Goal: Task Accomplishment & Management: Manage account settings

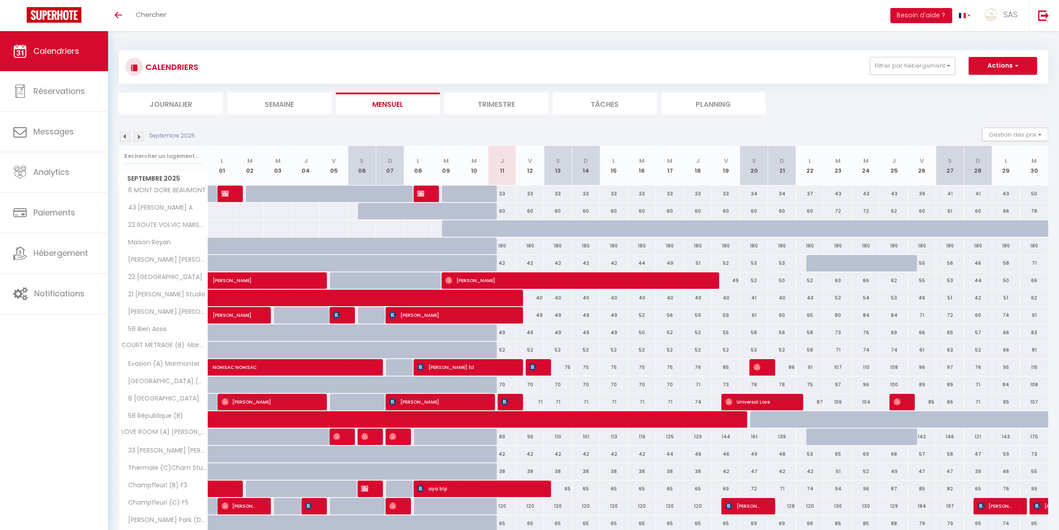
click at [177, 8] on div "Toggle menubar Chercher BUTTON Besoin d'aide ? SAS Paramètres Équipe" at bounding box center [559, 15] width 988 height 31
click at [160, 12] on span "Chercher" at bounding box center [151, 14] width 31 height 9
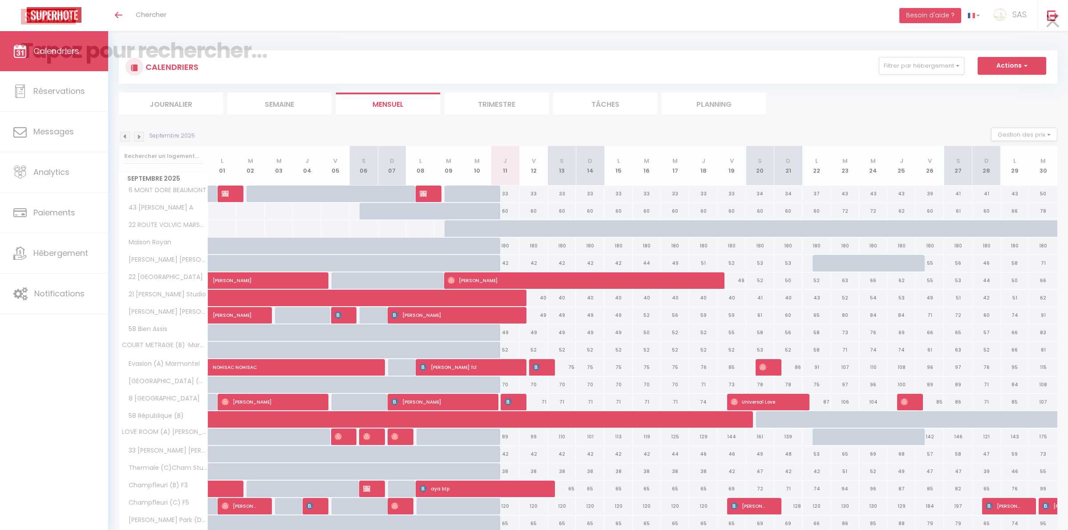
paste input "Jes Spoelstra"
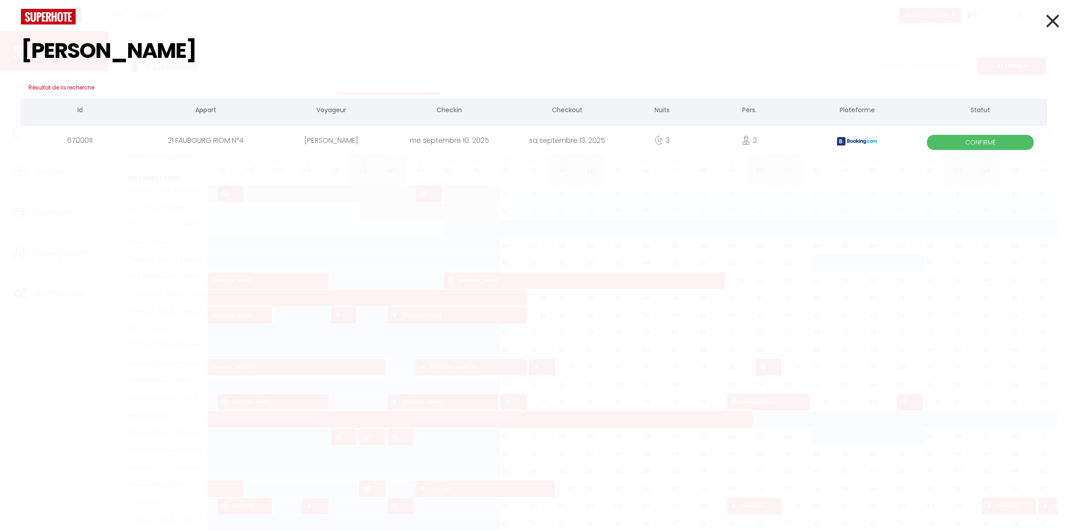
type input "Jes Spoelstra"
click at [1055, 29] on icon at bounding box center [1052, 21] width 13 height 22
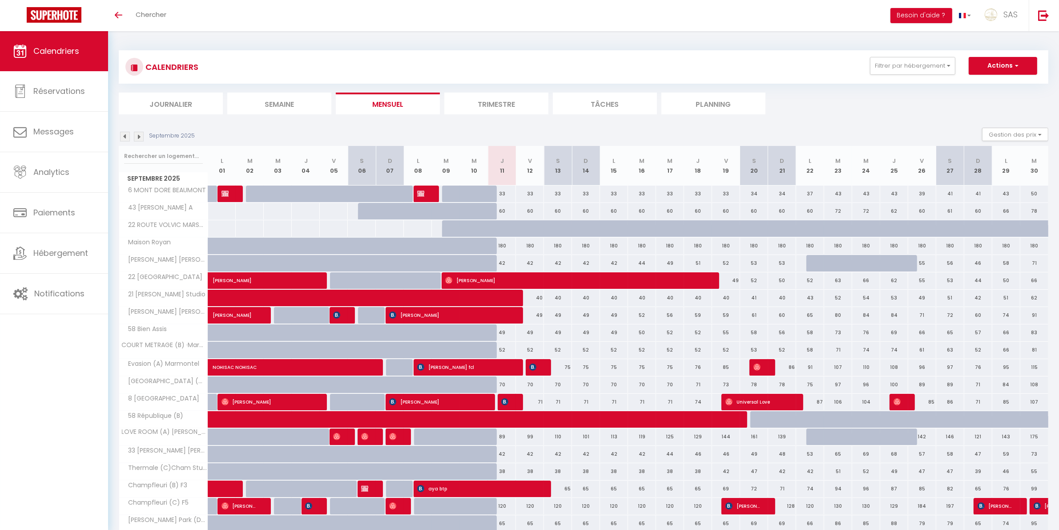
click at [681, 107] on li "Planning" at bounding box center [714, 104] width 104 height 22
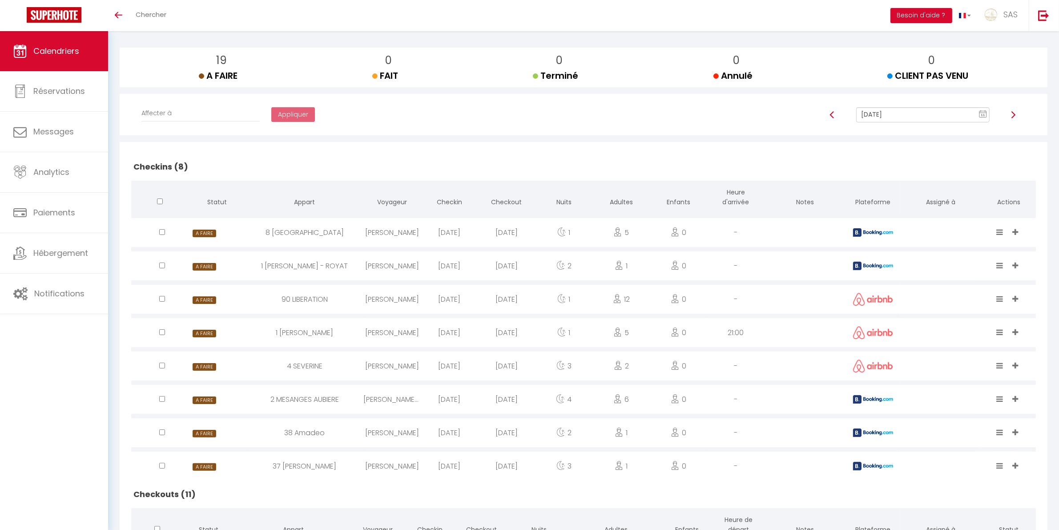
scroll to position [93, 0]
click at [505, 237] on div "[DATE]" at bounding box center [506, 233] width 57 height 29
select select "0"
select select "1"
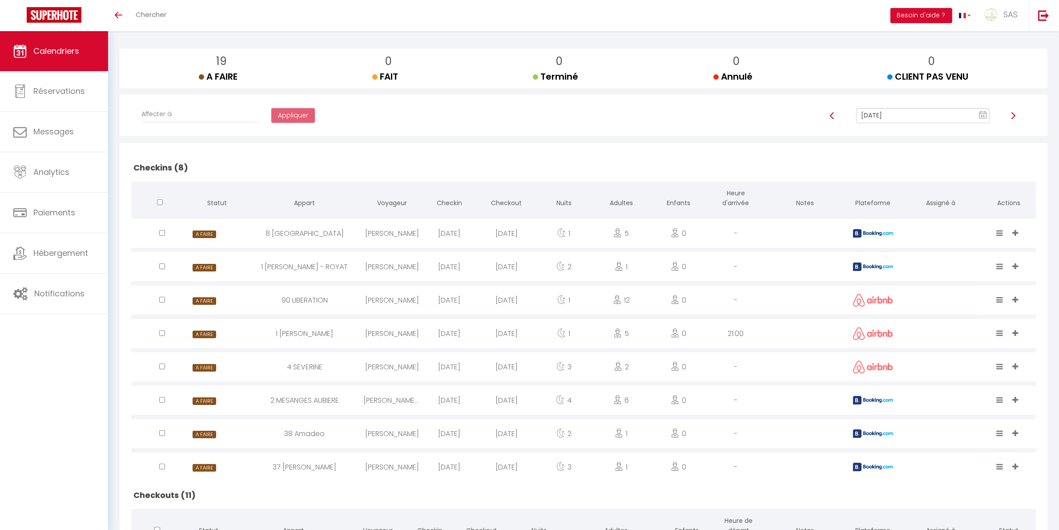
select select
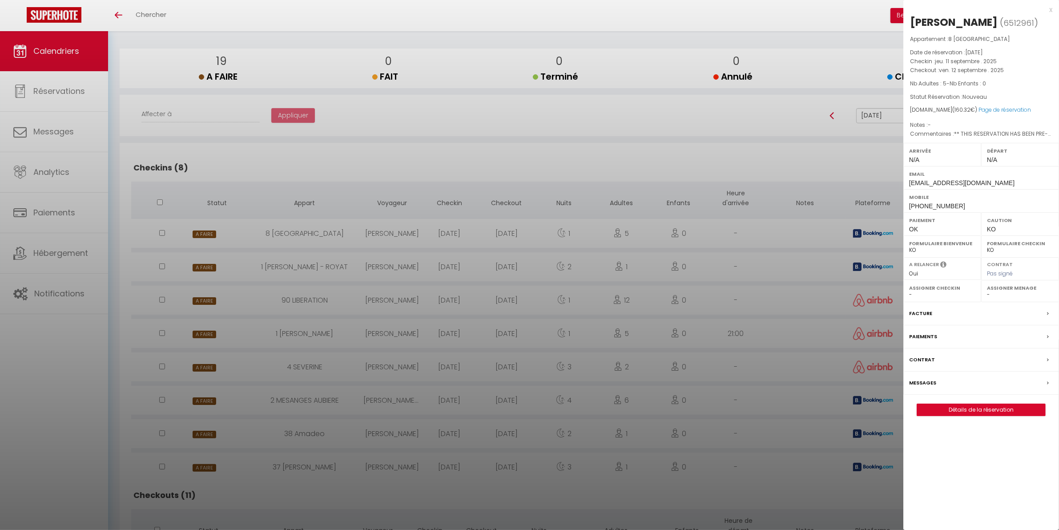
click at [505, 237] on div at bounding box center [529, 265] width 1059 height 530
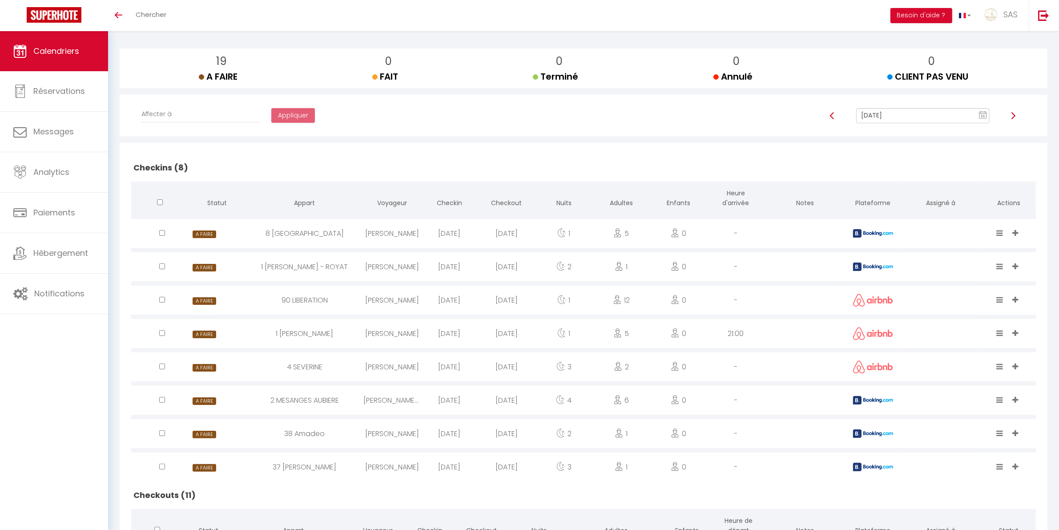
click at [498, 270] on div "[DATE]" at bounding box center [506, 266] width 57 height 29
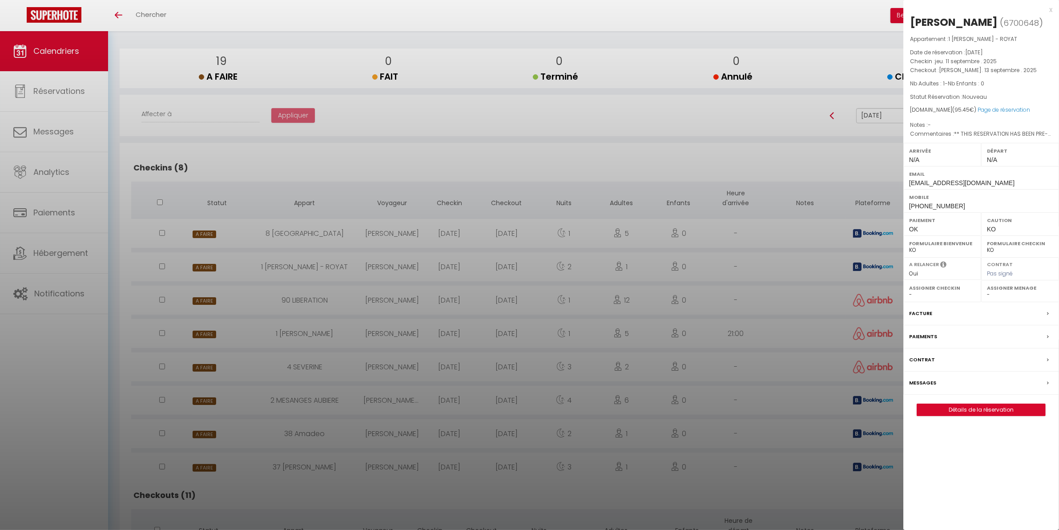
click at [498, 270] on div at bounding box center [529, 265] width 1059 height 530
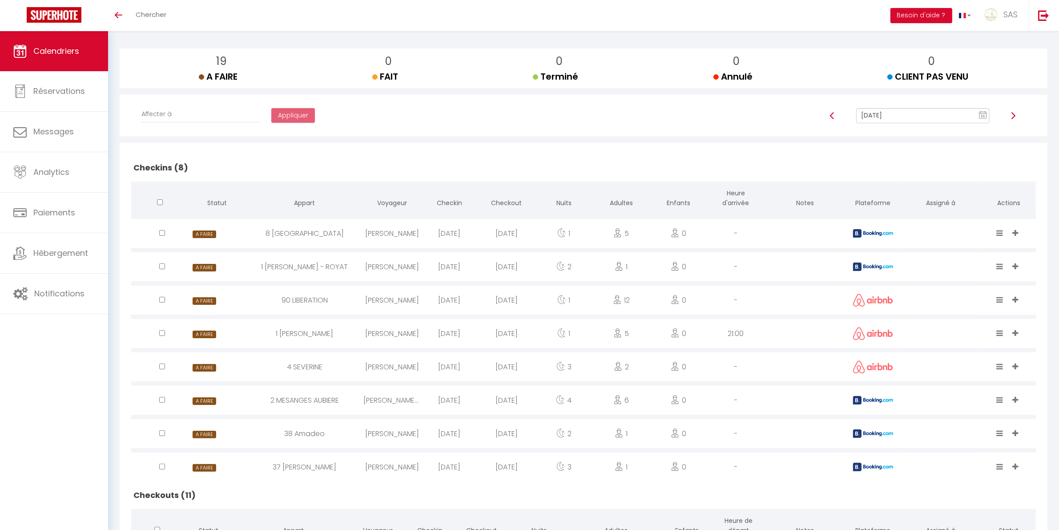
click at [833, 120] on div at bounding box center [833, 115] width 36 height 15
click at [832, 117] on img at bounding box center [832, 115] width 7 height 7
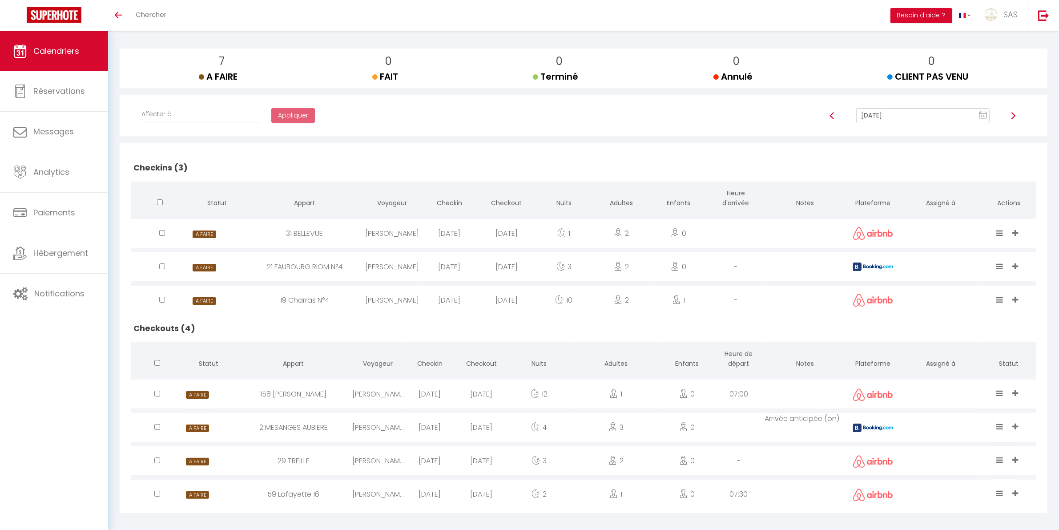
scroll to position [99, 0]
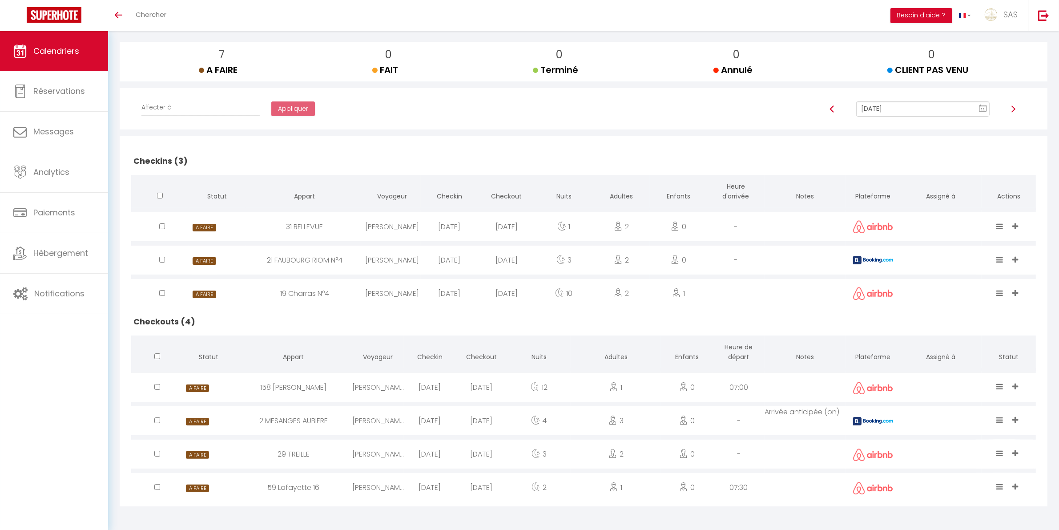
click at [328, 420] on div "2 MESANGES AUBIERE" at bounding box center [292, 420] width 117 height 29
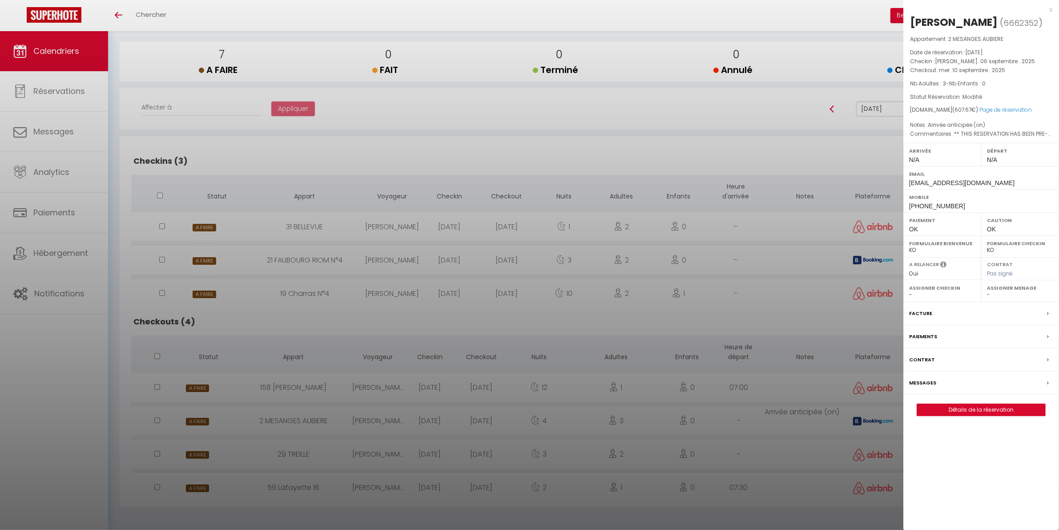
drag, startPoint x: 989, startPoint y: 24, endPoint x: 912, endPoint y: 26, distance: 77.0
click at [912, 26] on h2 "Amélie Causse ( 6662352 )" at bounding box center [981, 22] width 142 height 15
copy div "Amélie Causse"
click at [564, 197] on div at bounding box center [529, 265] width 1059 height 530
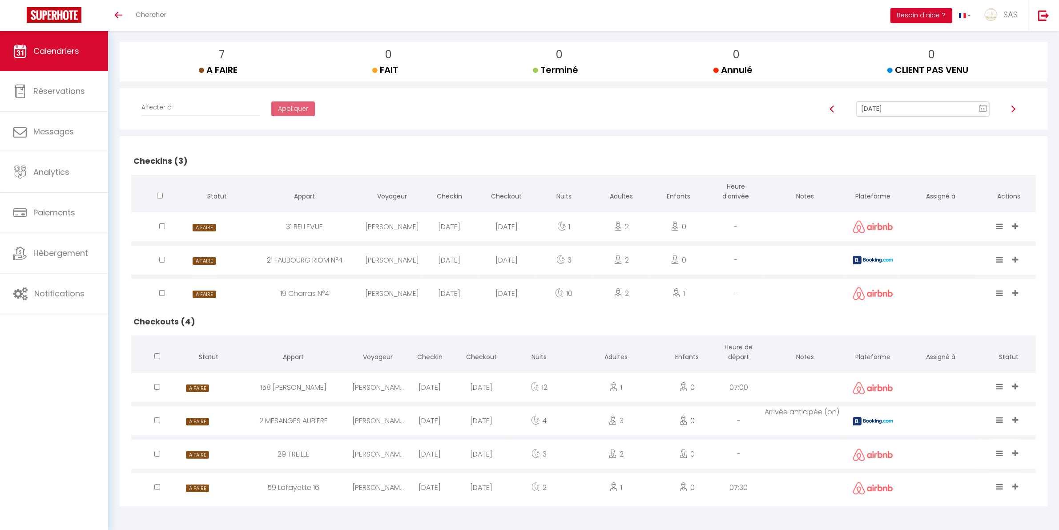
click at [808, 426] on td "Arrivée anticipée (on)" at bounding box center [805, 420] width 81 height 33
click at [426, 419] on div "[DATE]" at bounding box center [430, 420] width 52 height 29
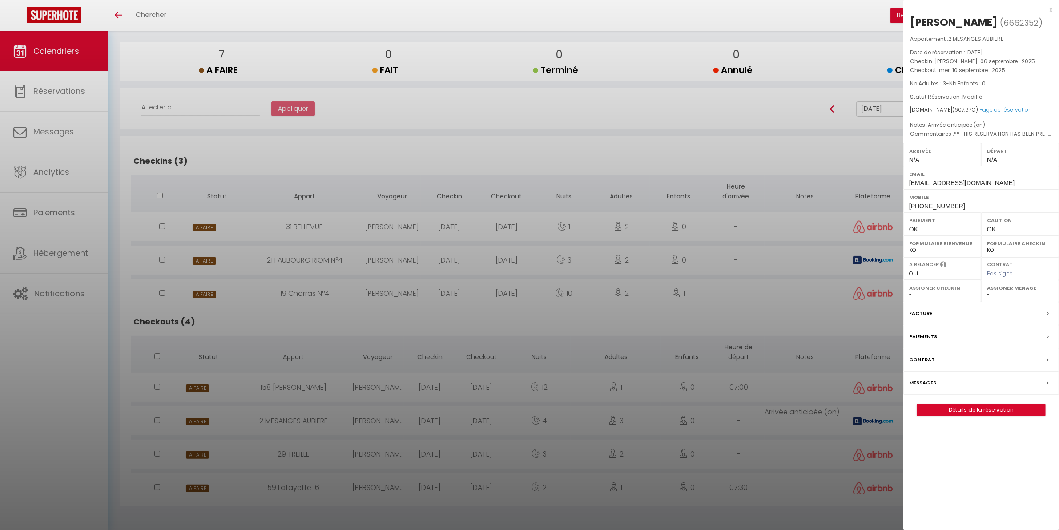
click at [663, 434] on div at bounding box center [529, 265] width 1059 height 530
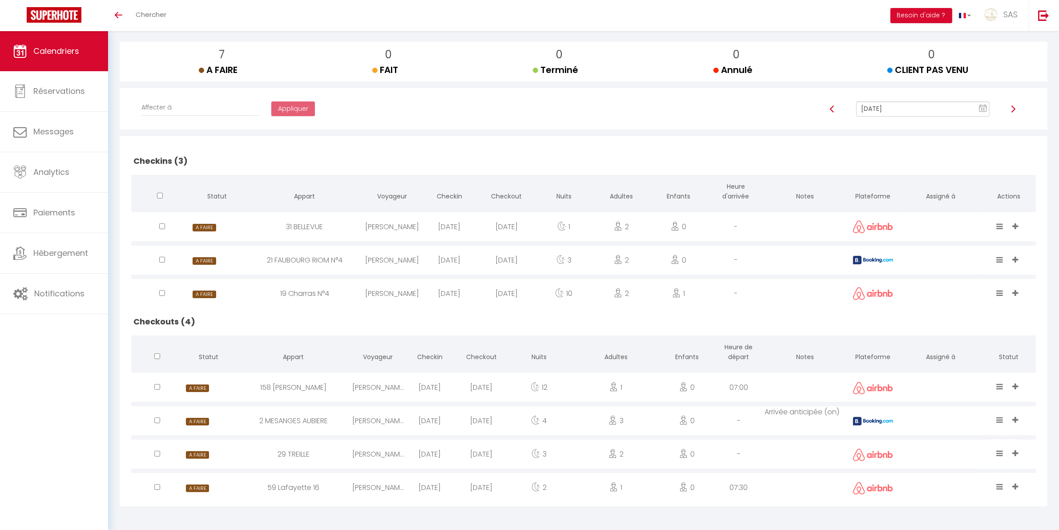
click at [1013, 109] on img at bounding box center [1013, 108] width 7 height 7
type input "[DATE]"
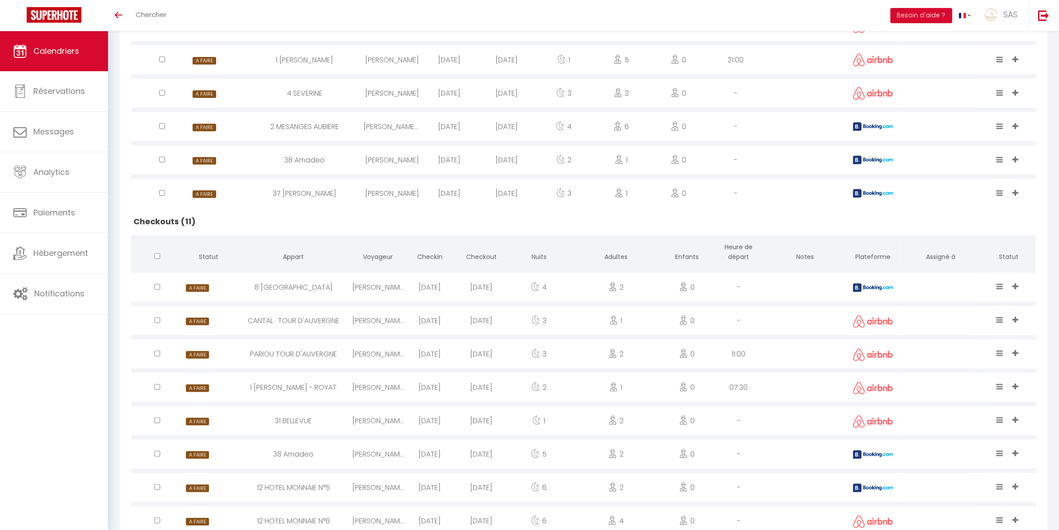
scroll to position [470, 0]
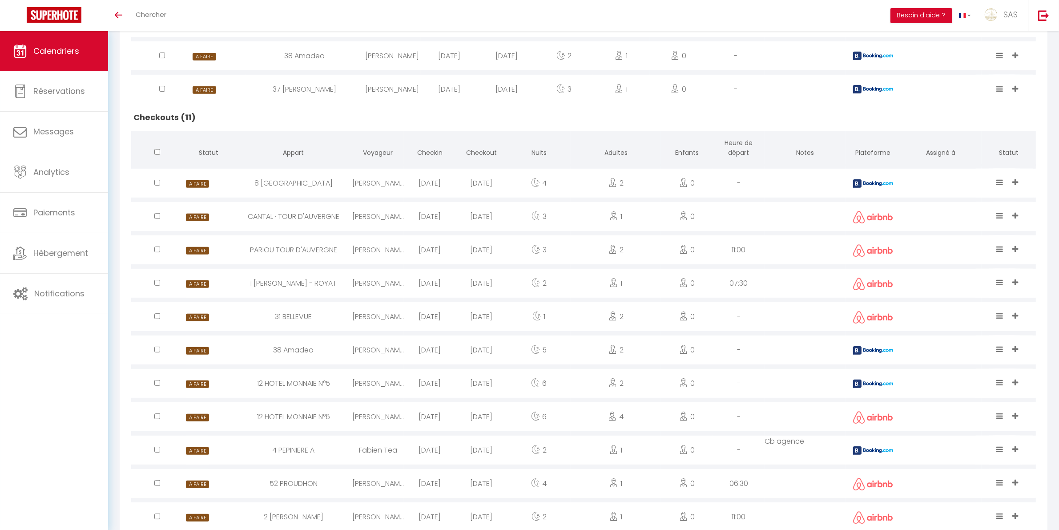
click at [328, 179] on div "8 [GEOGRAPHIC_DATA]" at bounding box center [292, 183] width 117 height 29
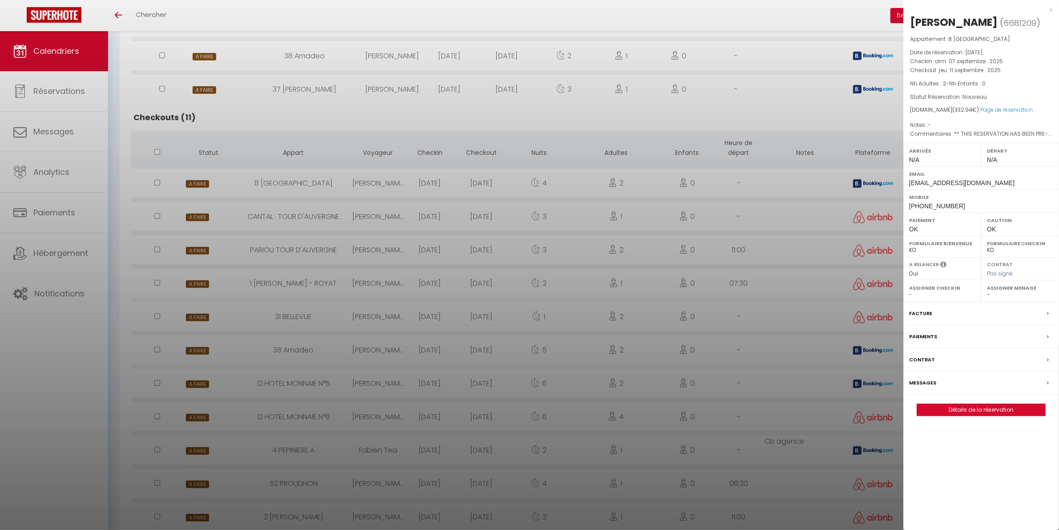
click at [251, 281] on div at bounding box center [529, 265] width 1059 height 530
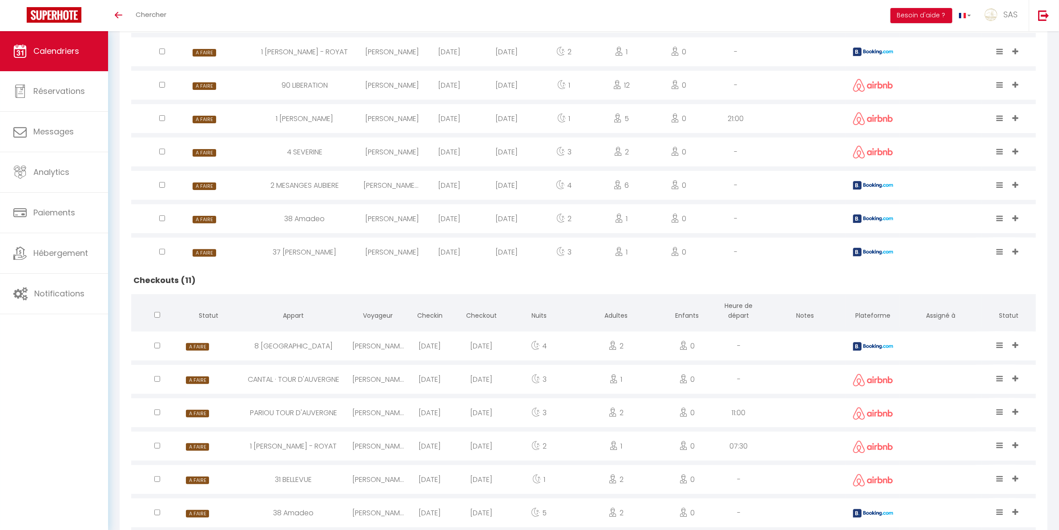
scroll to position [192, 0]
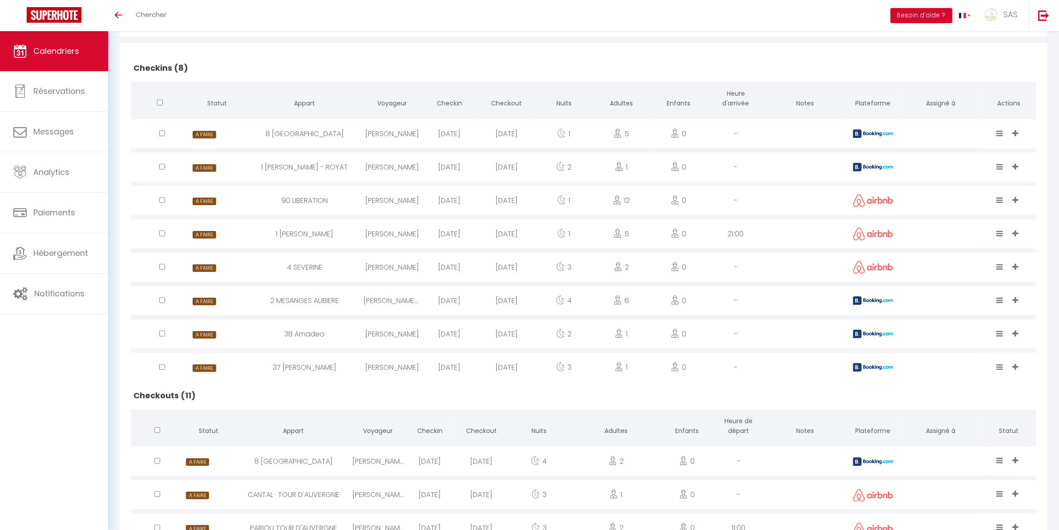
click at [279, 461] on div "8 [GEOGRAPHIC_DATA]" at bounding box center [292, 461] width 117 height 29
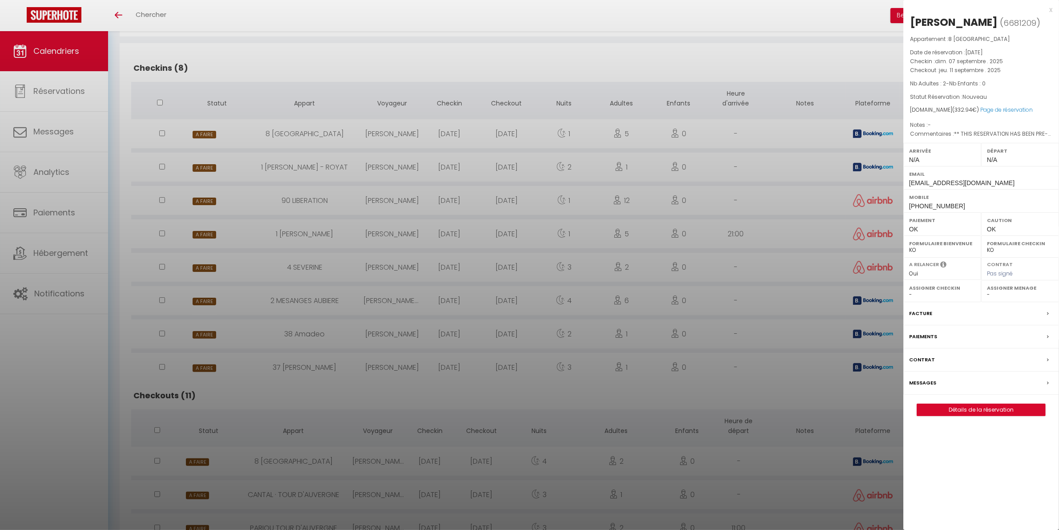
click at [459, 349] on div at bounding box center [529, 265] width 1059 height 530
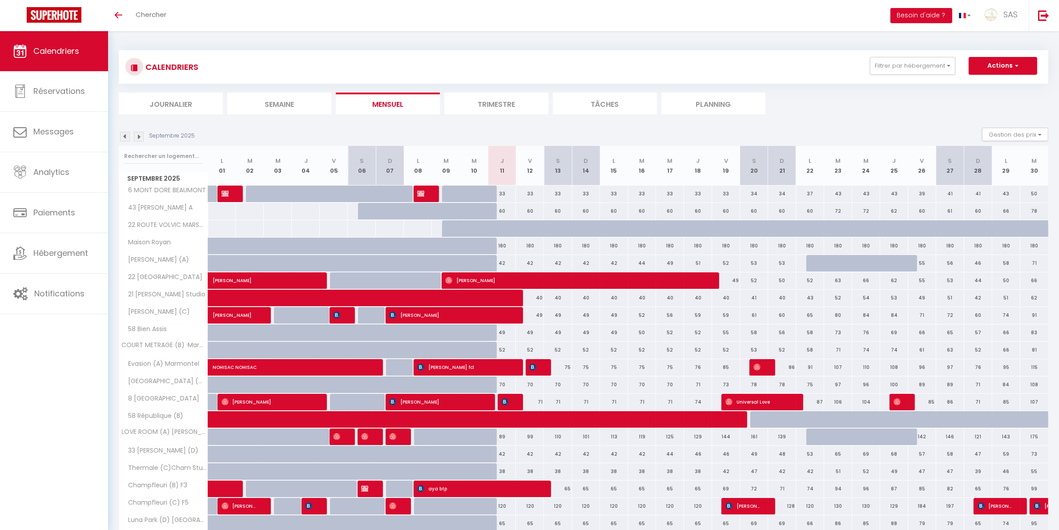
click at [677, 101] on li "Planning" at bounding box center [714, 104] width 104 height 22
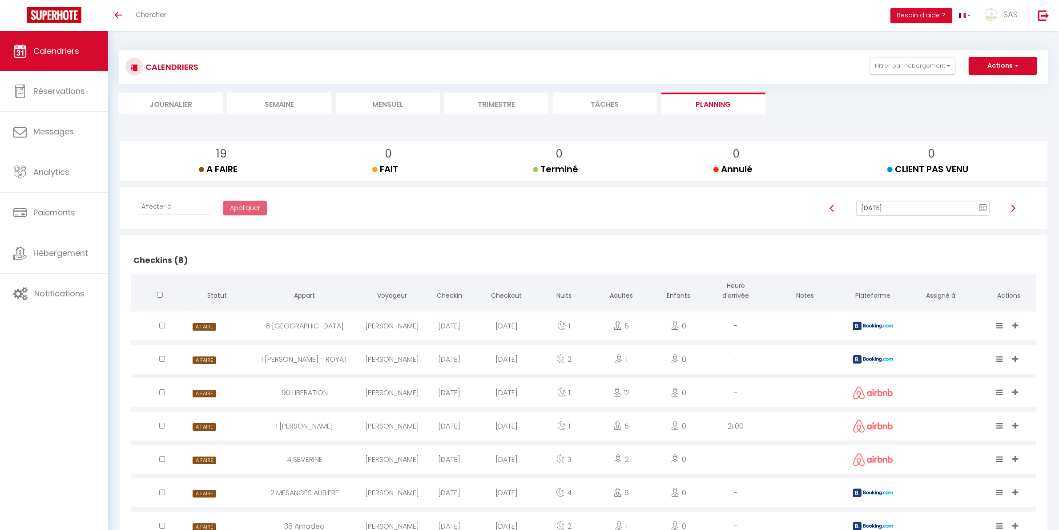
click at [370, 101] on li "Mensuel" at bounding box center [388, 104] width 104 height 22
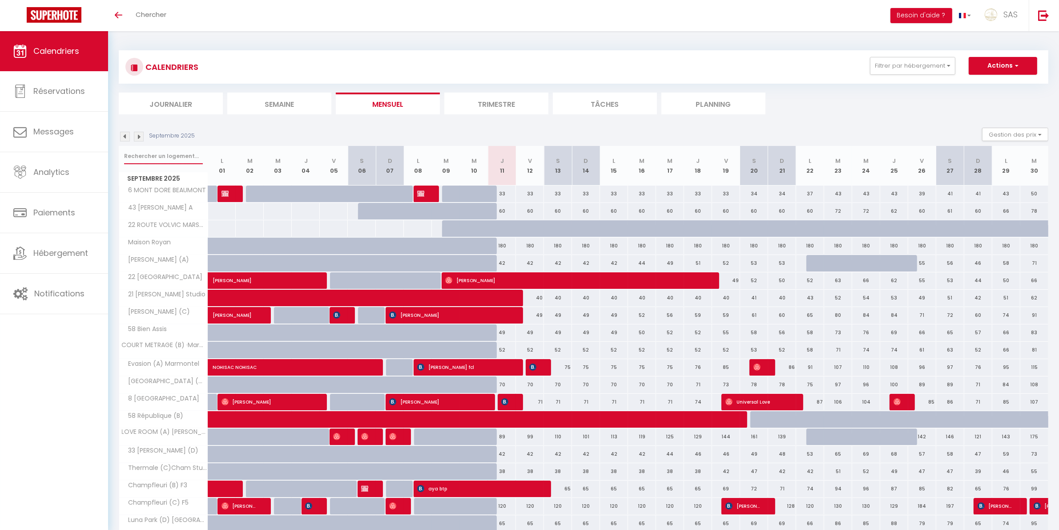
click at [164, 150] on input "text" at bounding box center [163, 156] width 79 height 16
type input "paris jau"
select select
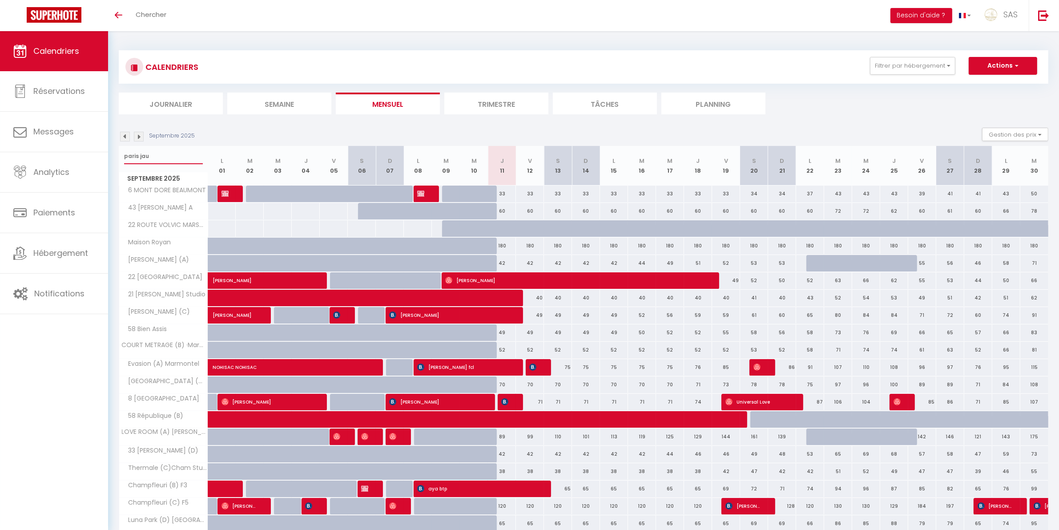
select select
type input "paris jaue"
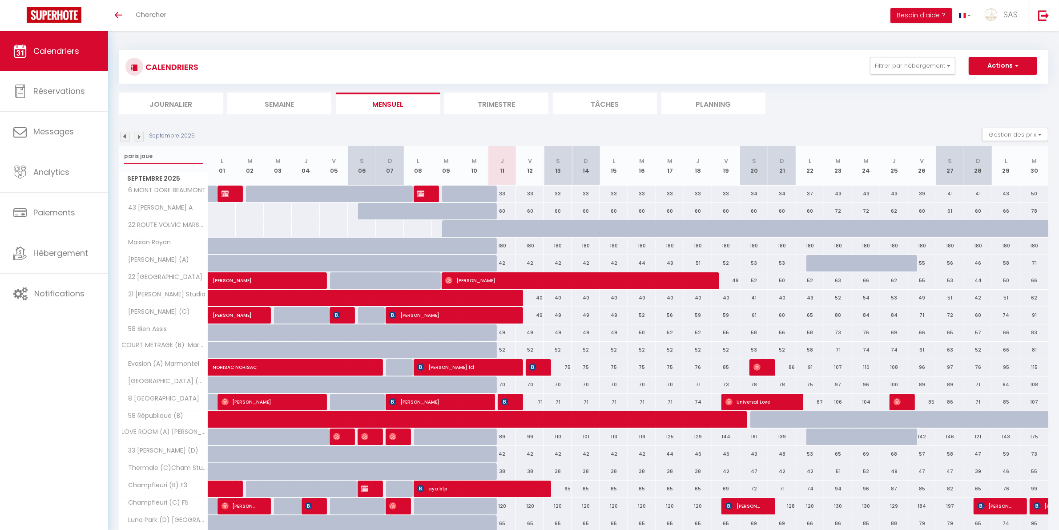
select select
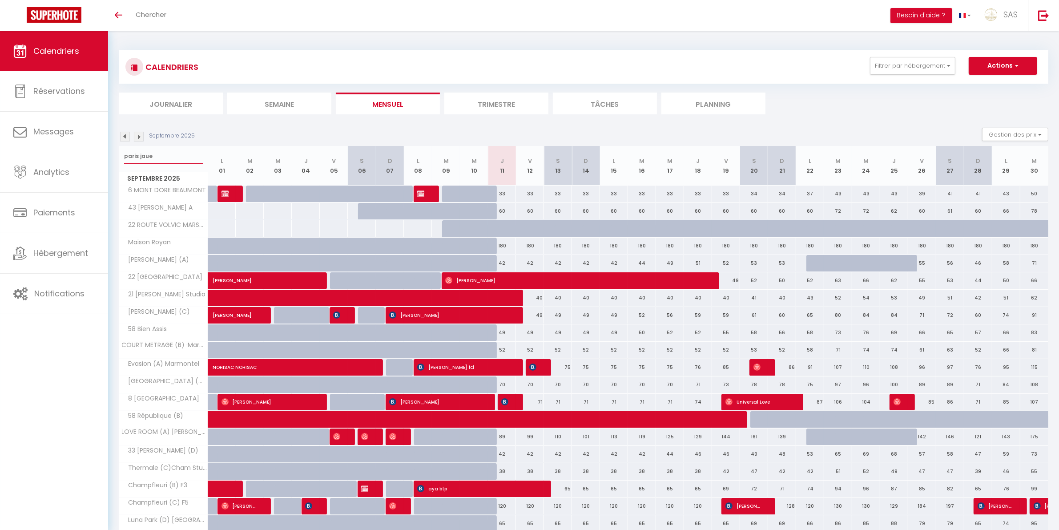
select select
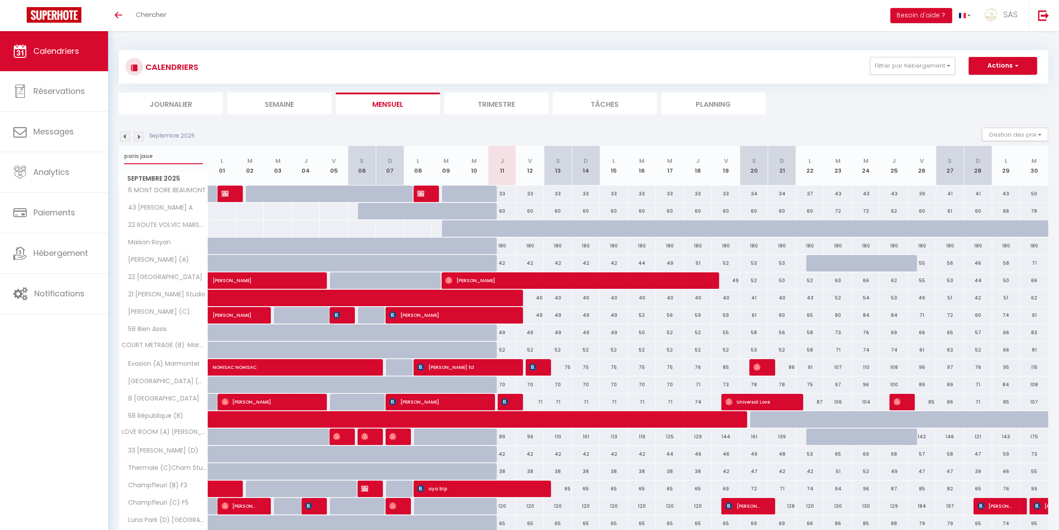
select select
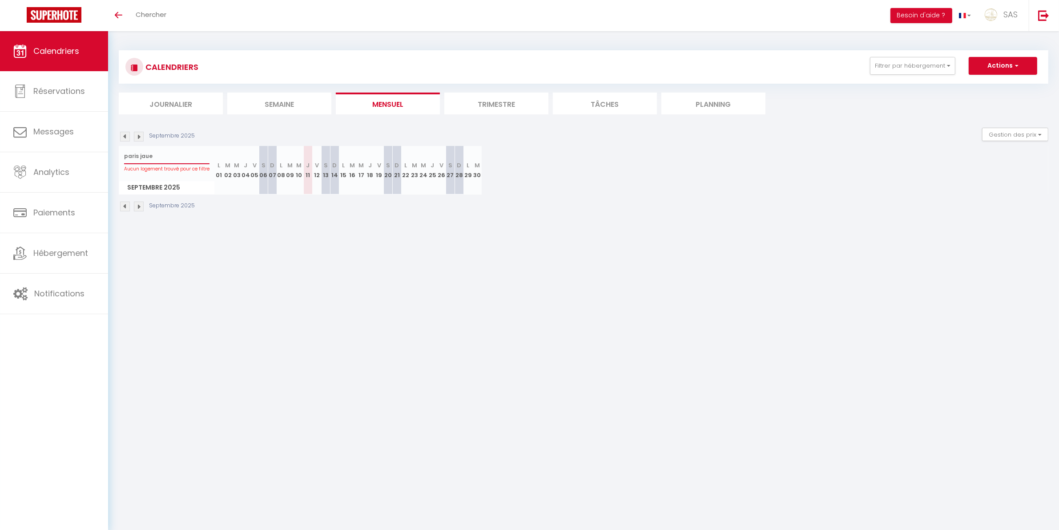
type input "paris jau"
select select
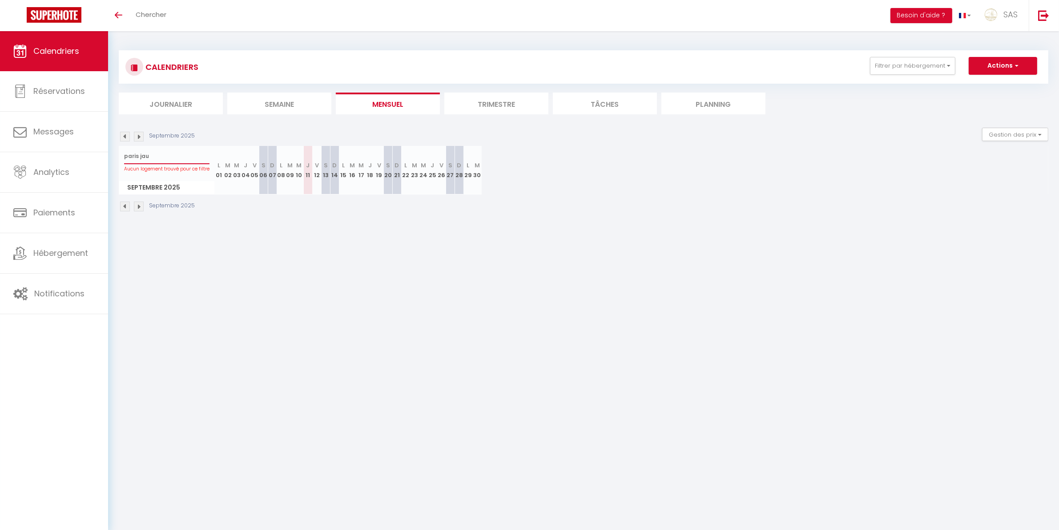
select select
type input "paris jaud"
select select
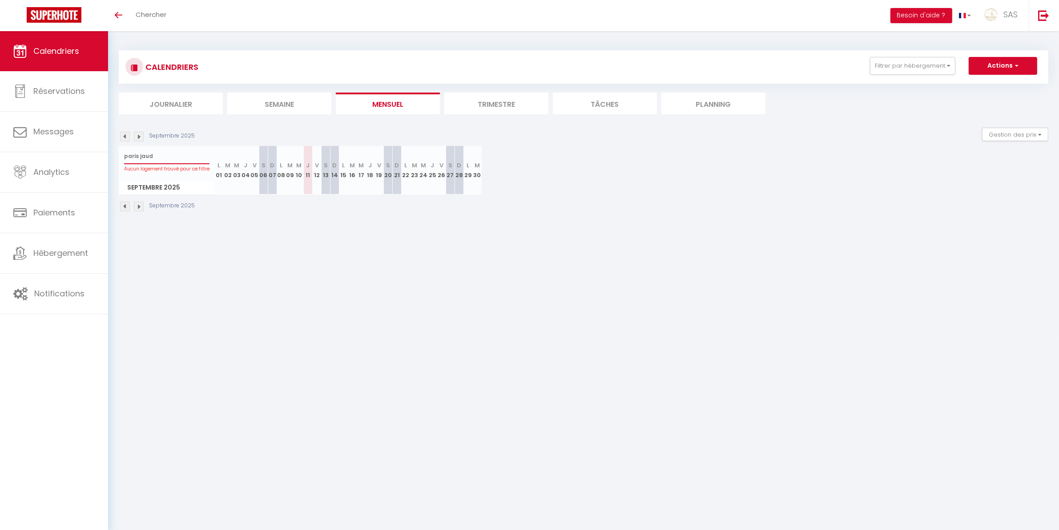
select select
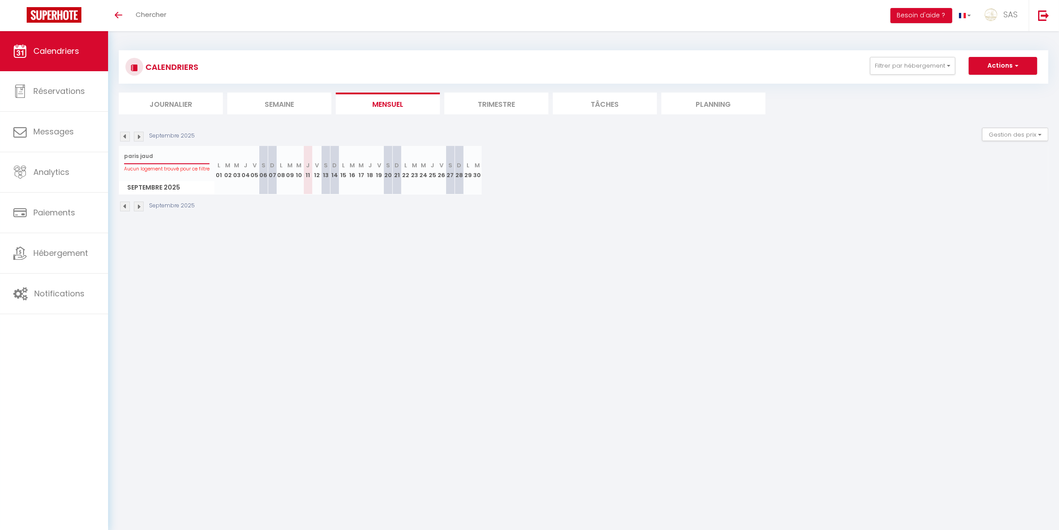
select select
type input "paris jaude"
select select
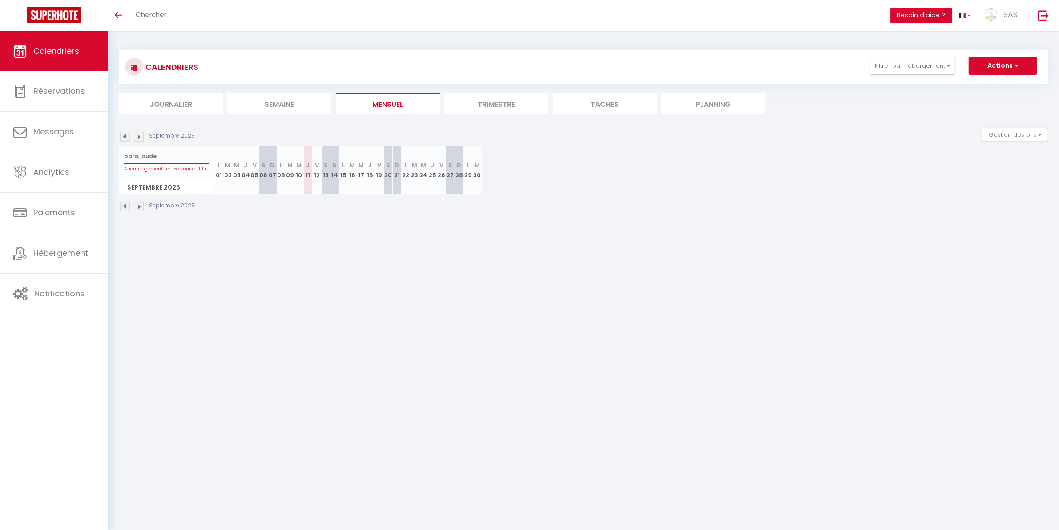
select select
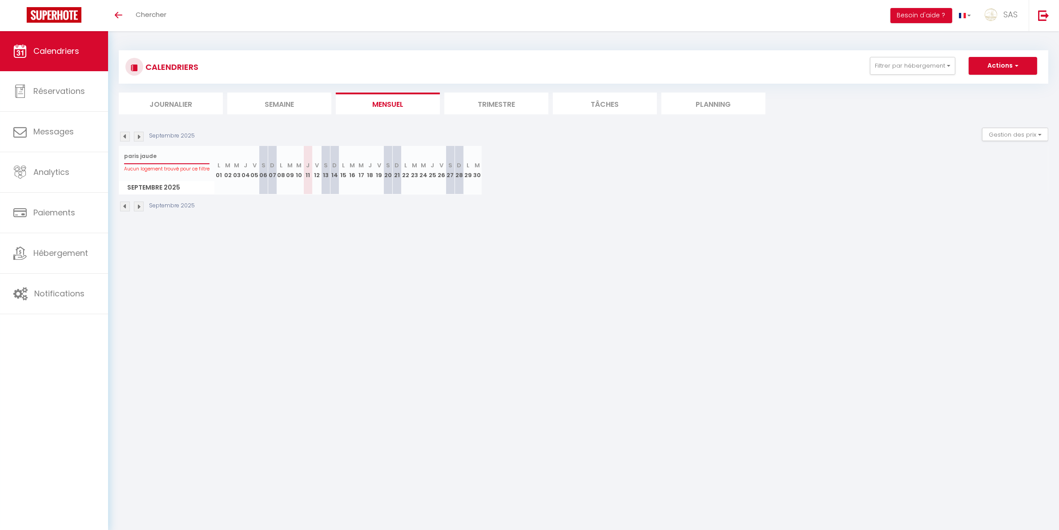
select select
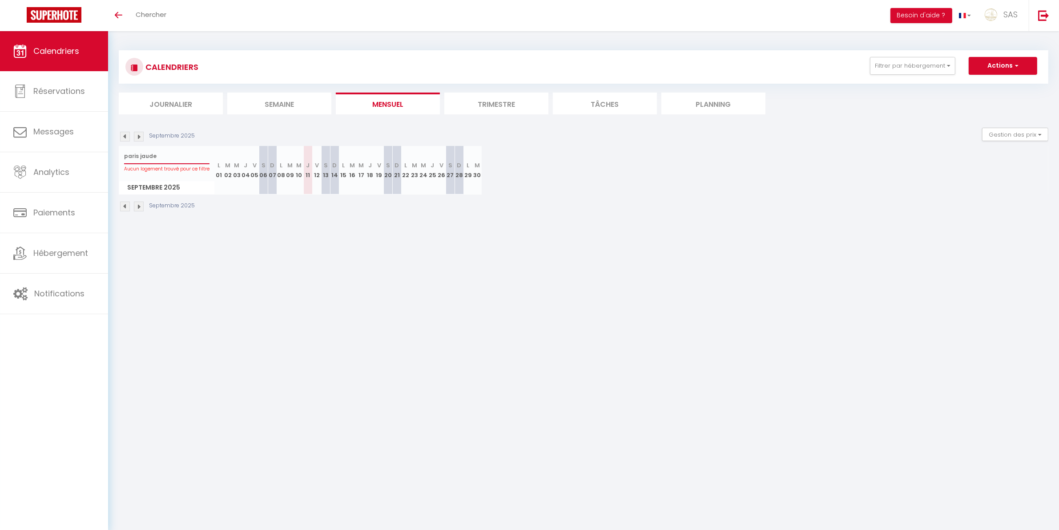
select select
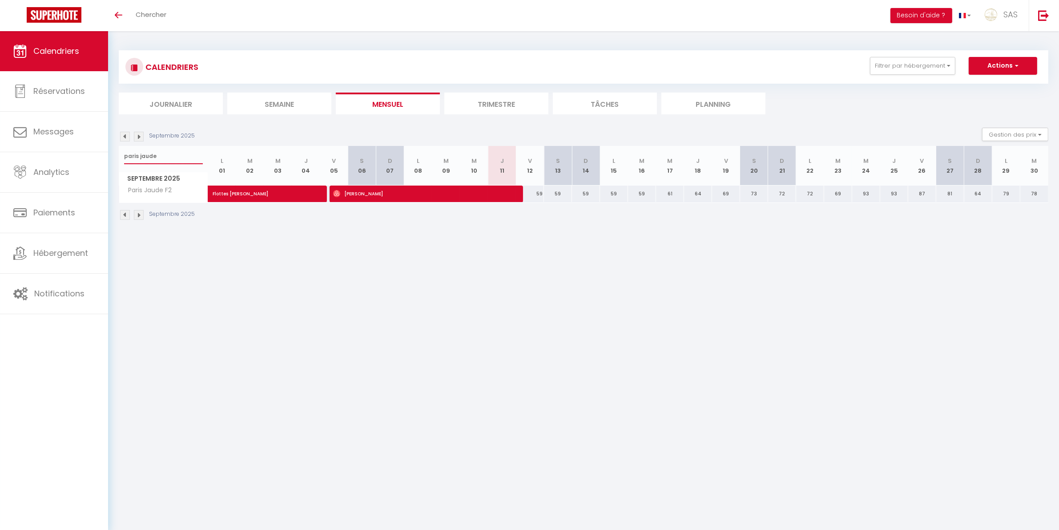
type input "paris jaude"
click at [364, 190] on span "[PERSON_NAME]" at bounding box center [422, 193] width 178 height 17
select select "OK"
select select "0"
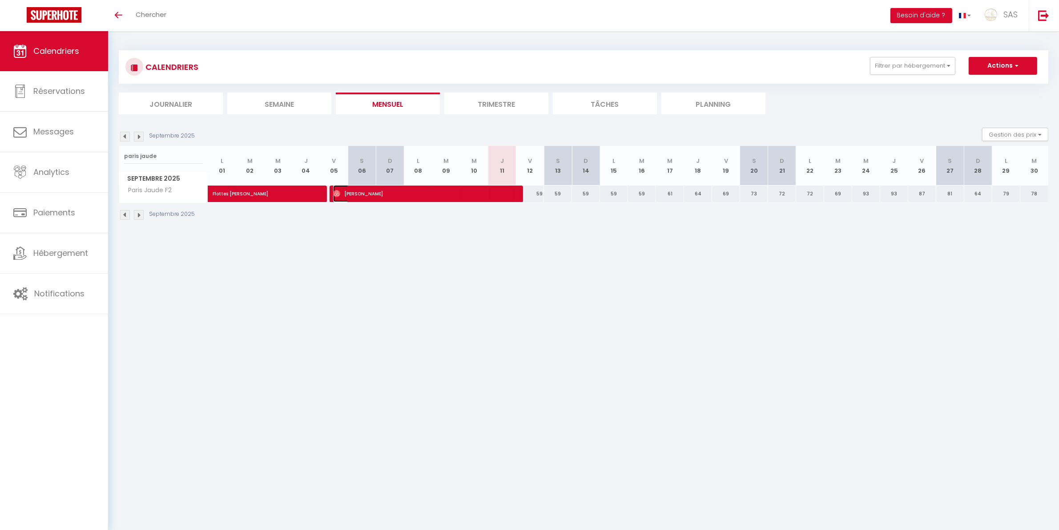
select select "0"
select select "1"
select select
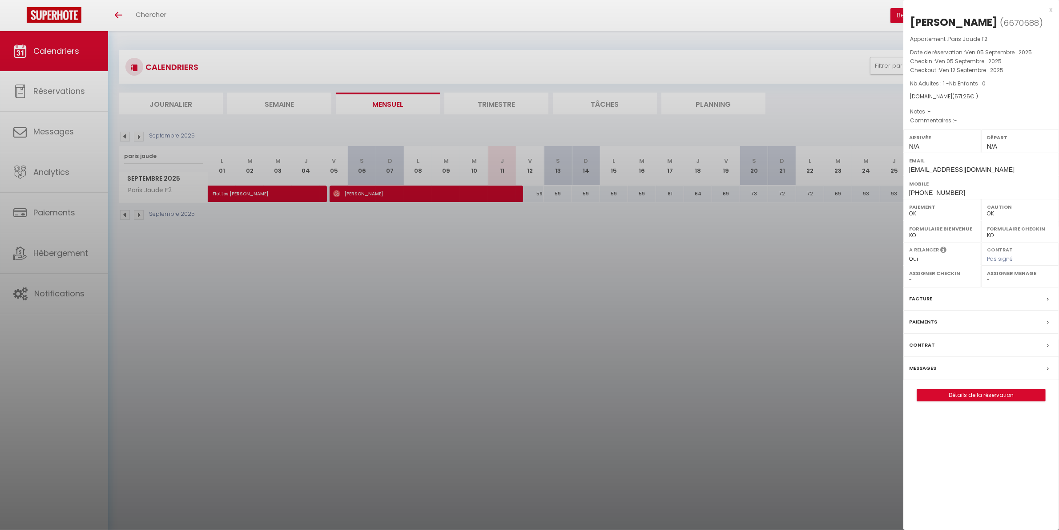
click at [562, 316] on div at bounding box center [529, 265] width 1059 height 530
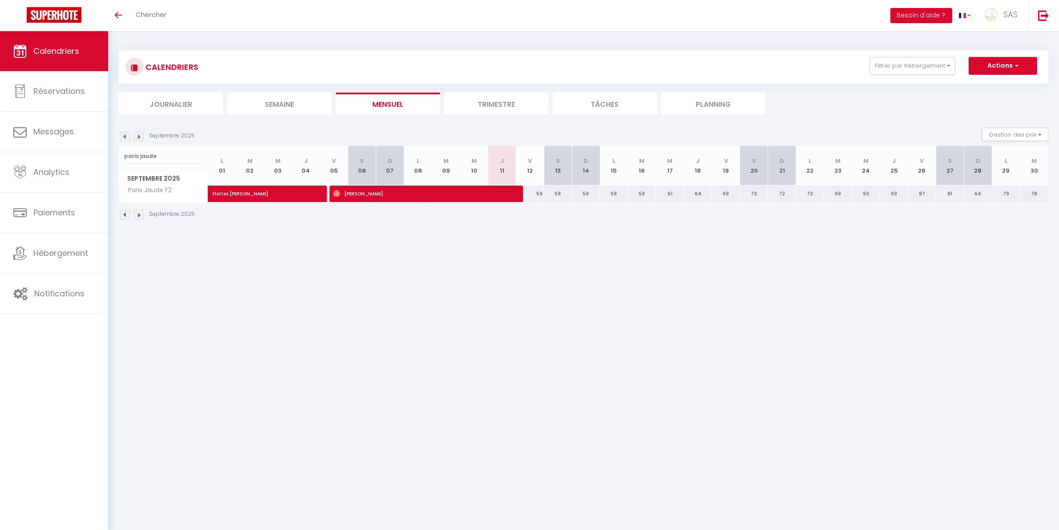
click at [754, 103] on li "Planning" at bounding box center [714, 104] width 104 height 22
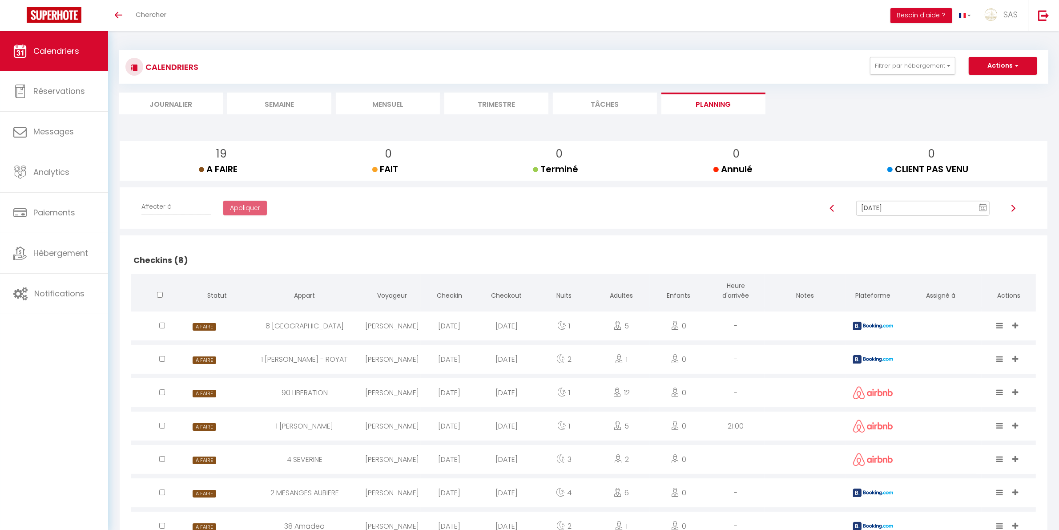
click at [261, 529] on div "38 Amadeo" at bounding box center [304, 526] width 117 height 29
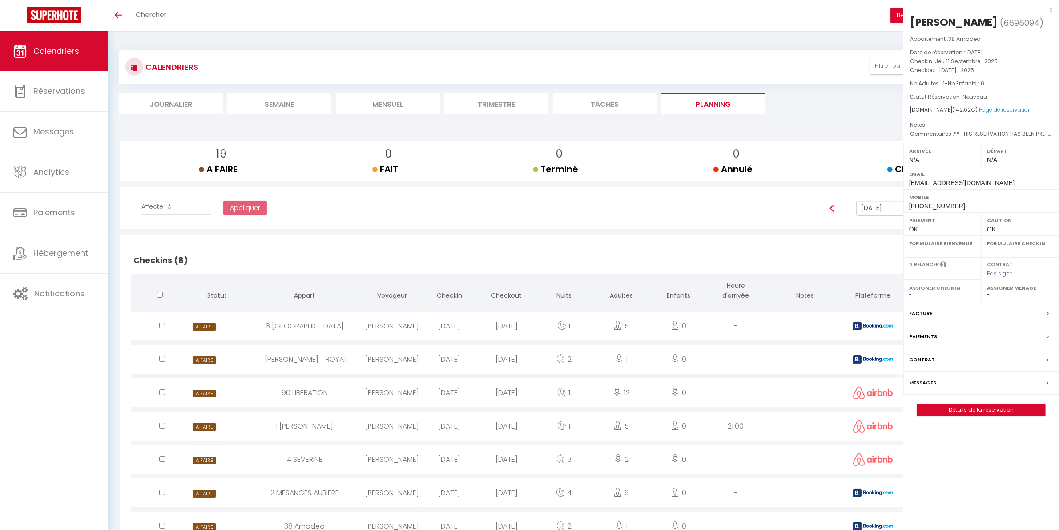
select select "0"
select select "1"
select select
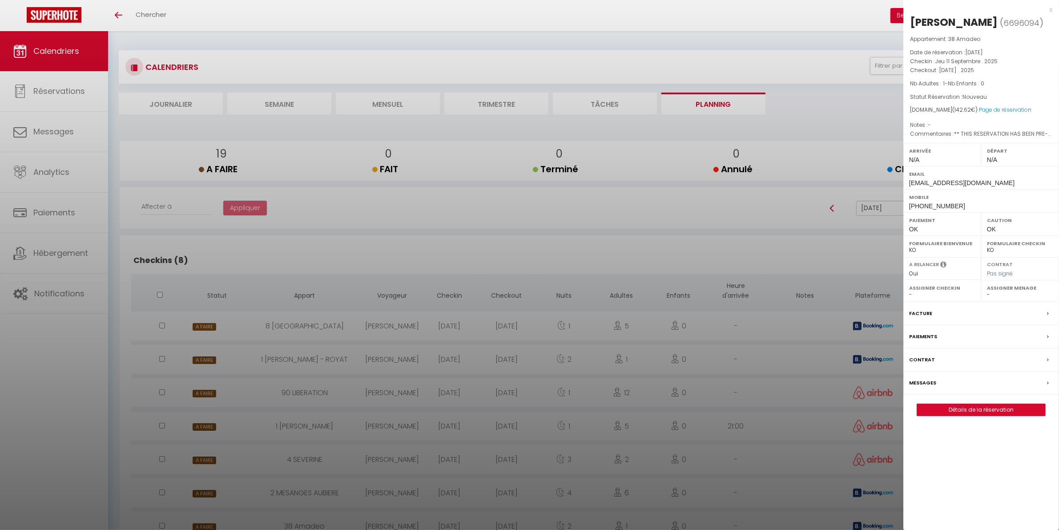
click at [190, 103] on div at bounding box center [529, 265] width 1059 height 530
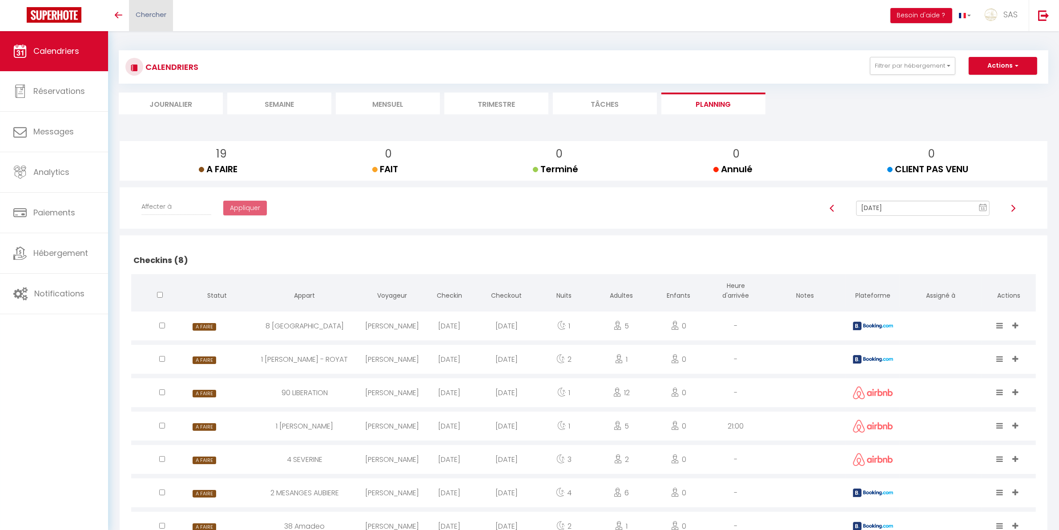
click at [169, 9] on link "Chercher" at bounding box center [151, 15] width 44 height 31
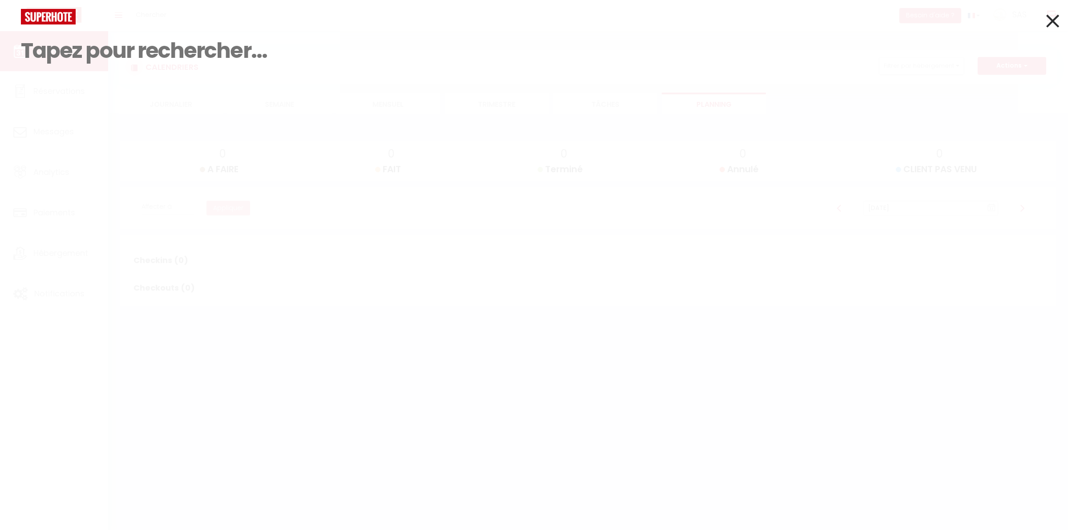
click at [1054, 15] on icon at bounding box center [1052, 21] width 13 height 22
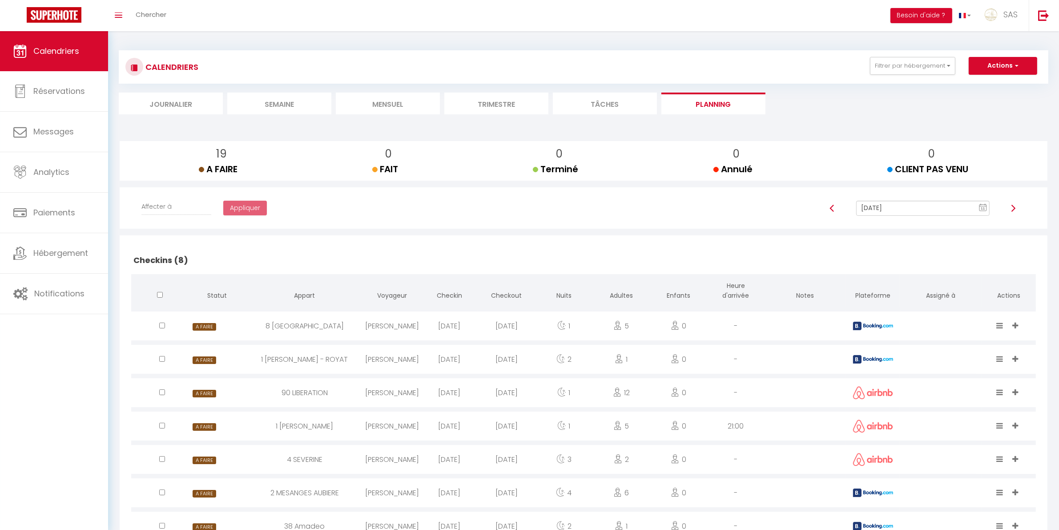
click at [405, 99] on li "Mensuel" at bounding box center [388, 104] width 104 height 22
select select "0"
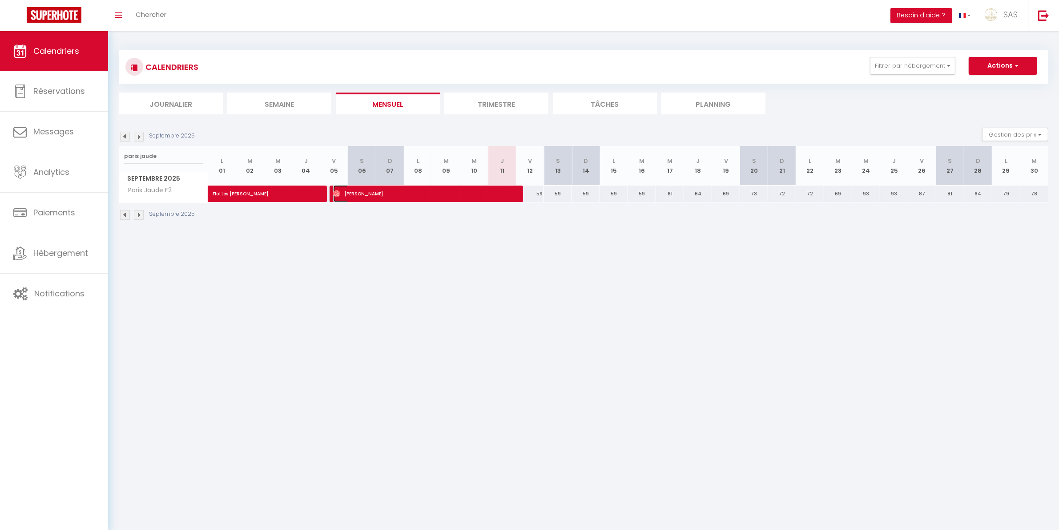
click at [418, 190] on span "[PERSON_NAME]" at bounding box center [422, 193] width 178 height 17
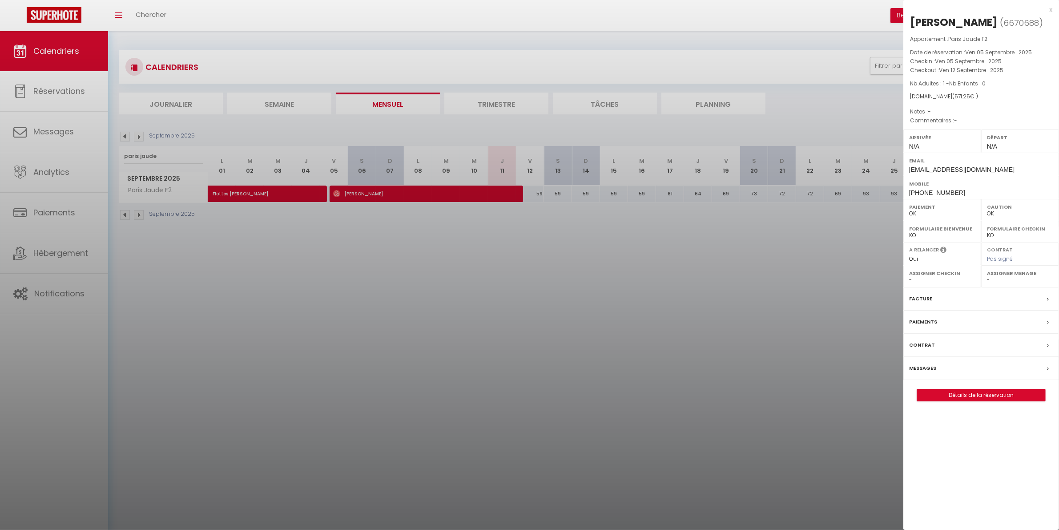
click at [940, 388] on div "[PERSON_NAME] ( 6670688 ) Appartement : Paris Jaude F2 Date de réservation : [D…" at bounding box center [982, 208] width 156 height 386
click at [941, 395] on link "Détails de la réservation" at bounding box center [981, 395] width 128 height 12
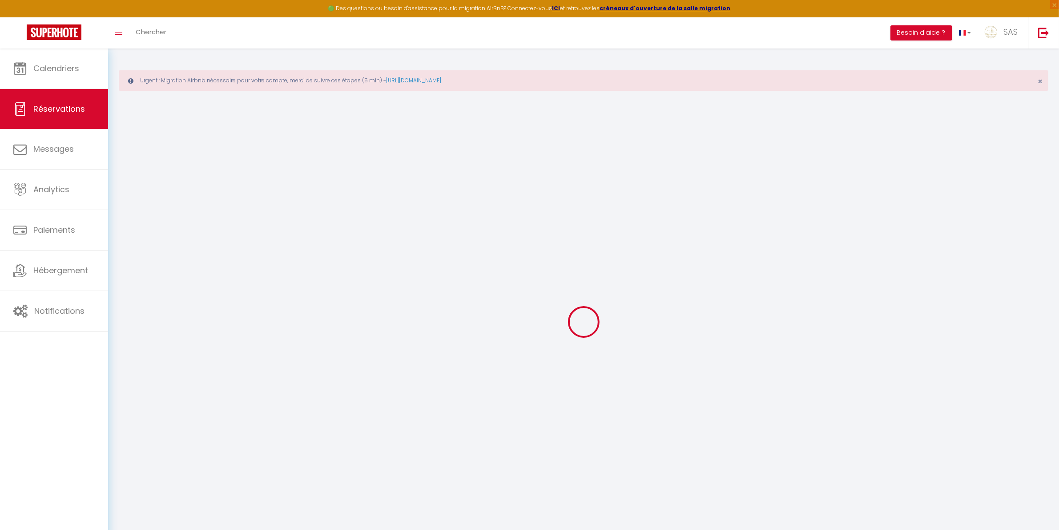
drag, startPoint x: 326, startPoint y: 266, endPoint x: 315, endPoint y: 286, distance: 22.7
type input "[PERSON_NAME]"
type input "Portalier"
type input "[EMAIL_ADDRESS][DOMAIN_NAME]"
type input "[PHONE_NUMBER]"
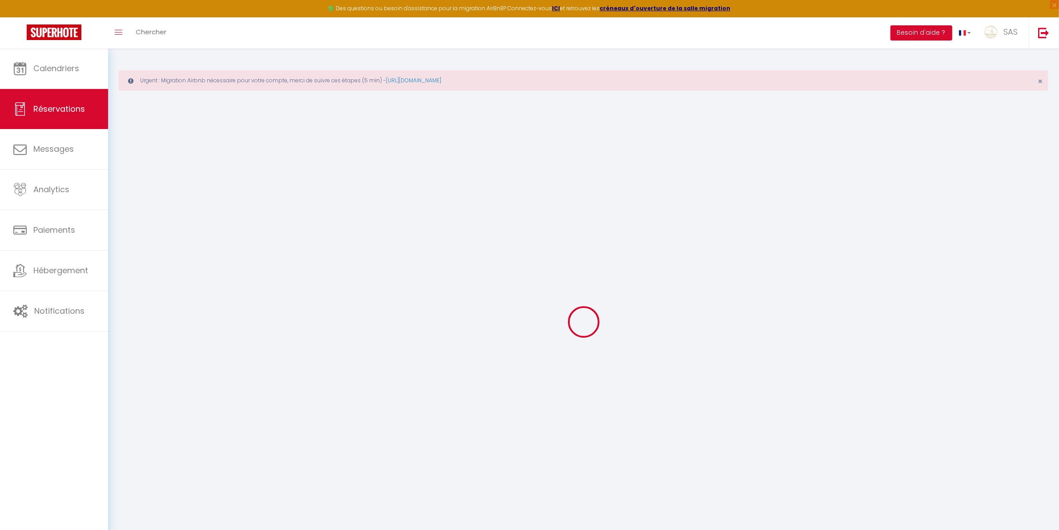
select select
type input "98.28"
select select "27935"
select select "1"
select select
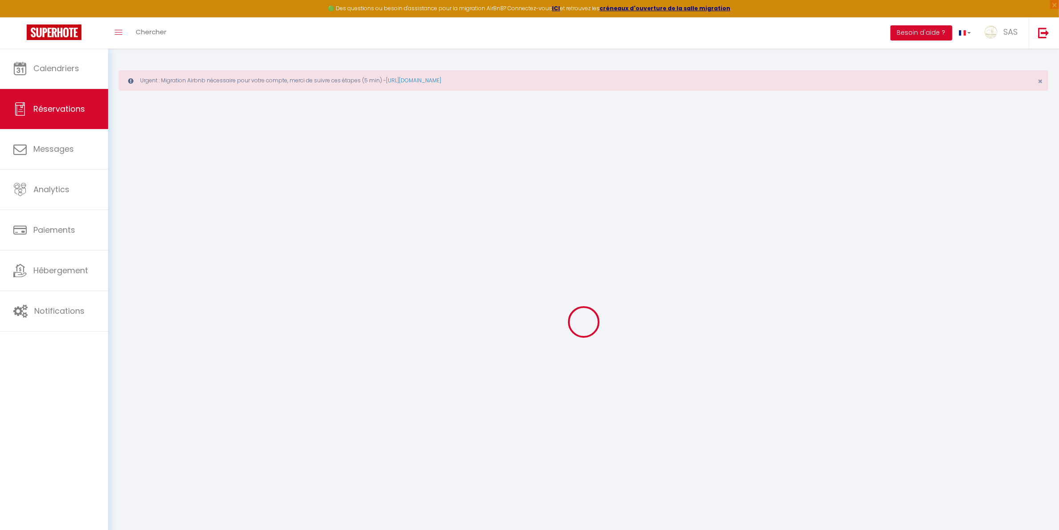
select select
type input "1"
select select "12"
select select
type input "505"
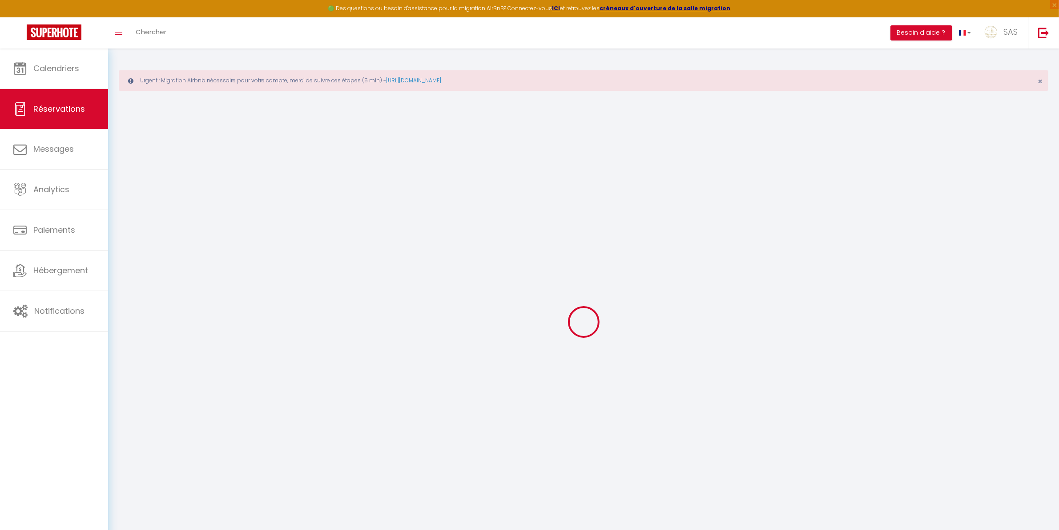
checkbox input "false"
type input "0"
select select "1"
type input "0"
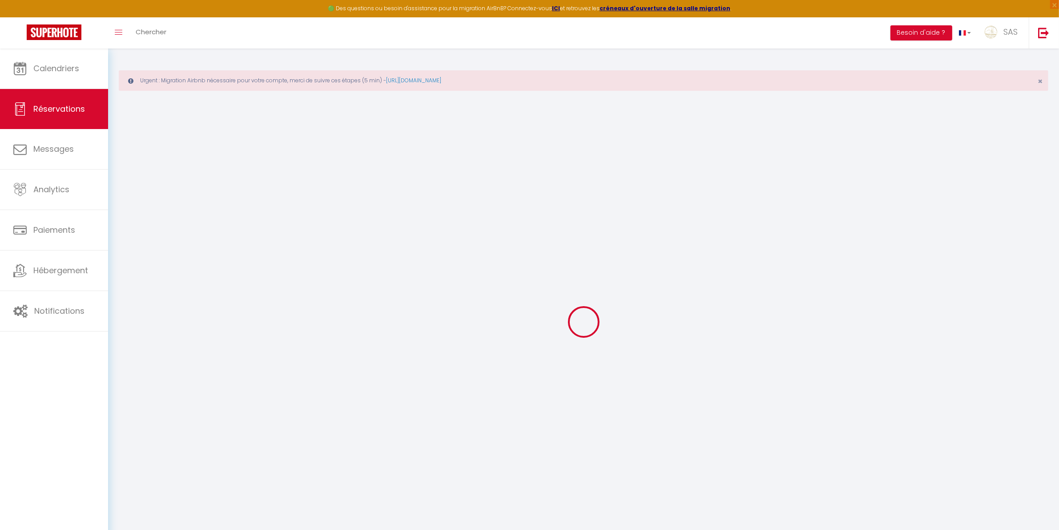
type input "0"
select select
select select "15"
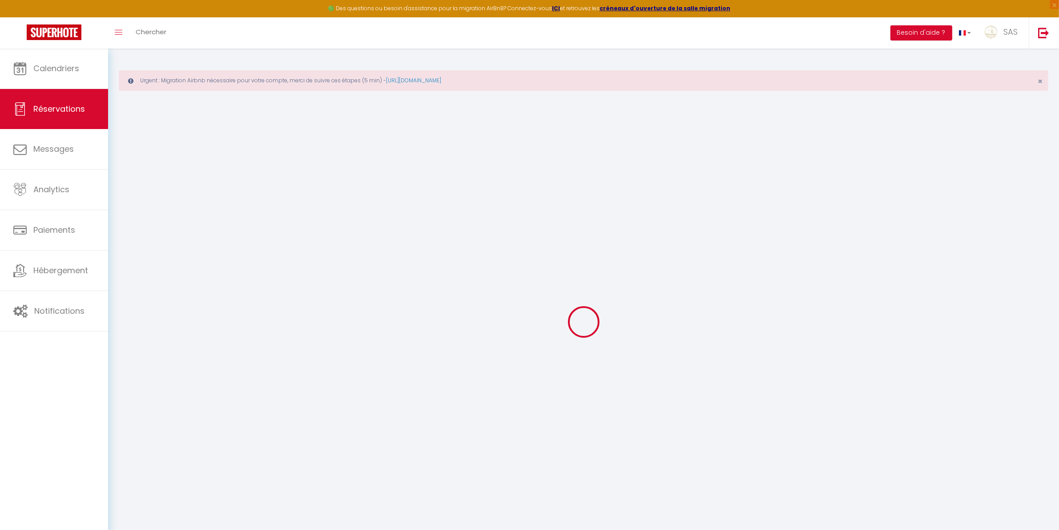
checkbox input "false"
select select
checkbox input "false"
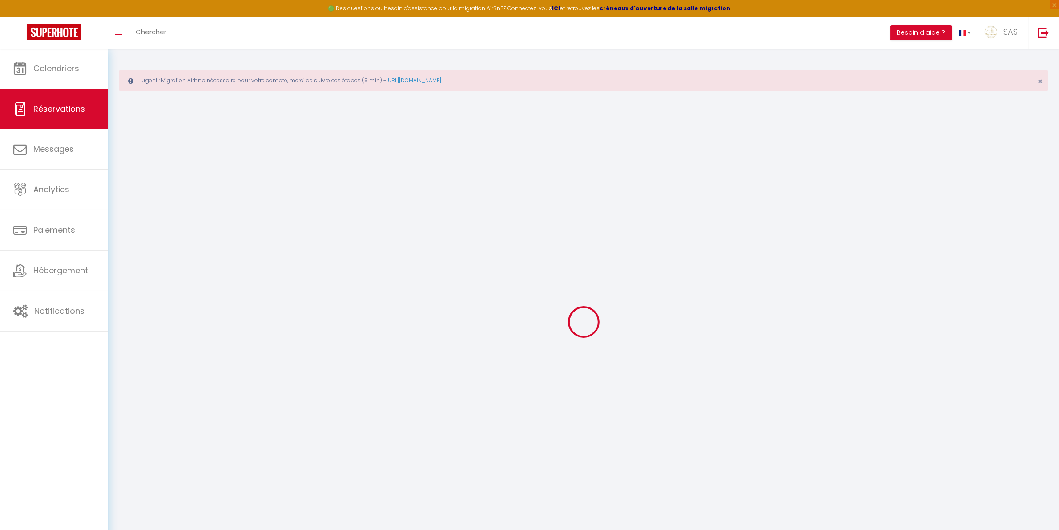
select select
checkbox input "false"
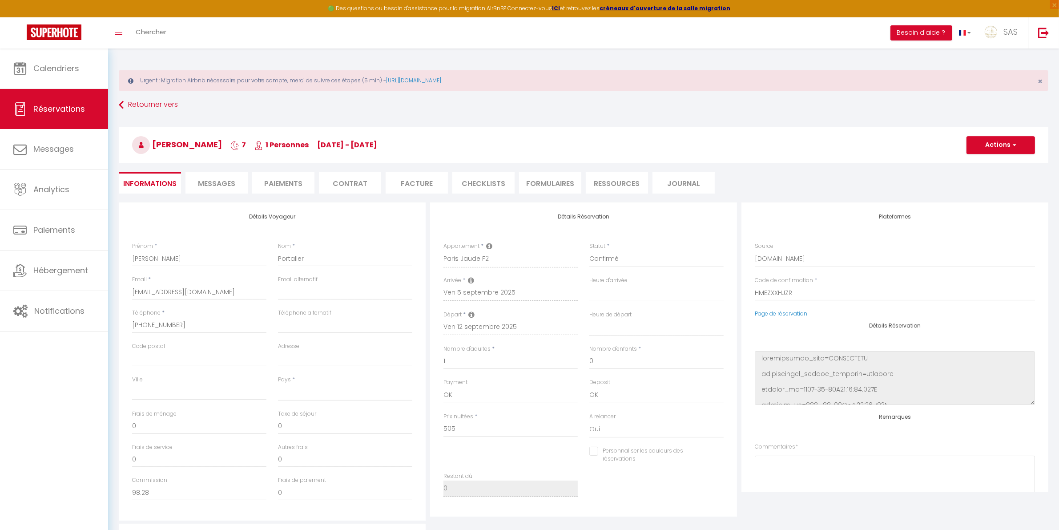
drag, startPoint x: 315, startPoint y: 286, endPoint x: 849, endPoint y: 200, distance: 540.7
click at [849, 200] on div "Retourner vers [PERSON_NAME] 7 1 Personnes [DATE] - [DATE] Actions Enregistrer …" at bounding box center [583, 149] width 941 height 105
select select
type input "41"
type input "25.25"
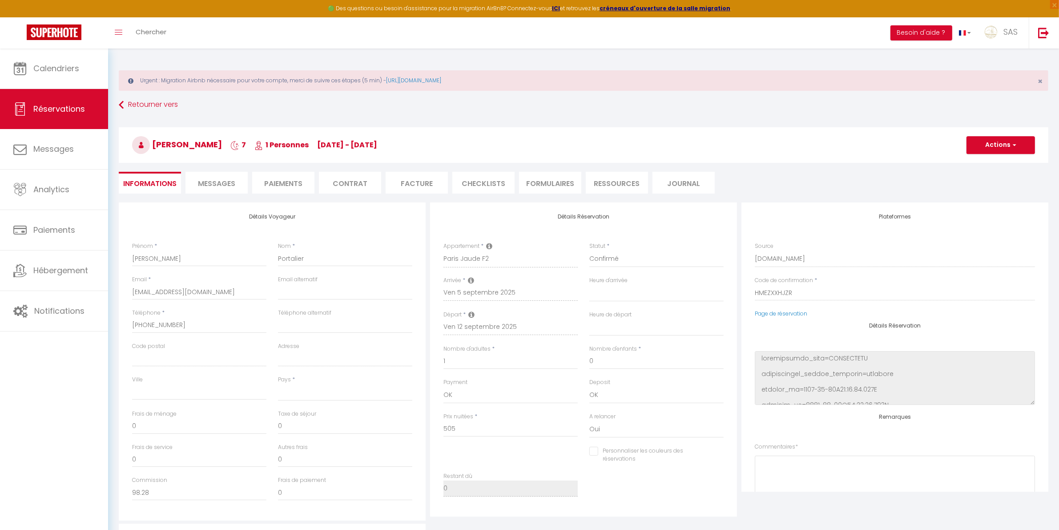
select select
checkbox input "false"
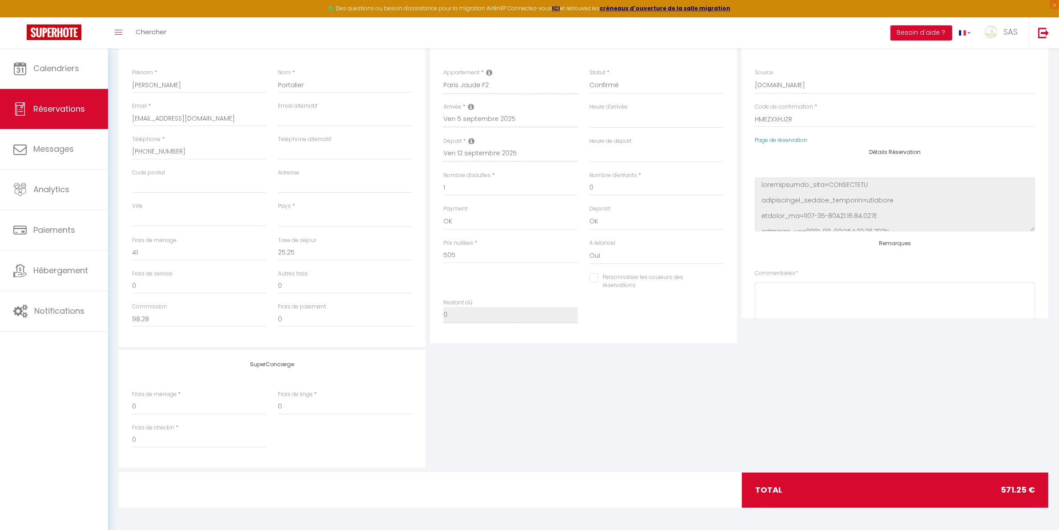
select select
checkbox input "false"
select select
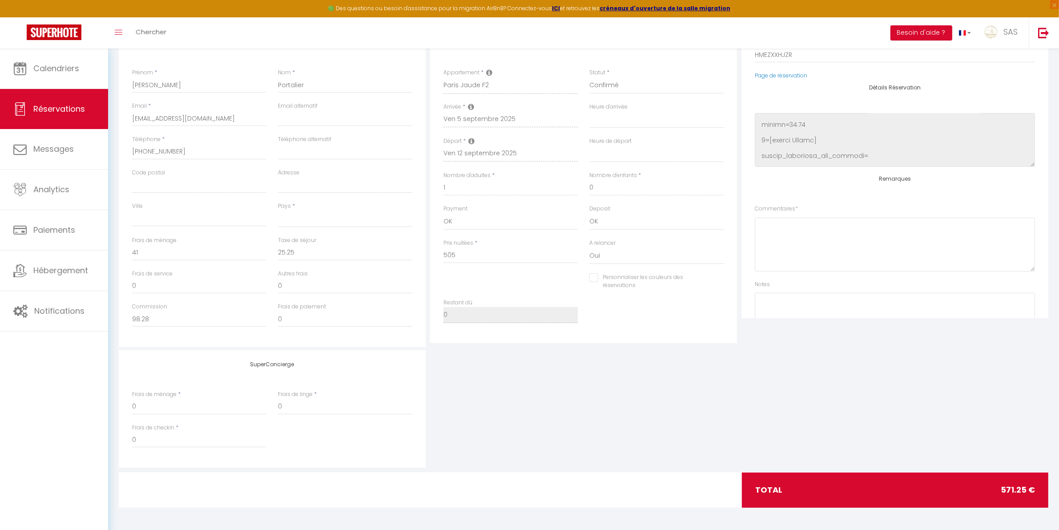
scroll to position [113, 0]
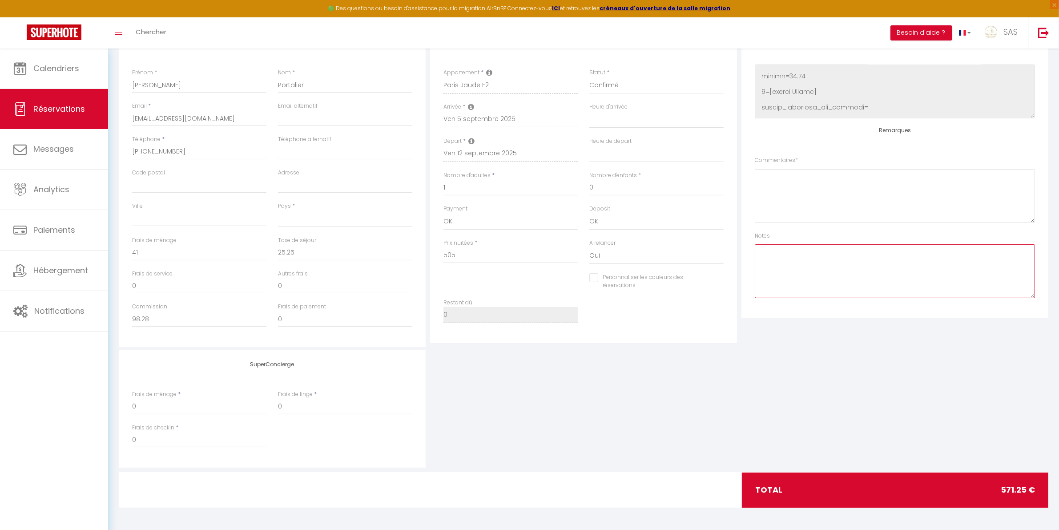
click at [832, 256] on textarea at bounding box center [895, 271] width 280 height 54
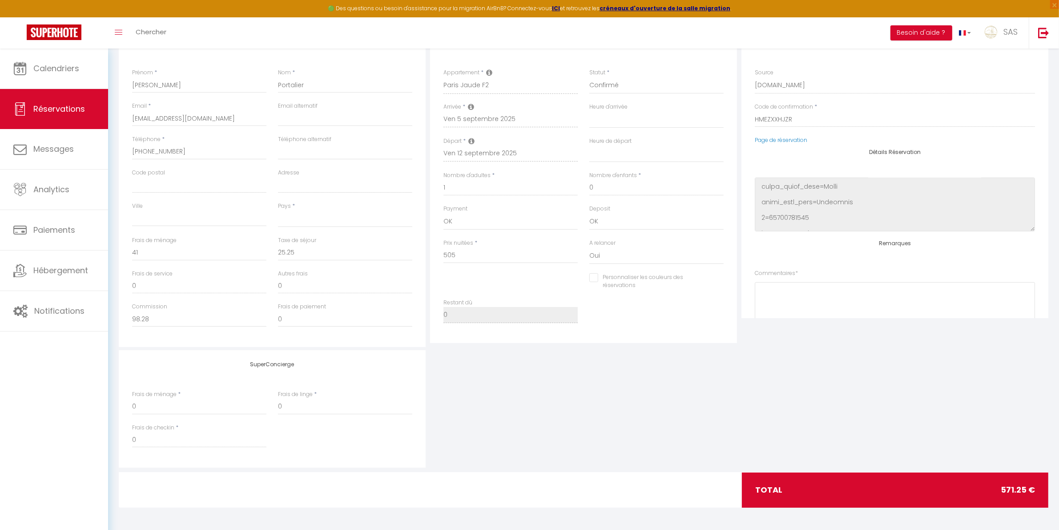
scroll to position [0, 0]
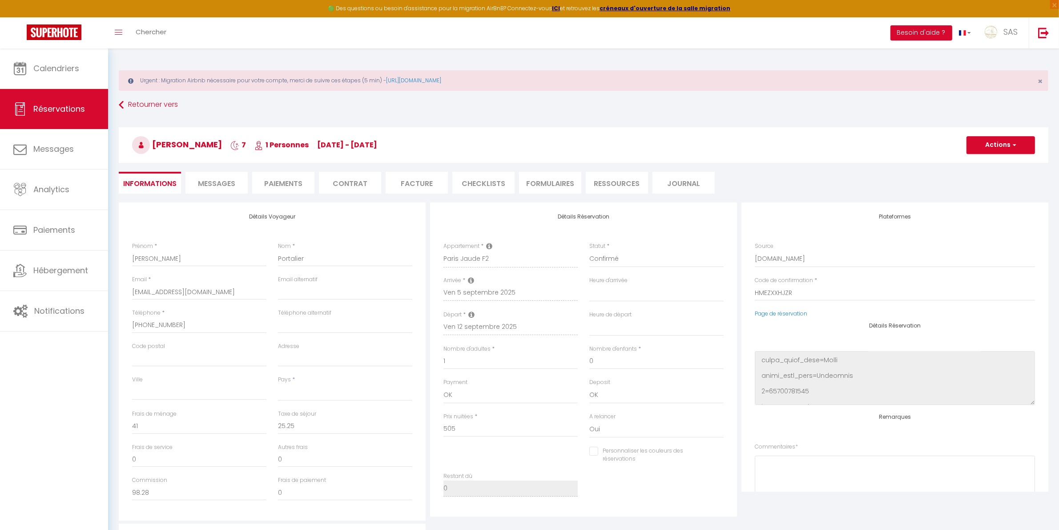
type textarea "Double des clés."
click at [1014, 145] on span "button" at bounding box center [1013, 145] width 5 height 8
click at [981, 162] on link "Enregistrer" at bounding box center [992, 165] width 70 height 12
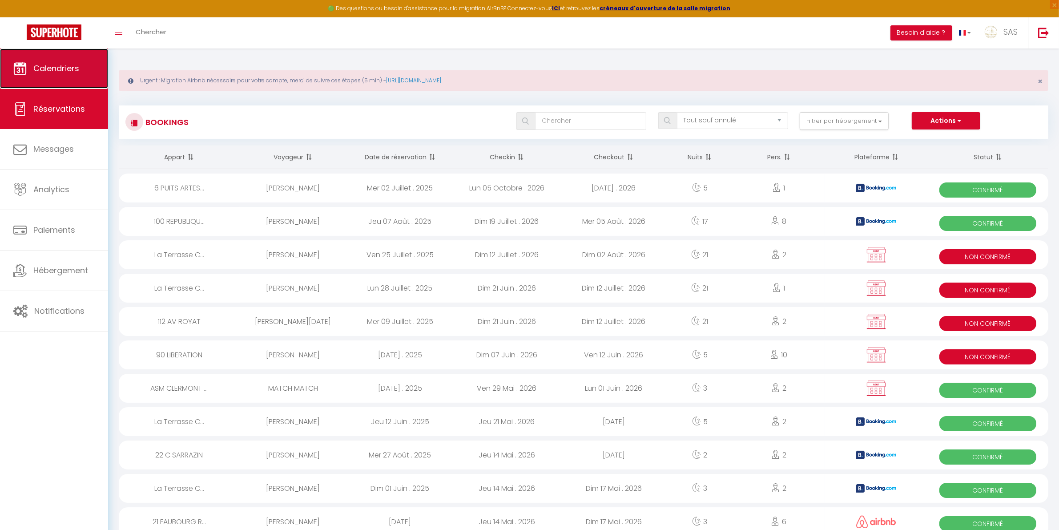
click at [94, 65] on link "Calendriers" at bounding box center [54, 68] width 108 height 40
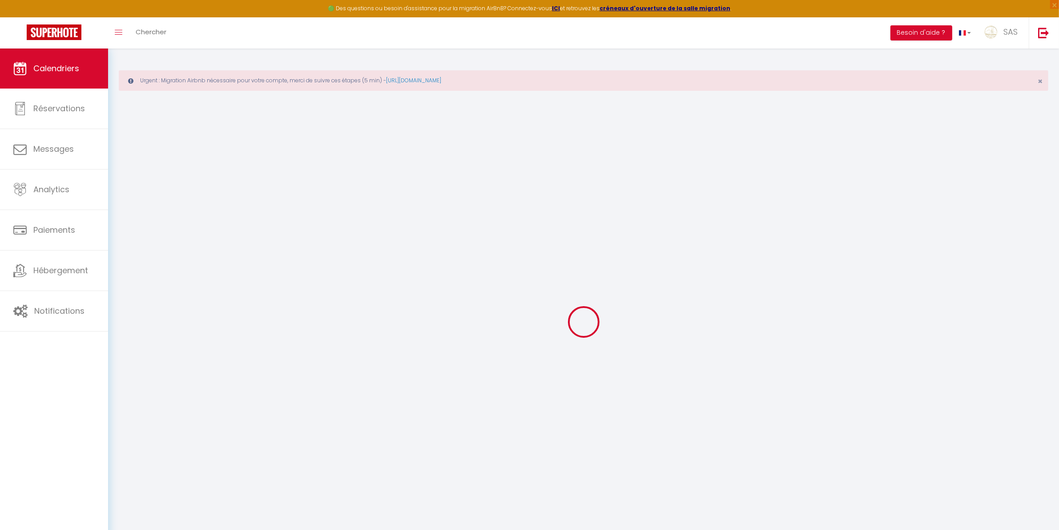
drag, startPoint x: 126, startPoint y: 72, endPoint x: 390, endPoint y: 141, distance: 273.3
click at [390, 141] on div at bounding box center [584, 322] width 930 height 450
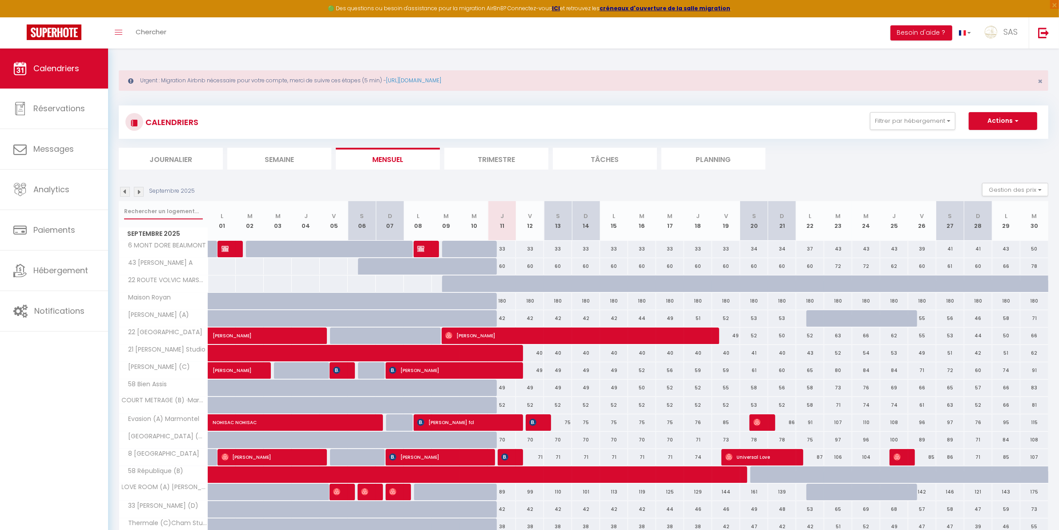
click at [165, 210] on input "text" at bounding box center [163, 211] width 79 height 16
type input "[GEOGRAPHIC_DATA] ja"
select select
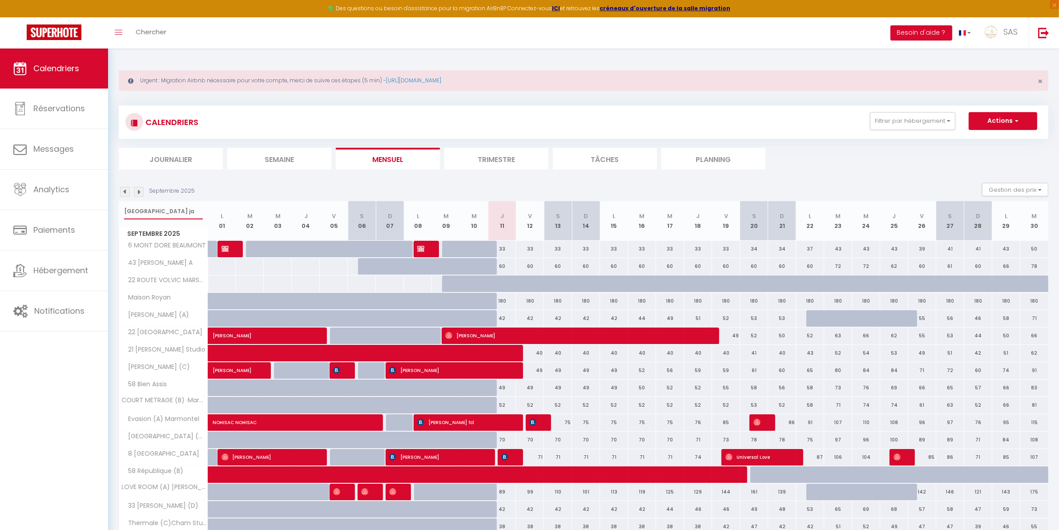
select select
type input "paris jau"
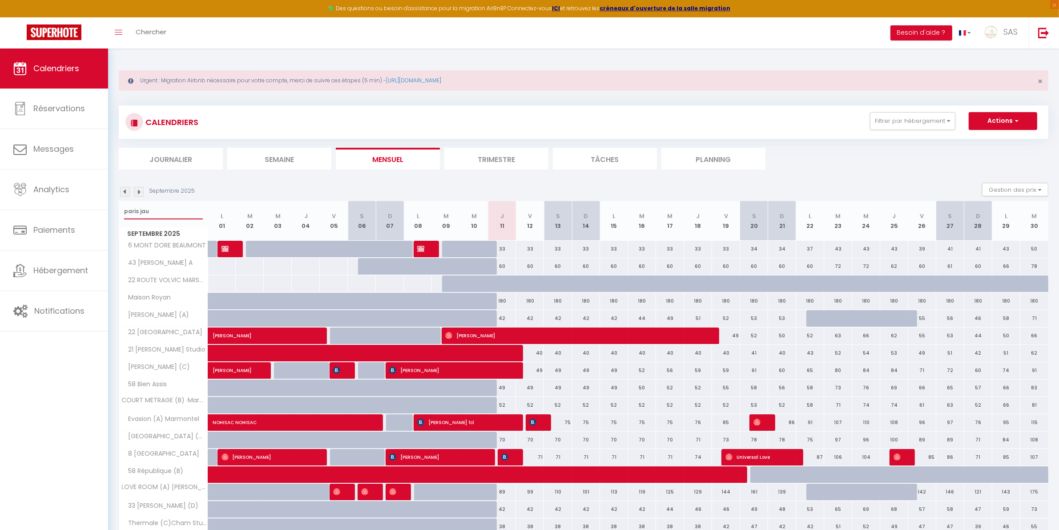
select select
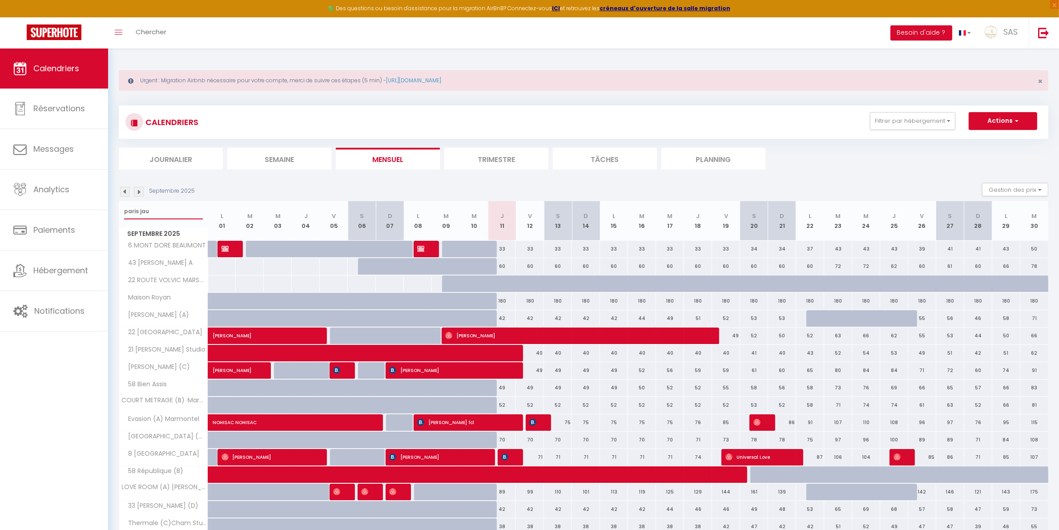
select select
type input "paris jaud"
select select
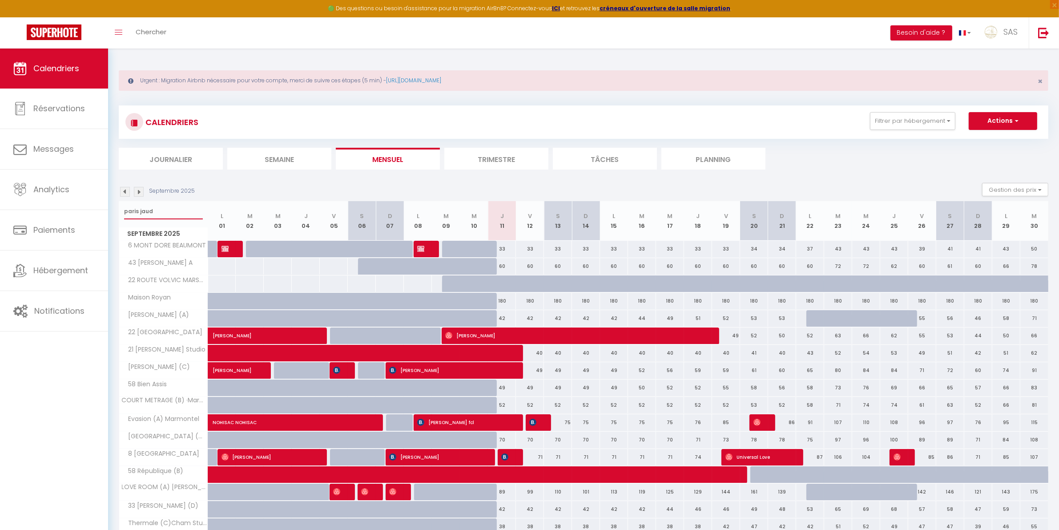
select select
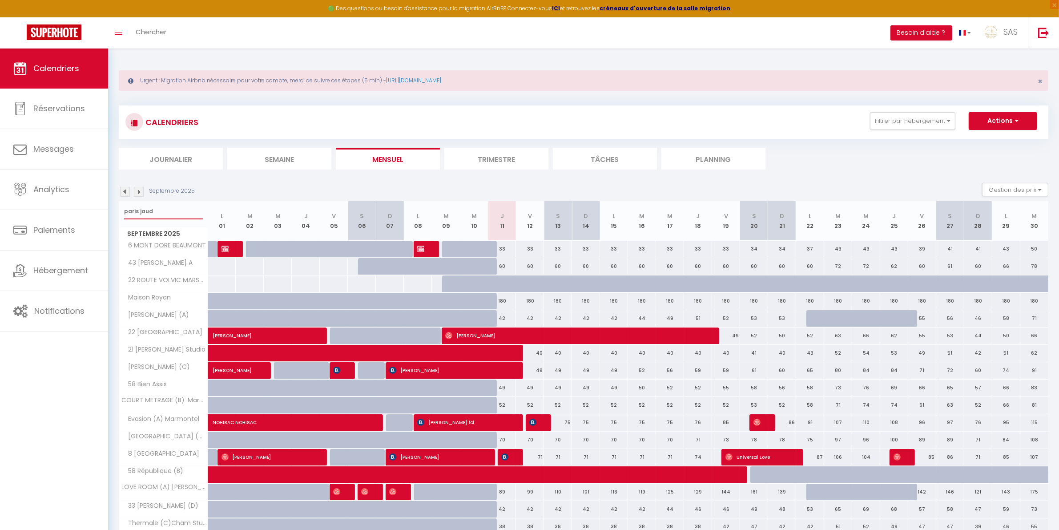
type input "paris jaude"
select select
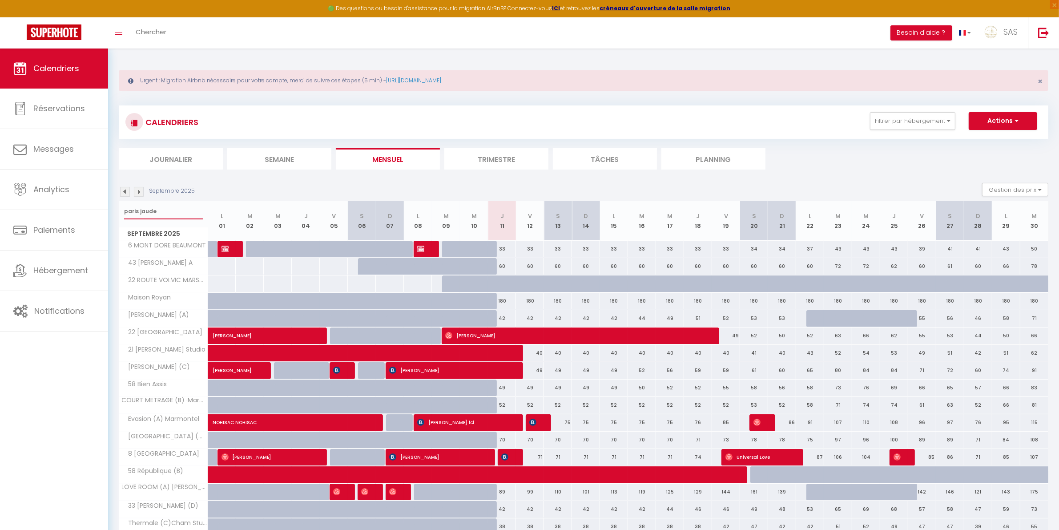
select select
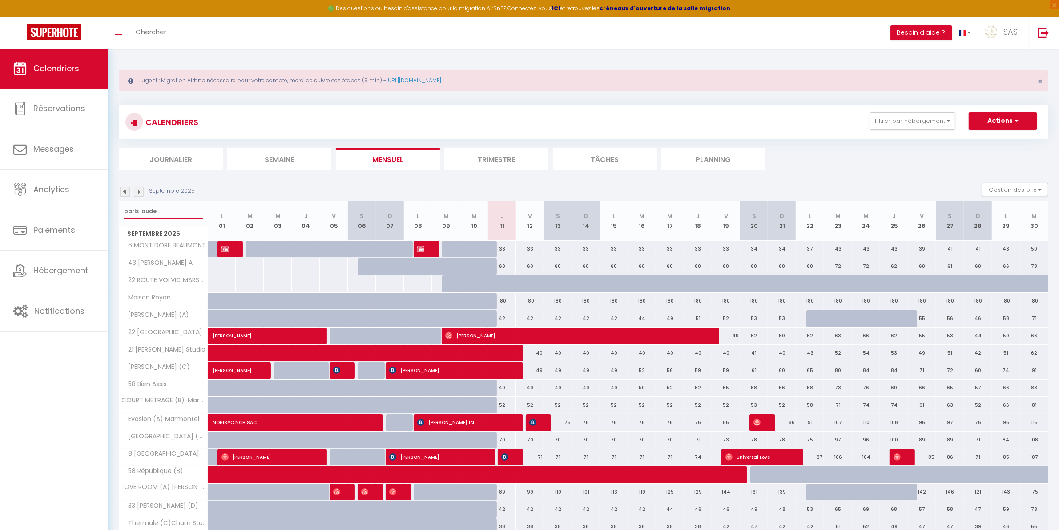
select select
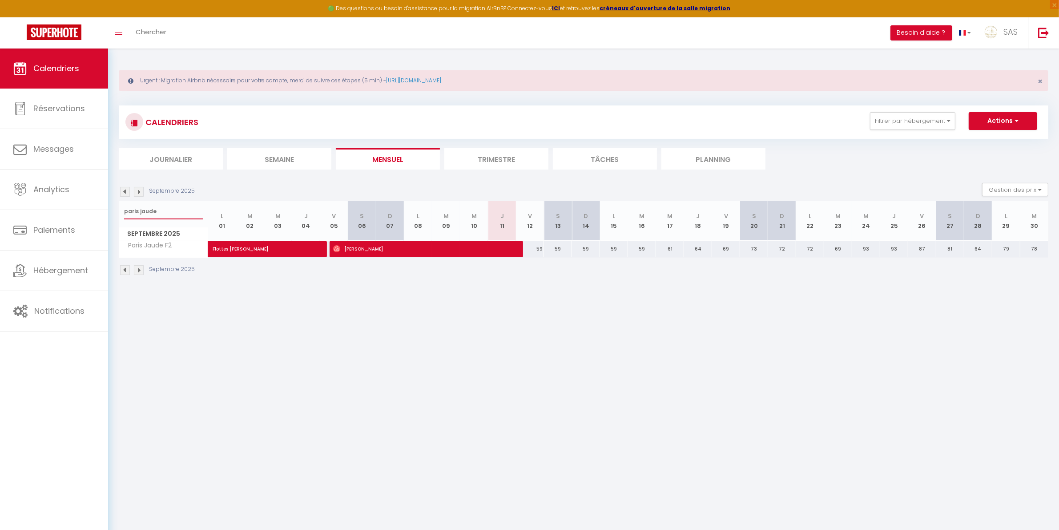
type input "paris jaude"
click at [377, 246] on span "Julie Portalier" at bounding box center [422, 248] width 178 height 17
select select "OK"
select select "0"
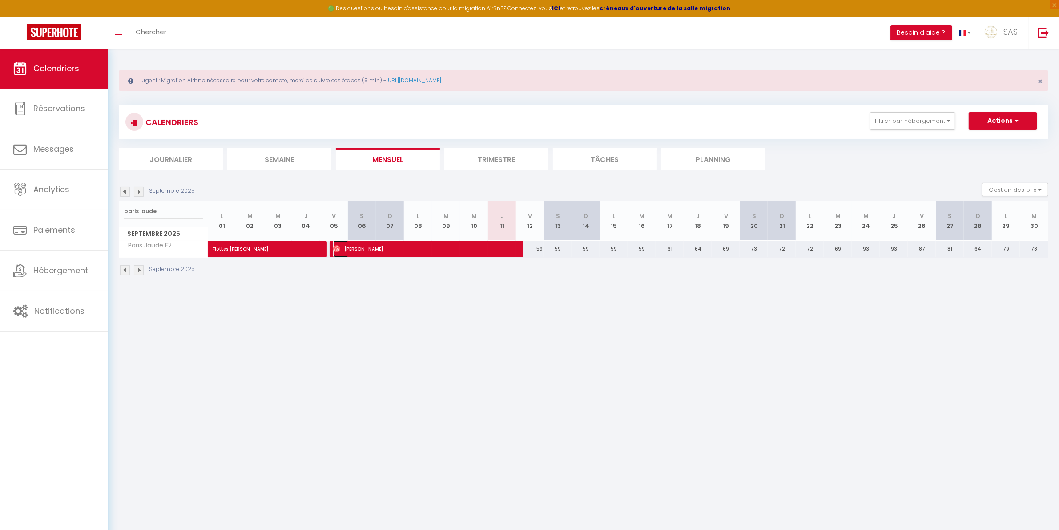
select select "0"
select select "1"
select select
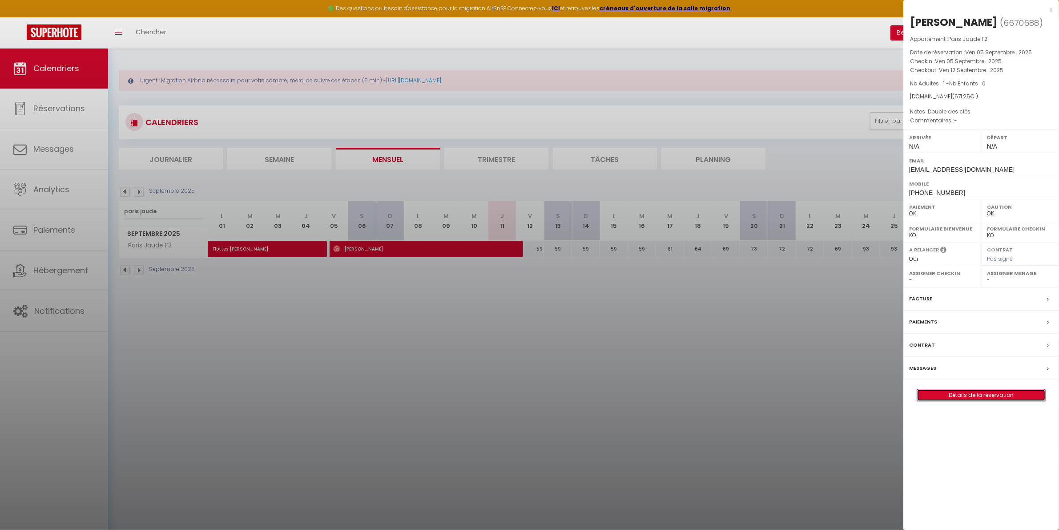
click at [978, 401] on link "Détails de la réservation" at bounding box center [981, 395] width 128 height 12
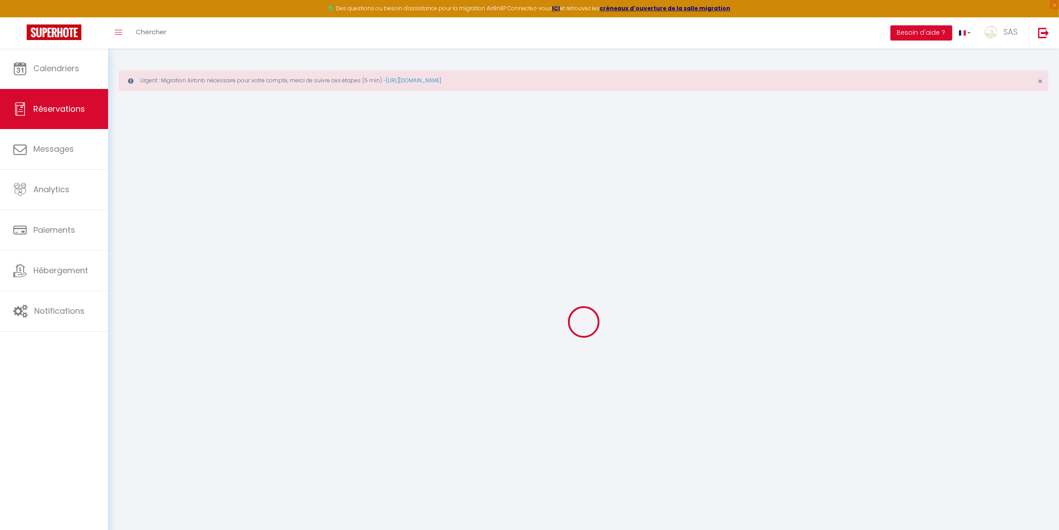
type input "Julie"
type input "Portalier"
type input "ul0d1xi8xhtlhnnepgqkoqvbeqd0@reply.superhote.com"
type input "+33772346103"
select select
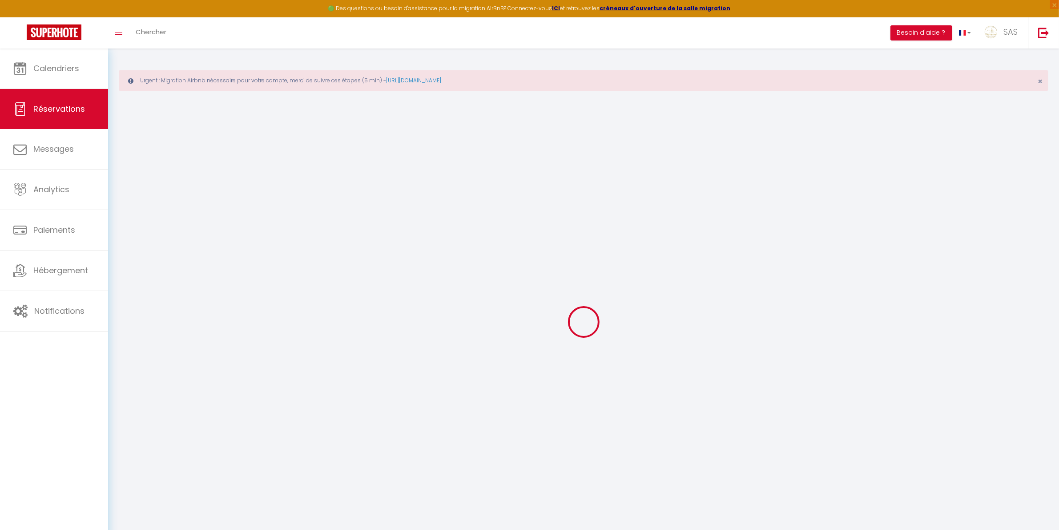
type input "98.28"
select select "27935"
select select "1"
select select
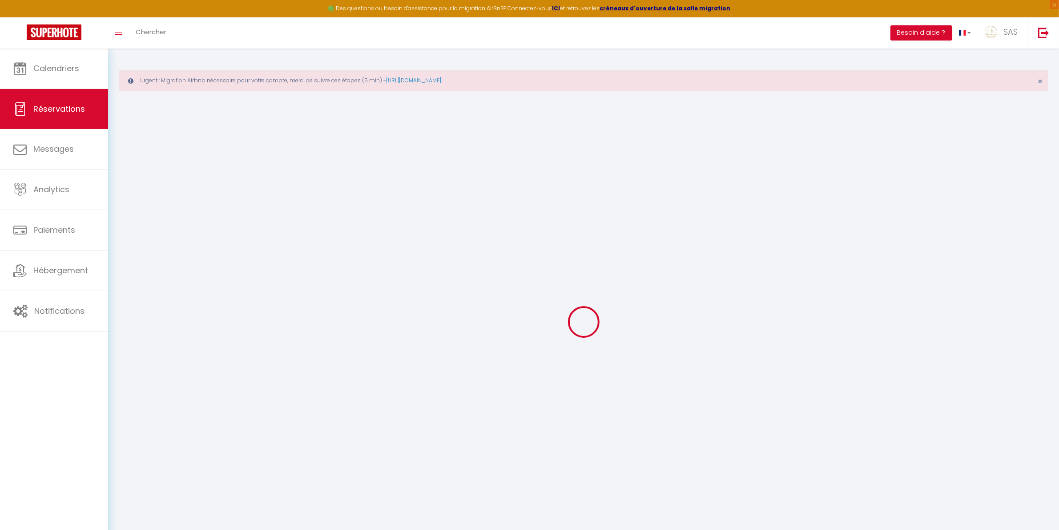
type input "1"
select select "12"
select select
type input "505"
checkbox input "false"
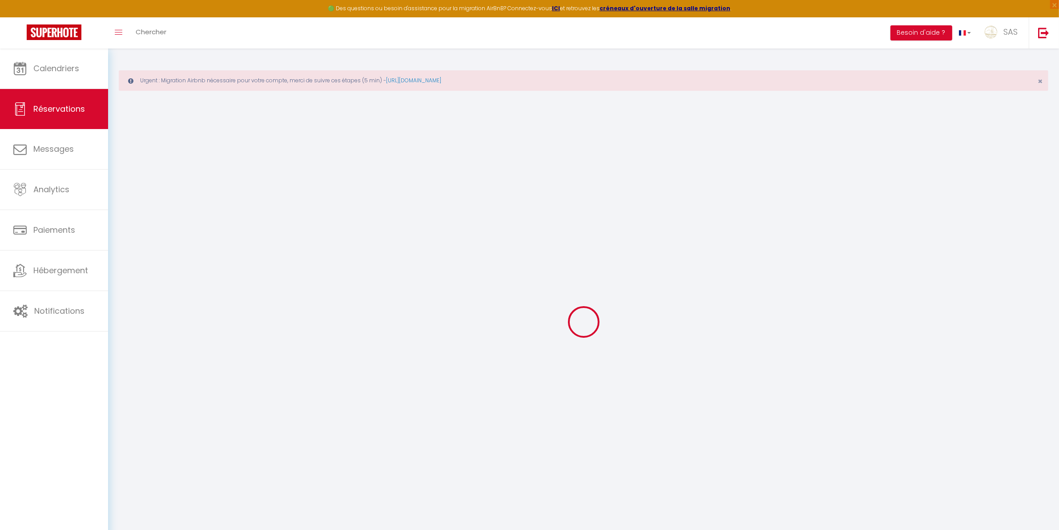
type input "0"
select select "1"
type input "0"
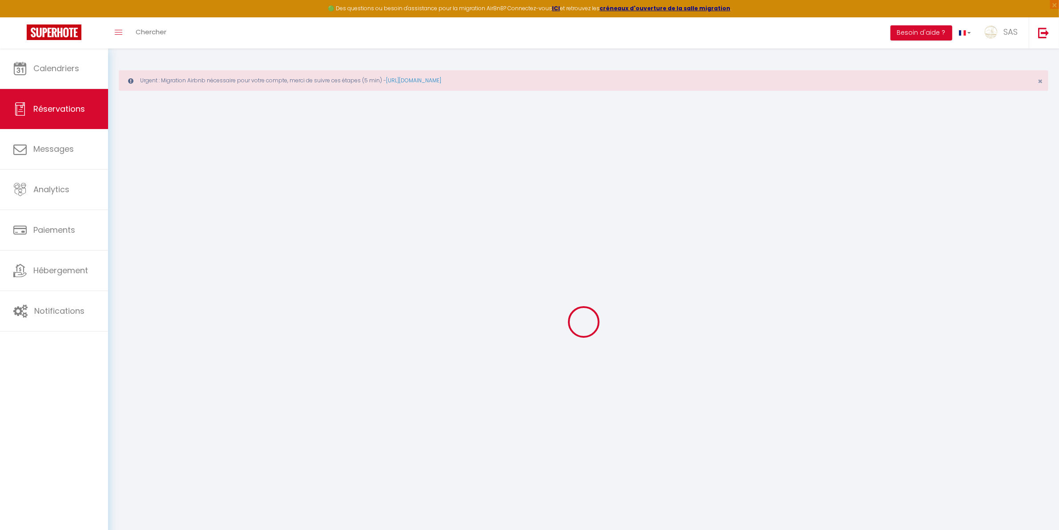
select select
select select "15"
checkbox input "false"
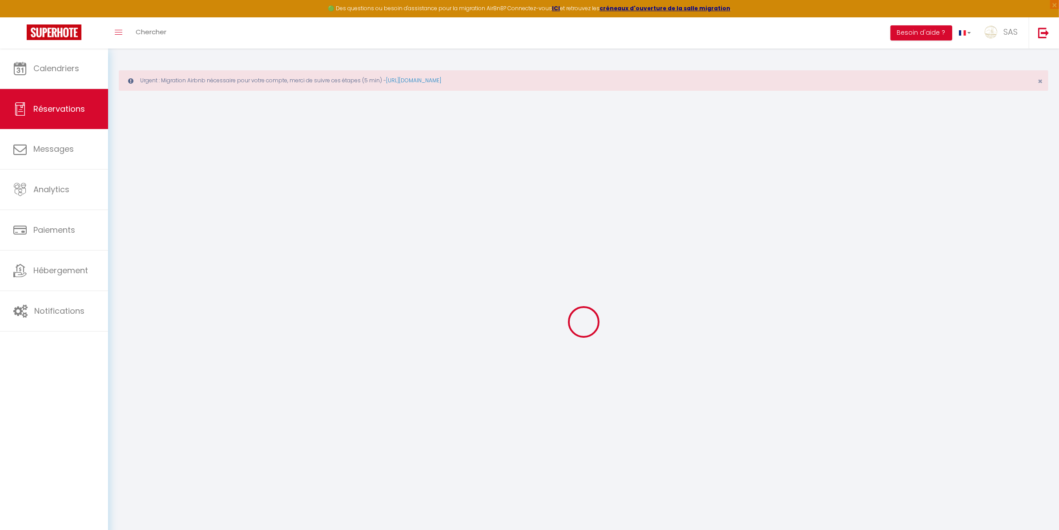
select select
checkbox input "false"
select select
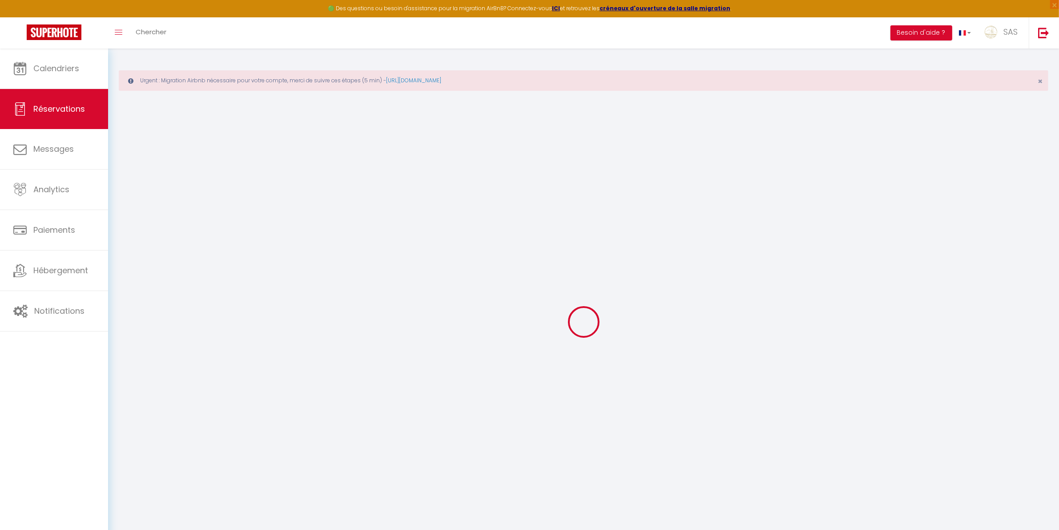
select select
checkbox input "false"
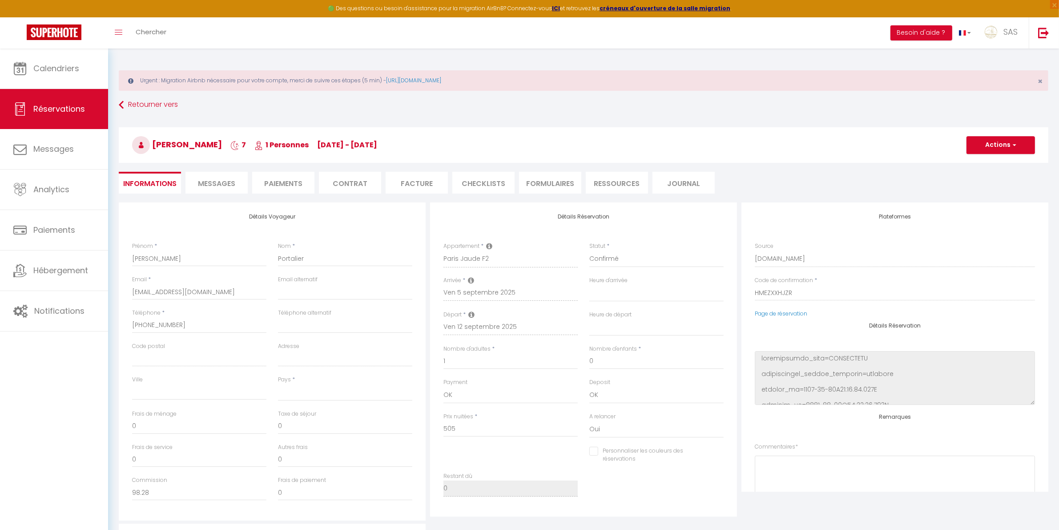
select select
checkbox input "false"
type textarea "Double des clés."
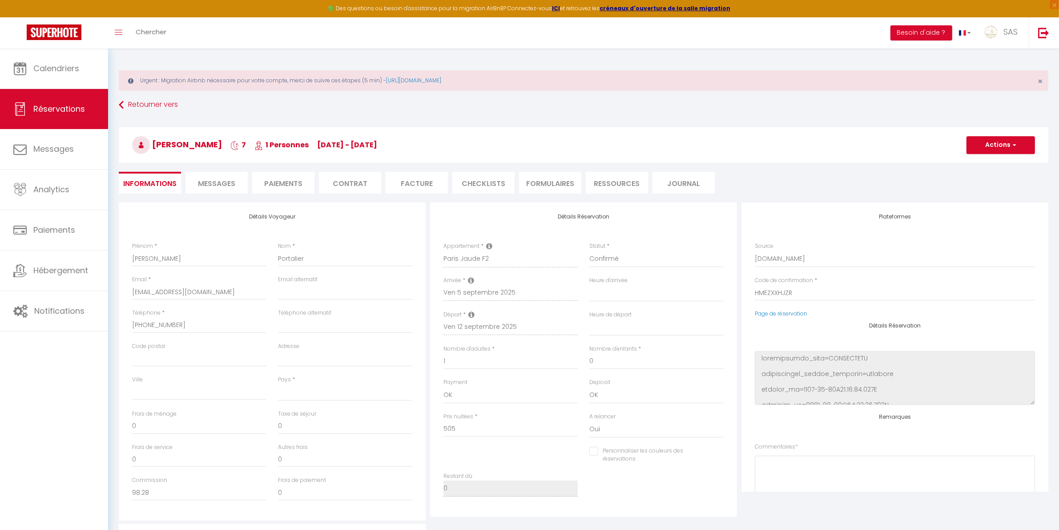
select select
type input "41"
click at [229, 187] on span "Messages" at bounding box center [216, 183] width 37 height 10
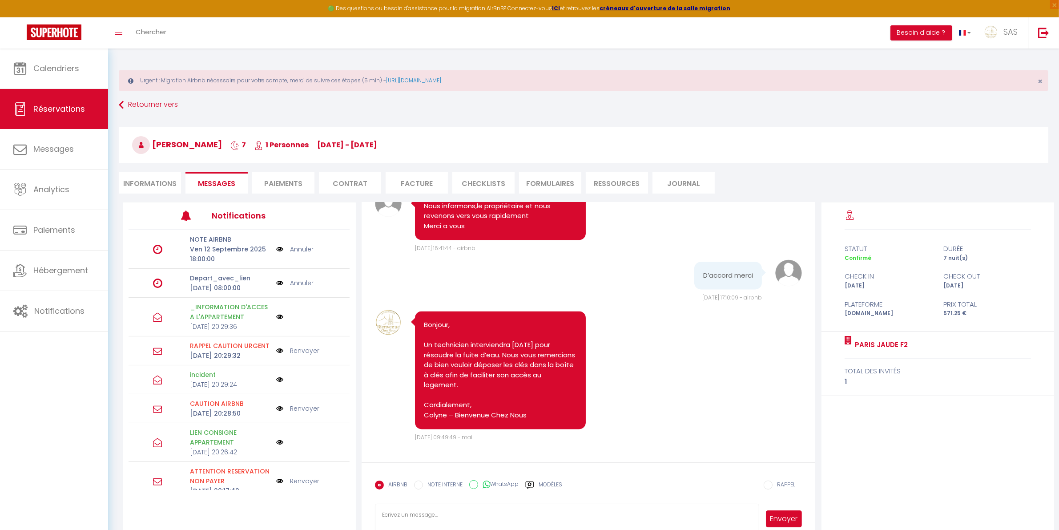
scroll to position [2513, 0]
click at [463, 520] on textarea at bounding box center [567, 519] width 385 height 31
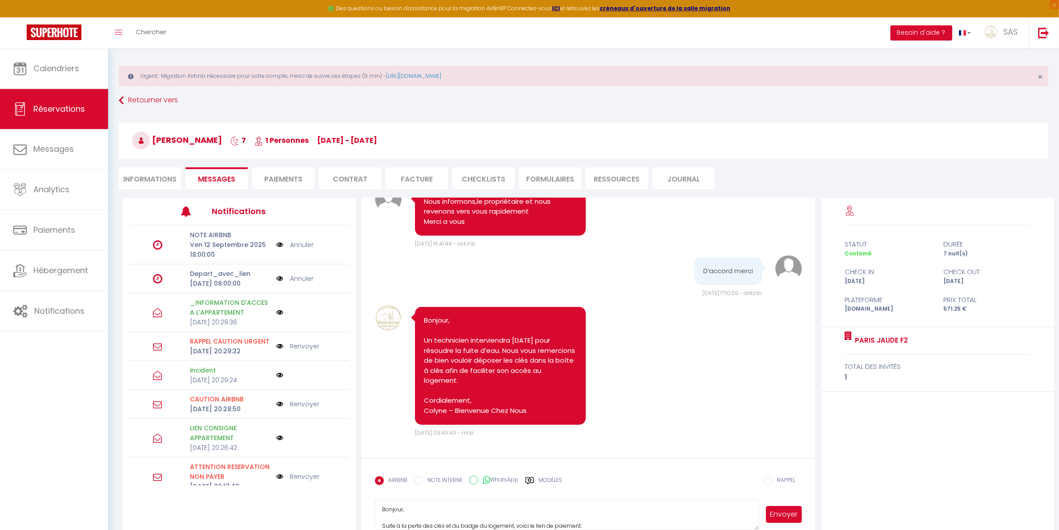
scroll to position [9, 0]
click at [590, 515] on textarea "Bonjour, Suite à la perte des clés et du badge du logement, voici le lien de pa…" at bounding box center [567, 514] width 385 height 31
click at [576, 519] on textarea "Bonjour, Suite à la perte des clés et du badge du logement, voici le lien de pa…" at bounding box center [567, 514] width 385 height 31
click at [0, 0] on lt-em "paiement :" at bounding box center [0, 0] width 0 height 0
paste textarea "https://pay.sumup.com/b2c/XNL4PMWQSB"
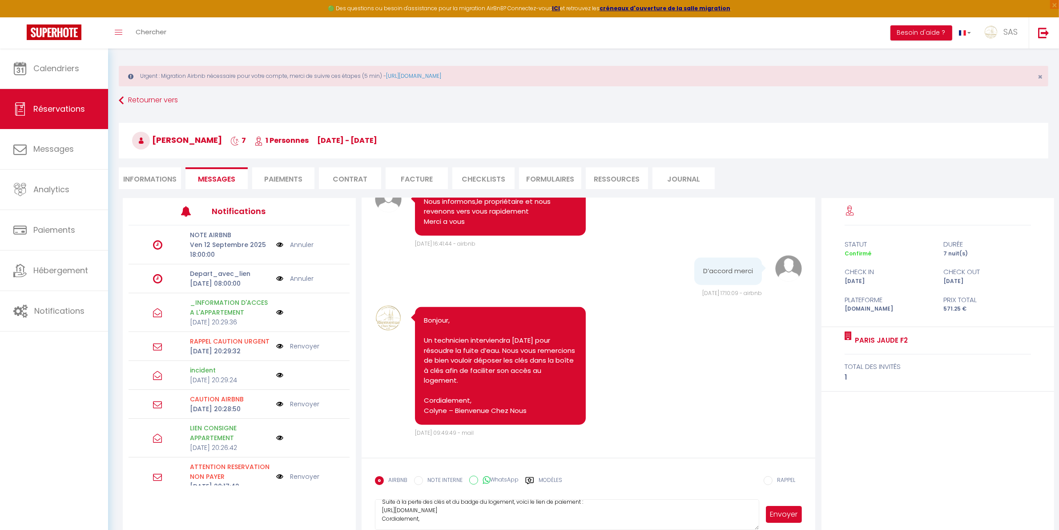
scroll to position [33, 0]
click at [499, 506] on textarea "Bonjour, Suite à la perte des clés et du badge du logement, voici le lien de pa…" at bounding box center [567, 514] width 385 height 31
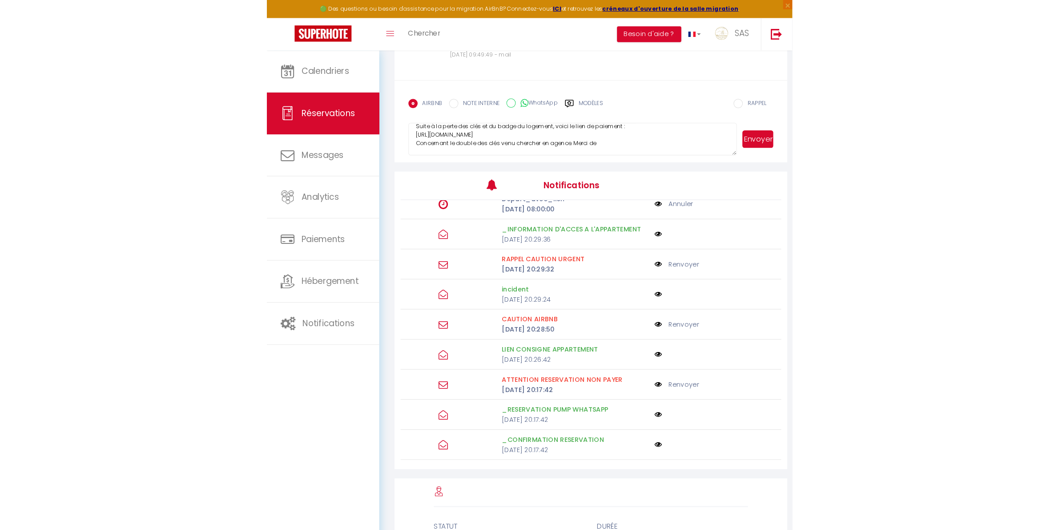
scroll to position [2513, 0]
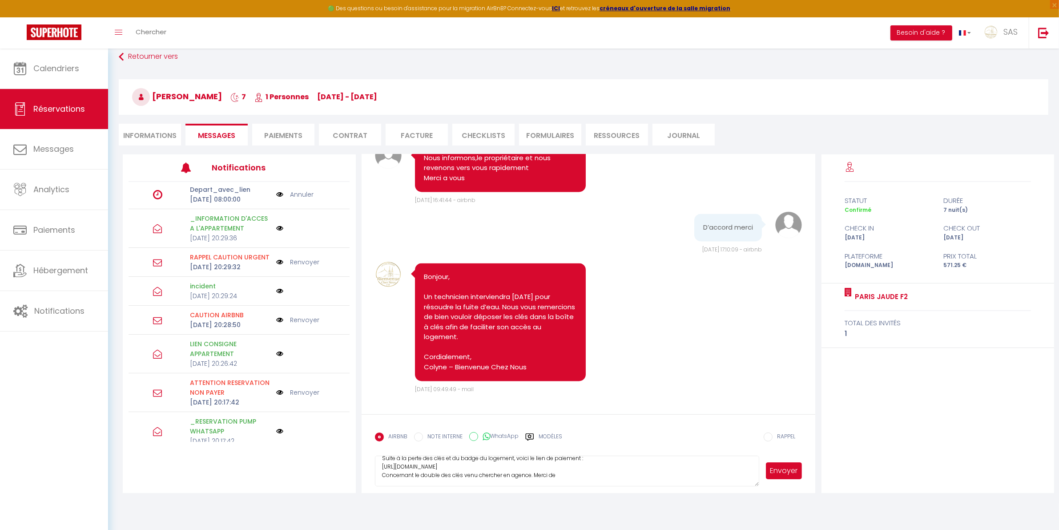
click at [426, 479] on textarea "Bonjour, Suite à la perte des clés et du badge du logement, voici le lien de pa…" at bounding box center [567, 471] width 385 height 31
click at [426, 472] on textarea "Bonjour, Suite à la perte des clés et du badge du logement, voici le lien de pa…" at bounding box center [567, 471] width 385 height 31
click at [412, 465] on textarea "Bonjour, Suite à la perte des clés et du badge du logement, voici le lien de pa…" at bounding box center [567, 471] width 385 height 31
click at [570, 461] on textarea "Bonjour, Suite à la perte des clés et du badge du logement, voici le lien de pa…" at bounding box center [567, 471] width 385 height 31
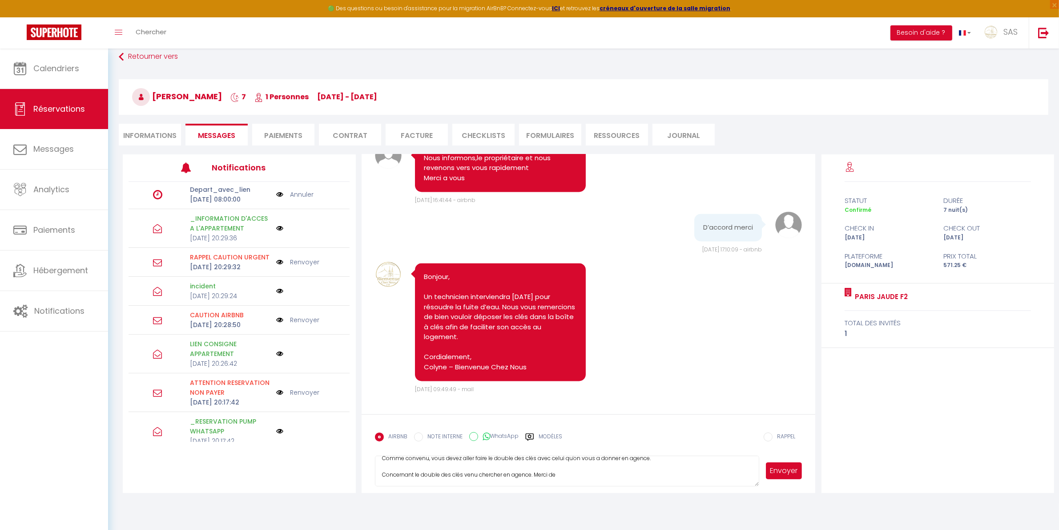
click at [568, 464] on textarea "Bonjour, Suite à la perte des clés et du badge du logement, voici le lien de pa…" at bounding box center [567, 471] width 385 height 31
drag, startPoint x: 566, startPoint y: 468, endPoint x: 374, endPoint y: 476, distance: 192.8
click at [374, 476] on form "AIRBNB NOTE INTERNE WhatsApp Modèles 11 « ‹ » › Sep 2025 2020 ~ 2030 Dim Lun Ma…" at bounding box center [589, 453] width 454 height 79
click at [407, 475] on textarea "Bonjour, Suite à la perte des clés et du badge du logement, voici le lien de pa…" at bounding box center [567, 471] width 385 height 31
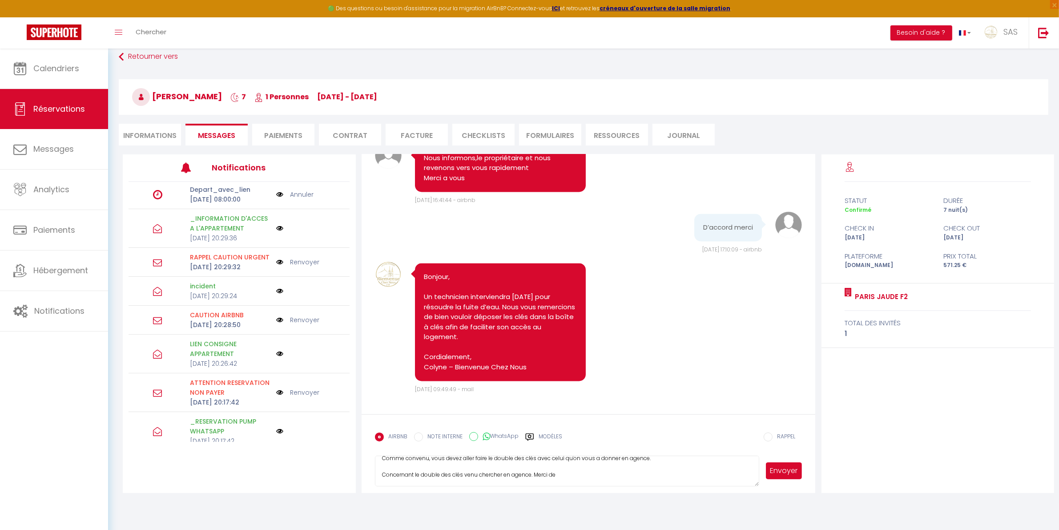
click at [407, 475] on textarea "Bonjour, Suite à la perte des clés et du badge du logement, voici le lien de pa…" at bounding box center [567, 471] width 385 height 31
drag, startPoint x: 441, startPoint y: 482, endPoint x: 306, endPoint y: 379, distance: 170.2
click at [306, 379] on div "Notifications NOTE AIRBNB Ven 12 Septembre 2025 18:00:00 Annuler Depart_avec_li…" at bounding box center [589, 323] width 932 height 339
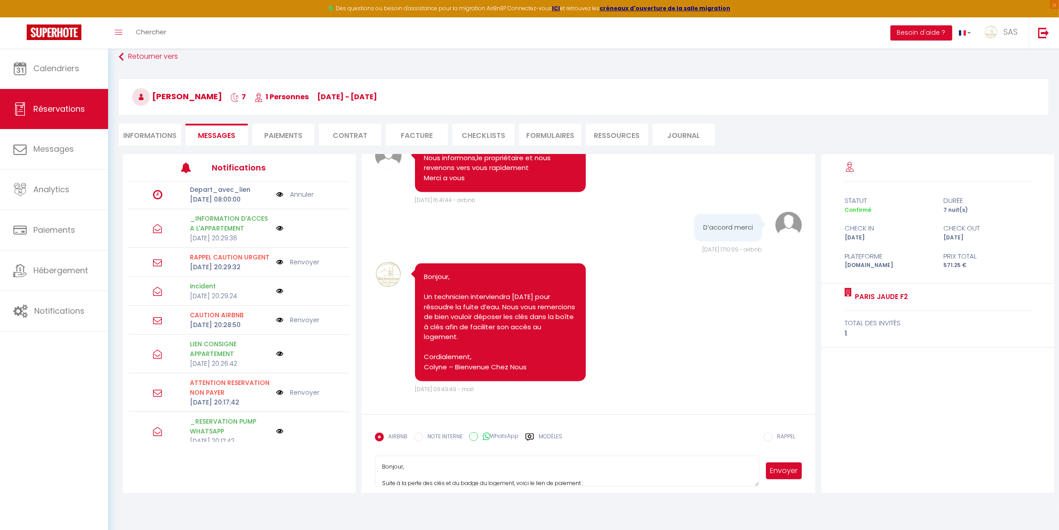
paste textarea ": 👉 https://pay.sumup.com/b2c/XNL4PMWQSB Comme convenu, merci de faire réaliser…"
click at [791, 468] on button "Envoyer" at bounding box center [784, 470] width 36 height 17
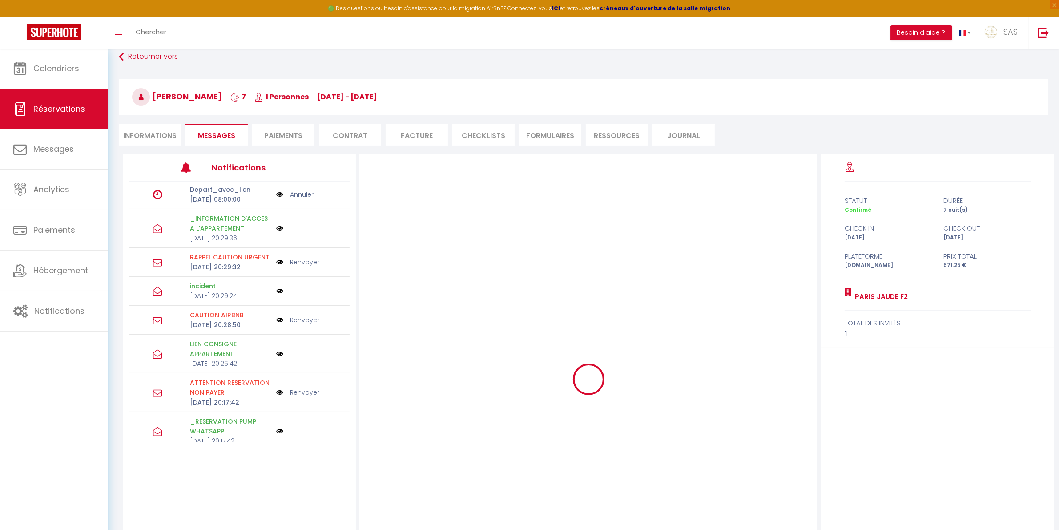
scroll to position [0, 0]
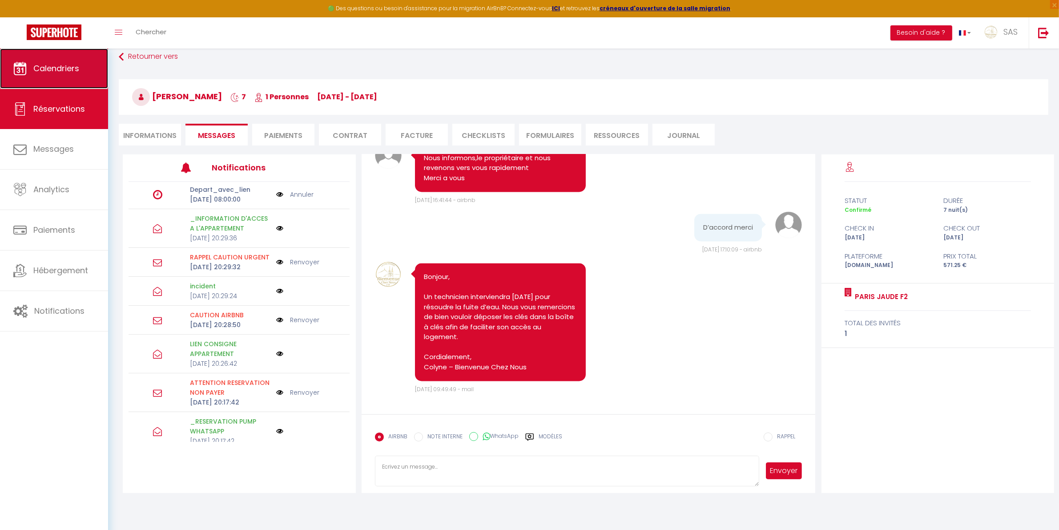
click at [85, 57] on link "Calendriers" at bounding box center [54, 68] width 108 height 40
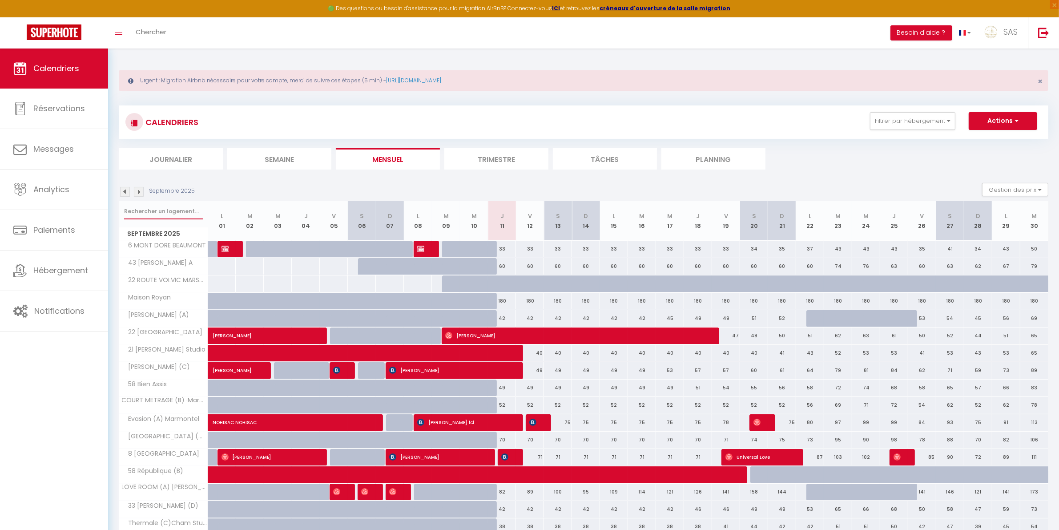
click at [151, 210] on input "text" at bounding box center [163, 211] width 79 height 16
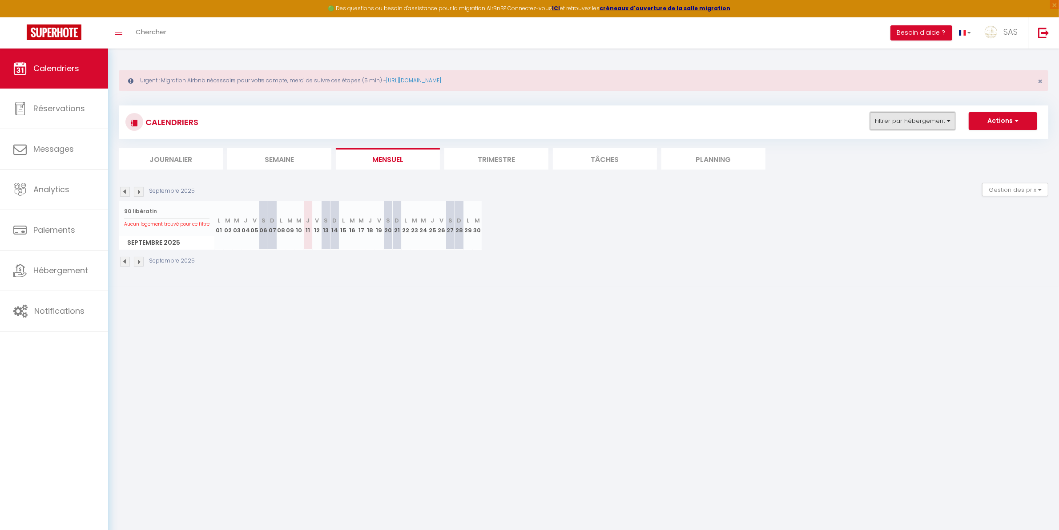
click at [889, 125] on button "Filtrer par hébergement" at bounding box center [912, 121] width 85 height 18
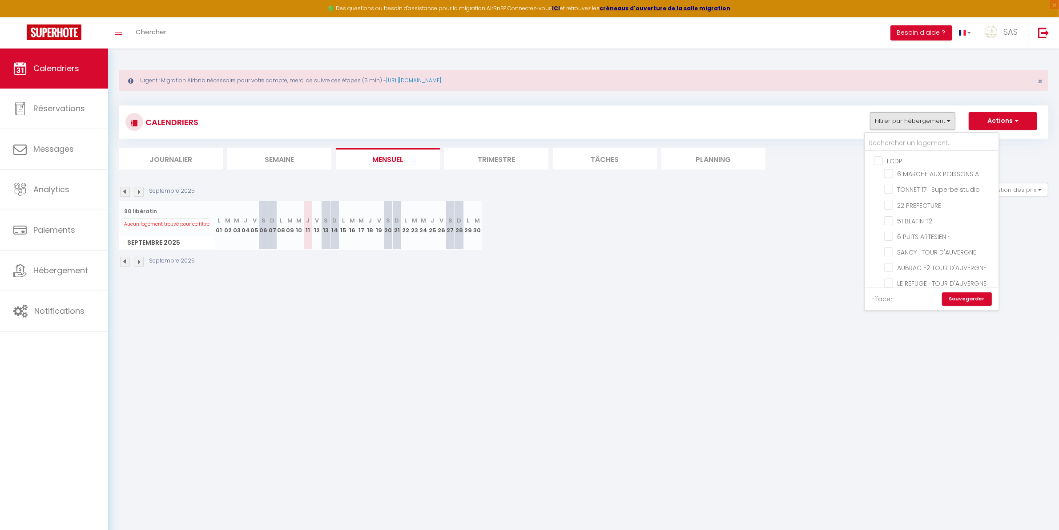
click at [881, 299] on link "Effacer" at bounding box center [882, 299] width 21 height 10
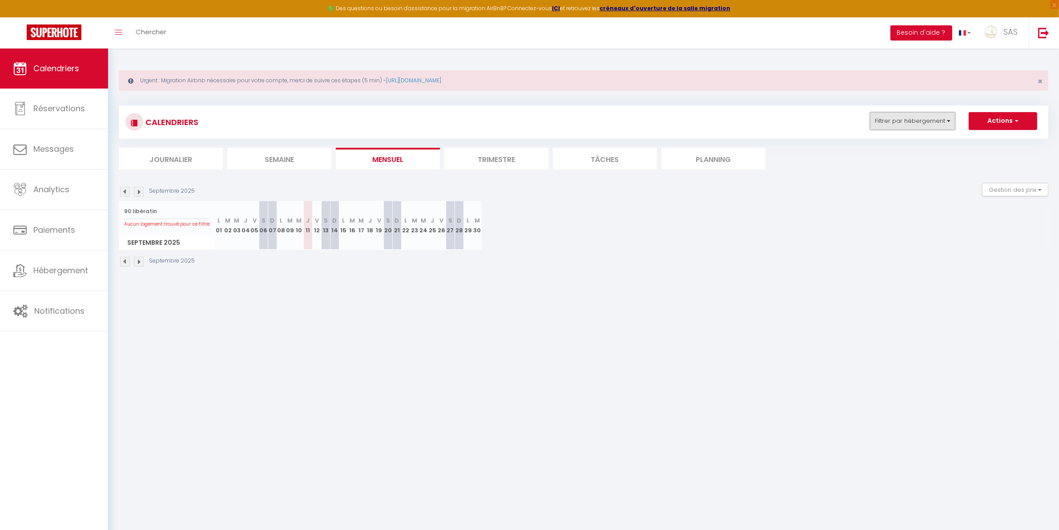
click at [884, 119] on button "Filtrer par hébergement" at bounding box center [912, 121] width 85 height 18
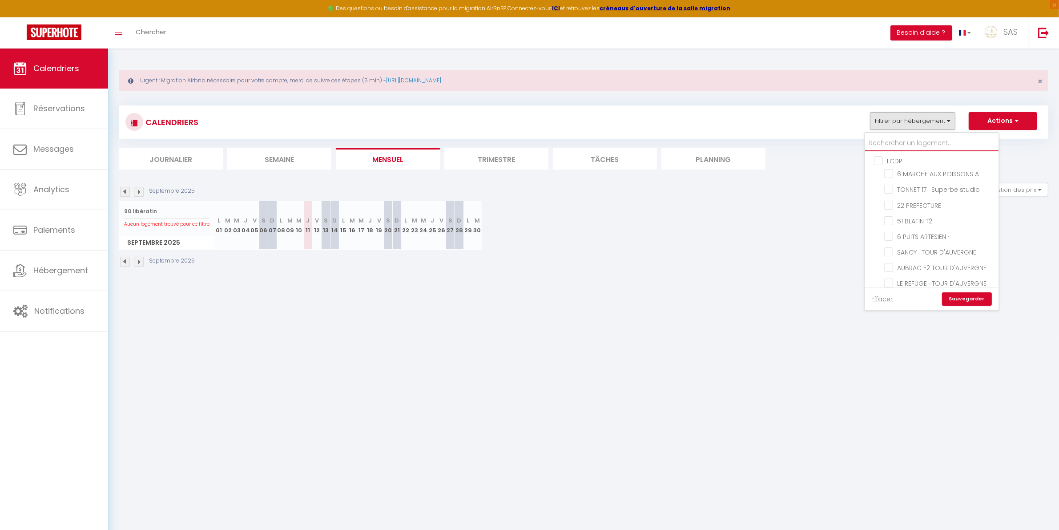
click at [901, 141] on input "text" at bounding box center [931, 143] width 133 height 16
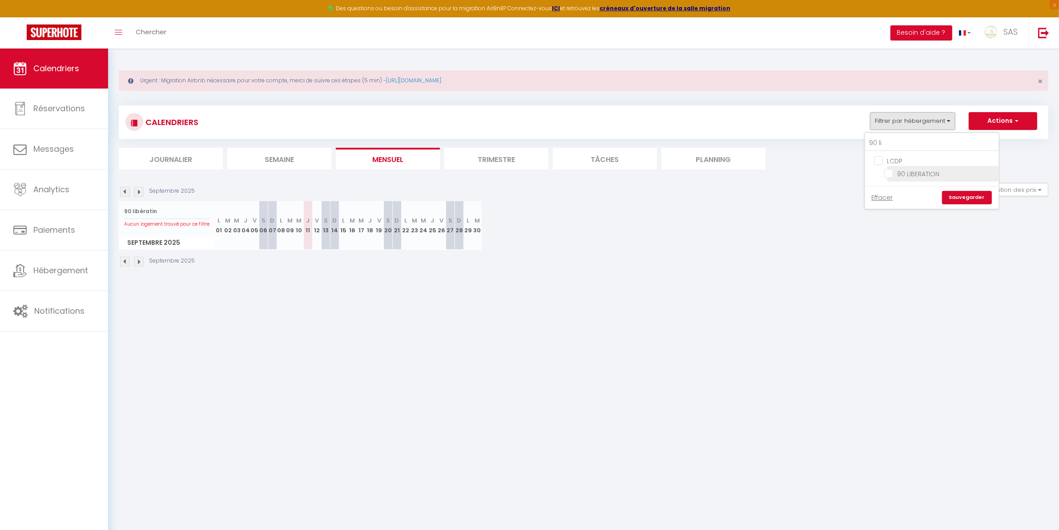
click at [924, 177] on input "90 LIBERATION" at bounding box center [940, 173] width 111 height 9
click at [957, 198] on link "Sauvegarder" at bounding box center [967, 197] width 50 height 13
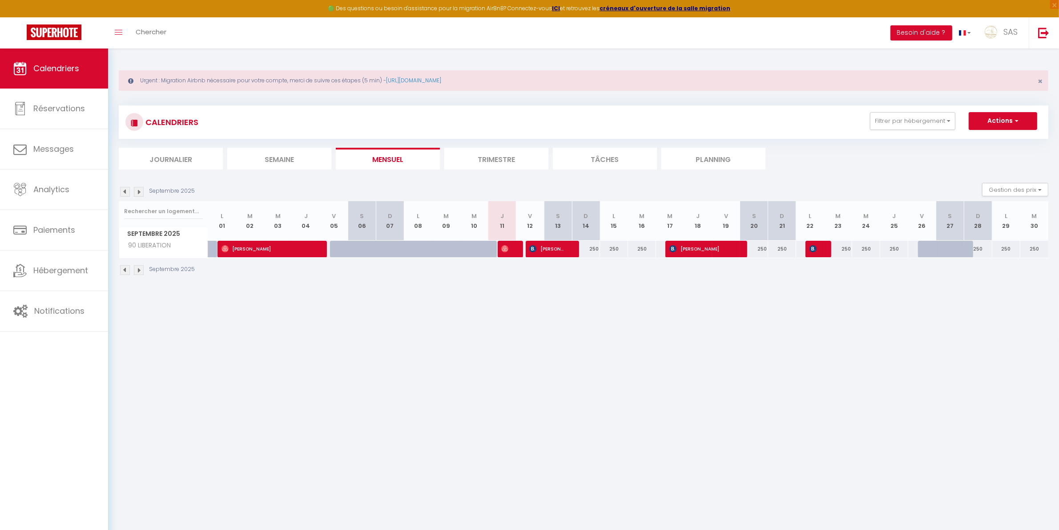
click at [145, 272] on div "Septembre 2025" at bounding box center [158, 270] width 79 height 10
click at [138, 272] on img at bounding box center [139, 270] width 10 height 10
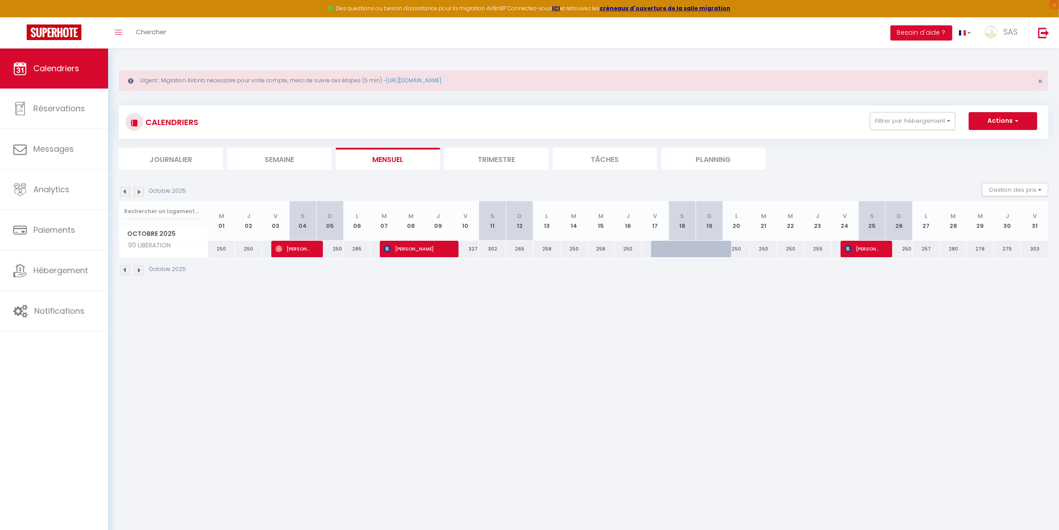
click at [141, 268] on img at bounding box center [139, 270] width 10 height 10
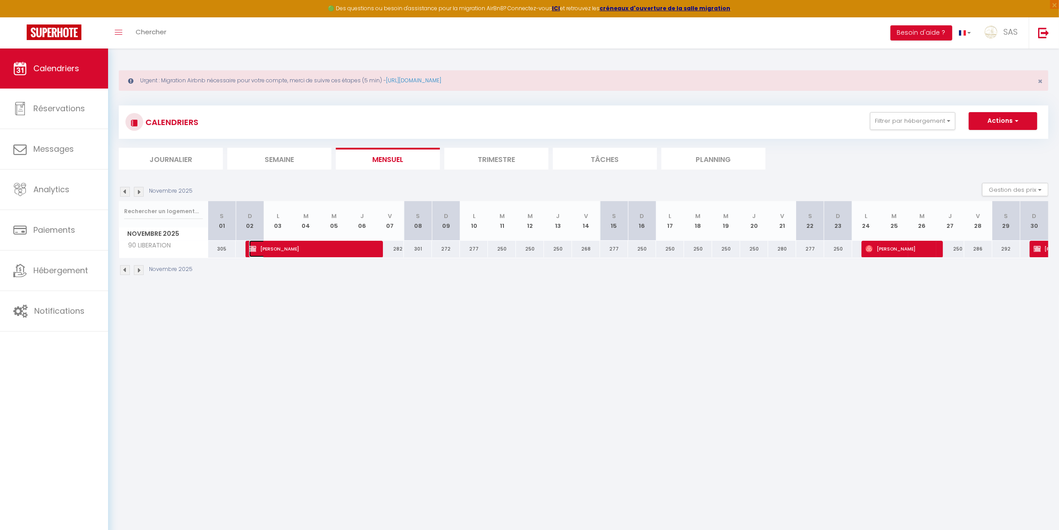
click at [302, 250] on span "Marie MONGUILLON" at bounding box center [309, 248] width 121 height 17
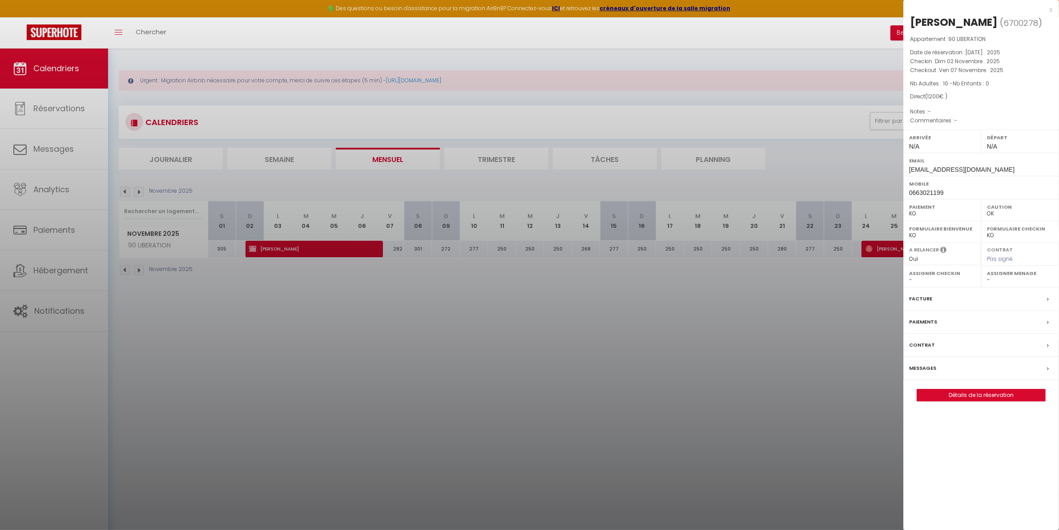
click at [938, 173] on span "cedricthelisson@hotmail.fr" at bounding box center [961, 169] width 105 height 7
copy div "cedricthelisson@hotmail.fr"
click at [923, 16] on div "Marie MONGUILLON" at bounding box center [954, 22] width 88 height 14
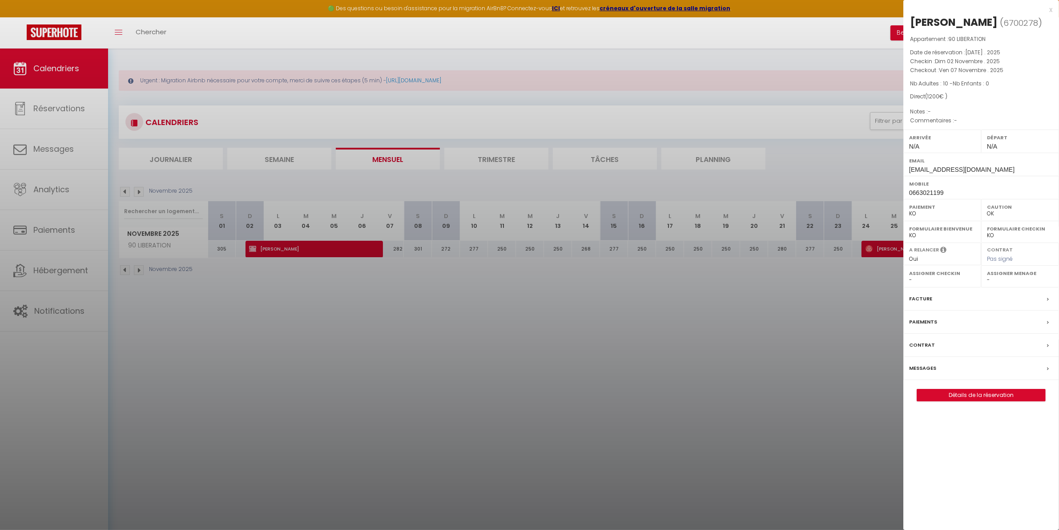
click at [923, 16] on div "Marie MONGUILLON" at bounding box center [954, 22] width 88 height 14
drag, startPoint x: 1010, startPoint y: 23, endPoint x: 905, endPoint y: 21, distance: 105.9
click at [905, 21] on div "Marie MONGUILLON ( 6700278 ) Appartement : 90 LIBERATION Date de réservation : …" at bounding box center [982, 208] width 156 height 386
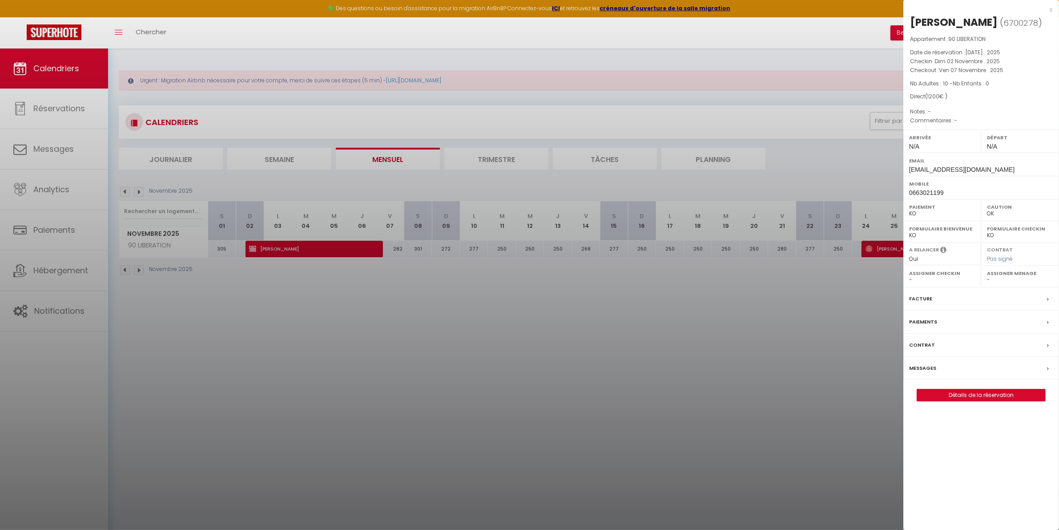
copy div "Marie MONGUILLON"
drag, startPoint x: 194, startPoint y: 271, endPoint x: 176, endPoint y: 273, distance: 18.7
click at [194, 272] on div at bounding box center [529, 265] width 1059 height 530
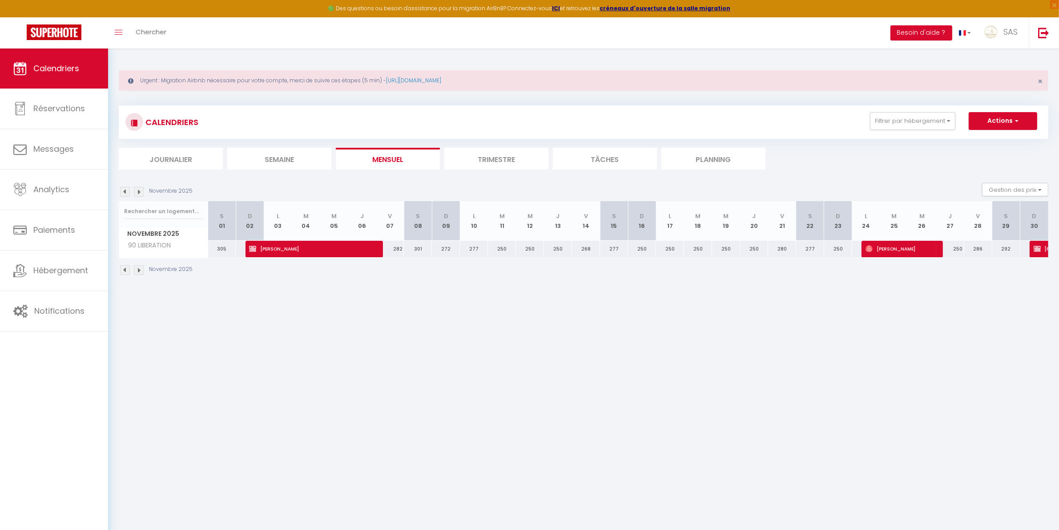
click at [140, 273] on img at bounding box center [139, 270] width 10 height 10
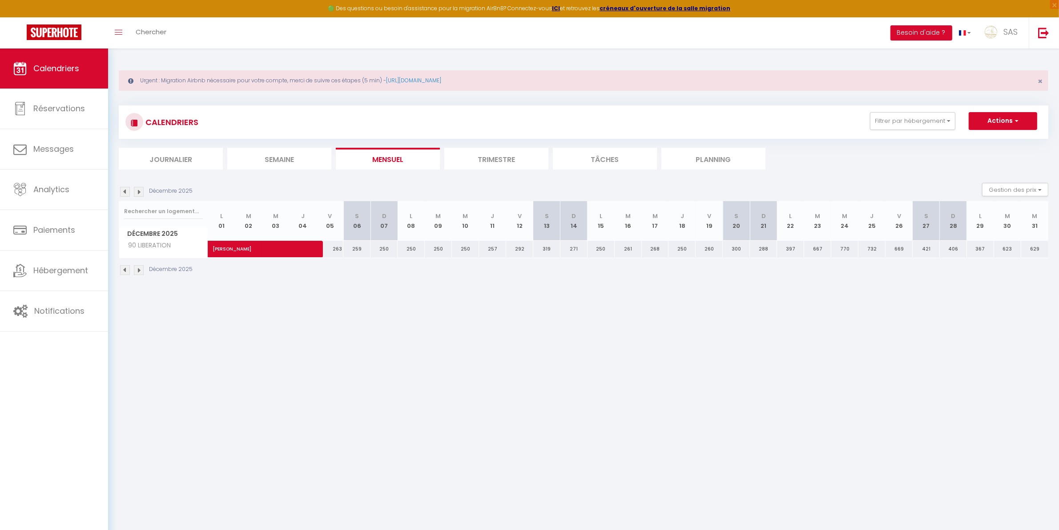
click at [140, 273] on img at bounding box center [139, 270] width 10 height 10
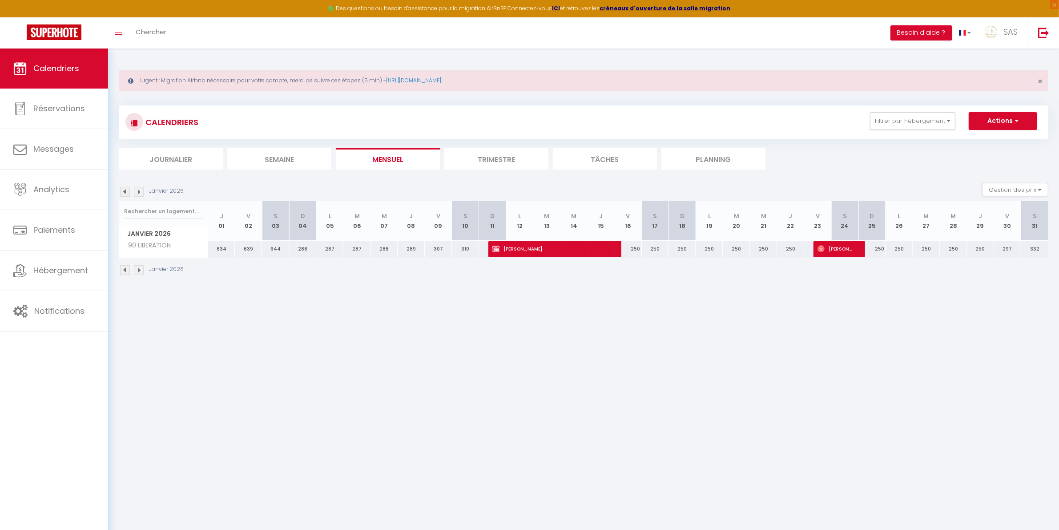
click at [140, 273] on img at bounding box center [139, 270] width 10 height 10
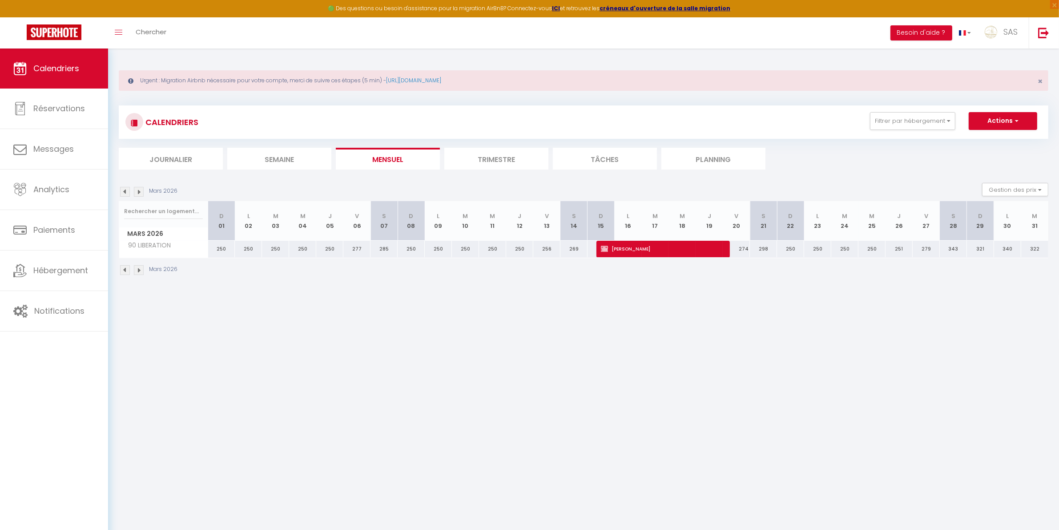
click at [140, 273] on img at bounding box center [139, 270] width 10 height 10
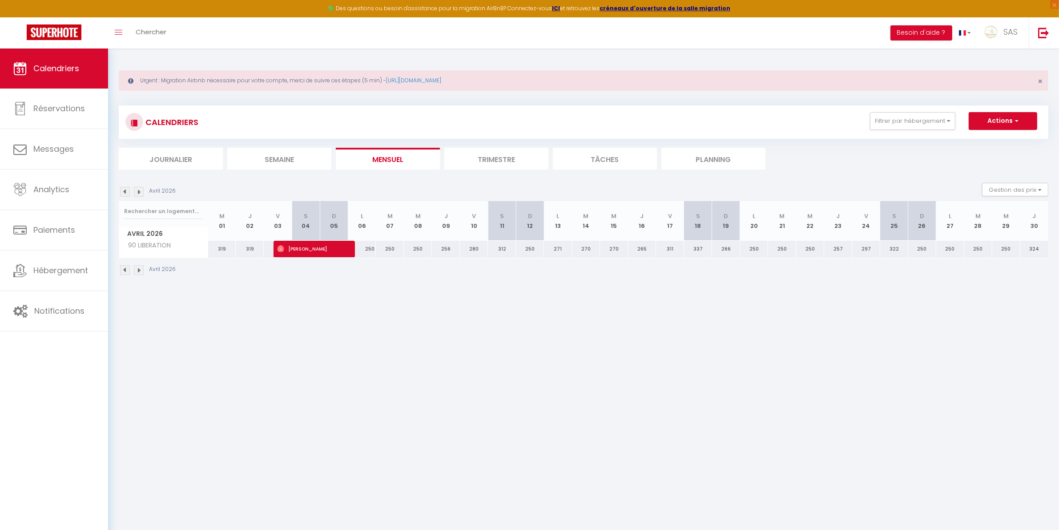
click at [140, 273] on img at bounding box center [139, 270] width 10 height 10
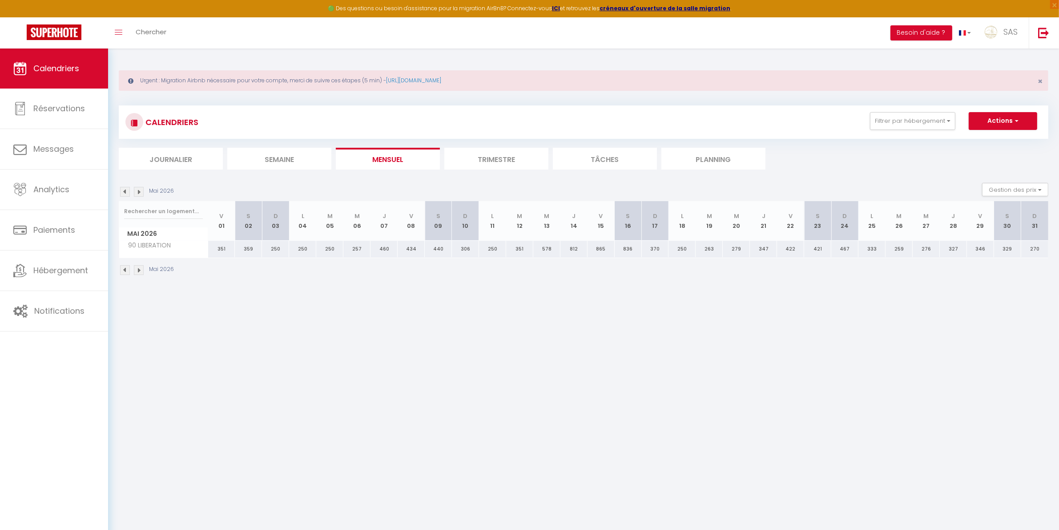
click at [140, 273] on img at bounding box center [139, 270] width 10 height 10
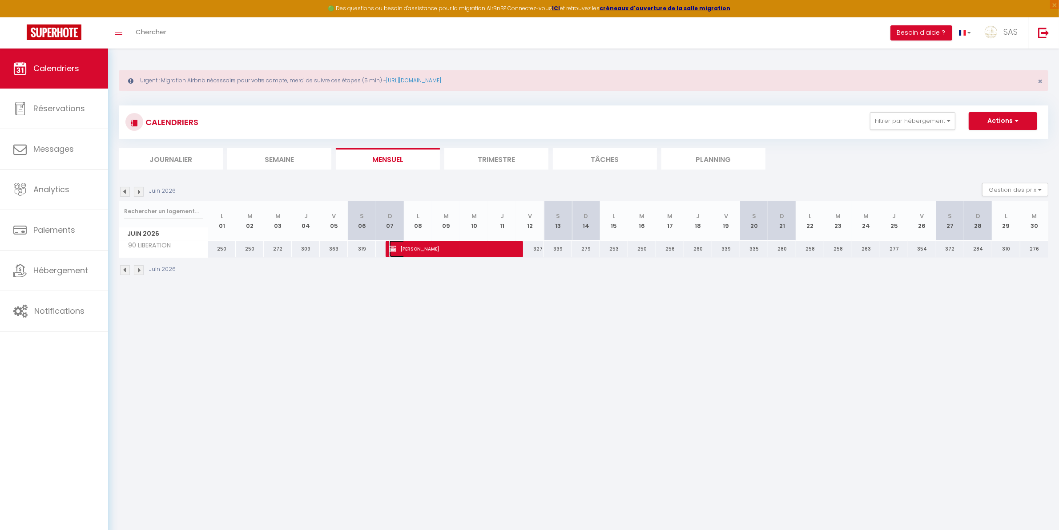
click at [430, 243] on span "Marie MONGUILLON" at bounding box center [449, 248] width 121 height 17
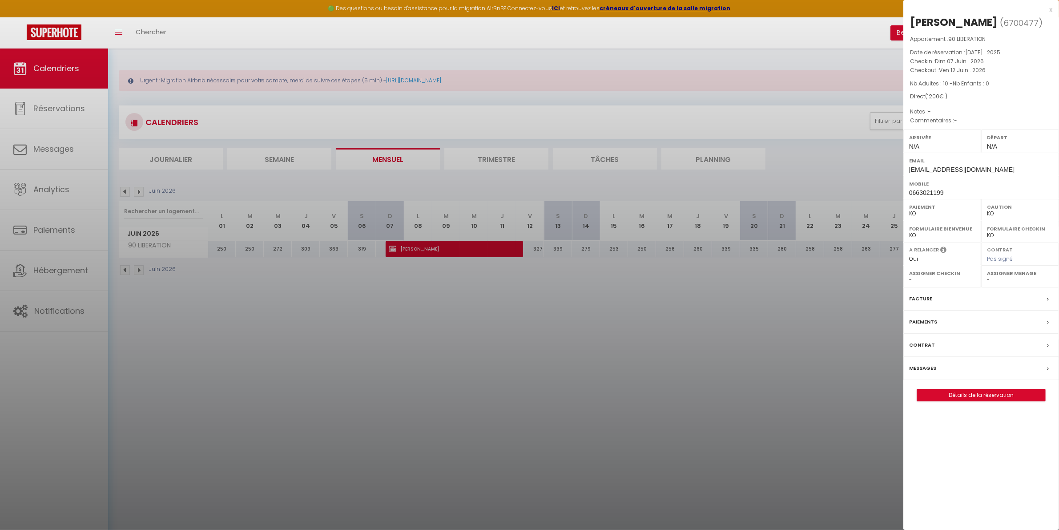
click at [306, 333] on div at bounding box center [529, 265] width 1059 height 530
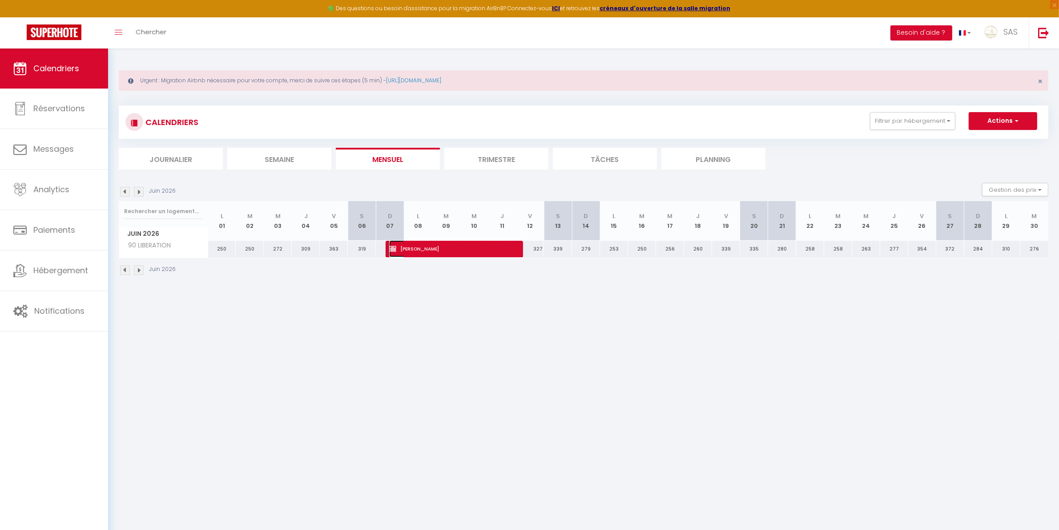
click at [435, 252] on span "Marie MONGUILLON" at bounding box center [449, 248] width 121 height 17
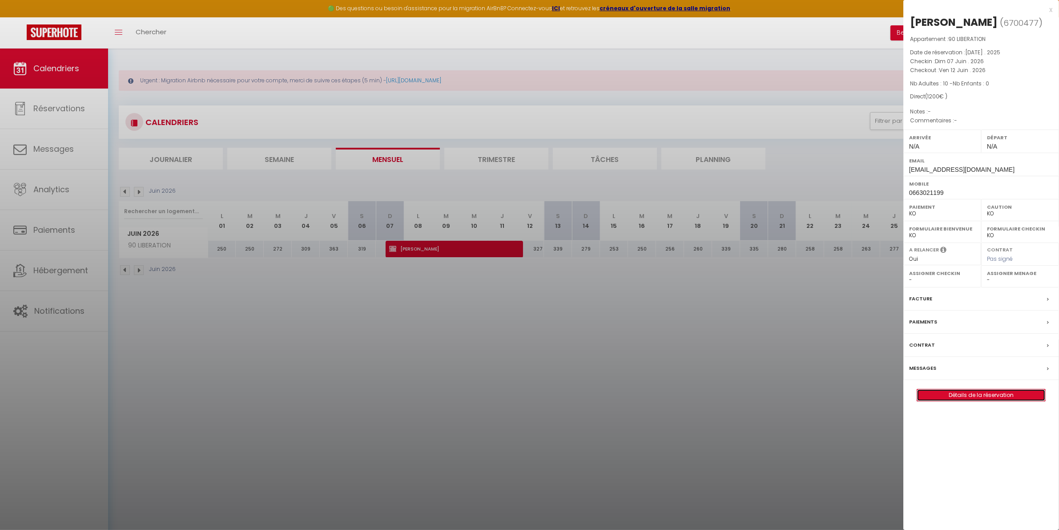
click at [929, 401] on link "Détails de la réservation" at bounding box center [981, 395] width 128 height 12
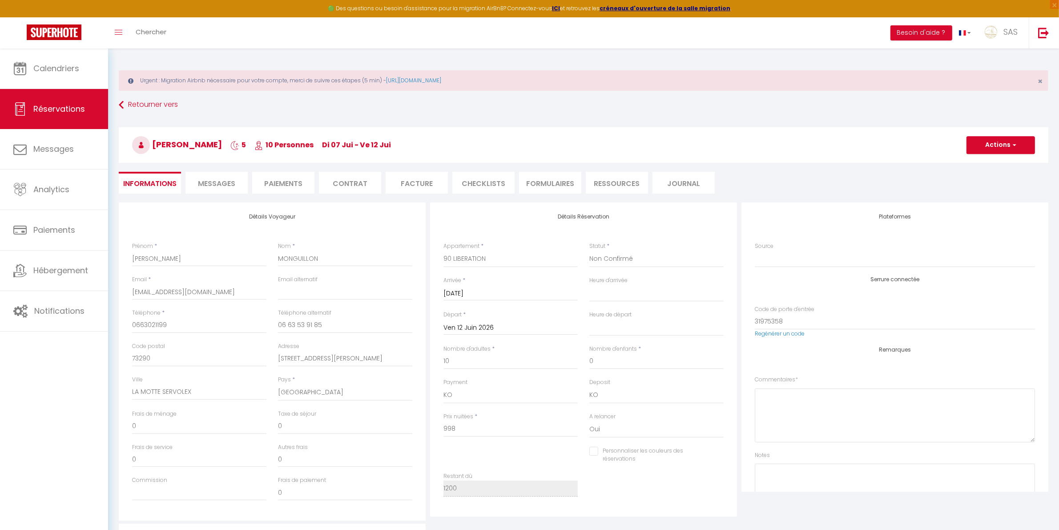
click at [584, 392] on div "Deposit OK KO" at bounding box center [657, 395] width 146 height 34
click at [602, 400] on select "OK KO" at bounding box center [657, 395] width 134 height 17
click at [590, 387] on select "OK KO" at bounding box center [657, 395] width 134 height 17
click at [978, 149] on button "Actions" at bounding box center [1001, 145] width 69 height 18
click at [977, 168] on link "Enregistrer" at bounding box center [992, 165] width 70 height 12
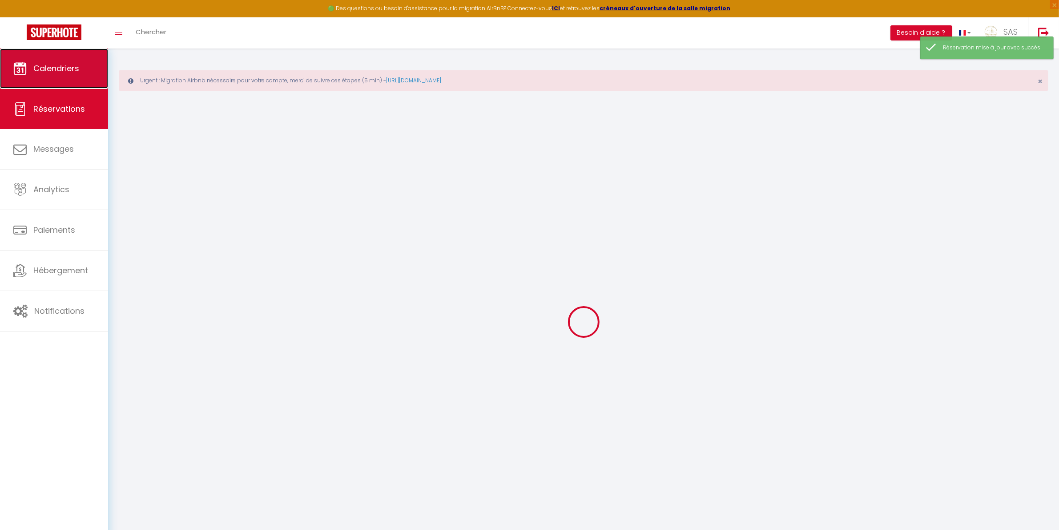
click at [90, 74] on link "Calendriers" at bounding box center [54, 68] width 108 height 40
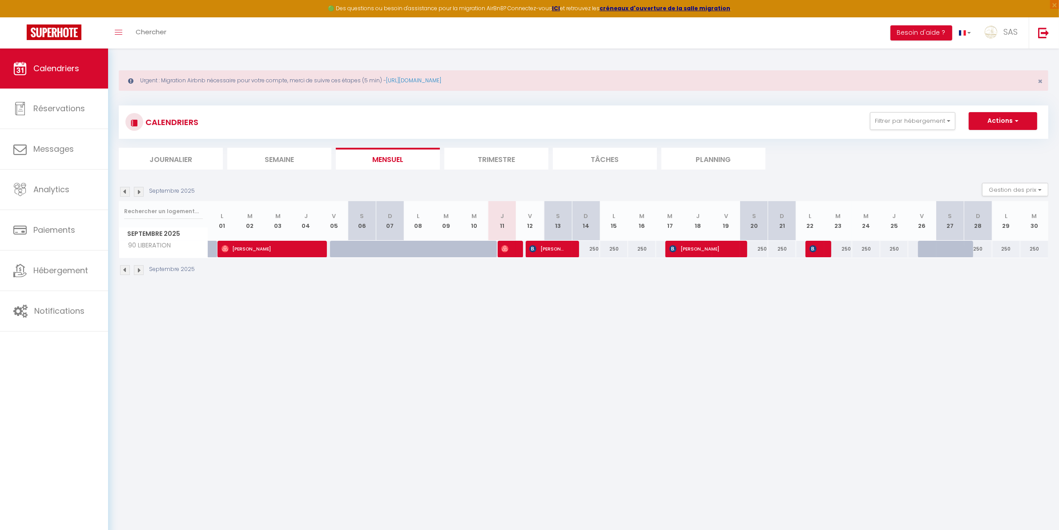
click at [135, 270] on img at bounding box center [139, 270] width 10 height 10
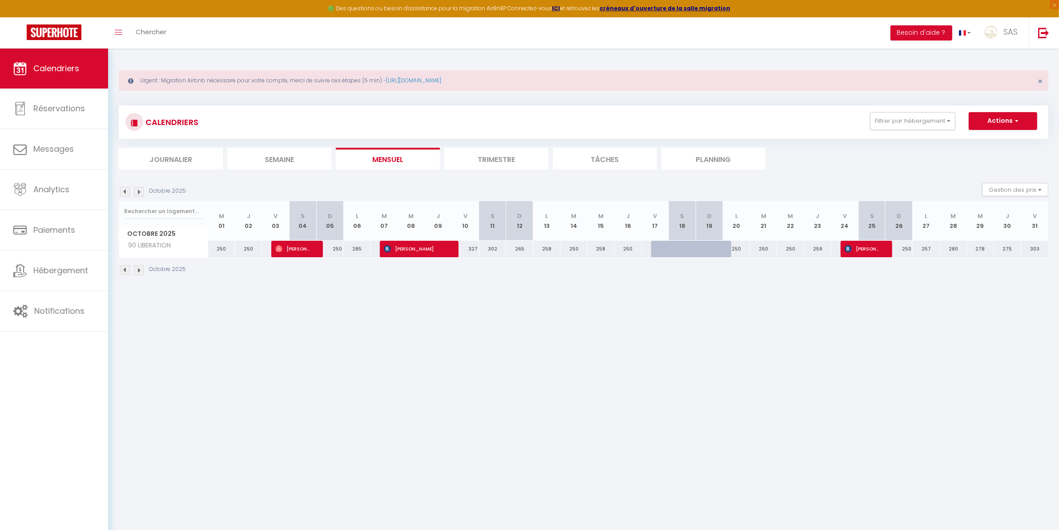
click at [135, 270] on img at bounding box center [139, 270] width 10 height 10
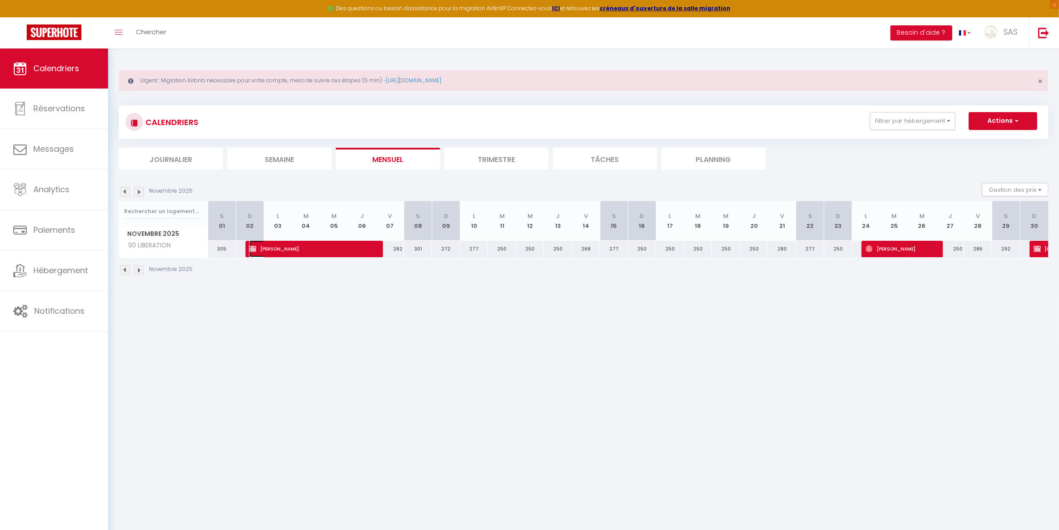
click at [310, 251] on span "Marie MONGUILLON" at bounding box center [309, 248] width 121 height 17
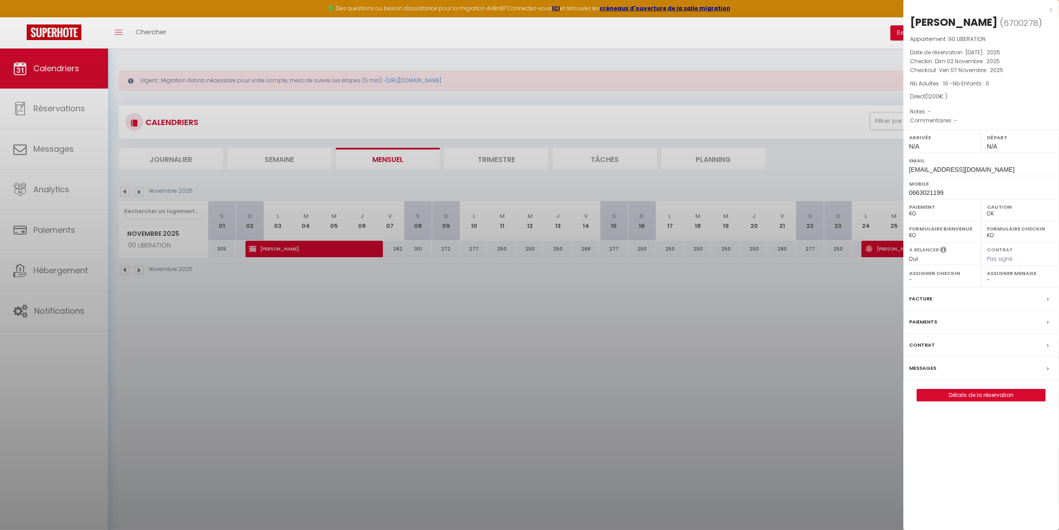
click at [347, 318] on div at bounding box center [529, 265] width 1059 height 530
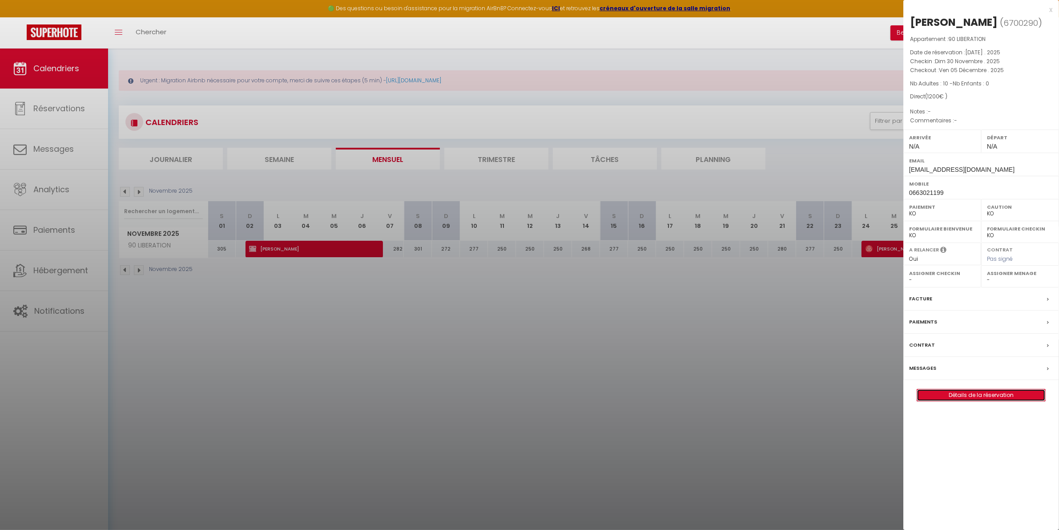
click at [933, 401] on link "Détails de la réservation" at bounding box center [981, 395] width 128 height 12
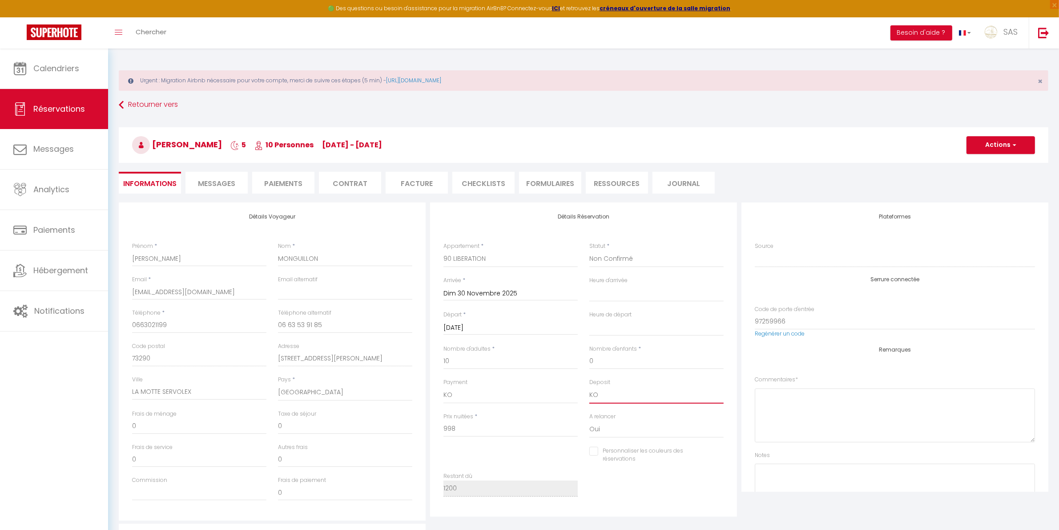
click at [623, 396] on select "OK KO" at bounding box center [657, 395] width 134 height 17
click at [590, 387] on select "OK KO" at bounding box center [657, 395] width 134 height 17
click at [998, 143] on button "Actions" at bounding box center [1001, 145] width 69 height 18
click at [982, 166] on link "Enregistrer" at bounding box center [992, 165] width 70 height 12
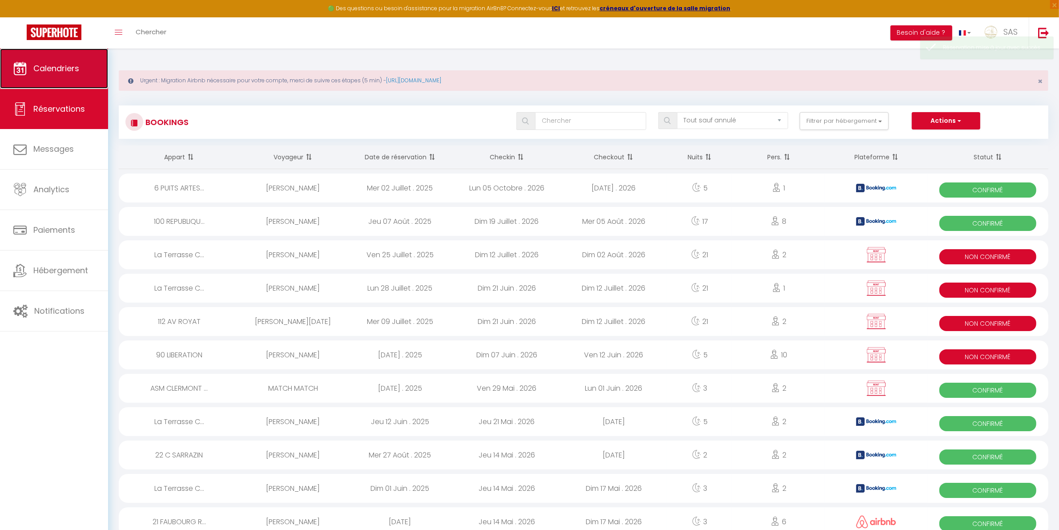
click at [99, 65] on link "Calendriers" at bounding box center [54, 68] width 108 height 40
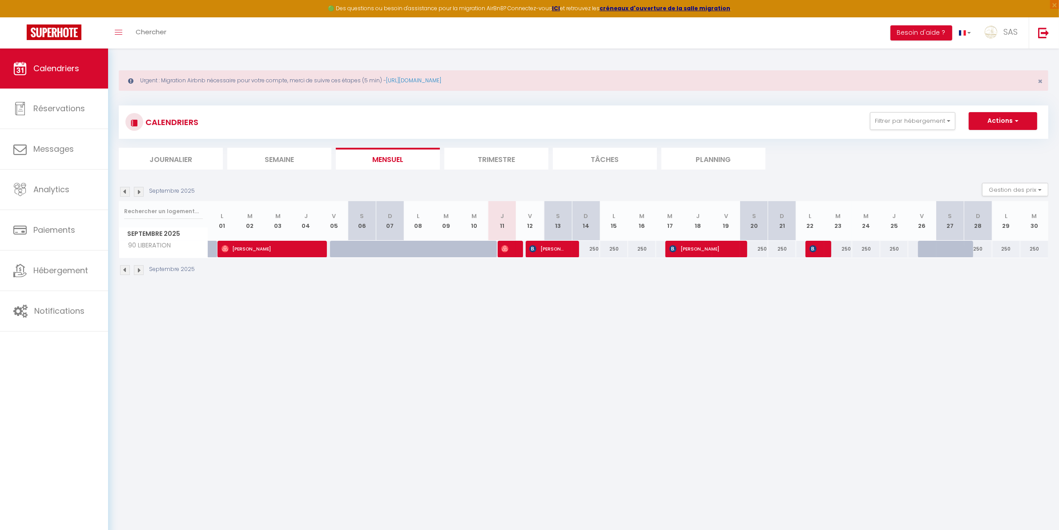
click at [139, 267] on img at bounding box center [139, 270] width 10 height 10
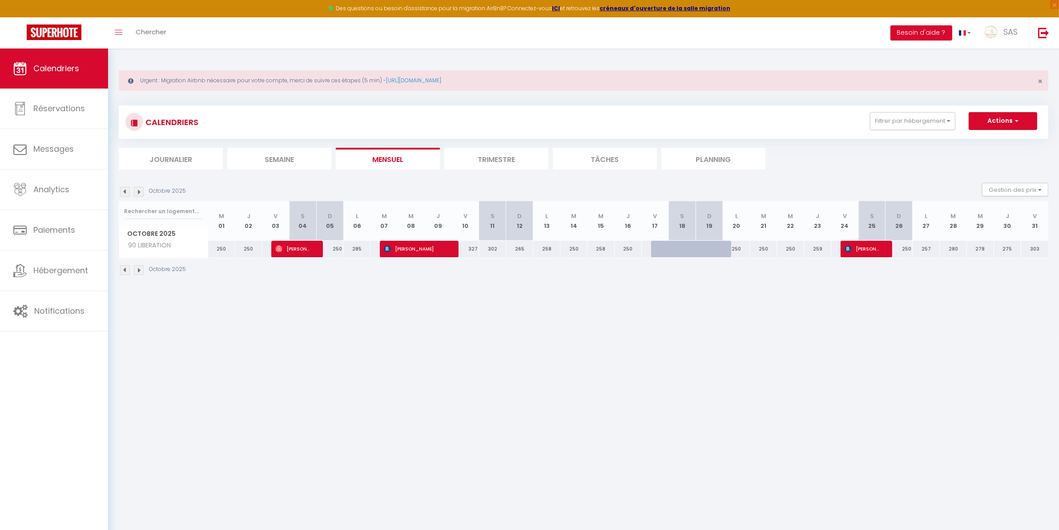
click at [140, 268] on img at bounding box center [139, 270] width 10 height 10
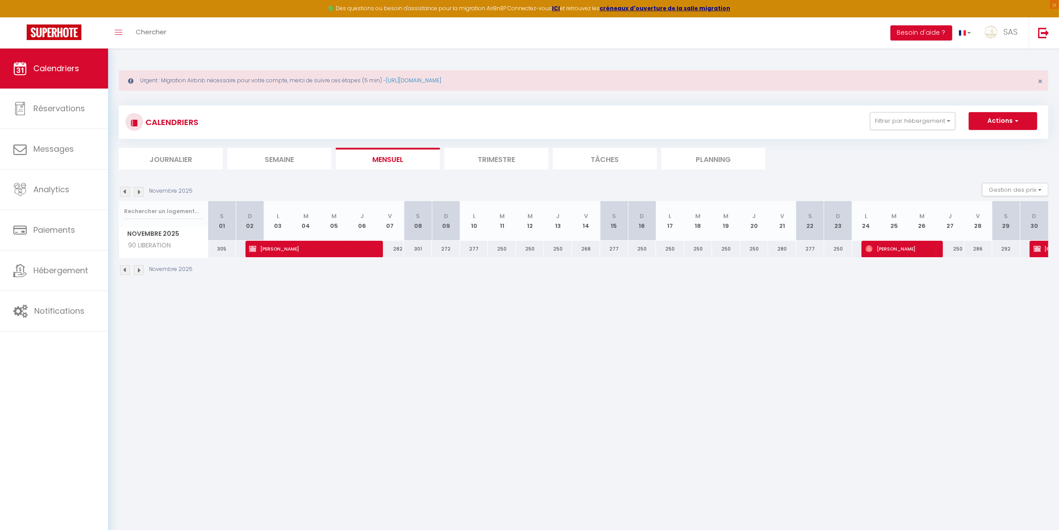
click at [140, 269] on img at bounding box center [139, 270] width 10 height 10
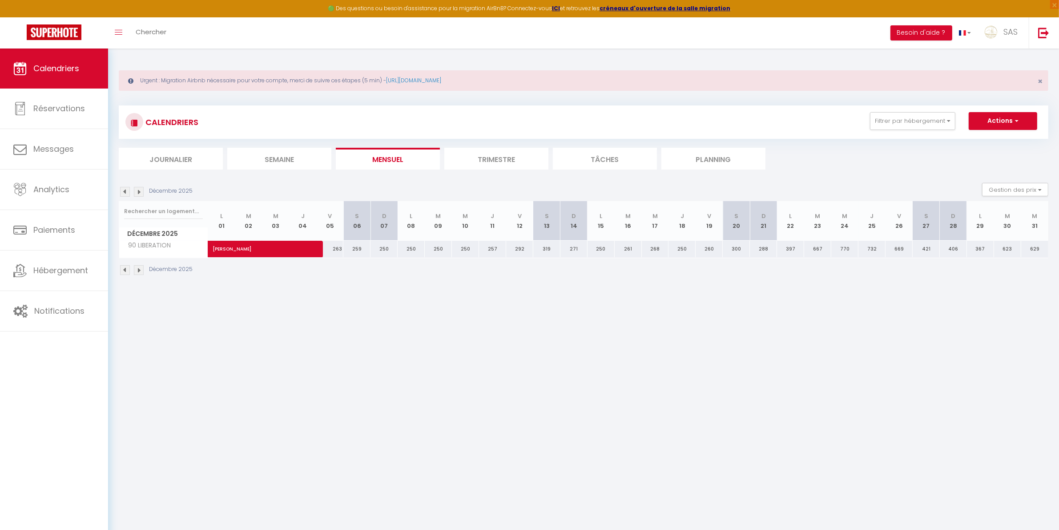
click at [140, 269] on img at bounding box center [139, 270] width 10 height 10
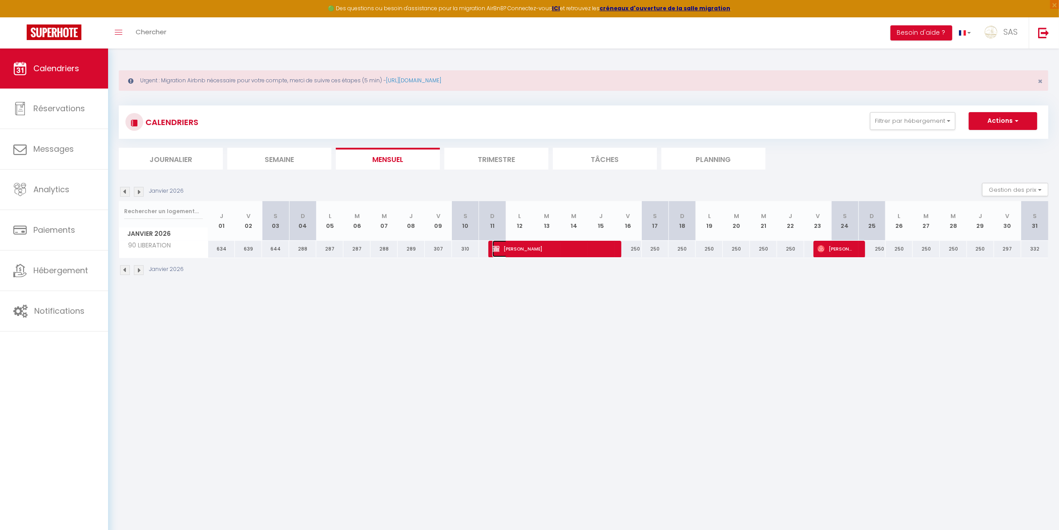
click at [502, 253] on span "Marie MONGUILLON" at bounding box center [551, 248] width 117 height 17
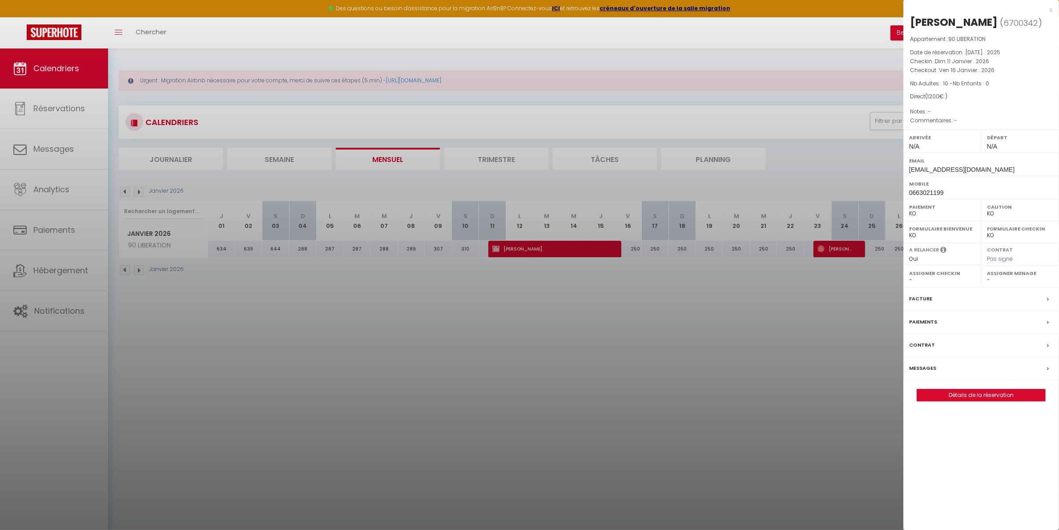
click at [927, 373] on label "Messages" at bounding box center [922, 368] width 27 height 9
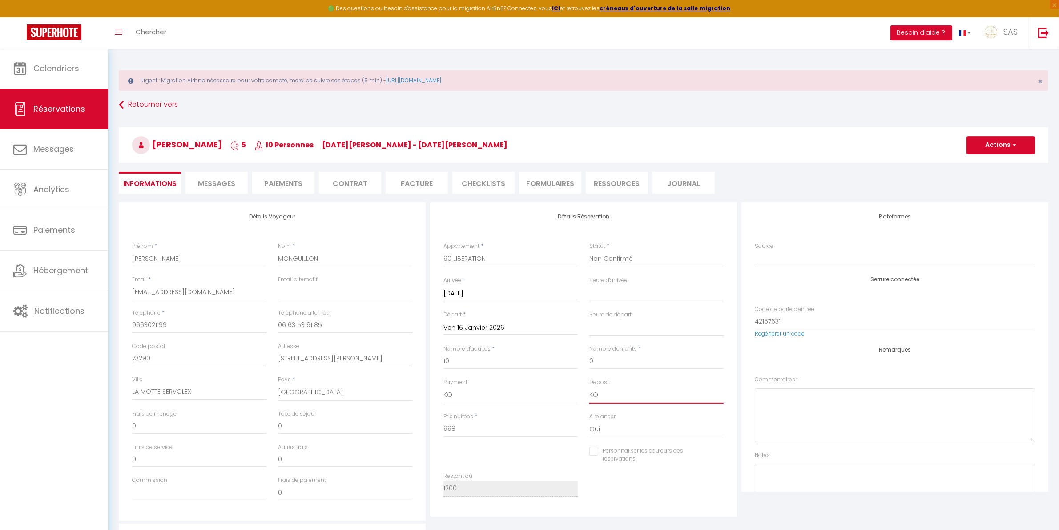
click at [634, 394] on select "OK KO" at bounding box center [657, 395] width 134 height 17
click at [590, 387] on select "OK KO" at bounding box center [657, 395] width 134 height 17
click at [994, 143] on button "Actions" at bounding box center [1001, 145] width 69 height 18
click at [982, 163] on link "Enregistrer" at bounding box center [992, 165] width 70 height 12
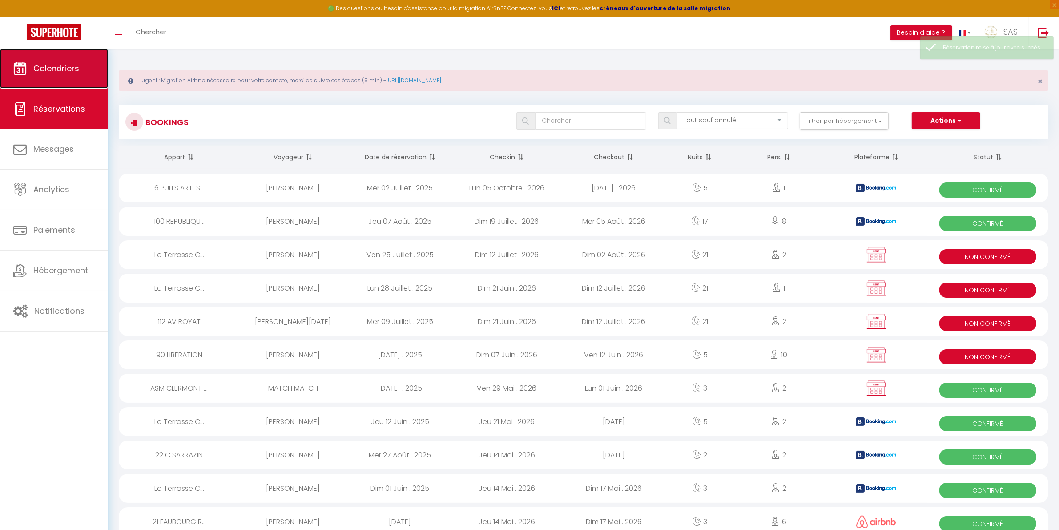
click at [62, 61] on link "Calendriers" at bounding box center [54, 68] width 108 height 40
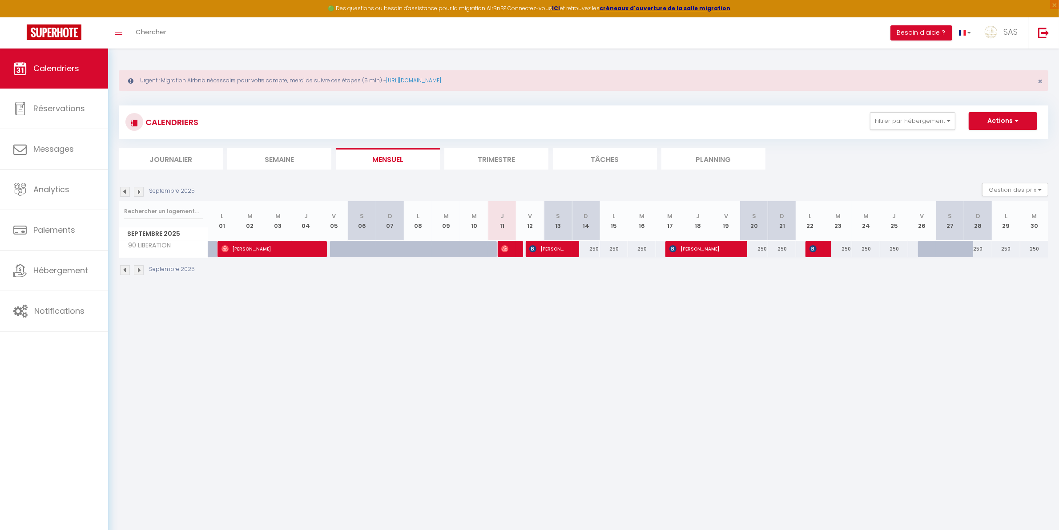
click at [138, 270] on img at bounding box center [139, 270] width 10 height 10
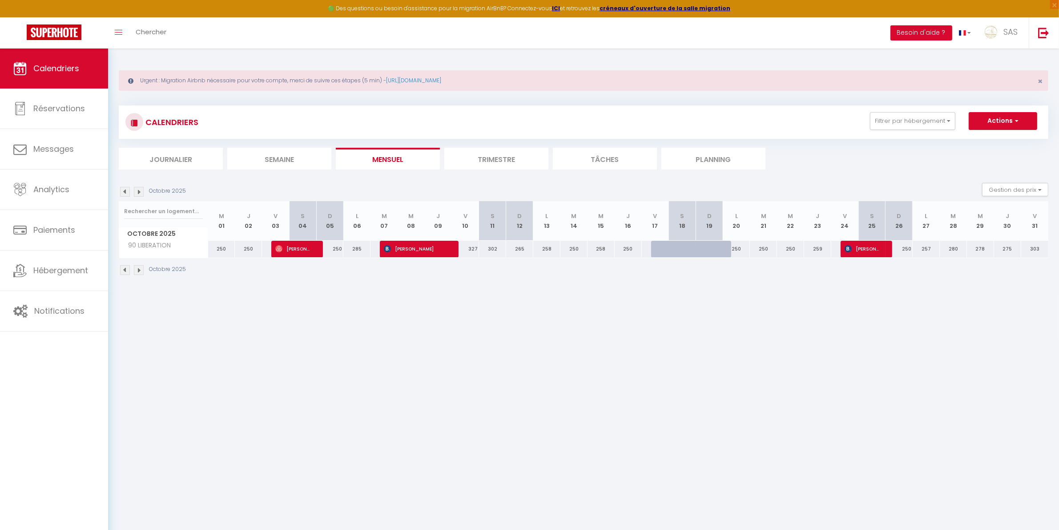
click at [138, 270] on img at bounding box center [139, 270] width 10 height 10
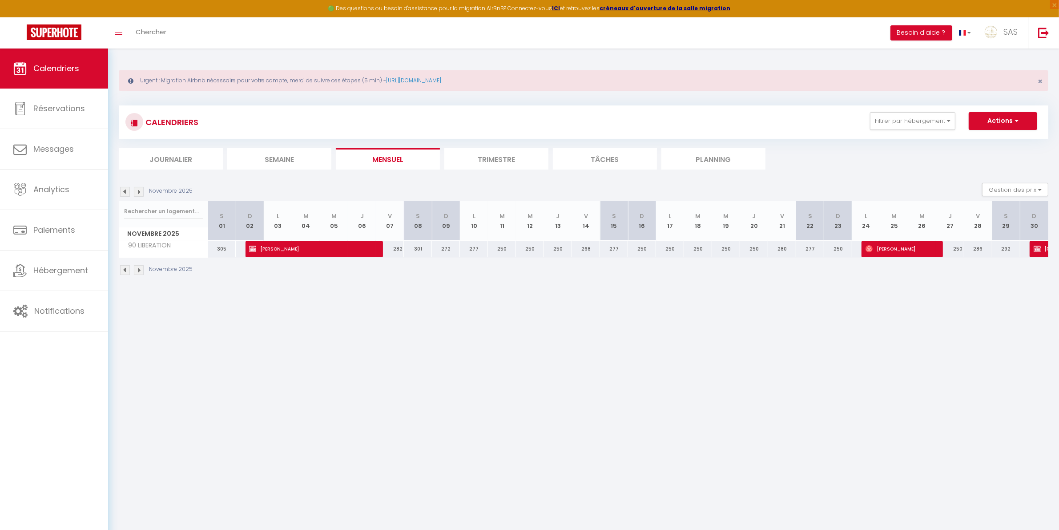
click at [138, 270] on img at bounding box center [139, 270] width 10 height 10
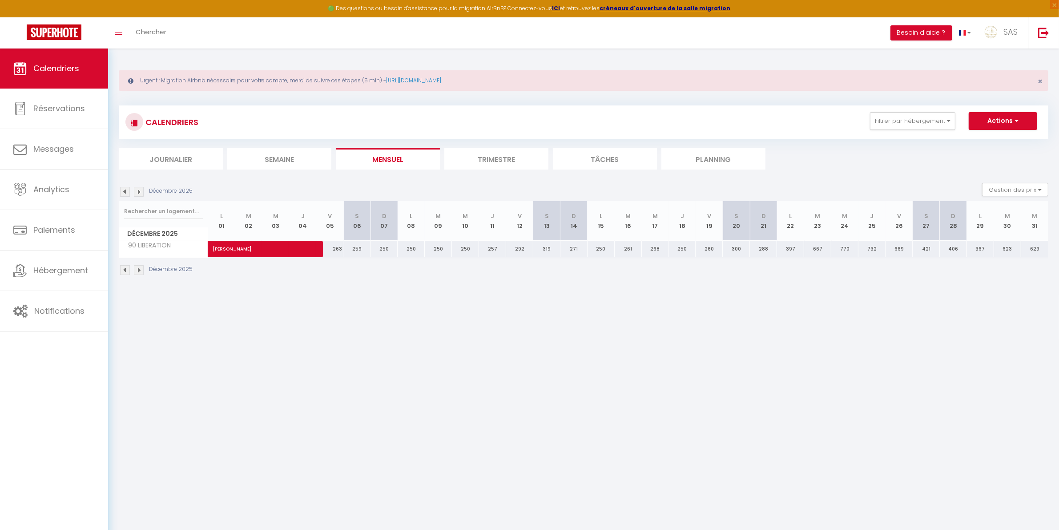
click at [138, 270] on img at bounding box center [139, 270] width 10 height 10
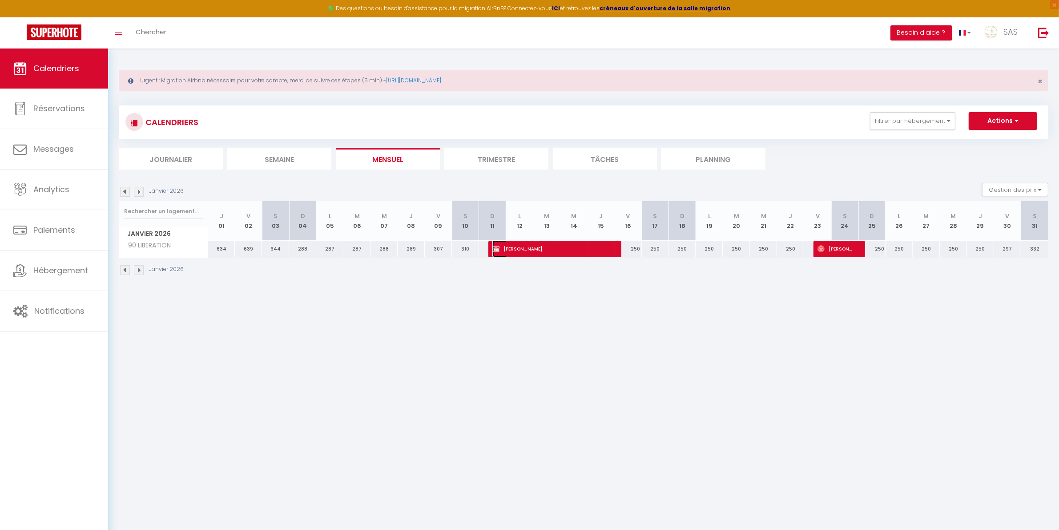
click at [505, 243] on span "Marie MONGUILLON" at bounding box center [551, 248] width 117 height 17
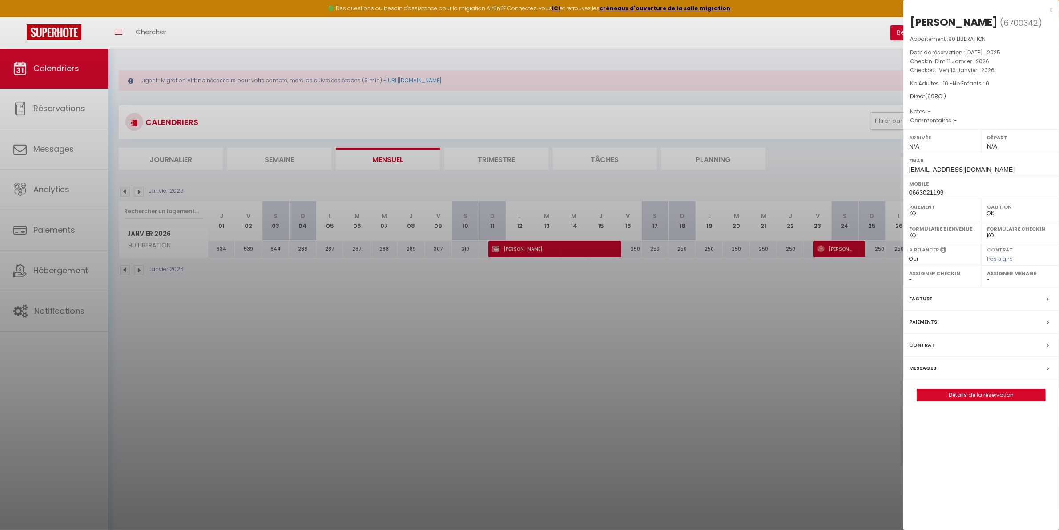
click at [403, 318] on div at bounding box center [529, 265] width 1059 height 530
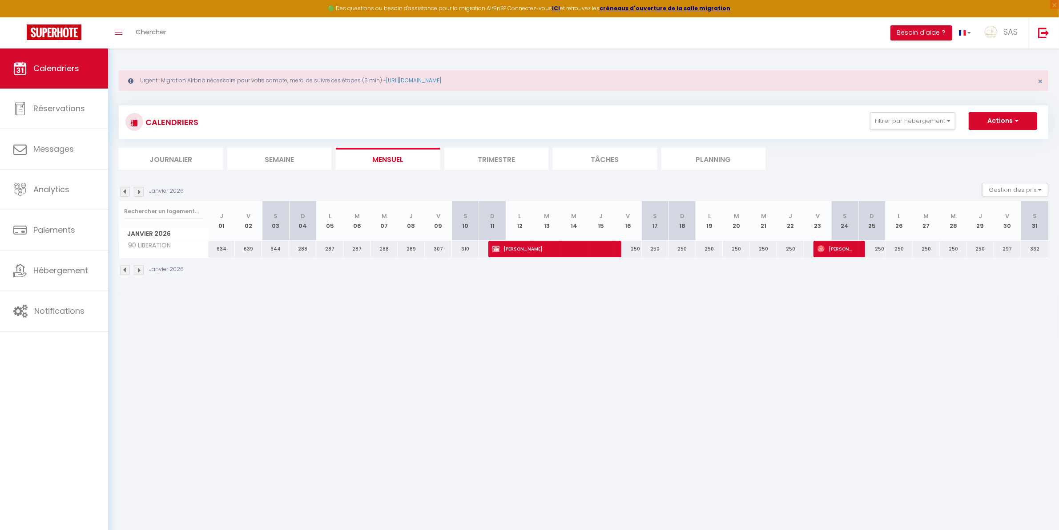
click at [141, 267] on img at bounding box center [139, 270] width 10 height 10
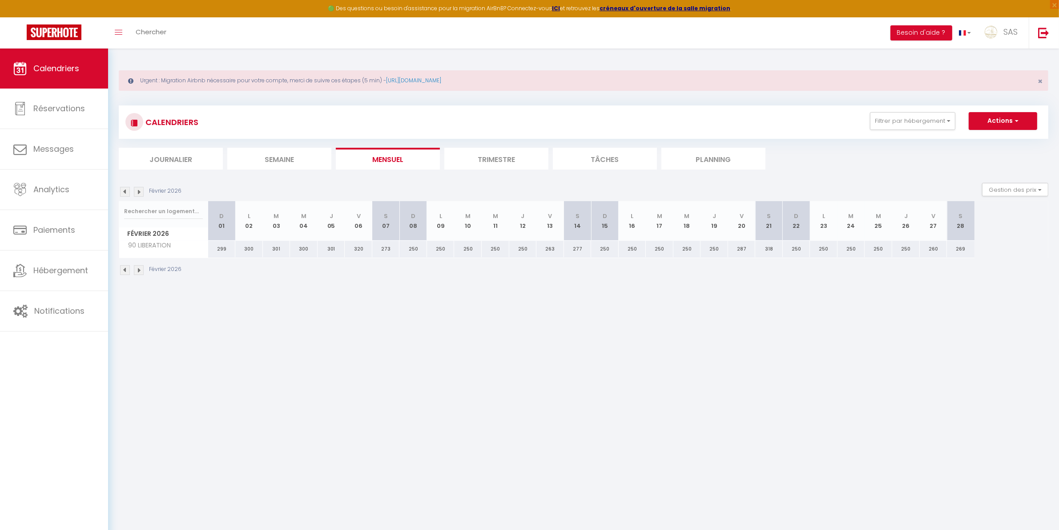
click at [137, 272] on img at bounding box center [139, 270] width 10 height 10
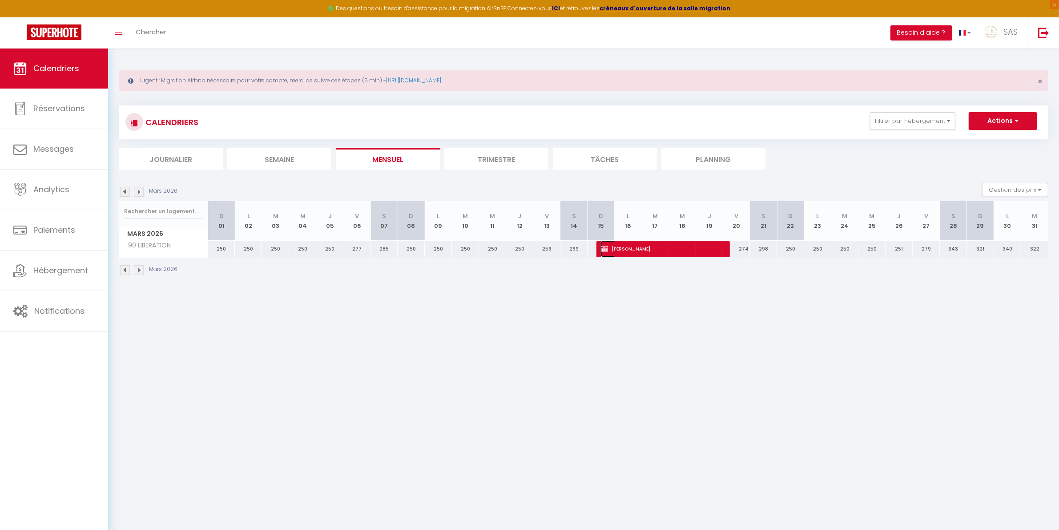
click at [695, 245] on span "Marie MONGUILLON" at bounding box center [659, 248] width 117 height 17
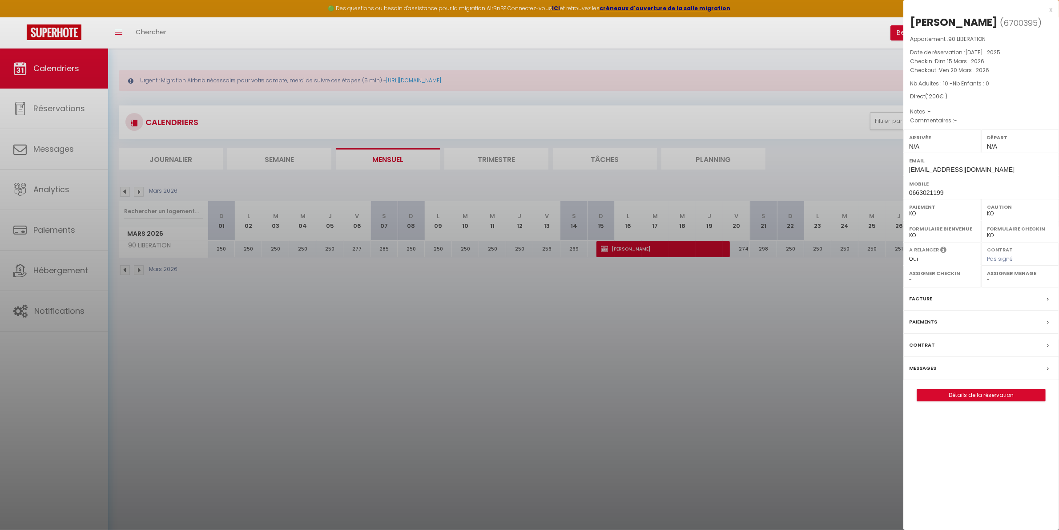
click at [922, 357] on div "Contrat" at bounding box center [982, 345] width 156 height 23
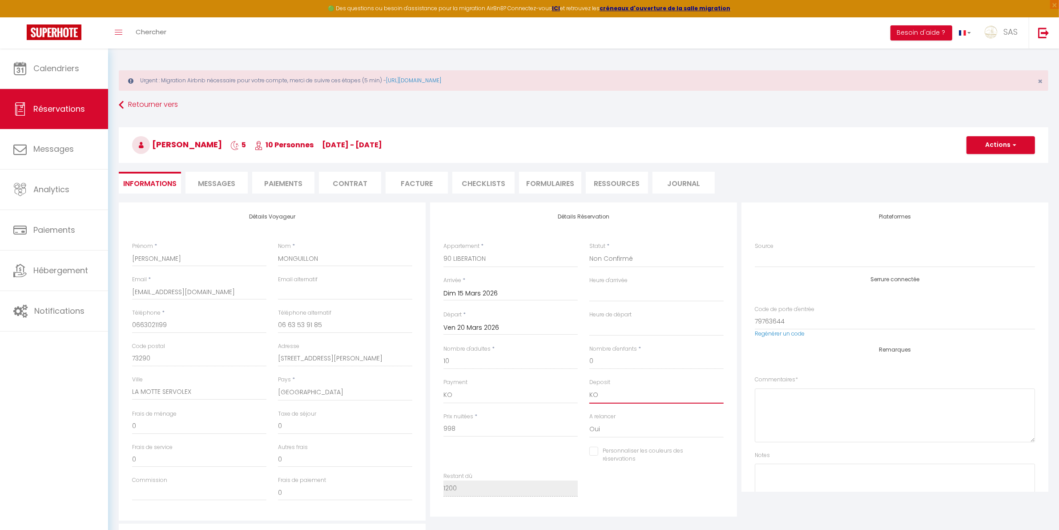
drag, startPoint x: 615, startPoint y: 392, endPoint x: 615, endPoint y: 399, distance: 7.1
click at [615, 392] on select "OK KO" at bounding box center [657, 395] width 134 height 17
click at [590, 387] on select "OK KO" at bounding box center [657, 395] width 134 height 17
click at [984, 148] on button "Actions" at bounding box center [1001, 145] width 69 height 18
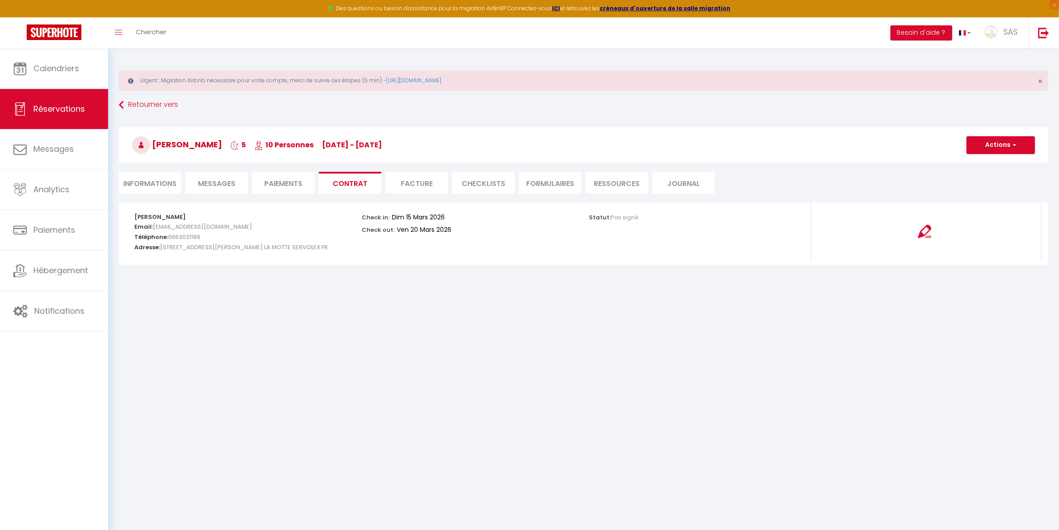
click at [986, 168] on div "Retourner vers Marie MONGUILLON 5 10 Personnes di 15 Mar - ve 20 Mar Actions En…" at bounding box center [583, 149] width 941 height 105
click at [174, 179] on li "Informations" at bounding box center [150, 183] width 62 height 22
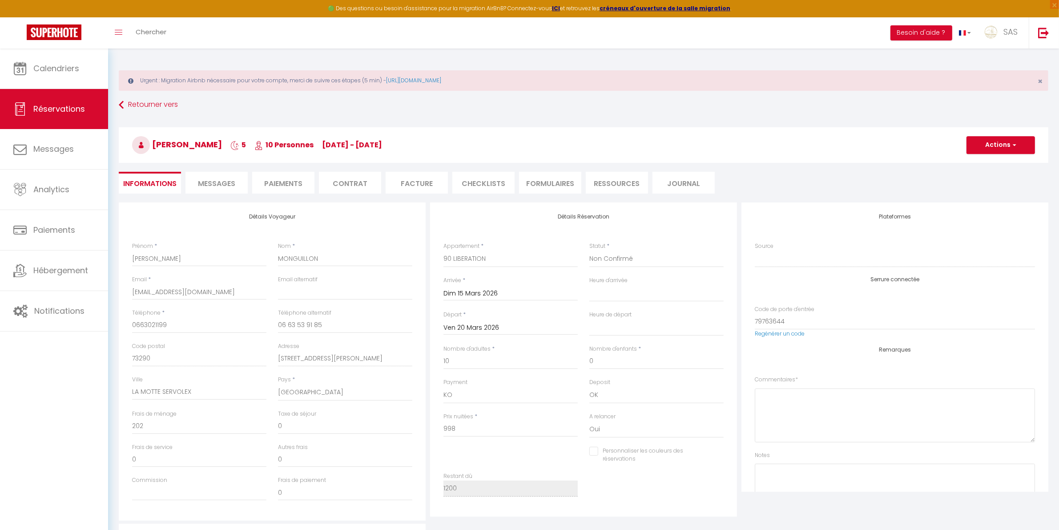
click at [997, 156] on h3 "Marie MONGUILLON 5 10 Personnes di 15 Mar - ve 20 Mar" at bounding box center [584, 145] width 930 height 36
click at [993, 150] on button "Actions" at bounding box center [1001, 145] width 69 height 18
click at [985, 165] on link "Enregistrer" at bounding box center [992, 165] width 70 height 12
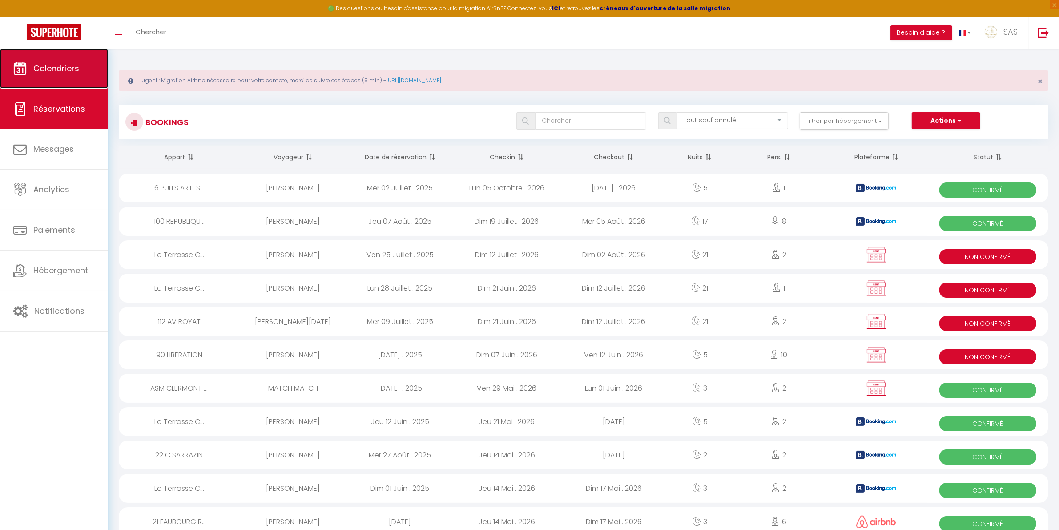
click at [80, 58] on link "Calendriers" at bounding box center [54, 68] width 108 height 40
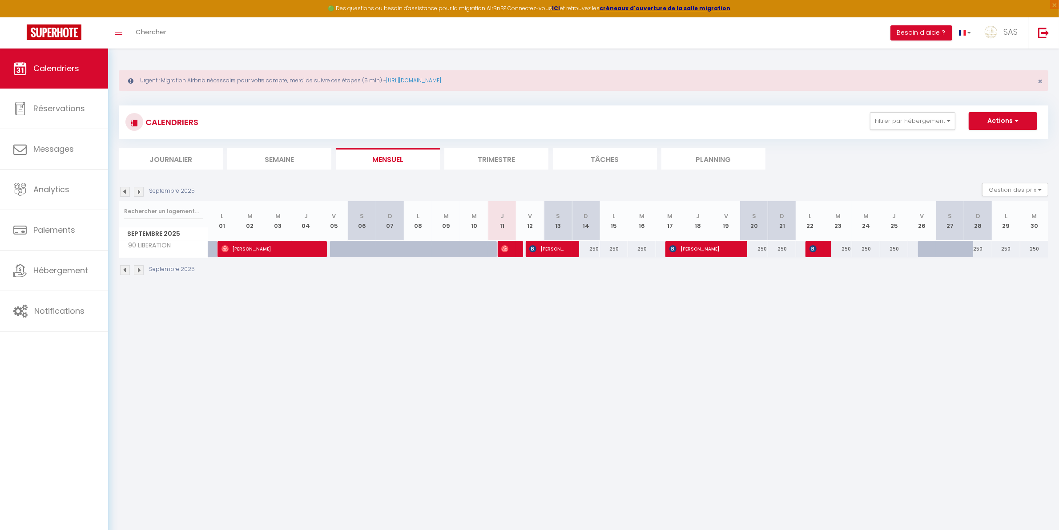
click at [134, 270] on img at bounding box center [139, 270] width 10 height 10
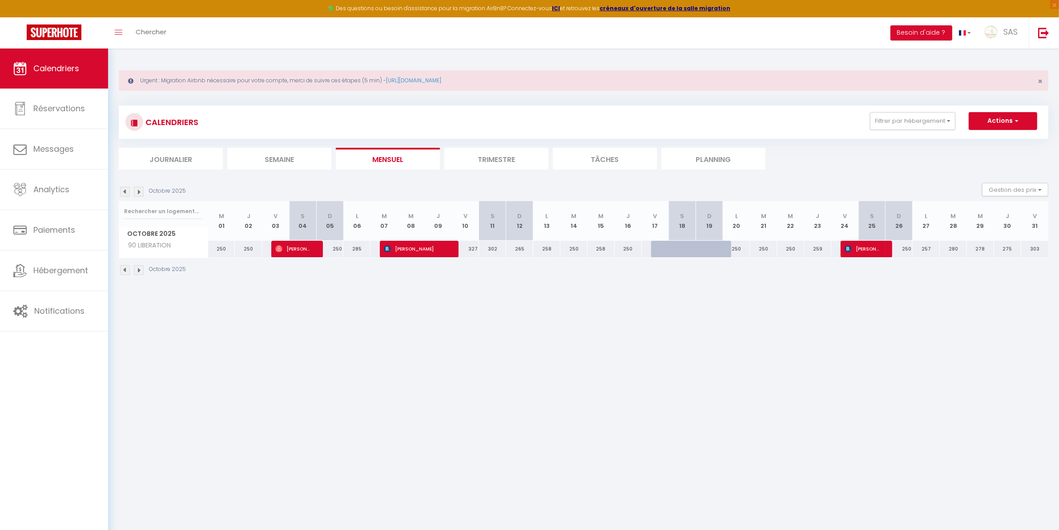
click at [139, 271] on img at bounding box center [139, 270] width 10 height 10
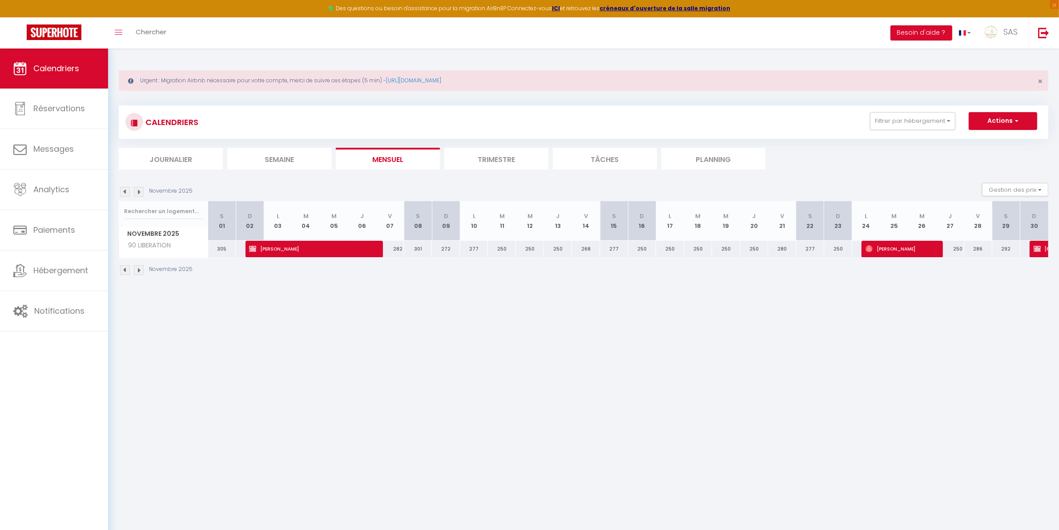
click at [139, 271] on img at bounding box center [139, 270] width 10 height 10
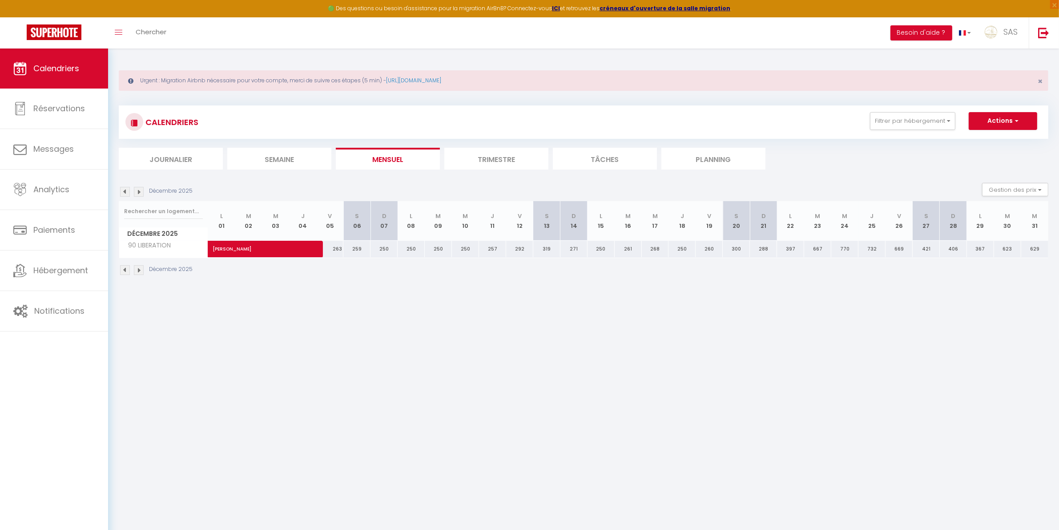
click at [139, 271] on img at bounding box center [139, 270] width 10 height 10
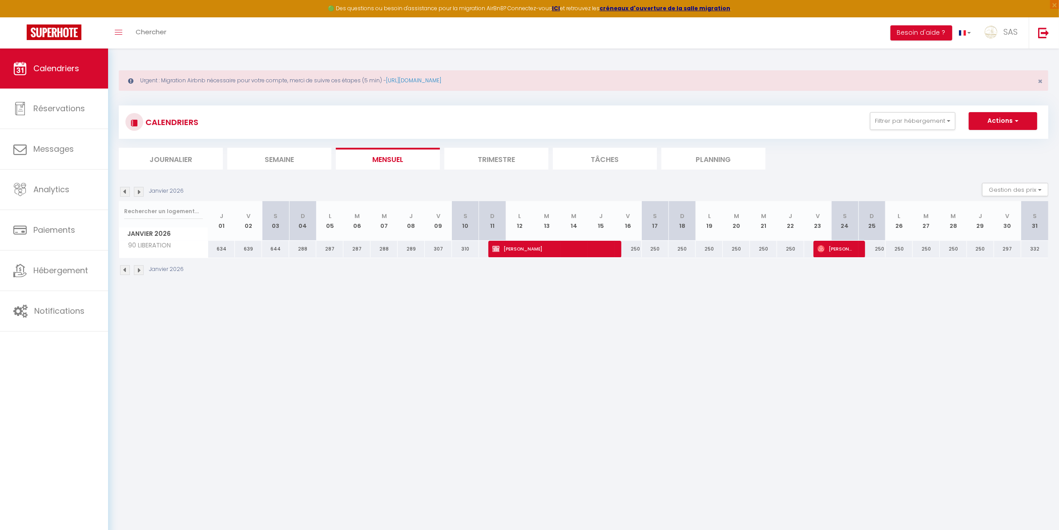
click at [139, 271] on img at bounding box center [139, 270] width 10 height 10
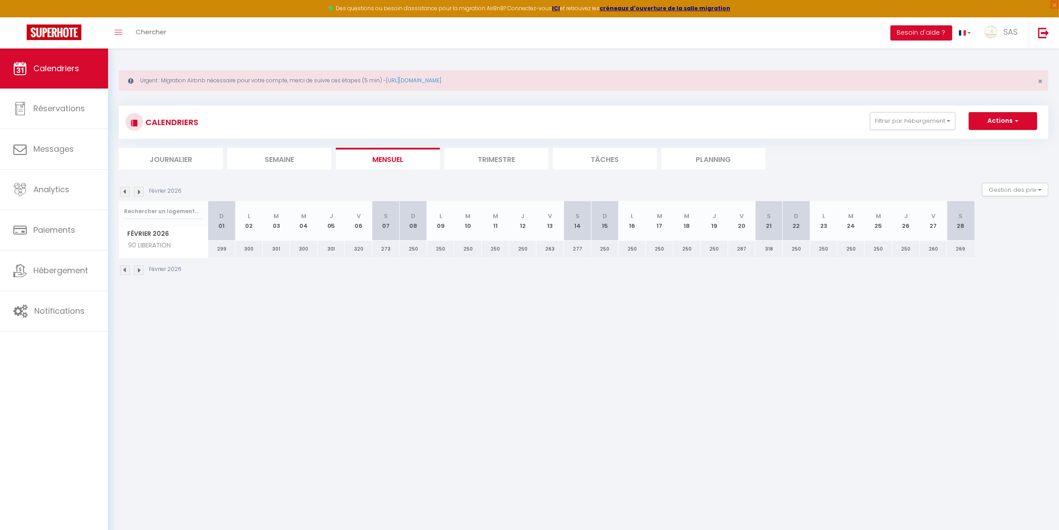
click at [139, 271] on img at bounding box center [139, 270] width 10 height 10
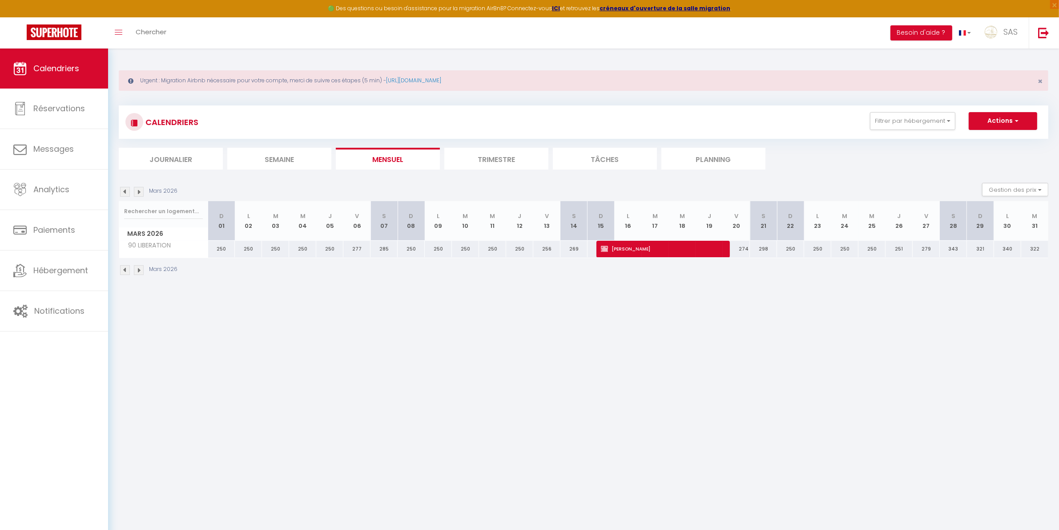
click at [139, 271] on img at bounding box center [139, 270] width 10 height 10
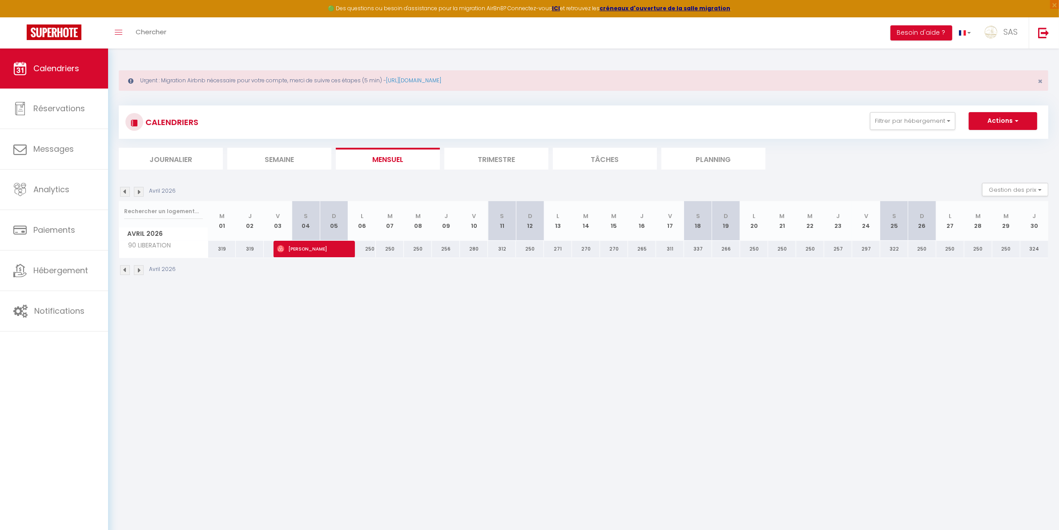
click at [143, 269] on img at bounding box center [139, 270] width 10 height 10
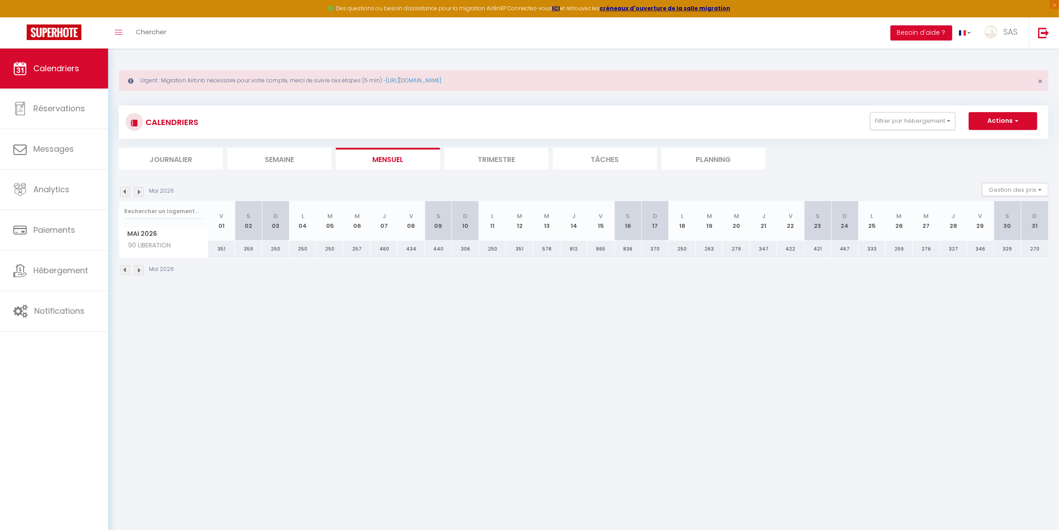
click at [143, 269] on img at bounding box center [139, 270] width 10 height 10
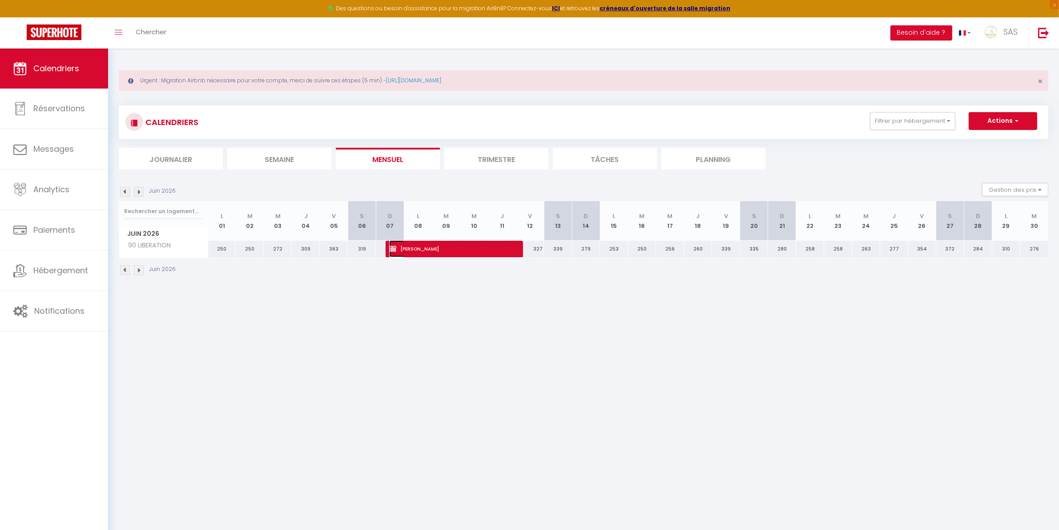
click at [429, 248] on span "Marie MONGUILLON" at bounding box center [449, 248] width 121 height 17
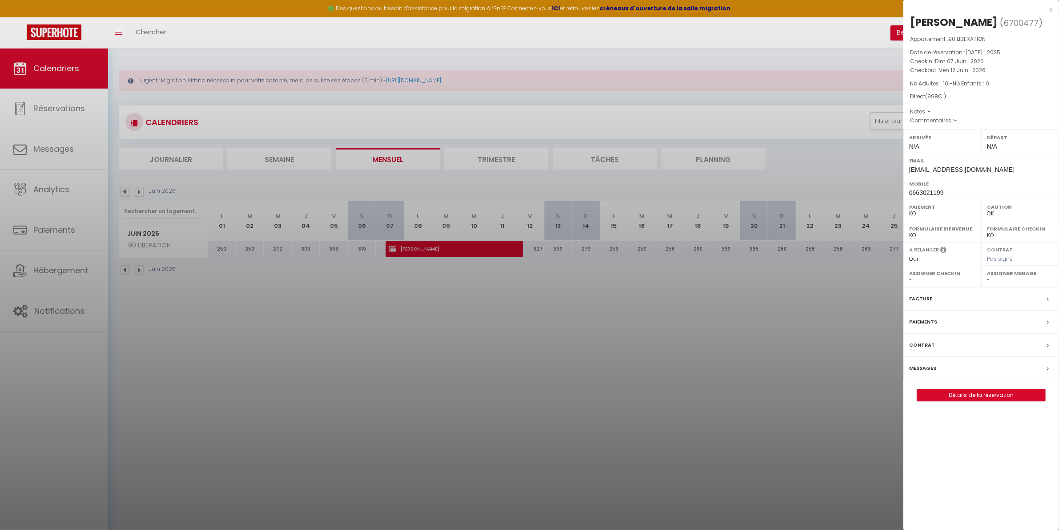
click at [585, 271] on div at bounding box center [529, 265] width 1059 height 530
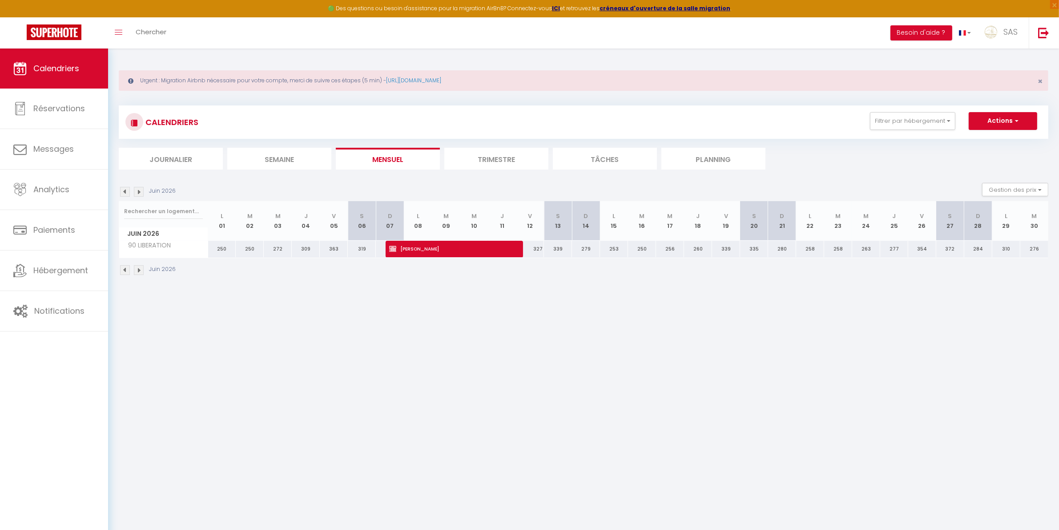
click at [953, 347] on body "🟢 Des questions ou besoin d'assistance pour la migration AirBnB? Connectez-vous…" at bounding box center [529, 313] width 1059 height 530
click at [126, 269] on img at bounding box center [125, 270] width 10 height 10
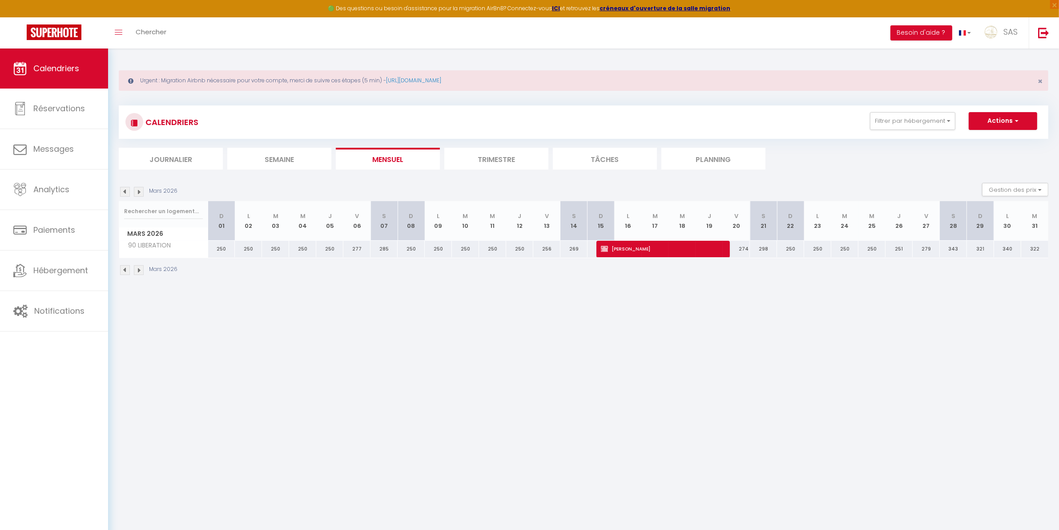
click at [126, 269] on img at bounding box center [125, 270] width 10 height 10
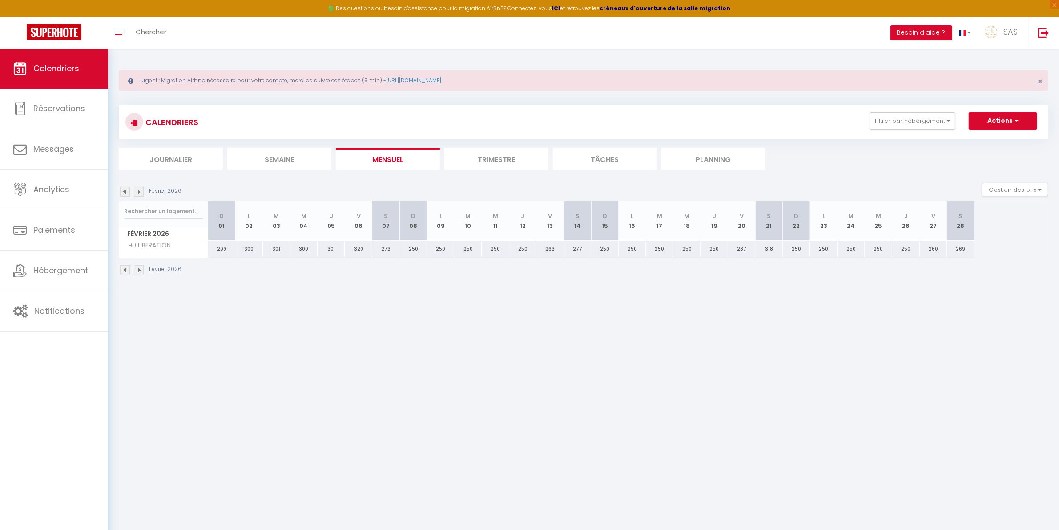
click at [126, 269] on img at bounding box center [125, 270] width 10 height 10
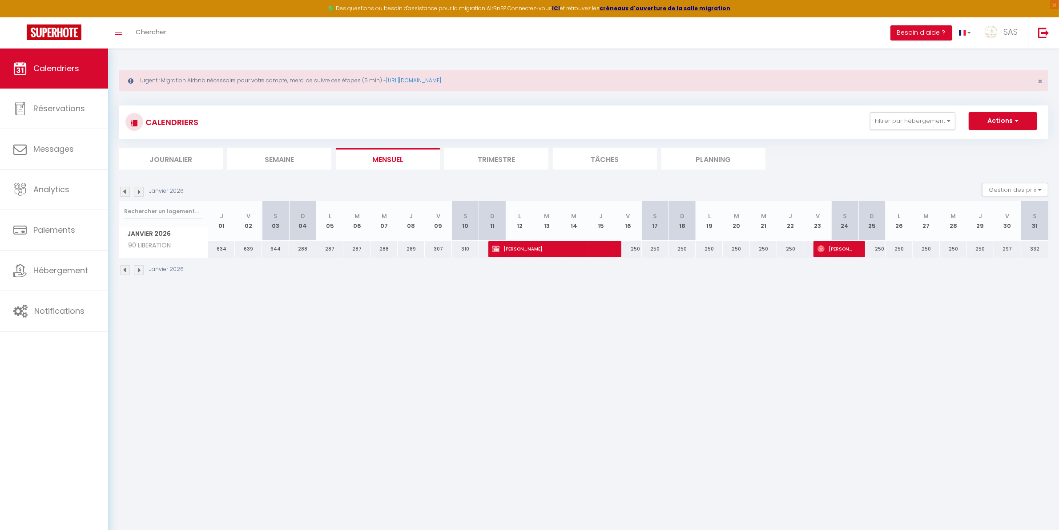
click at [126, 269] on img at bounding box center [125, 270] width 10 height 10
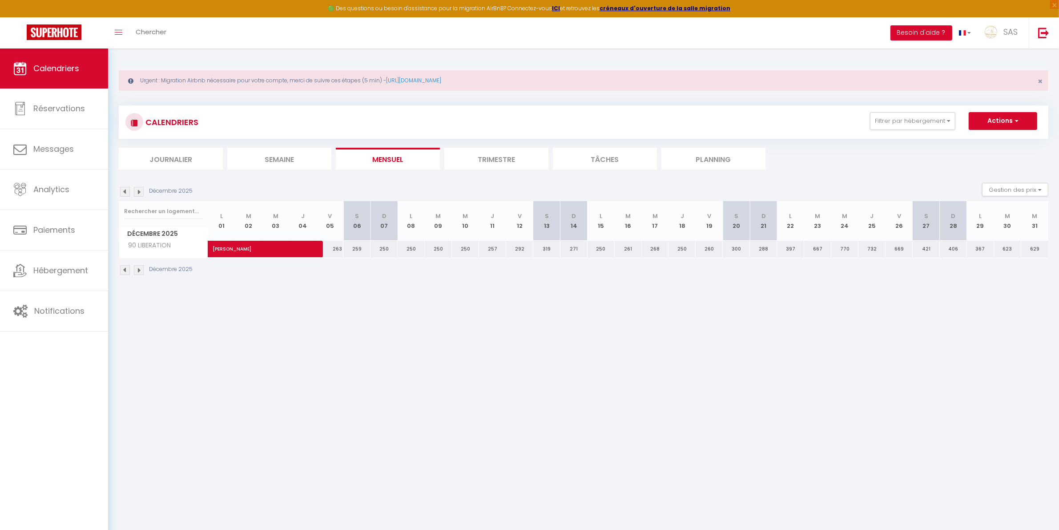
click at [126, 269] on img at bounding box center [125, 270] width 10 height 10
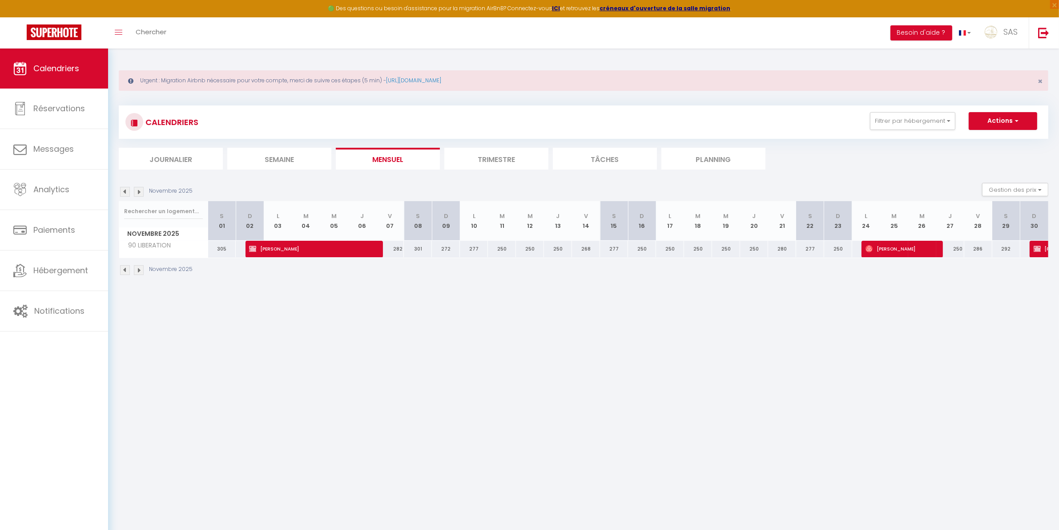
click at [137, 268] on img at bounding box center [139, 270] width 10 height 10
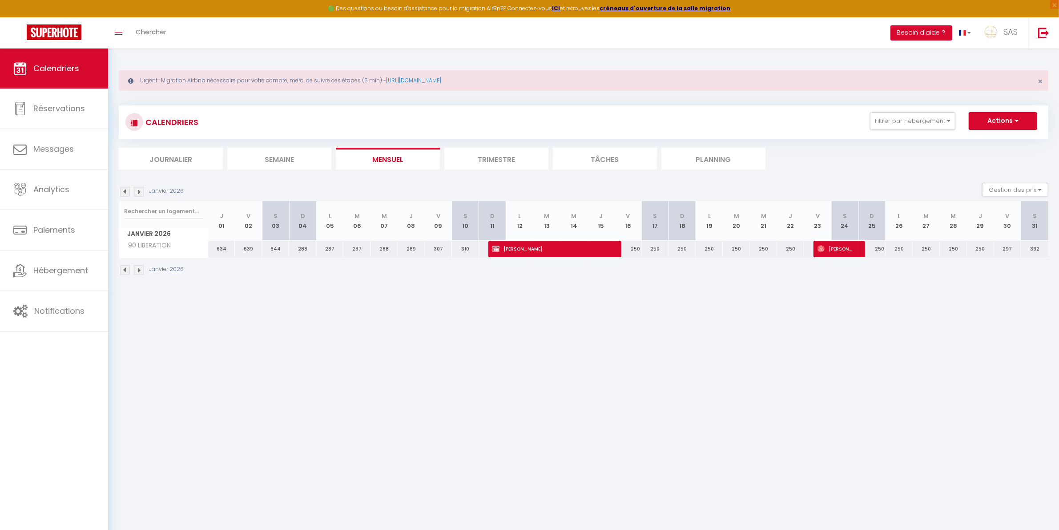
click at [127, 268] on img at bounding box center [125, 270] width 10 height 10
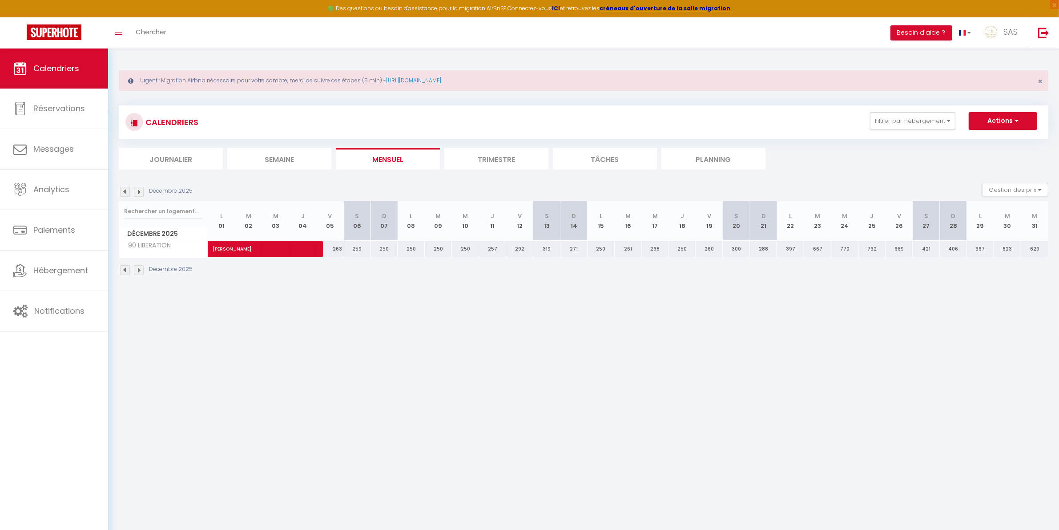
click at [127, 268] on img at bounding box center [125, 270] width 10 height 10
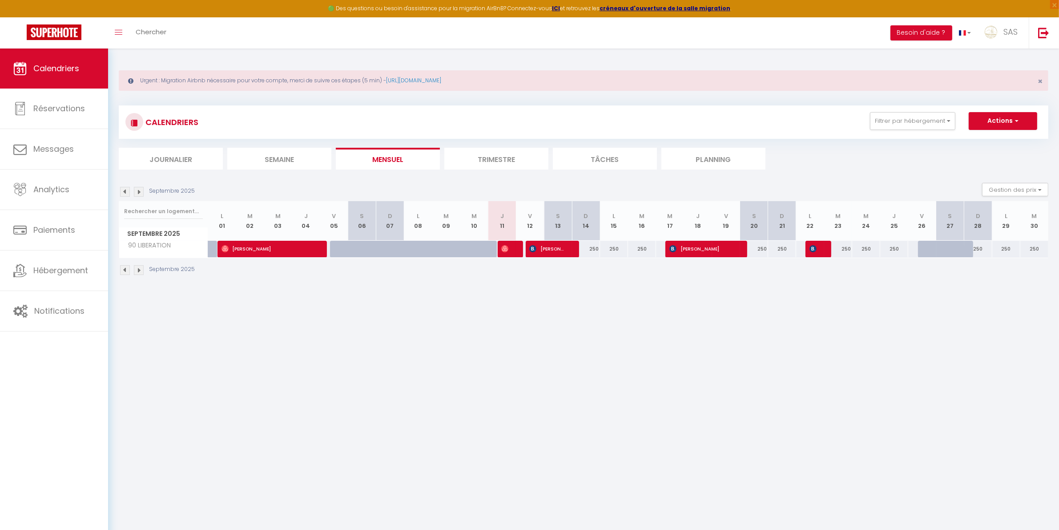
click at [127, 268] on img at bounding box center [125, 270] width 10 height 10
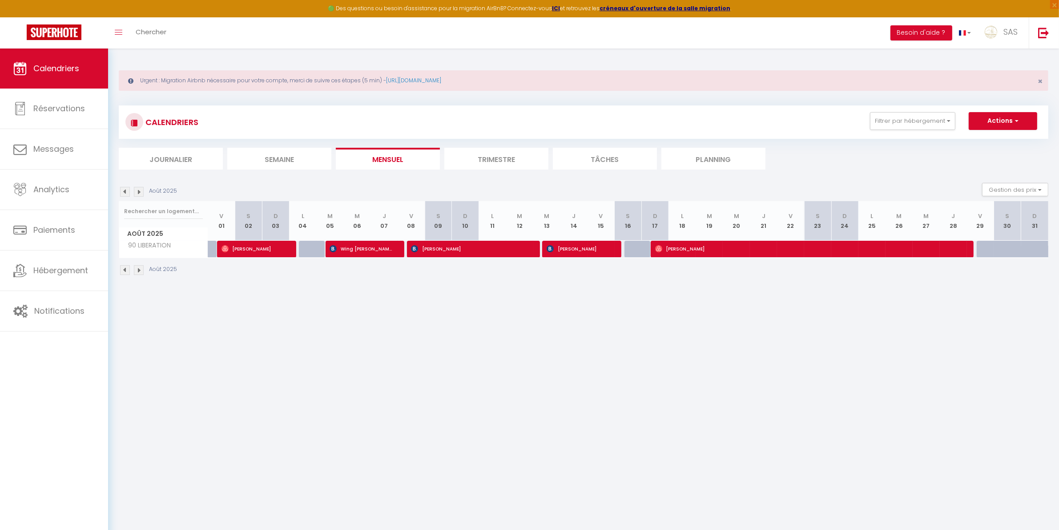
click at [136, 269] on img at bounding box center [139, 270] width 10 height 10
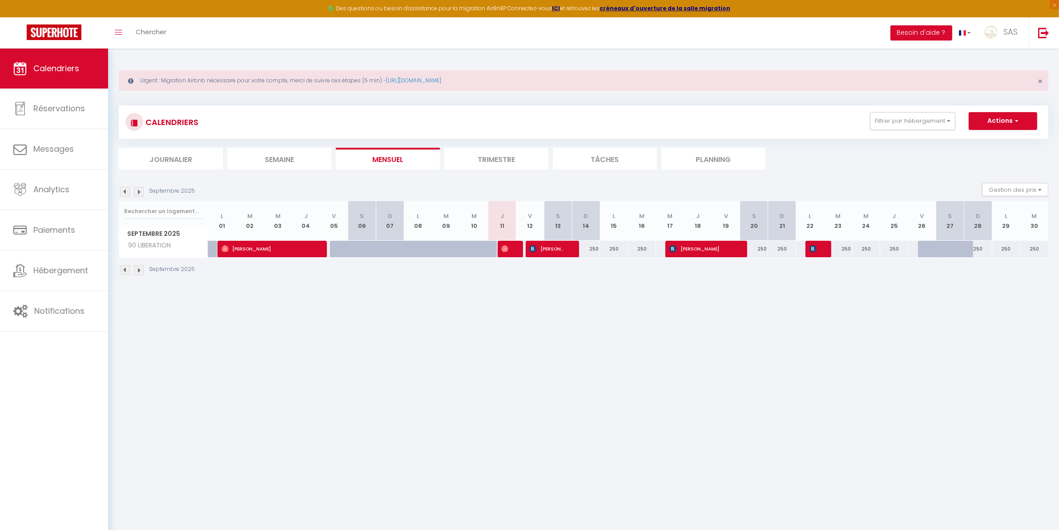
click at [136, 269] on img at bounding box center [139, 270] width 10 height 10
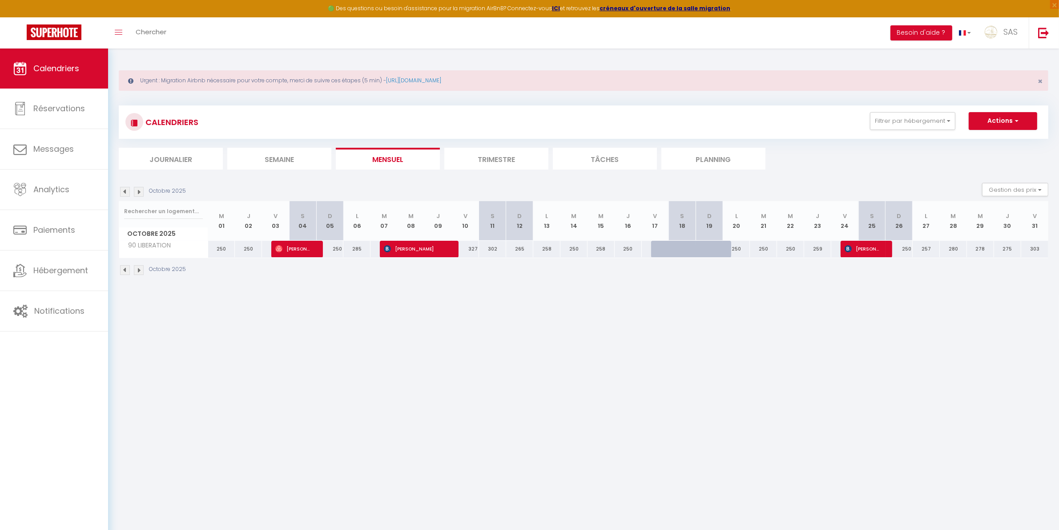
click at [136, 269] on img at bounding box center [139, 270] width 10 height 10
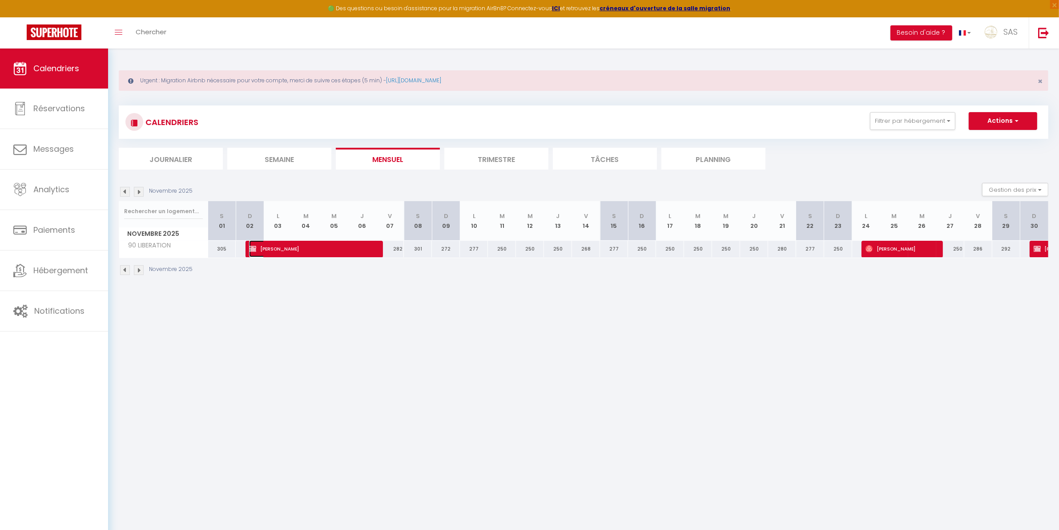
click at [290, 245] on span "Marie MONGUILLON" at bounding box center [309, 248] width 121 height 17
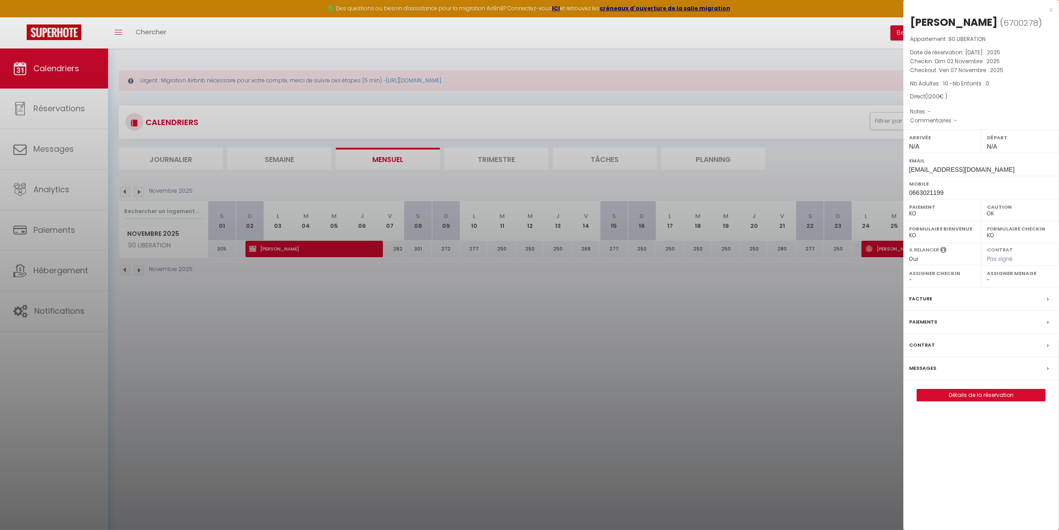
click at [219, 283] on div at bounding box center [529, 265] width 1059 height 530
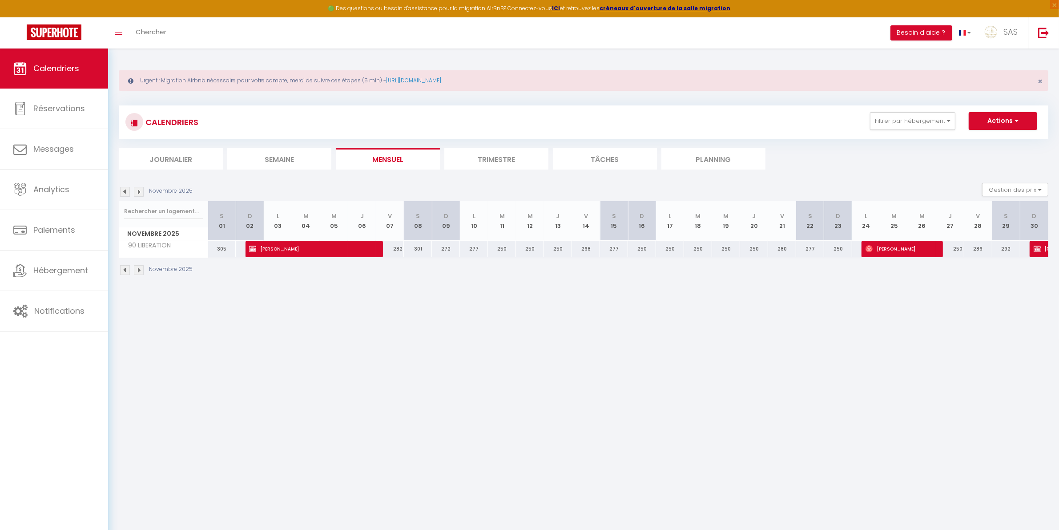
click at [123, 267] on img at bounding box center [125, 270] width 10 height 10
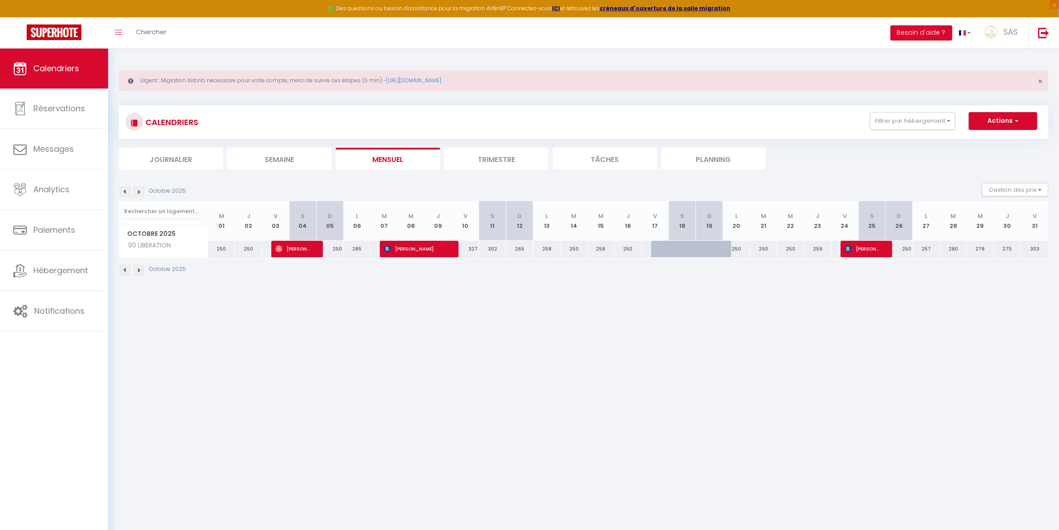
click at [123, 268] on img at bounding box center [125, 270] width 10 height 10
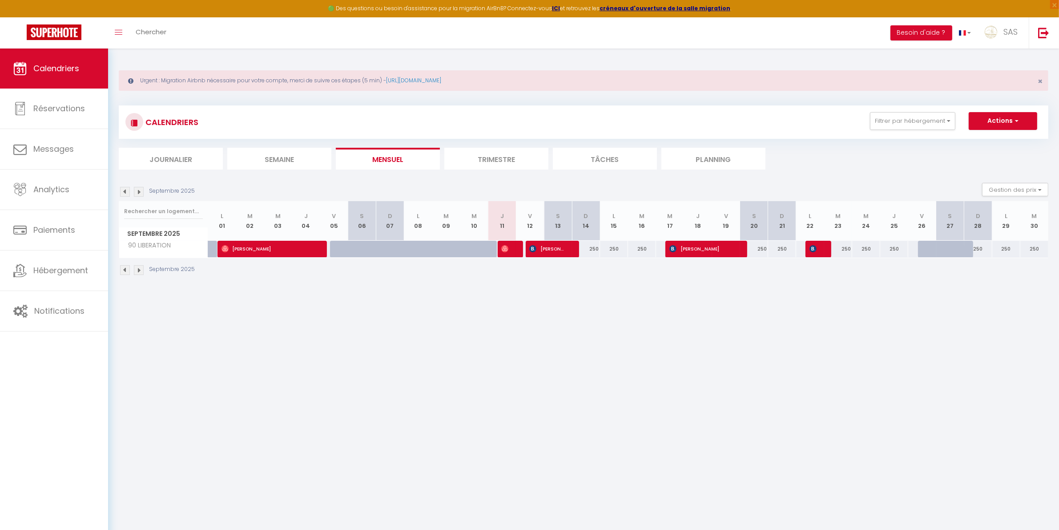
click at [139, 270] on img at bounding box center [139, 270] width 10 height 10
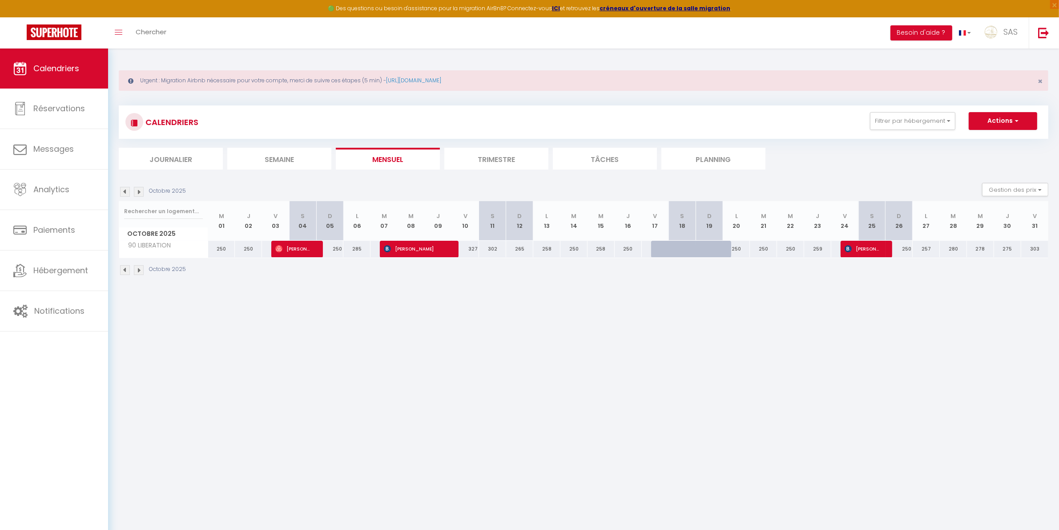
click at [139, 270] on img at bounding box center [139, 270] width 10 height 10
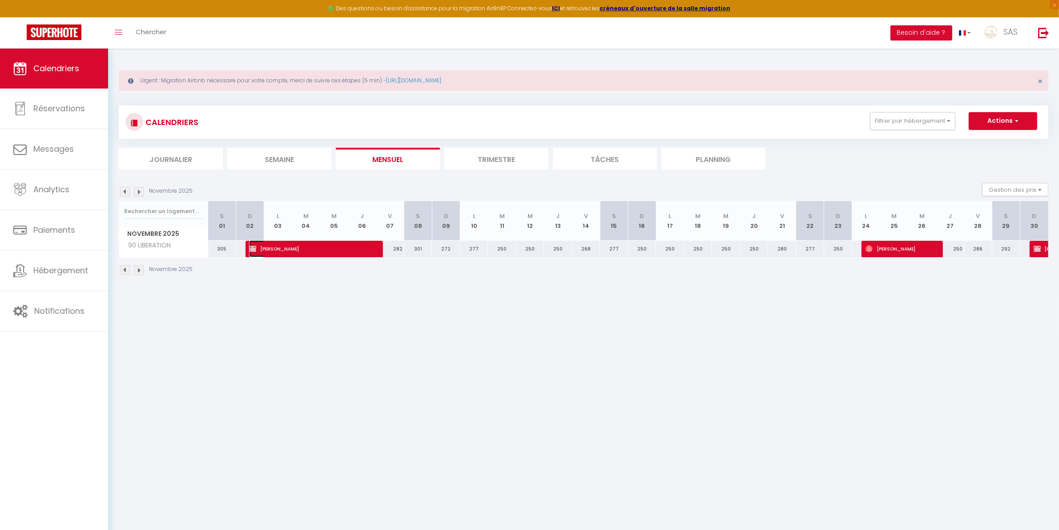
click at [358, 251] on span "Marie MONGUILLON" at bounding box center [309, 248] width 121 height 17
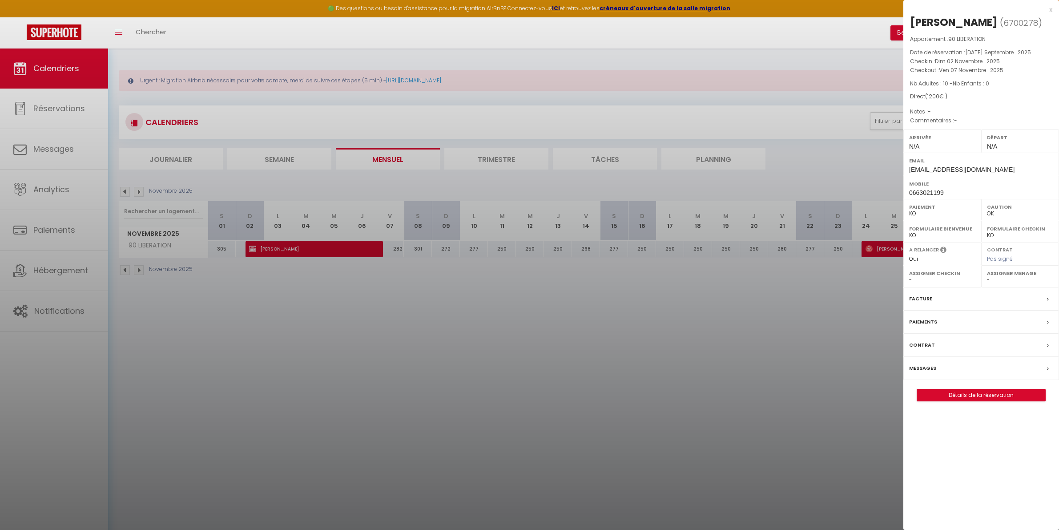
select select "KO"
select select "0"
click at [244, 493] on div at bounding box center [529, 265] width 1059 height 530
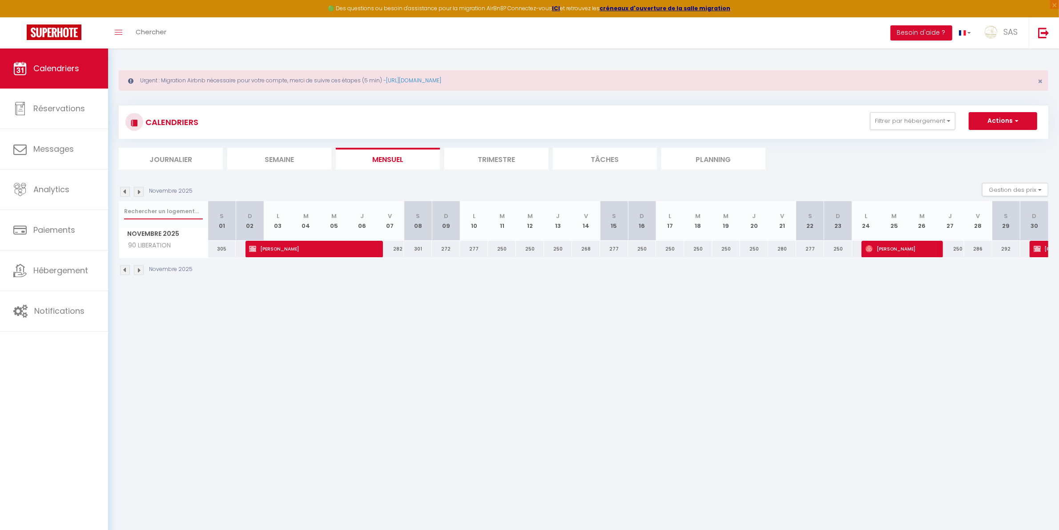
click at [152, 208] on input "text" at bounding box center [163, 211] width 79 height 16
click at [183, 28] on div "Toggle menubar Chercher BUTTON Besoin d'aide ? SAS Paramètres Équipe" at bounding box center [559, 32] width 988 height 31
drag, startPoint x: 140, startPoint y: 22, endPoint x: 141, endPoint y: 29, distance: 7.1
click at [139, 22] on link "Chercher" at bounding box center [151, 32] width 44 height 31
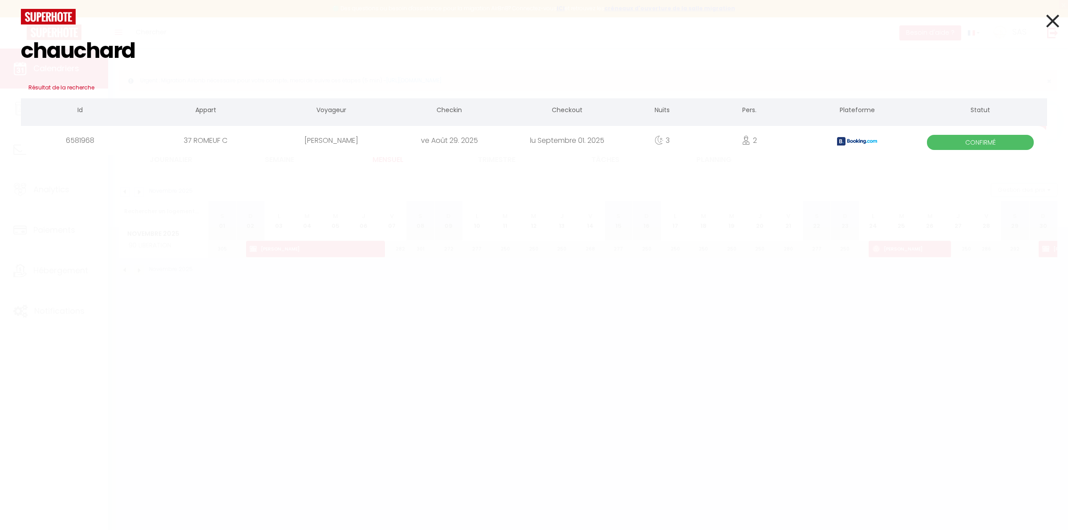
type input "chauchard"
click at [235, 141] on div "37 ROMEUF C" at bounding box center [205, 140] width 133 height 29
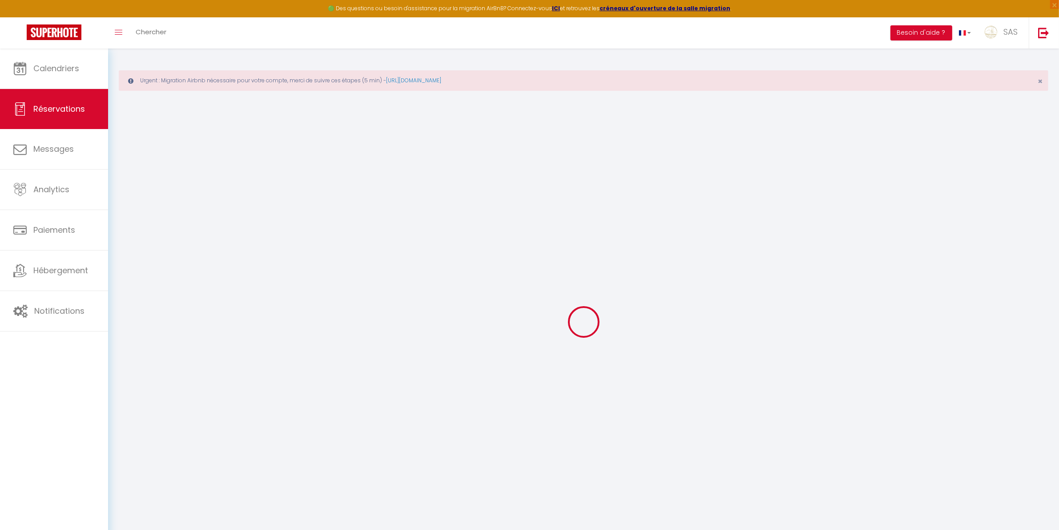
select select
checkbox input "false"
type textarea "** THIS RESERVATION HAS BEEN PRE-PAID ** Approximate time of arrival: between 1…"
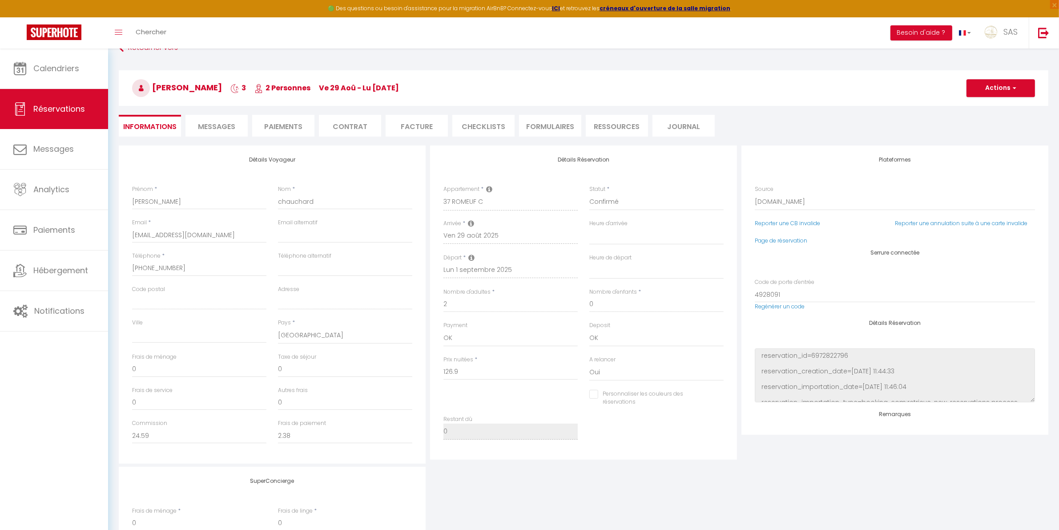
scroll to position [93, 0]
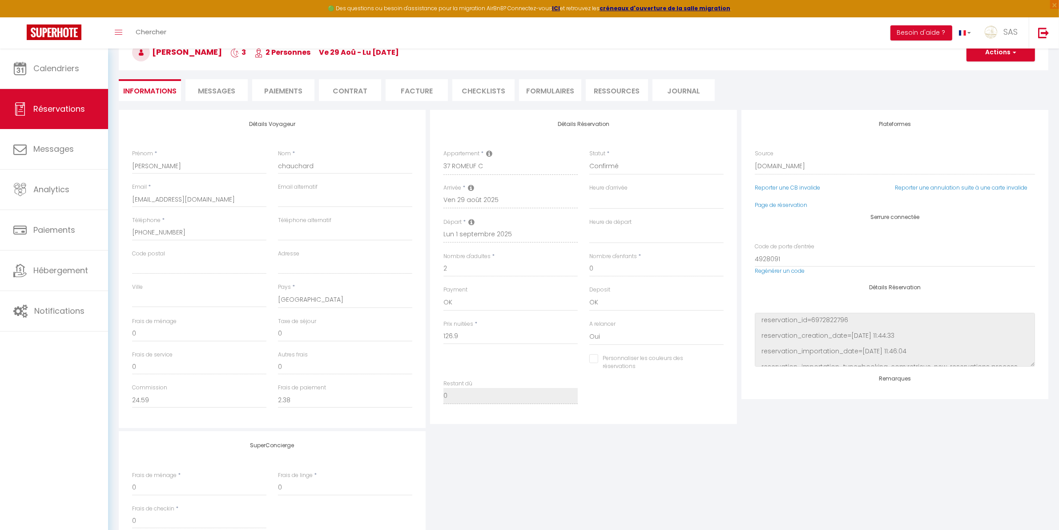
click at [208, 85] on li "Messages" at bounding box center [217, 90] width 62 height 22
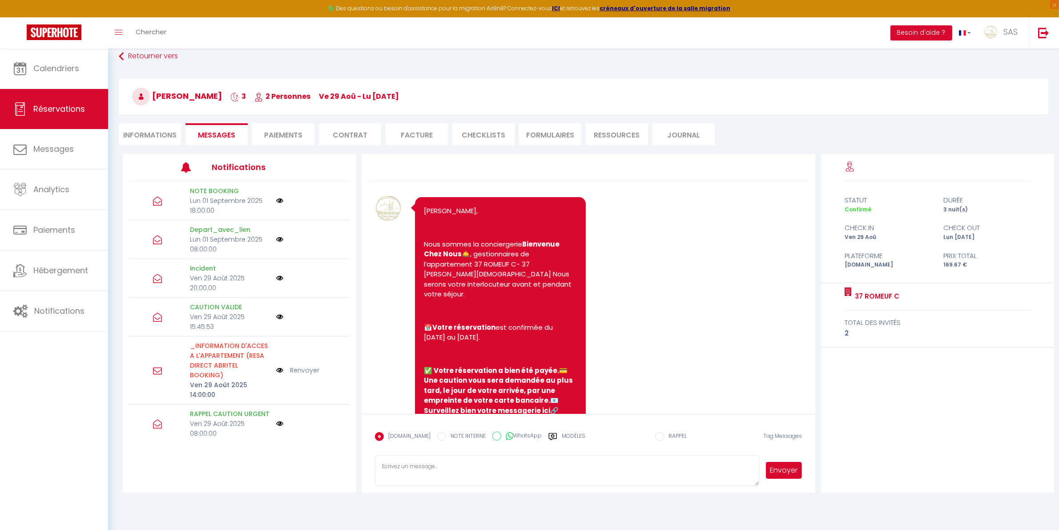
scroll to position [48, 0]
click at [147, 136] on li "Informations" at bounding box center [150, 135] width 62 height 22
select select
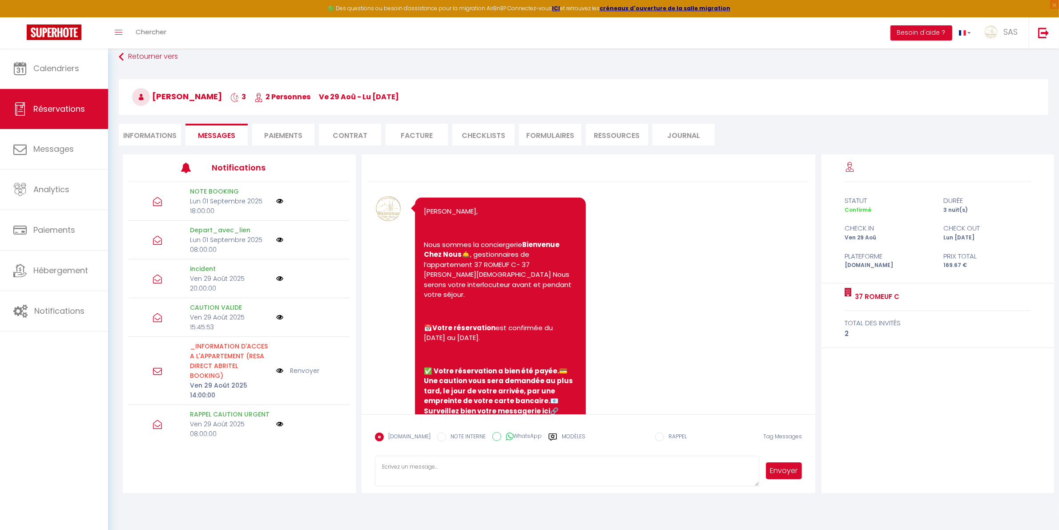
select select
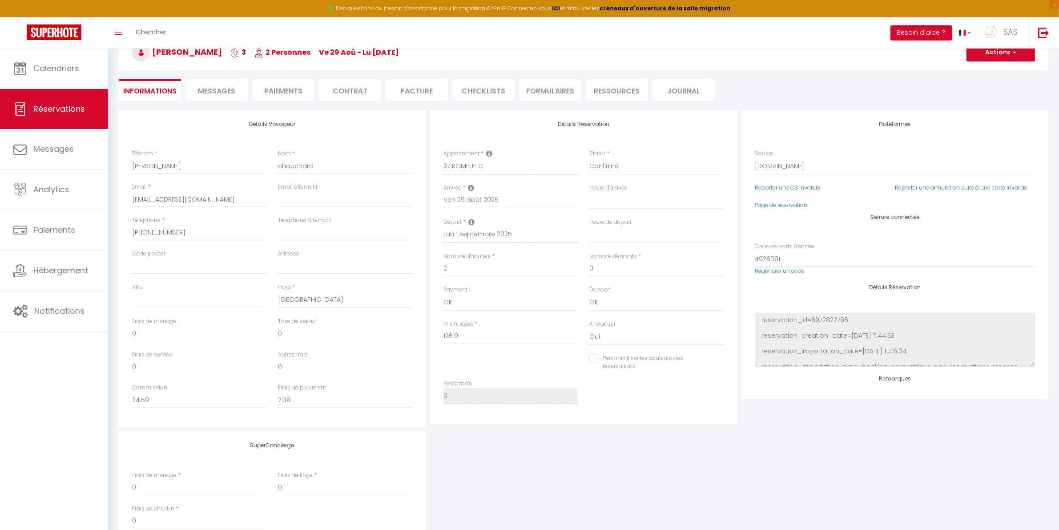
type input "37"
type input "5.77"
select select
checkbox input "false"
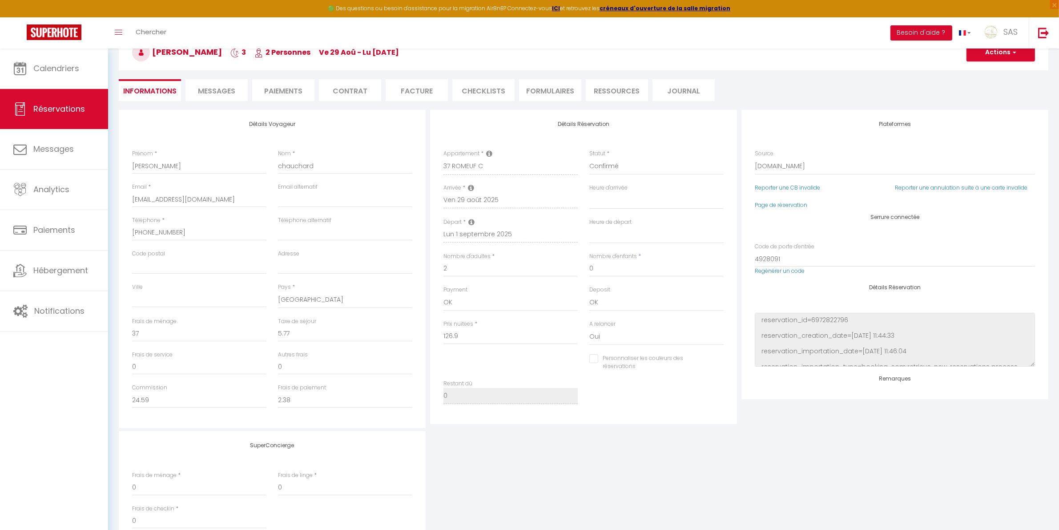
select select
click at [213, 94] on span "Messages" at bounding box center [216, 91] width 37 height 10
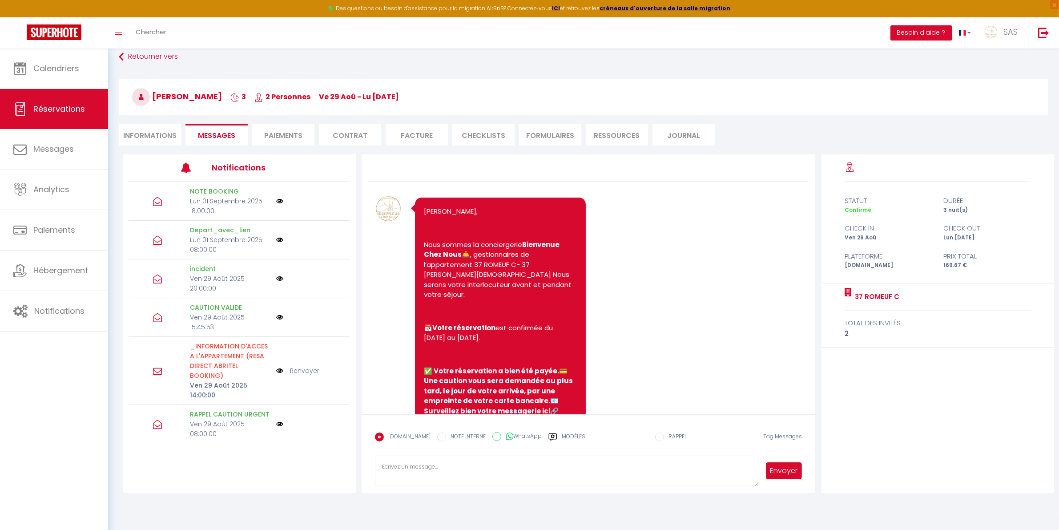
scroll to position [3810, 0]
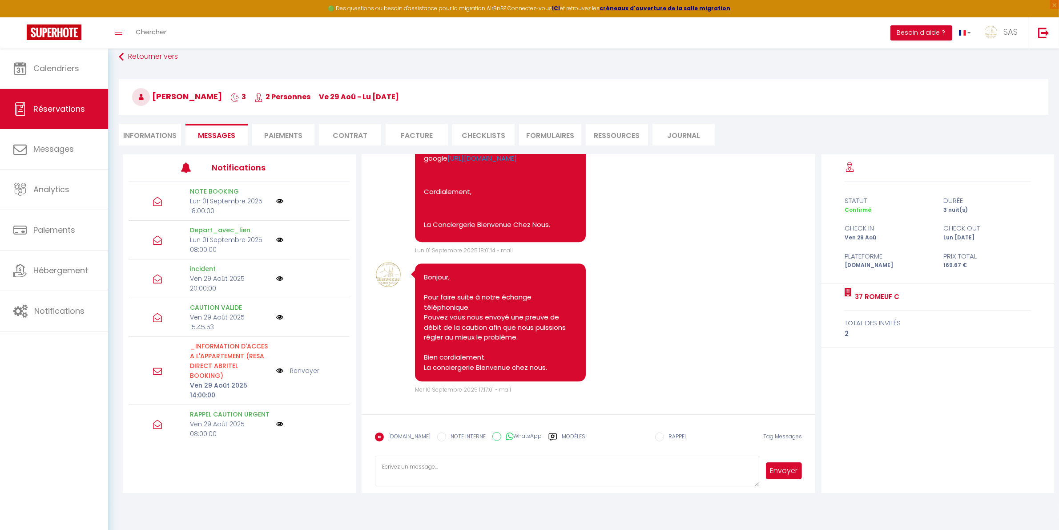
click at [874, 268] on div "[DOMAIN_NAME]" at bounding box center [888, 265] width 99 height 8
click at [875, 269] on div "[DOMAIN_NAME]" at bounding box center [888, 265] width 99 height 8
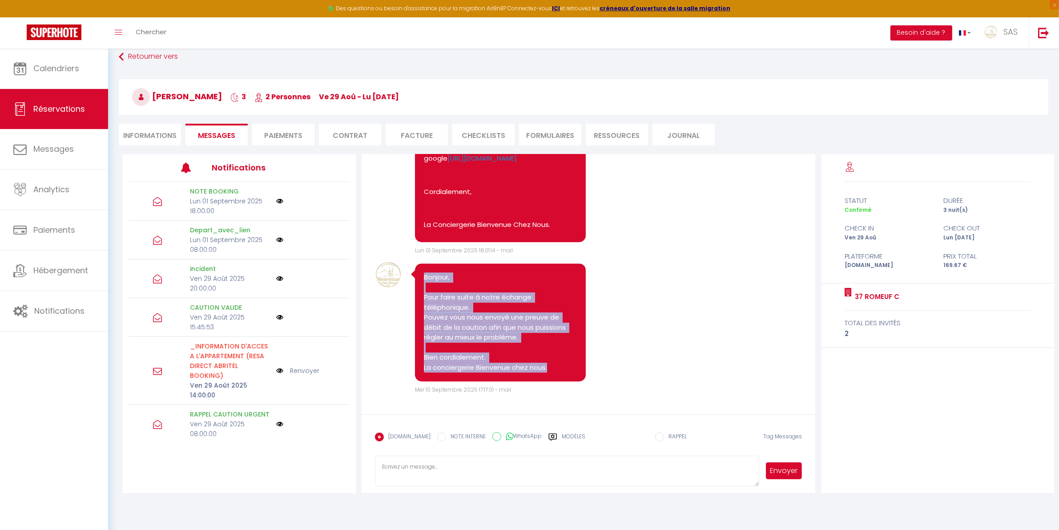
drag, startPoint x: 555, startPoint y: 369, endPoint x: 412, endPoint y: 277, distance: 170.7
click at [415, 277] on div "Bonjour, Pour faire suite à notre échange téléphonique. Pouvez vous nous envoyé…" at bounding box center [500, 322] width 171 height 118
copy pre "Bonjour, Pour faire suite à notre échange téléphonique. Pouvez vous nous envoyé…"
drag, startPoint x: 311, startPoint y: 496, endPoint x: 311, endPoint y: 477, distance: 18.7
click at [311, 496] on div "Urgent : Migration Airbnb nécessaire pour votre compte, merci de suivre ces éta…" at bounding box center [583, 251] width 951 height 503
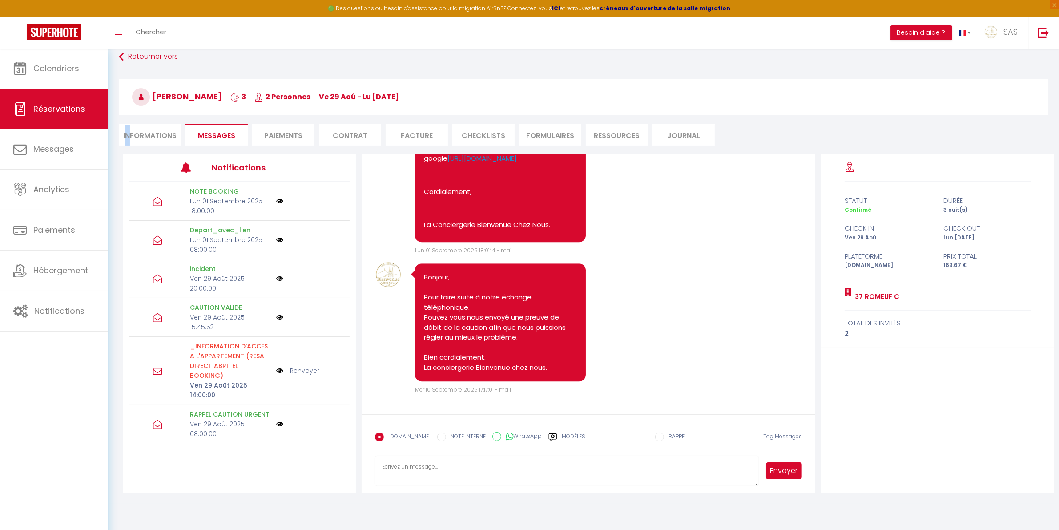
click at [128, 133] on li "Informations" at bounding box center [150, 135] width 62 height 22
select select
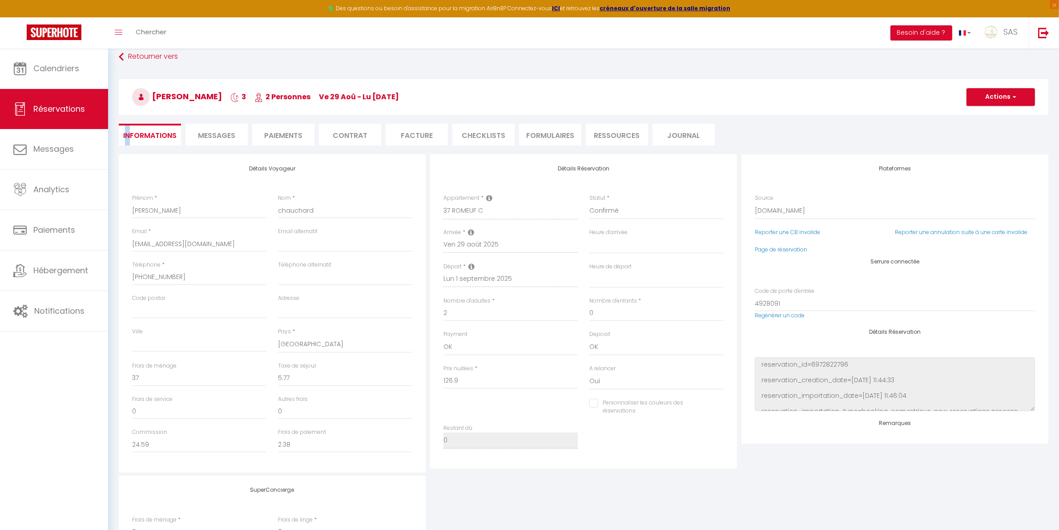
select select
checkbox input "false"
select select
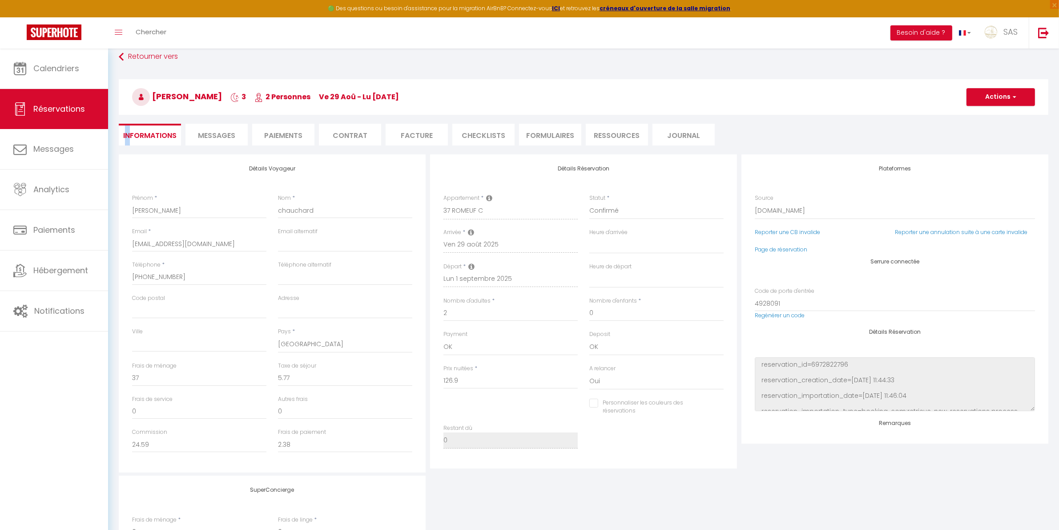
checkbox input "false"
select select
checkbox input "false"
select select
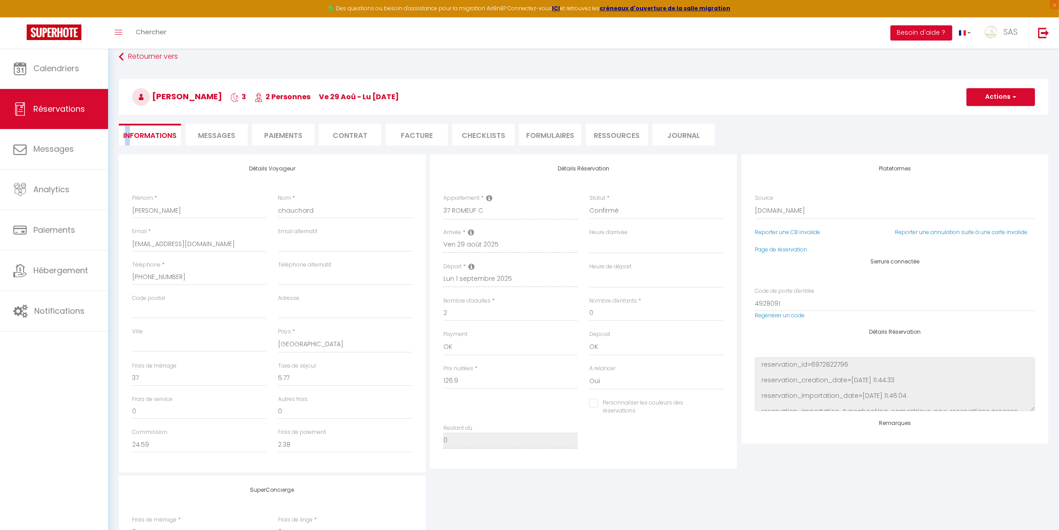
select select
checkbox input "false"
select select
checkbox input "false"
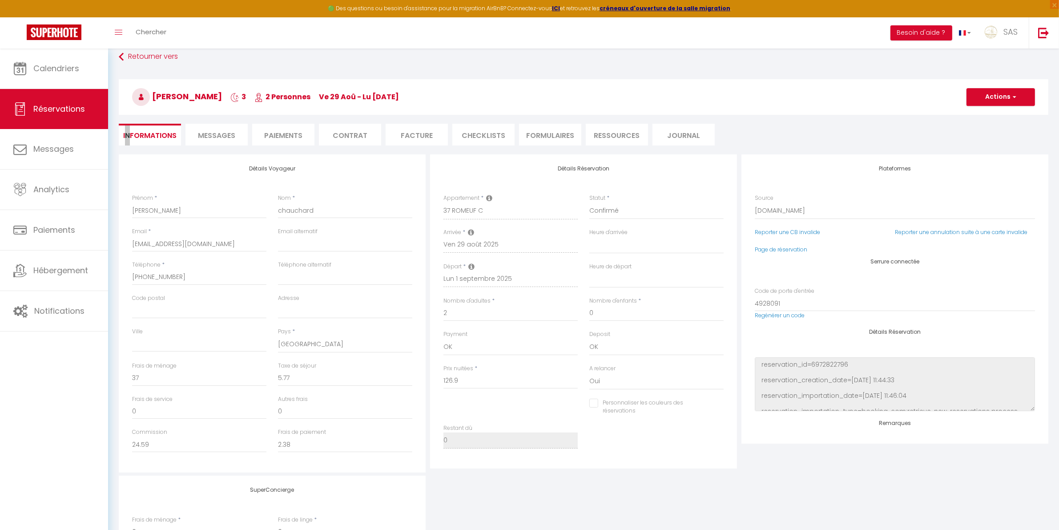
select select
checkbox input "false"
select select
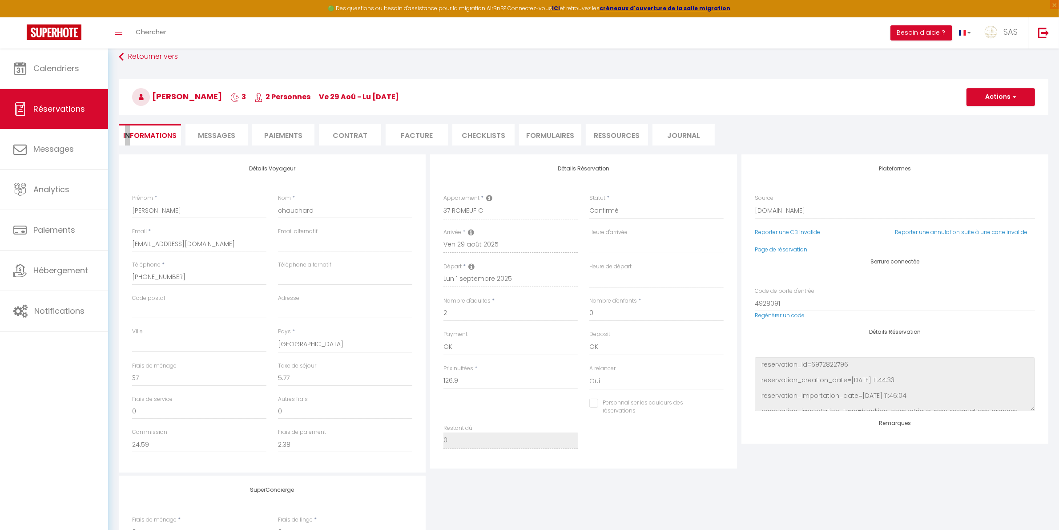
checkbox input "false"
select select
checkbox input "false"
select select
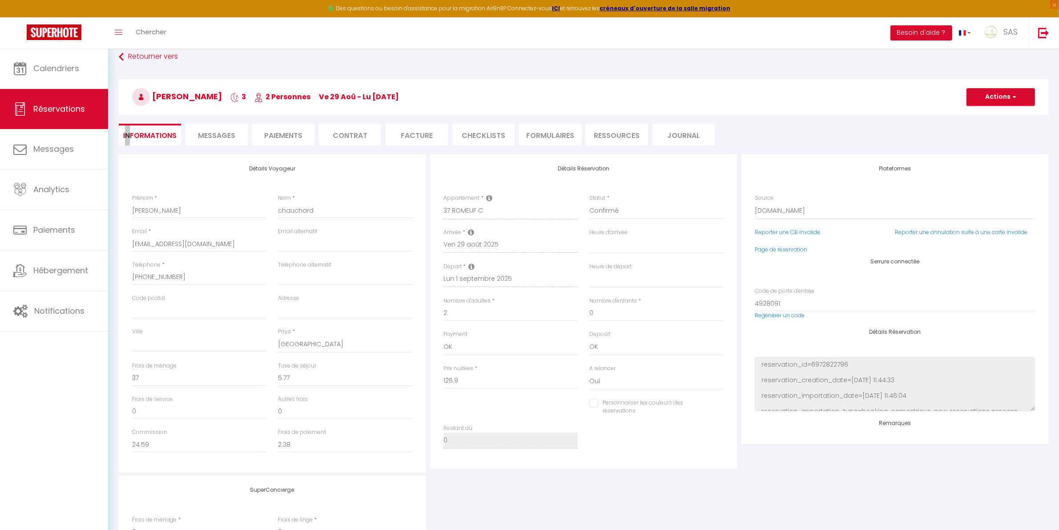
select select
checkbox input "false"
select select
checkbox input "false"
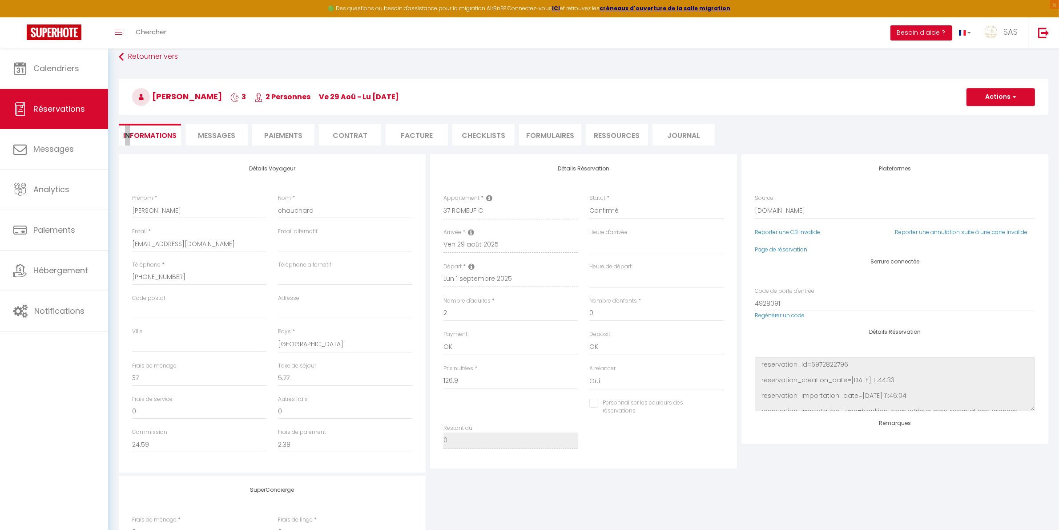
select select
checkbox input "false"
select select
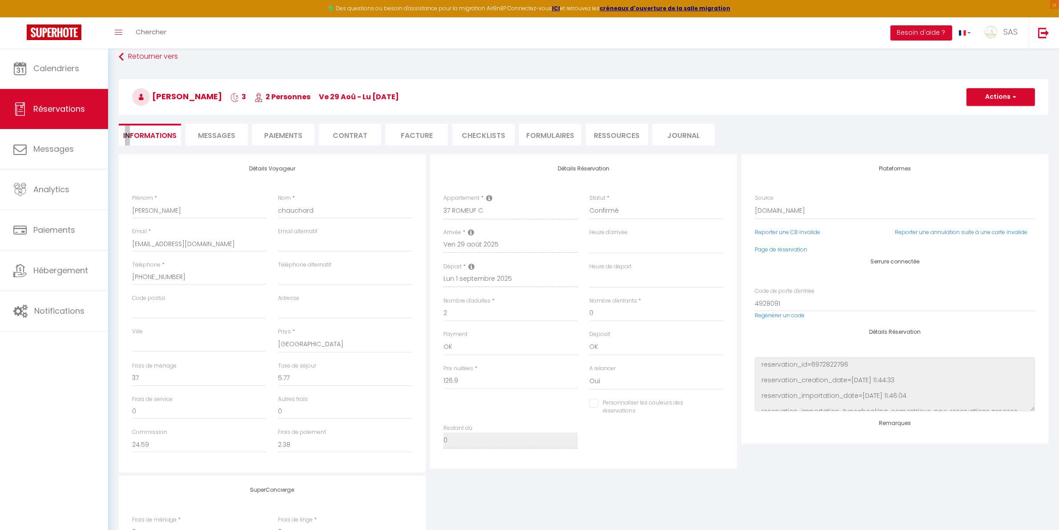
checkbox input "false"
select select
checkbox input "false"
select select
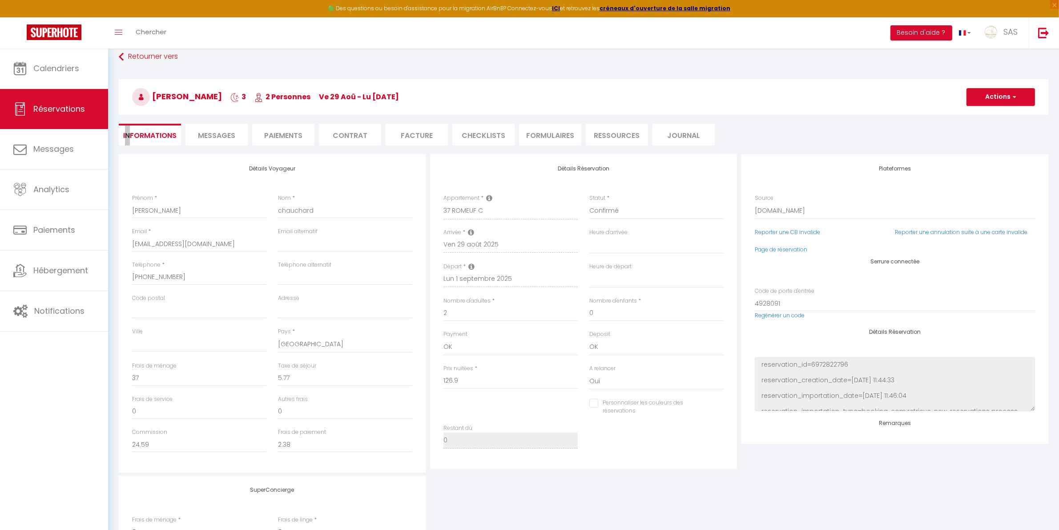
select select
checkbox input "false"
select select
checkbox input "false"
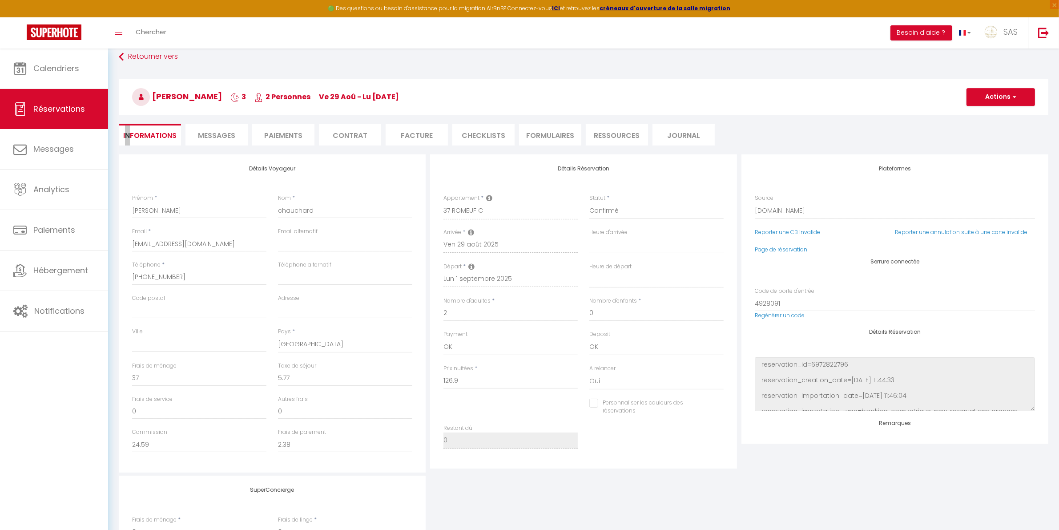
select select
checkbox input "false"
click at [79, 73] on link "Calendriers" at bounding box center [54, 68] width 108 height 40
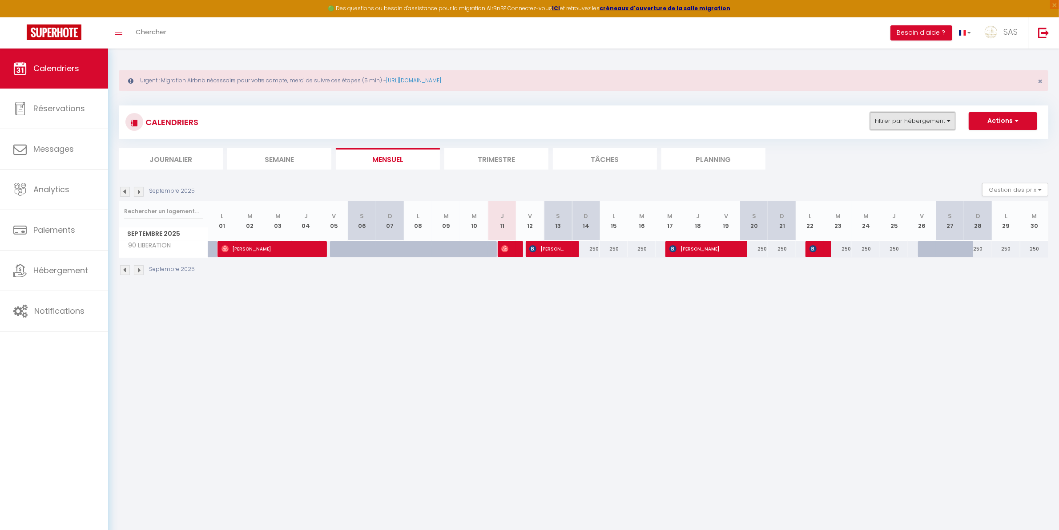
click at [917, 122] on button "Filtrer par hébergement" at bounding box center [912, 121] width 85 height 18
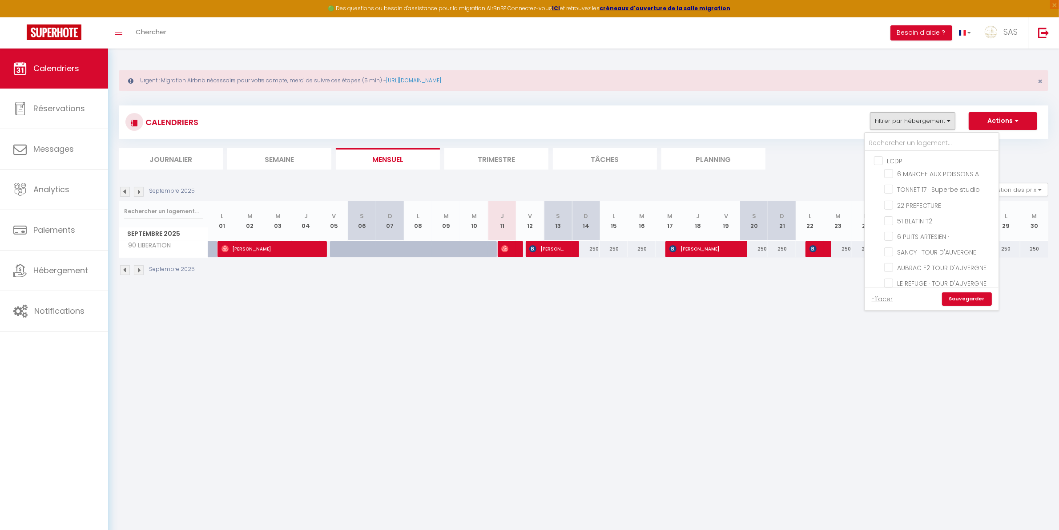
click at [881, 163] on input "LCDP" at bounding box center [940, 160] width 133 height 9
checkbox input "true"
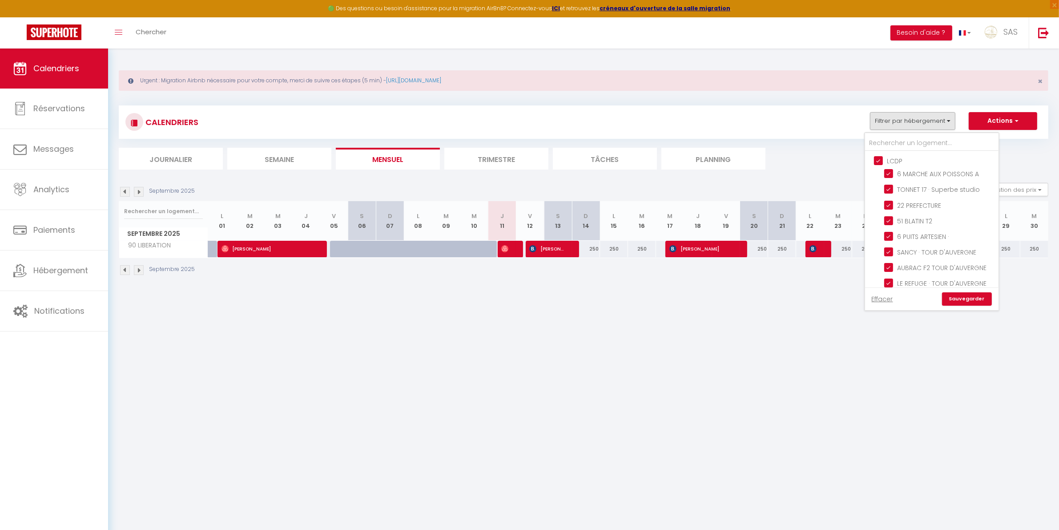
checkbox input "true"
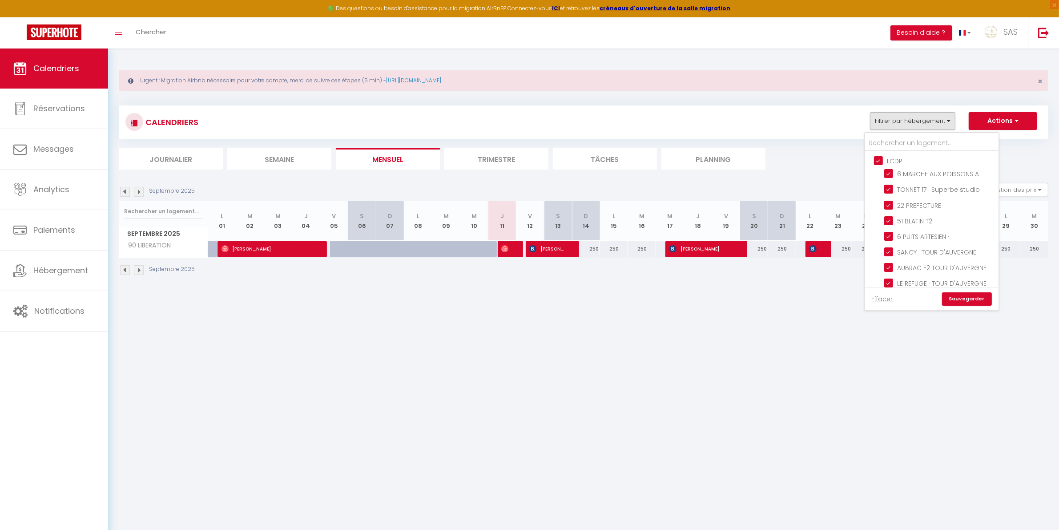
checkbox input "true"
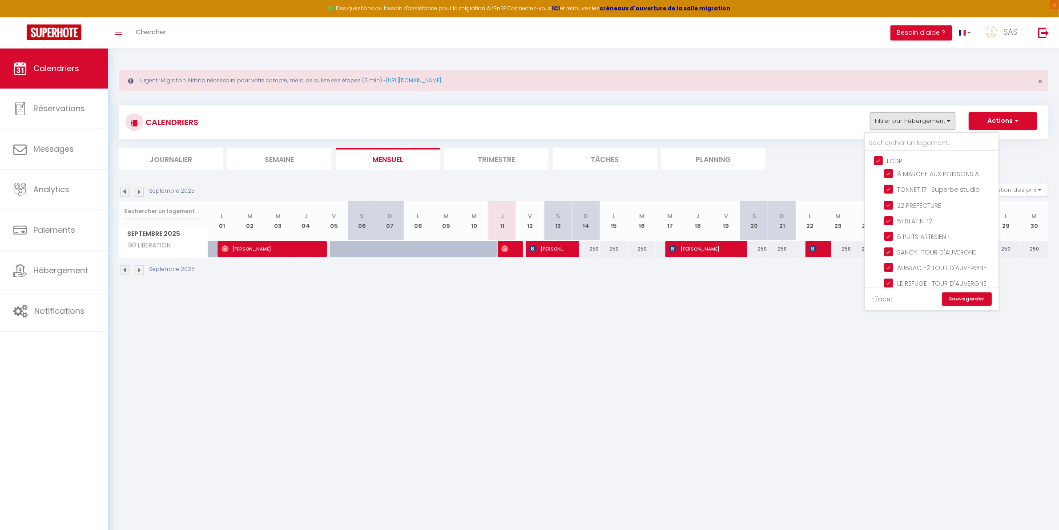
checkbox input "true"
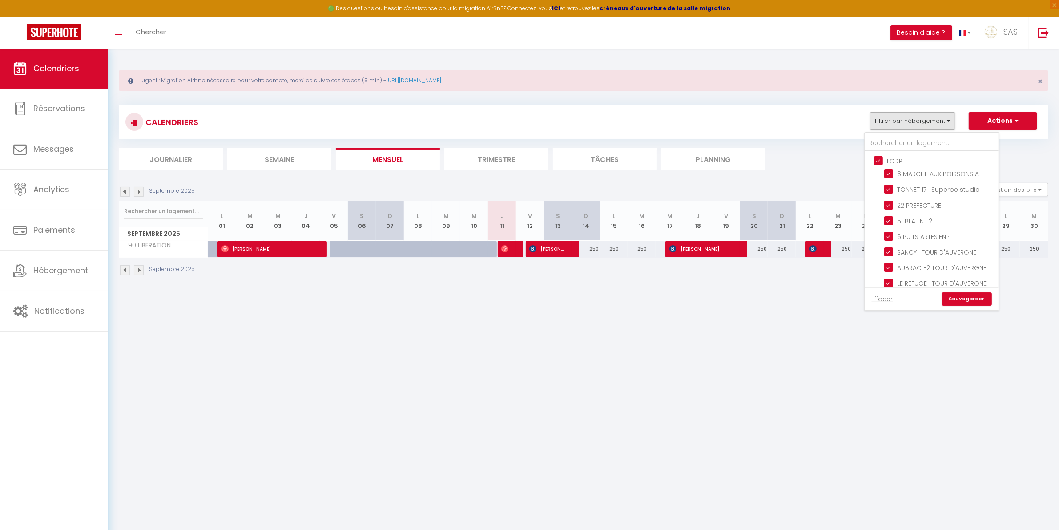
checkbox input "true"
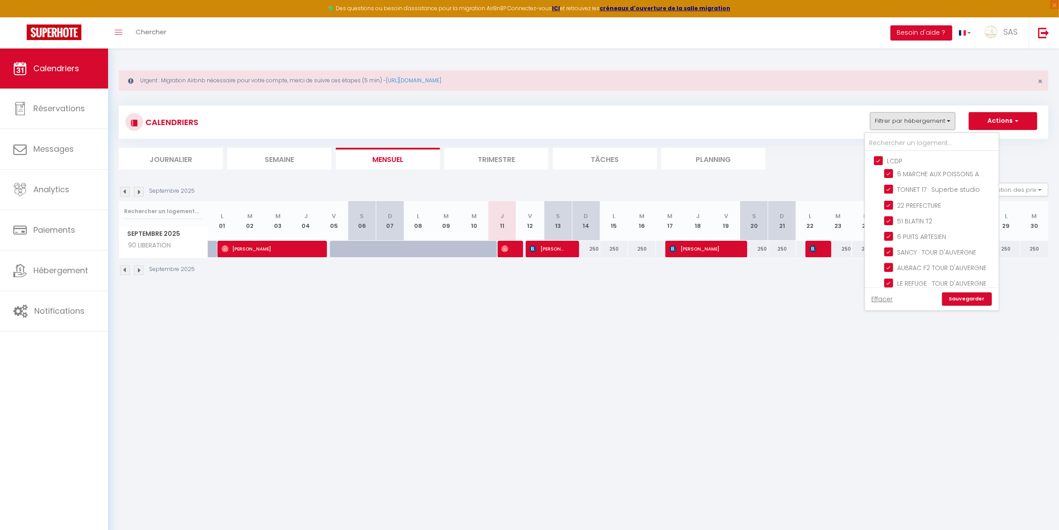
checkbox input "true"
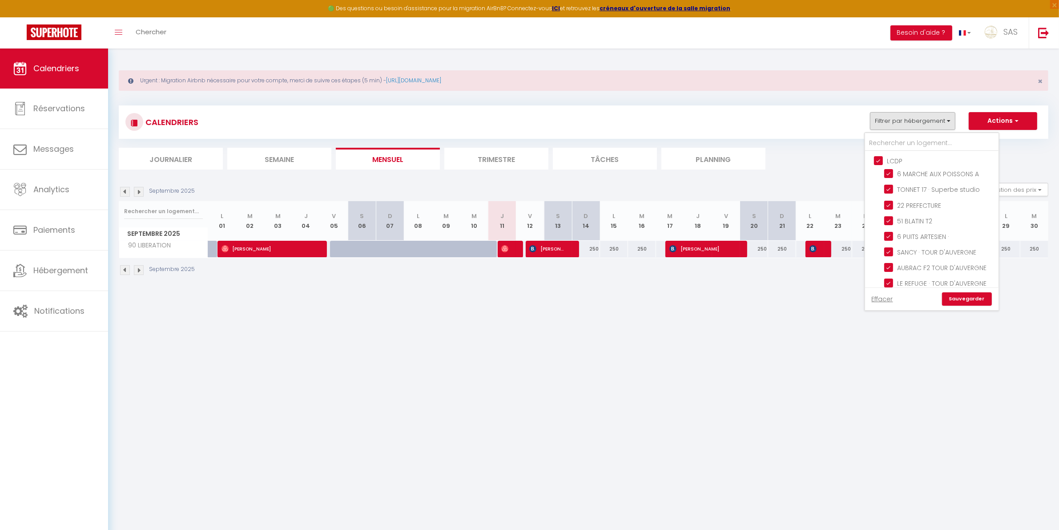
checkbox input "true"
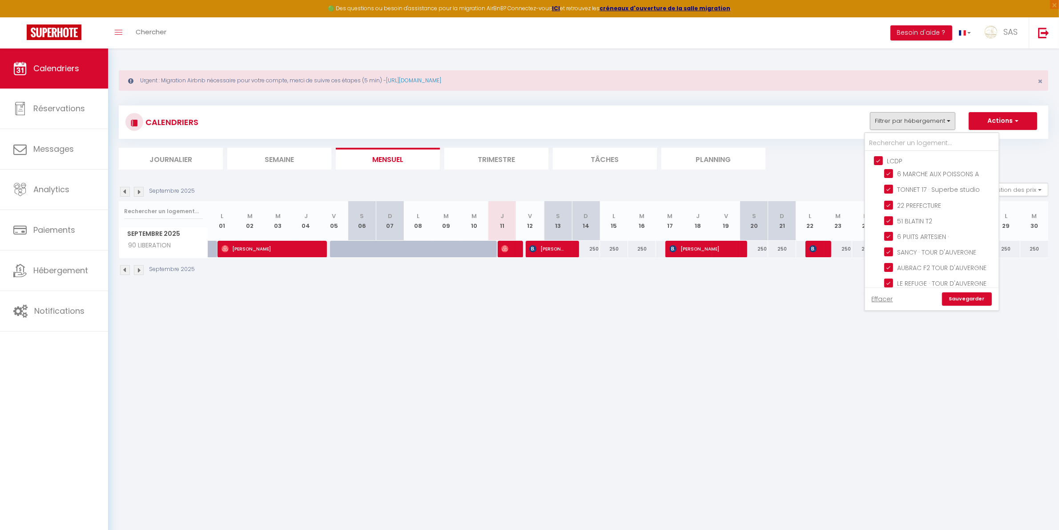
checkbox input "true"
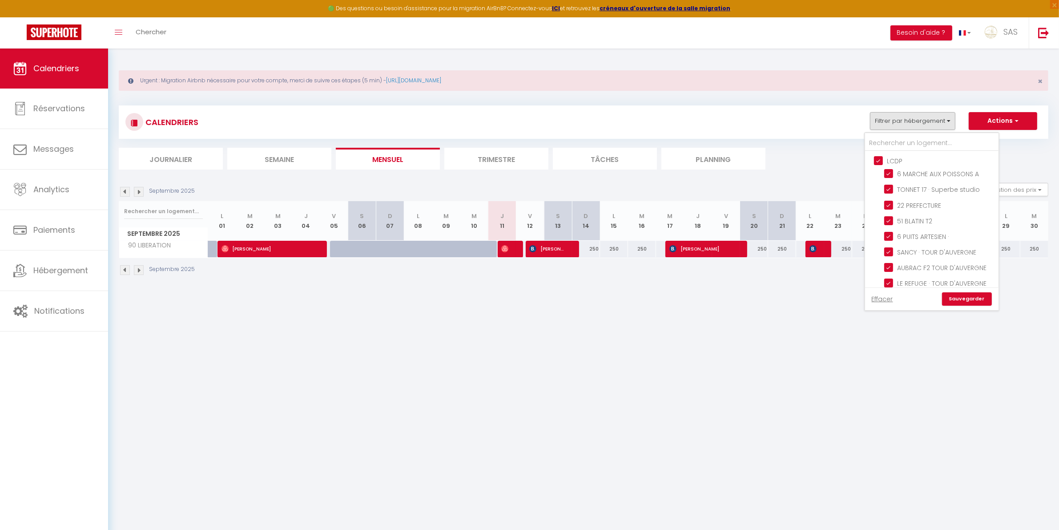
checkbox input "true"
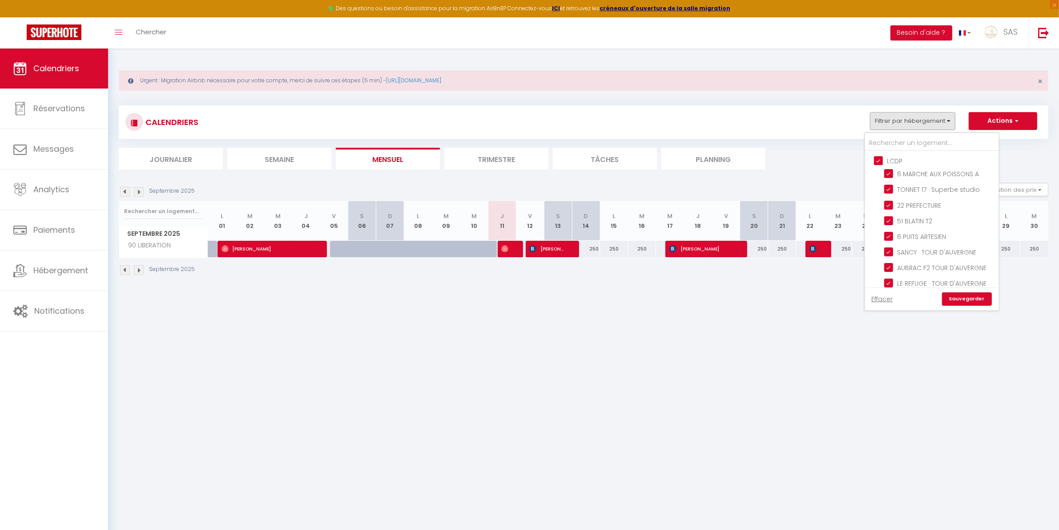
checkbox input "true"
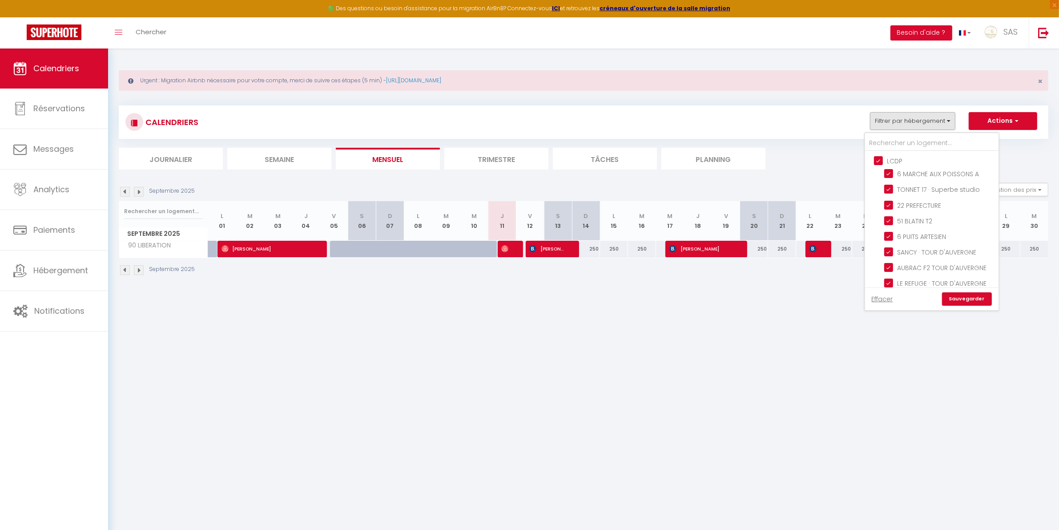
checkbox input "true"
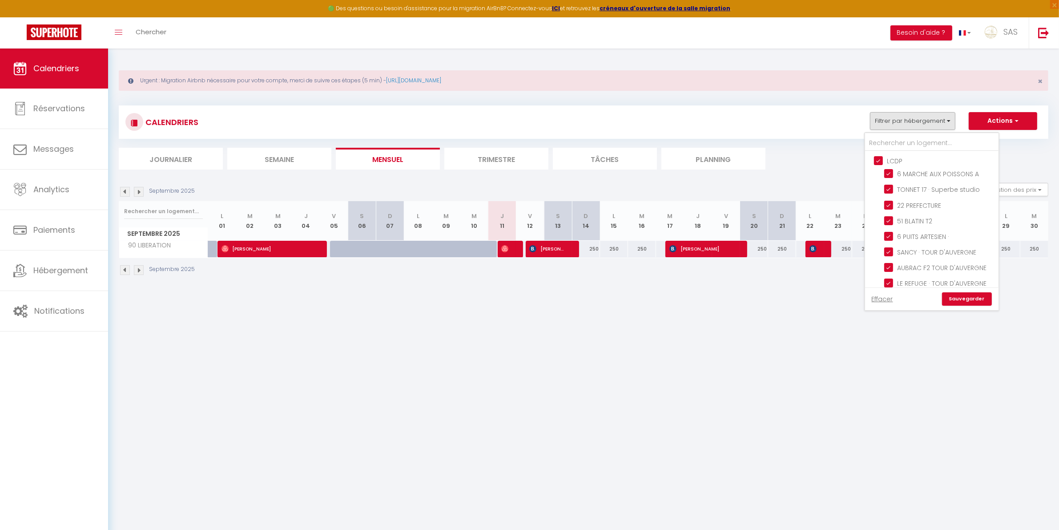
checkbox input "true"
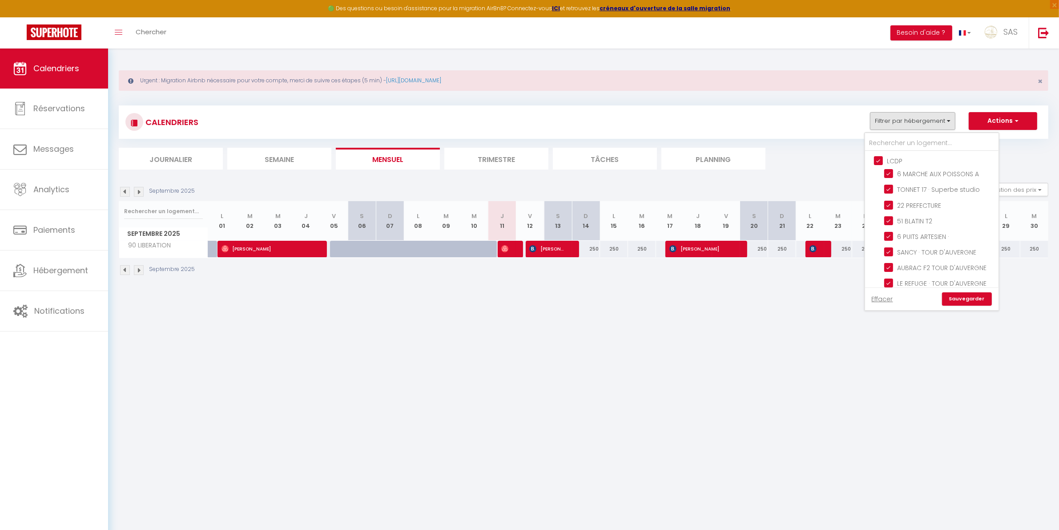
checkbox input "true"
checkbox input "false"
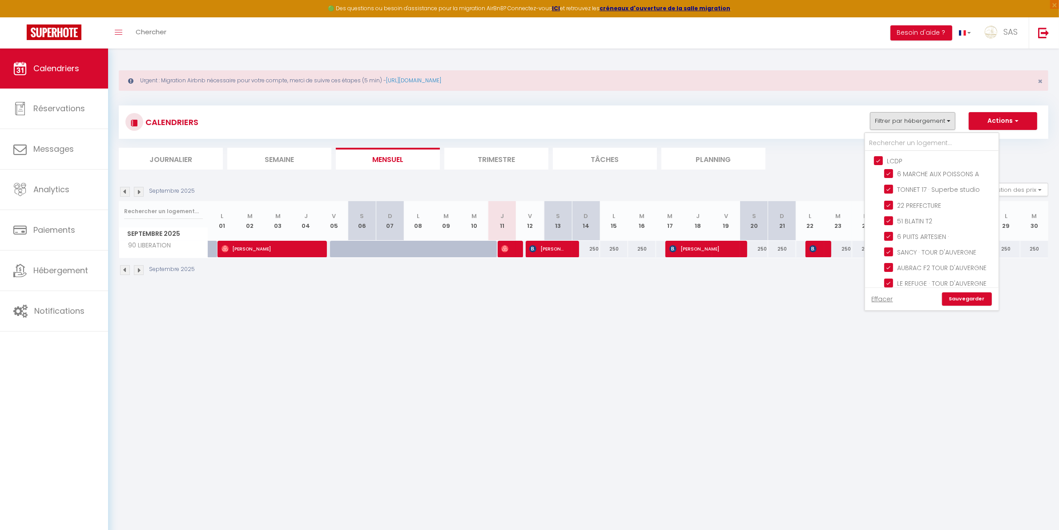
checkbox input "false"
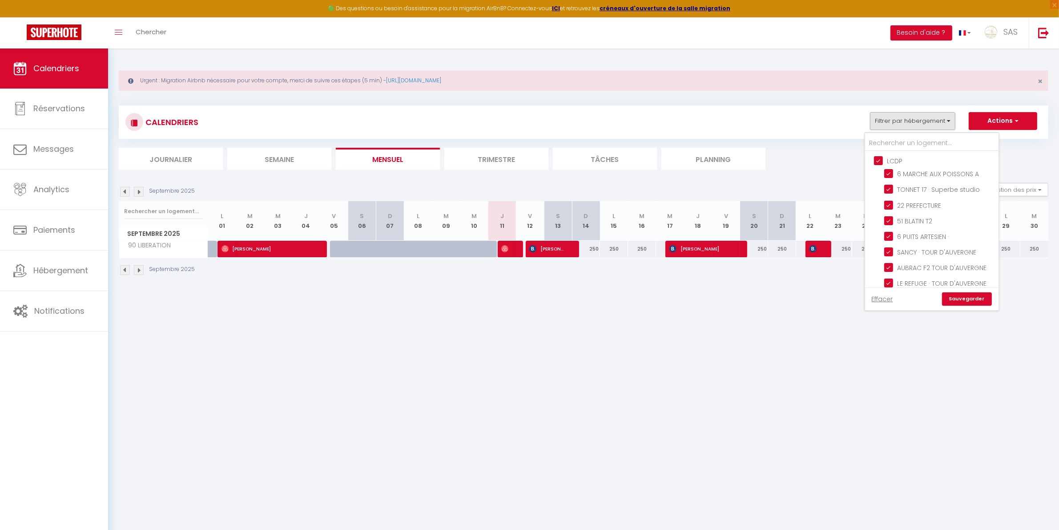
checkbox input "false"
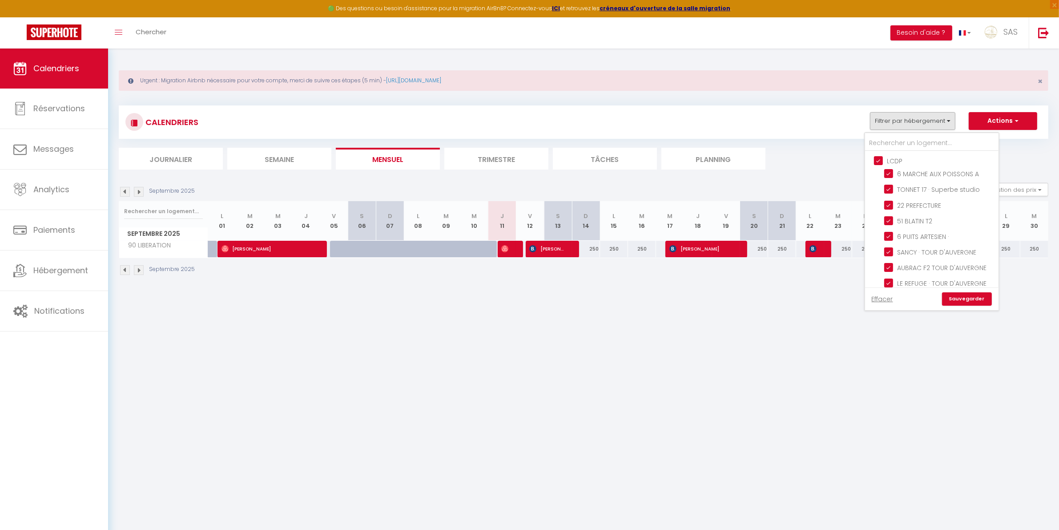
checkbox input "false"
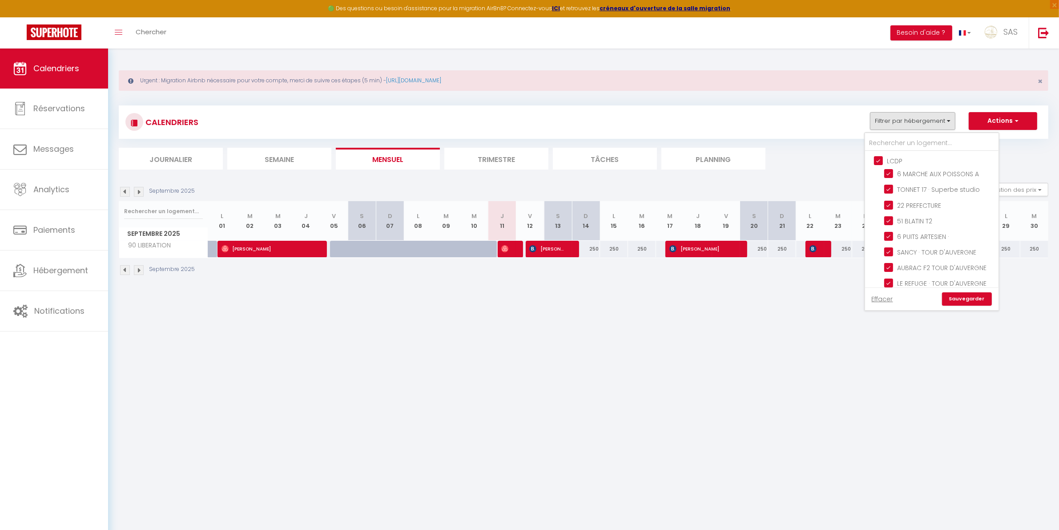
checkbox input "false"
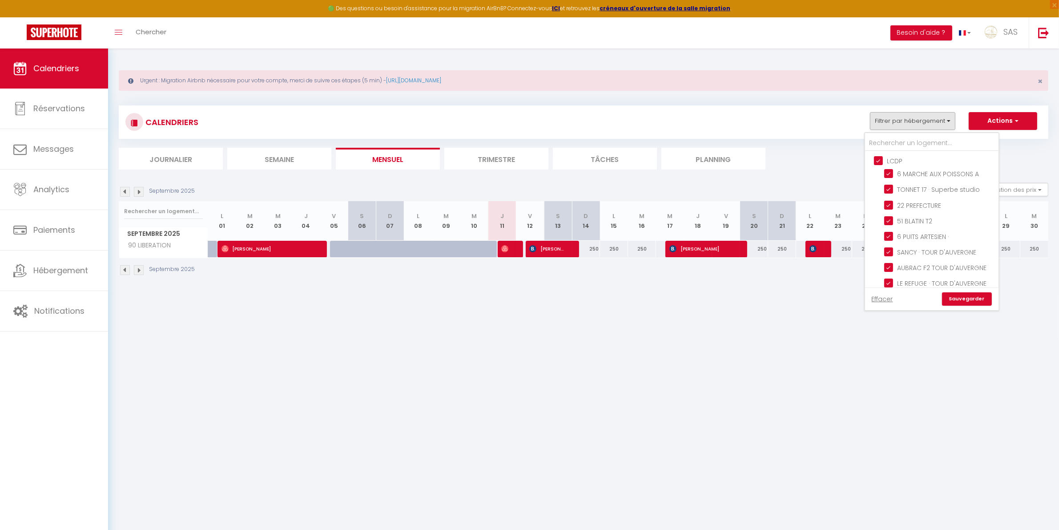
checkbox input "false"
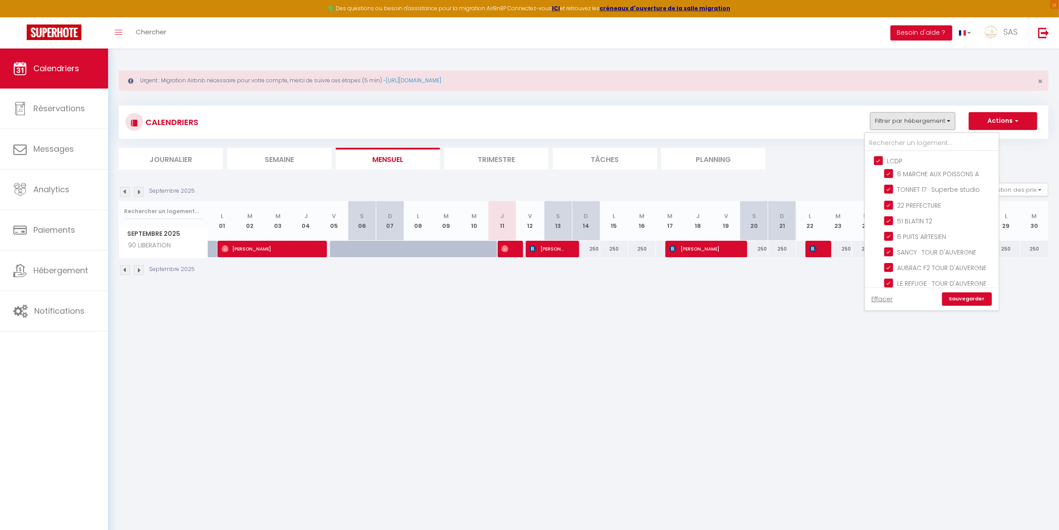
checkbox input "false"
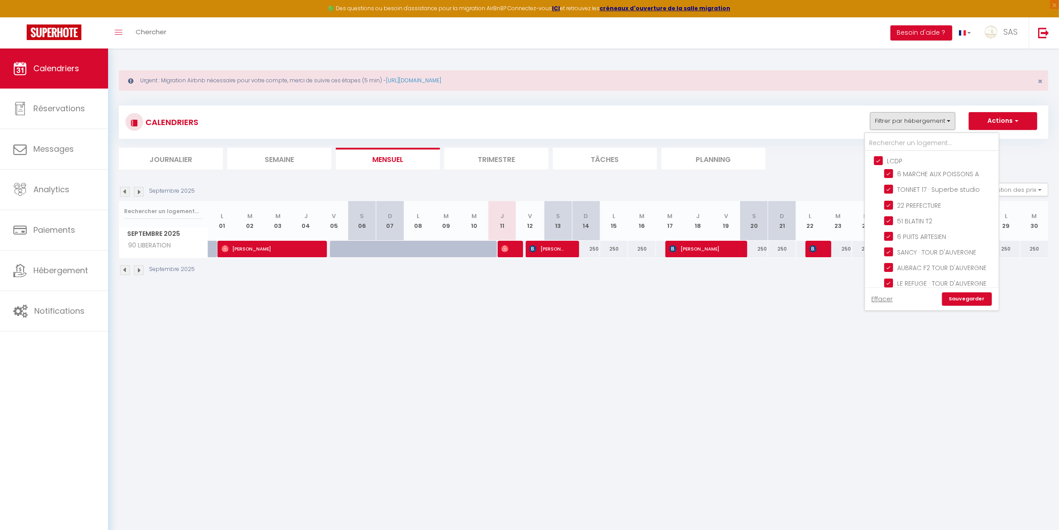
checkbox input "false"
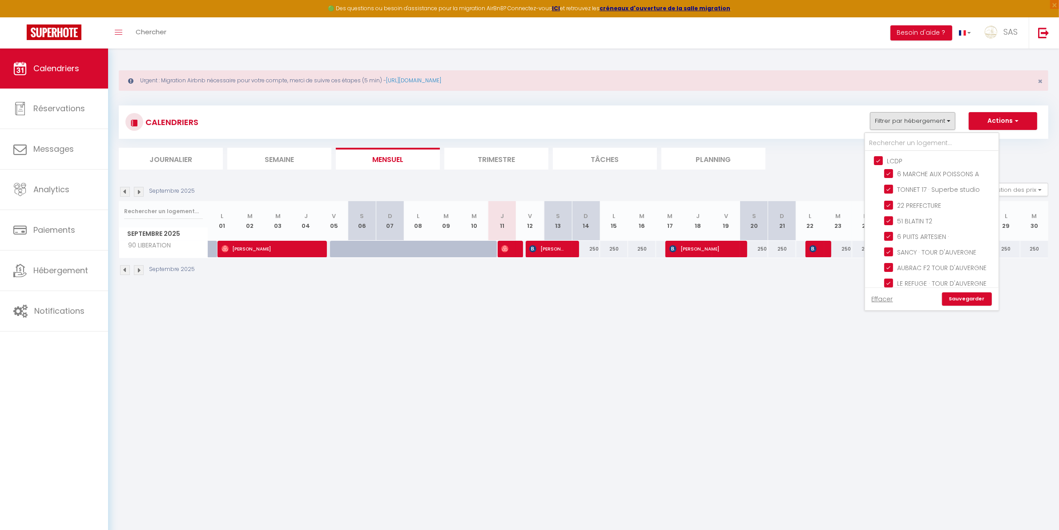
checkbox input "false"
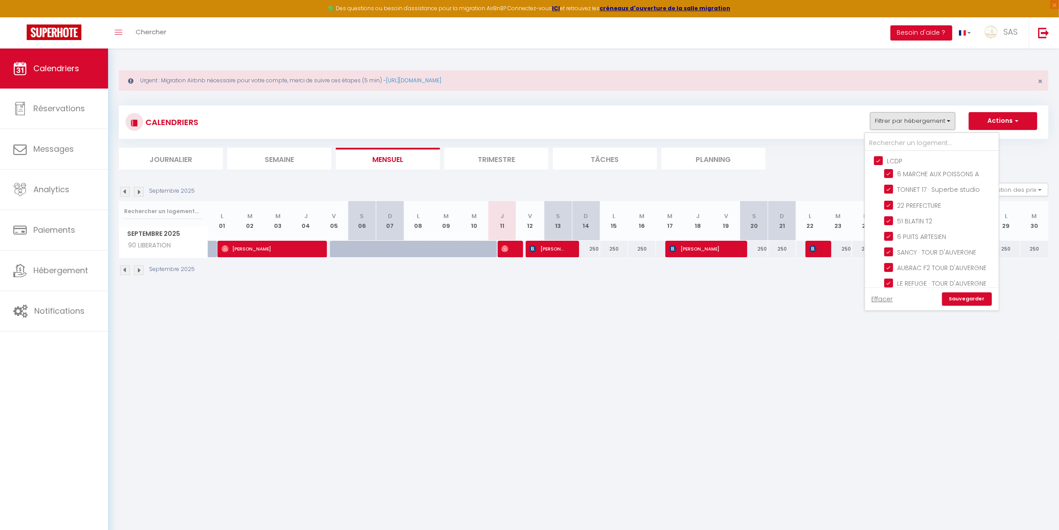
checkbox input "false"
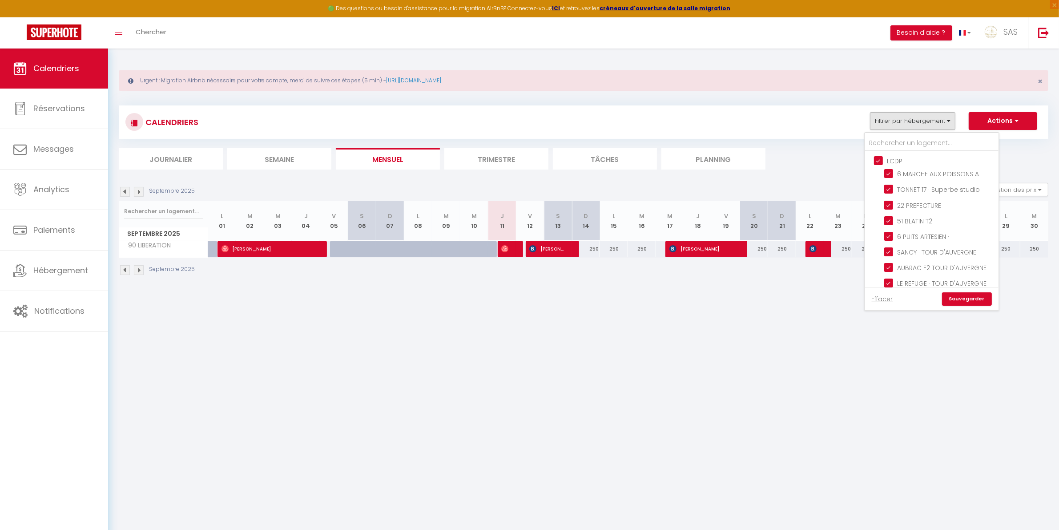
checkbox input "false"
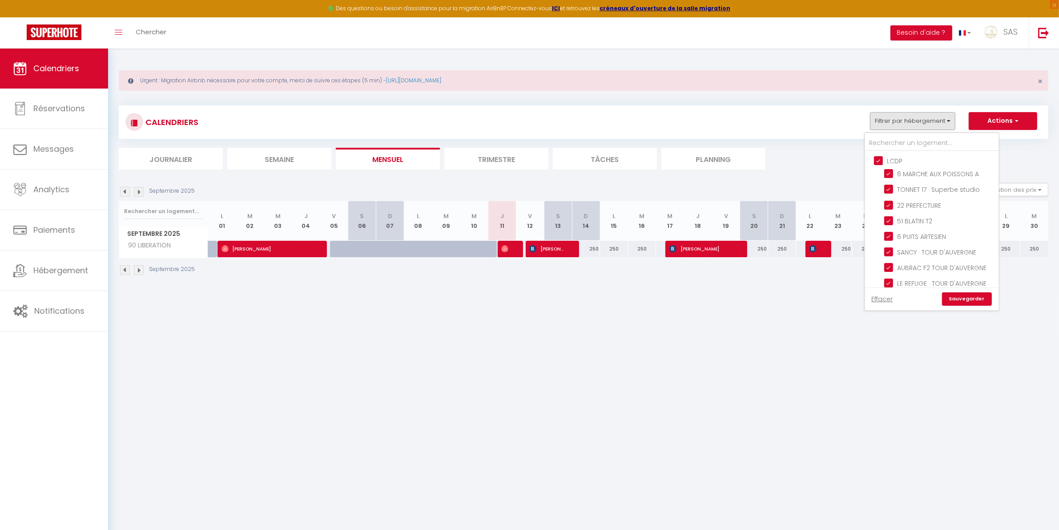
checkbox input "false"
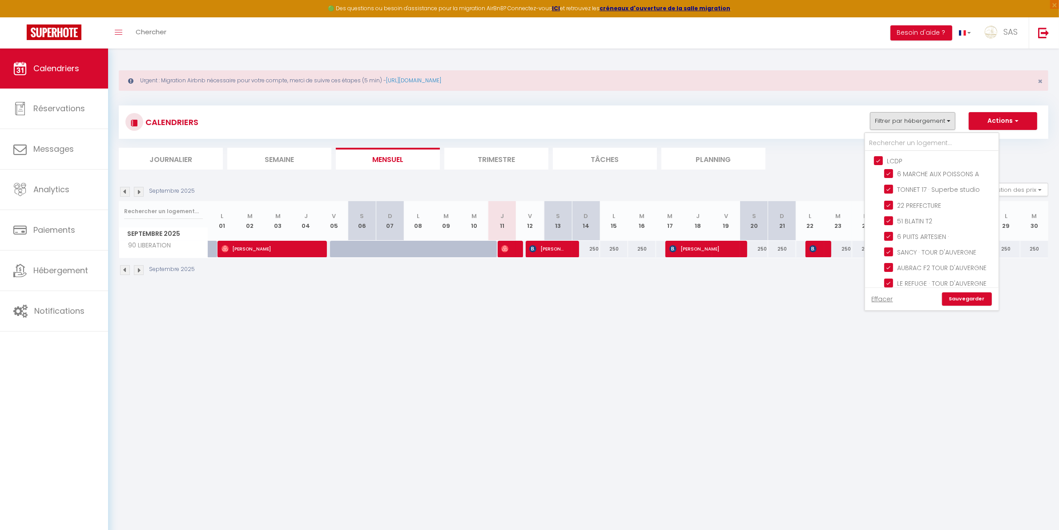
checkbox input "false"
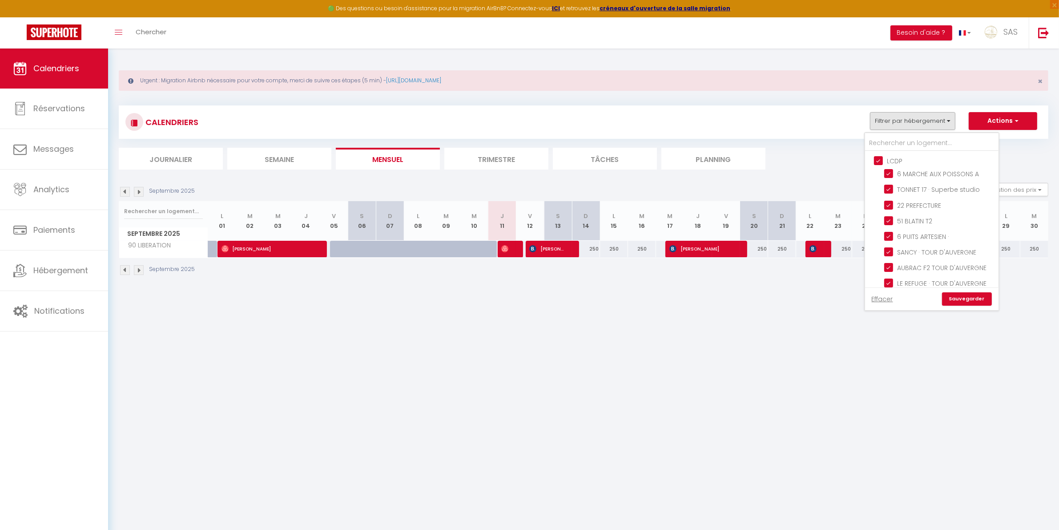
checkbox input "false"
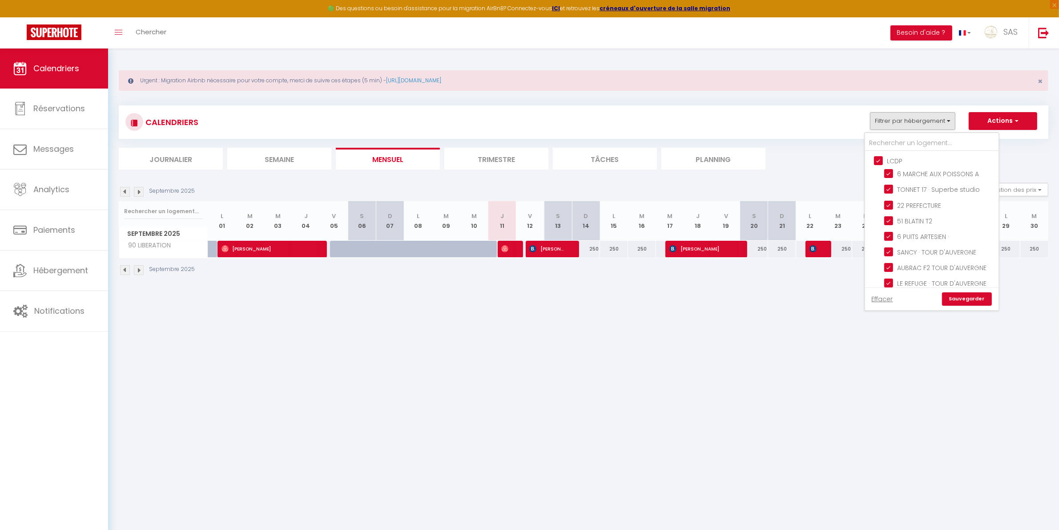
checkbox input "false"
click at [888, 212] on input "BCN" at bounding box center [940, 216] width 133 height 9
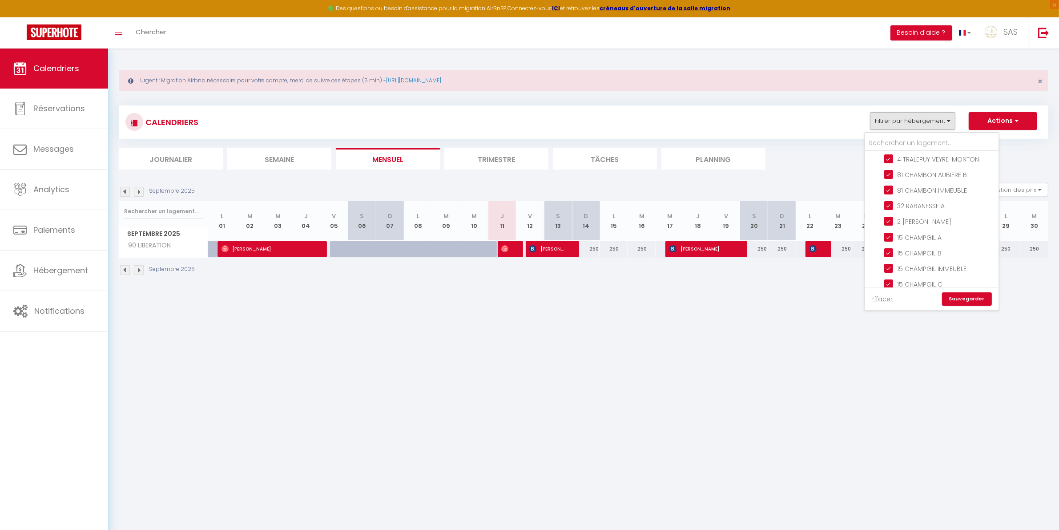
click at [890, 379] on input "Autres" at bounding box center [940, 383] width 133 height 9
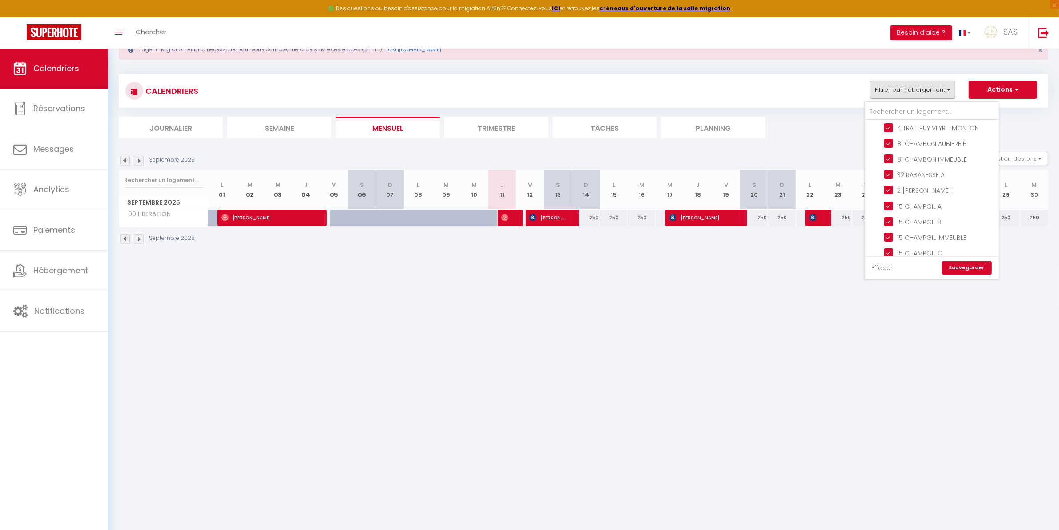
scroll to position [48, 0]
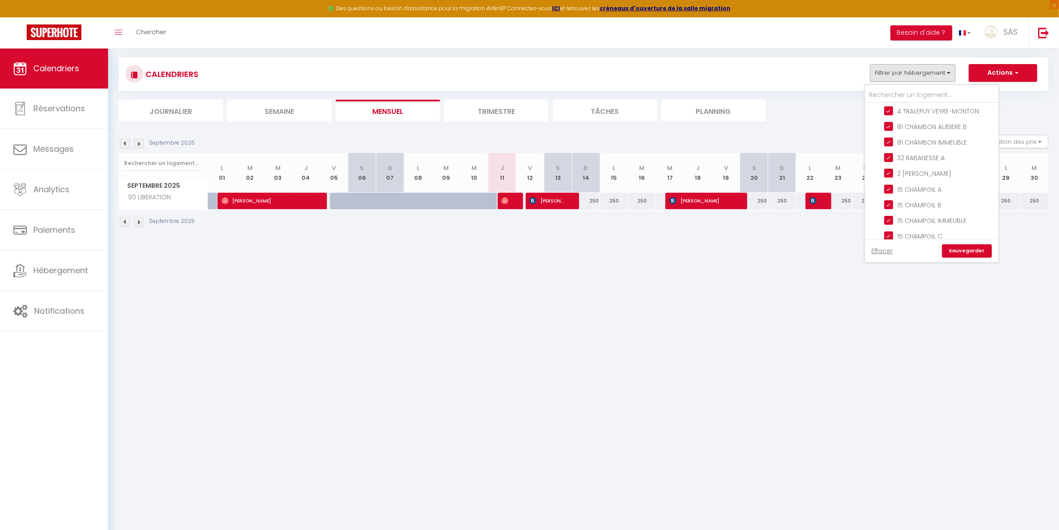
click at [962, 248] on link "Sauvegarder" at bounding box center [967, 250] width 50 height 13
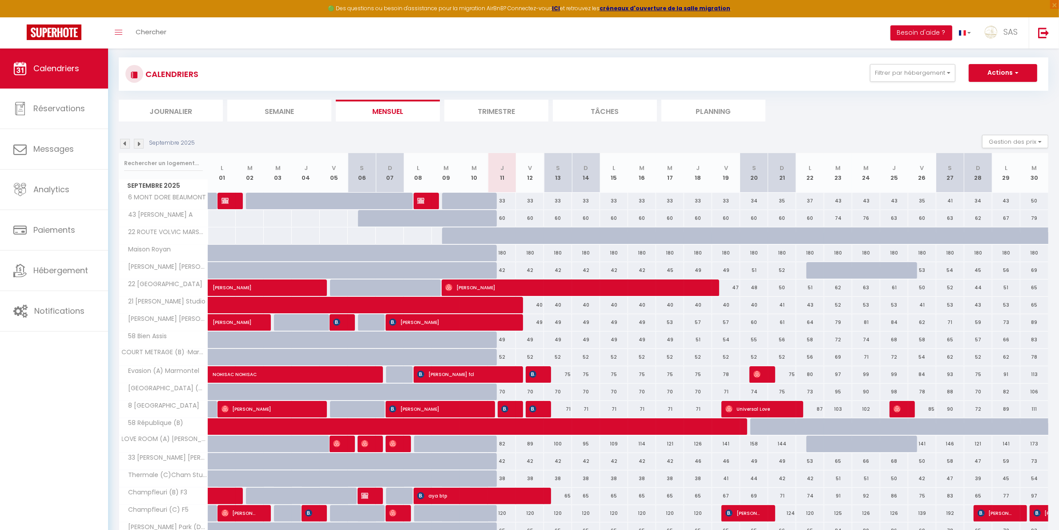
click at [697, 113] on li "Planning" at bounding box center [714, 111] width 104 height 22
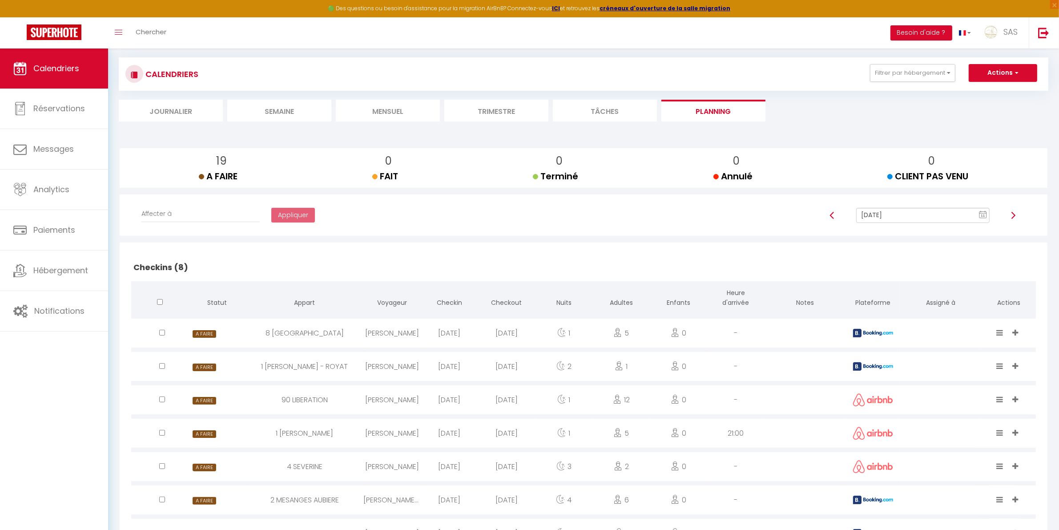
click at [399, 113] on li "Mensuel" at bounding box center [388, 111] width 104 height 22
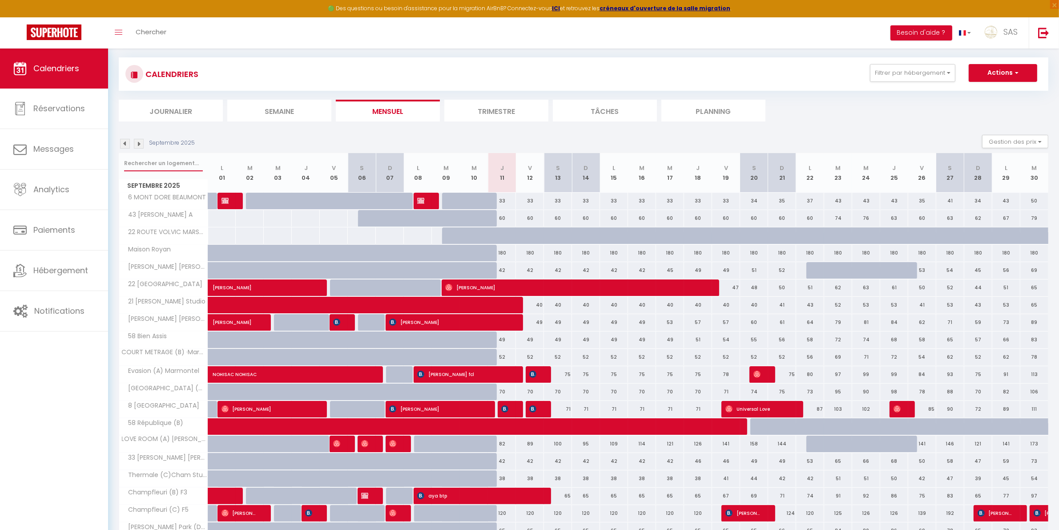
click at [147, 156] on input "text" at bounding box center [163, 163] width 79 height 16
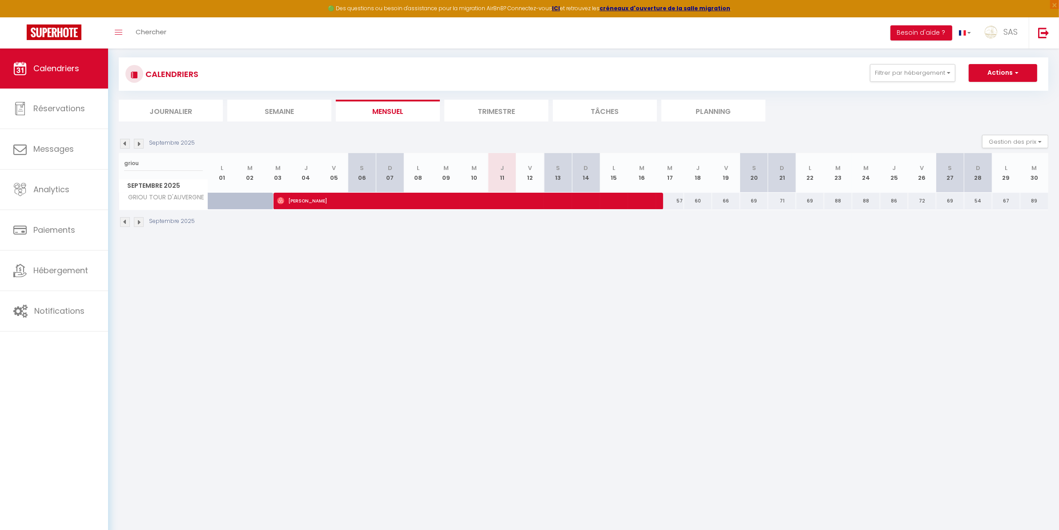
click at [739, 110] on li "Planning" at bounding box center [714, 111] width 104 height 22
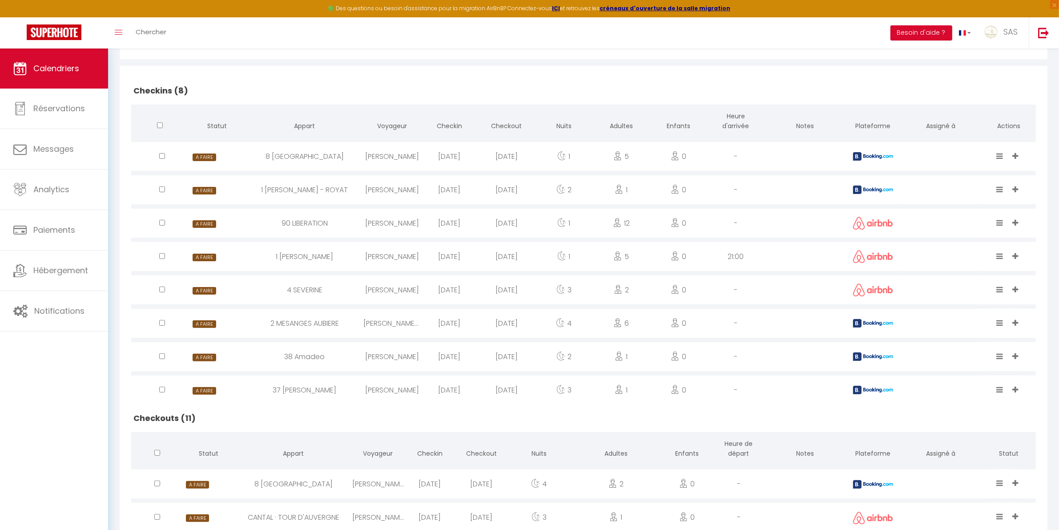
scroll to position [555, 0]
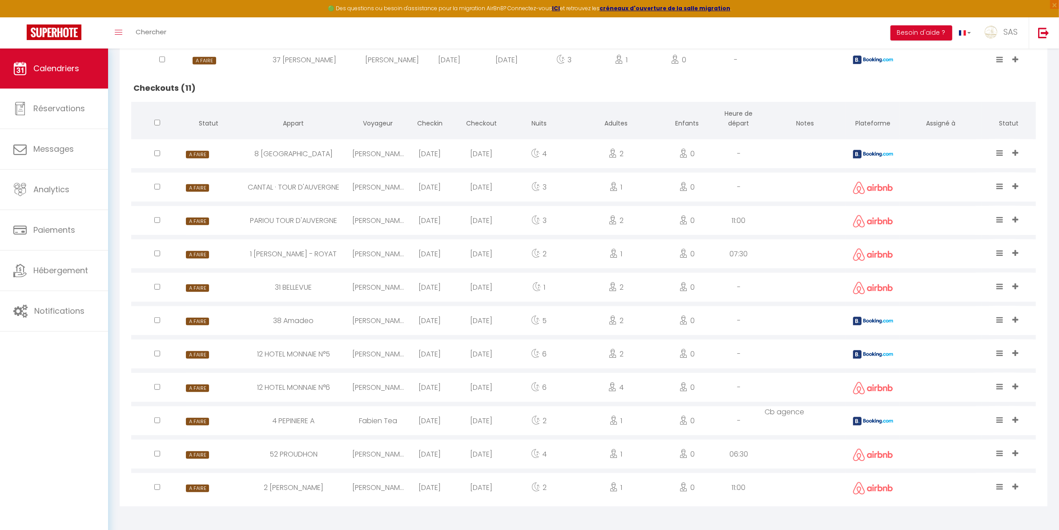
click at [1014, 251] on icon at bounding box center [1016, 253] width 6 height 8
click at [1019, 246] on div "EVELYNE MARIE PIERRE PATRICK MICHEL Thierry Béatrice Jessy BAUD Yann Amandine L…" at bounding box center [1017, 253] width 16 height 29
click at [1019, 250] on icon at bounding box center [1016, 253] width 6 height 8
click at [1026, 181] on div "A FAIRE FAIT Terminé Annulé CLIENT PAS VENU EVELYNE MARIE PIERRE PATRICK MICHEL…" at bounding box center [1009, 187] width 40 height 29
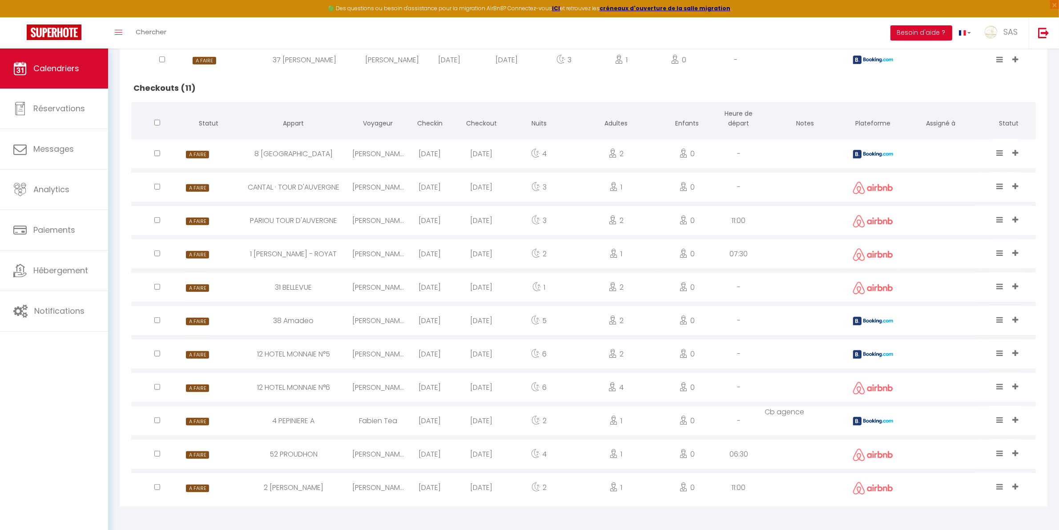
click at [1015, 247] on div "EVELYNE MARIE PIERRE PATRICK MICHEL Thierry Béatrice Jessy BAUD Yann Amandine L…" at bounding box center [1017, 253] width 16 height 29
click at [1016, 249] on icon at bounding box center [1016, 253] width 6 height 8
click at [997, 254] on icon at bounding box center [1000, 253] width 7 height 8
click at [1017, 250] on icon at bounding box center [1016, 253] width 6 height 8
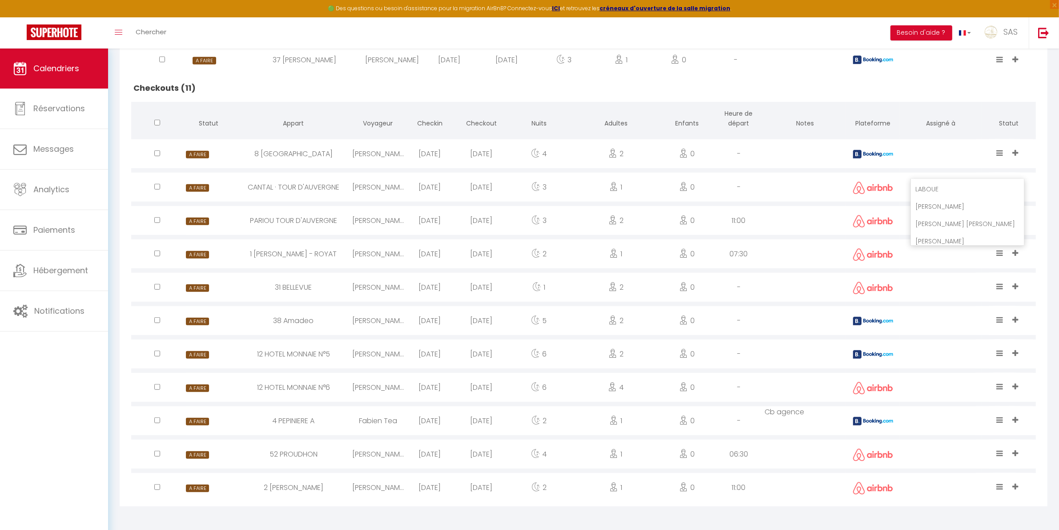
scroll to position [0, 0]
click at [1000, 249] on icon at bounding box center [1000, 253] width 7 height 8
click at [1013, 247] on div "EVELYNE MARIE PIERRE PATRICK MICHEL Thierry Béatrice Jessy BAUD Yann Amandine L…" at bounding box center [1017, 253] width 16 height 29
click at [1014, 251] on icon at bounding box center [1016, 253] width 6 height 8
click at [980, 201] on li "[PERSON_NAME]" at bounding box center [967, 205] width 113 height 17
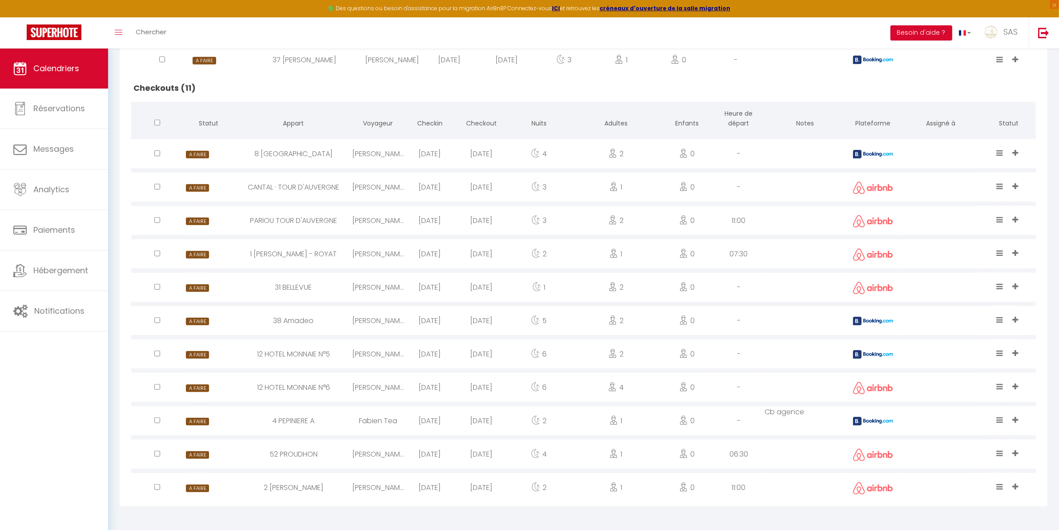
click at [999, 250] on icon at bounding box center [1000, 253] width 7 height 8
click at [968, 218] on li "Terminé" at bounding box center [973, 222] width 70 height 17
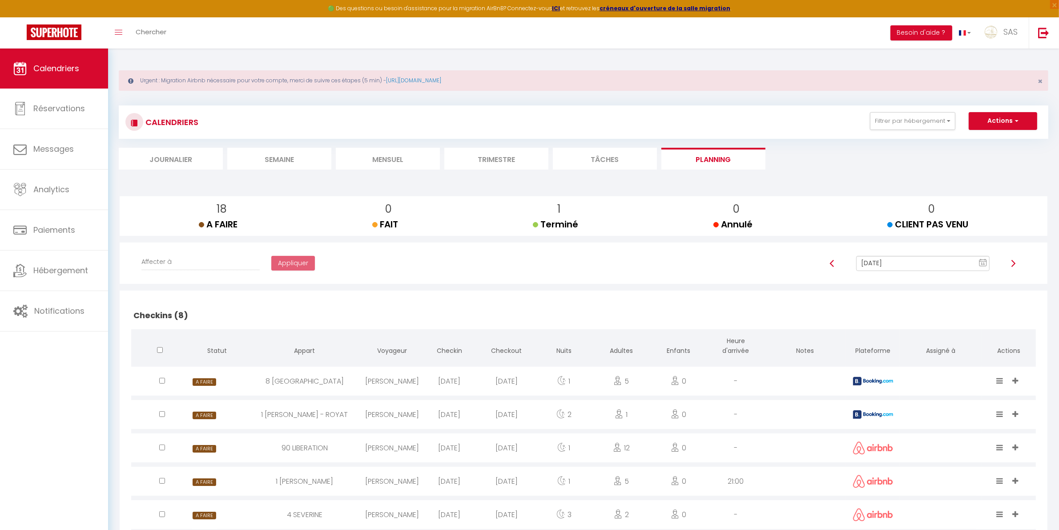
click at [364, 159] on li "Mensuel" at bounding box center [388, 159] width 104 height 22
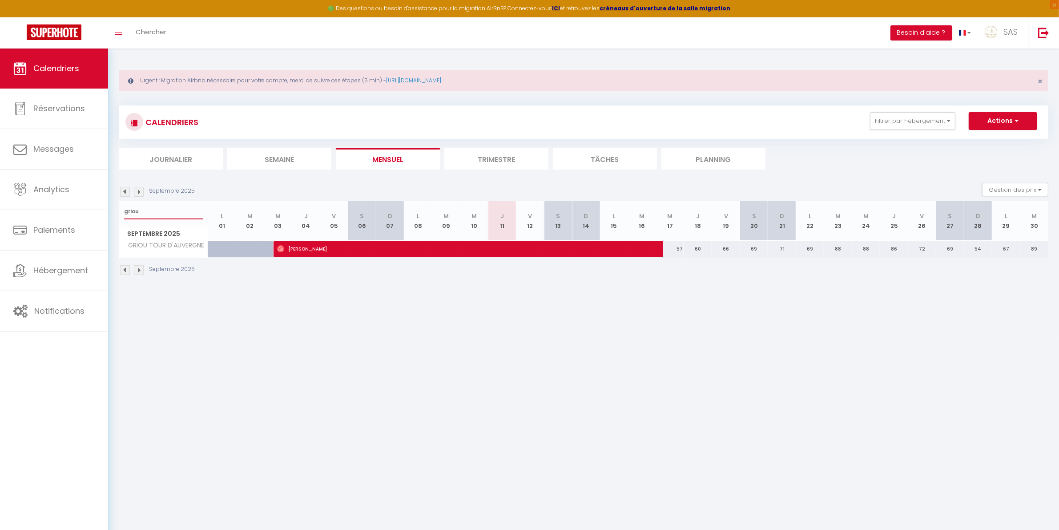
click at [144, 216] on input "griou" at bounding box center [163, 211] width 79 height 16
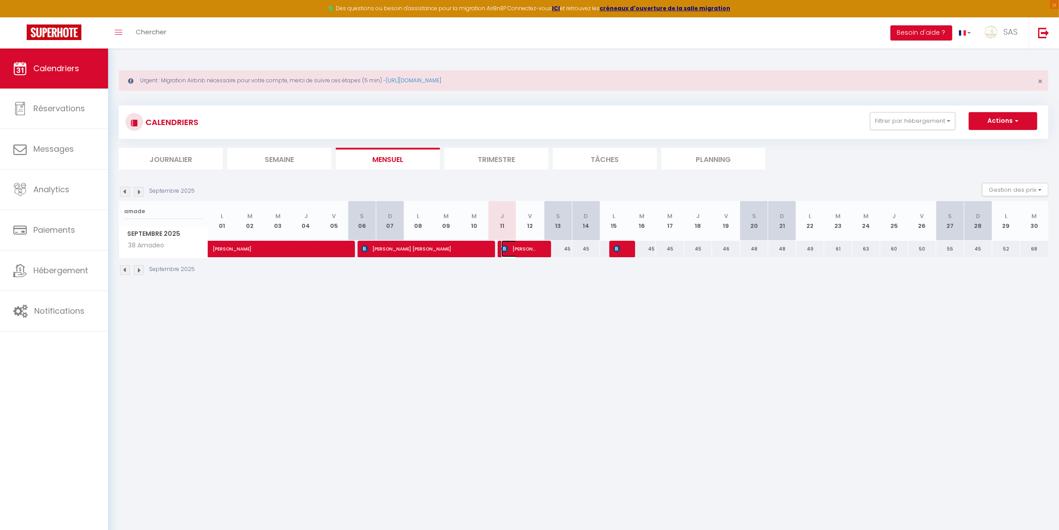
click at [526, 250] on span "[PERSON_NAME]" at bounding box center [519, 248] width 37 height 17
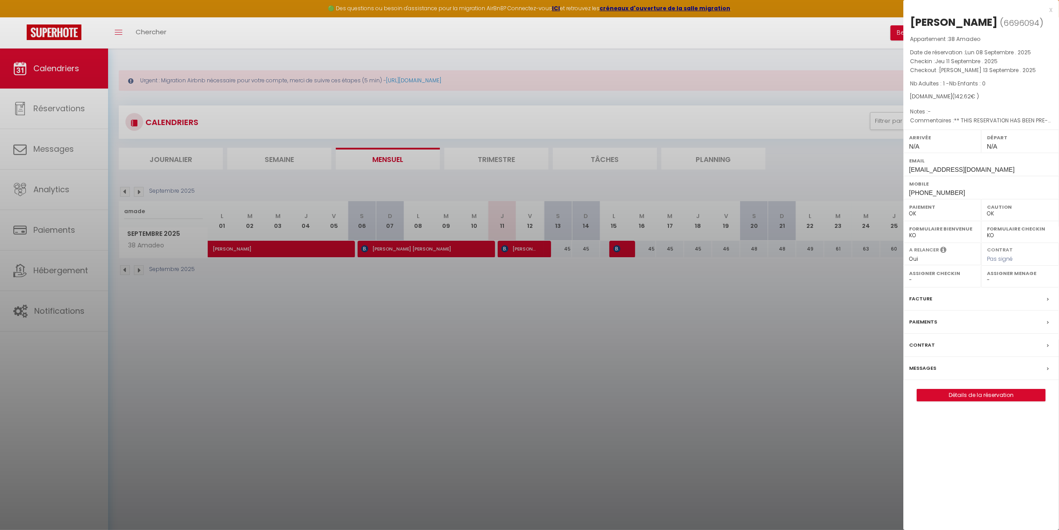
click at [920, 368] on label "Messages" at bounding box center [922, 368] width 27 height 9
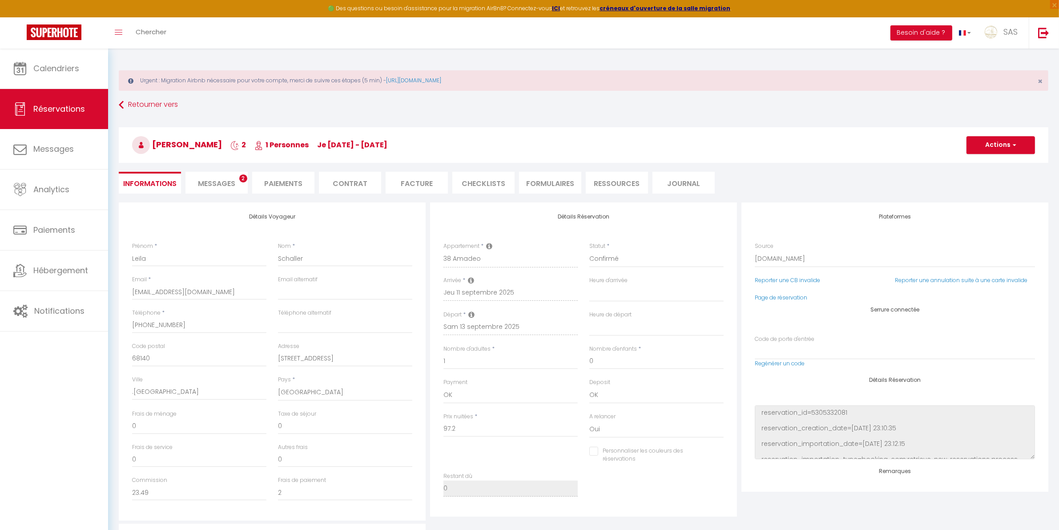
drag, startPoint x: 380, startPoint y: 118, endPoint x: 375, endPoint y: 129, distance: 12.3
click at [380, 118] on div "Retourner vers Leïla Schaller 2 1 Personnes je 11 Sep - sa 13 Sep Actions Enreg…" at bounding box center [583, 149] width 941 height 105
click at [233, 191] on li "Messages 2" at bounding box center [217, 183] width 62 height 22
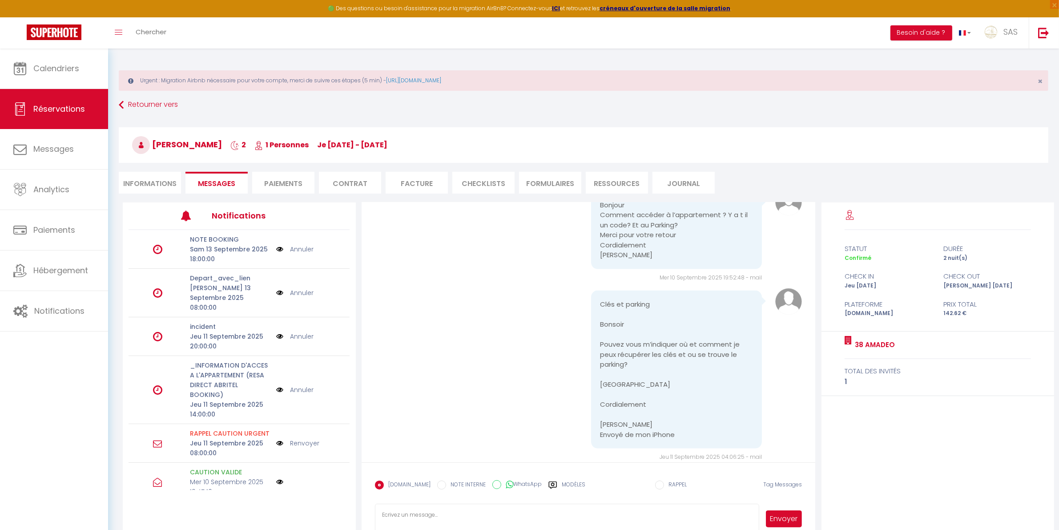
scroll to position [1709, 0]
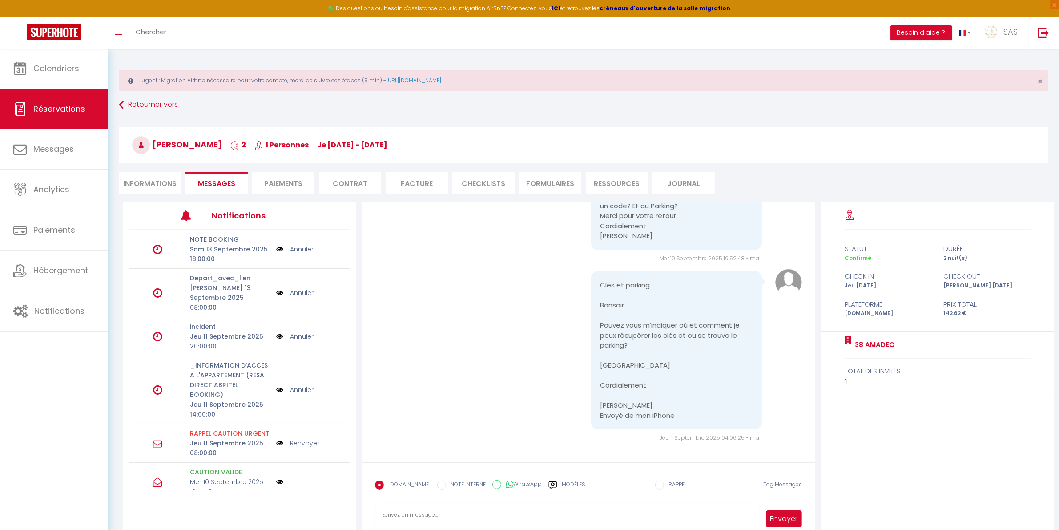
click at [400, 520] on textarea at bounding box center [567, 519] width 385 height 31
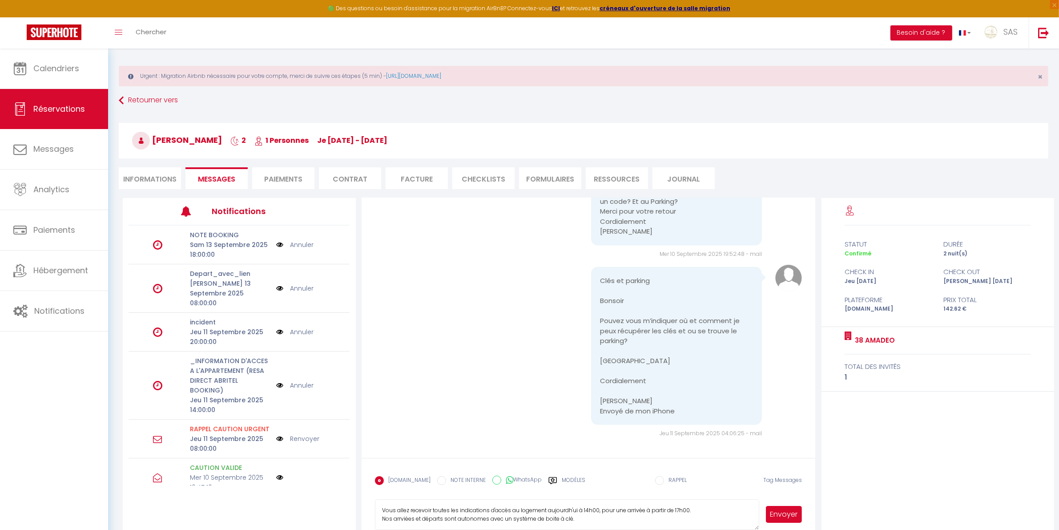
scroll to position [27, 0]
click at [397, 509] on textarea "Bonjour, Vous allez recevoir toutes les indications d'accès au logement aujourd…" at bounding box center [567, 514] width 385 height 31
click at [0, 0] on lt-span "arr iv ées" at bounding box center [0, 0] width 0 height 0
click at [565, 504] on textarea "Bonjour, Vous allez recevoir toutes les indications d'accès au logement aujourd…" at bounding box center [567, 514] width 385 height 31
click at [0, 0] on lt-span "aujourd 'h ui" at bounding box center [0, 0] width 0 height 0
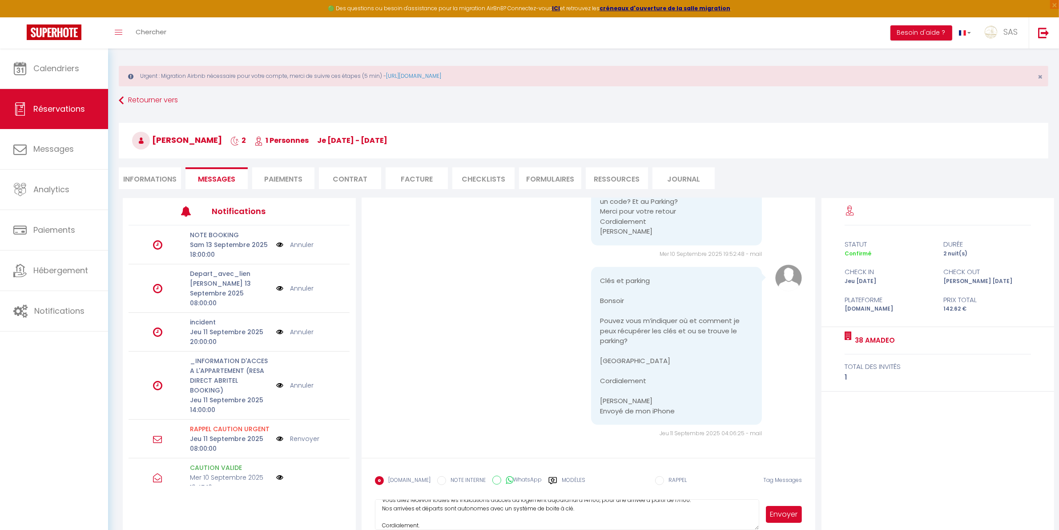
click at [587, 499] on textarea "Bonjour, Vous allez recevoir toutes les indications d'accès au logement aujourd…" at bounding box center [567, 514] width 385 height 31
click at [773, 517] on button "Envoyer" at bounding box center [784, 514] width 36 height 17
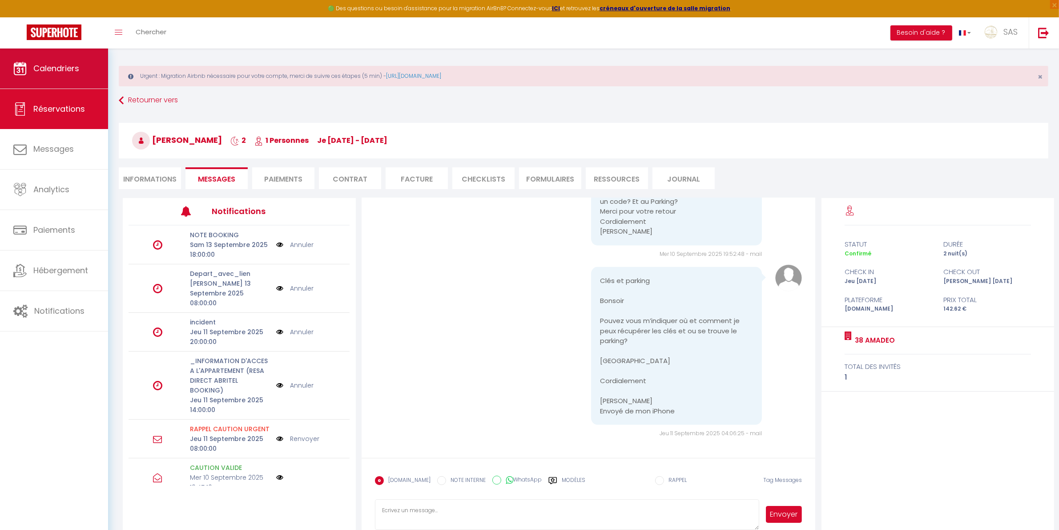
scroll to position [0, 0]
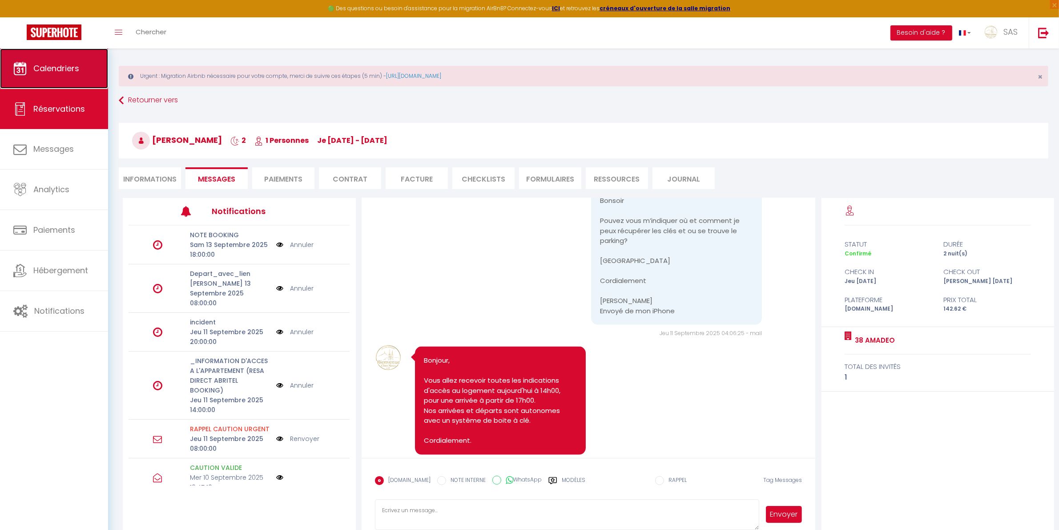
click at [66, 76] on link "Calendriers" at bounding box center [54, 68] width 108 height 40
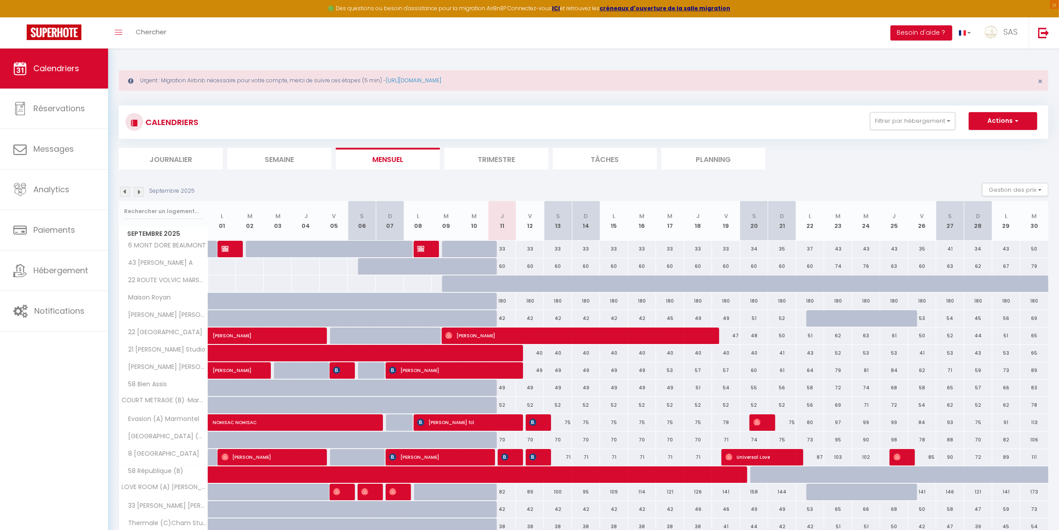
click at [737, 156] on li "Planning" at bounding box center [714, 159] width 104 height 22
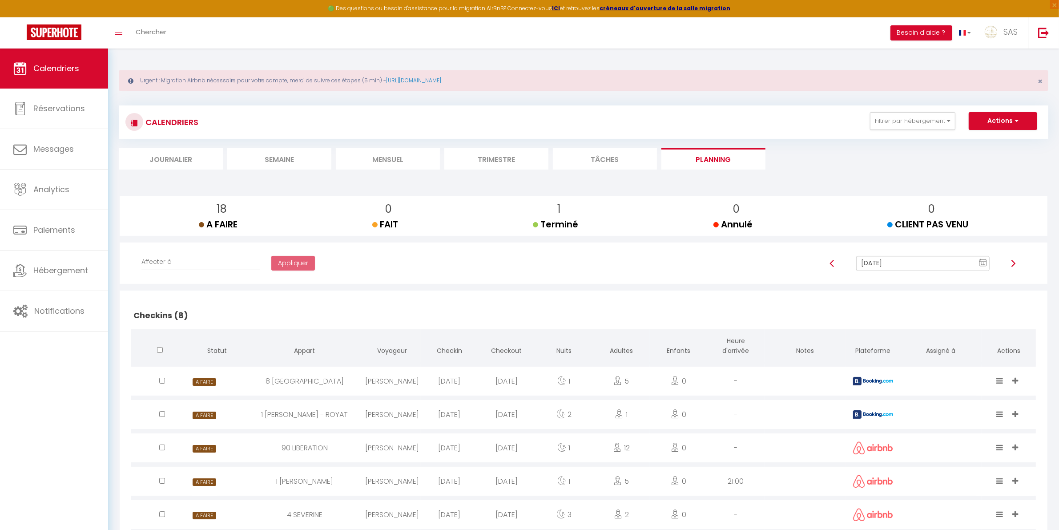
click at [1013, 263] on img at bounding box center [1013, 263] width 7 height 7
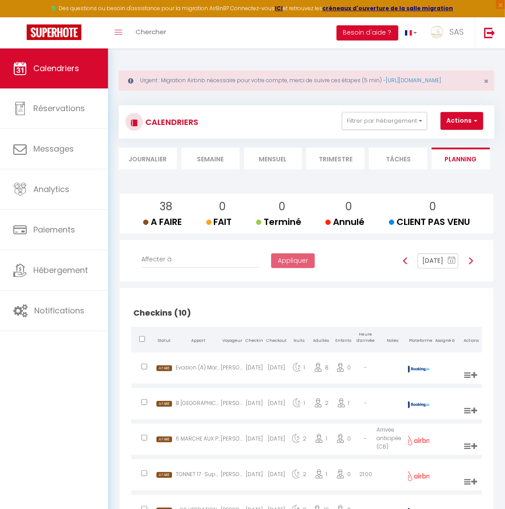
click at [474, 265] on img at bounding box center [471, 261] width 7 height 7
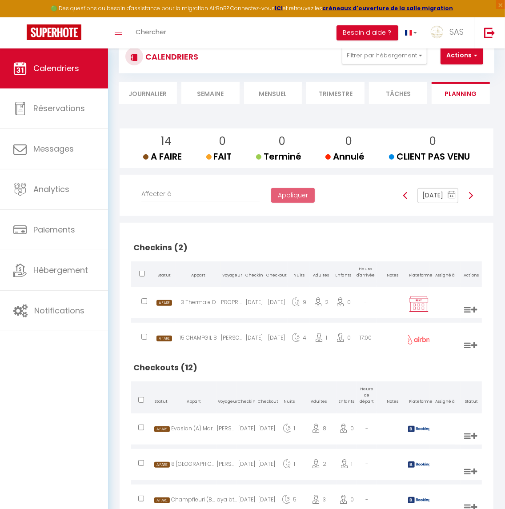
scroll to position [93, 0]
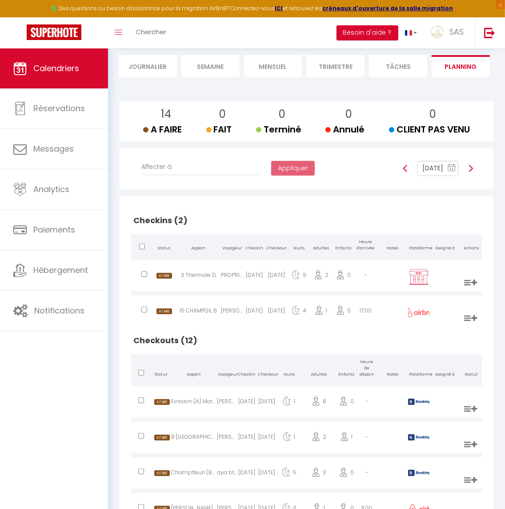
click at [473, 176] on div at bounding box center [471, 168] width 13 height 15
click at [474, 176] on div at bounding box center [471, 168] width 13 height 15
click at [472, 172] on img at bounding box center [471, 168] width 7 height 7
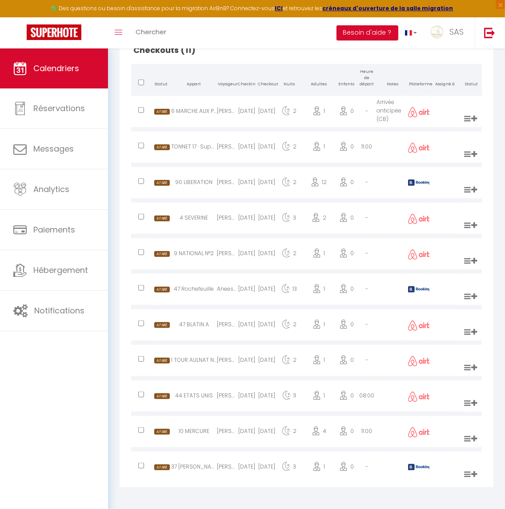
scroll to position [463, 0]
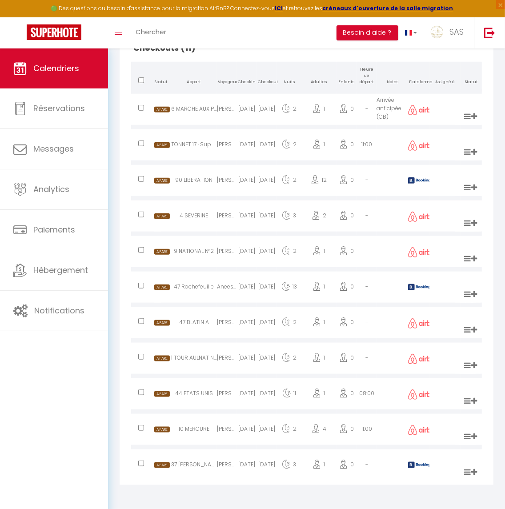
click at [213, 105] on div "6 MARCHE AUX POISSONS A" at bounding box center [194, 110] width 46 height 29
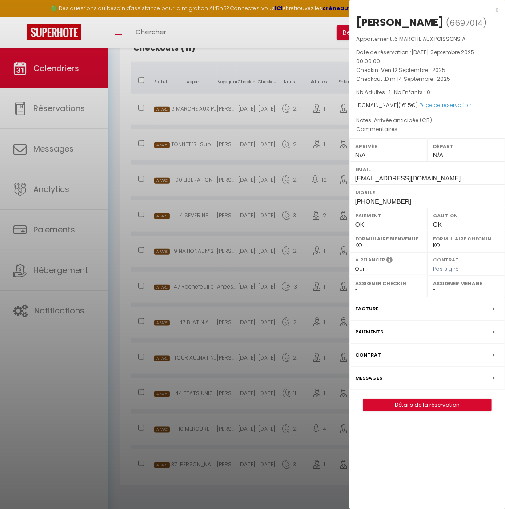
click at [205, 137] on div at bounding box center [252, 254] width 505 height 509
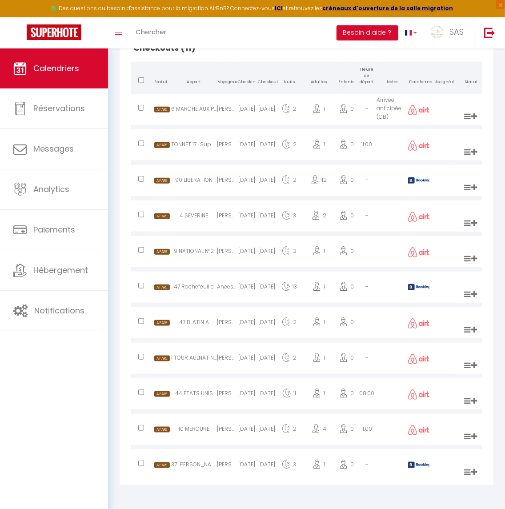
click at [175, 359] on div "1 TOUR AULNAT N°4" at bounding box center [194, 359] width 46 height 29
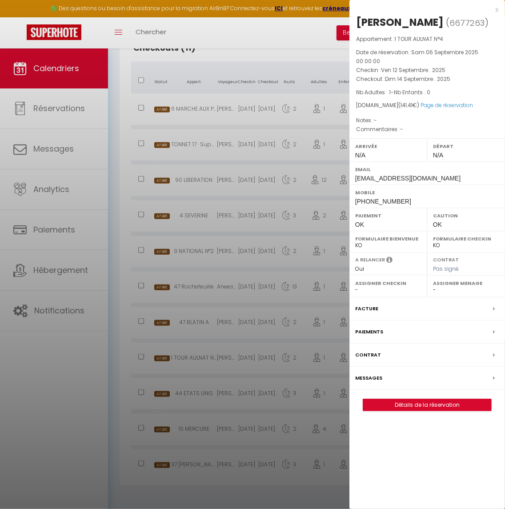
click at [252, 120] on div at bounding box center [252, 254] width 505 height 509
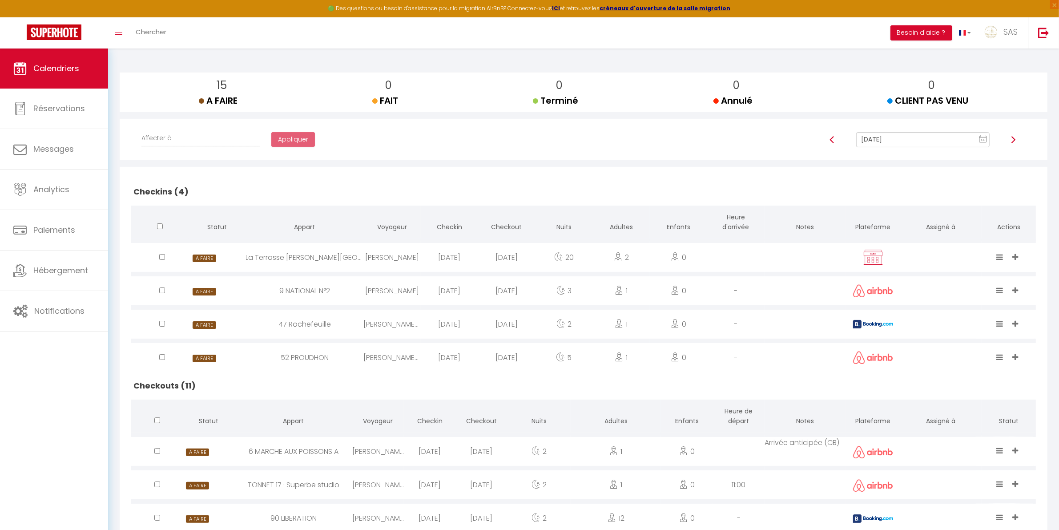
scroll to position [97, 0]
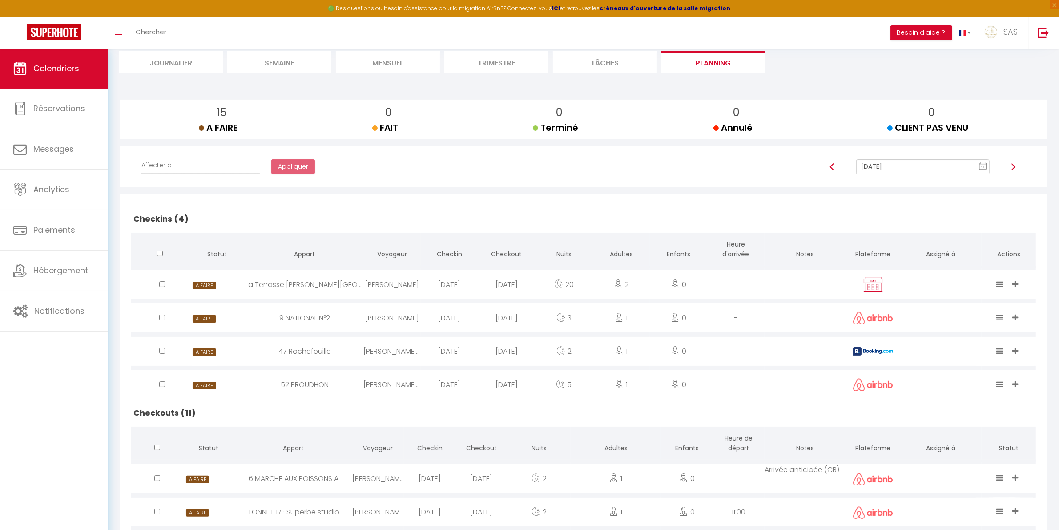
click at [831, 166] on img at bounding box center [832, 166] width 7 height 7
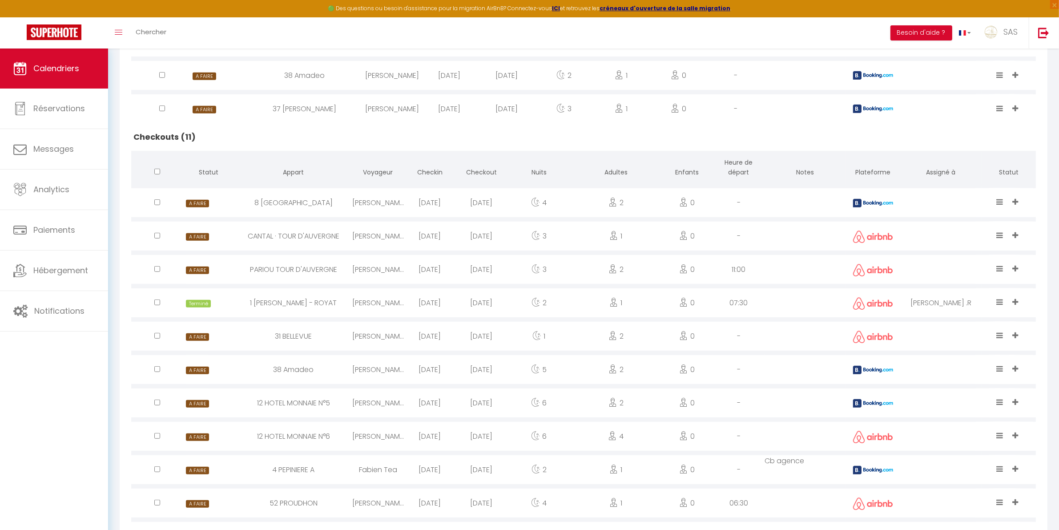
scroll to position [555, 0]
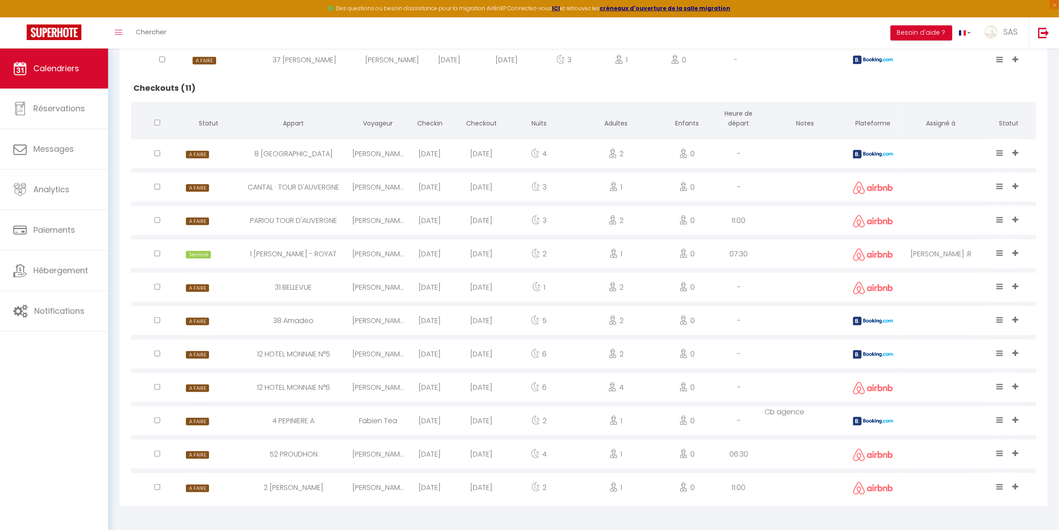
click at [1015, 284] on icon at bounding box center [1016, 287] width 6 height 8
click at [979, 234] on li "[PERSON_NAME]" at bounding box center [967, 238] width 113 height 17
click at [1000, 285] on icon at bounding box center [1000, 287] width 7 height 8
click at [952, 254] on li "Terminé" at bounding box center [973, 255] width 70 height 17
click at [1019, 351] on icon at bounding box center [1016, 353] width 6 height 8
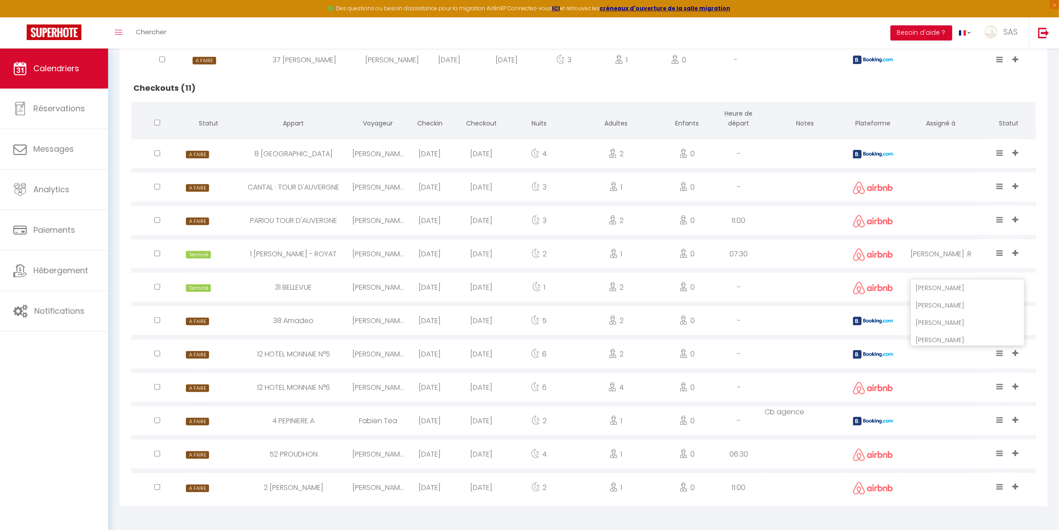
click at [993, 305] on li "[PERSON_NAME]" at bounding box center [967, 305] width 113 height 17
click at [1002, 350] on icon at bounding box center [1000, 353] width 7 height 8
click at [964, 316] on li "Terminé" at bounding box center [973, 322] width 70 height 17
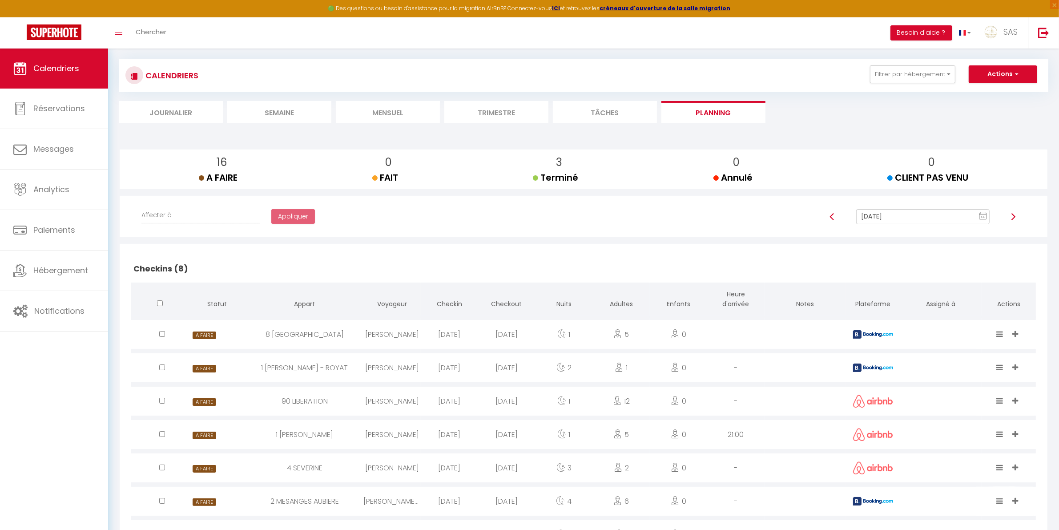
scroll to position [0, 0]
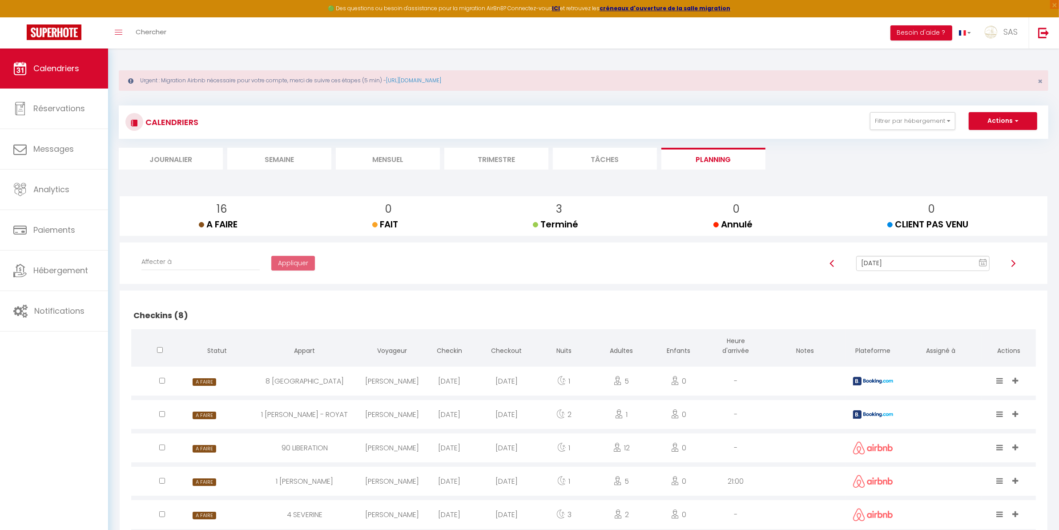
click at [425, 161] on li "Mensuel" at bounding box center [388, 159] width 104 height 22
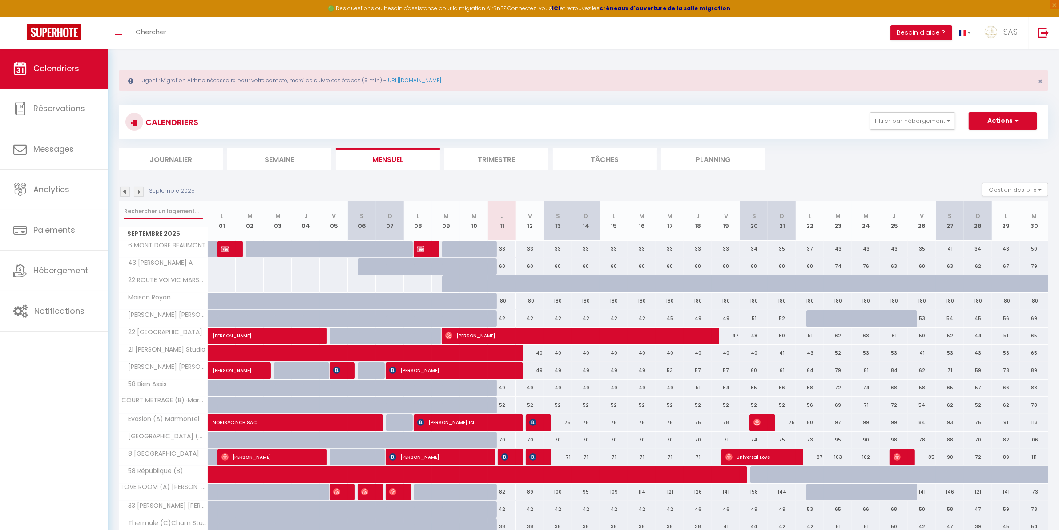
click at [188, 212] on input "text" at bounding box center [163, 211] width 79 height 16
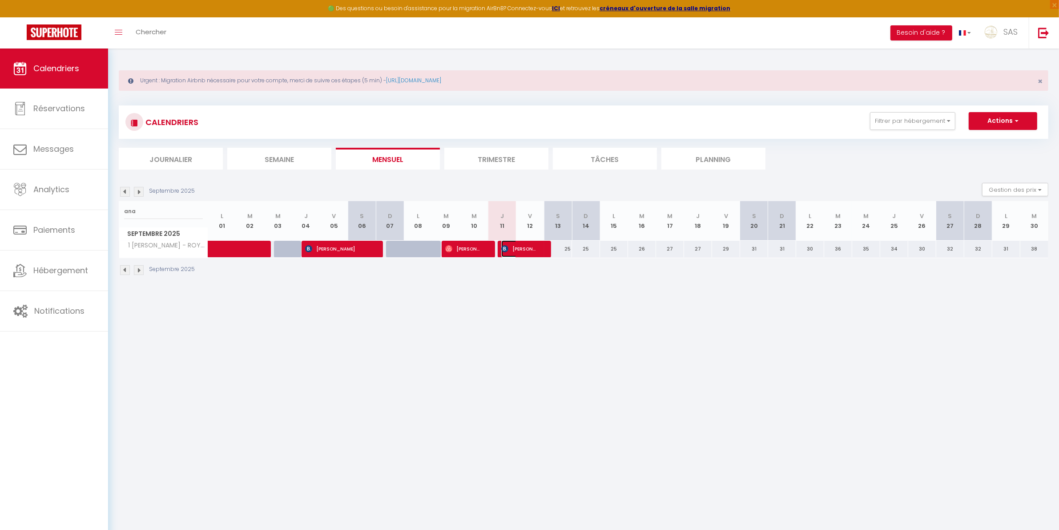
click at [521, 245] on span "[PERSON_NAME]" at bounding box center [519, 248] width 37 height 17
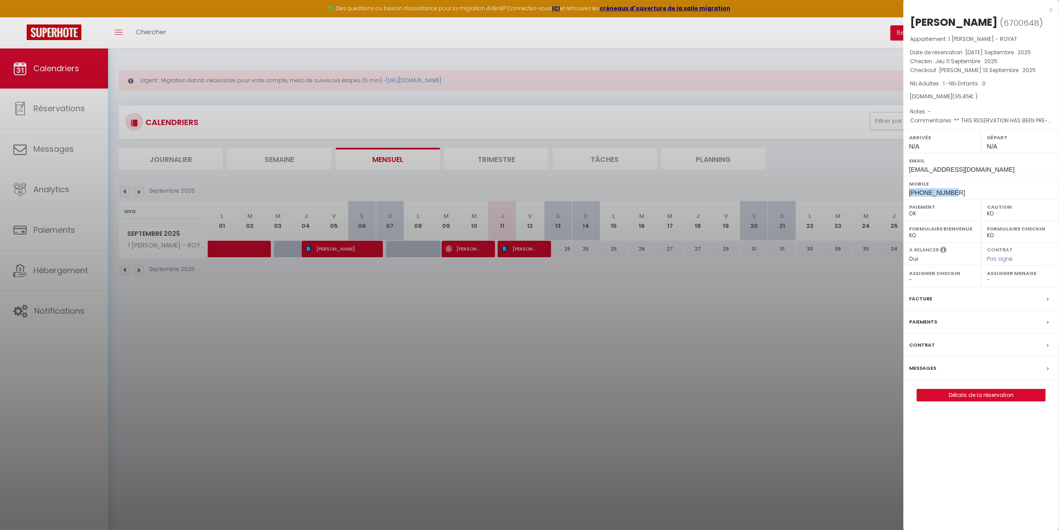
drag, startPoint x: 951, startPoint y: 190, endPoint x: 911, endPoint y: 190, distance: 40.5
click at [911, 190] on div "Mobile +33633396498" at bounding box center [982, 187] width 156 height 23
copy span "+33633396498"
drag, startPoint x: 274, startPoint y: 178, endPoint x: 197, endPoint y: 225, distance: 90.0
click at [271, 183] on div at bounding box center [529, 265] width 1059 height 530
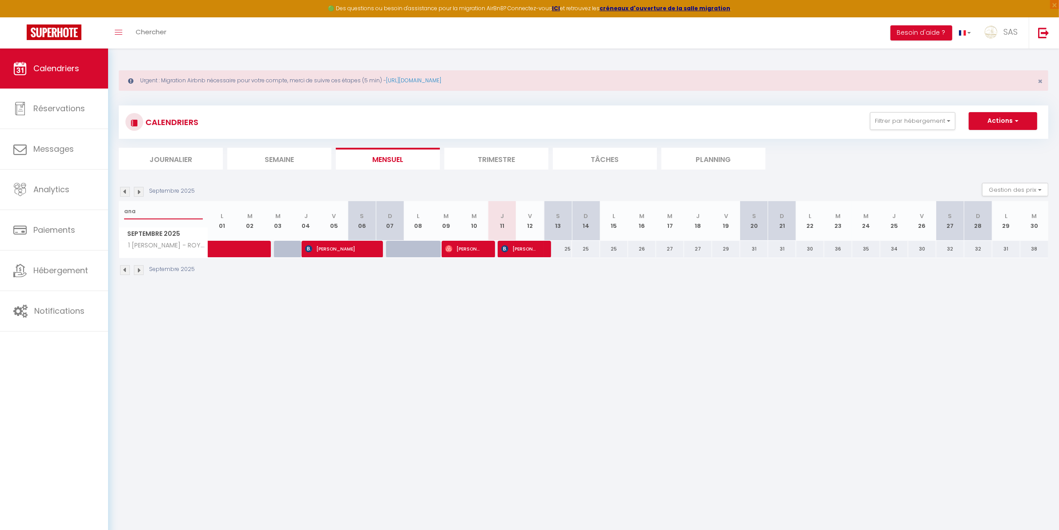
click at [174, 214] on input "ana" at bounding box center [163, 211] width 79 height 16
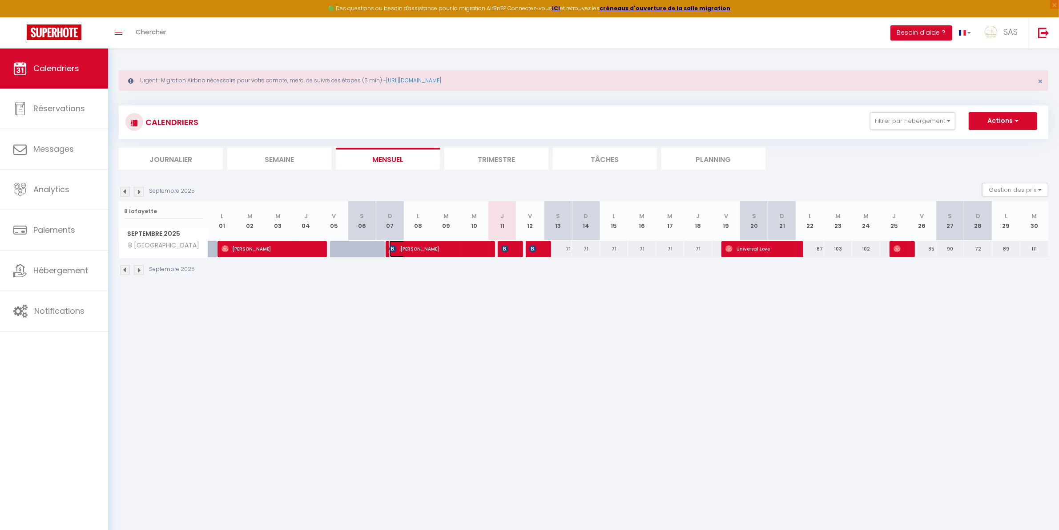
click at [481, 247] on span "[PERSON_NAME]" at bounding box center [435, 248] width 93 height 17
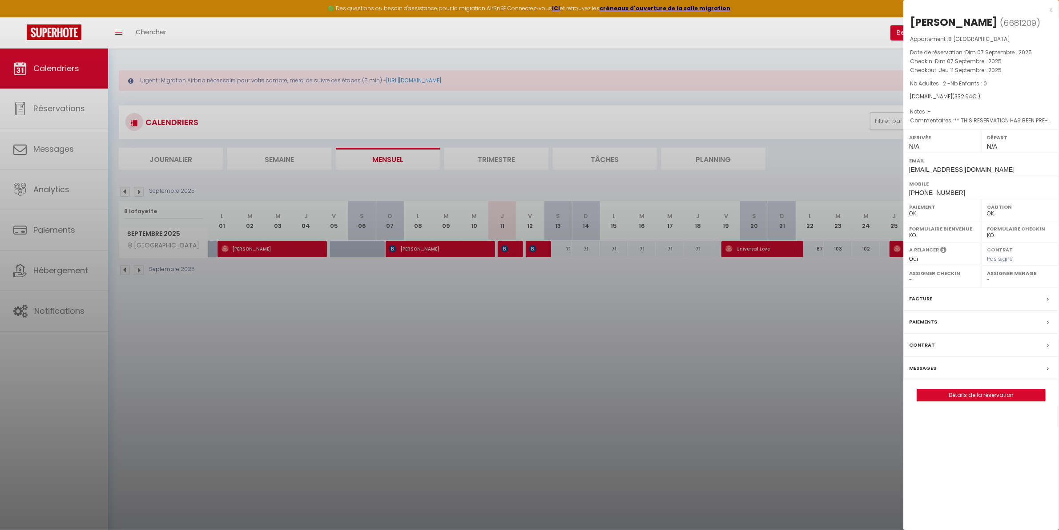
click at [519, 310] on div at bounding box center [529, 265] width 1059 height 530
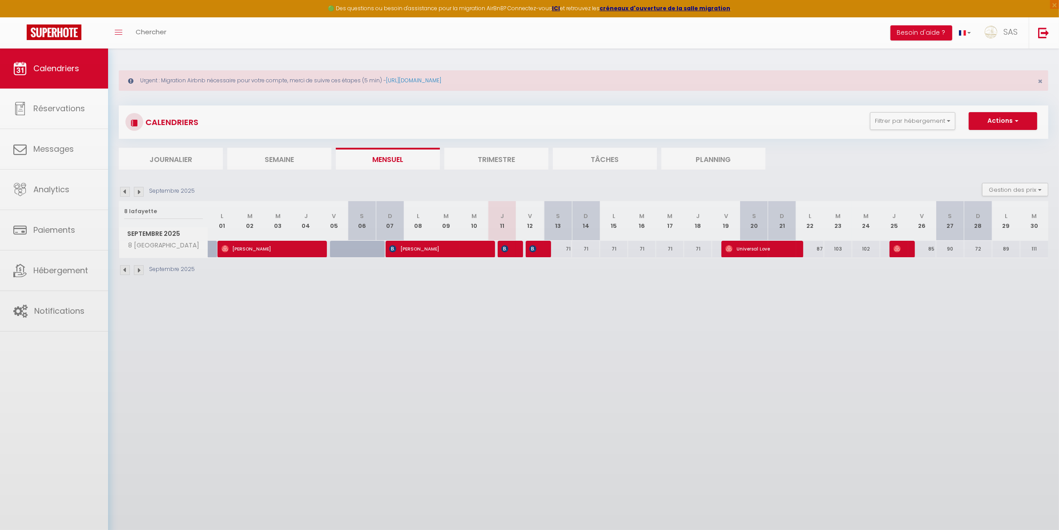
click at [496, 231] on th "J 11" at bounding box center [502, 221] width 28 height 40
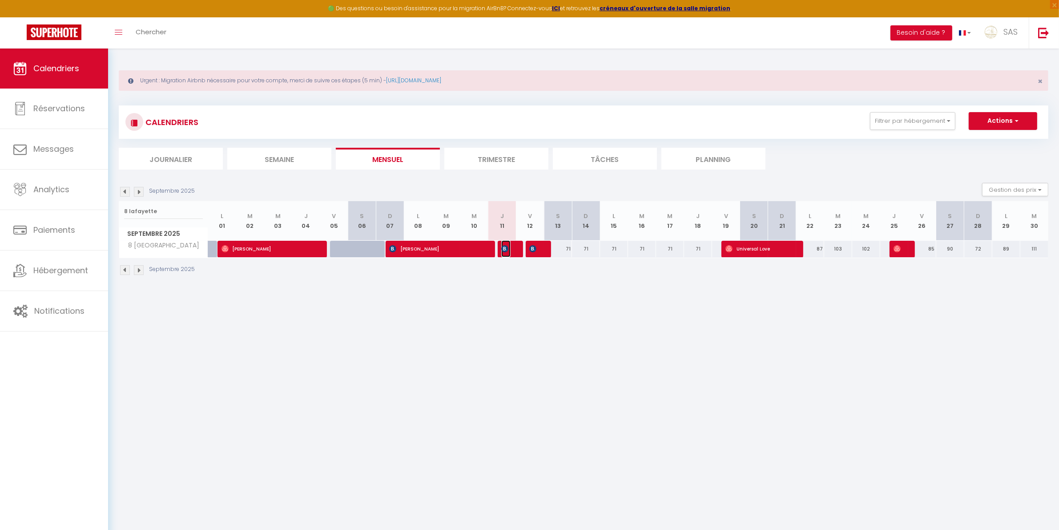
click at [503, 240] on span "[PERSON_NAME]" at bounding box center [505, 248] width 9 height 17
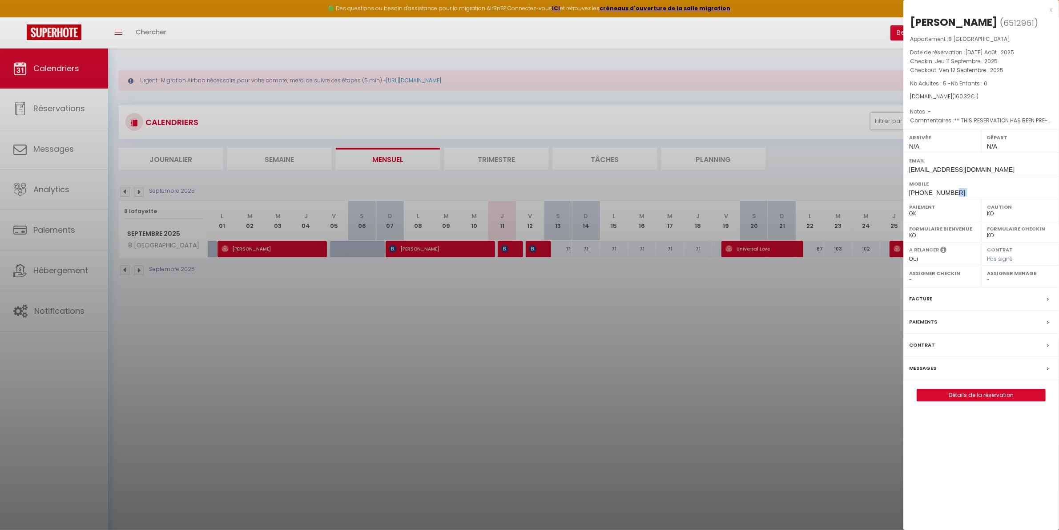
drag, startPoint x: 962, startPoint y: 194, endPoint x: 905, endPoint y: 201, distance: 57.0
click at [905, 199] on div "Arrivée N/A Départ N/A Email mjeune.388555@guest.booking.com Mobile +3363394938…" at bounding box center [982, 163] width 156 height 69
click at [951, 192] on span "+33633949384" at bounding box center [937, 192] width 56 height 7
drag, startPoint x: 951, startPoint y: 192, endPoint x: 918, endPoint y: 194, distance: 33.0
click at [918, 194] on span "+33633949384" at bounding box center [937, 192] width 56 height 7
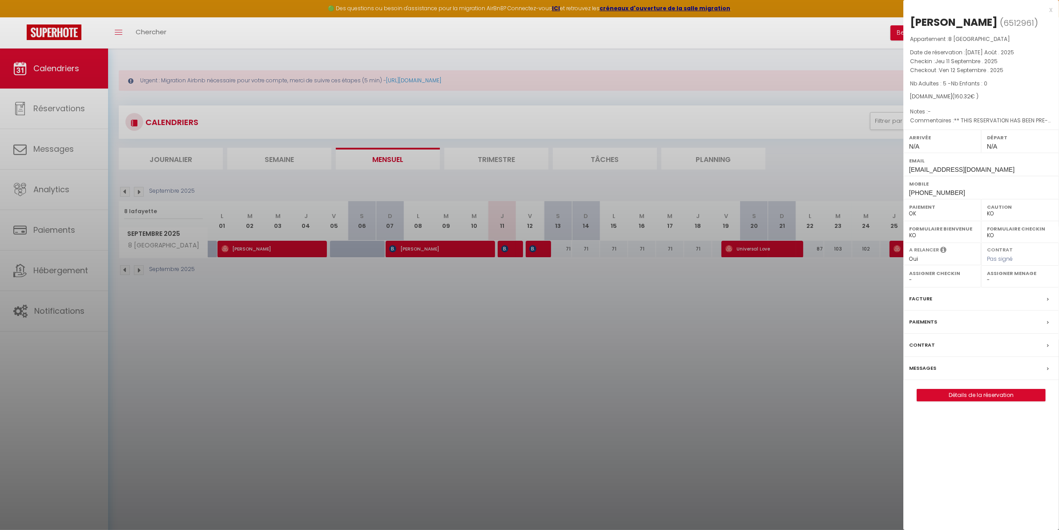
click at [368, 461] on div at bounding box center [529, 265] width 1059 height 530
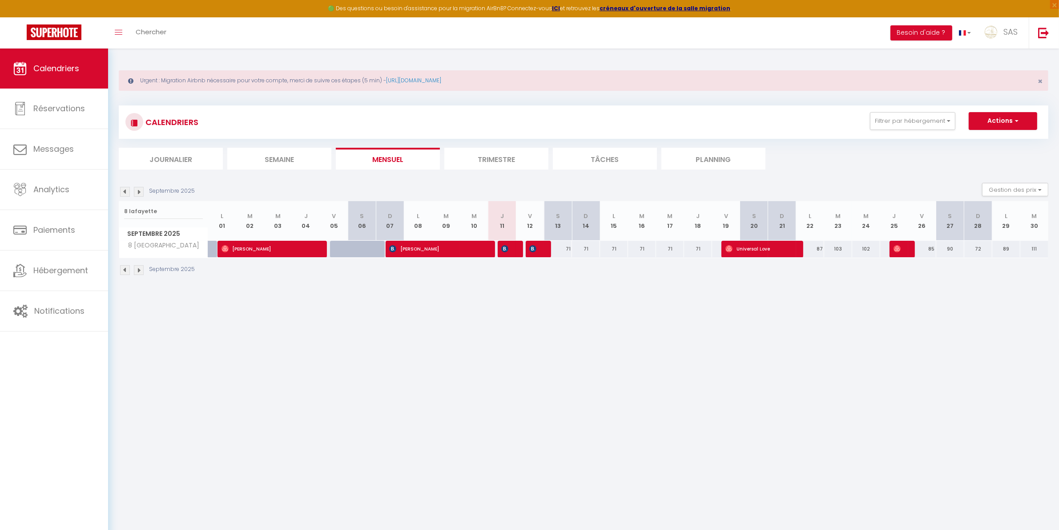
click at [715, 152] on li "Planning" at bounding box center [714, 159] width 104 height 22
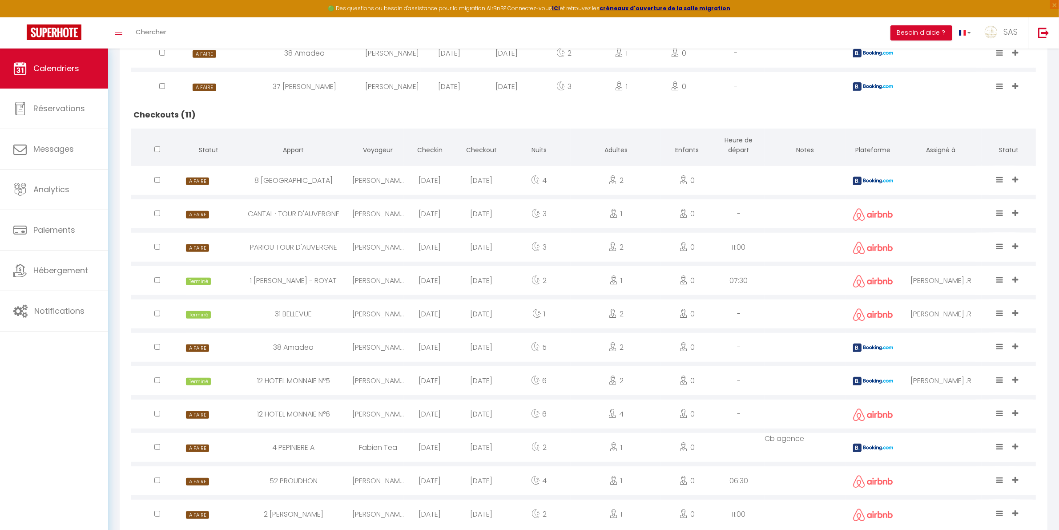
scroll to position [555, 0]
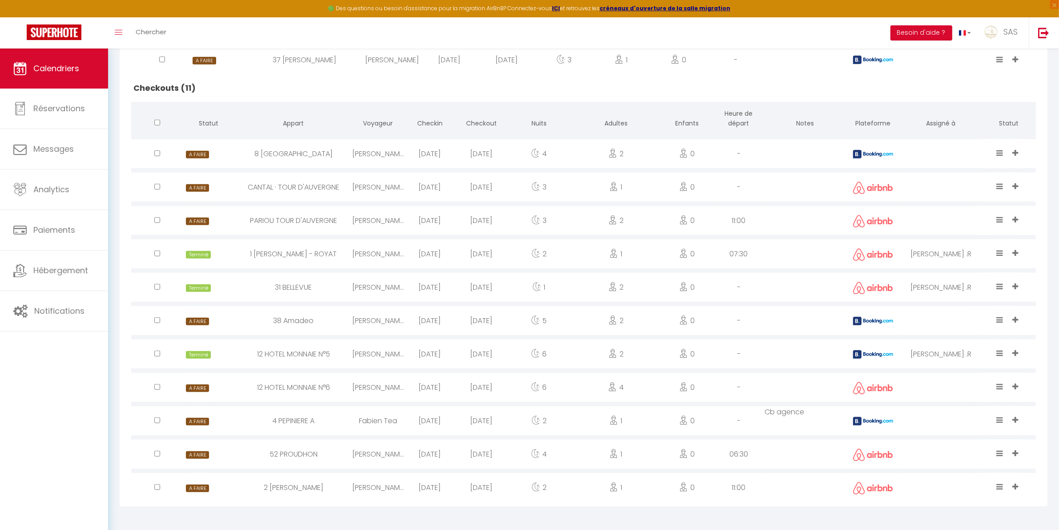
click at [1019, 420] on icon at bounding box center [1016, 420] width 6 height 8
click at [978, 369] on li "[PERSON_NAME]" at bounding box center [967, 372] width 113 height 17
click at [999, 418] on icon at bounding box center [1000, 420] width 7 height 8
click at [958, 384] on li "Terminé" at bounding box center [973, 389] width 70 height 17
click at [1020, 383] on span at bounding box center [1017, 387] width 8 height 10
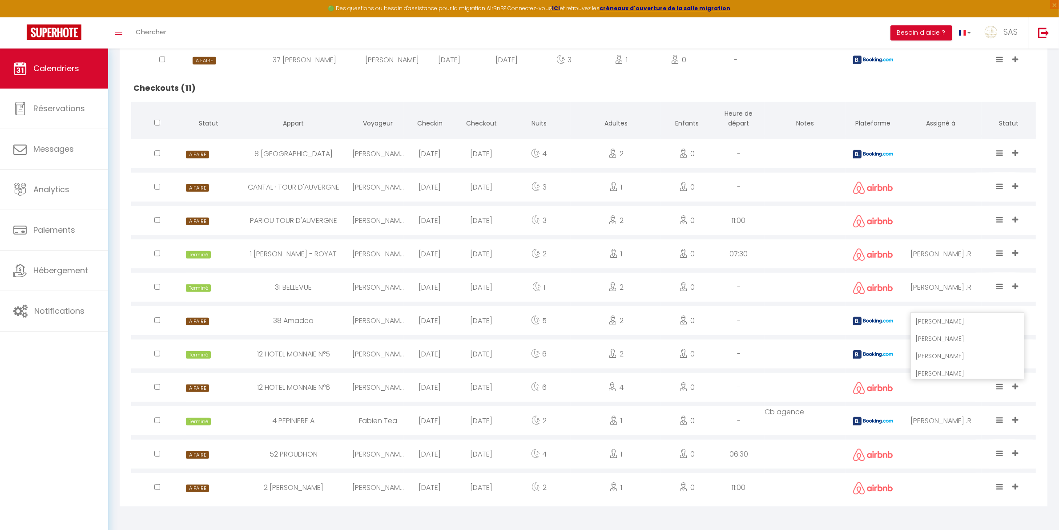
scroll to position [22, 0]
click at [994, 314] on li "[PERSON_NAME]" at bounding box center [967, 316] width 113 height 17
click at [1001, 381] on div "A FAIRE FAIT Terminé Annulé CLIENT PAS VENU" at bounding box center [1002, 387] width 16 height 29
click at [1005, 389] on span at bounding box center [1001, 387] width 9 height 10
click at [972, 351] on li "Terminé" at bounding box center [973, 355] width 70 height 17
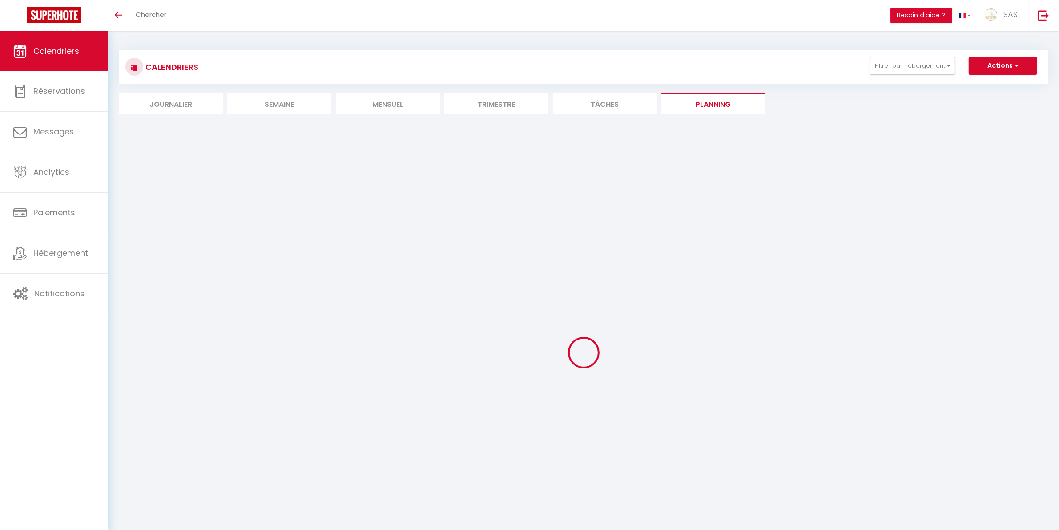
select select
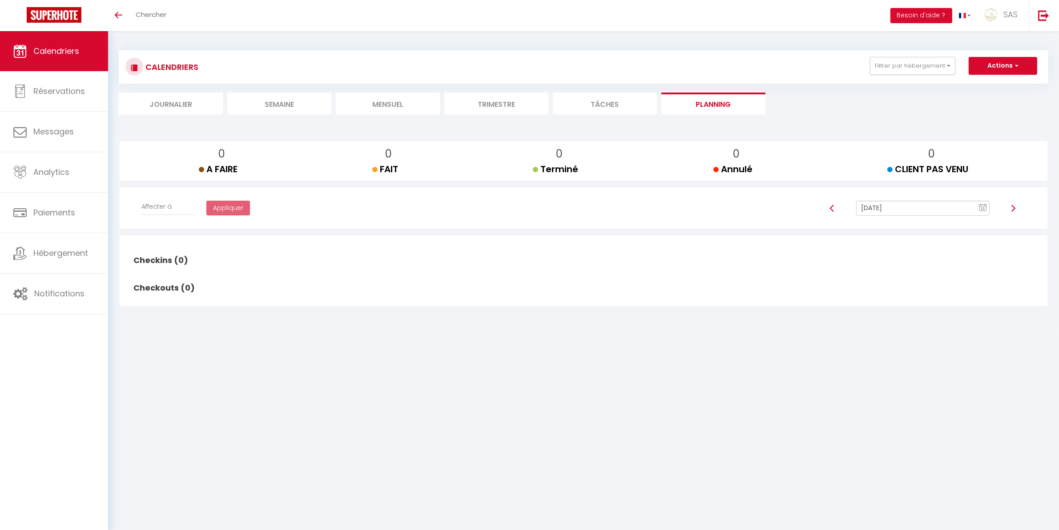
scroll to position [31, 0]
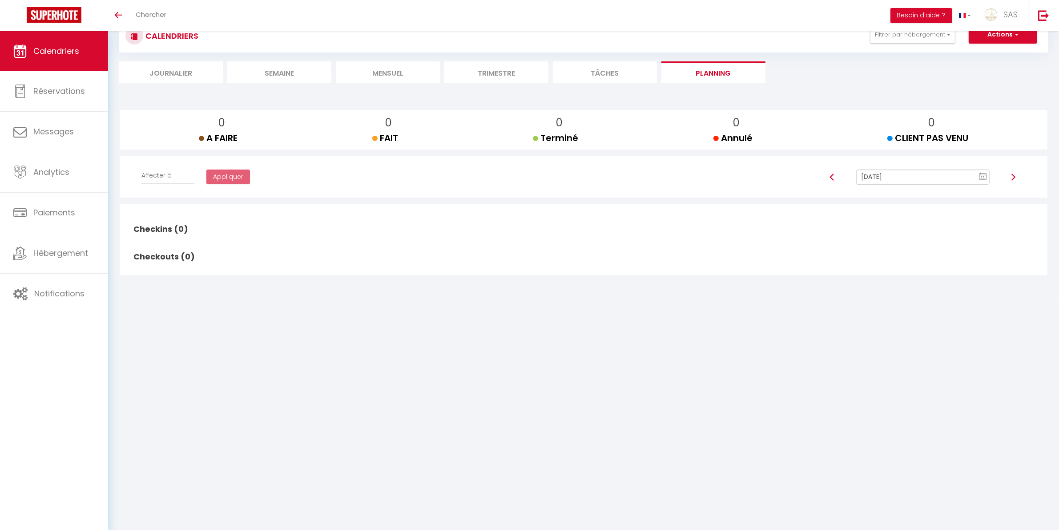
select select
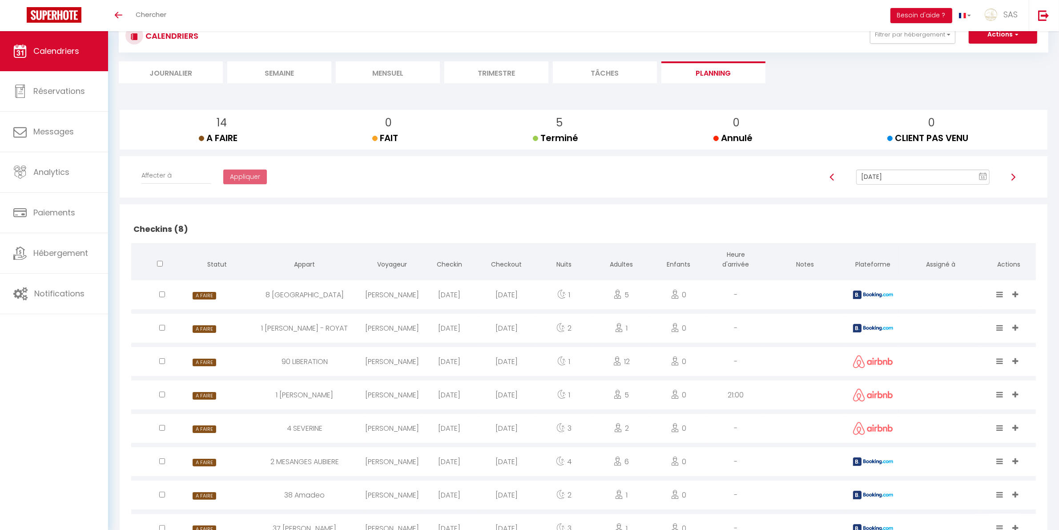
click at [375, 292] on div "[PERSON_NAME]" at bounding box center [392, 294] width 57 height 29
select select "0"
select select "1"
select select
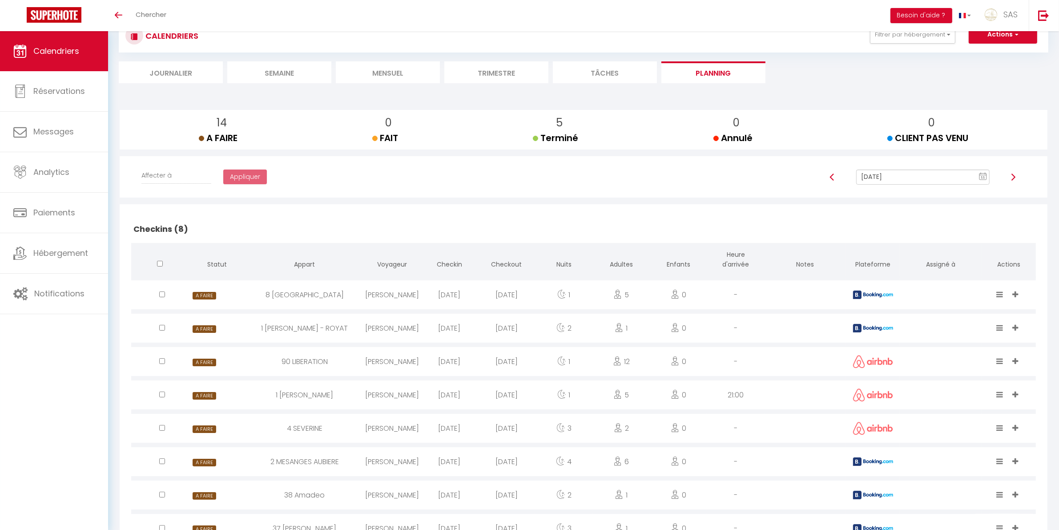
select select
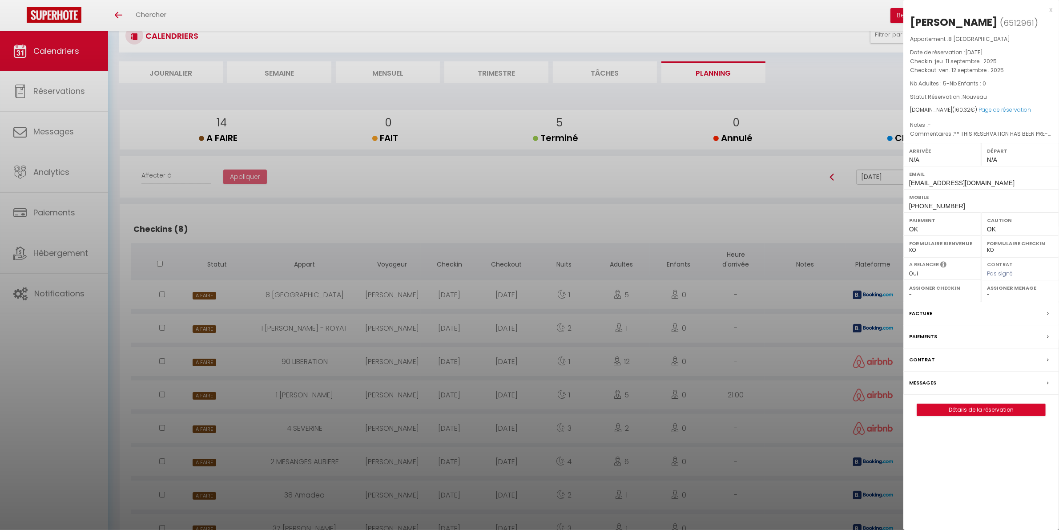
click at [335, 392] on div at bounding box center [529, 265] width 1059 height 530
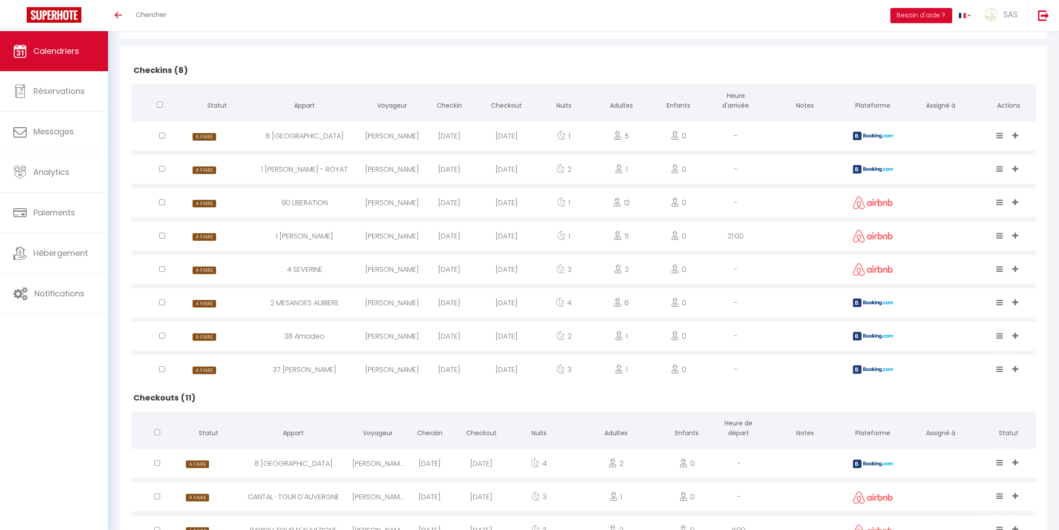
scroll to position [216, 0]
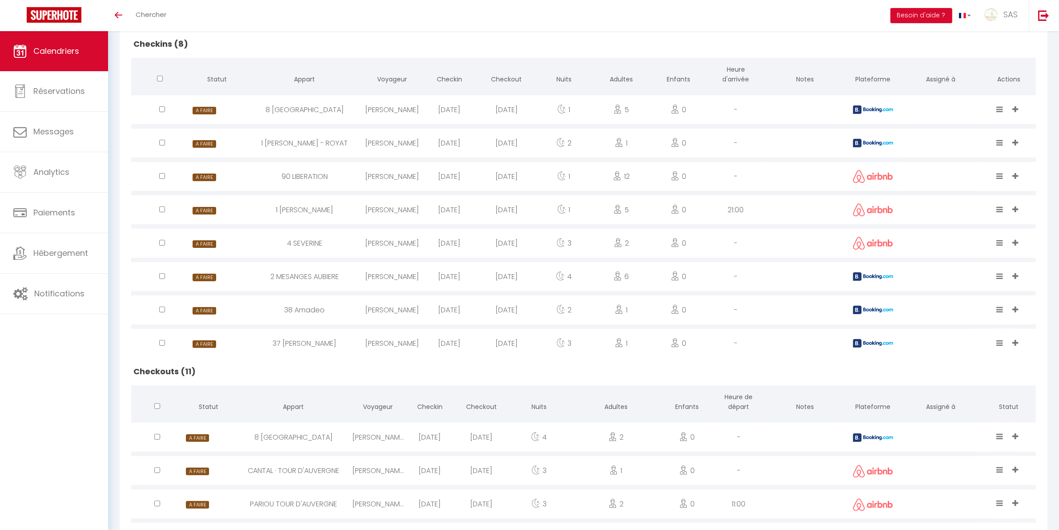
click at [325, 134] on div "1 [PERSON_NAME] - ROYAT" at bounding box center [304, 143] width 117 height 29
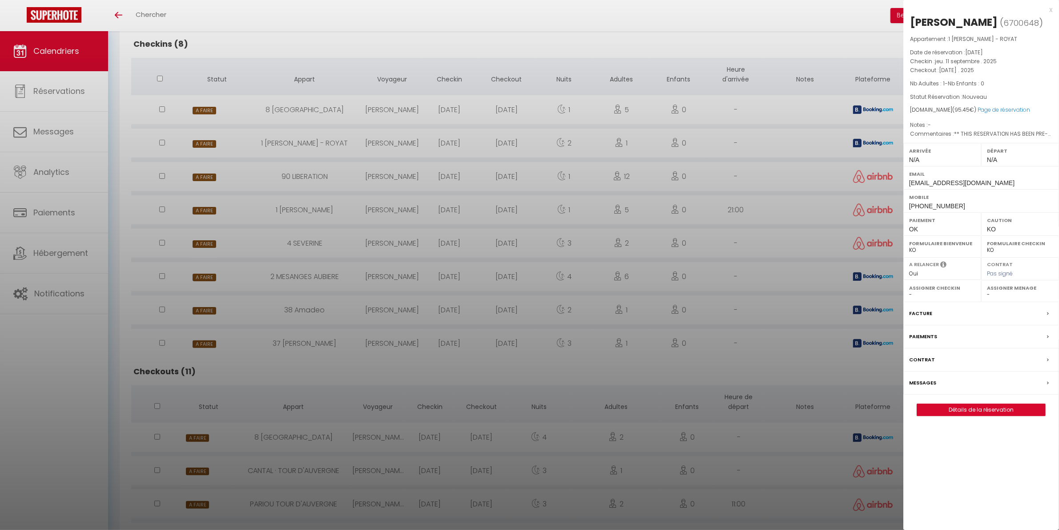
drag, startPoint x: 325, startPoint y: 134, endPoint x: 330, endPoint y: 134, distance: 4.9
click at [326, 134] on div at bounding box center [529, 265] width 1059 height 530
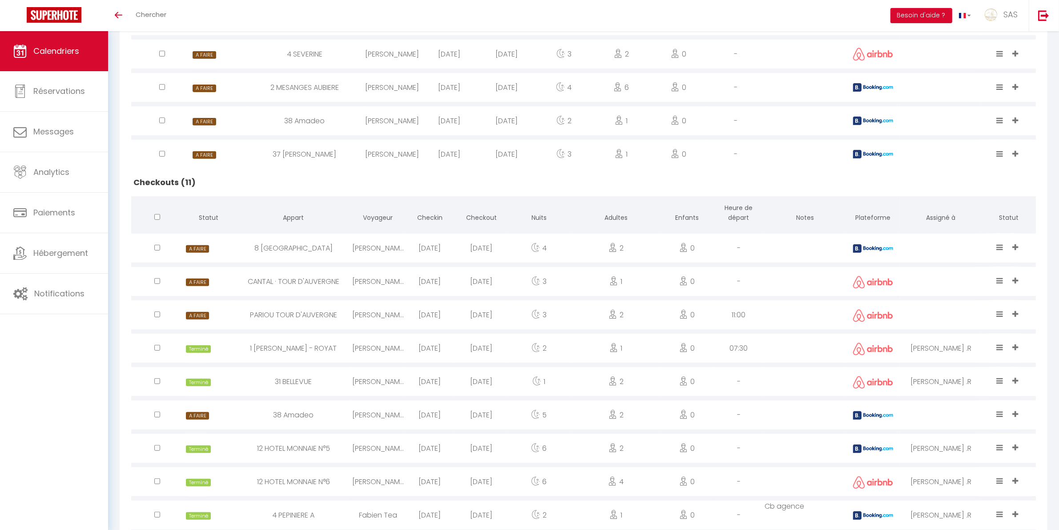
scroll to position [500, 0]
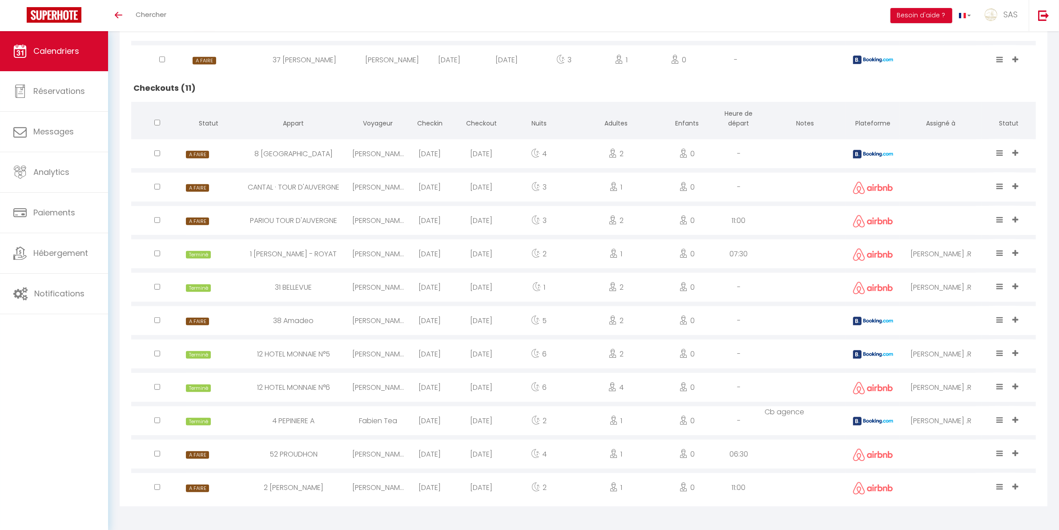
click at [1022, 323] on div "EVELYNE MARIE PIERRE PATRICK MICHEL Thierry Béatrice Jessy BAUD Yann Amandine L…" at bounding box center [1017, 329] width 16 height 29
click at [1015, 316] on icon at bounding box center [1016, 320] width 6 height 8
click at [994, 271] on li "[PERSON_NAME]" at bounding box center [982, 271] width 83 height 17
click at [1006, 316] on div "A FAIRE FAIT Terminé Annulé CLIENT PAS VENU" at bounding box center [1002, 329] width 16 height 29
click at [1000, 319] on icon at bounding box center [1000, 320] width 7 height 8
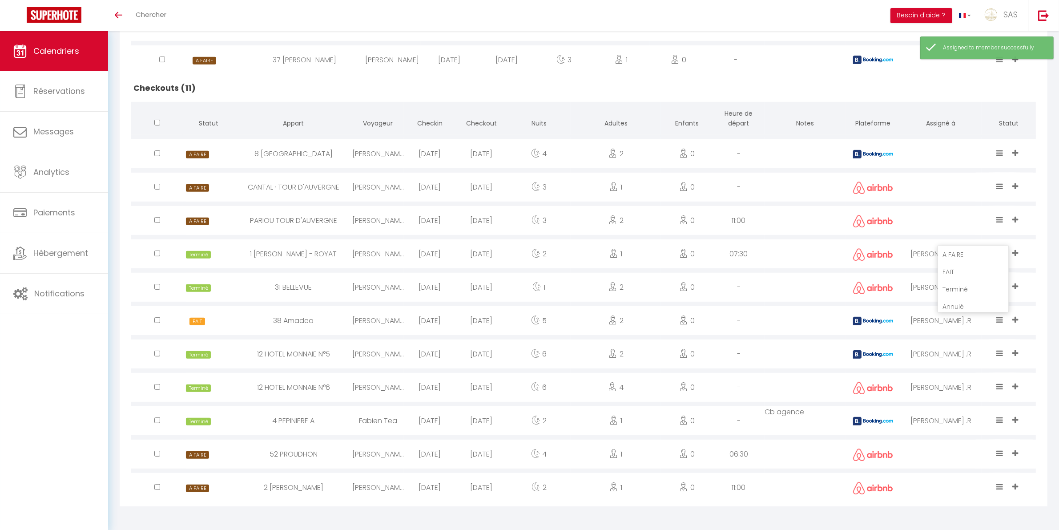
drag, startPoint x: 965, startPoint y: 288, endPoint x: 812, endPoint y: 284, distance: 152.7
click at [965, 290] on li "Terminé" at bounding box center [973, 289] width 70 height 17
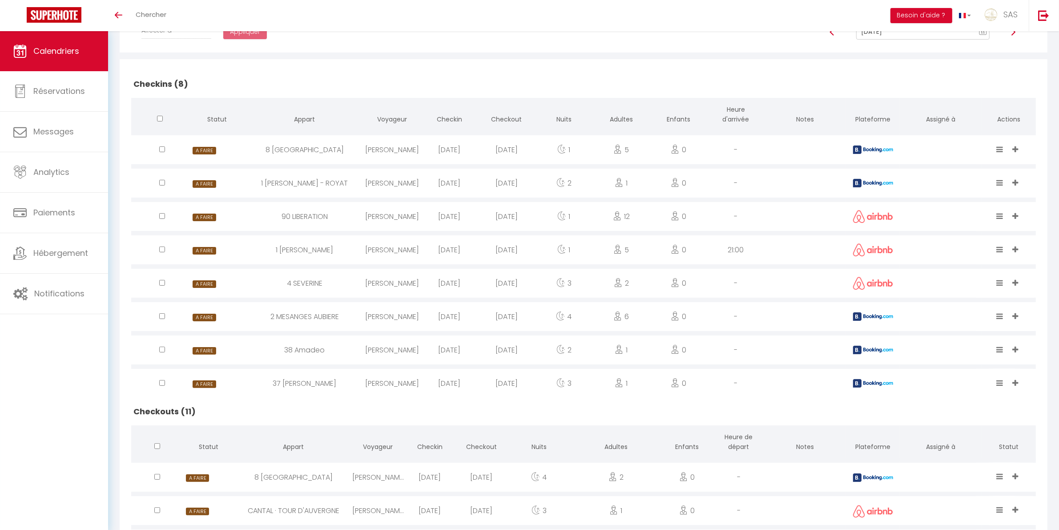
scroll to position [0, 0]
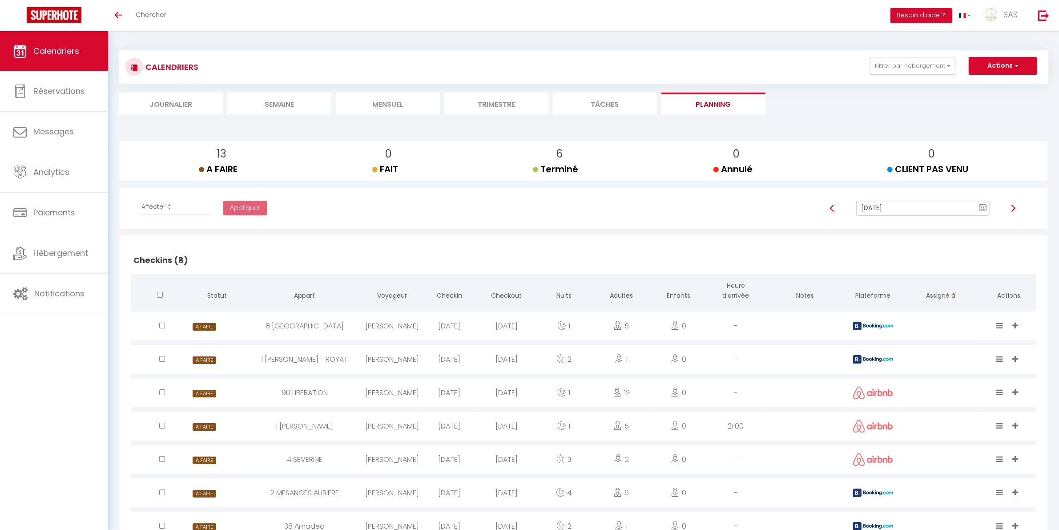
click at [379, 101] on li "Mensuel" at bounding box center [388, 104] width 104 height 22
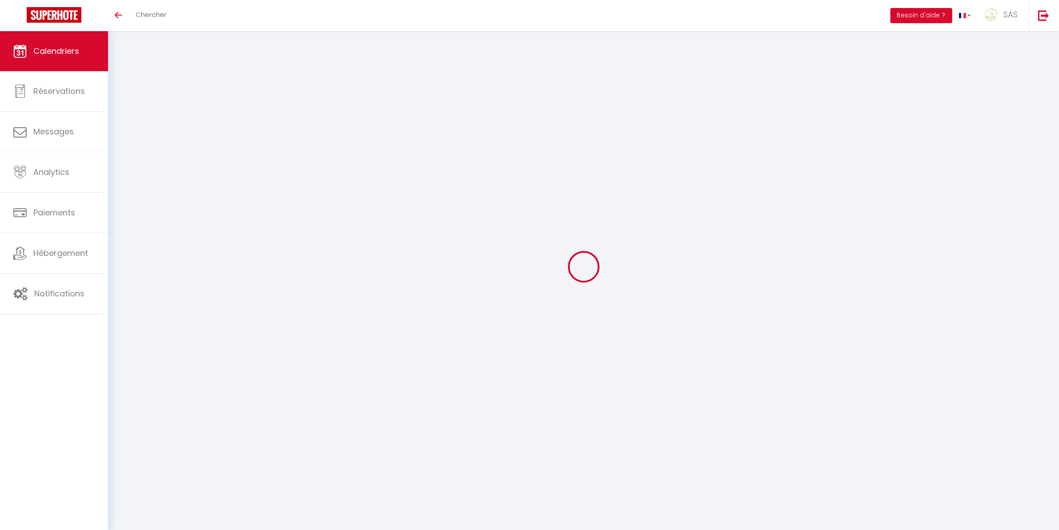
select select
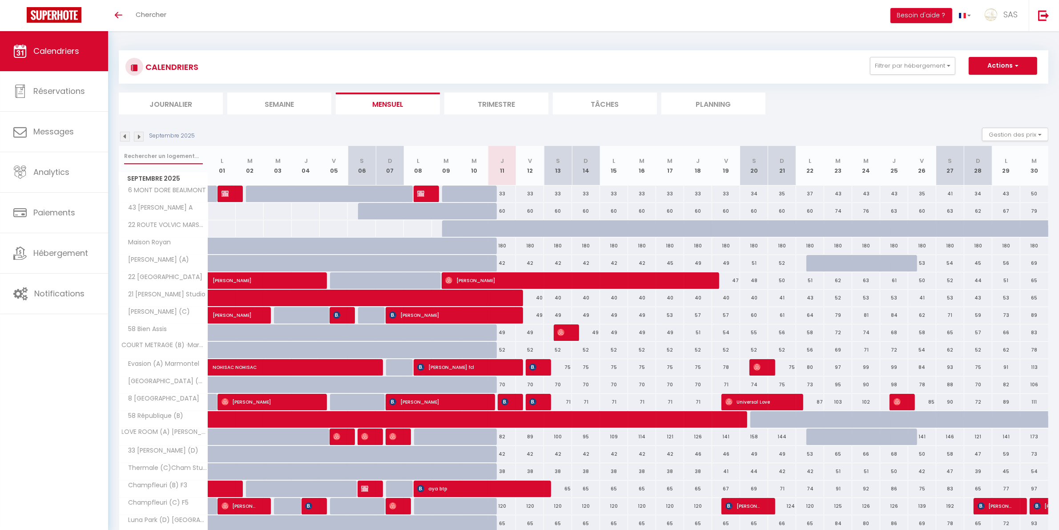
click at [151, 150] on input "text" at bounding box center [163, 156] width 79 height 16
type input "pa"
select select
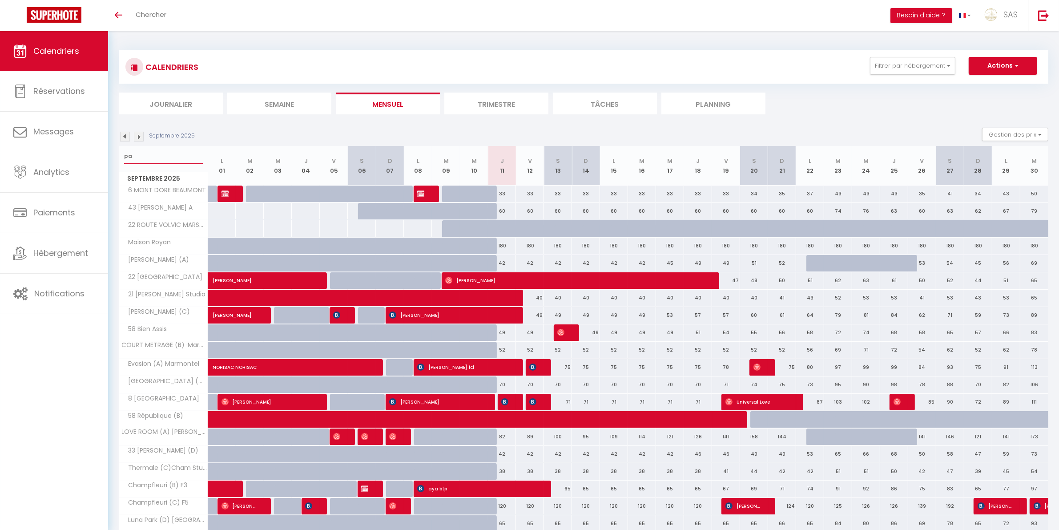
select select
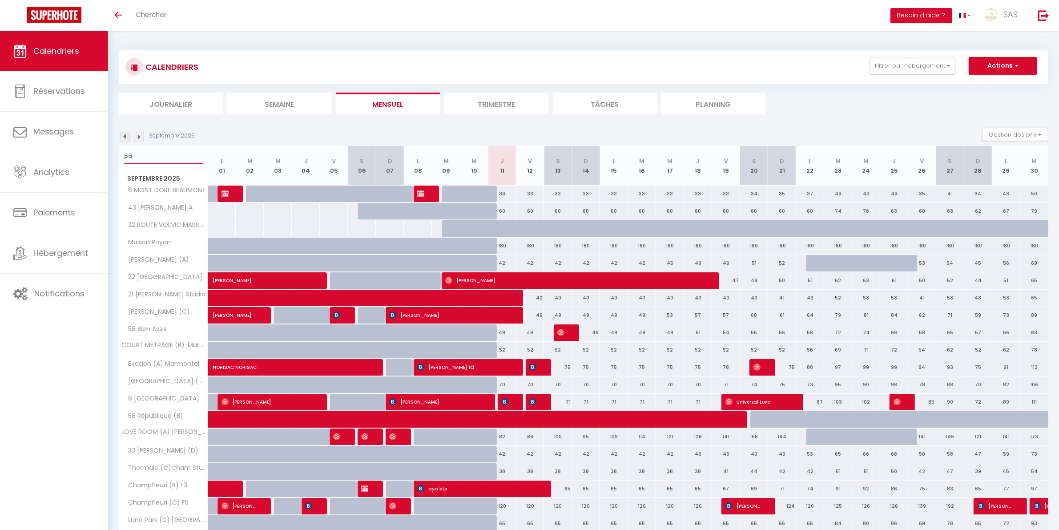
select select
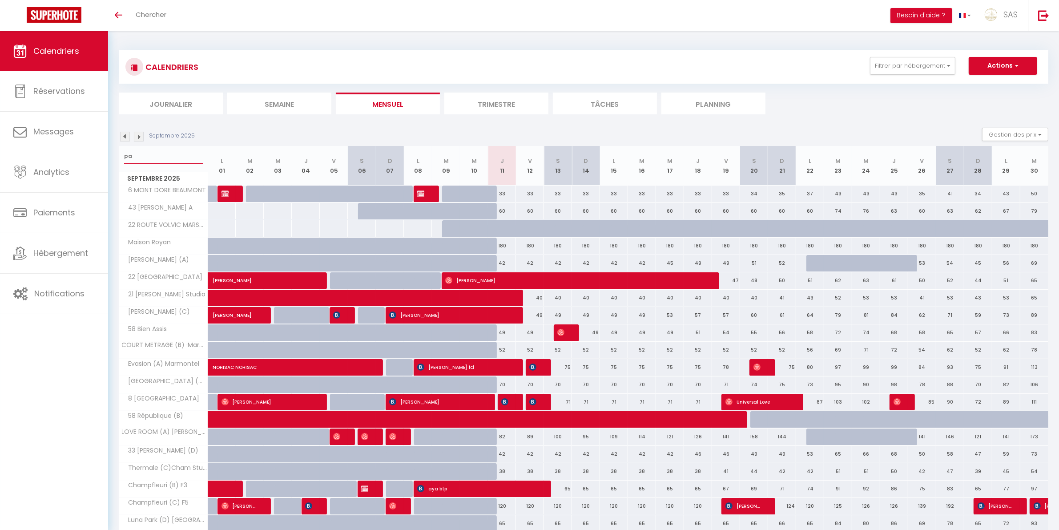
select select
type input "pari"
select select
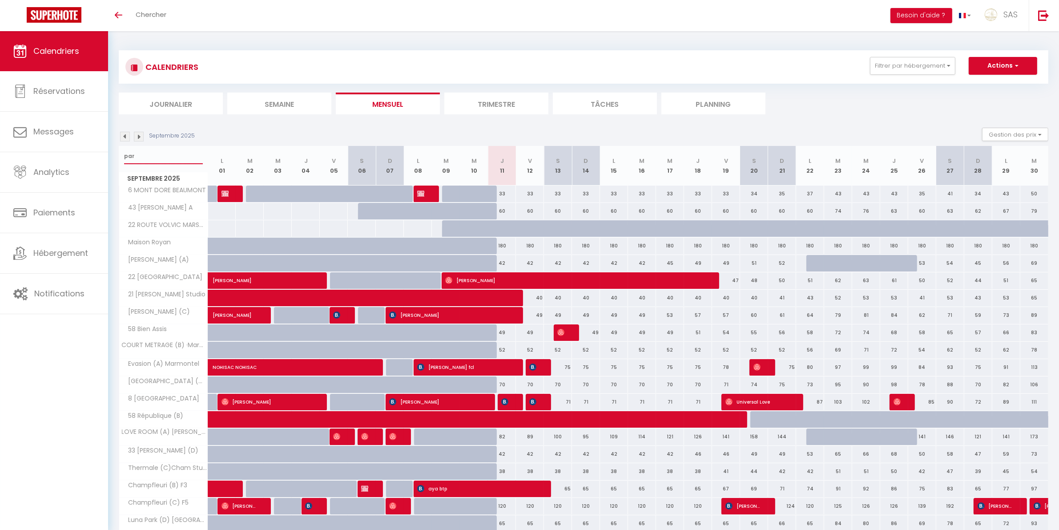
select select
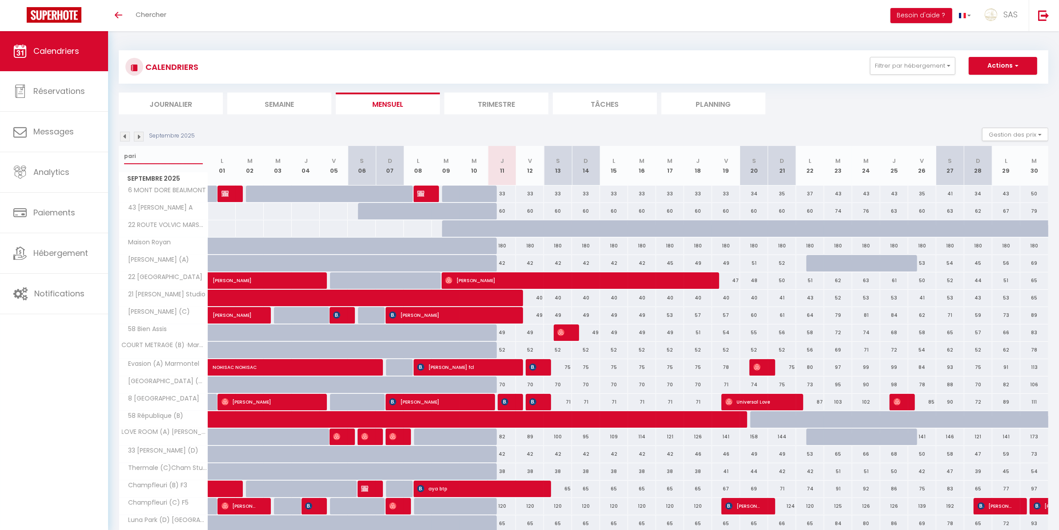
select select
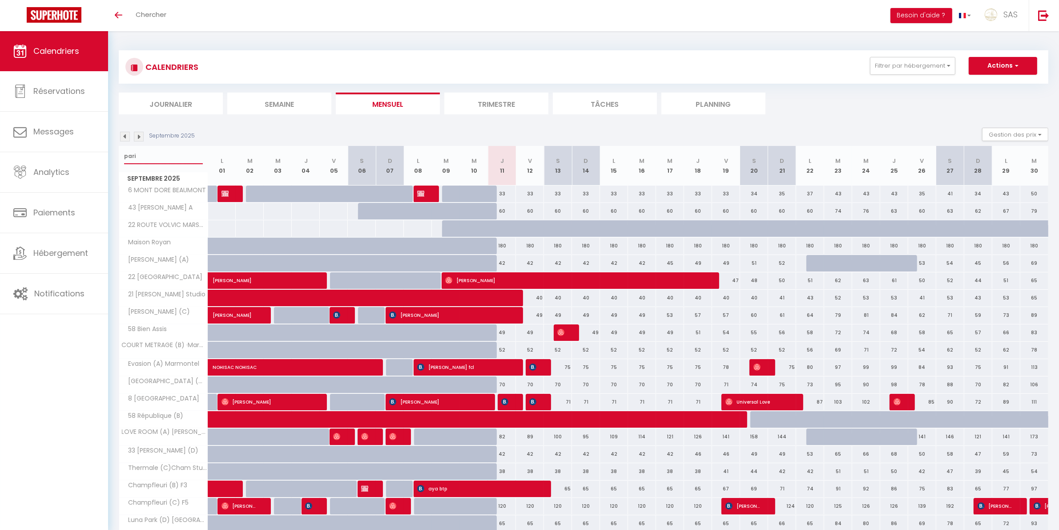
select select
type input "[GEOGRAPHIC_DATA]"
select select
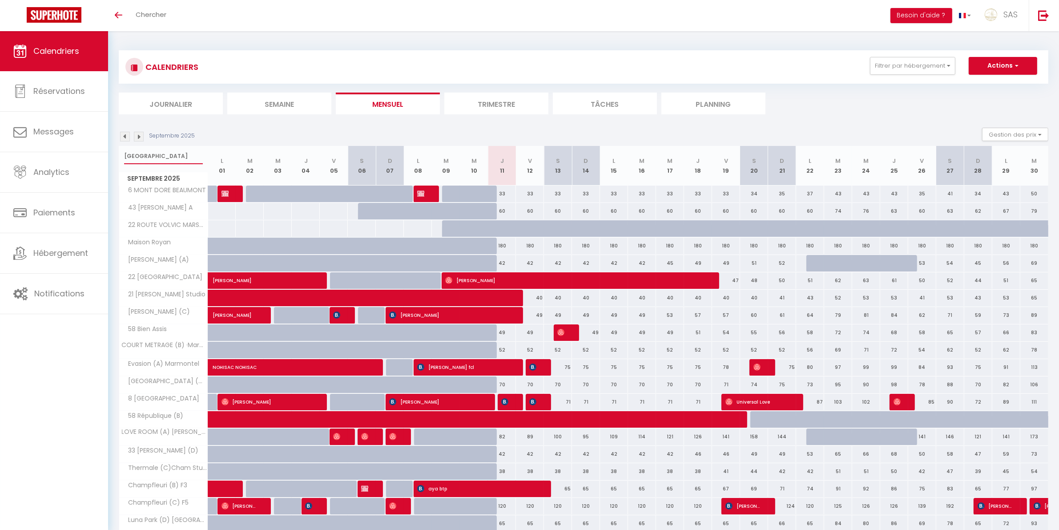
select select
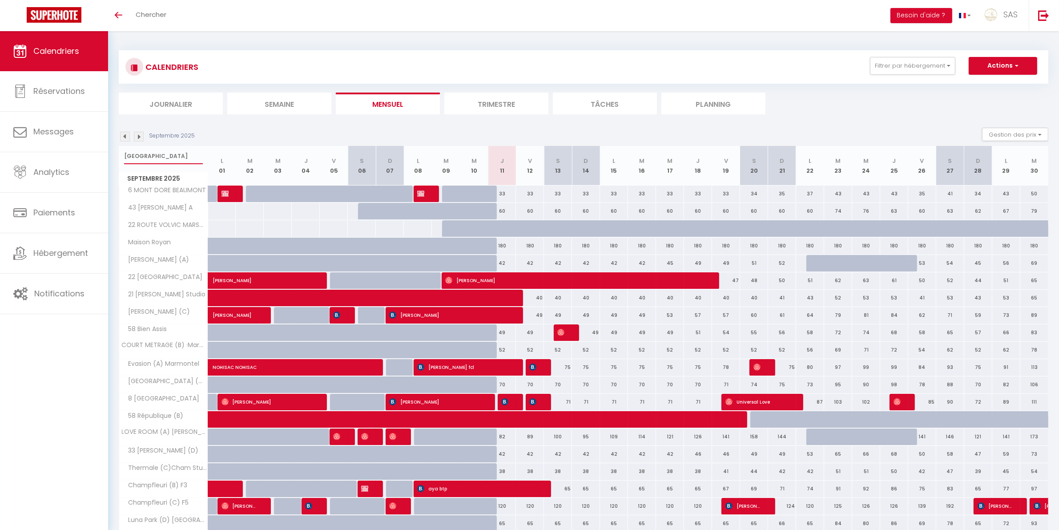
select select
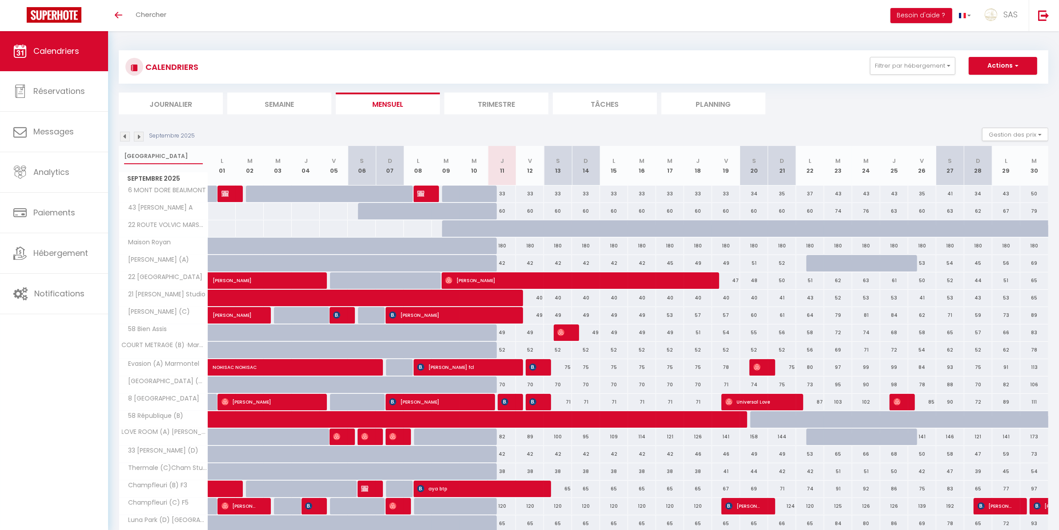
select select
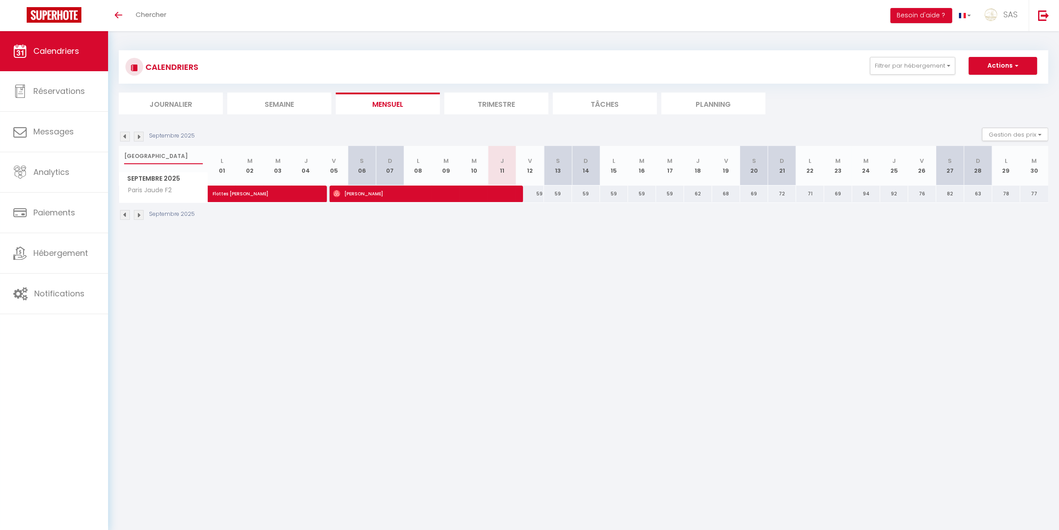
type input "[GEOGRAPHIC_DATA]"
click at [388, 196] on span "[PERSON_NAME]" at bounding box center [422, 193] width 178 height 17
select select "OK"
select select "0"
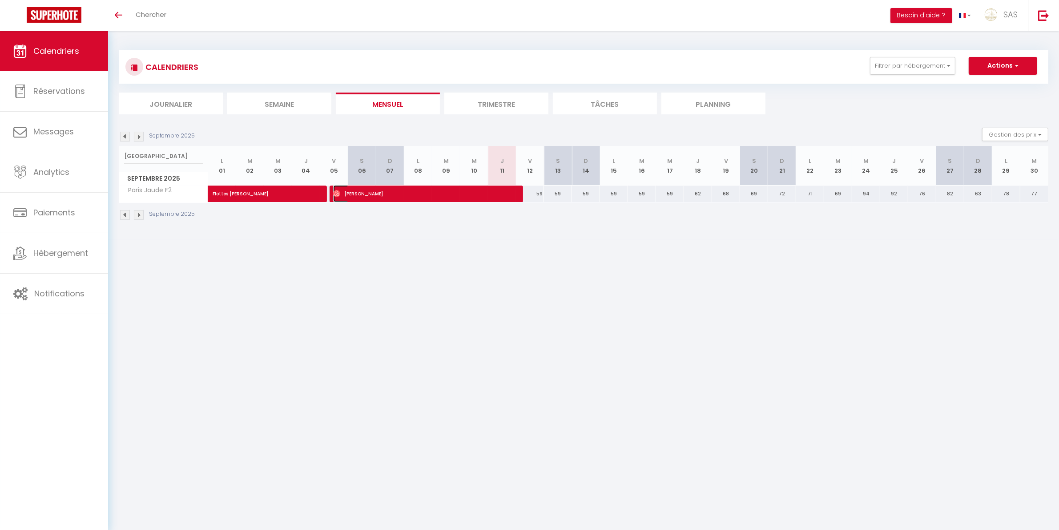
select select "0"
select select "1"
select select
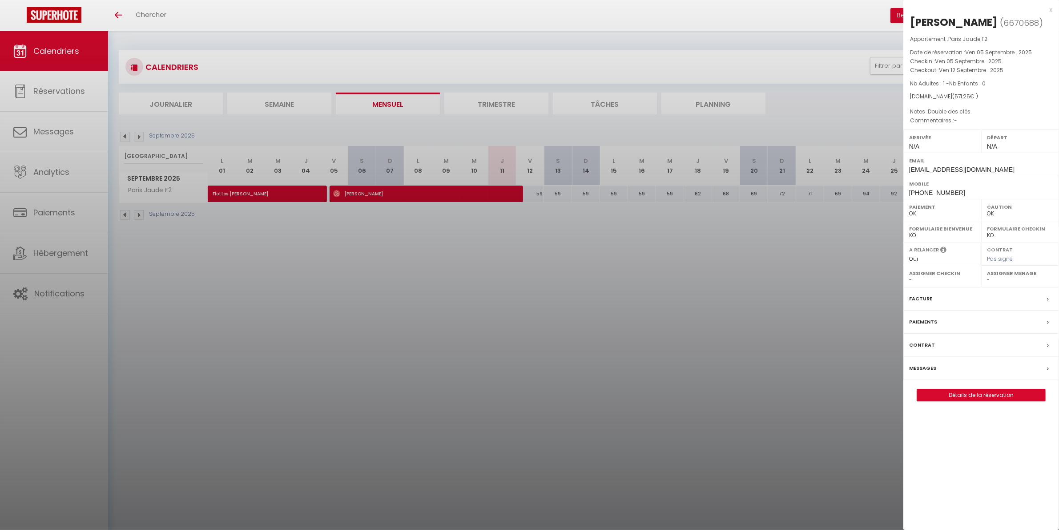
click at [929, 365] on label "Messages" at bounding box center [922, 368] width 27 height 9
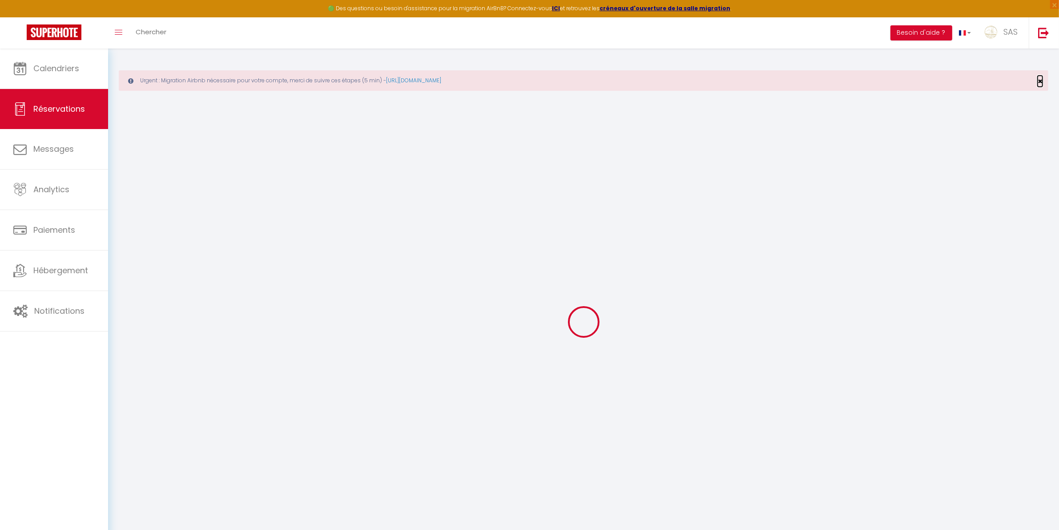
click at [1039, 83] on span "×" at bounding box center [1040, 81] width 5 height 11
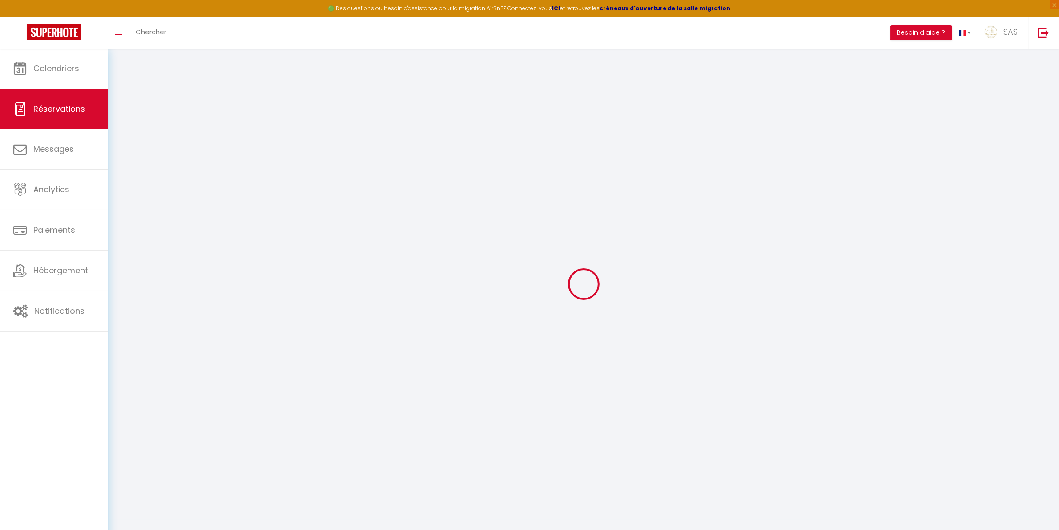
type input "[PERSON_NAME]"
type input "Portalier"
type input "[EMAIL_ADDRESS][DOMAIN_NAME]"
type input "[PHONE_NUMBER]"
select select
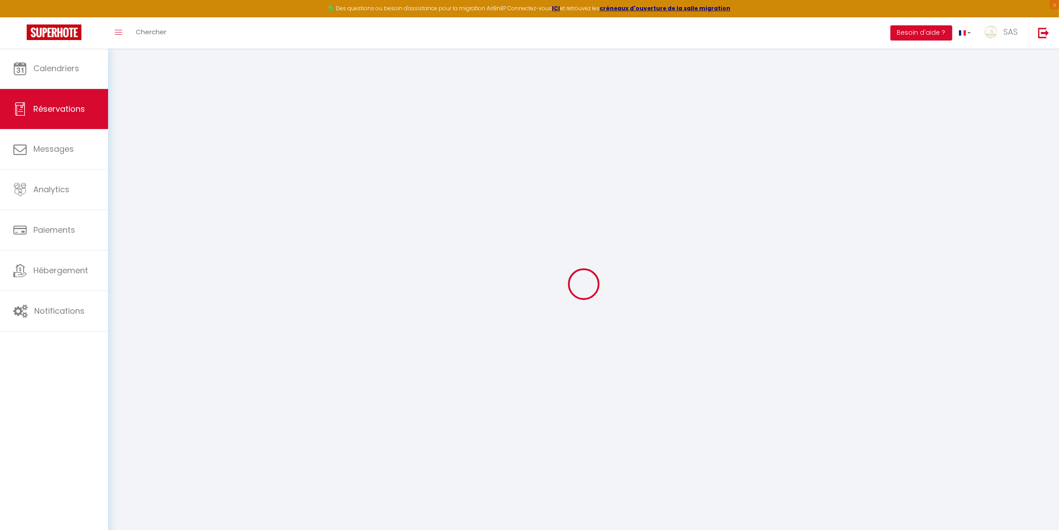
type input "98.28"
select select "27935"
select select "1"
select select
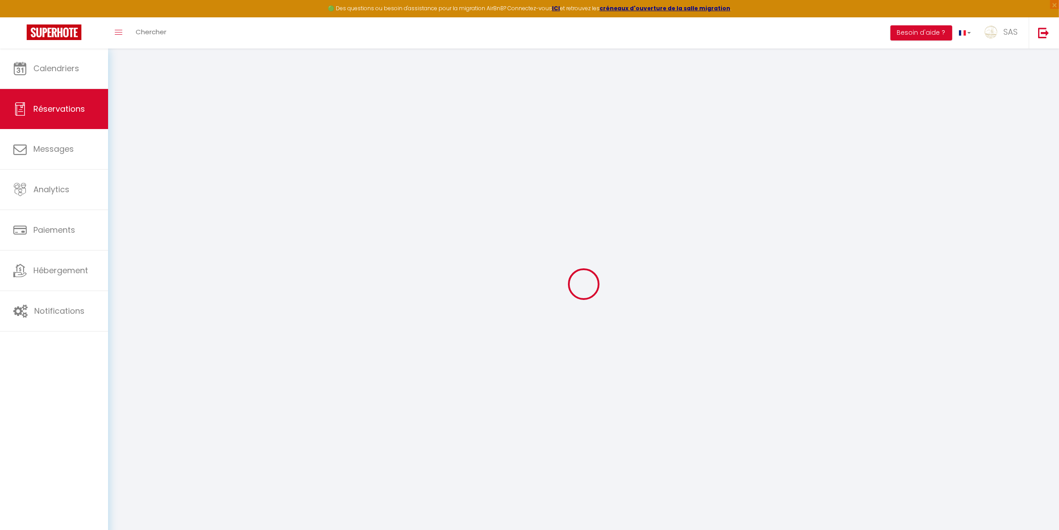
type input "1"
select select "12"
select select
type input "505"
checkbox input "false"
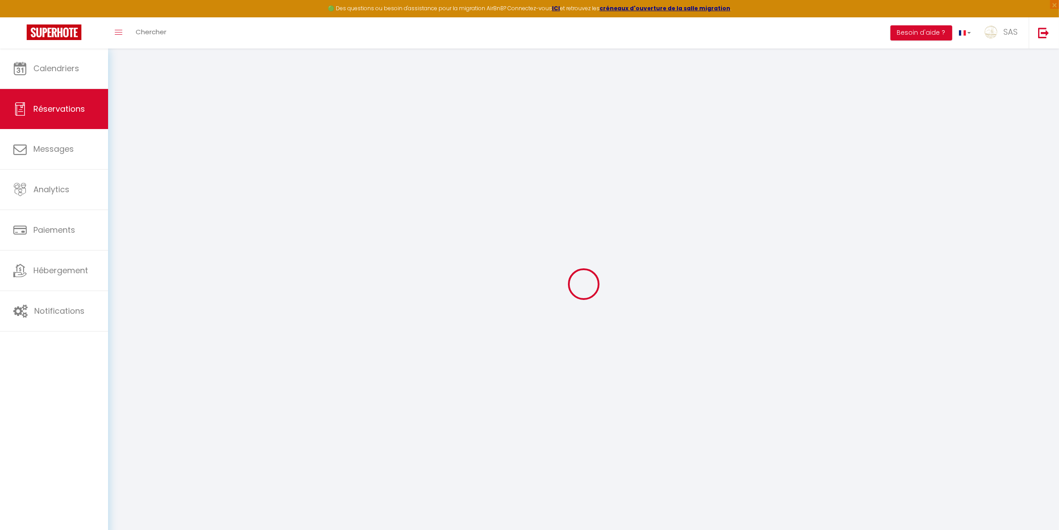
type input "0"
select select "1"
type input "0"
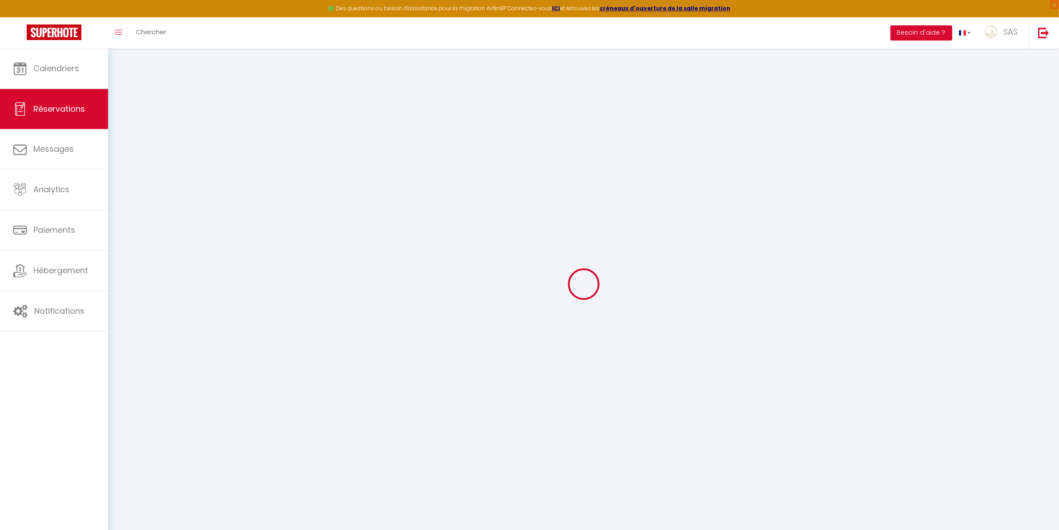
select select
select select "15"
checkbox input "false"
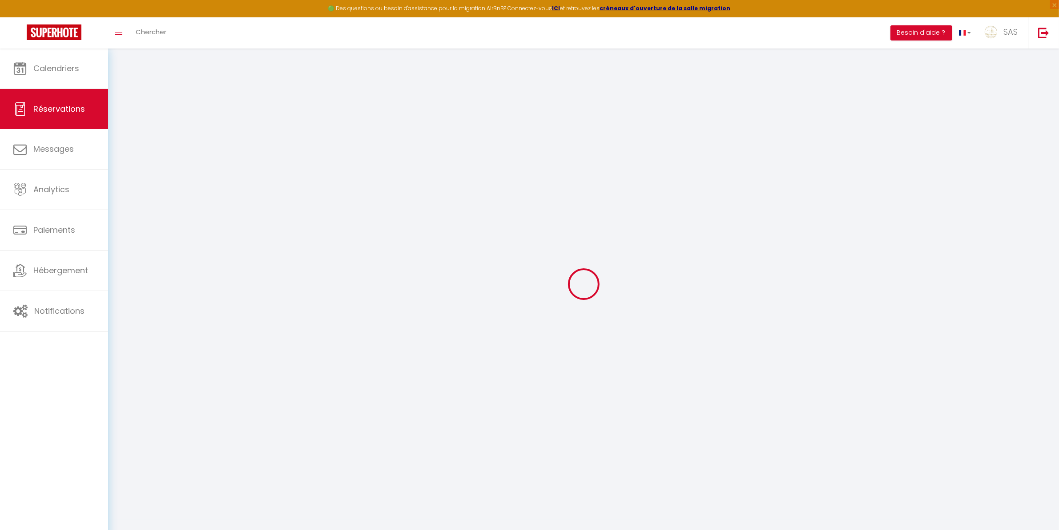
select select
checkbox input "false"
select select
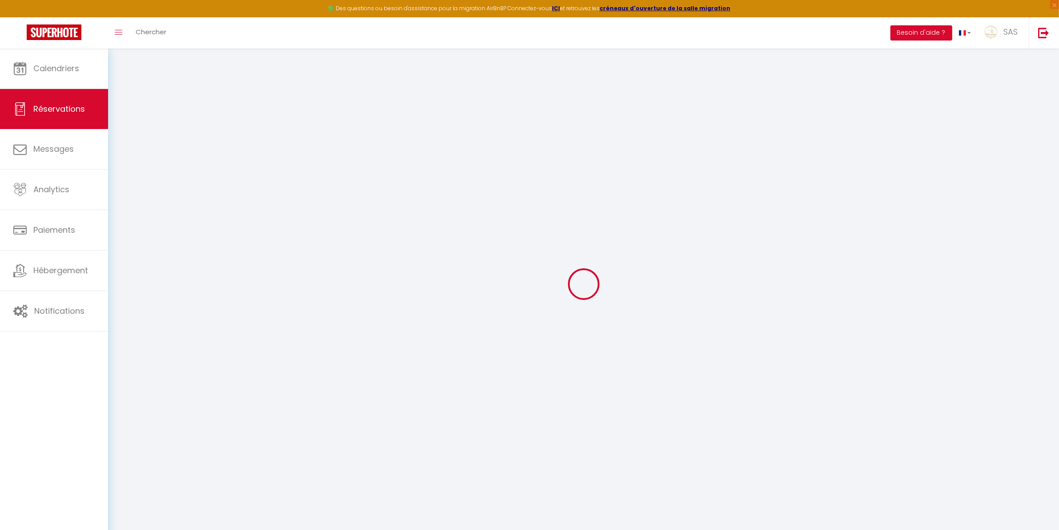
select select
checkbox input "false"
type textarea "Double des clés."
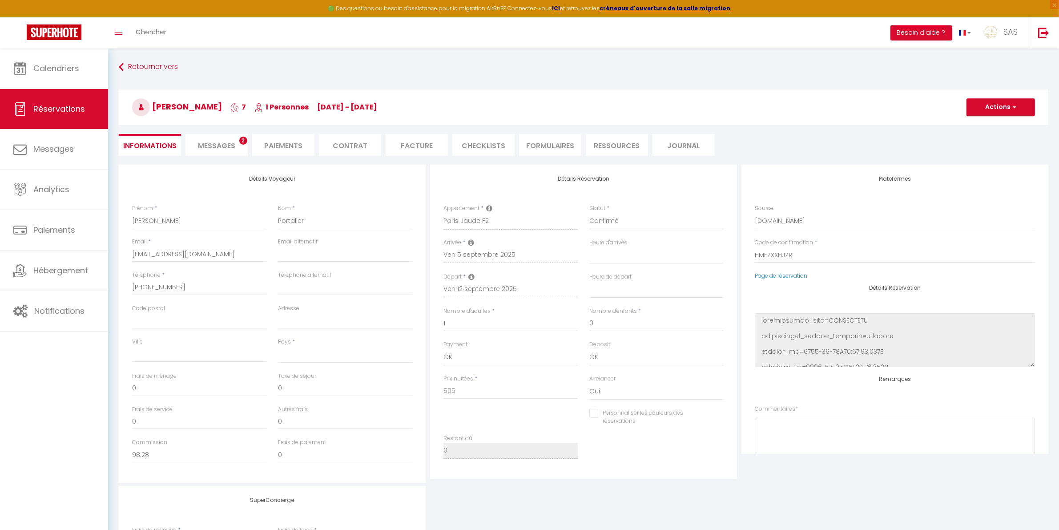
click at [231, 145] on span "Messages" at bounding box center [216, 146] width 37 height 10
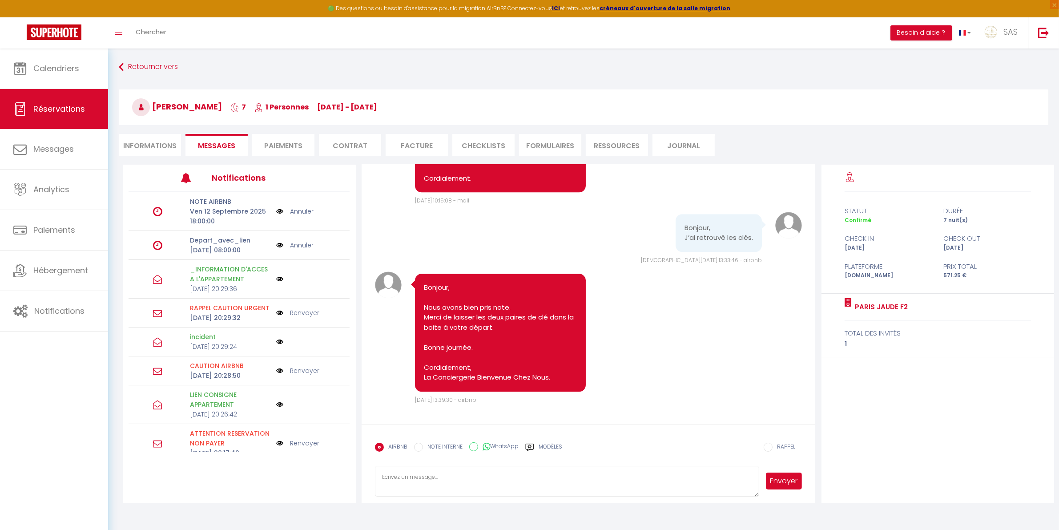
scroll to position [2921, 0]
click at [441, 483] on textarea at bounding box center [567, 481] width 385 height 31
click at [486, 479] on textarea "Merci de bien vouloir venir déposer les doubles des clés en agence." at bounding box center [567, 481] width 385 height 31
click at [504, 477] on textarea "Merci de bien vouloir venir déposer le doubles des clés en agence." at bounding box center [567, 481] width 385 height 31
click at [502, 476] on textarea "Merci de bien vouloir venir déposer le doubles des clés en agence." at bounding box center [567, 481] width 385 height 31
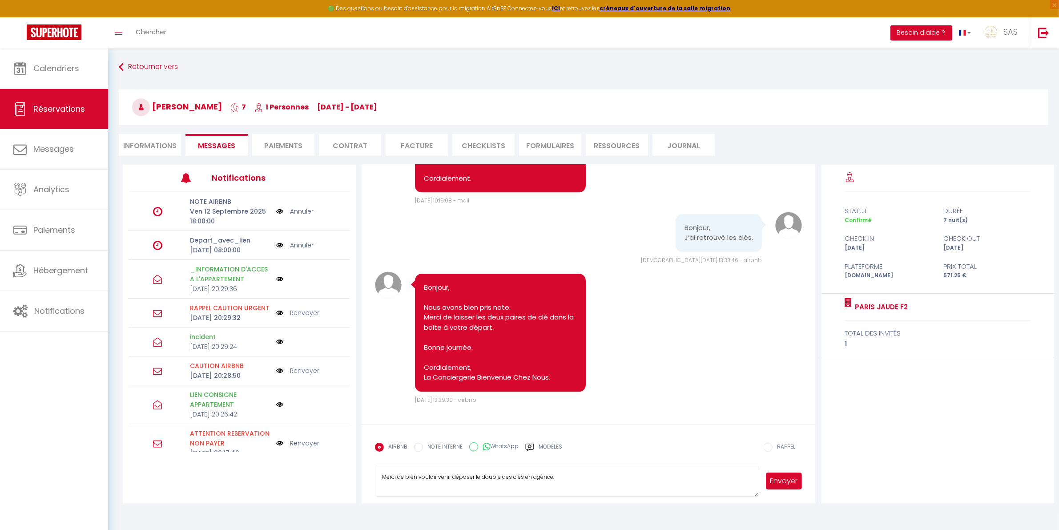
click at [519, 481] on textarea "Merci de bien vouloir venir déposer le double des clés en agence." at bounding box center [567, 481] width 385 height 31
click at [600, 477] on textarea "Merci de bien vouloir venir déposer le double des clés en agence." at bounding box center [567, 481] width 385 height 31
type textarea "Merci de bien vouloir venir déposer le double des clés en agence."
click at [791, 484] on button "Envoyer" at bounding box center [784, 481] width 36 height 17
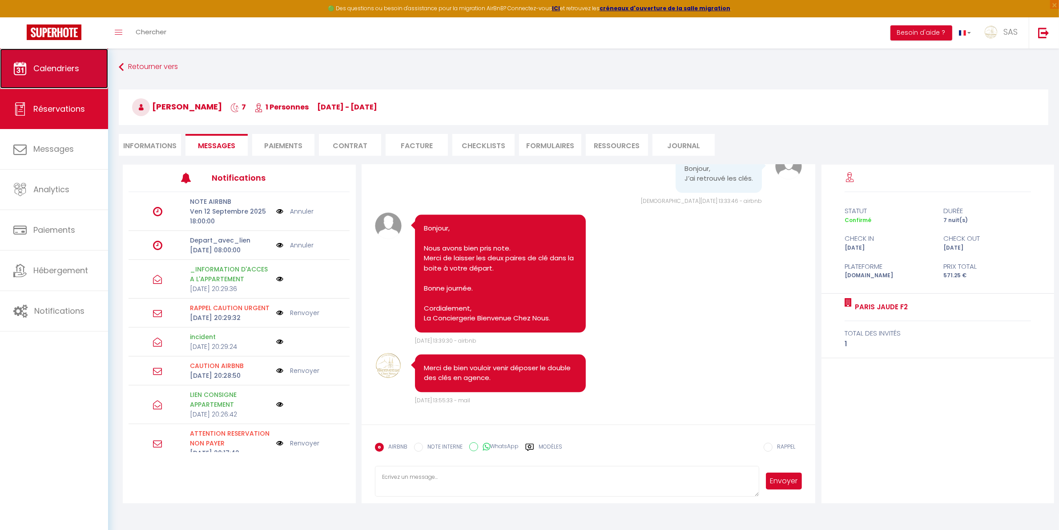
click at [90, 59] on link "Calendriers" at bounding box center [54, 68] width 108 height 40
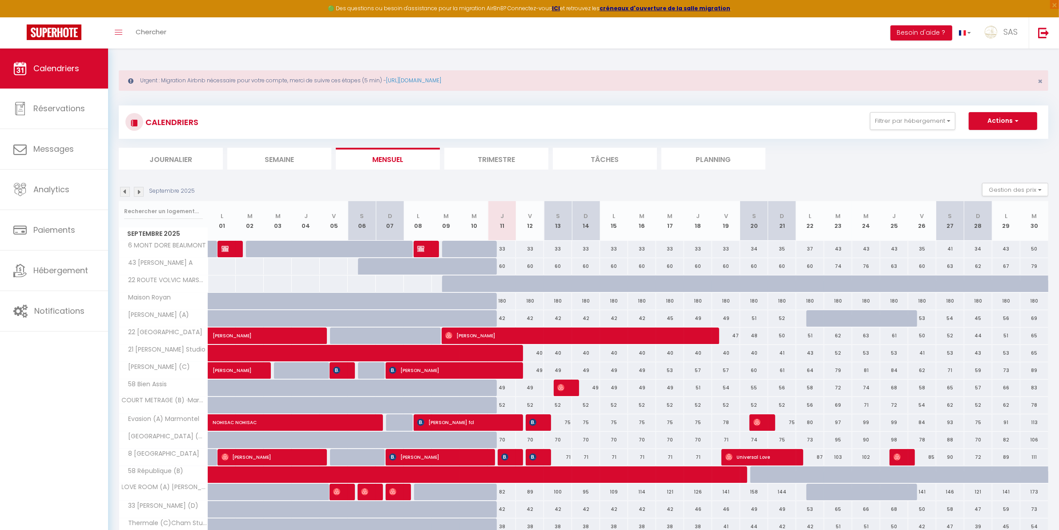
click at [185, 29] on div "Toggle menubar Chercher BUTTON Besoin d'aide ? SAS Paramètres Équipe" at bounding box center [559, 32] width 988 height 31
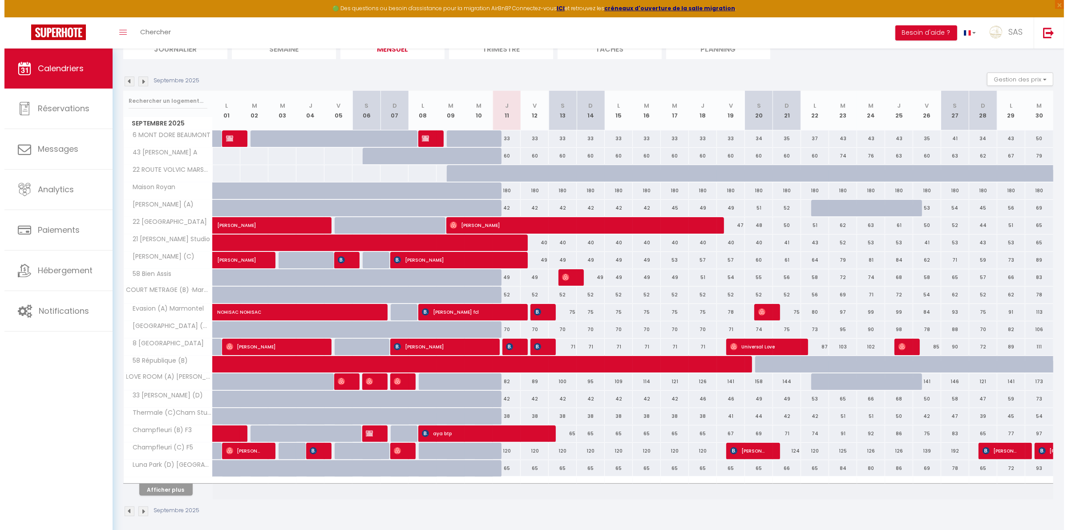
scroll to position [119, 0]
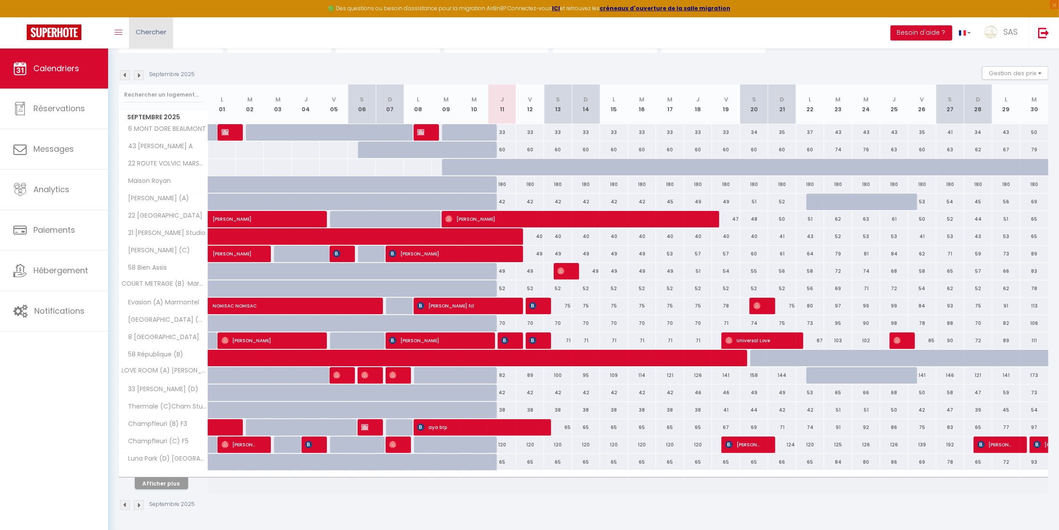
click at [145, 27] on span "Chercher" at bounding box center [151, 31] width 31 height 9
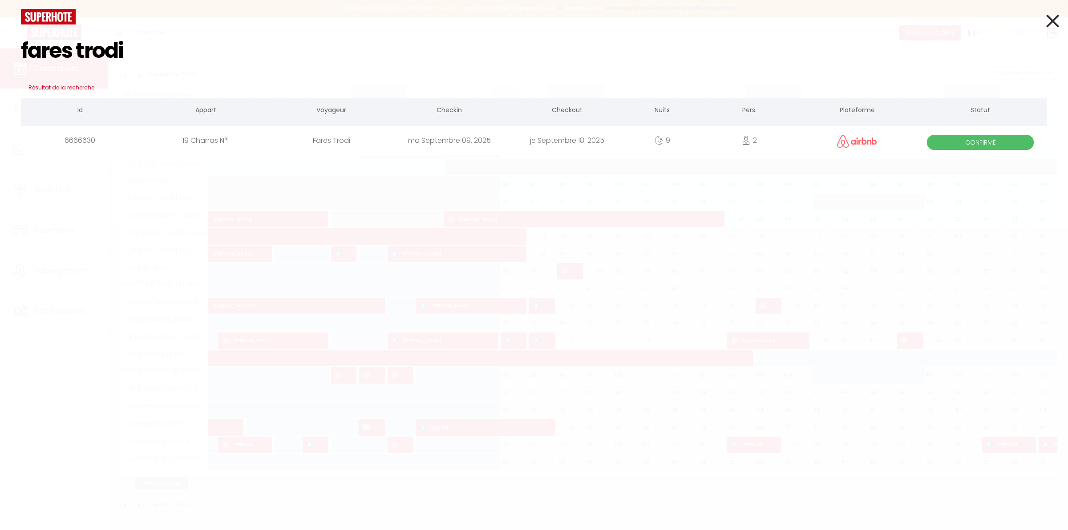
type input "fares trodi"
click at [298, 143] on div "Fares Trodi" at bounding box center [331, 140] width 118 height 29
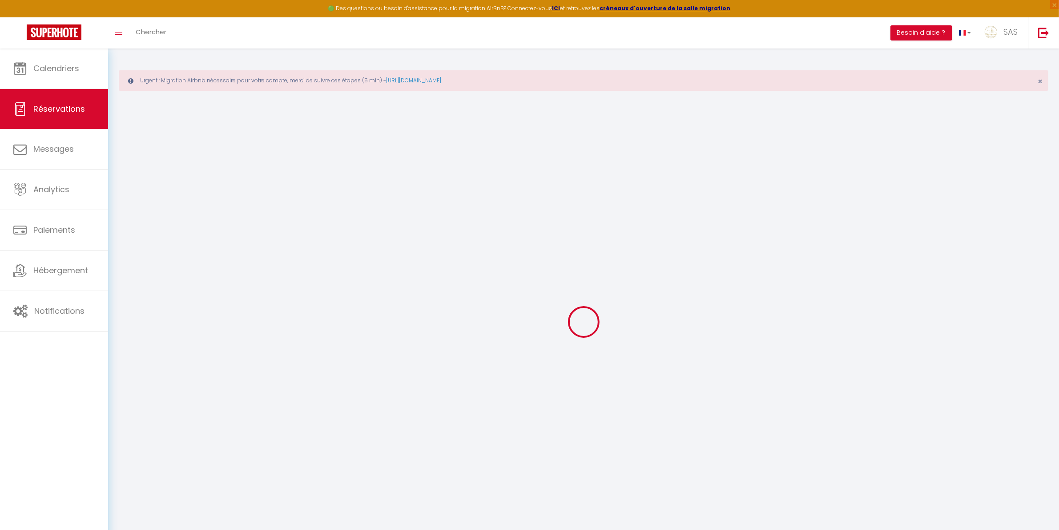
type input "Fares"
type input "Trodi"
type input "to0baeukqqzllqoeaqgbpmqgq0wv@reply.superhote.com"
type input "ftrodi2000@gmail.com"
type input "+213550994033"
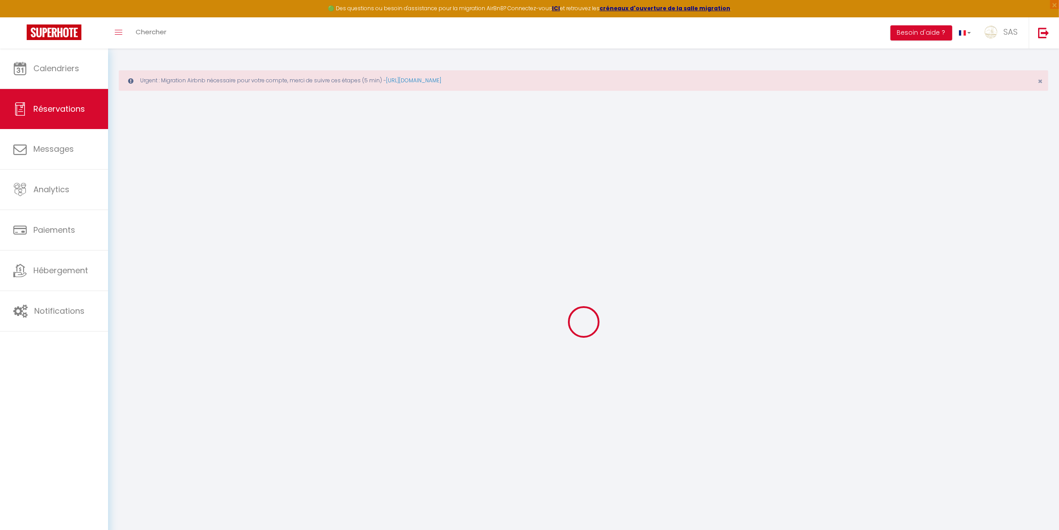
type input "+213550994033"
select select
type input "66.44"
select select "58771"
select select "1"
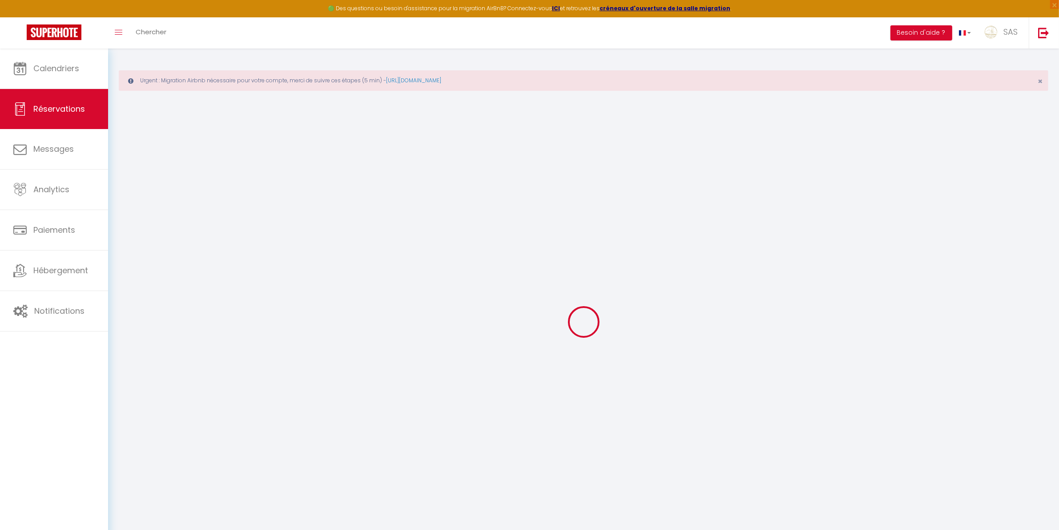
select select
type input "2"
select select "12"
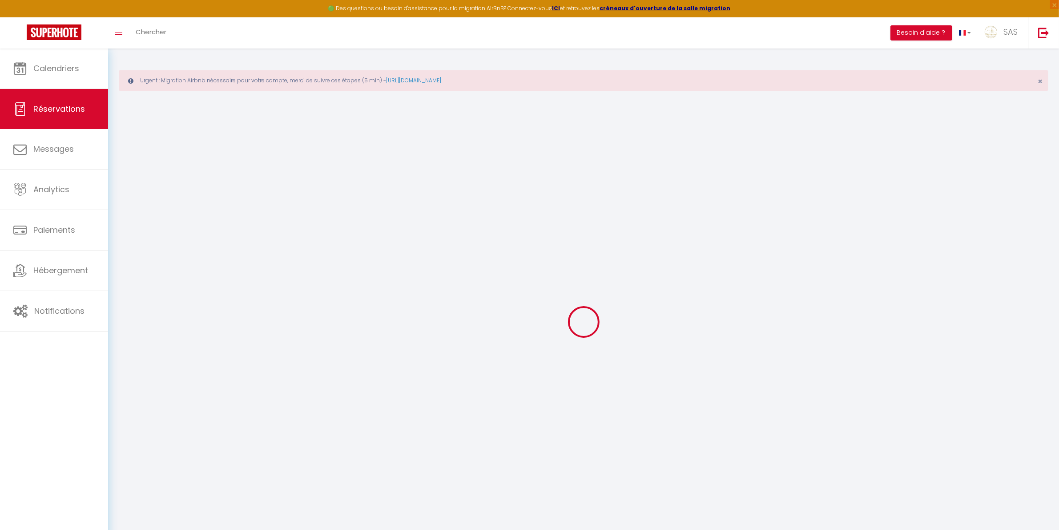
select select
type input "441"
checkbox input "false"
type input "44.1"
select select "1"
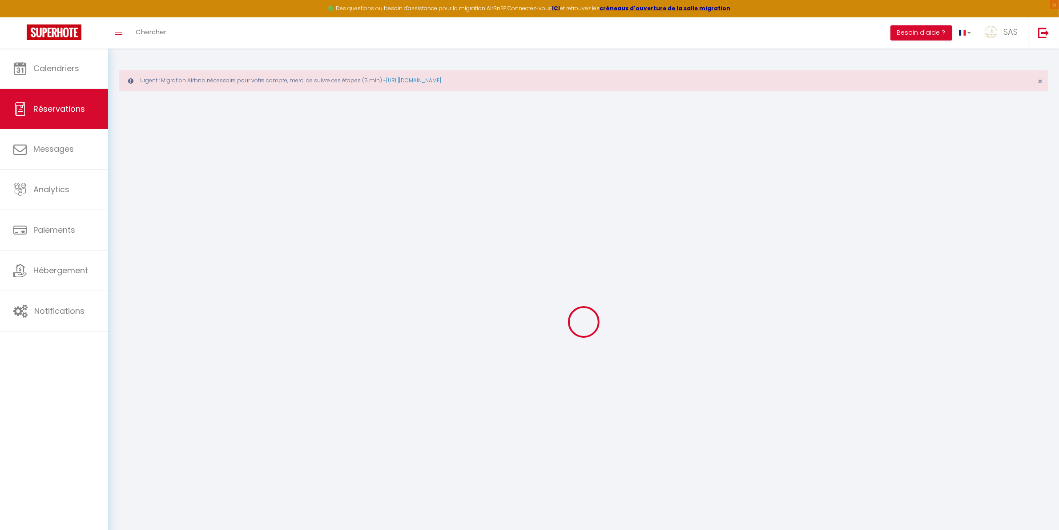
type input "0"
select select
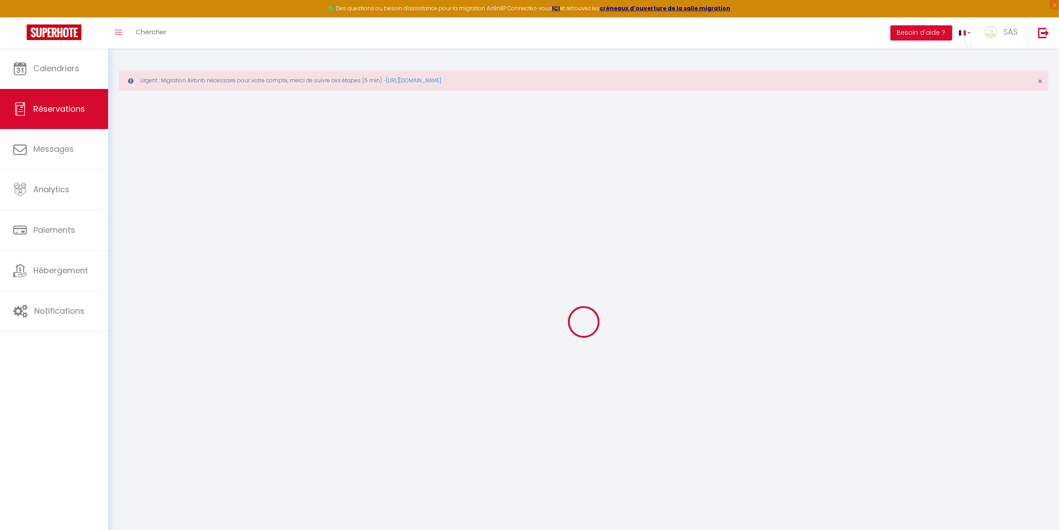
select select
select select "15"
checkbox input "false"
select select
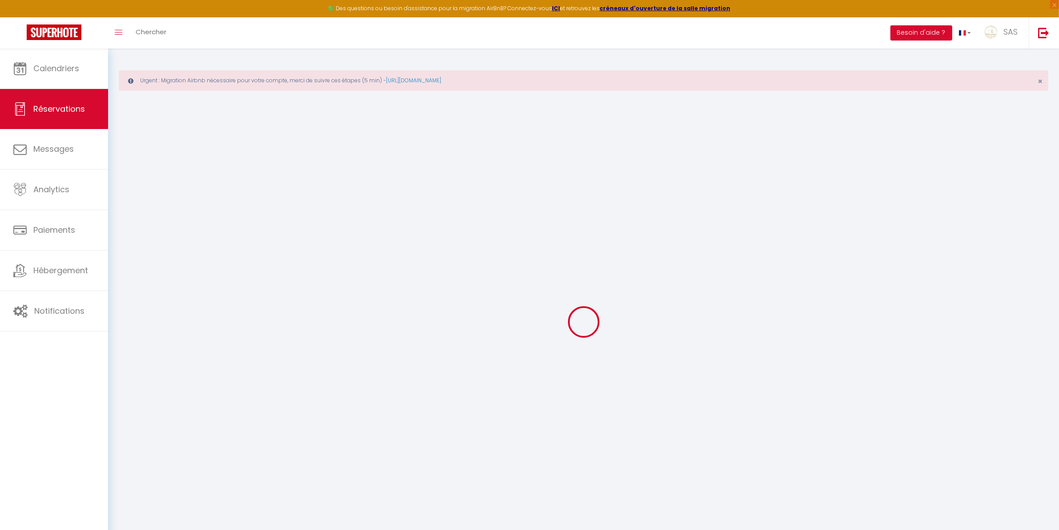
select select
checkbox input "false"
select select
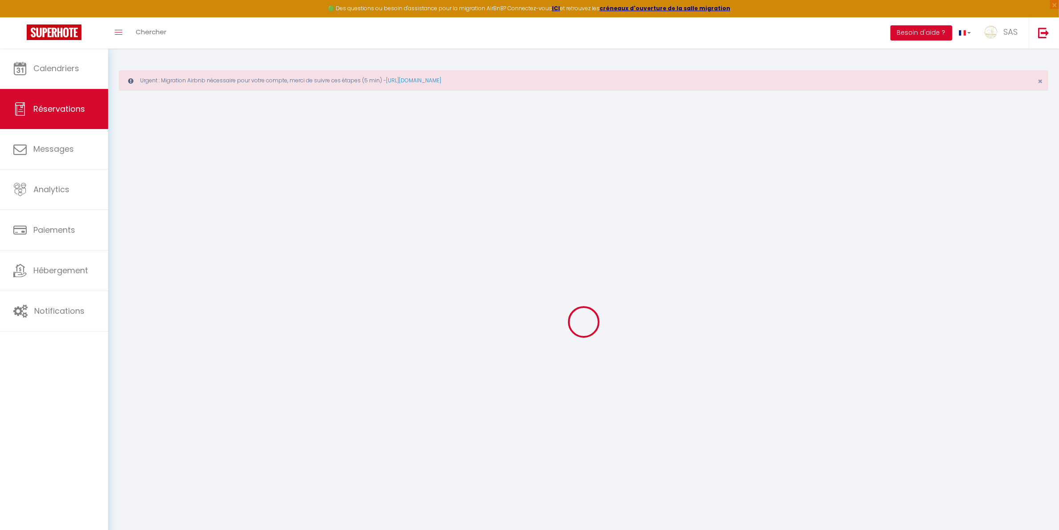
checkbox input "false"
type textarea "Bonjour, je pourrai ne pas avoir une connexion internet sur mon téléphone. Veui…"
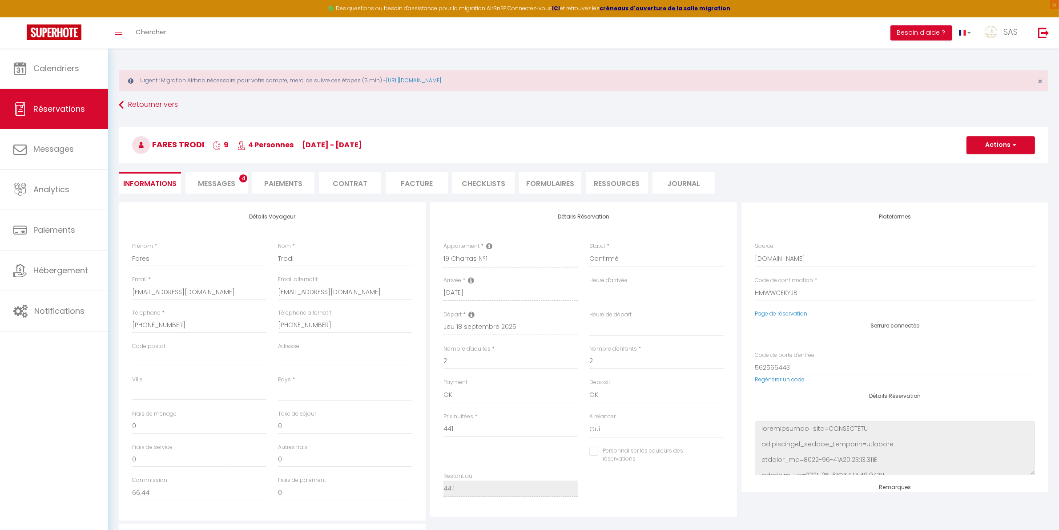
click at [203, 181] on span "Messages" at bounding box center [216, 183] width 37 height 10
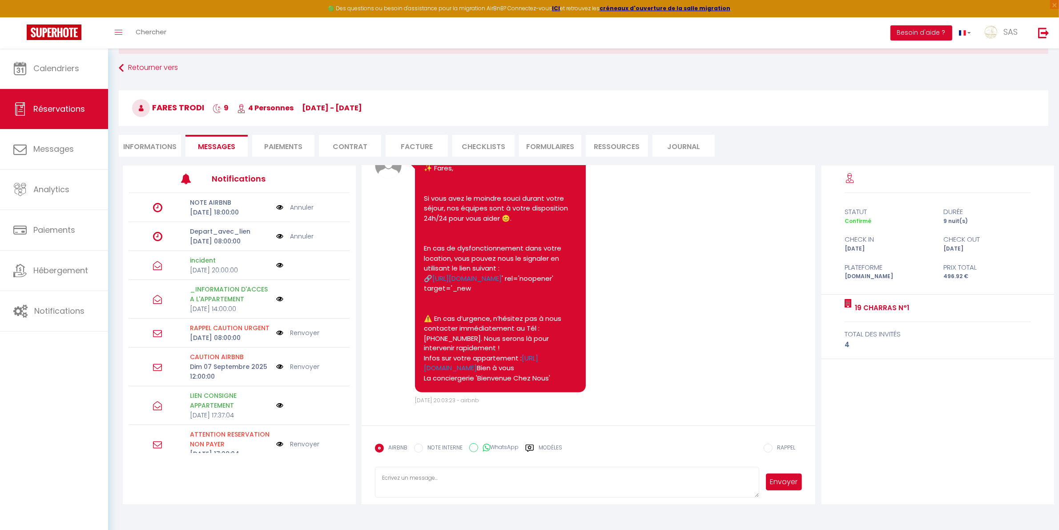
scroll to position [48, 0]
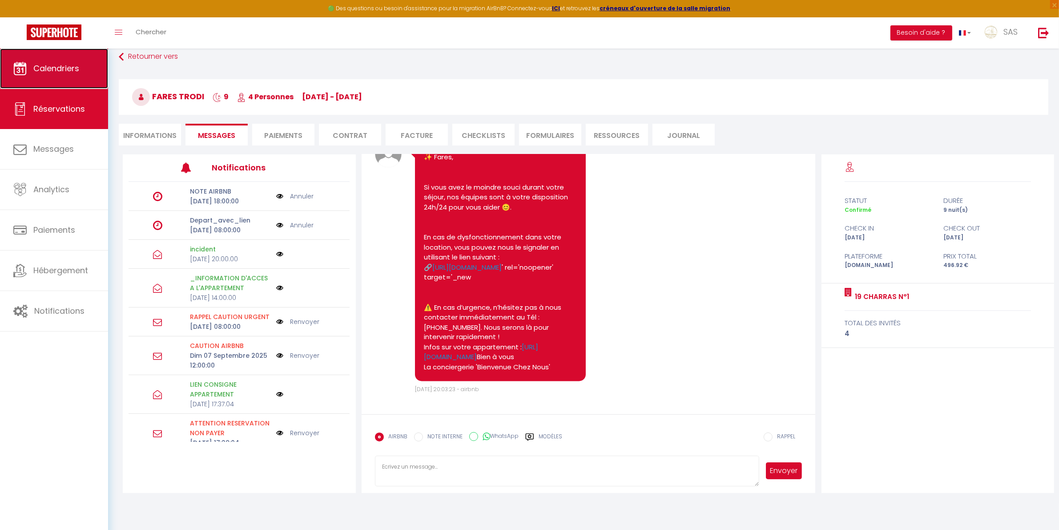
click at [50, 77] on link "Calendriers" at bounding box center [54, 68] width 108 height 40
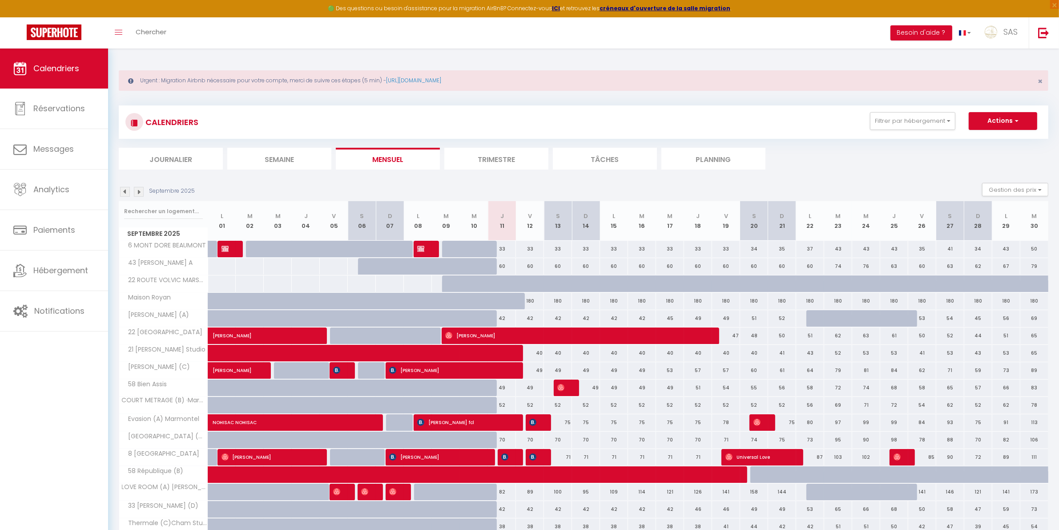
click at [759, 216] on th "S 20" at bounding box center [754, 221] width 28 height 40
click at [763, 221] on th "S 20" at bounding box center [754, 221] width 28 height 40
click at [753, 225] on th "S 20" at bounding box center [754, 221] width 28 height 40
drag, startPoint x: 776, startPoint y: 207, endPoint x: 788, endPoint y: 222, distance: 18.7
click at [788, 222] on th "D 21" at bounding box center [782, 221] width 28 height 40
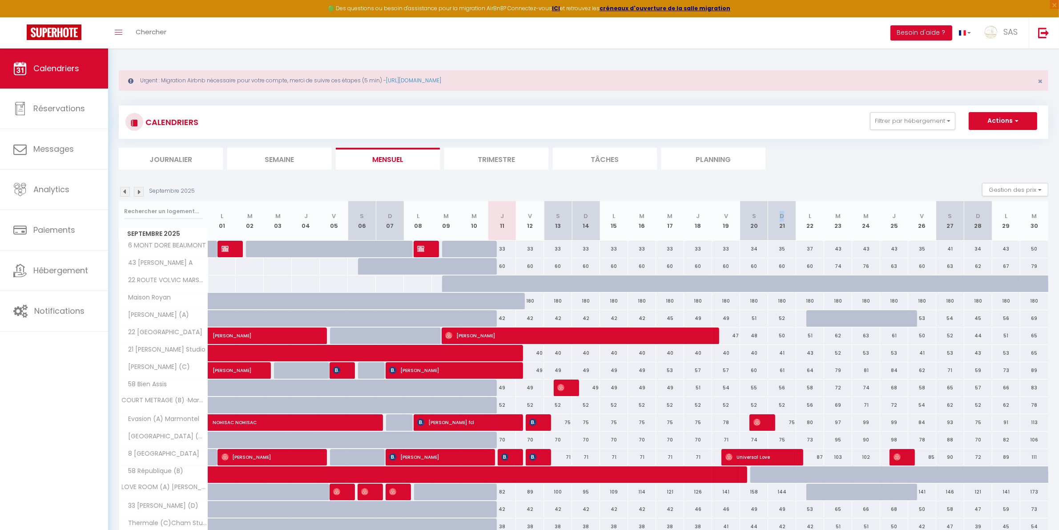
drag, startPoint x: 785, startPoint y: 223, endPoint x: 777, endPoint y: 203, distance: 22.1
click at [777, 203] on th "D 21" at bounding box center [782, 221] width 28 height 40
click at [168, 210] on input "text" at bounding box center [163, 211] width 79 height 16
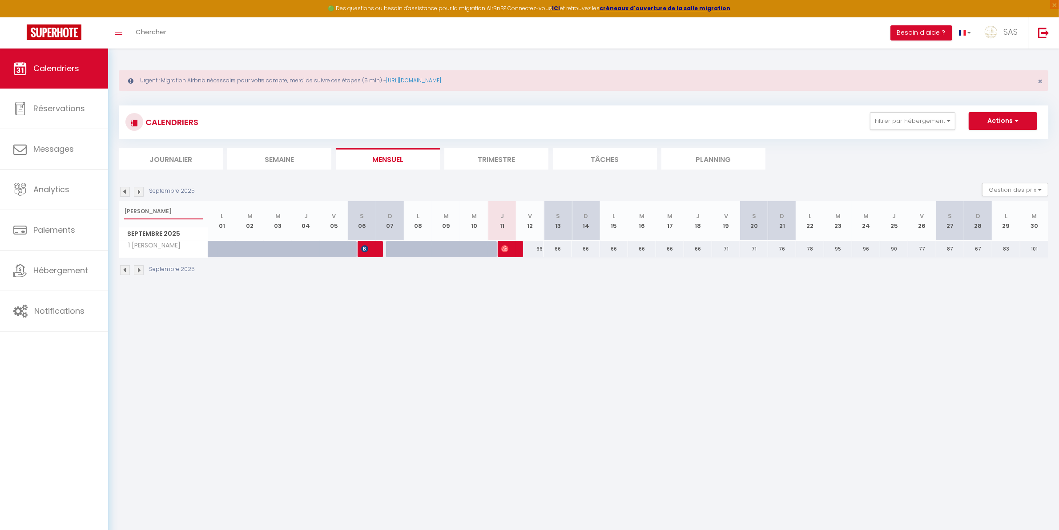
type input "rochon"
click at [511, 251] on div at bounding box center [512, 249] width 28 height 17
click at [504, 248] on img at bounding box center [504, 248] width 7 height 7
select select "OK"
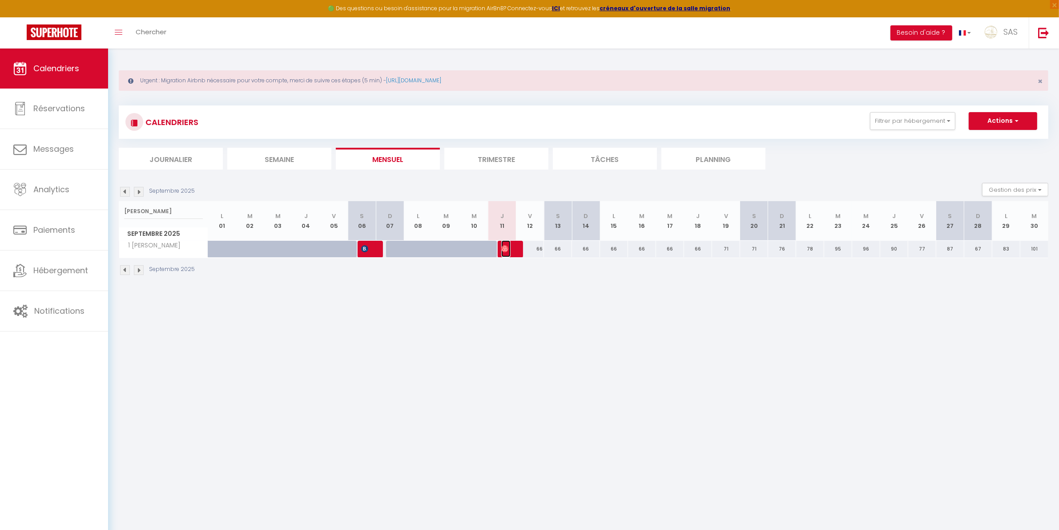
select select "1"
select select "0"
select select "1"
select select
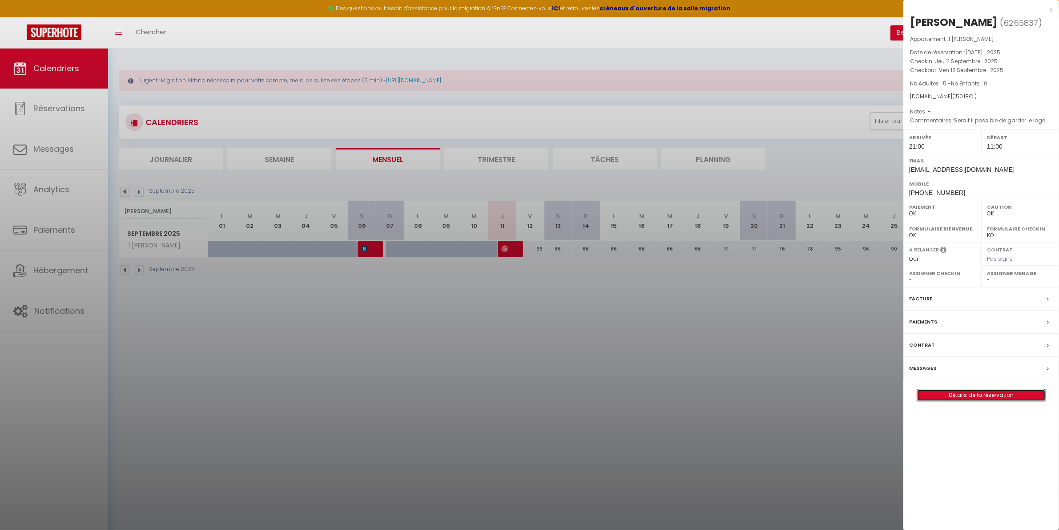
click at [984, 395] on link "Détails de la réservation" at bounding box center [981, 395] width 128 height 12
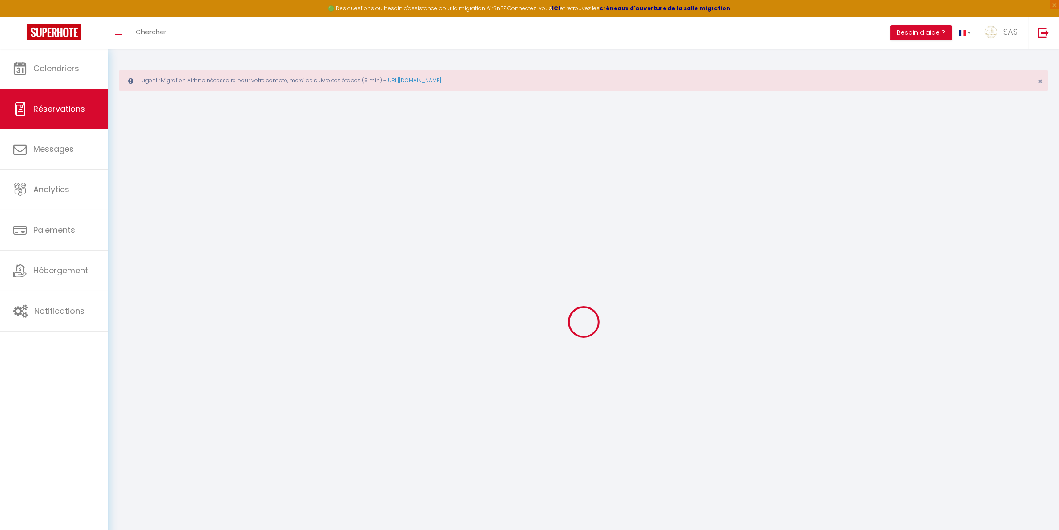
type input "Martin"
type input "Catrysse"
type input "kuflyiktswbtrqq0zrk8e1aidnpb@reply.superhote.com"
type input "martin.catrysse@gmail.com"
type input "+33659347758"
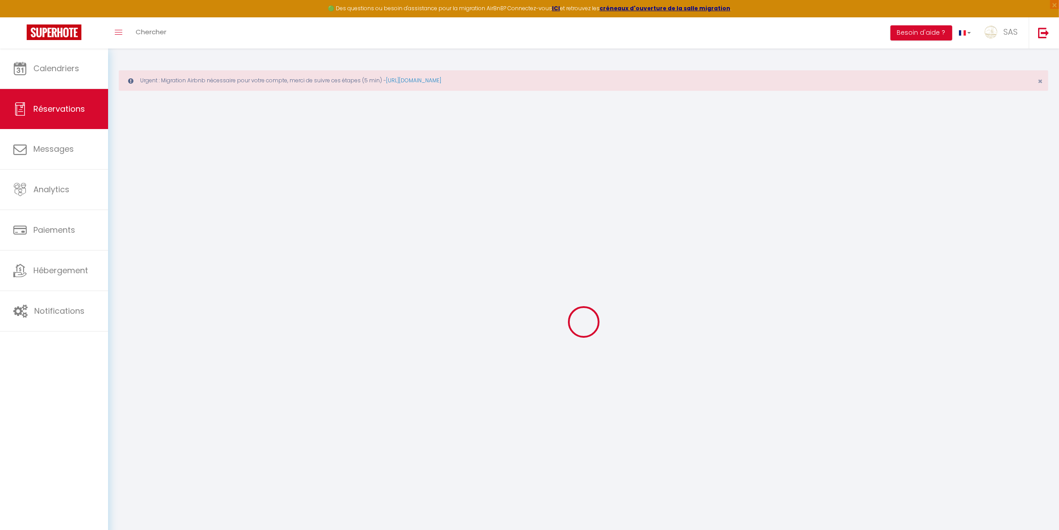
type input "0659347758"
select select
type input "5.14"
select select "41389"
select select "1"
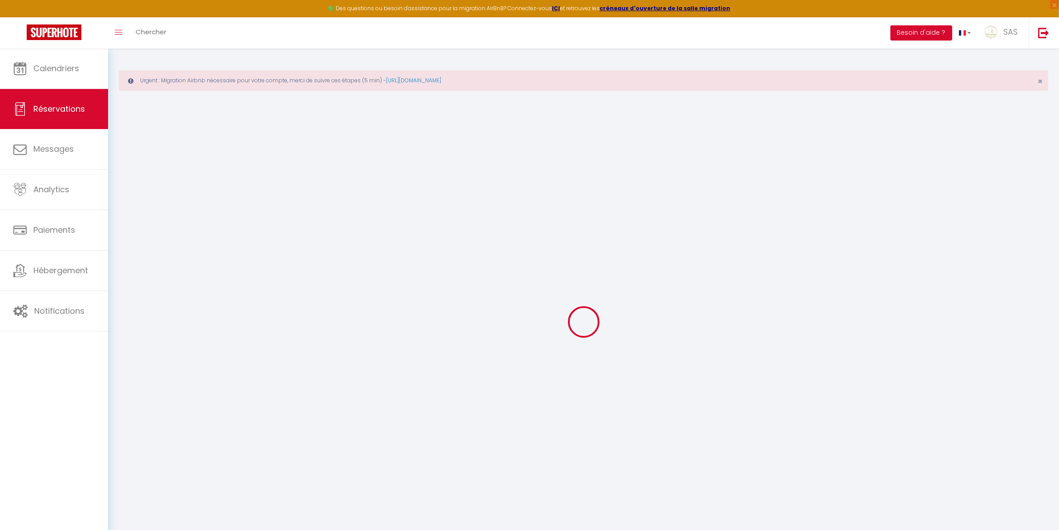
select select
type input "5"
select select "12"
select select
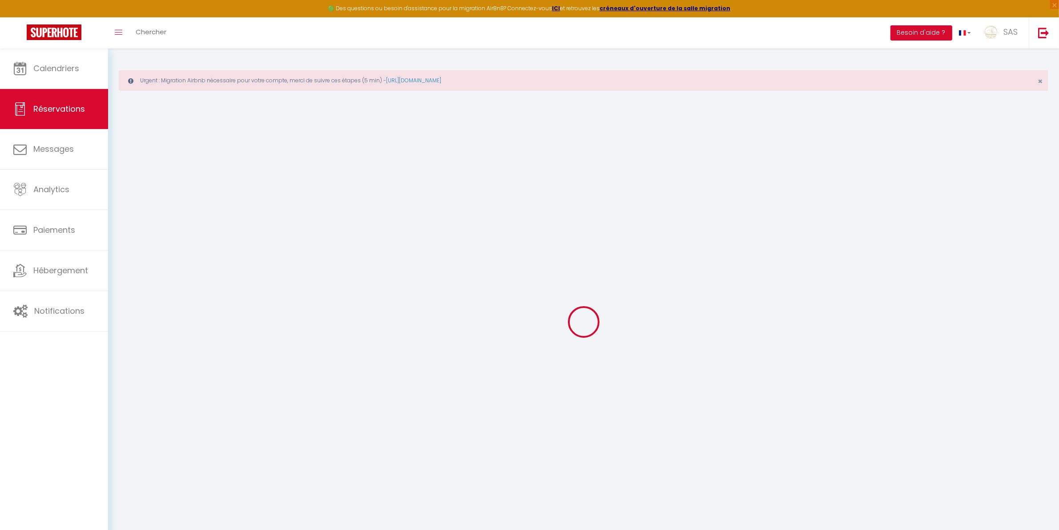
type input "85.68"
checkbox input "false"
type input "0"
select select "1"
type input "0"
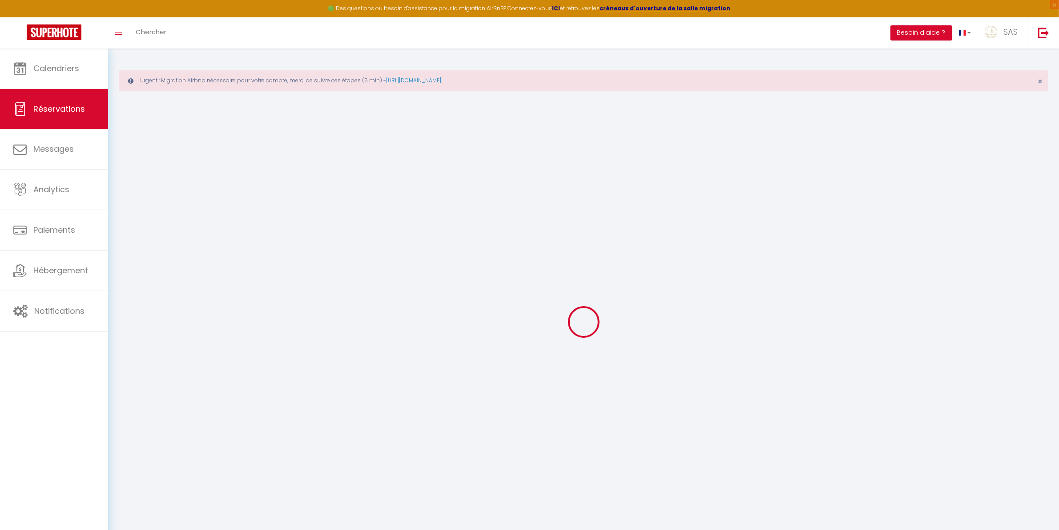
type input "0"
select select
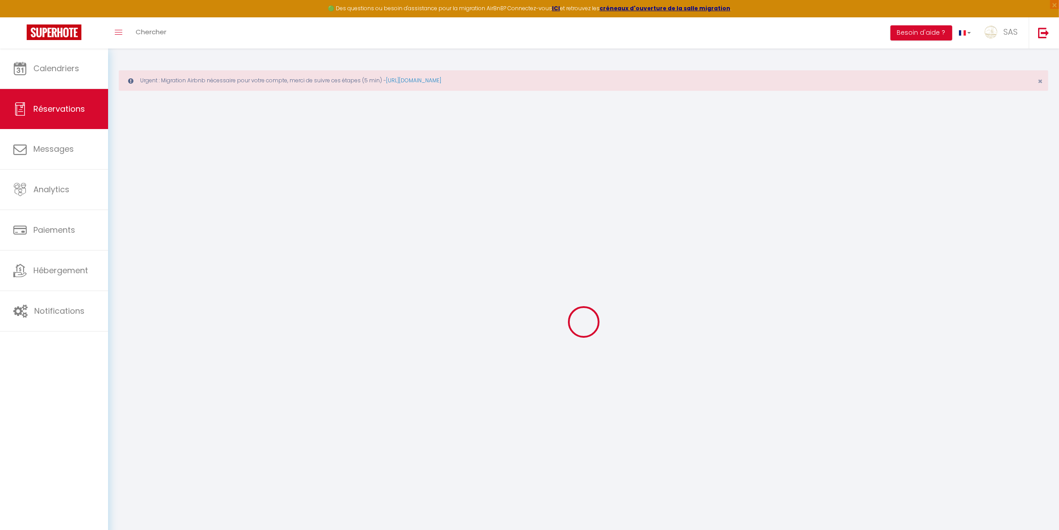
select select "15"
checkbox input "false"
select select
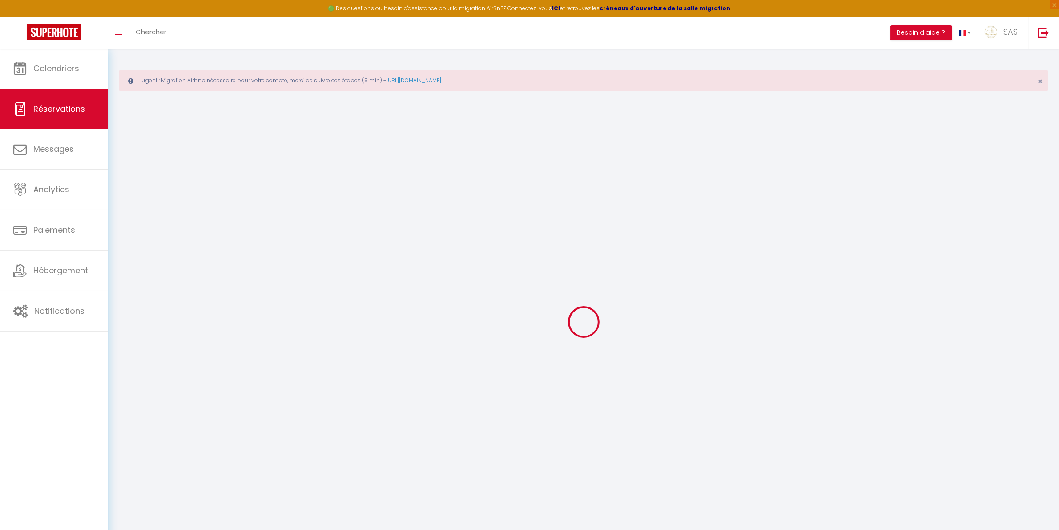
checkbox input "false"
select select
checkbox input "false"
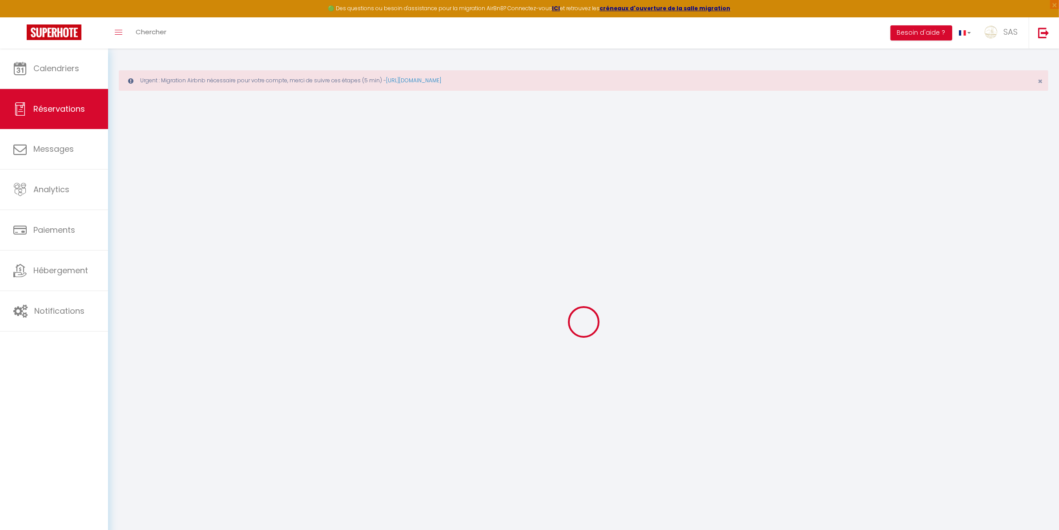
type textarea "Serait il possible de garder le logement jusqu'à 12h? Nous comptions télétravai…"
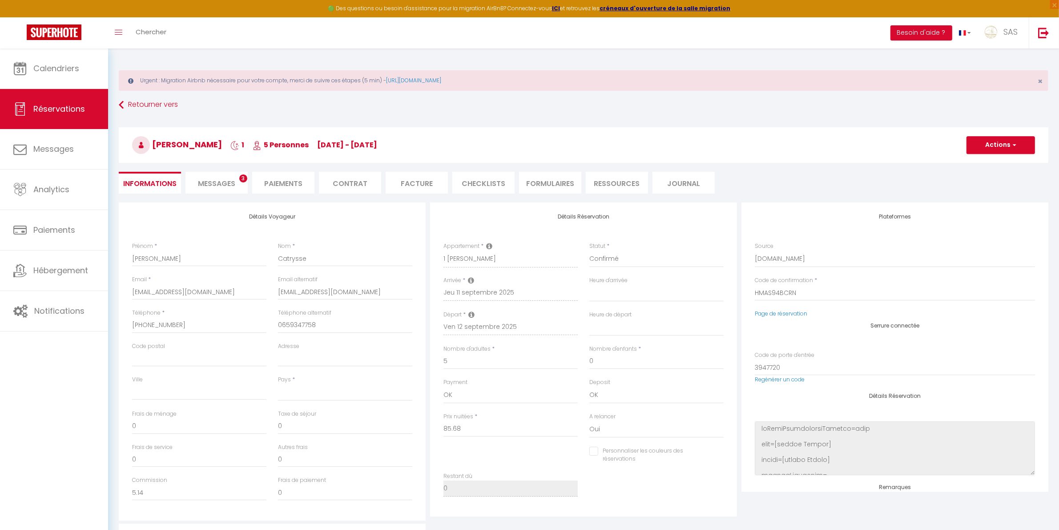
select select
type input "57"
type input "7.5"
select select
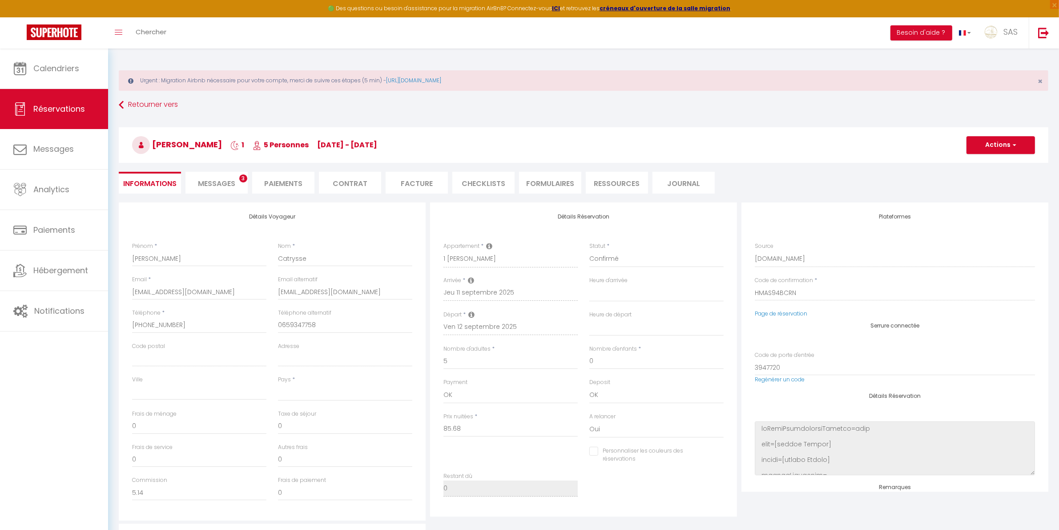
checkbox input "false"
select select
checkbox input "false"
select select "21:00"
select select "11:00"
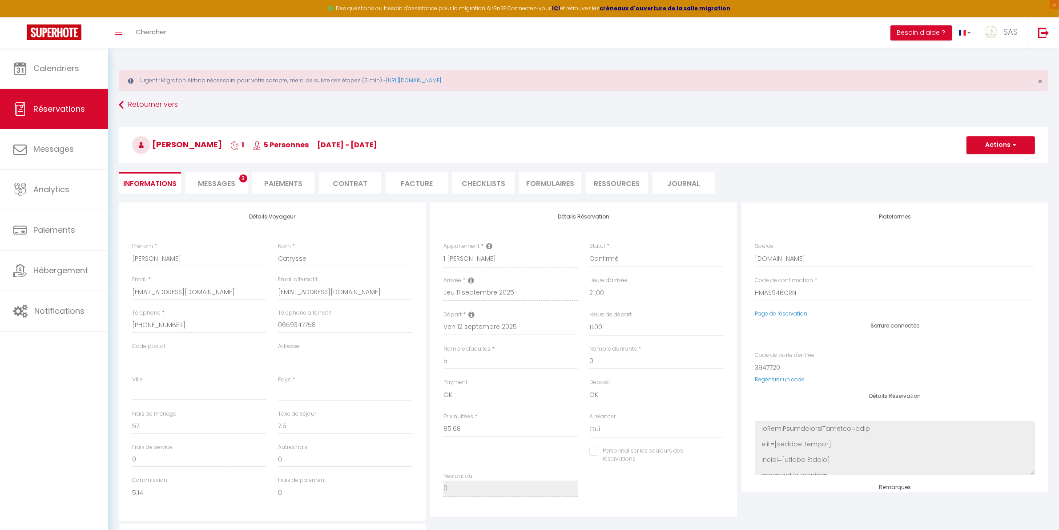
click at [232, 179] on span "Messages" at bounding box center [216, 183] width 37 height 10
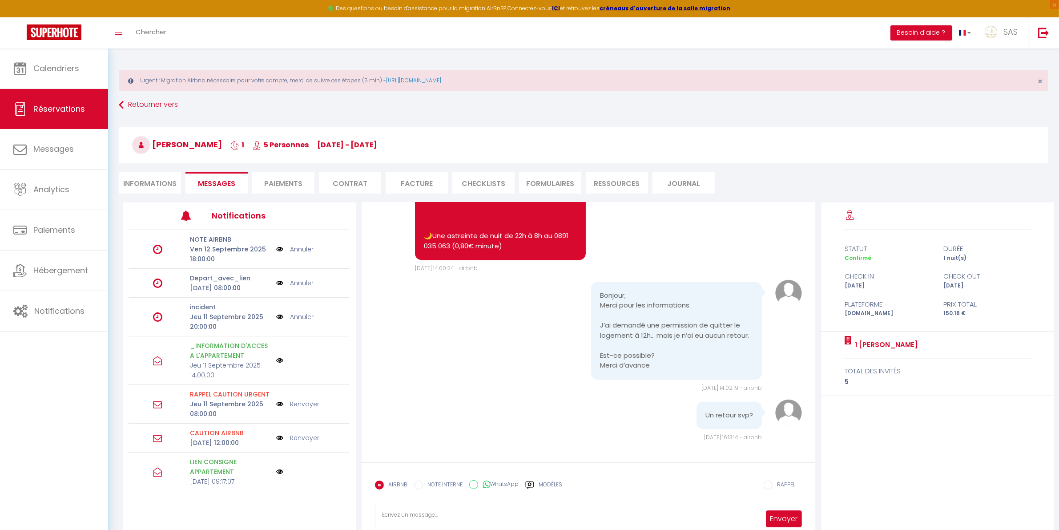
scroll to position [2343, 0]
click at [537, 485] on div "Modèles" at bounding box center [543, 490] width 37 height 19
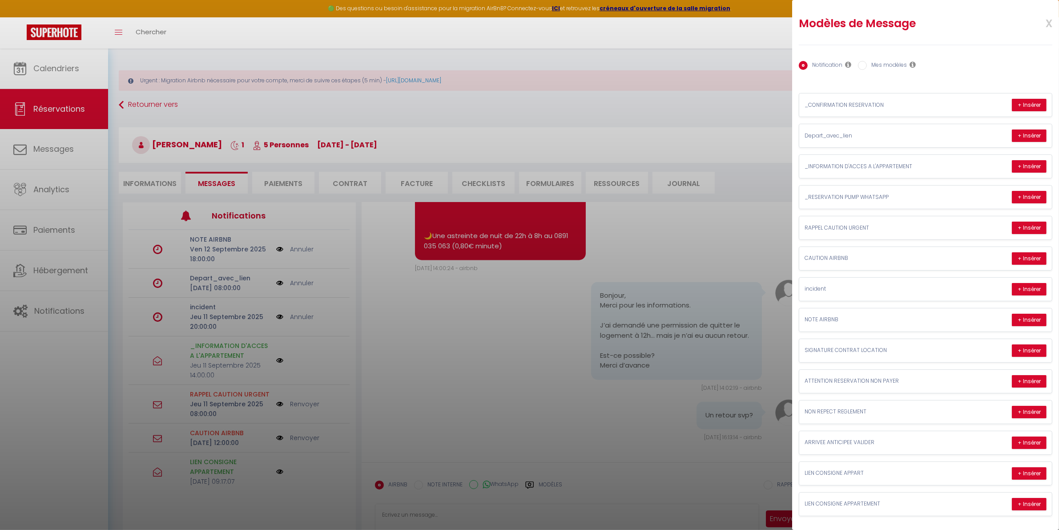
click at [882, 63] on label "Mes modèles" at bounding box center [887, 66] width 40 height 10
click at [867, 63] on input "Mes modèles" at bounding box center [862, 65] width 9 height 9
radio input "true"
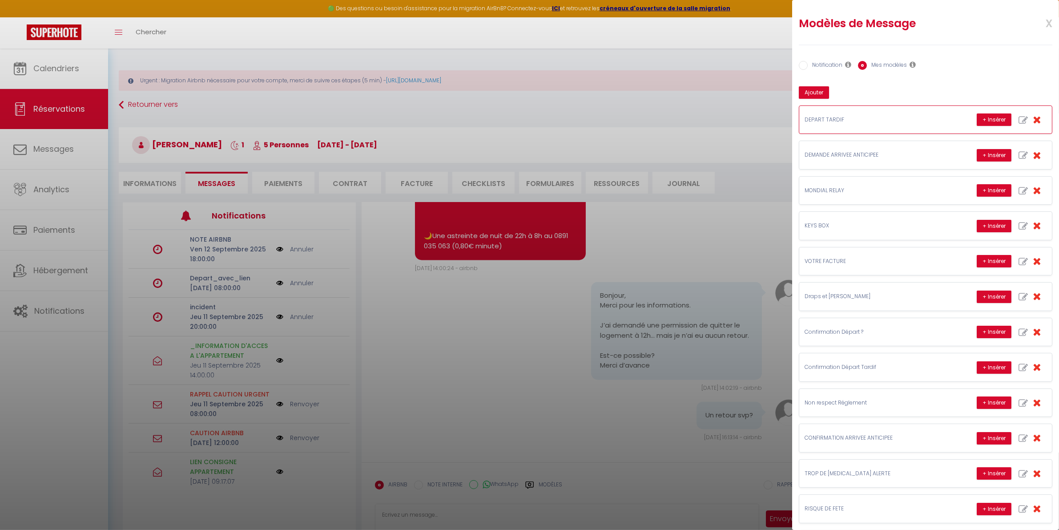
click at [897, 118] on p "DEPART TARDIF" at bounding box center [871, 120] width 133 height 8
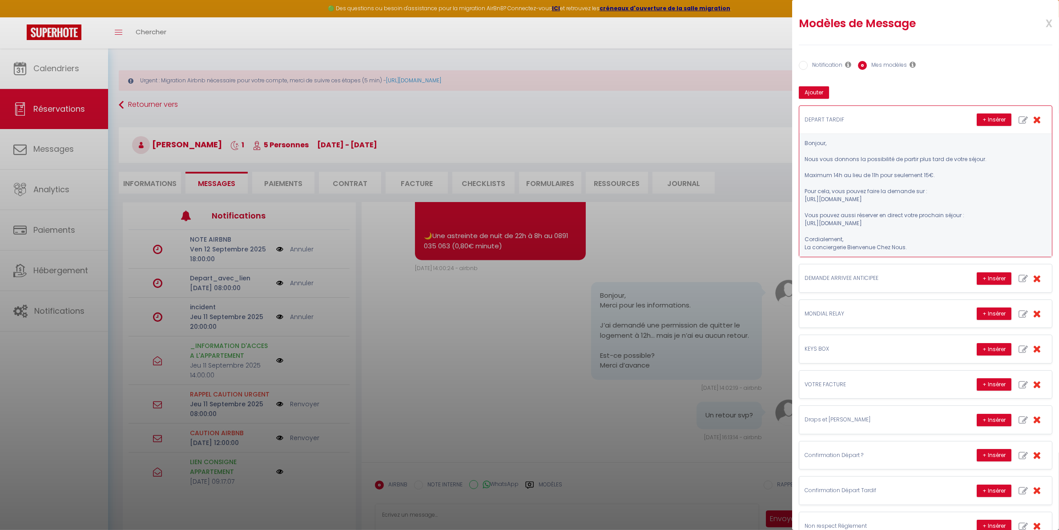
click at [897, 118] on p "DEPART TARDIF" at bounding box center [871, 120] width 133 height 8
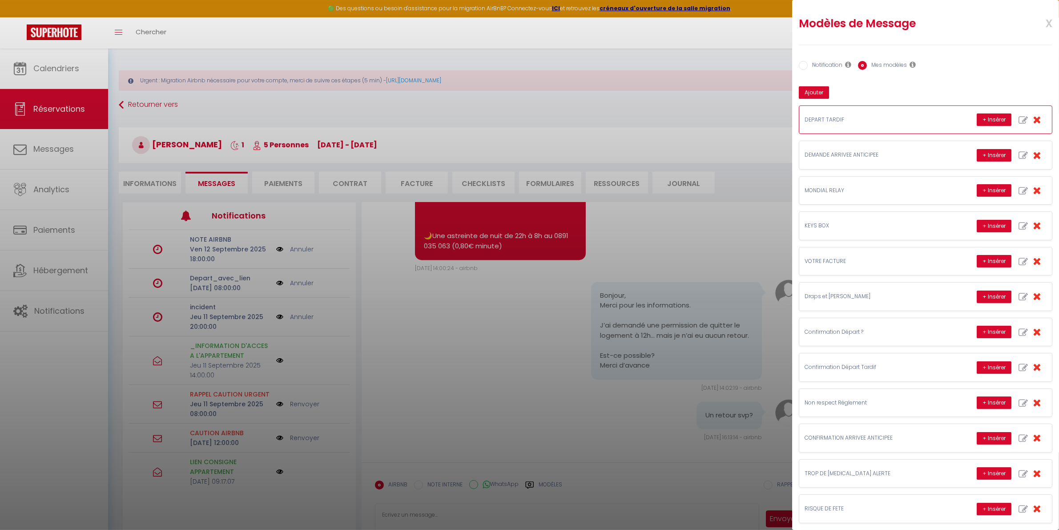
click at [897, 118] on p "DEPART TARDIF" at bounding box center [871, 120] width 133 height 8
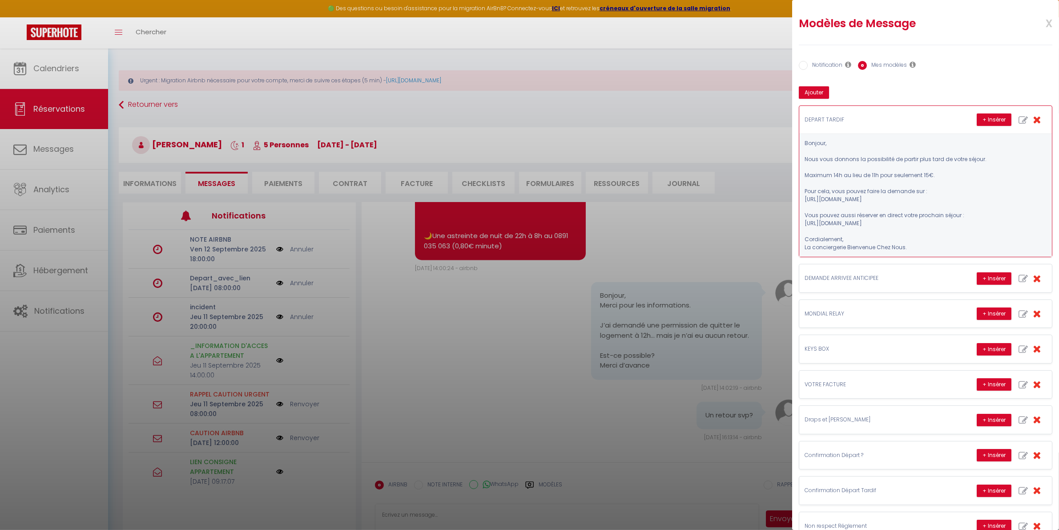
click at [897, 118] on p "DEPART TARDIF" at bounding box center [871, 120] width 133 height 8
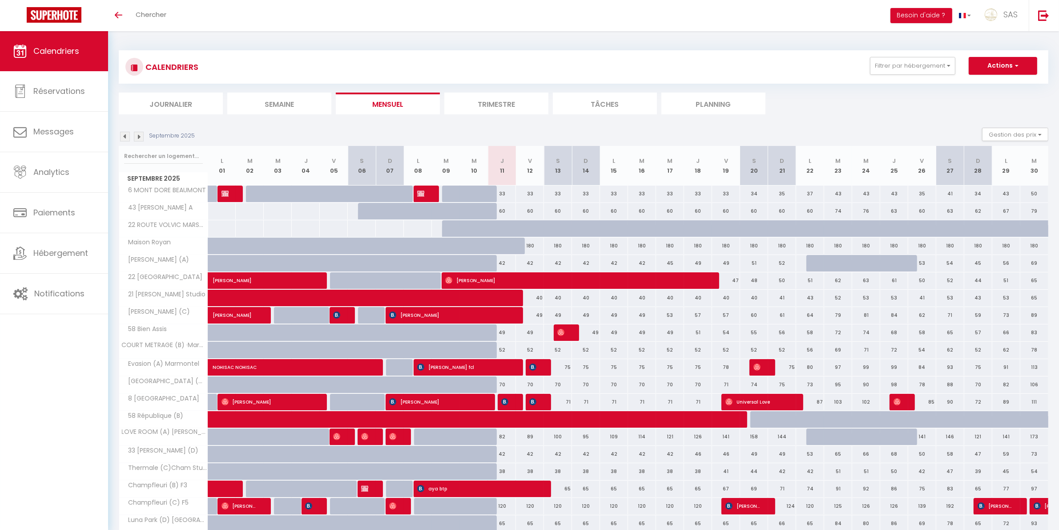
click at [693, 106] on li "Planning" at bounding box center [714, 104] width 104 height 22
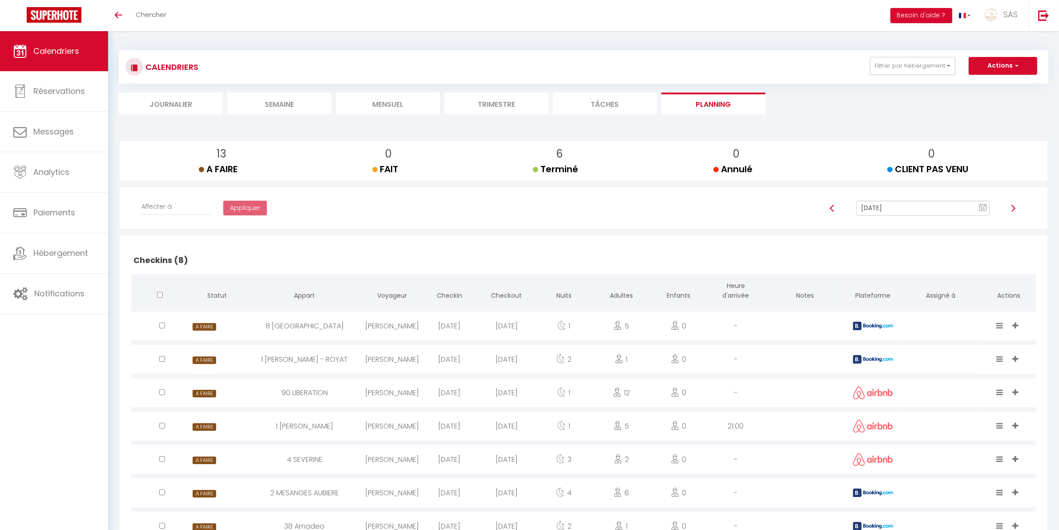
click at [892, 212] on input "Sep 11, 2025" at bounding box center [923, 208] width 133 height 15
click at [963, 271] on td "12" at bounding box center [963, 270] width 14 height 14
click at [884, 210] on input "Sep 12, 2025" at bounding box center [923, 208] width 133 height 15
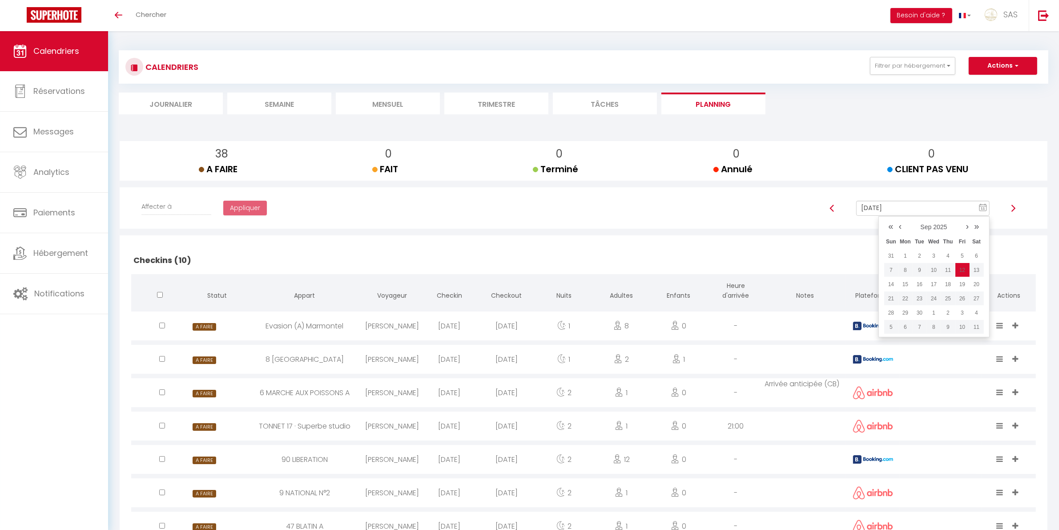
click at [746, 198] on div "Affecter à EVELYNE T MARIE PIERRE .R PATRICK EUZET MICHEL COULAUD Thierry JOLY …" at bounding box center [584, 211] width 914 height 26
click at [869, 205] on input "Sep 12, 2025" at bounding box center [923, 208] width 133 height 15
click at [951, 270] on td "11" at bounding box center [948, 270] width 14 height 14
type input "Sep 11, 2025"
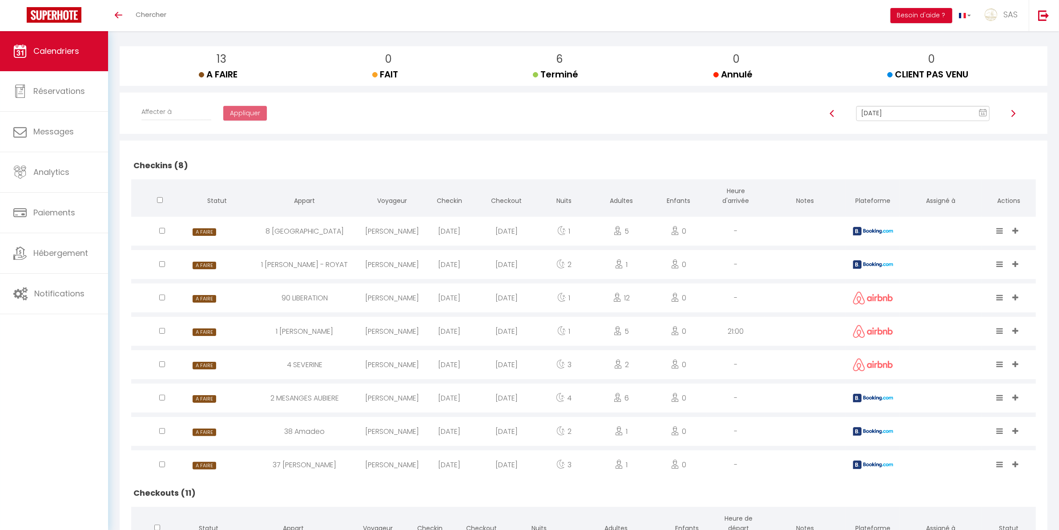
scroll to position [185, 0]
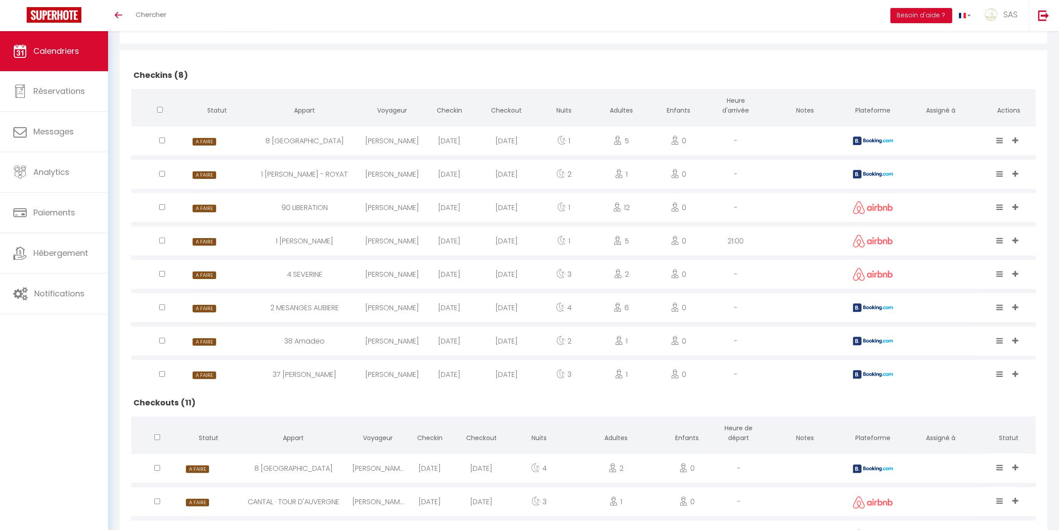
click at [374, 147] on div "Mathieu Jeune" at bounding box center [392, 140] width 57 height 29
select select "0"
select select "1"
select select
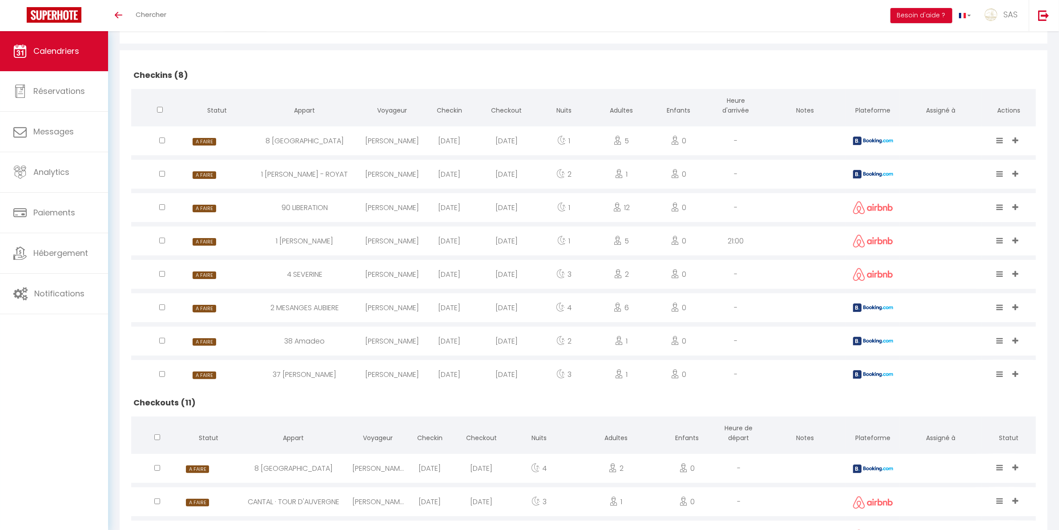
select select
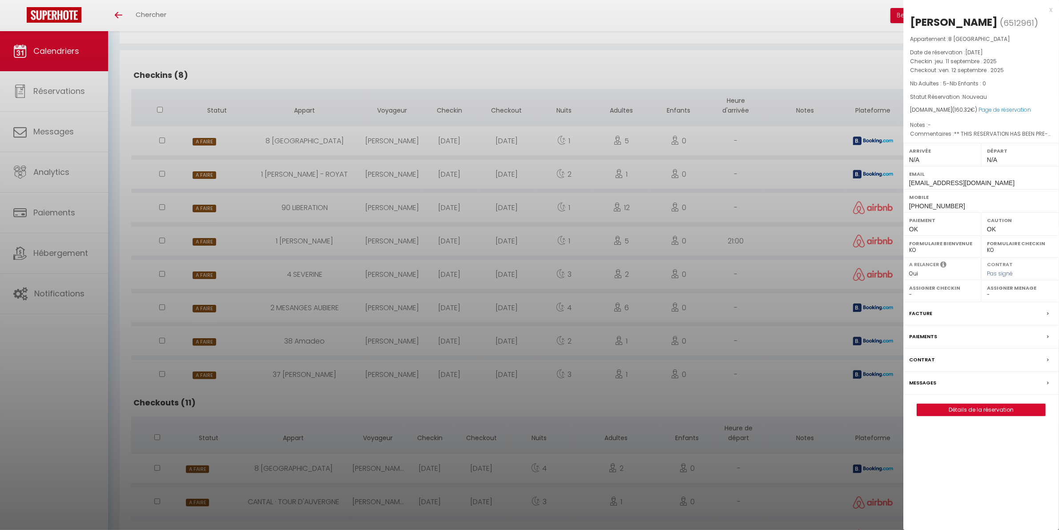
click at [382, 162] on div at bounding box center [529, 265] width 1059 height 530
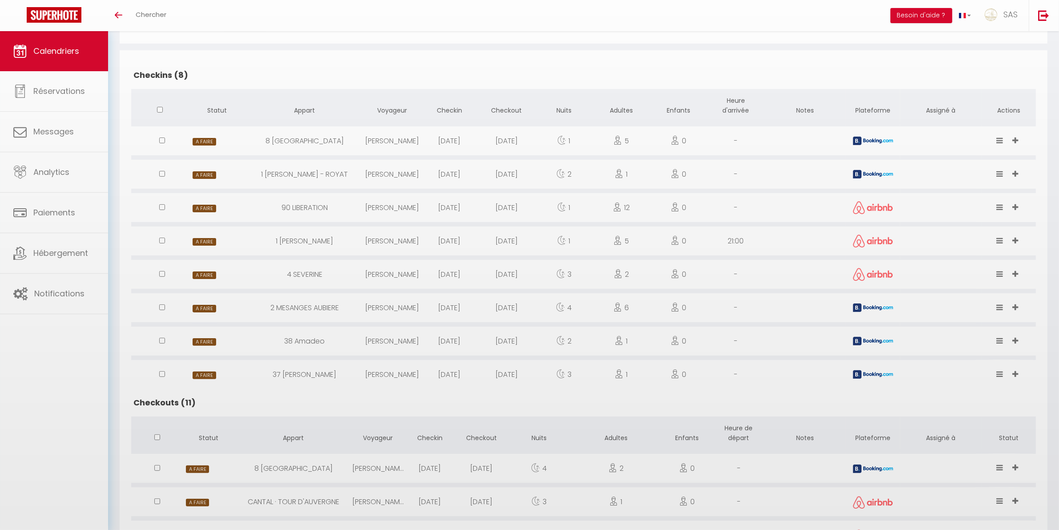
click at [384, 166] on body "🟢 Des questions ou besoin d'assistance pour la migration AirBnB? Connectez-vous…" at bounding box center [529, 345] width 1059 height 999
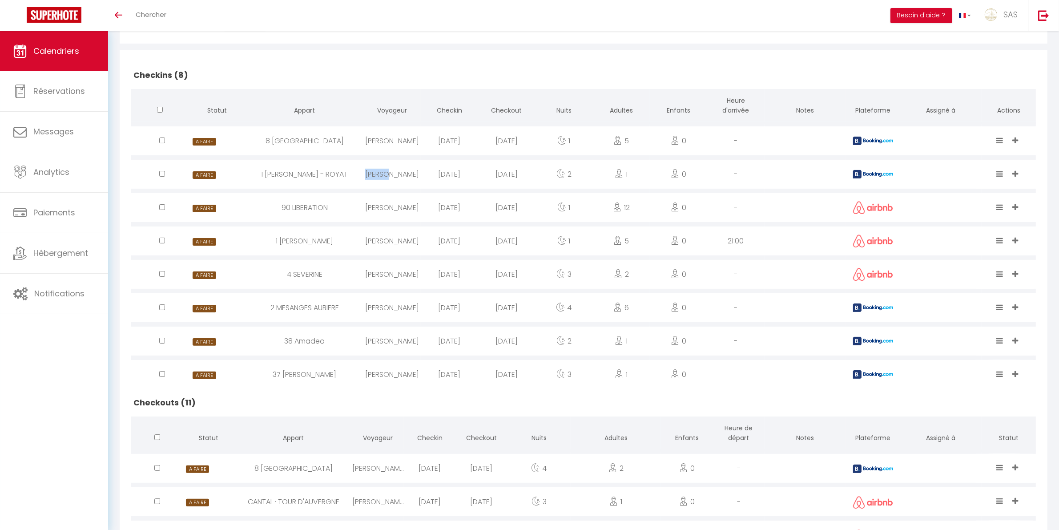
click at [384, 166] on div "Perzo Charles" at bounding box center [392, 174] width 57 height 29
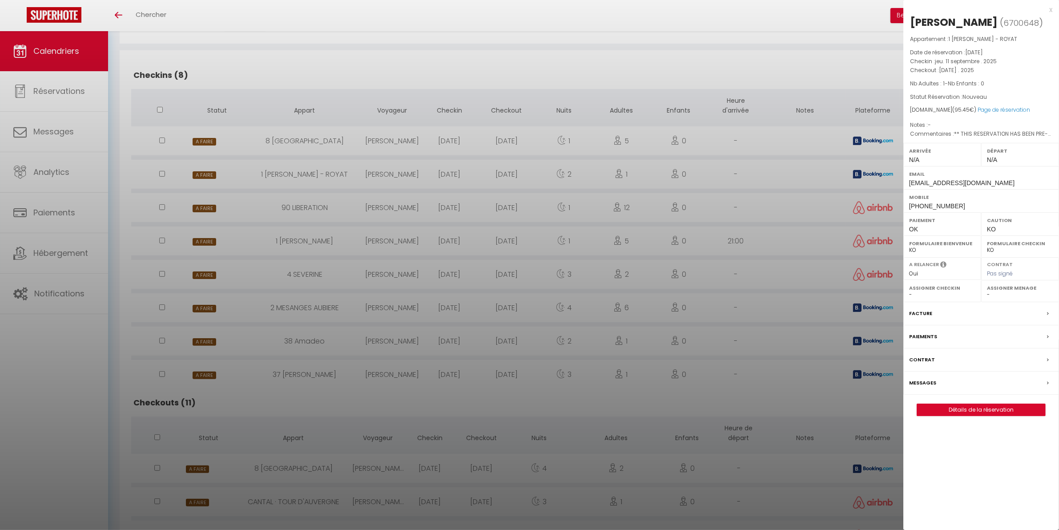
click at [427, 179] on div at bounding box center [529, 265] width 1059 height 530
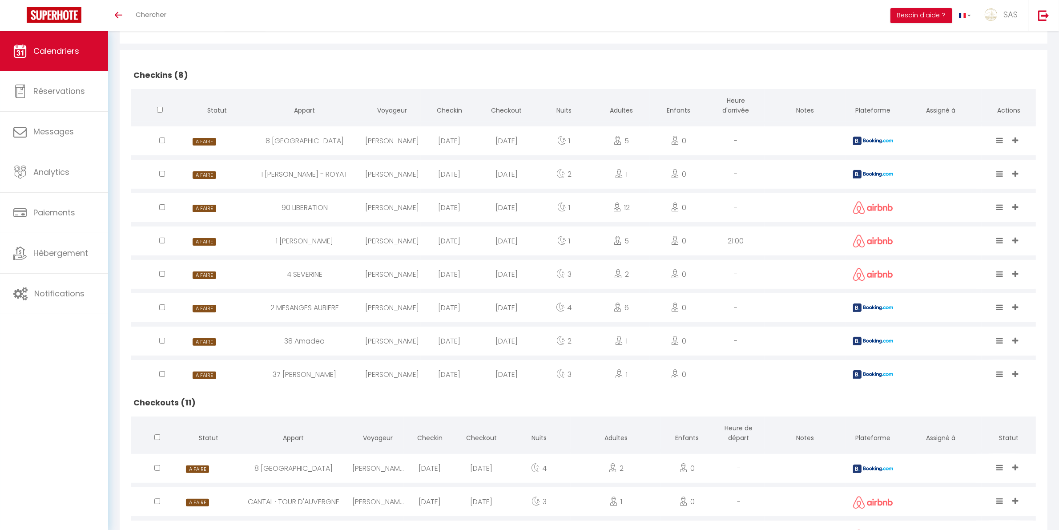
click at [411, 304] on div "Bastien Cardoso BATISOL" at bounding box center [392, 307] width 57 height 29
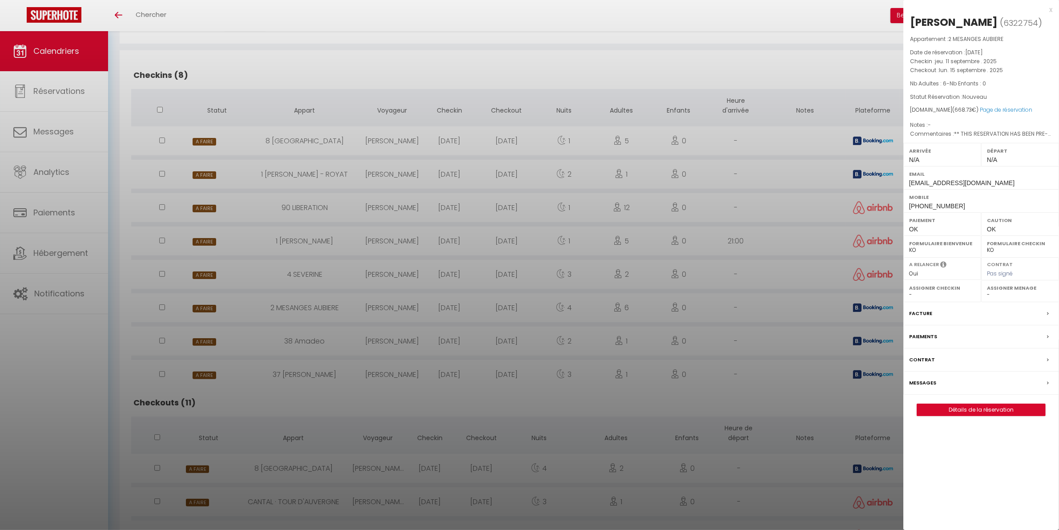
click at [411, 304] on div at bounding box center [529, 265] width 1059 height 530
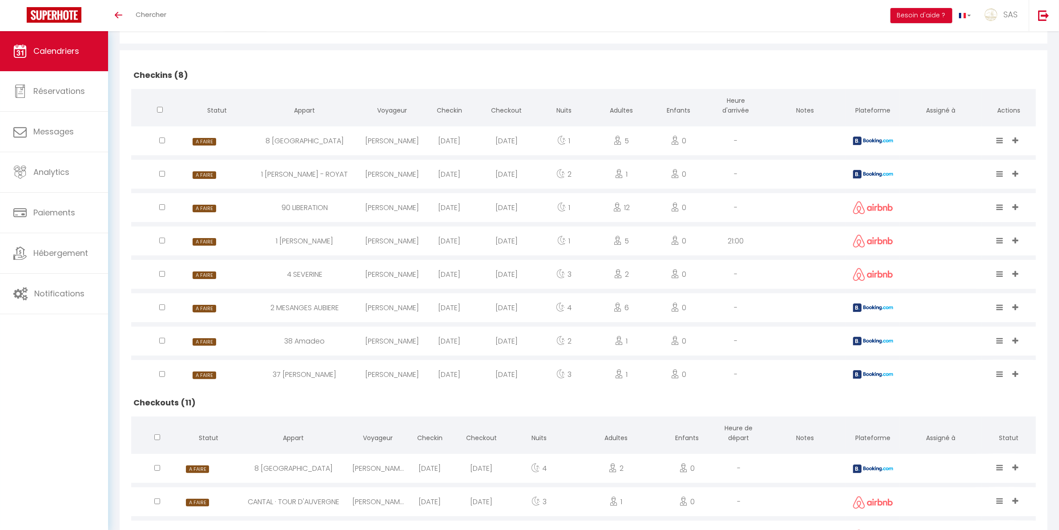
click at [416, 337] on div "Leïla Schaller" at bounding box center [392, 341] width 57 height 29
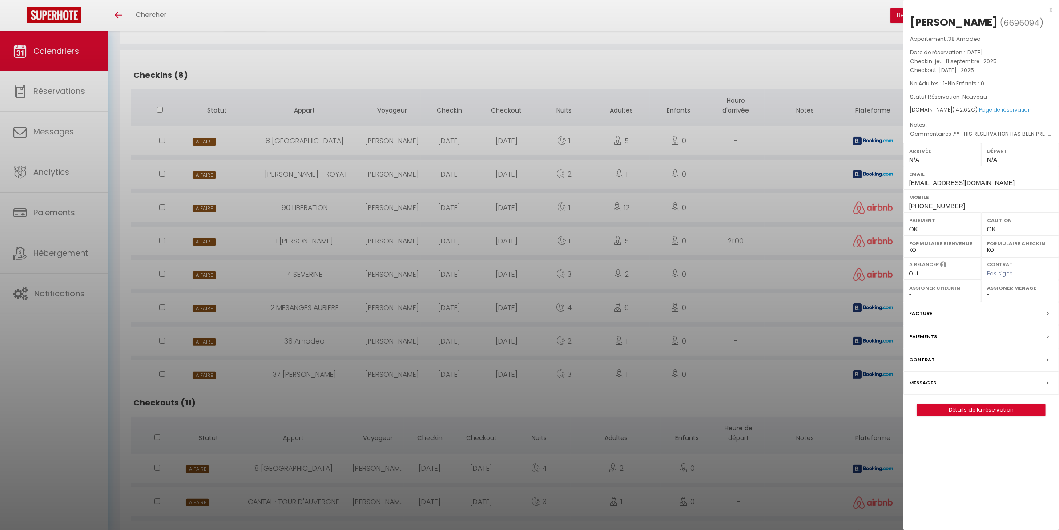
click at [416, 337] on div at bounding box center [529, 265] width 1059 height 530
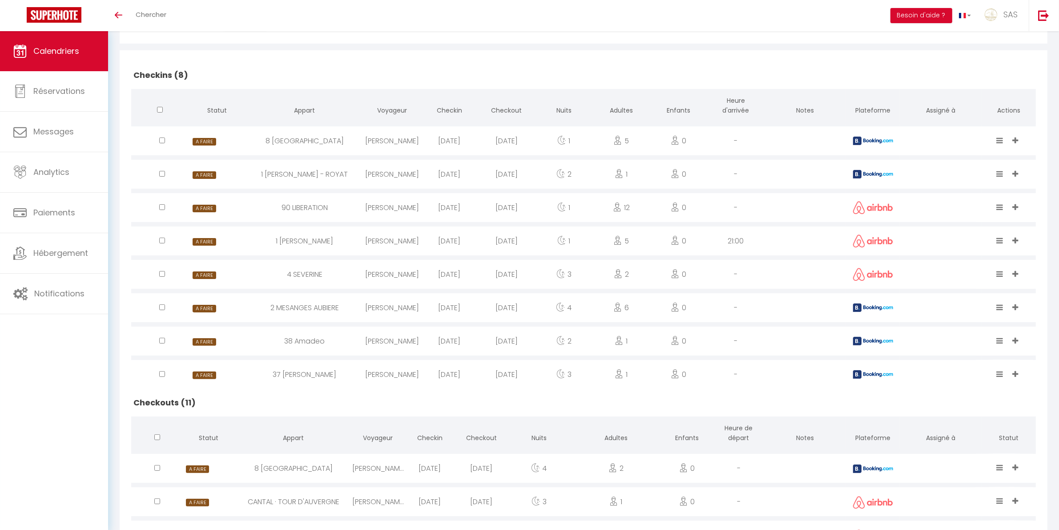
click at [431, 373] on div "2025-09-11" at bounding box center [449, 374] width 57 height 29
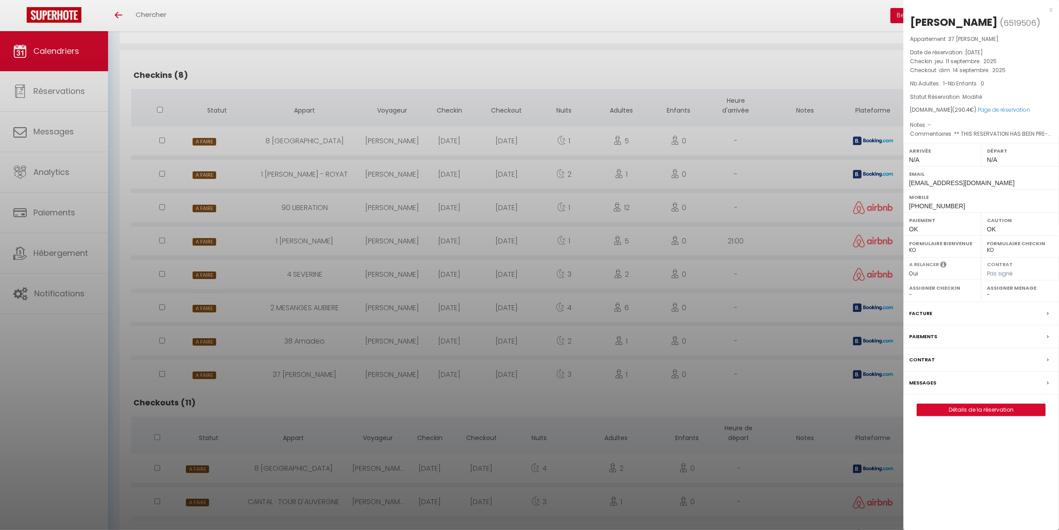
click at [432, 373] on div at bounding box center [529, 265] width 1059 height 530
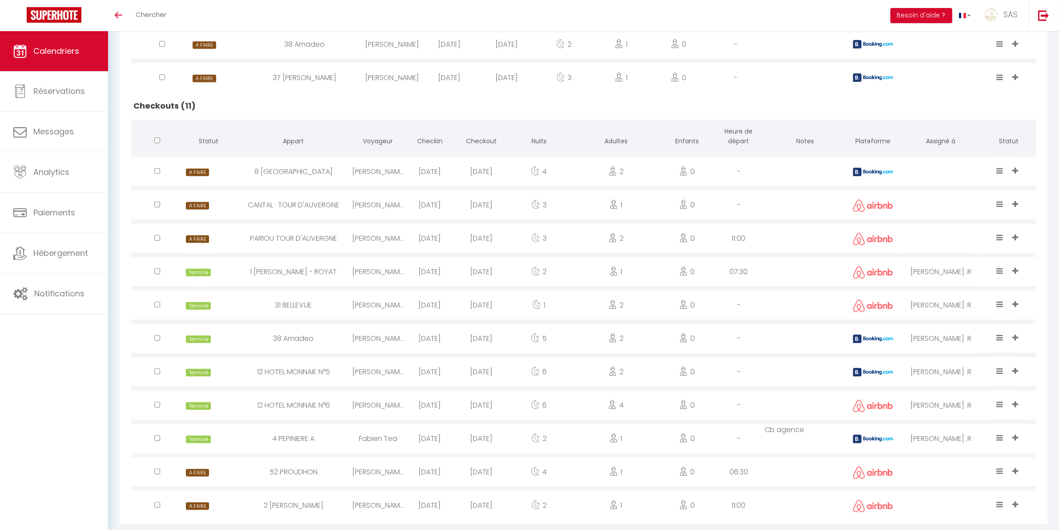
scroll to position [500, 0]
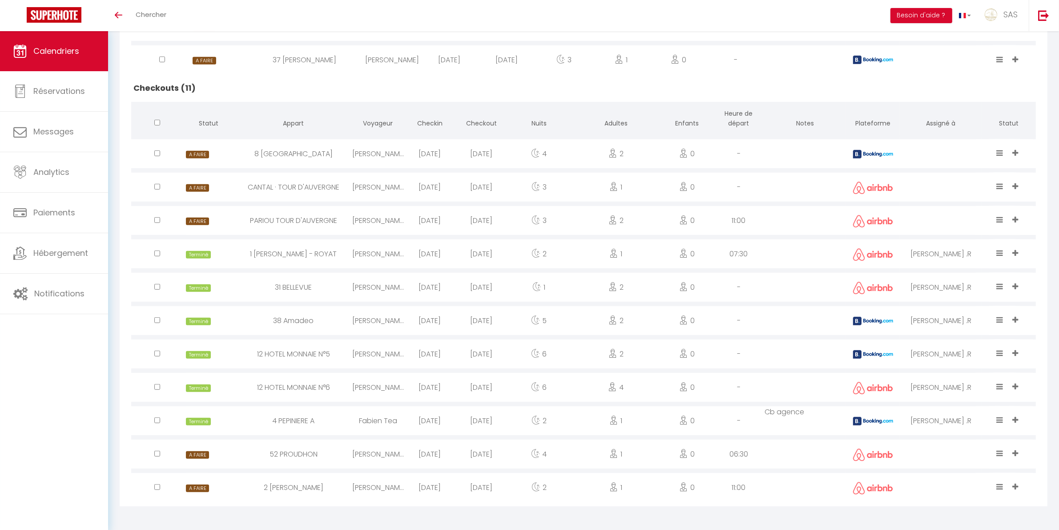
click at [1014, 183] on icon at bounding box center [1016, 186] width 6 height 8
click at [983, 136] on li "MARIE PIERRE" at bounding box center [967, 138] width 113 height 17
click at [999, 183] on icon at bounding box center [1000, 186] width 7 height 8
click at [980, 158] on li "Terminé" at bounding box center [973, 155] width 70 height 17
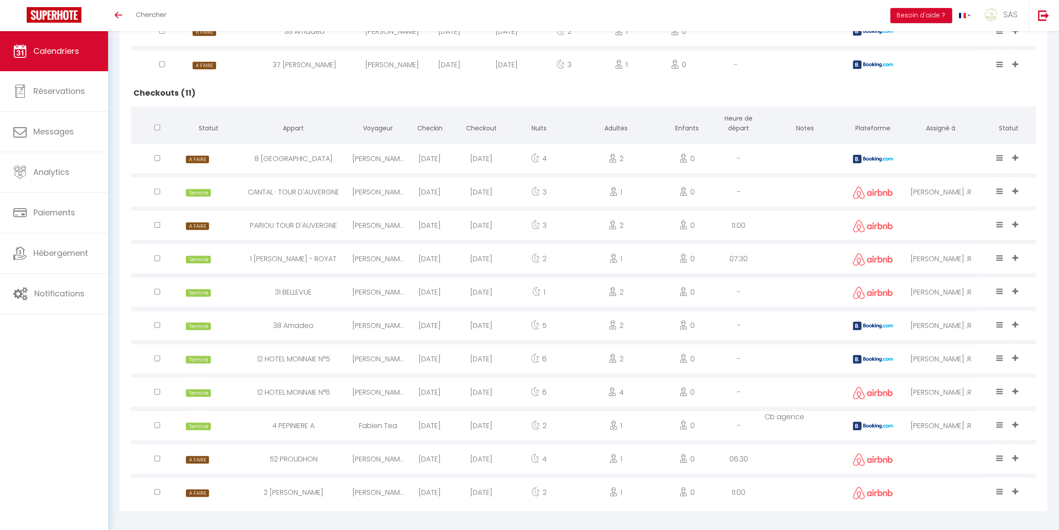
scroll to position [500, 0]
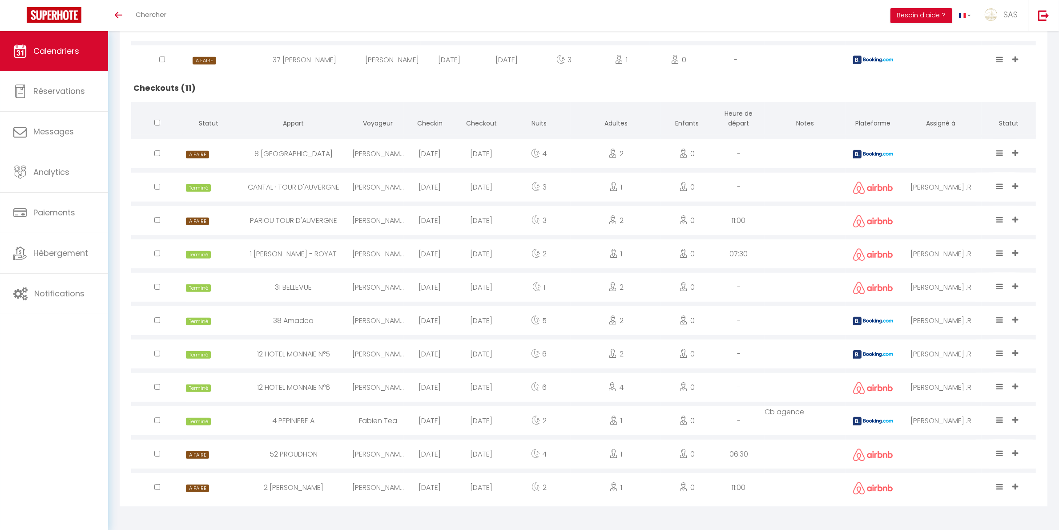
click at [1014, 485] on icon at bounding box center [1016, 487] width 6 height 8
click at [993, 434] on li "MARIE PIERRE" at bounding box center [967, 438] width 113 height 17
click at [1002, 488] on icon at bounding box center [1000, 487] width 7 height 8
click at [981, 458] on li "Terminé" at bounding box center [973, 456] width 70 height 17
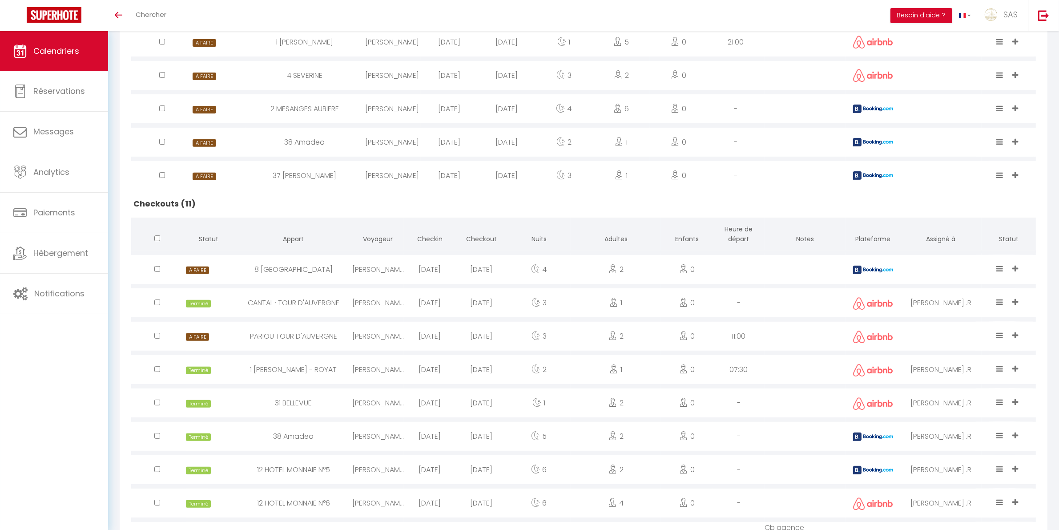
scroll to position [500, 0]
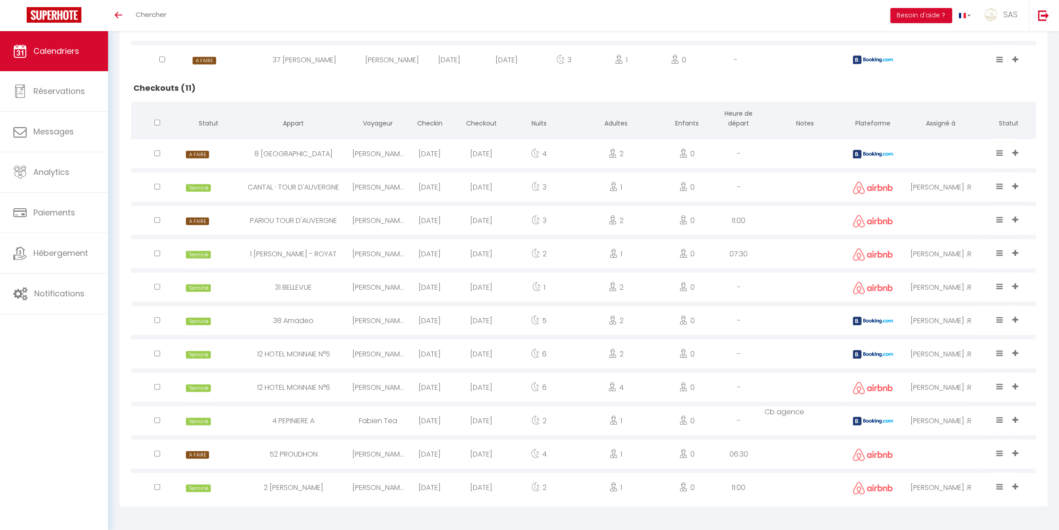
click at [1018, 150] on icon at bounding box center [1016, 153] width 6 height 8
click at [997, 106] on li "MARIE PIERRE" at bounding box center [967, 105] width 113 height 17
click at [998, 155] on icon at bounding box center [1000, 153] width 7 height 8
click at [957, 121] on li "Terminé" at bounding box center [973, 122] width 70 height 17
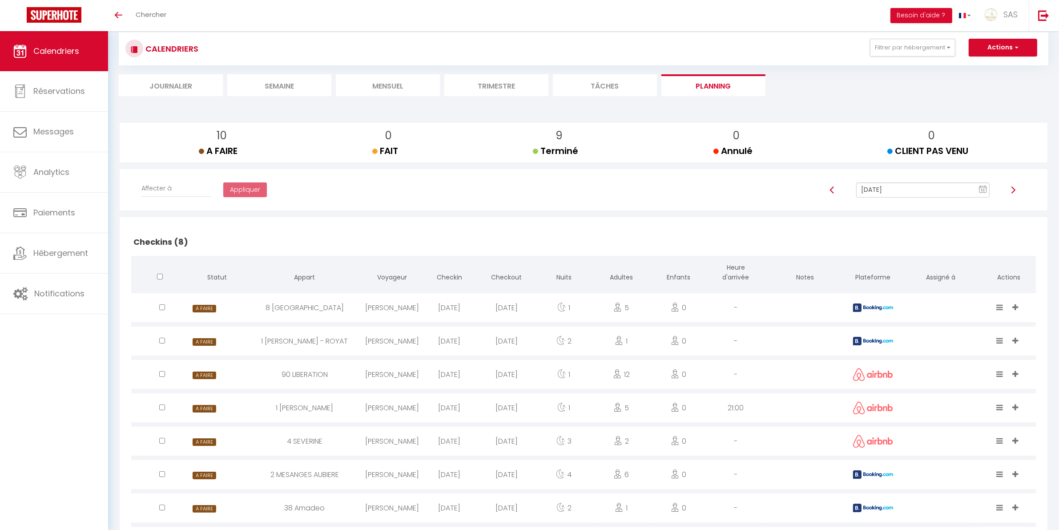
scroll to position [0, 0]
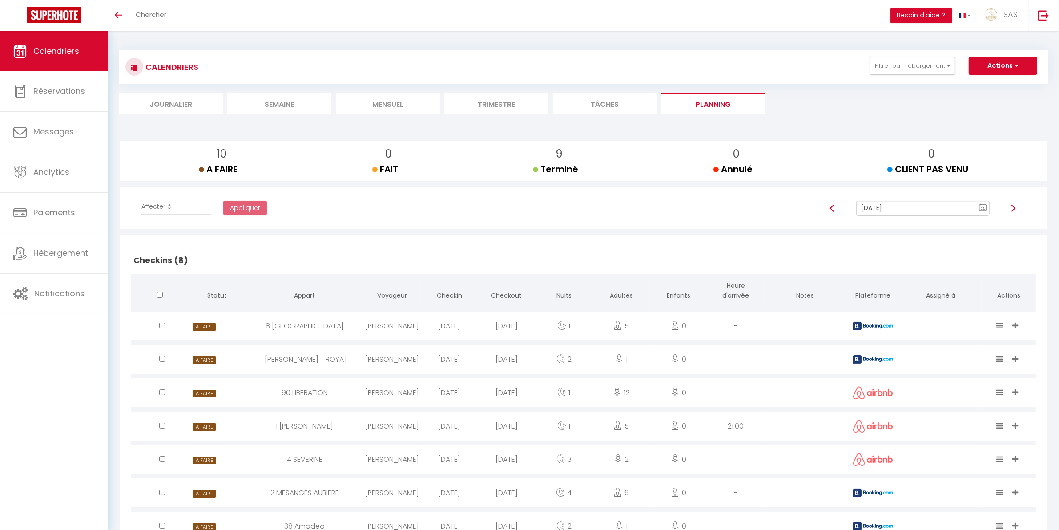
click at [395, 101] on li "Mensuel" at bounding box center [388, 104] width 104 height 22
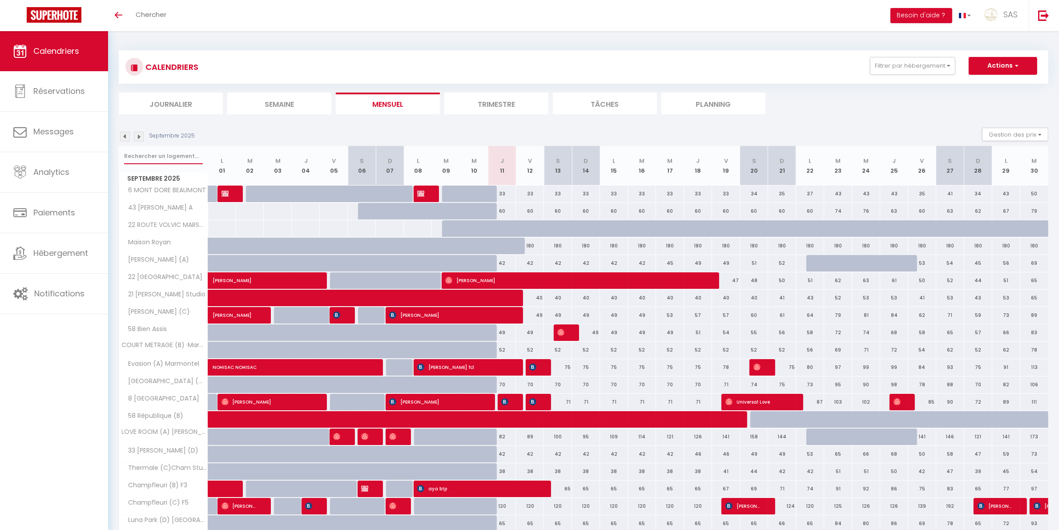
click at [141, 150] on input "text" at bounding box center [163, 156] width 79 height 16
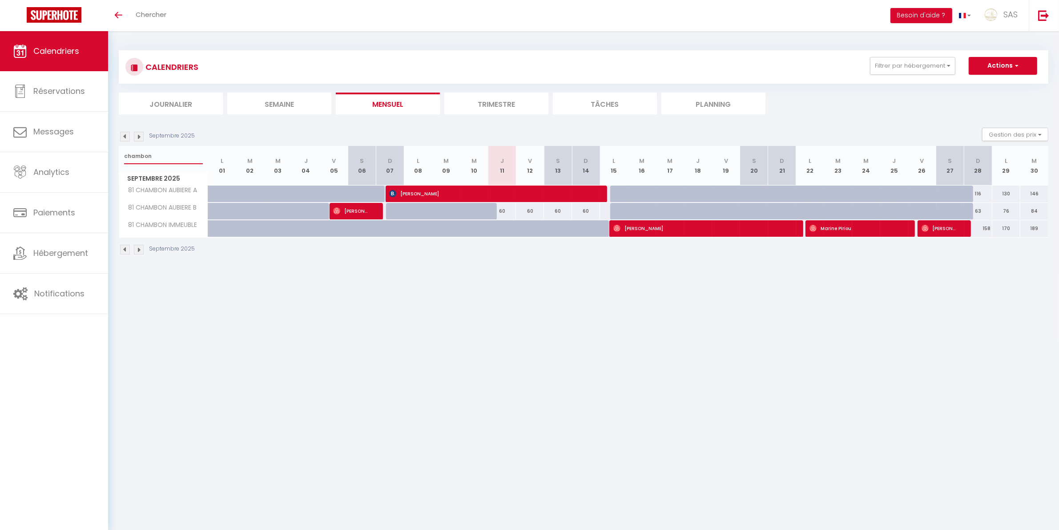
type input "chambon"
click at [714, 228] on span "Matt Sheppard" at bounding box center [703, 228] width 178 height 17
select select "OK"
select select "0"
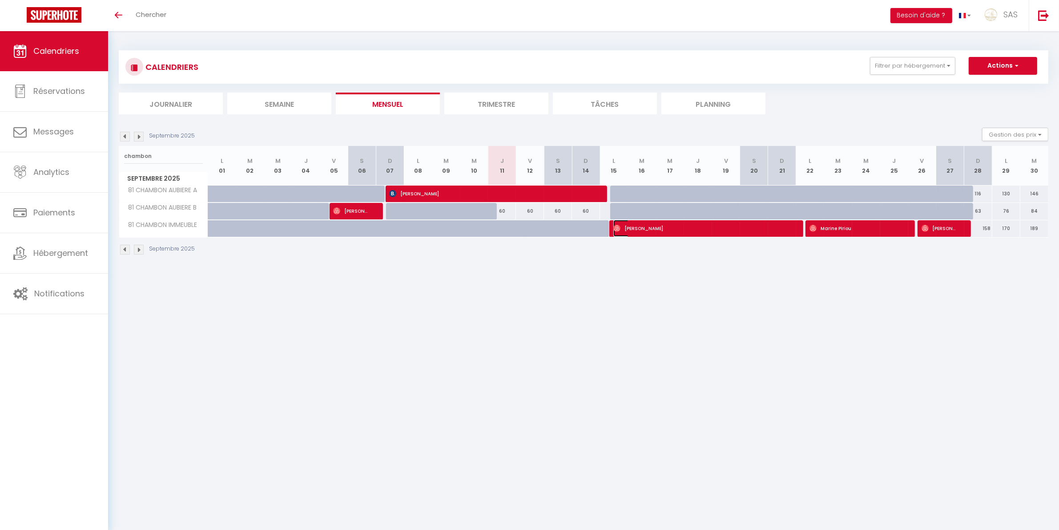
select select "0"
select select "1"
select select
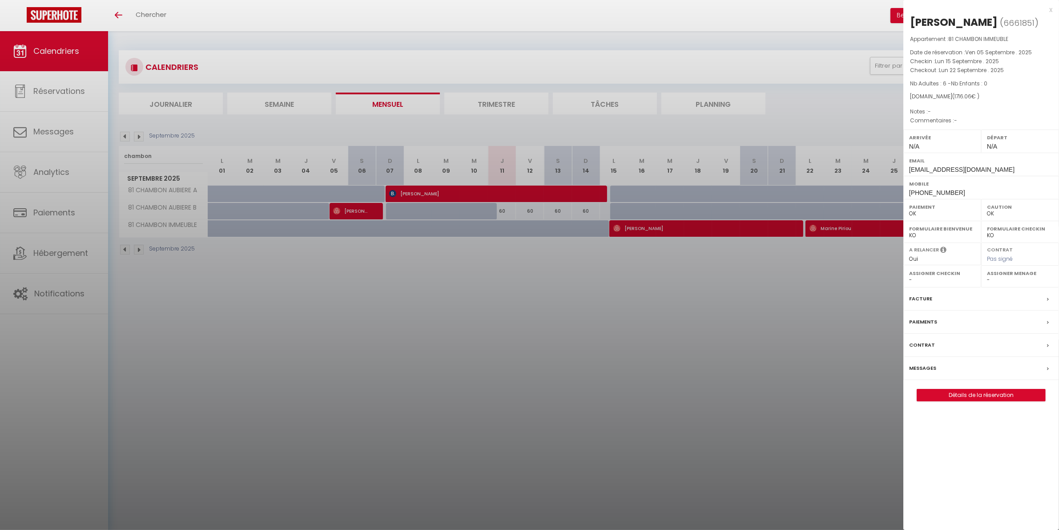
click at [535, 295] on div at bounding box center [529, 265] width 1059 height 530
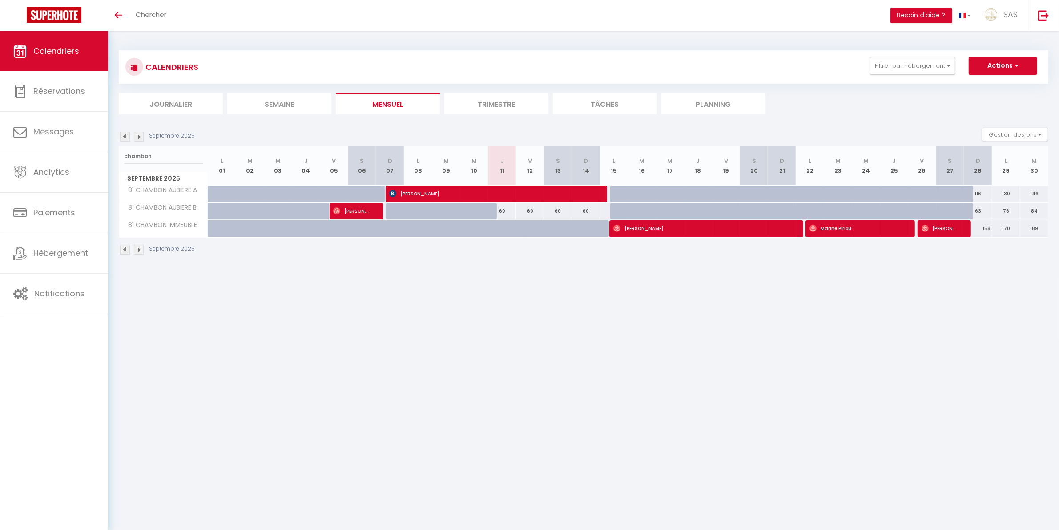
click at [688, 110] on li "Planning" at bounding box center [714, 104] width 104 height 22
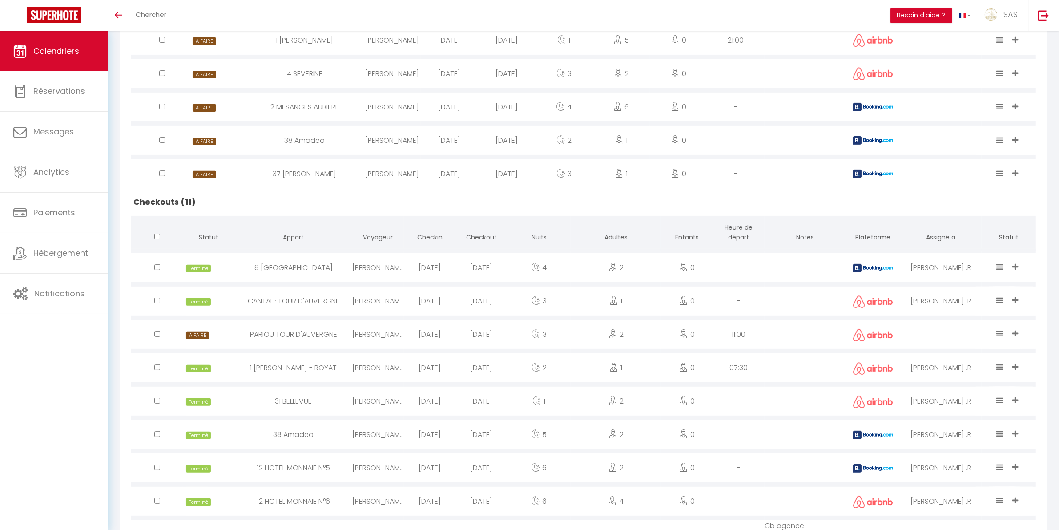
scroll to position [500, 0]
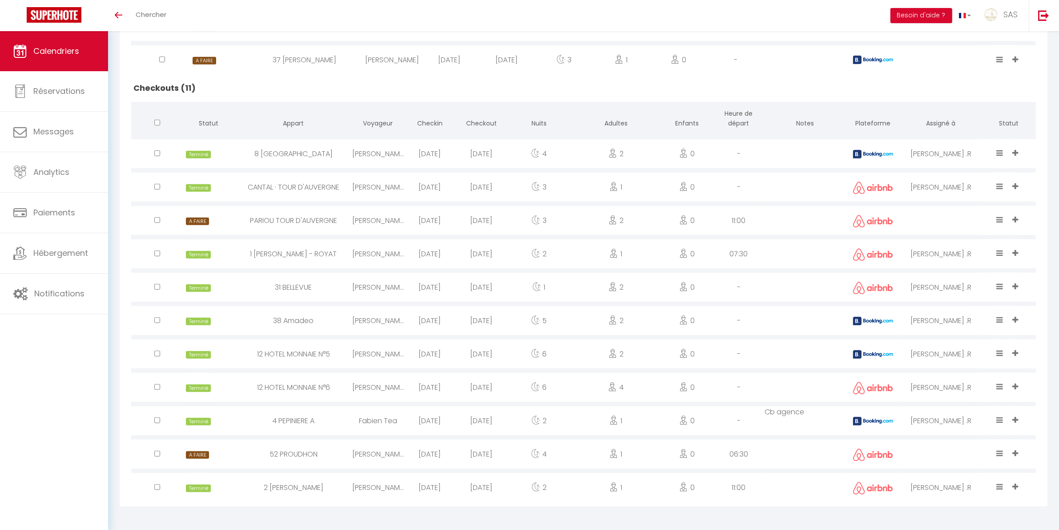
click at [1015, 452] on icon at bounding box center [1016, 453] width 6 height 8
click at [985, 406] on li "MARIE PIERRE" at bounding box center [967, 405] width 113 height 17
click at [998, 455] on icon at bounding box center [1000, 453] width 7 height 8
click at [961, 416] on li "Terminé" at bounding box center [973, 422] width 70 height 17
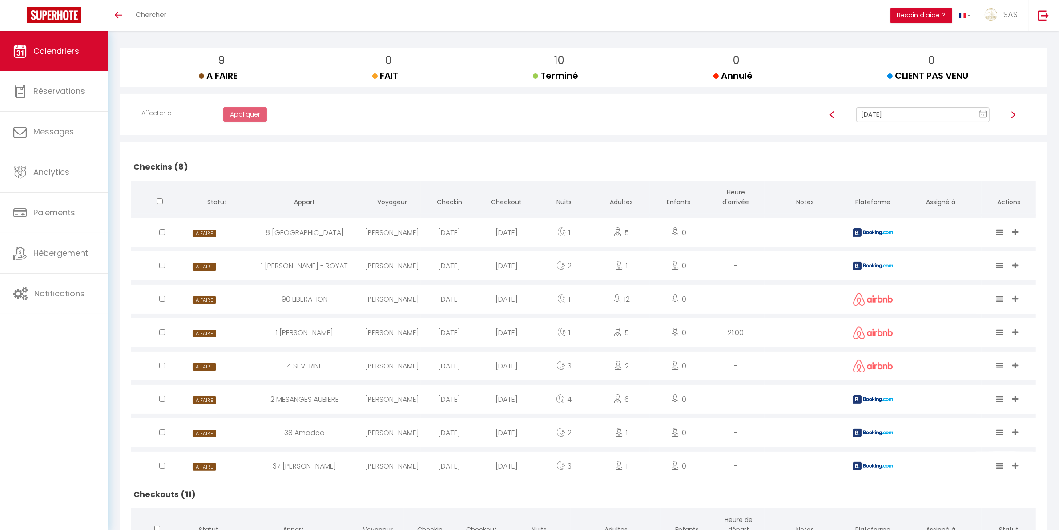
scroll to position [36, 0]
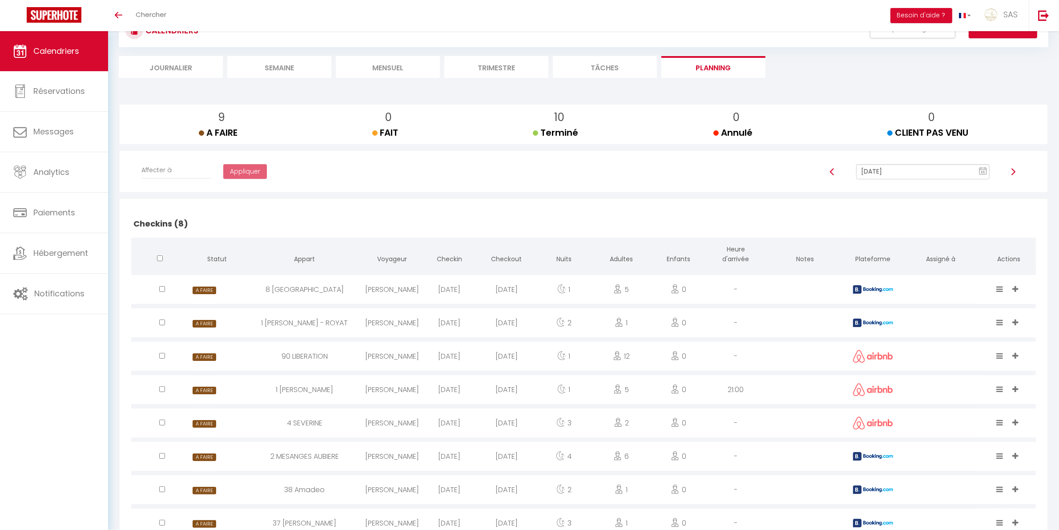
click at [948, 176] on input "Sep 11, 2025" at bounding box center [923, 171] width 133 height 15
click at [965, 237] on td "12" at bounding box center [963, 233] width 14 height 14
click at [52, 56] on span "Calendriers" at bounding box center [56, 50] width 46 height 11
click at [893, 172] on input "Sep 12, 2025" at bounding box center [923, 171] width 133 height 15
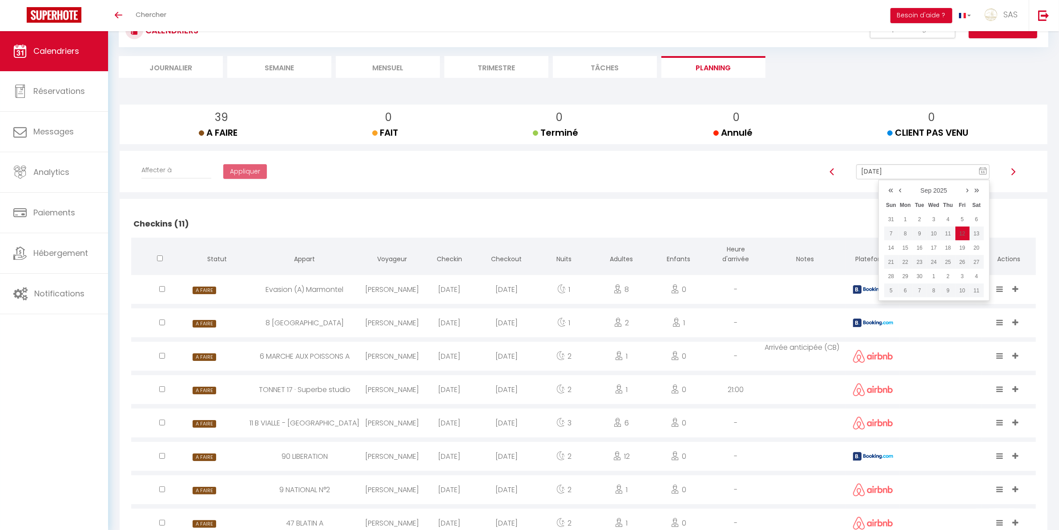
click at [982, 172] on text "11" at bounding box center [983, 172] width 4 height 4
click at [910, 251] on td "15" at bounding box center [906, 248] width 14 height 14
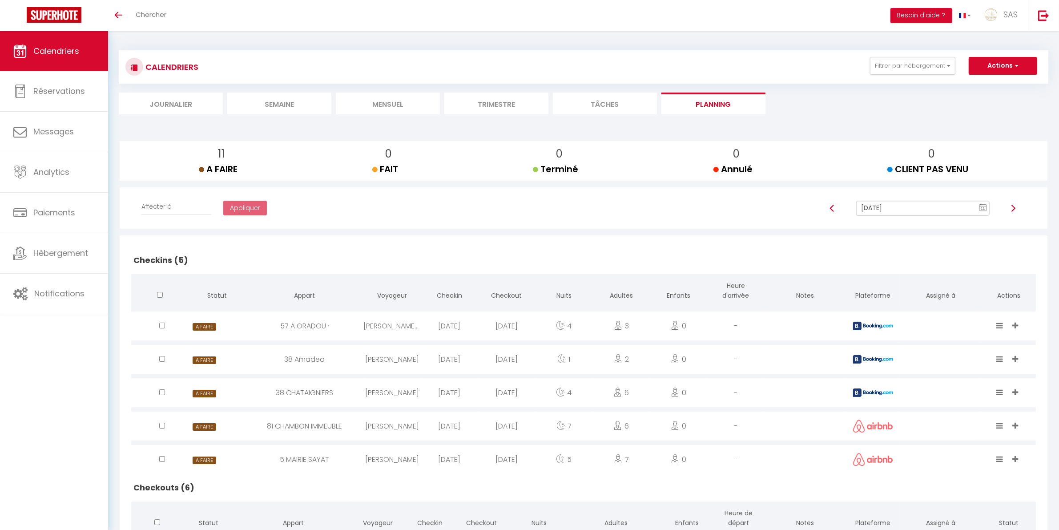
click at [900, 211] on input "Sep 15, 2025" at bounding box center [923, 208] width 133 height 15
click at [948, 271] on td "11" at bounding box center [948, 270] width 14 height 14
type input "Sep 11, 2025"
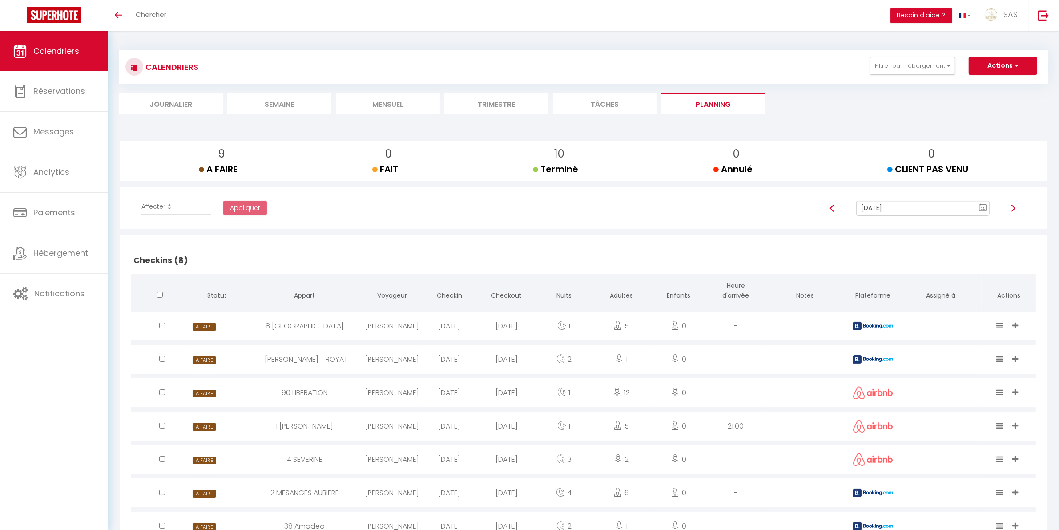
scroll to position [500, 0]
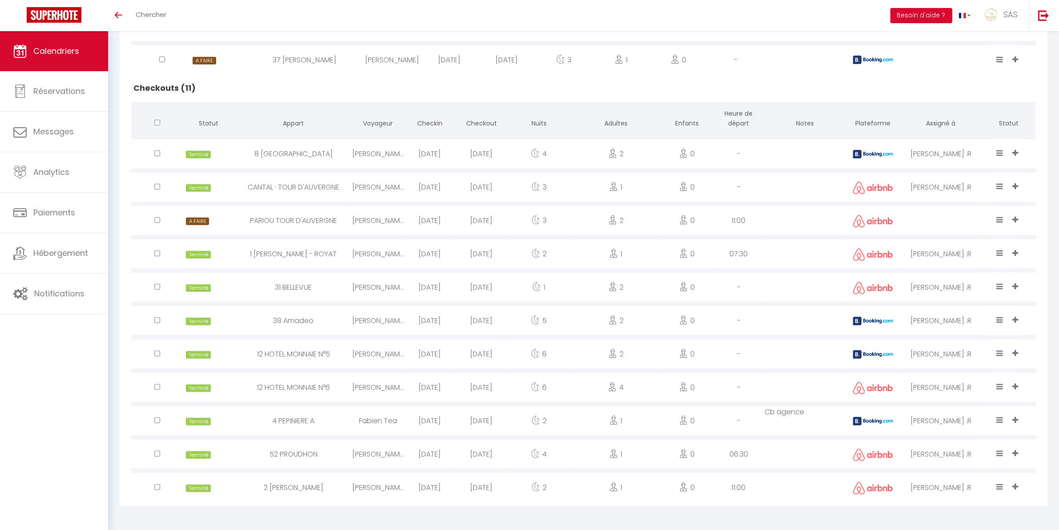
click at [1017, 216] on icon at bounding box center [1016, 220] width 6 height 8
click at [984, 168] on li "MARIE PIERRE" at bounding box center [967, 171] width 113 height 17
click at [1000, 223] on div "A FAIRE FAIT Terminé Annulé CLIENT PAS VENU" at bounding box center [1002, 229] width 16 height 29
click at [1002, 219] on icon at bounding box center [1000, 220] width 7 height 8
click at [969, 187] on li "Terminé" at bounding box center [973, 189] width 70 height 17
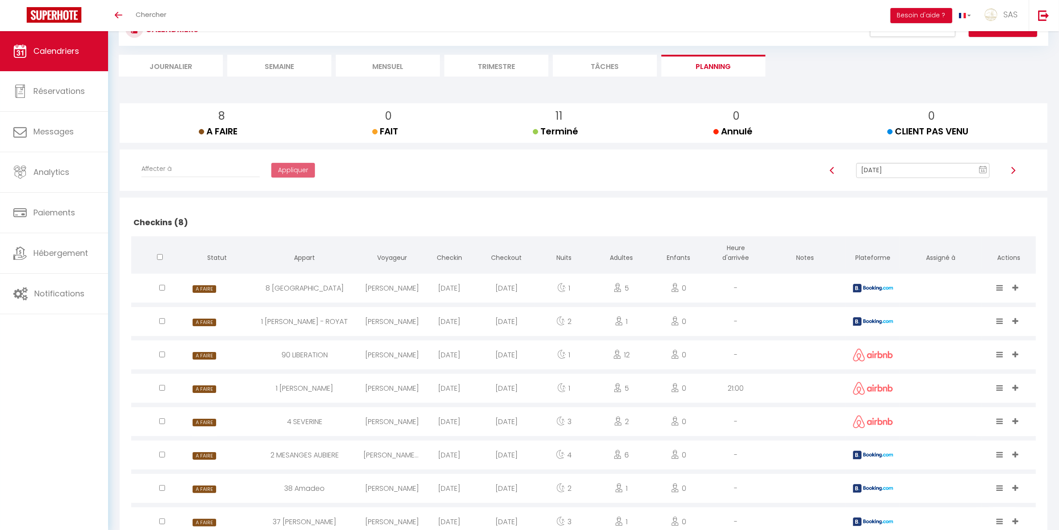
scroll to position [36, 0]
click at [741, 220] on h2 "Checkins (8)" at bounding box center [583, 224] width 905 height 28
click at [200, 214] on h2 "Checkins (8)" at bounding box center [583, 224] width 905 height 28
click at [481, 210] on h2 "Checkins (8)" at bounding box center [583, 224] width 905 height 28
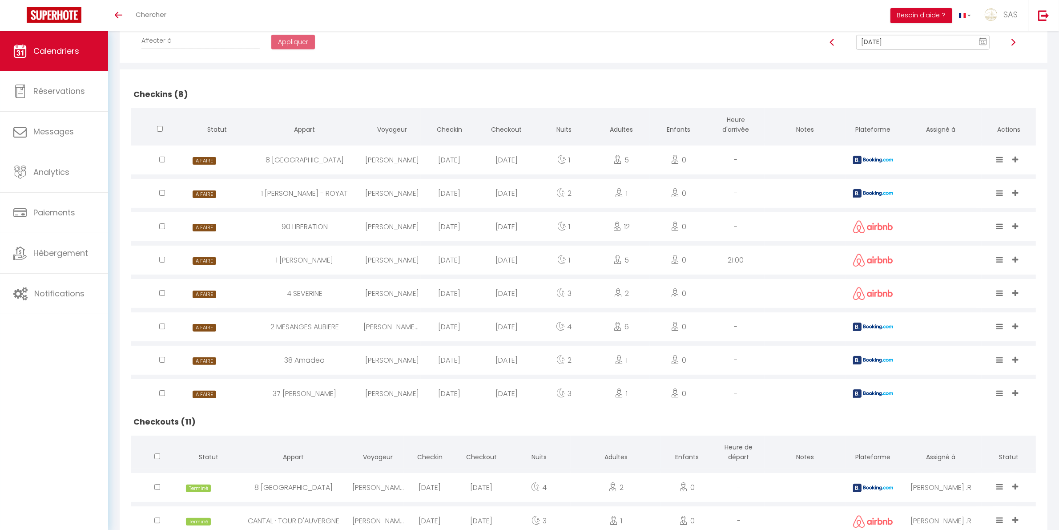
scroll to position [129, 0]
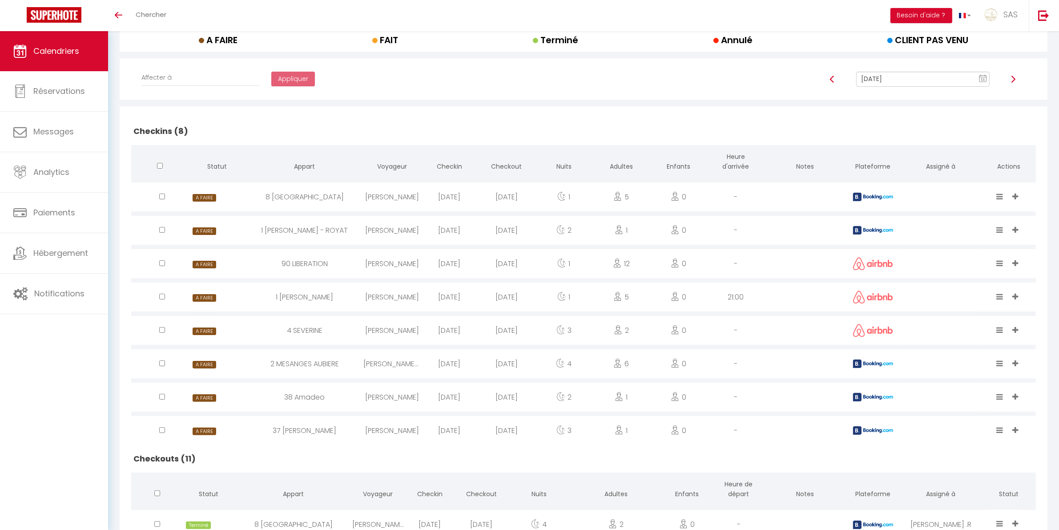
click at [400, 432] on div "Julia Darmenia" at bounding box center [392, 430] width 57 height 29
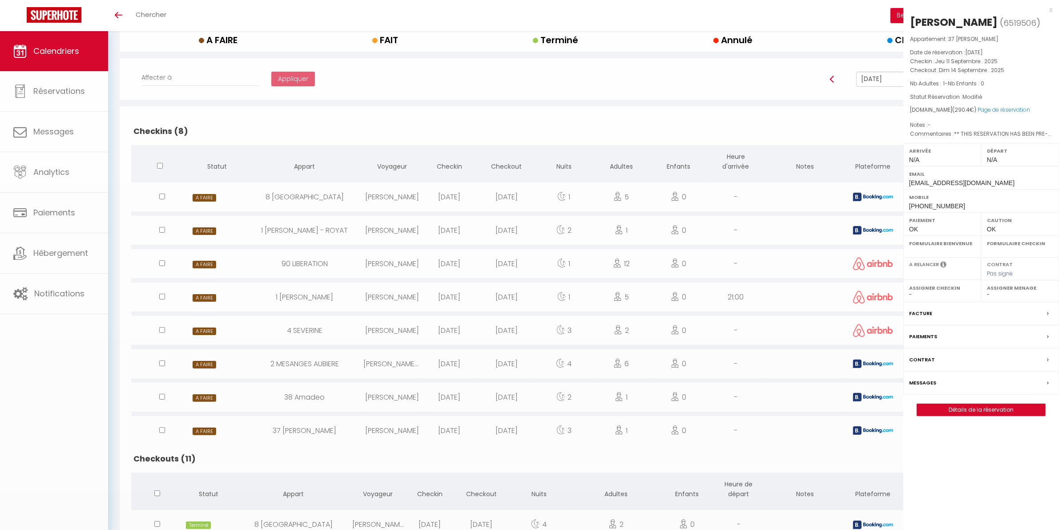
select select "0"
select select "1"
select select
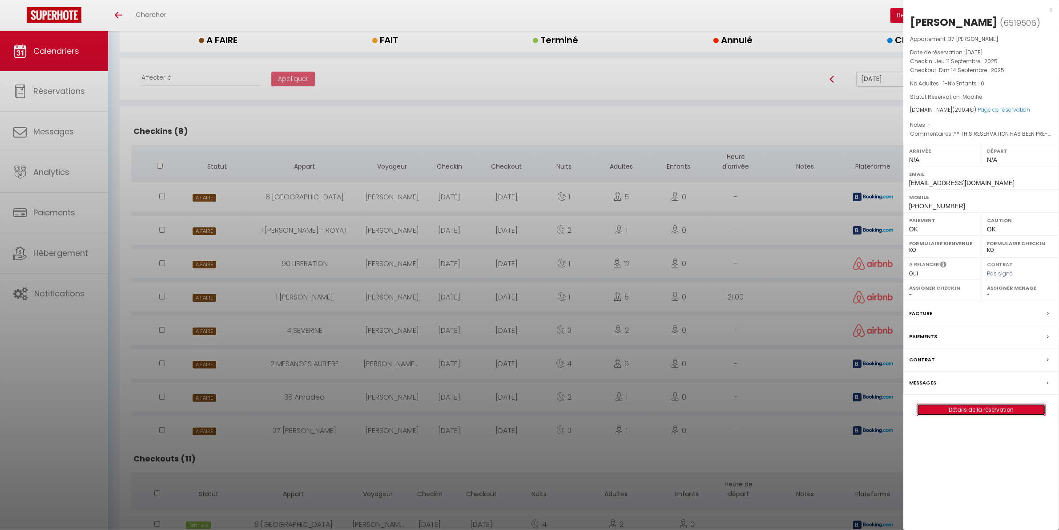
click at [968, 410] on link "Détails de la réservation" at bounding box center [981, 410] width 128 height 12
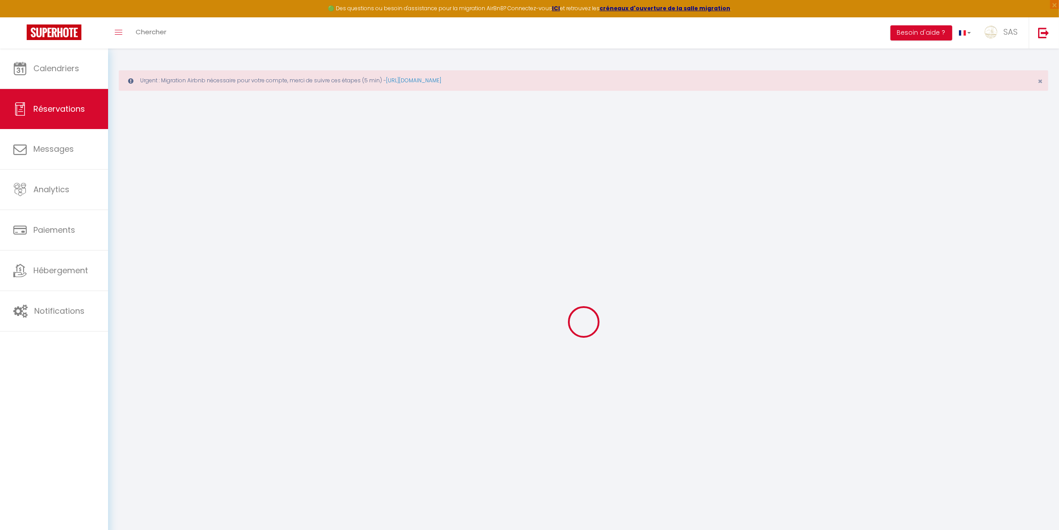
select select
checkbox input "false"
select select
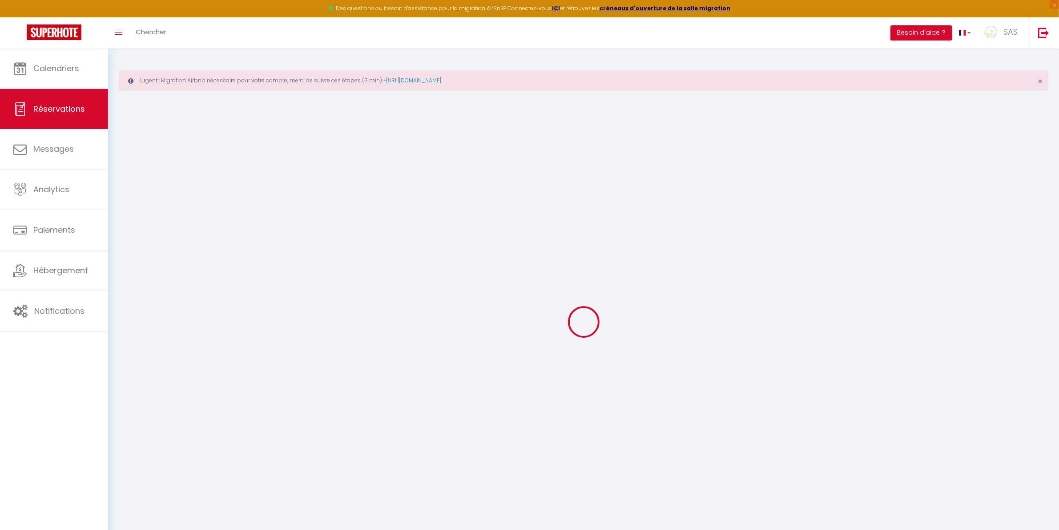
checkbox input "false"
type textarea "** THIS RESERVATION HAS BEEN PRE-PAID ** BOOKING NOTE : Payment charge is EUR 3…"
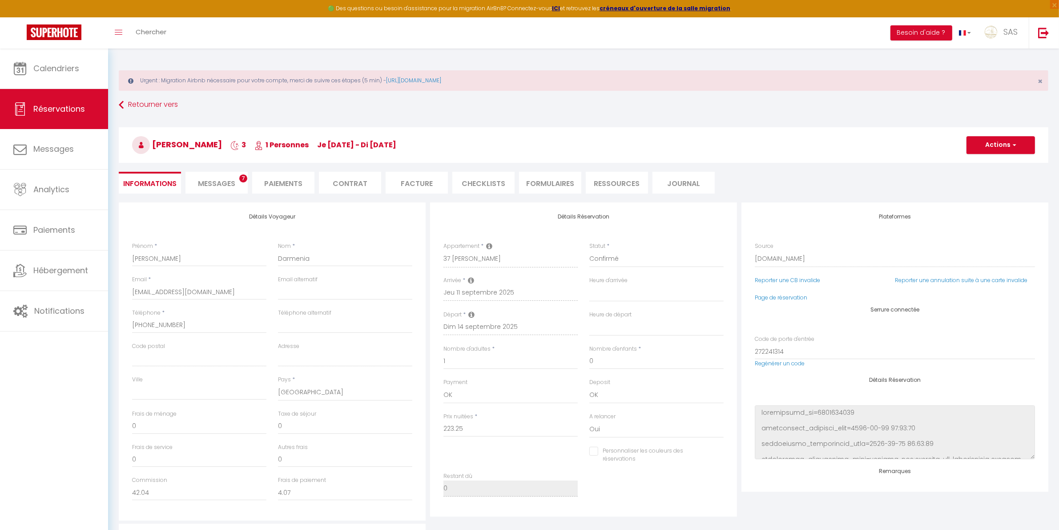
type input "57"
type input "10.15"
select select
checkbox input "false"
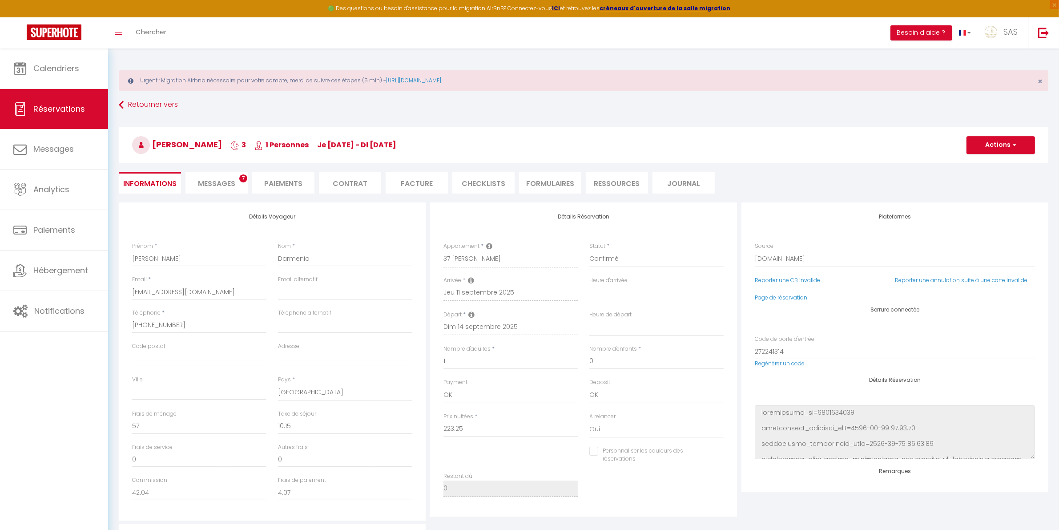
select select
click at [227, 183] on span "Messages" at bounding box center [216, 183] width 37 height 10
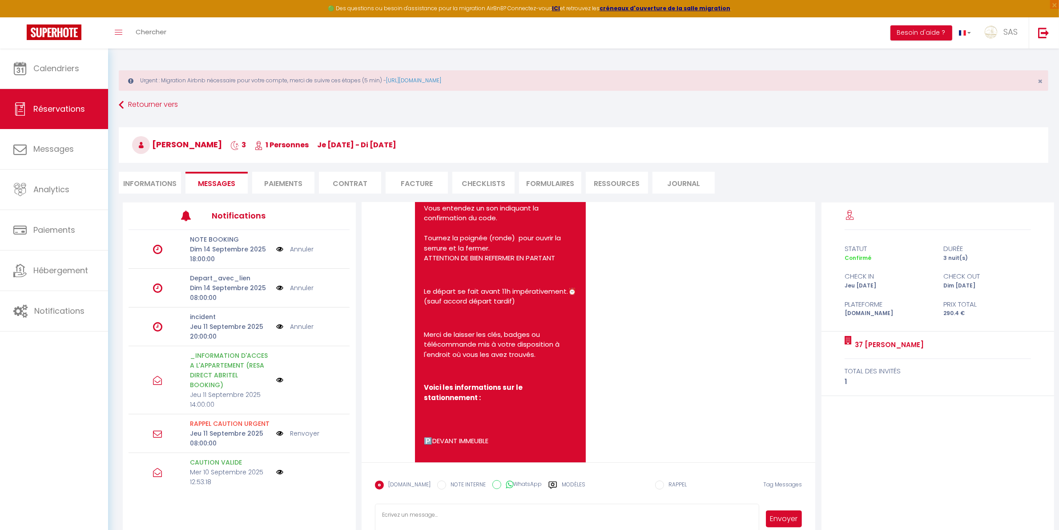
scroll to position [2784, 0]
select select
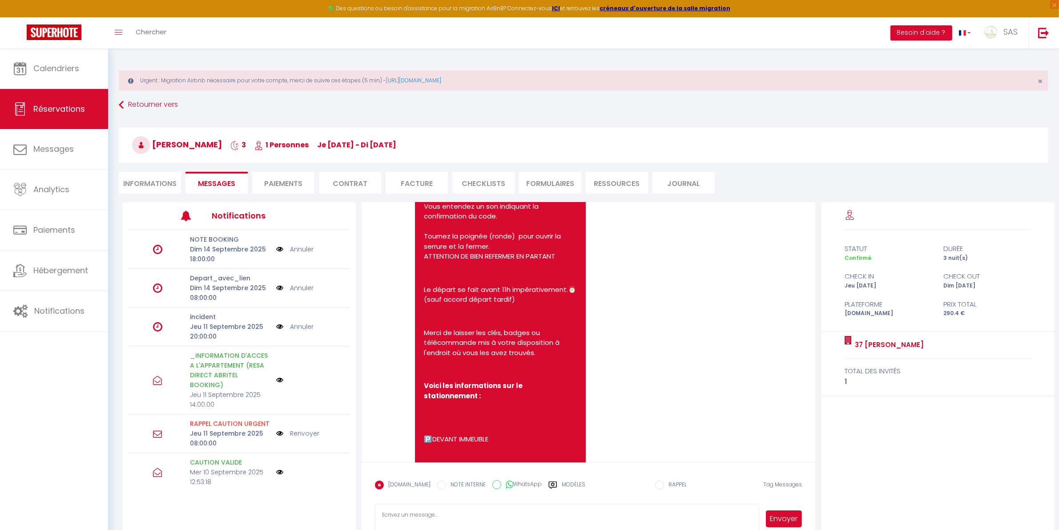
select select
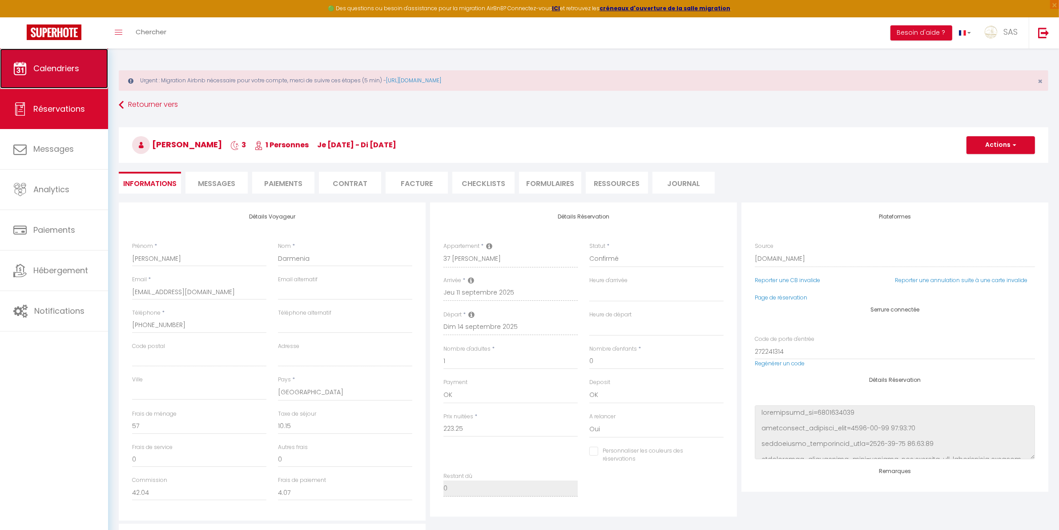
click at [61, 61] on link "Calendriers" at bounding box center [54, 68] width 108 height 40
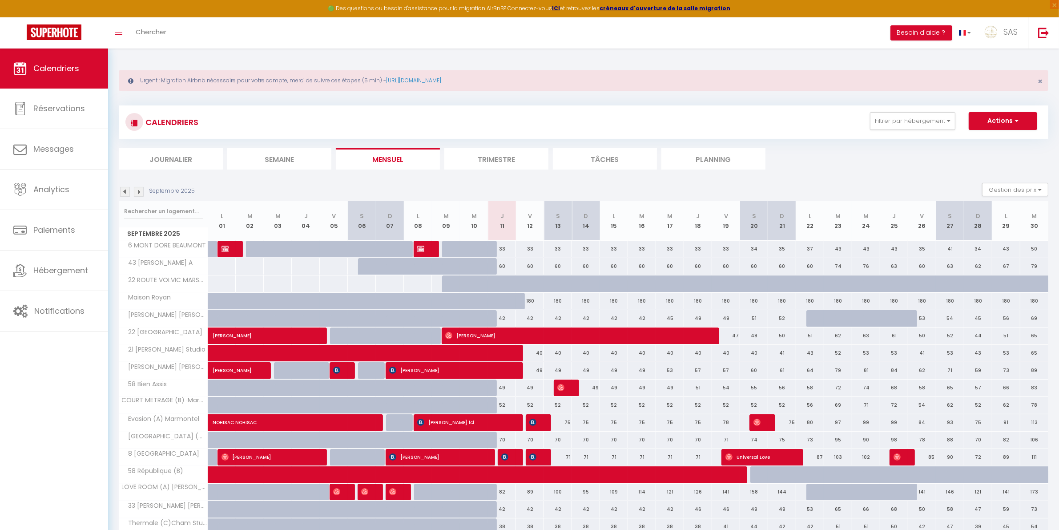
click at [182, 153] on li "Journalier" at bounding box center [171, 159] width 104 height 22
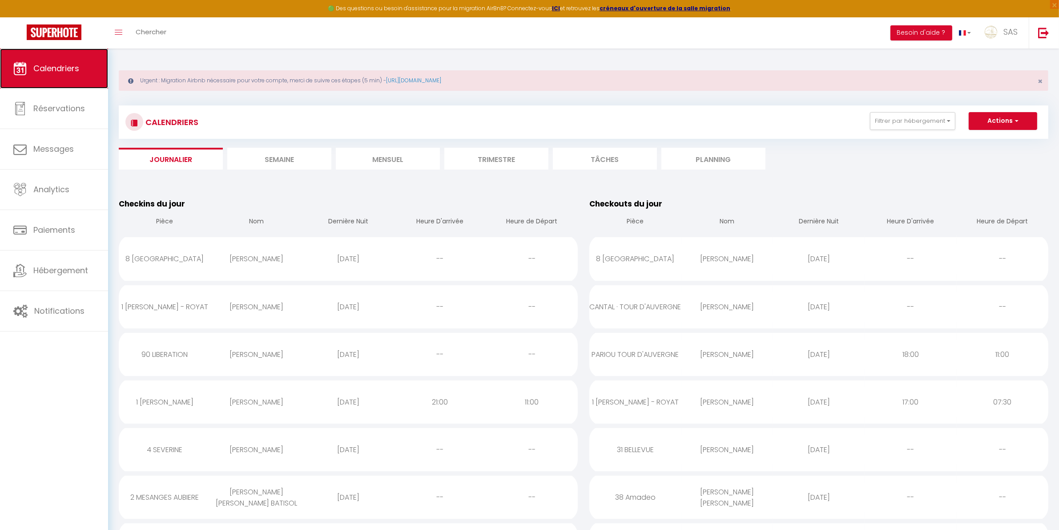
click at [80, 74] on link "Calendriers" at bounding box center [54, 68] width 108 height 40
click at [83, 85] on link "Calendriers" at bounding box center [54, 68] width 108 height 40
click at [650, 169] on li "Tâches" at bounding box center [605, 159] width 104 height 22
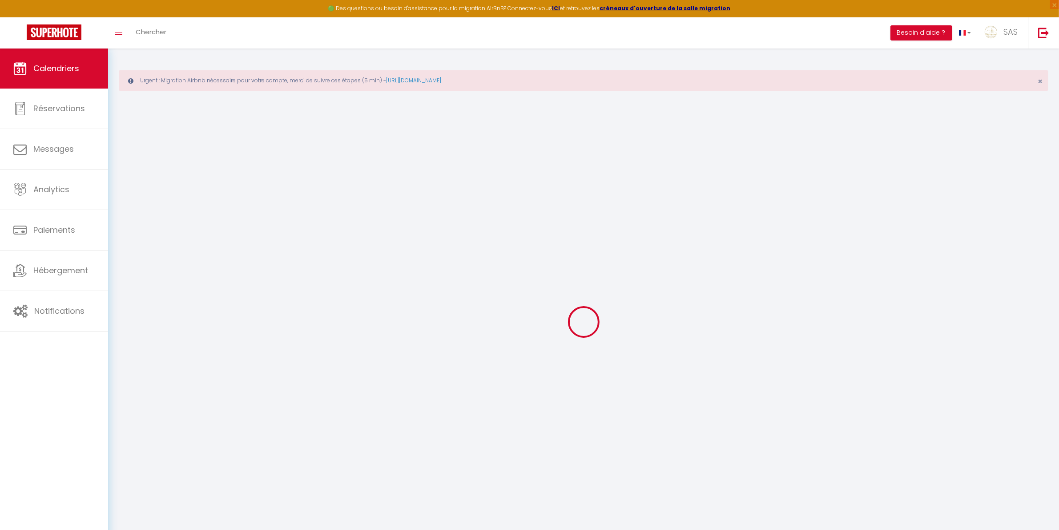
click at [680, 168] on div at bounding box center [584, 322] width 930 height 450
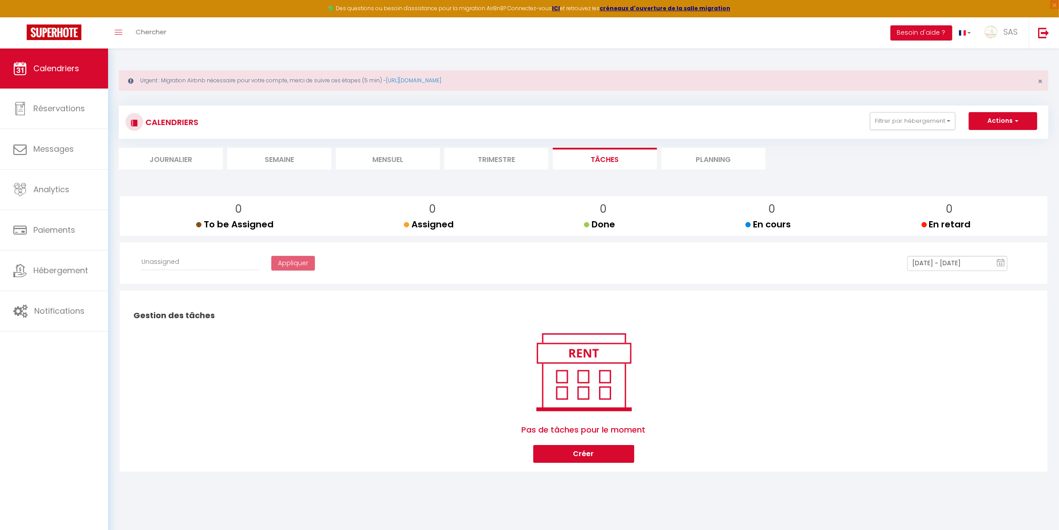
select select
click at [694, 163] on li "Planning" at bounding box center [714, 159] width 104 height 22
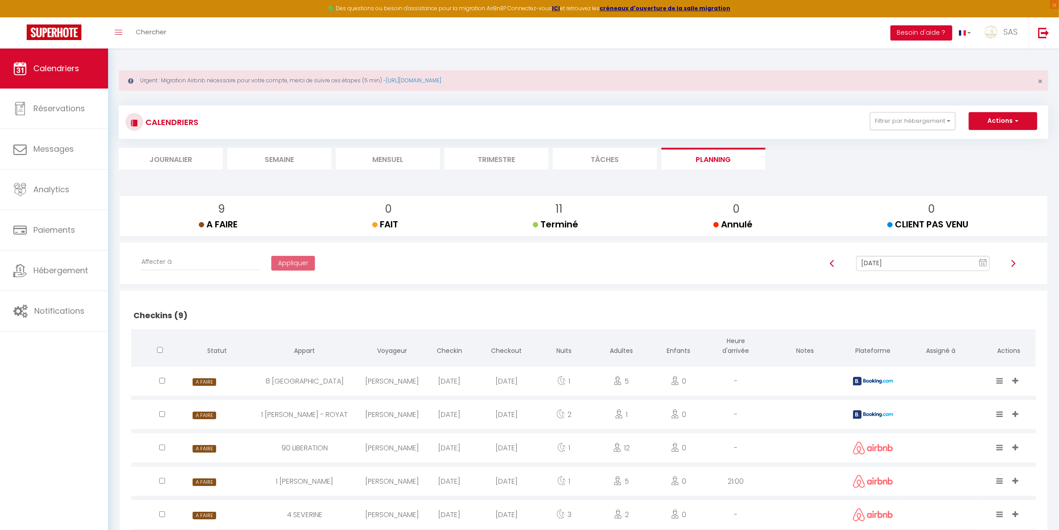
click at [394, 157] on li "Mensuel" at bounding box center [388, 159] width 104 height 22
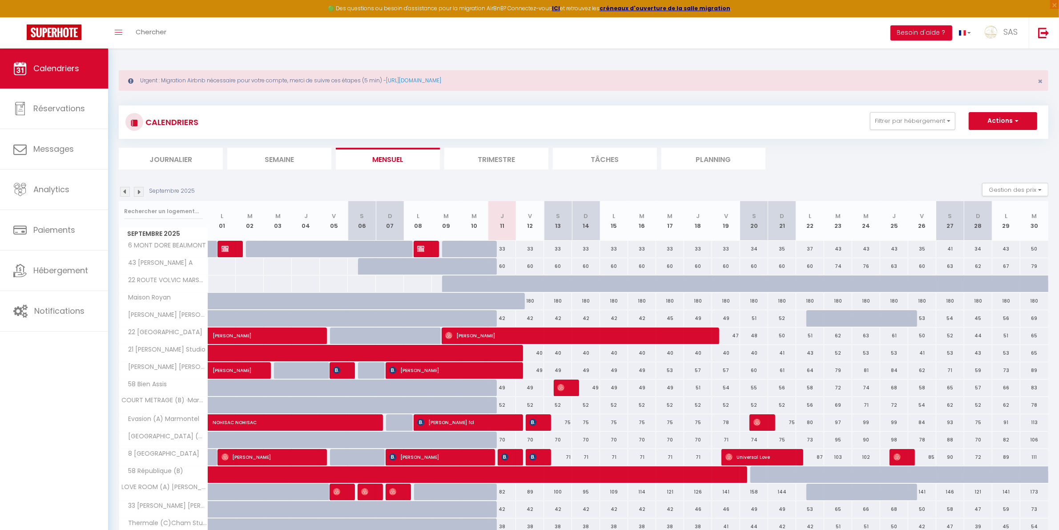
click at [706, 158] on li "Planning" at bounding box center [714, 159] width 104 height 22
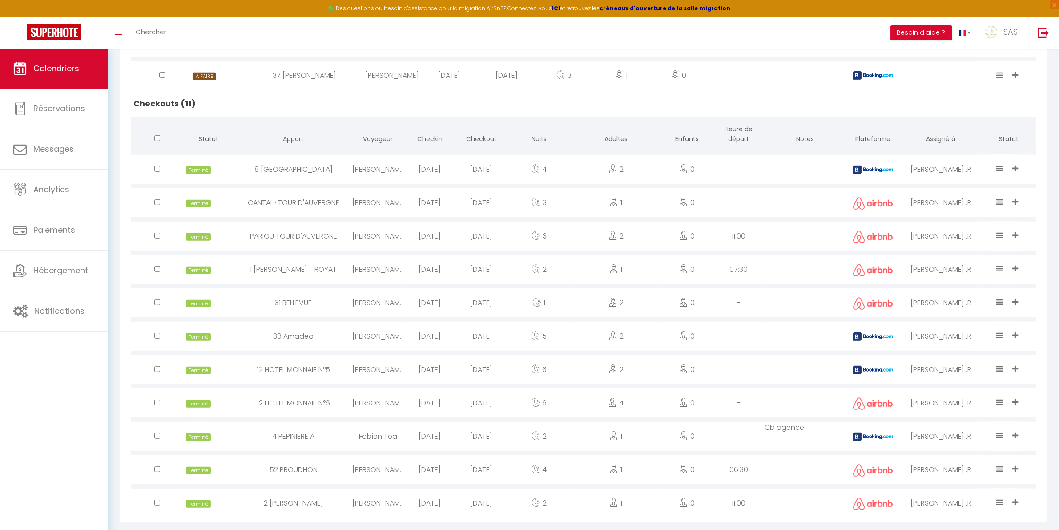
scroll to position [588, 0]
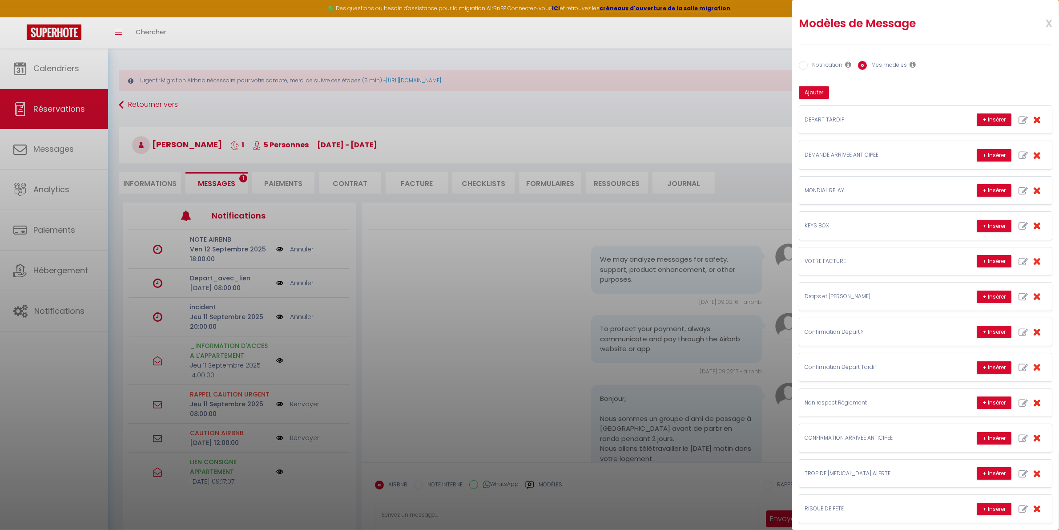
scroll to position [2343, 0]
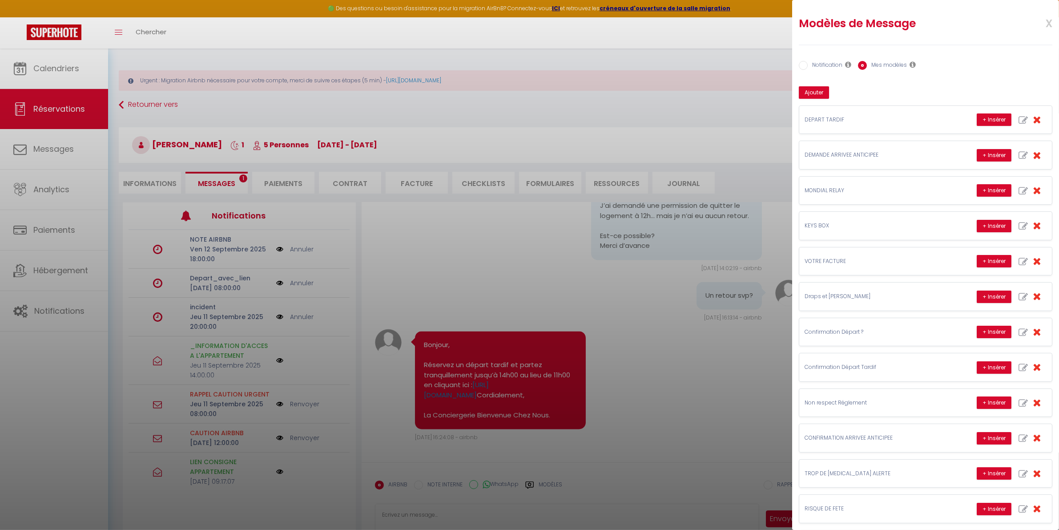
click at [85, 55] on div at bounding box center [529, 265] width 1059 height 530
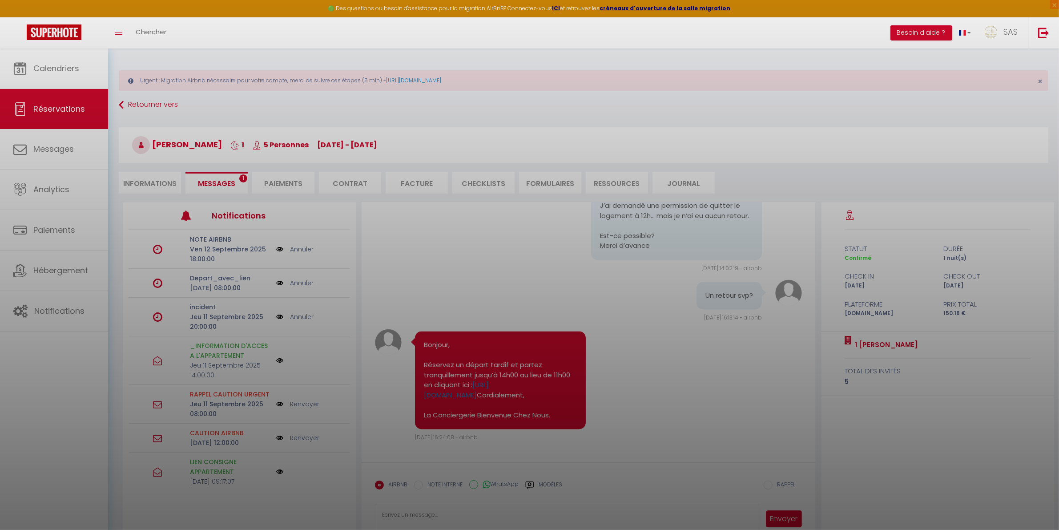
click at [82, 59] on div at bounding box center [529, 265] width 1059 height 530
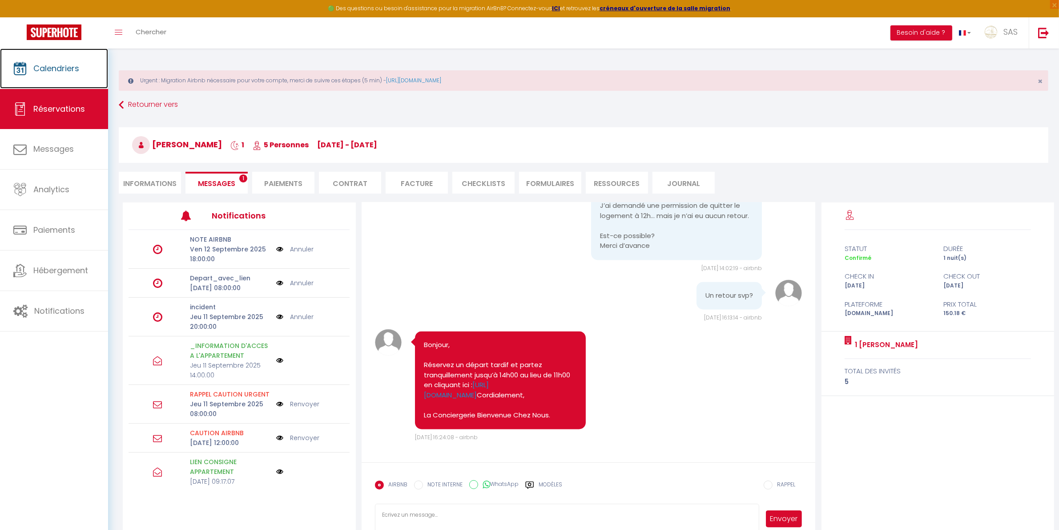
click at [81, 60] on link "Calendriers" at bounding box center [54, 68] width 108 height 40
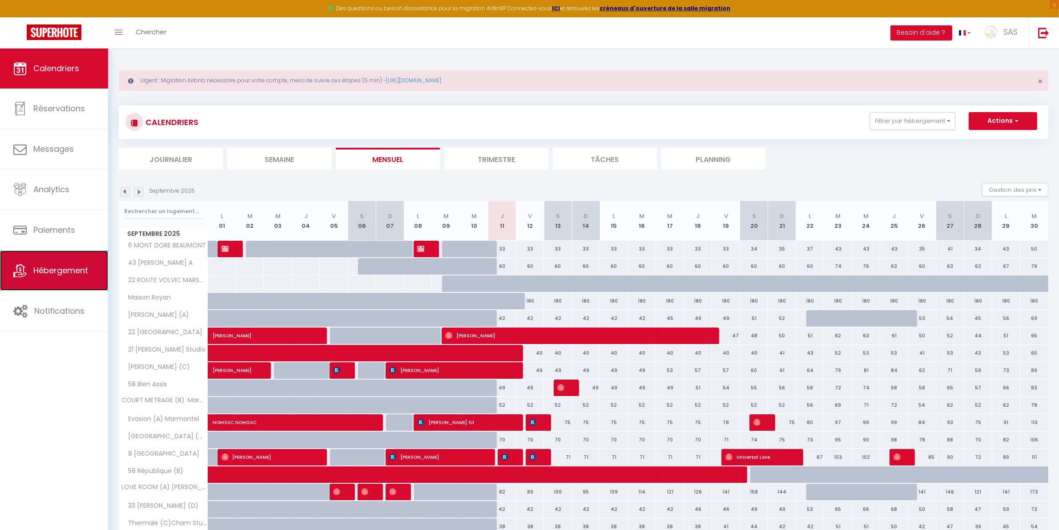
click at [74, 272] on span "Hébergement" at bounding box center [60, 270] width 55 height 11
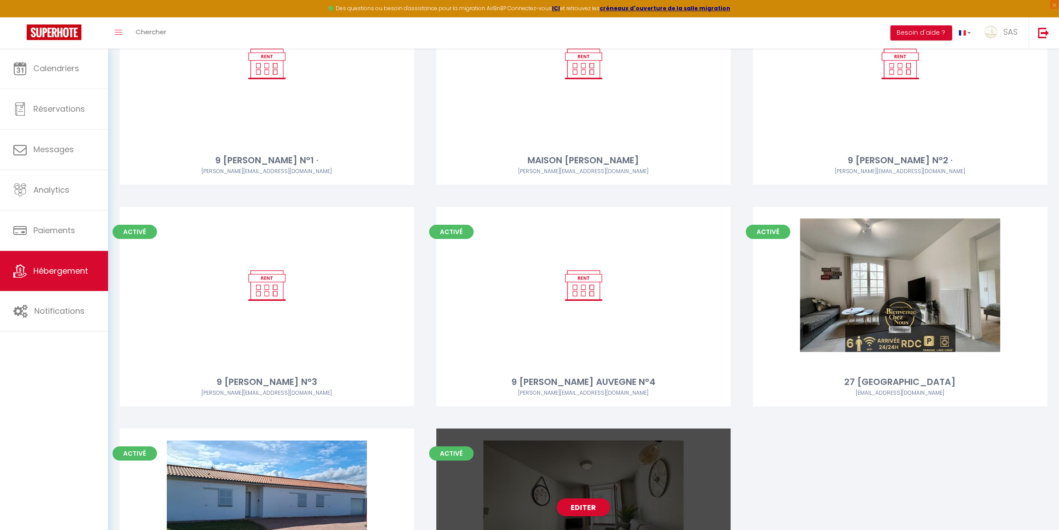
scroll to position [12712, 0]
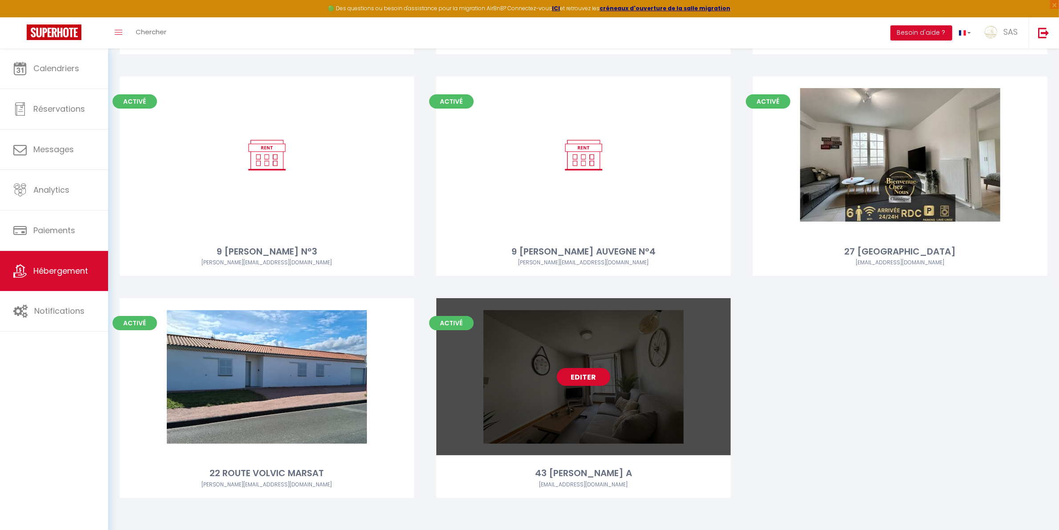
click at [605, 379] on link "Editer" at bounding box center [583, 377] width 53 height 18
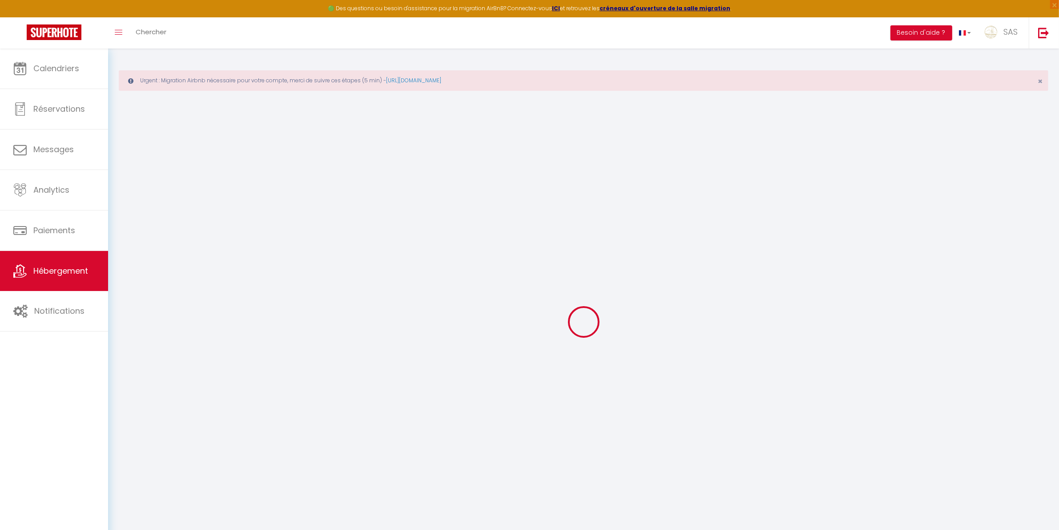
select select
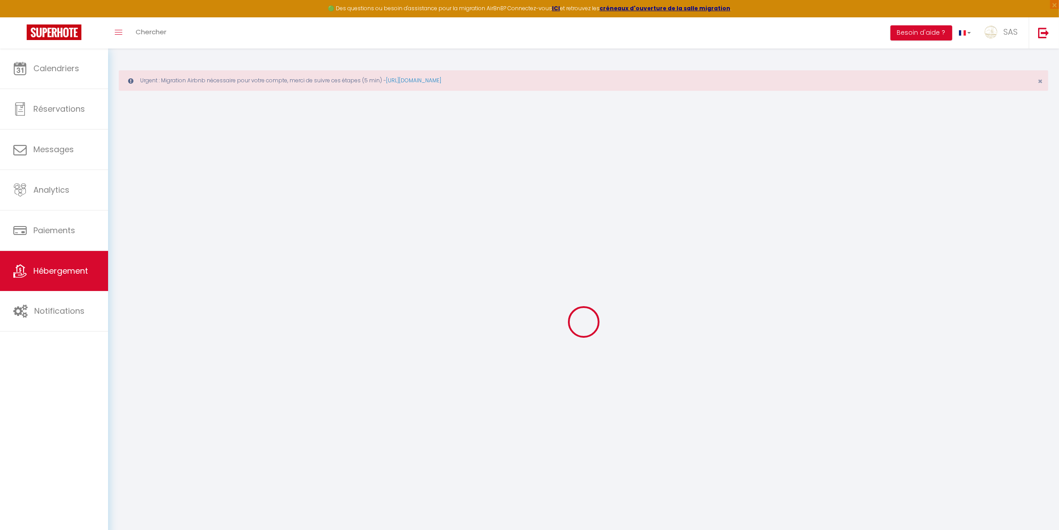
checkbox input "false"
select select
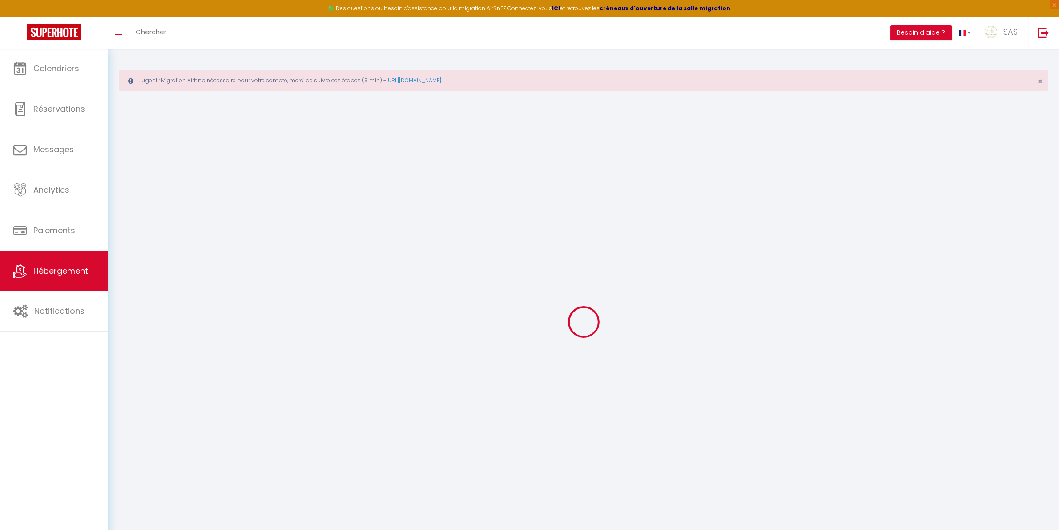
select select
checkbox input "false"
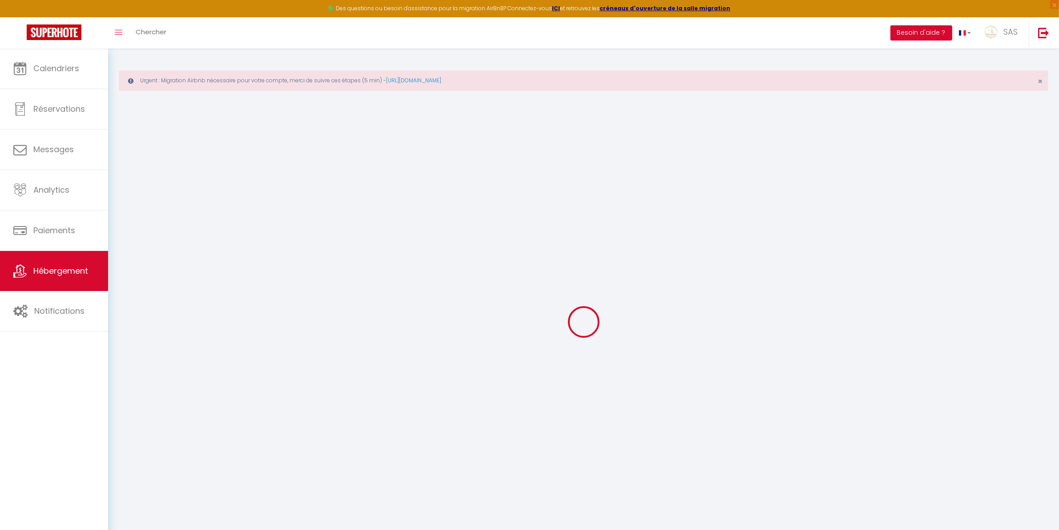
checkbox input "false"
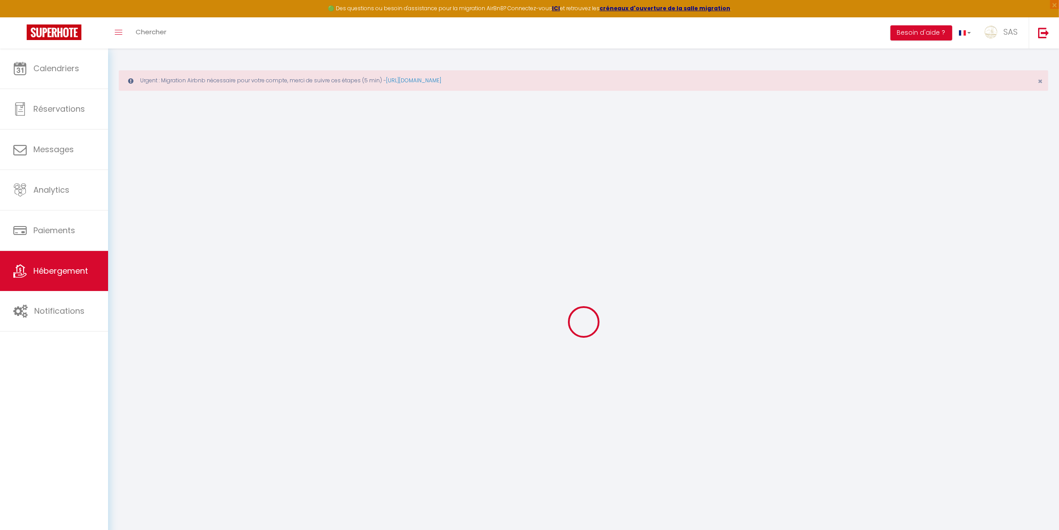
checkbox input "false"
select select "15:00"
select select "23:45"
select select "11:00"
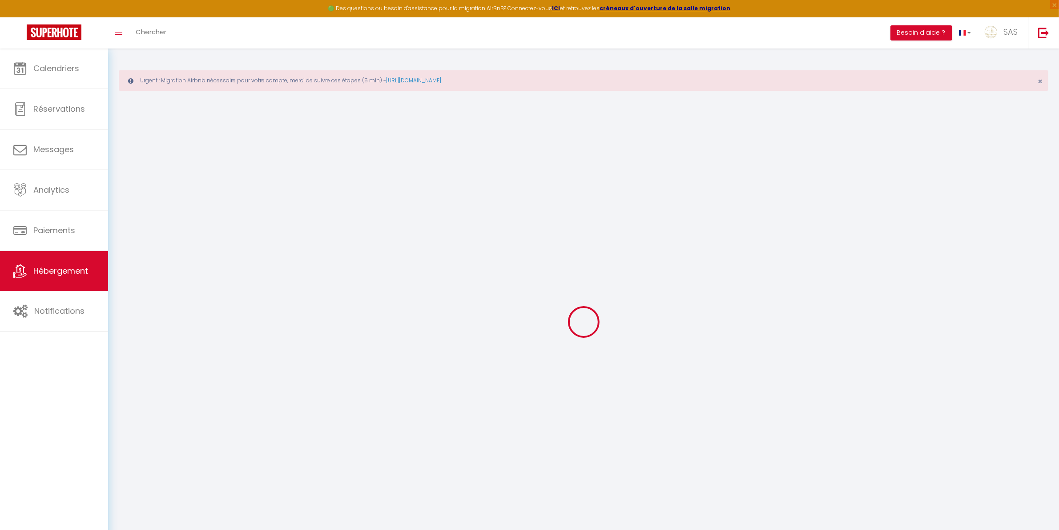
select select "30"
select select "120"
checkbox input "false"
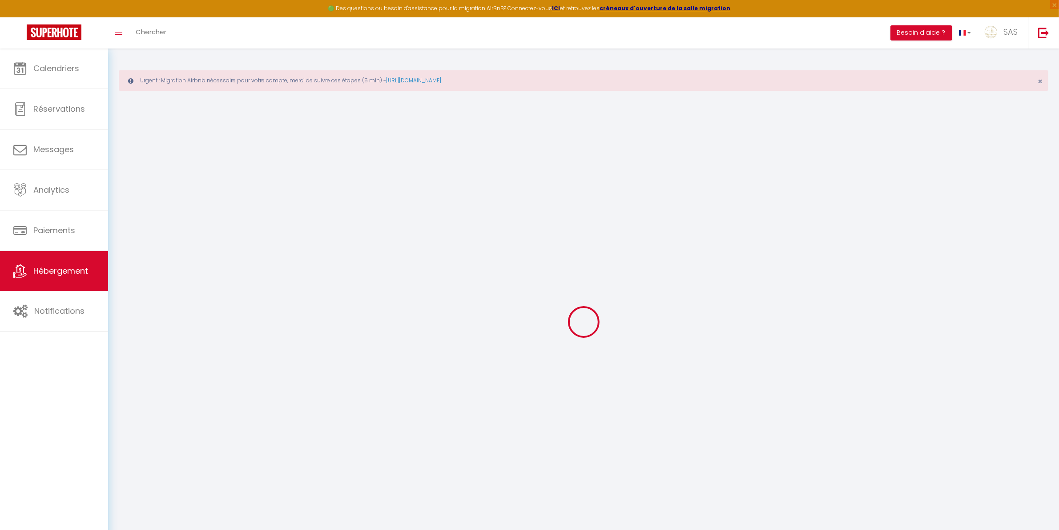
checkbox input "false"
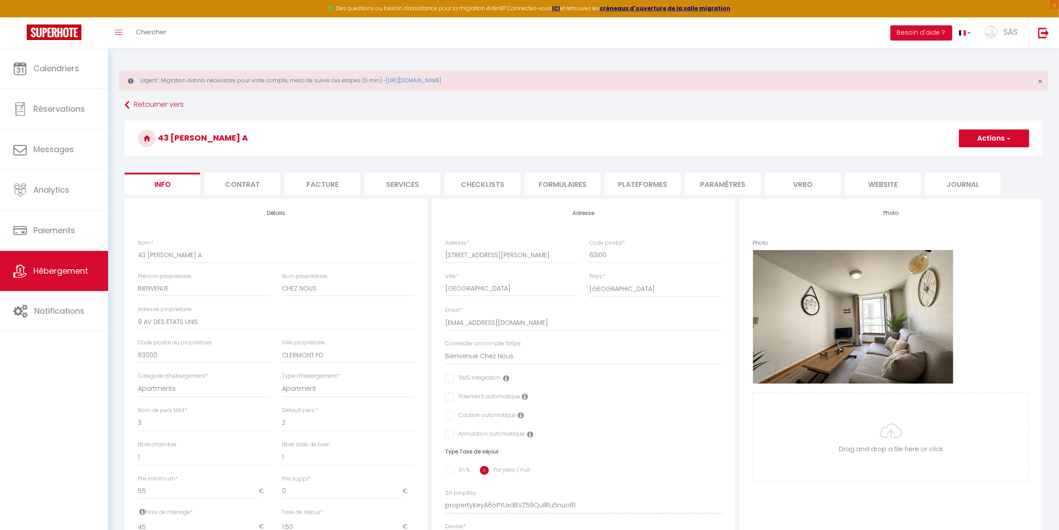
checkbox input "false"
click at [882, 437] on input "Photo" at bounding box center [891, 437] width 275 height 88
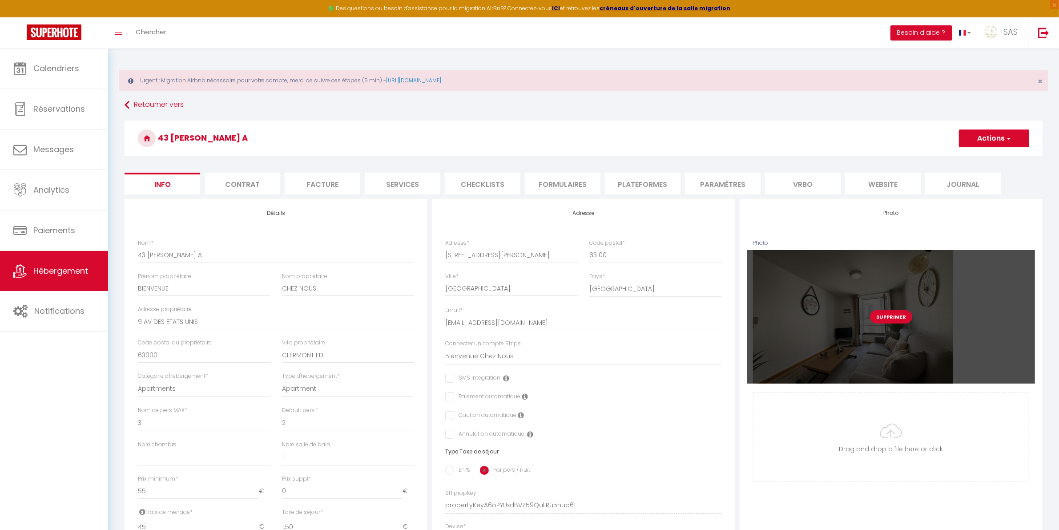
click at [885, 321] on button "Supprimer" at bounding box center [891, 316] width 42 height 13
checkbox input "false"
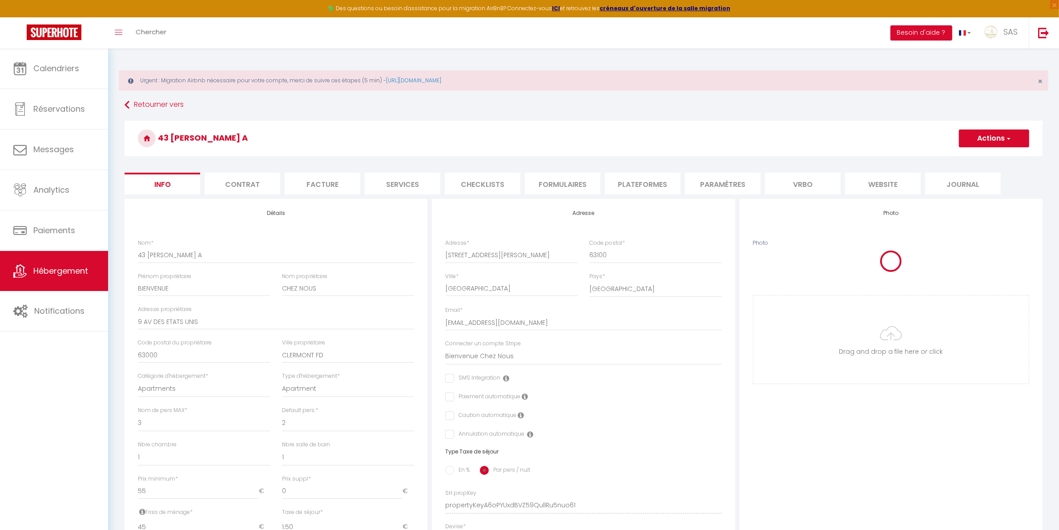
checkbox input "false"
click at [878, 319] on input "Photo" at bounding box center [891, 304] width 275 height 88
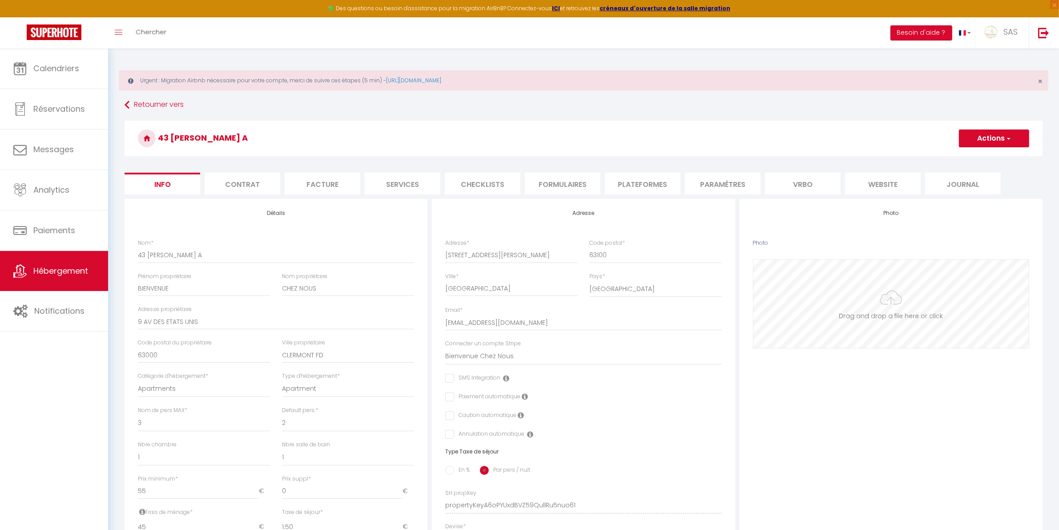
type input "C:\fakepath\43 jules guesde a.jpg"
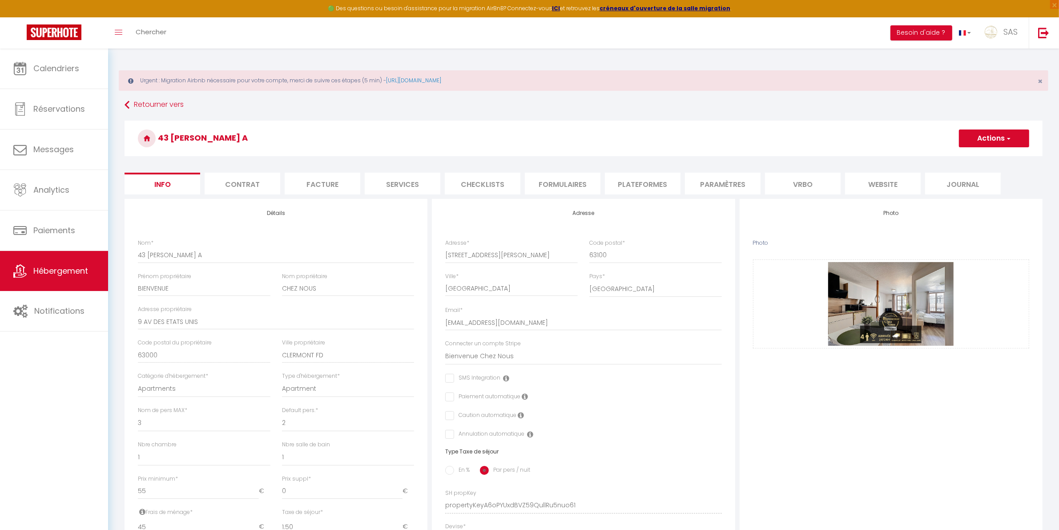
click at [977, 144] on button "Actions" at bounding box center [994, 138] width 70 height 18
click at [966, 155] on input "Enregistrer" at bounding box center [959, 158] width 33 height 9
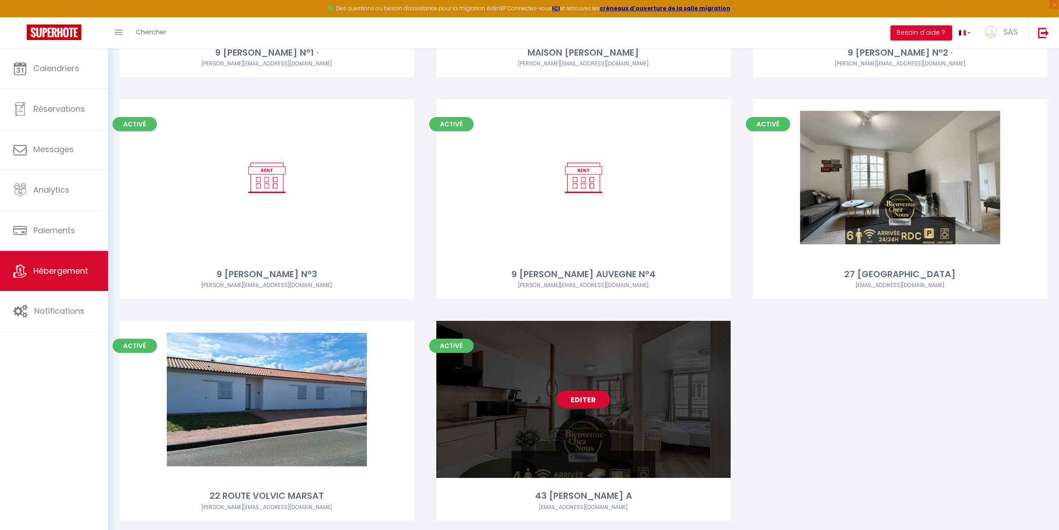
scroll to position [12712, 0]
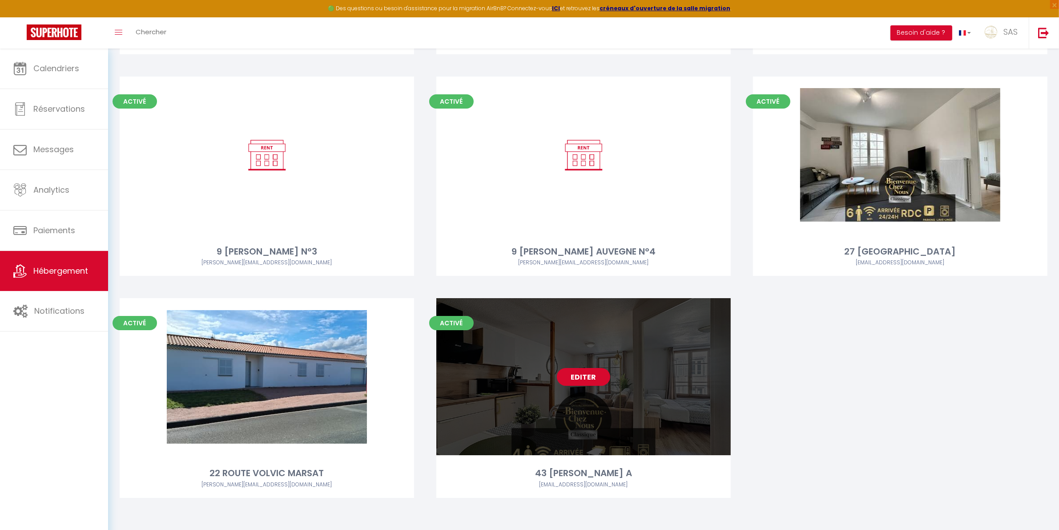
click at [588, 378] on link "Editer" at bounding box center [583, 377] width 53 height 18
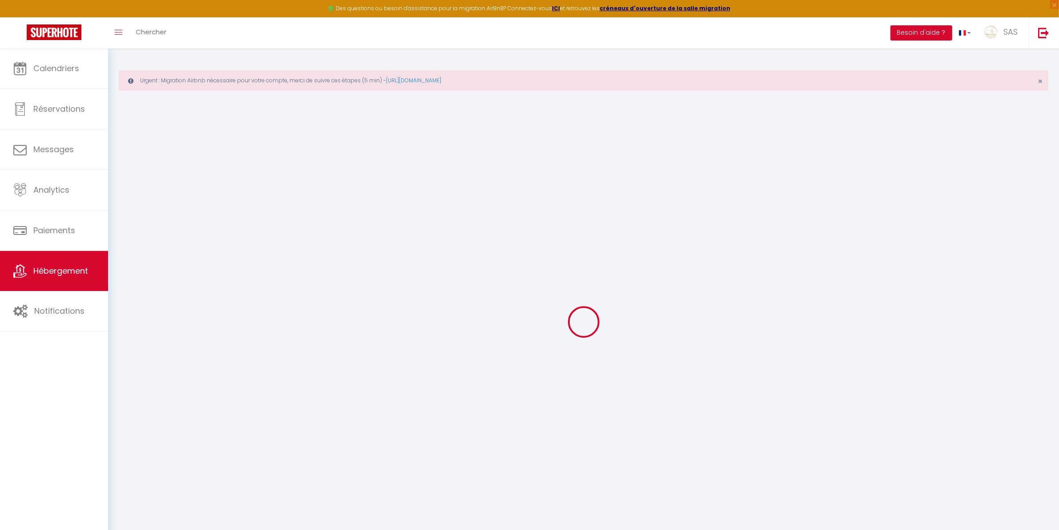
select select
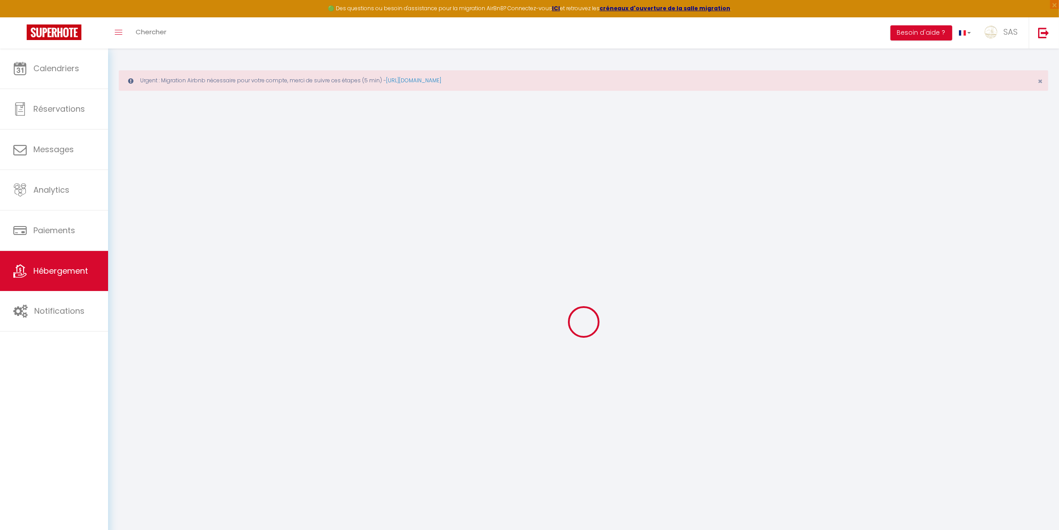
checkbox input "false"
select select
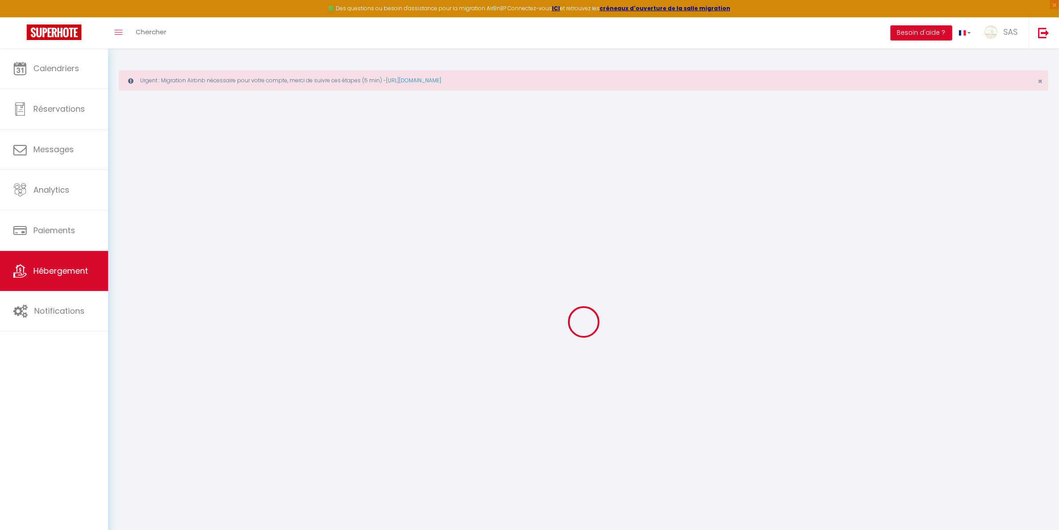
select select
checkbox input "false"
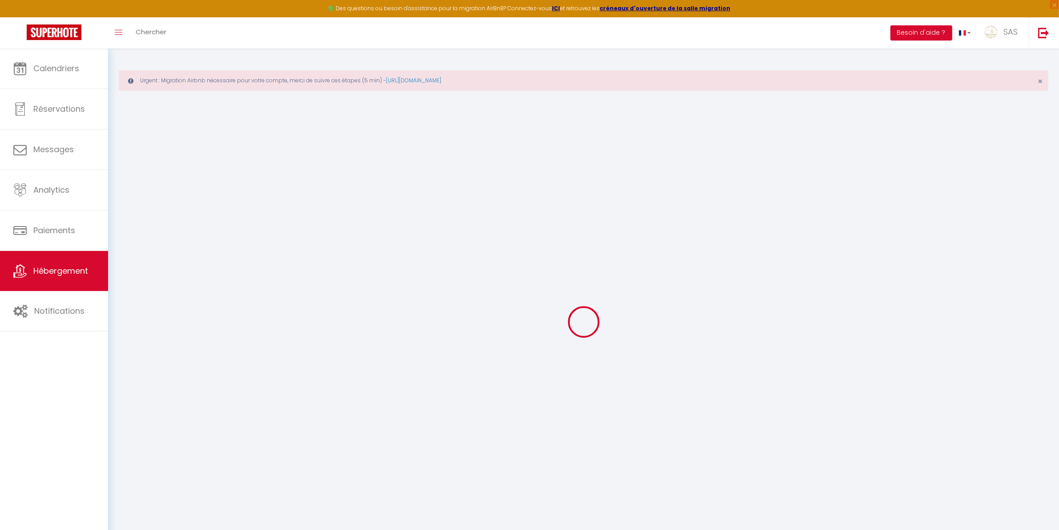
checkbox input "false"
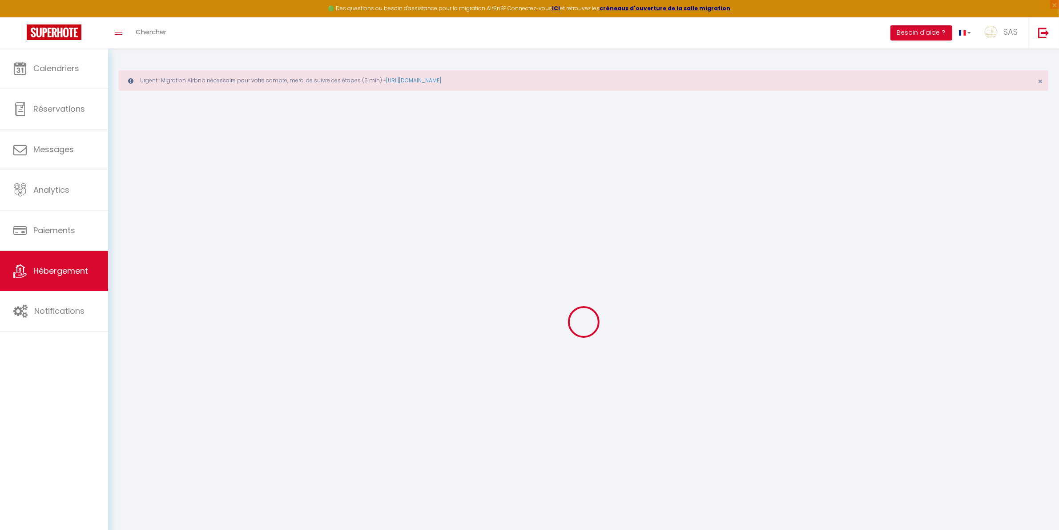
checkbox input "false"
select select "15:00"
select select "23:45"
select select "11:00"
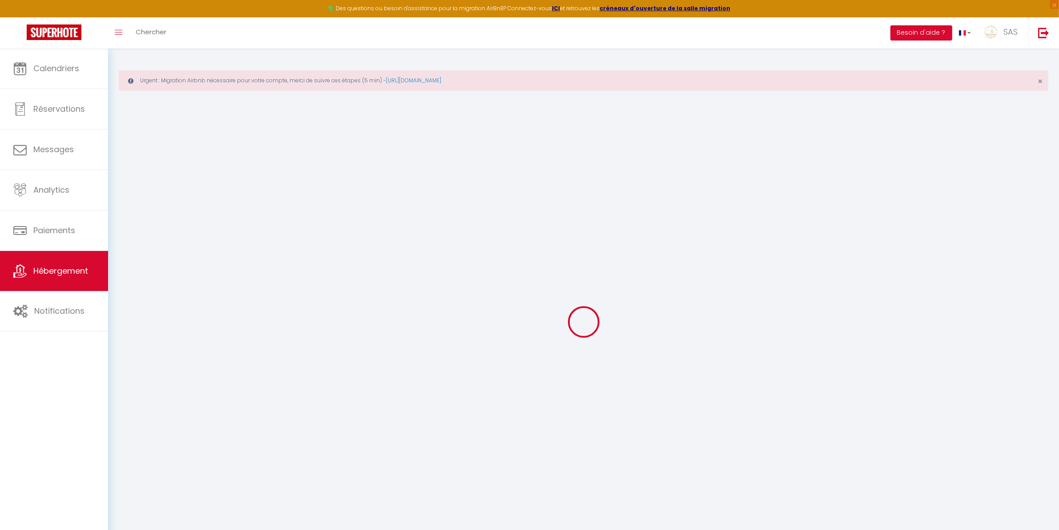
select select "30"
select select "120"
checkbox input "false"
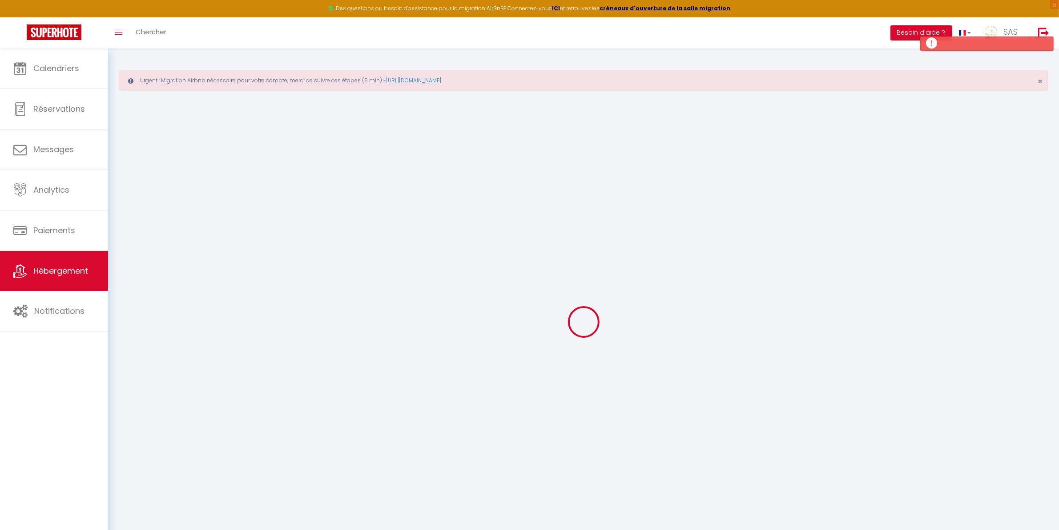
checkbox input "false"
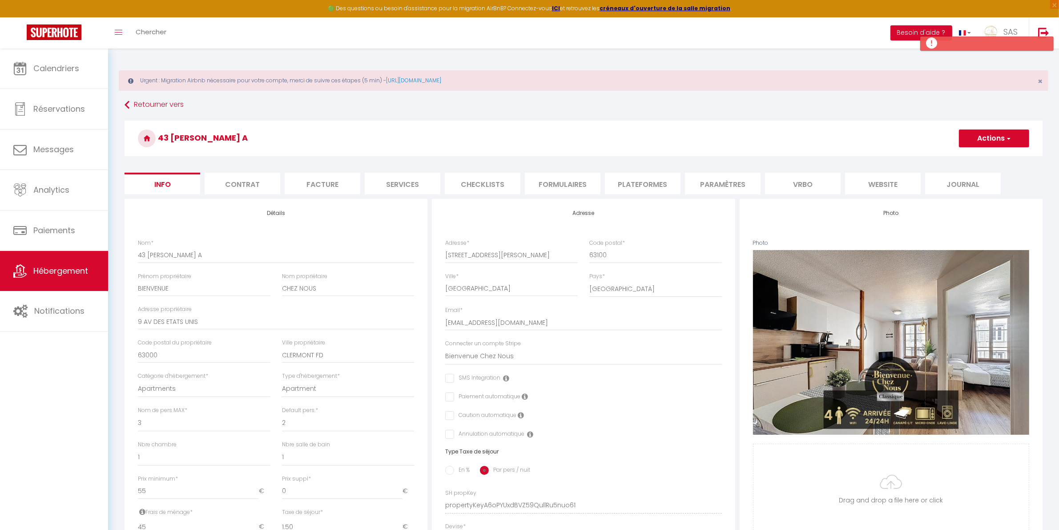
checkbox input "false"
click at [904, 189] on li "website" at bounding box center [883, 184] width 76 height 22
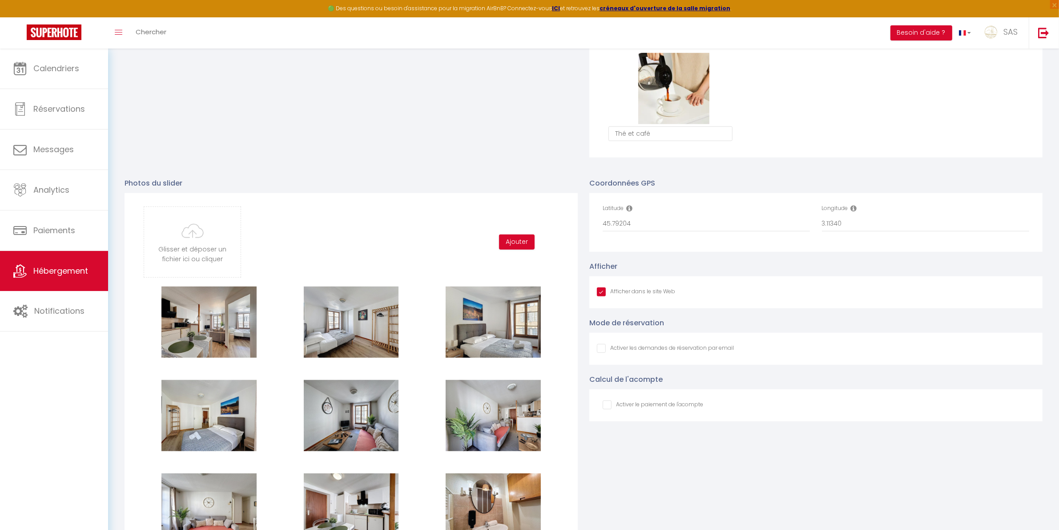
scroll to position [834, 0]
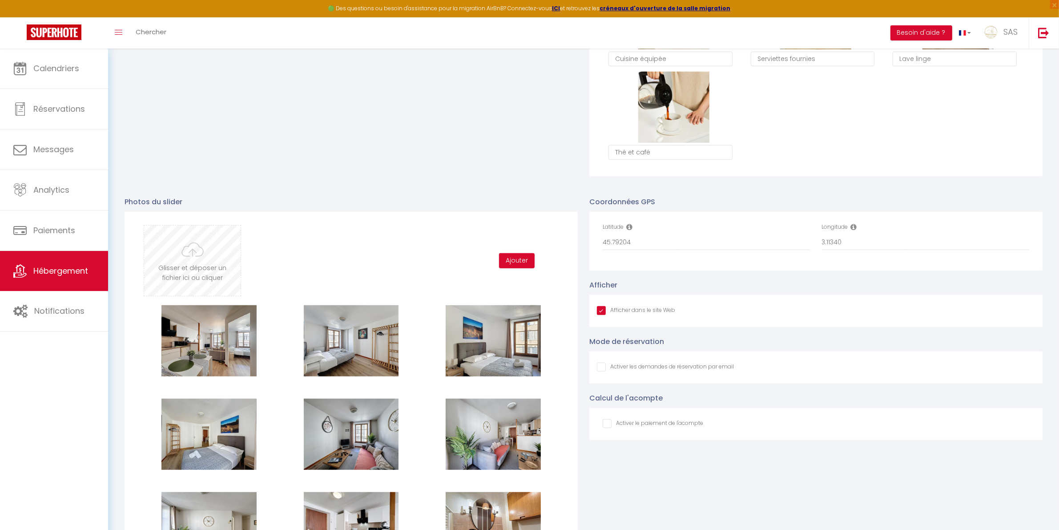
click at [200, 266] on input "file" at bounding box center [192, 261] width 97 height 70
type input "C:\fakepath\43 jules guesde a.jpg"
checkbox input "true"
checkbox input "false"
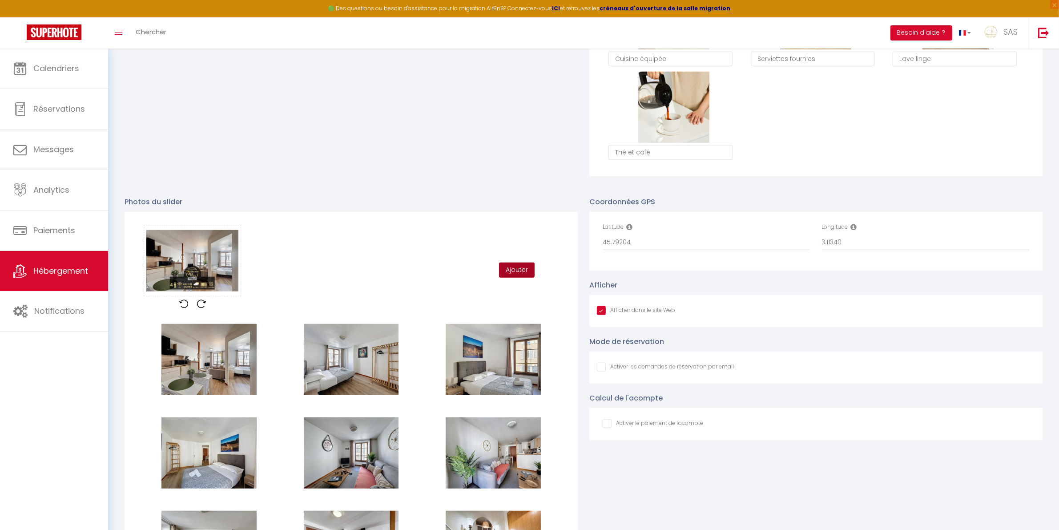
click at [514, 273] on button "Ajouter" at bounding box center [517, 270] width 36 height 15
checkbox input "true"
checkbox input "false"
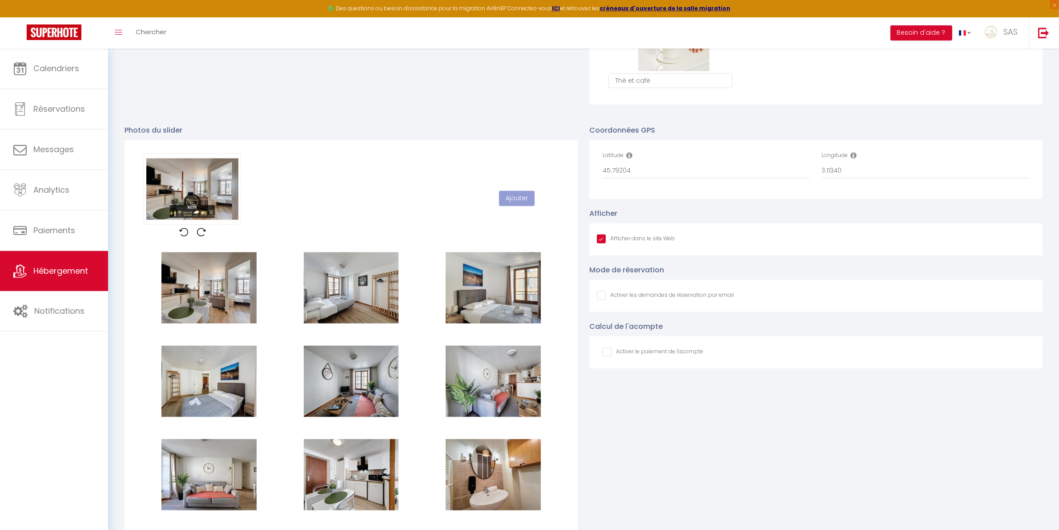
scroll to position [933, 0]
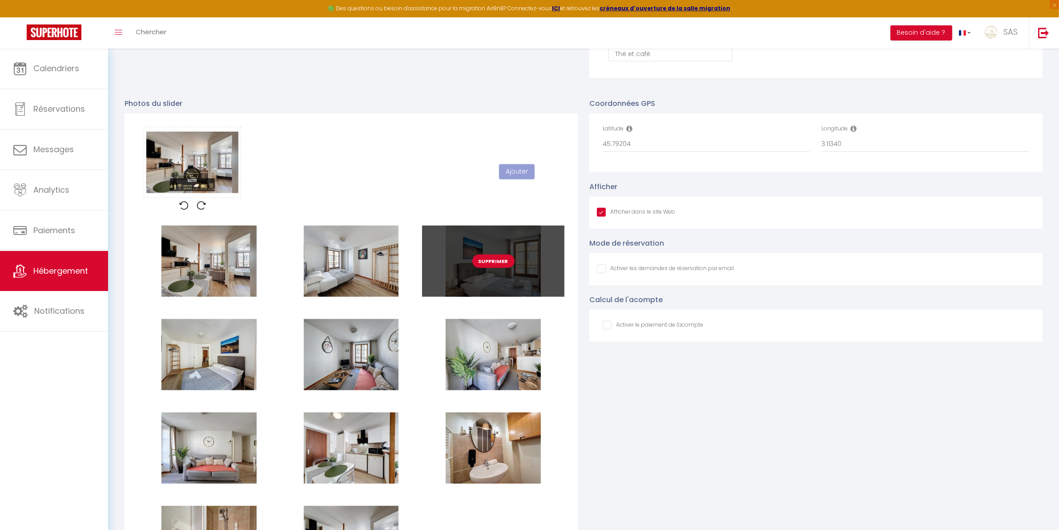
checkbox input "true"
checkbox input "false"
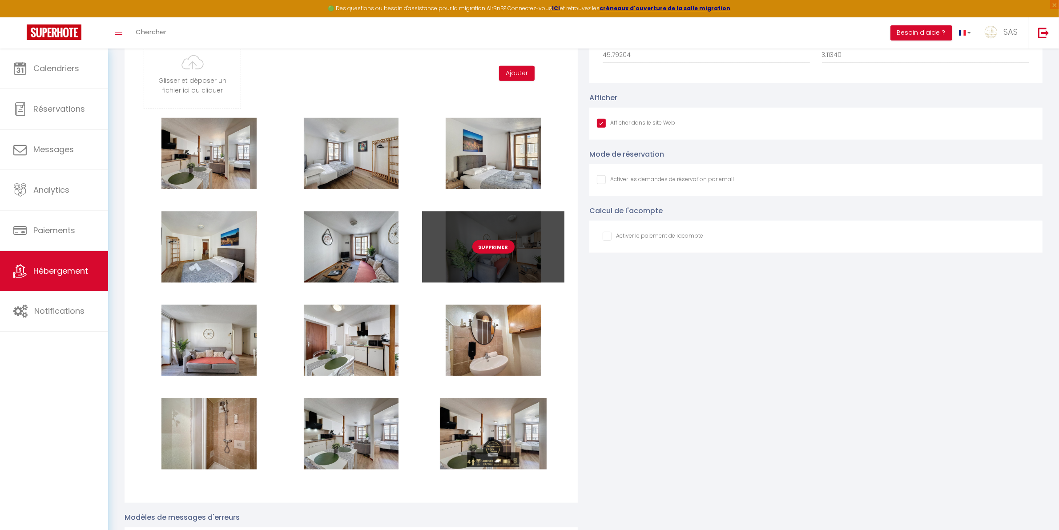
scroll to position [1007, 0]
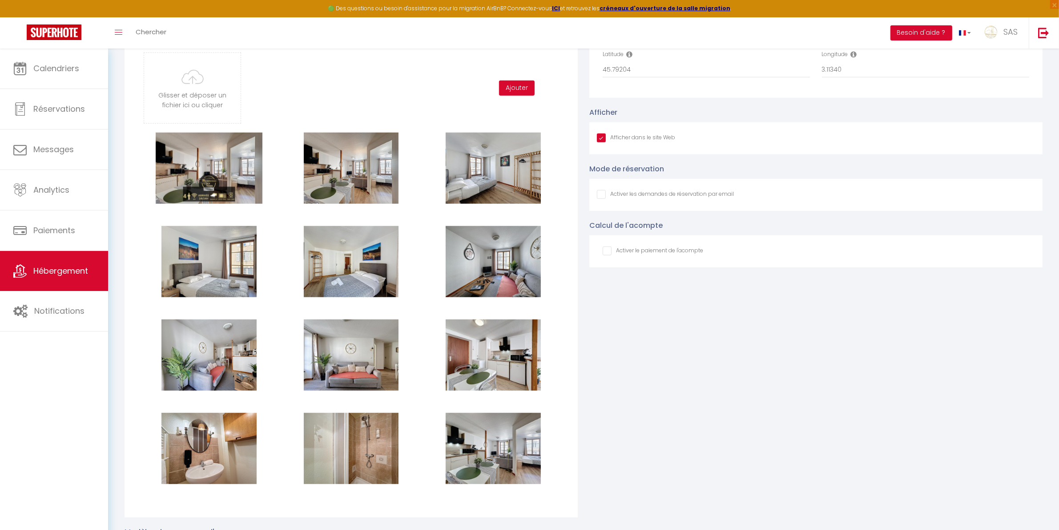
checkbox input "true"
checkbox input "false"
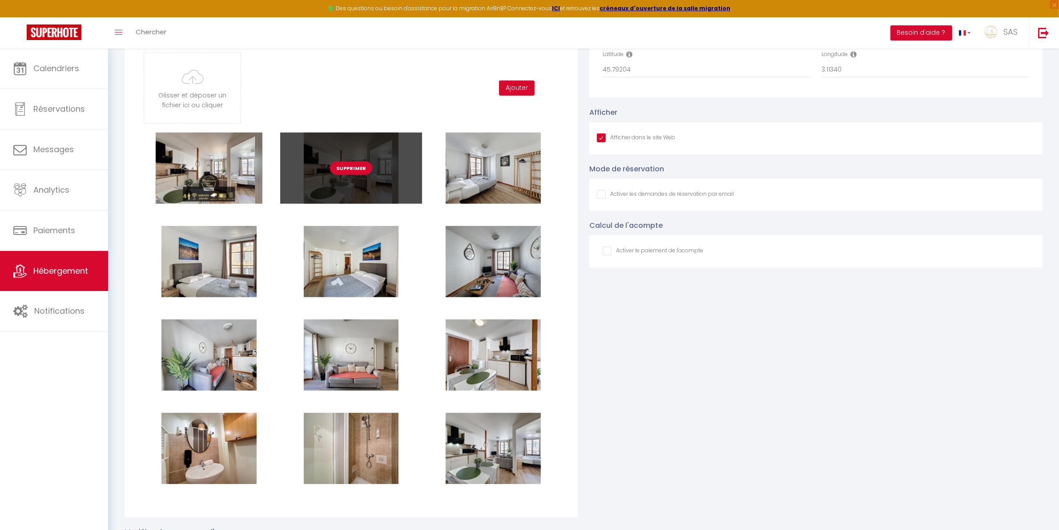
click at [356, 170] on button "Supprimer" at bounding box center [351, 168] width 42 height 13
checkbox input "true"
checkbox input "false"
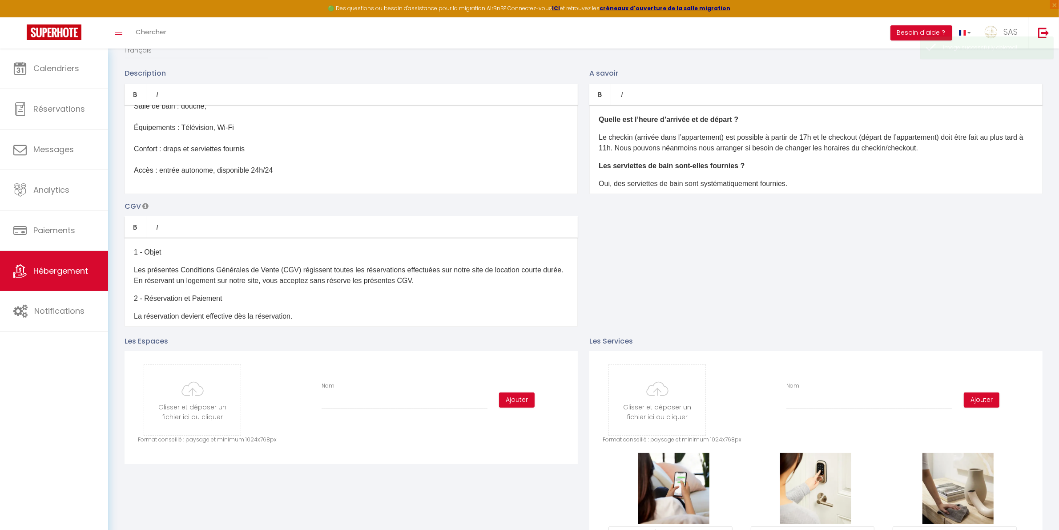
scroll to position [0, 0]
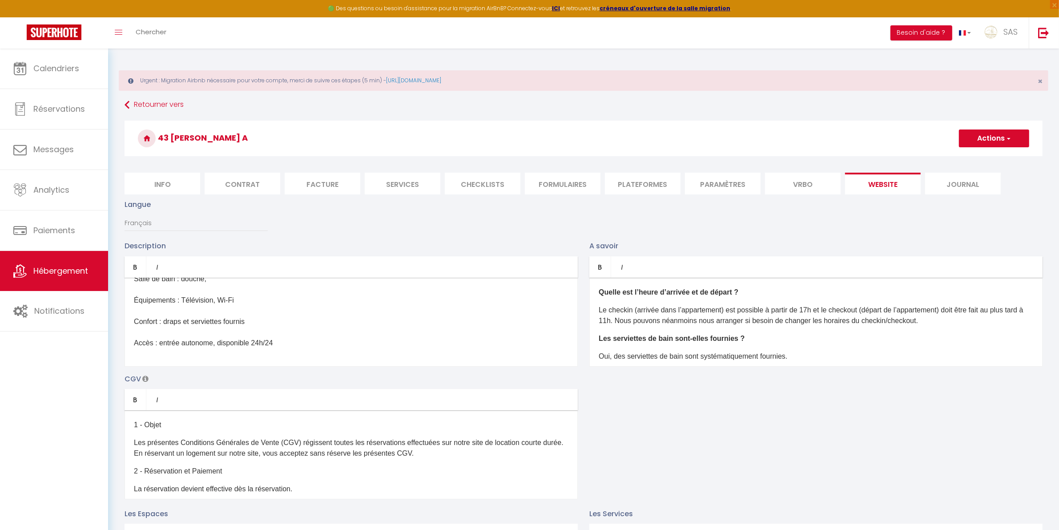
click at [988, 138] on button "Actions" at bounding box center [994, 138] width 70 height 18
click at [984, 157] on input "Enregistrer" at bounding box center [984, 158] width 33 height 9
checkbox input "true"
checkbox input "false"
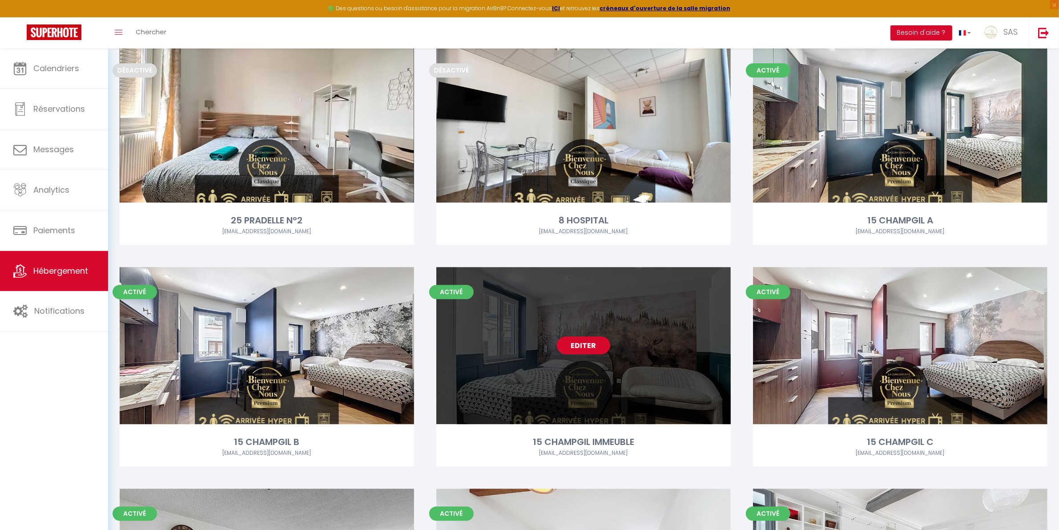
scroll to position [11600, 0]
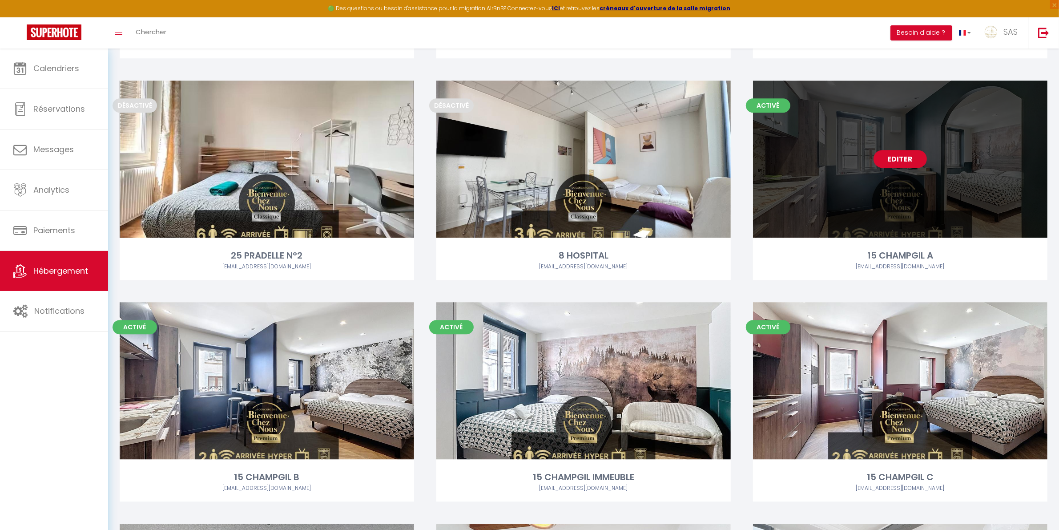
click at [902, 162] on link "Editer" at bounding box center [900, 159] width 53 height 18
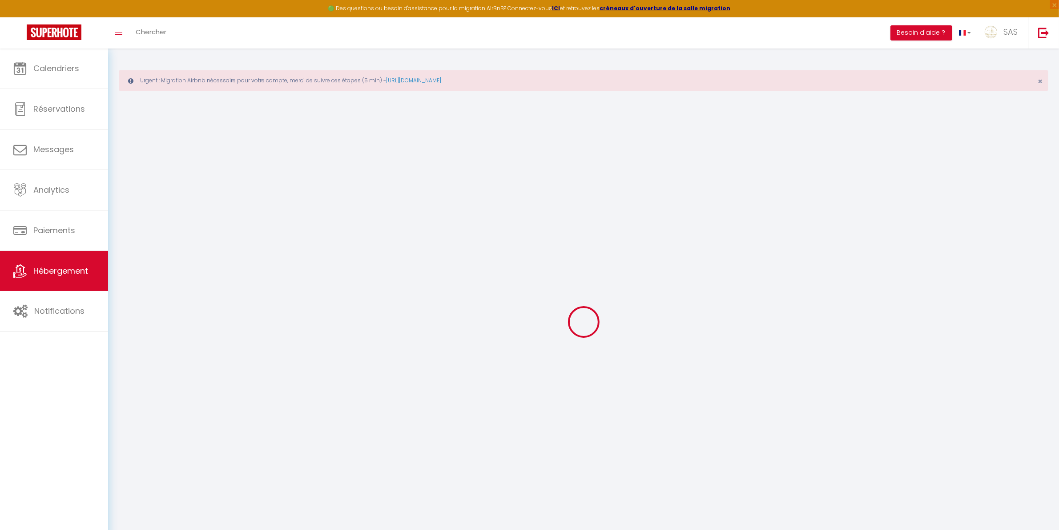
select select
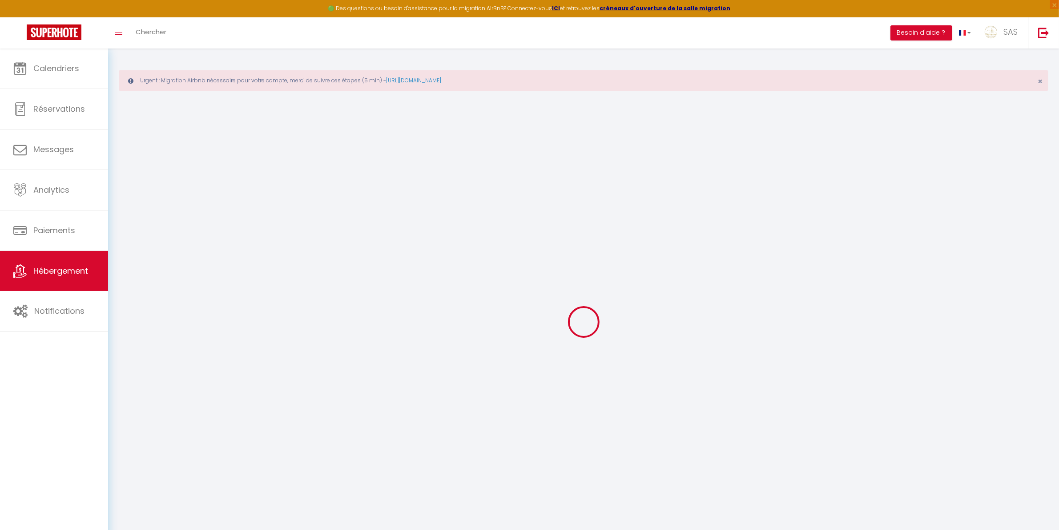
select select
checkbox input "false"
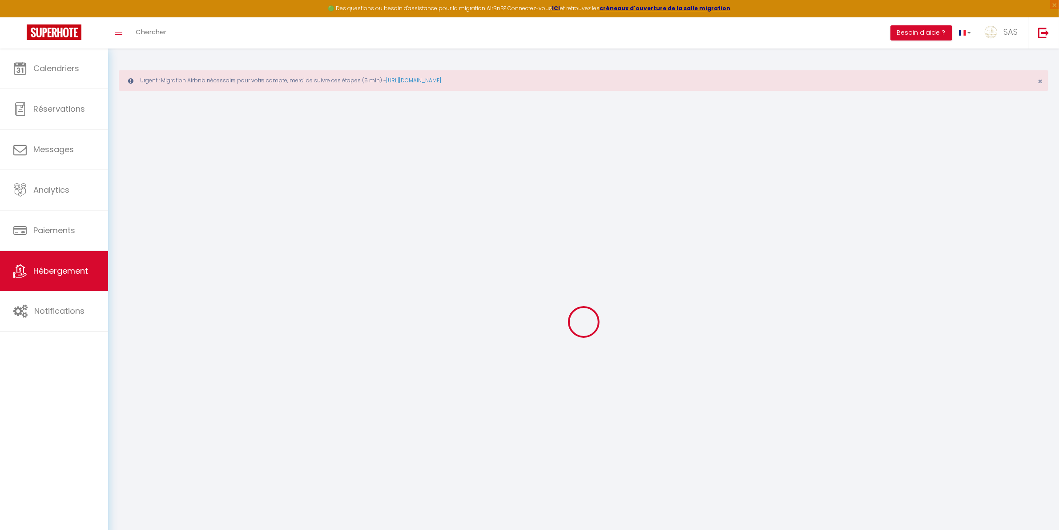
select select
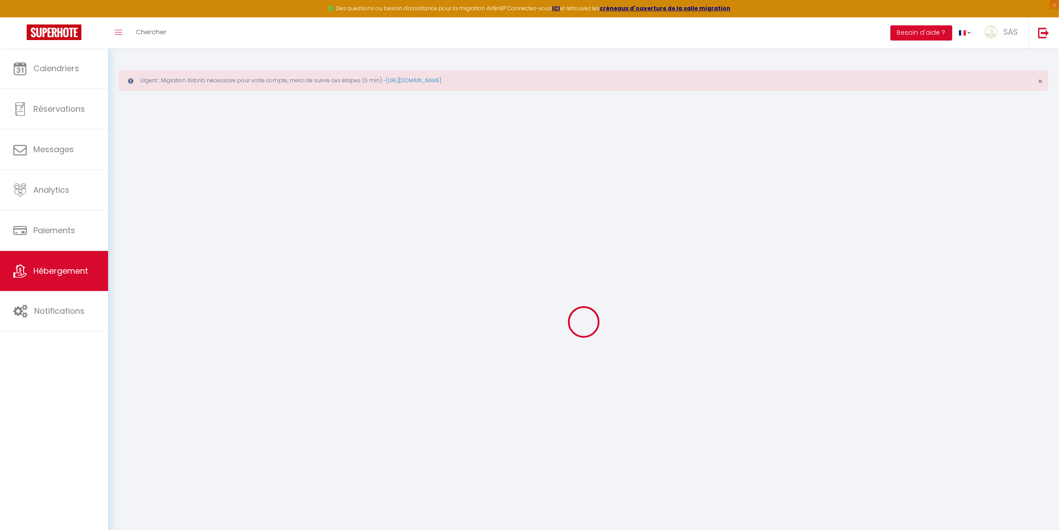
select select
checkbox input "false"
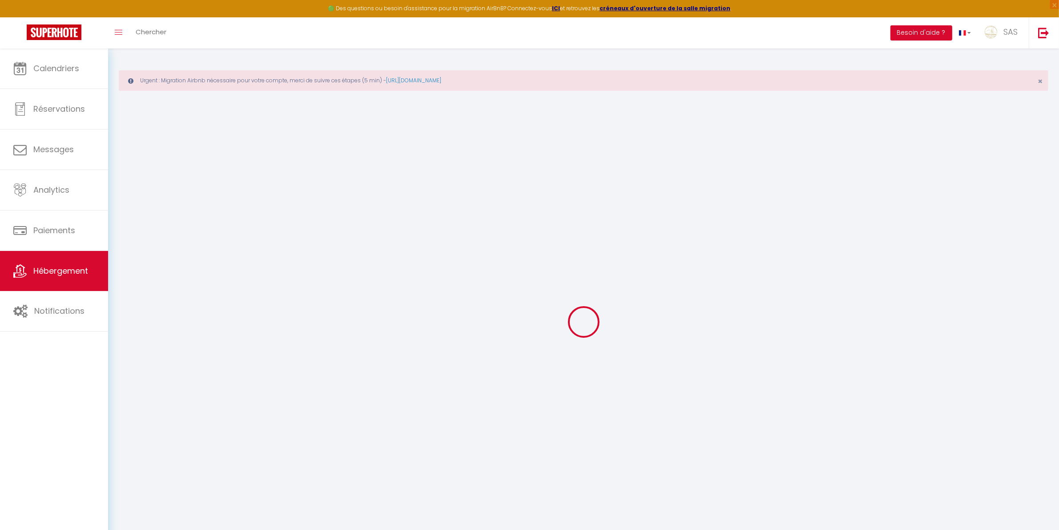
checkbox input "false"
select select
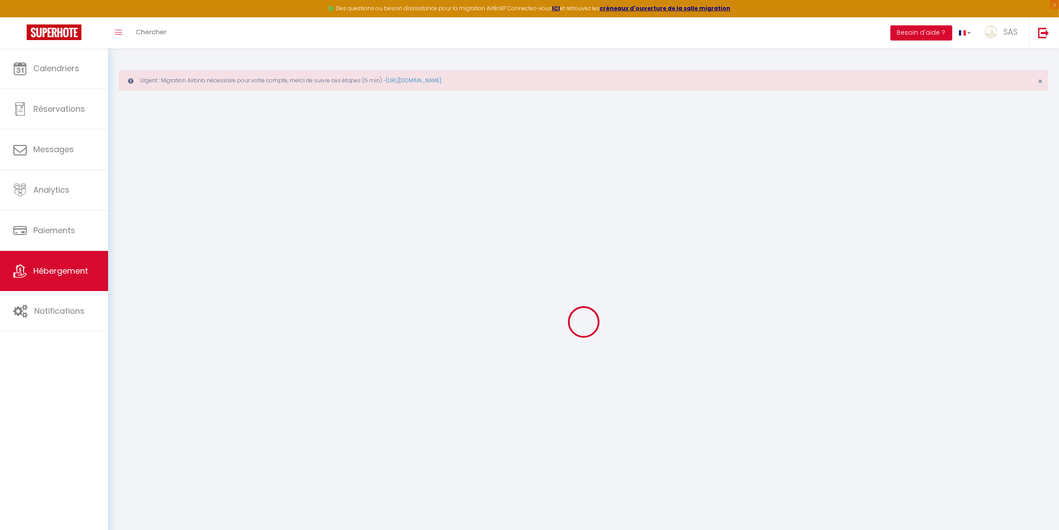
select select
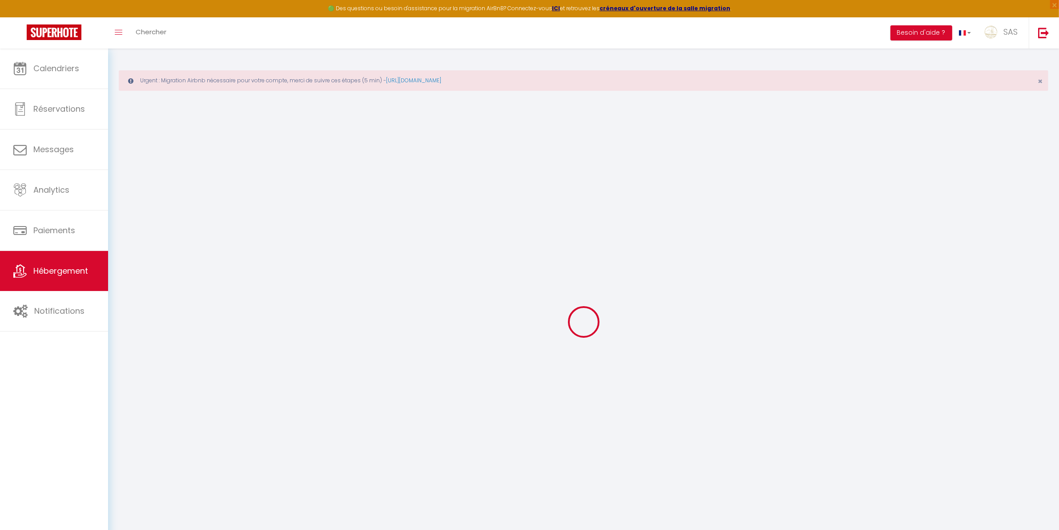
checkbox input "false"
select select
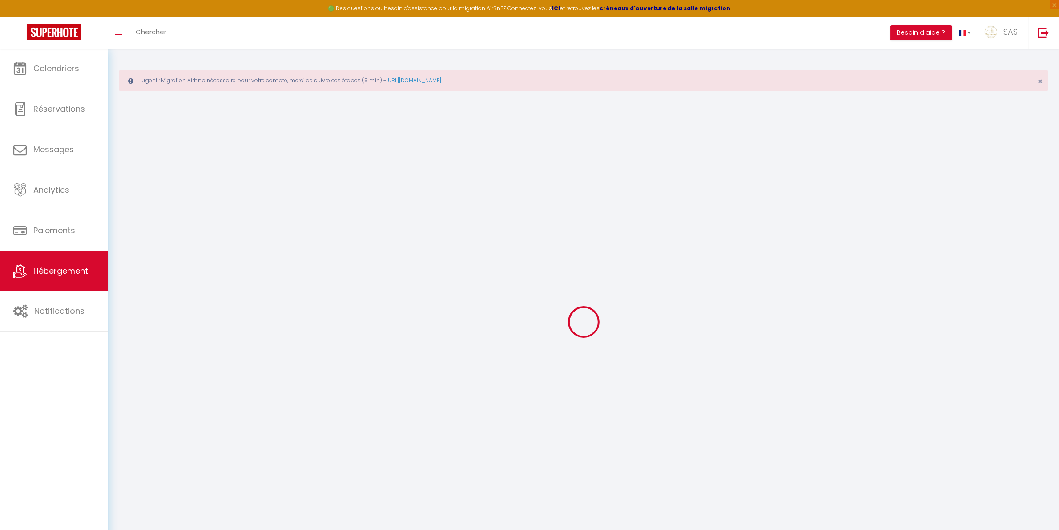
select select
type input "15 CHAMPGIL A"
type input "[PERSON_NAME]"
type input "AUSSET"
type input "9 AV DES ETATS UNIS"
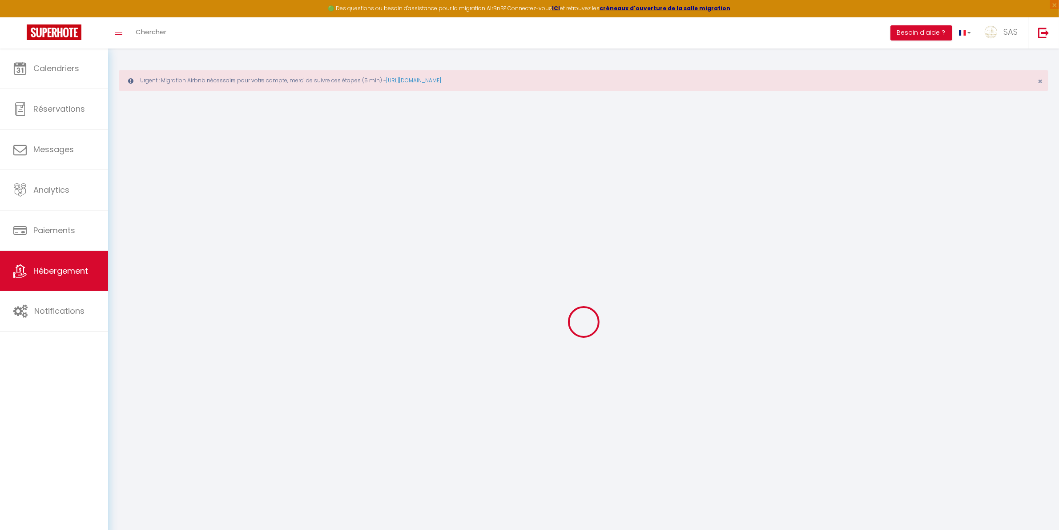
type input "63000"
type input "[GEOGRAPHIC_DATA]"
select select "2"
type input "45"
type input "38"
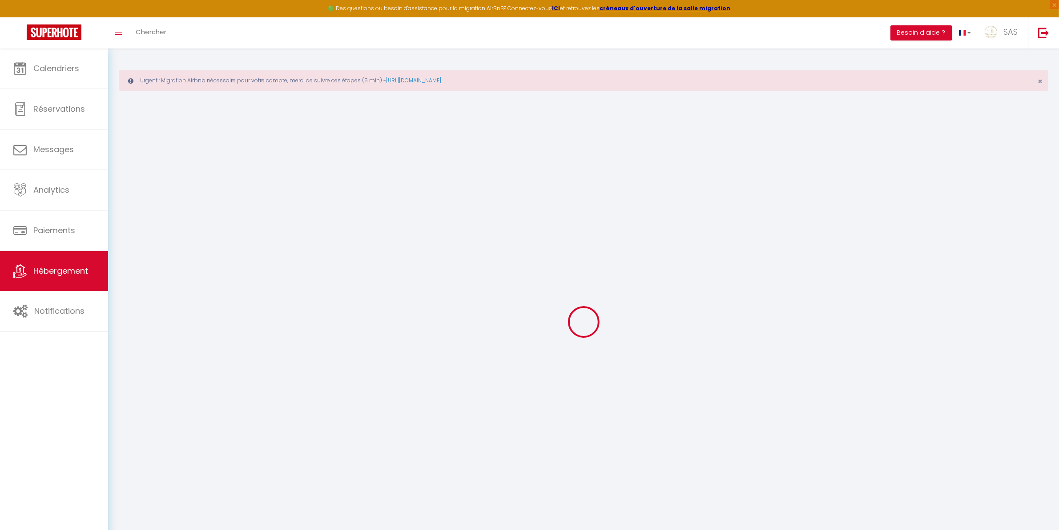
type input "2.00"
type input "500"
select select
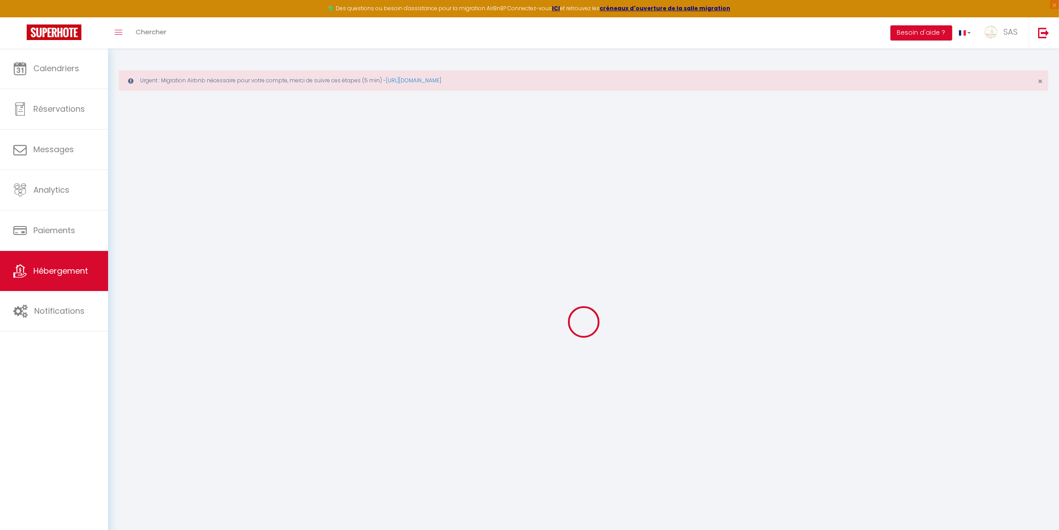
select select
type input "[STREET_ADDRESS]"
type input "63000"
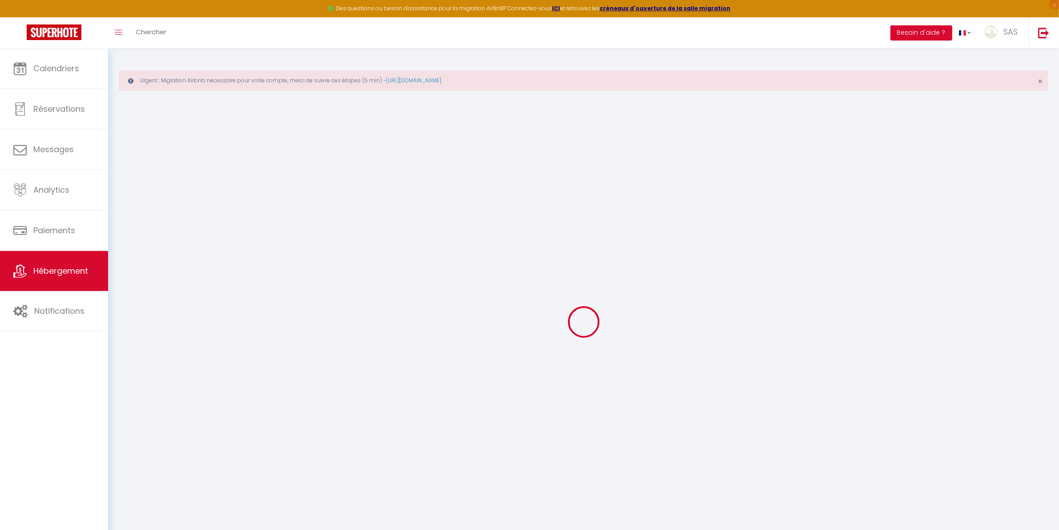
type input "[GEOGRAPHIC_DATA]"
type input "[EMAIL_ADDRESS][DOMAIN_NAME]"
select select "14590"
checkbox input "false"
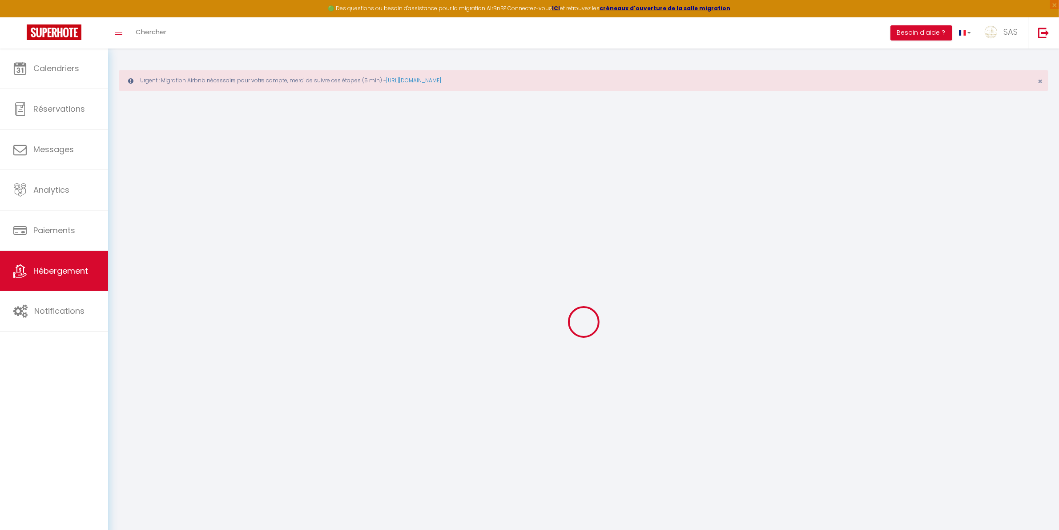
checkbox input "false"
type input "0"
select select
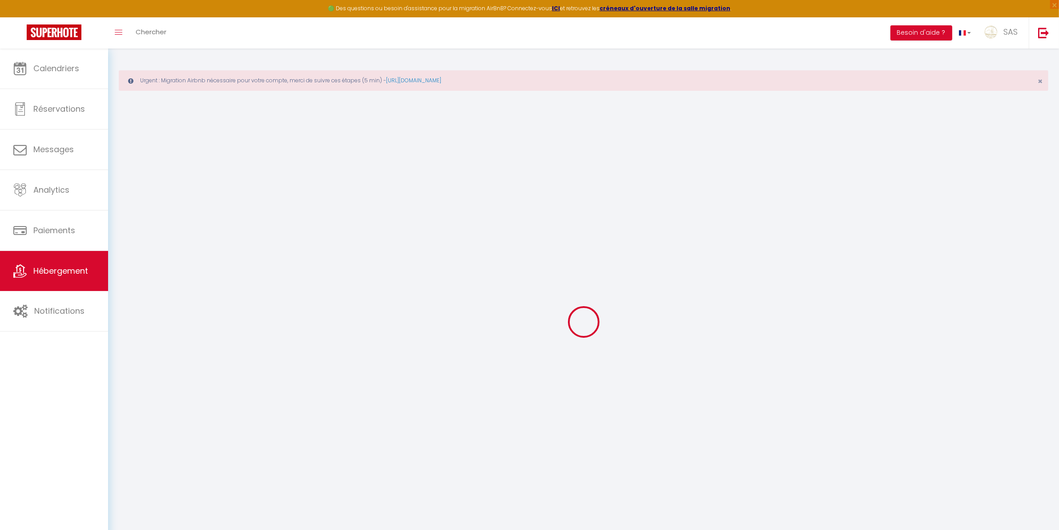
select select
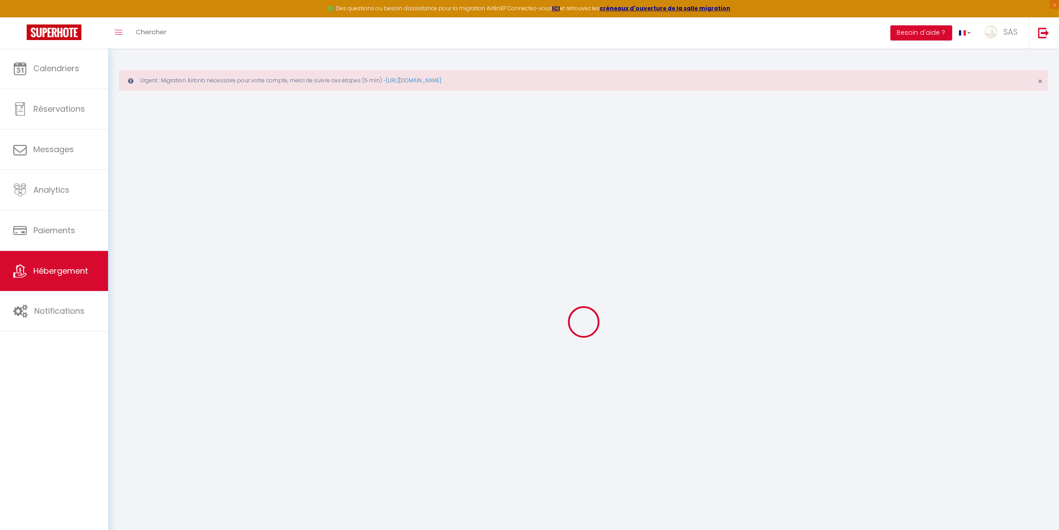
checkbox input "false"
select select
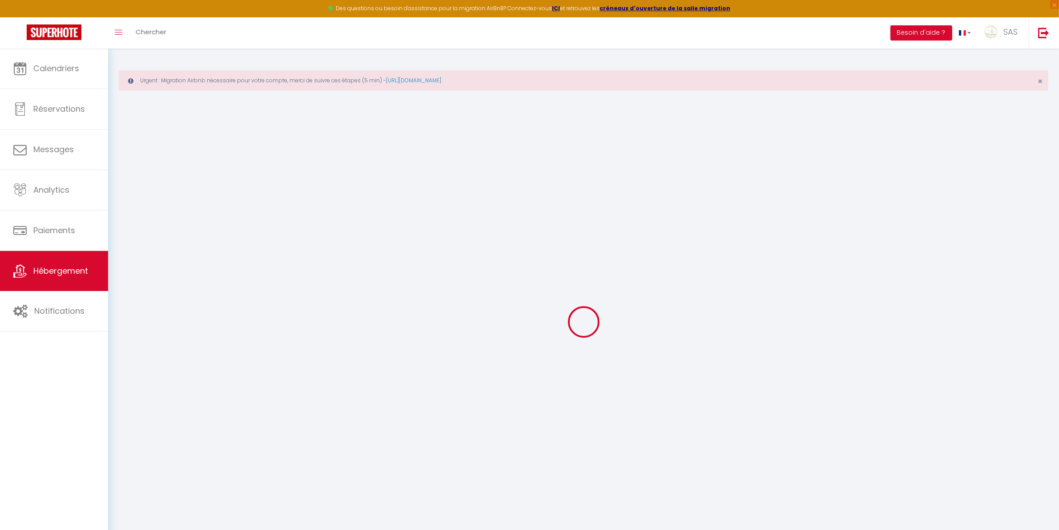
select select
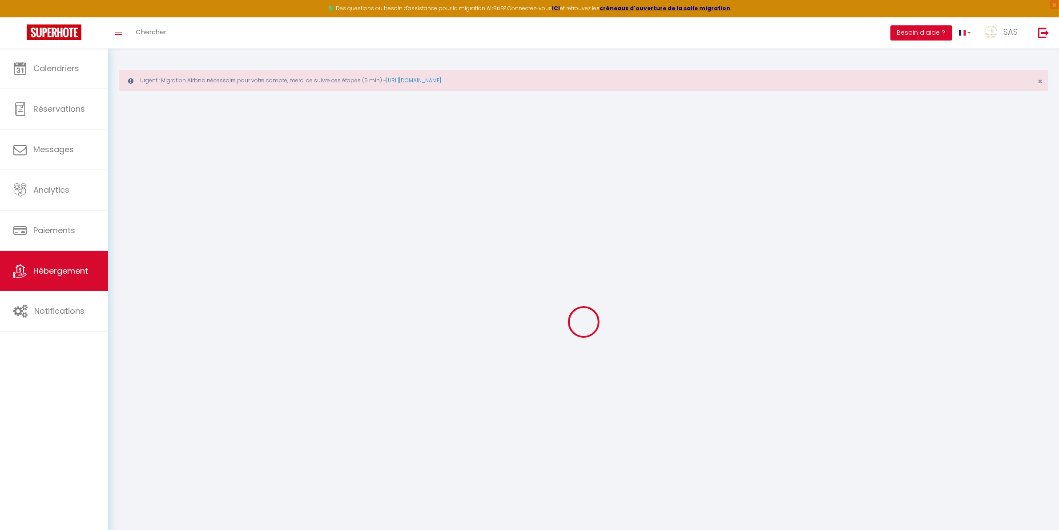
checkbox input "false"
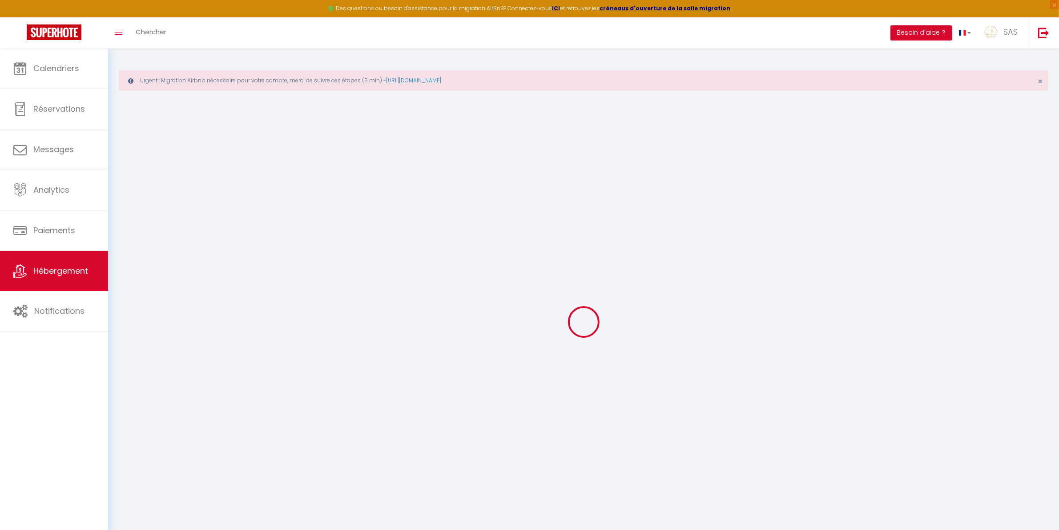
checkbox input "false"
select select "17:00"
select select "23:45"
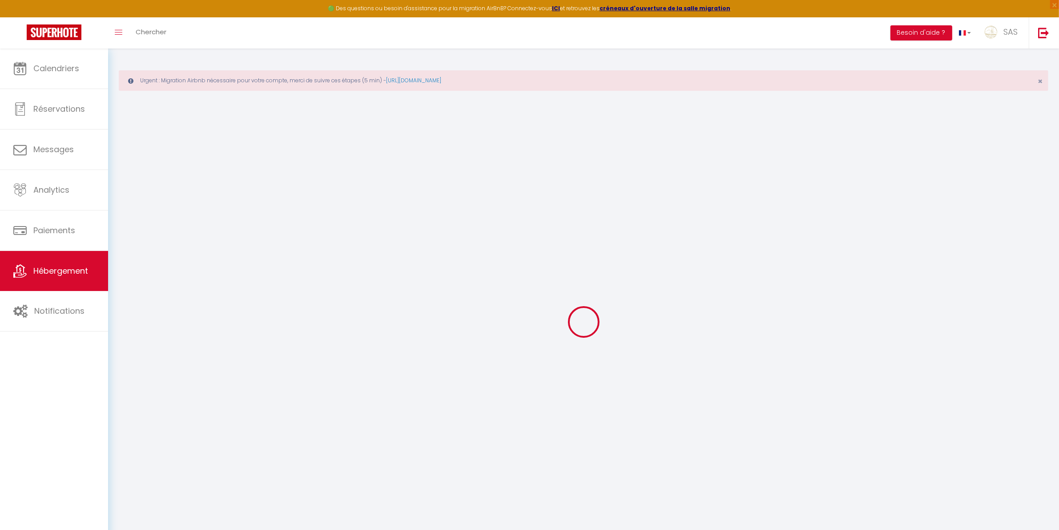
select select "11:00"
select select "30"
select select "120"
select select "22:00"
checkbox input "false"
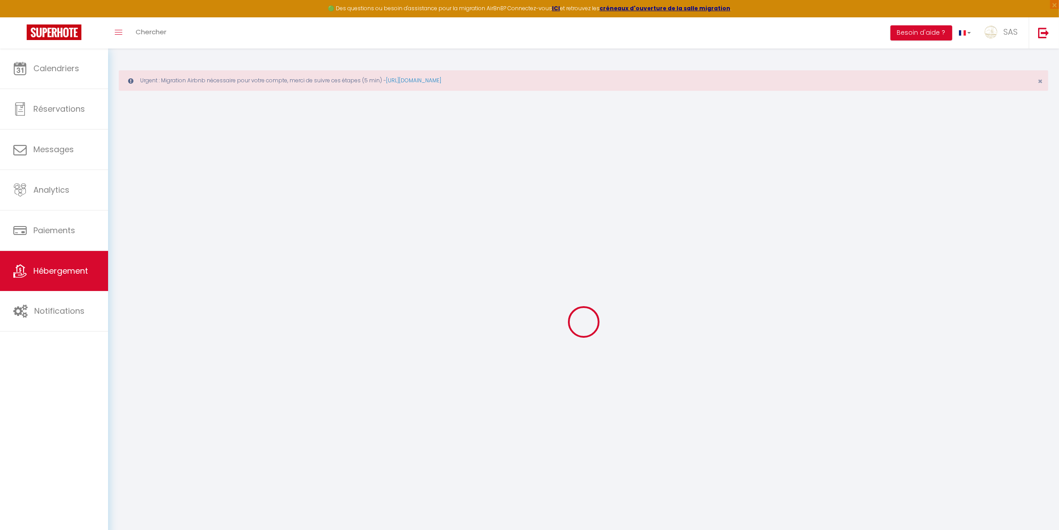
checkbox input "false"
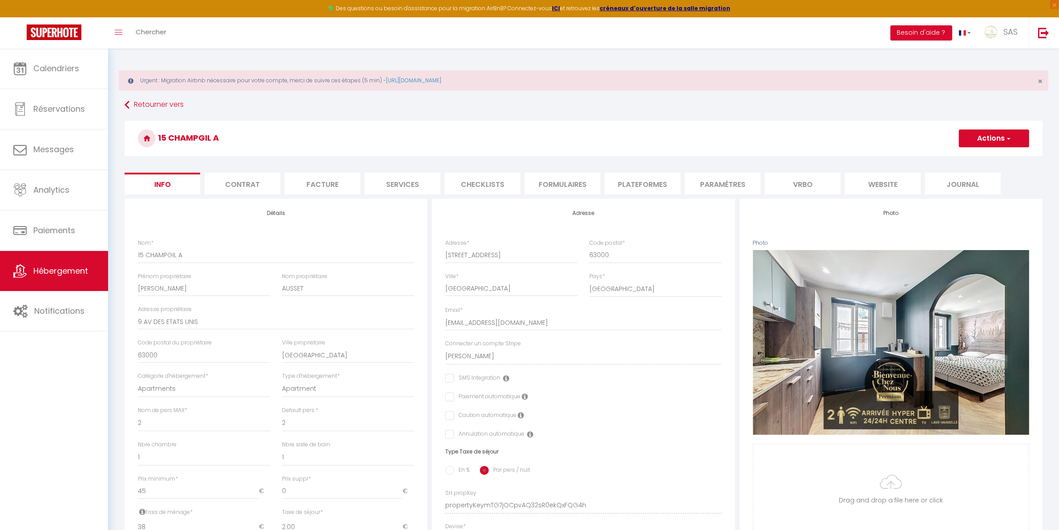
checkbox input "false"
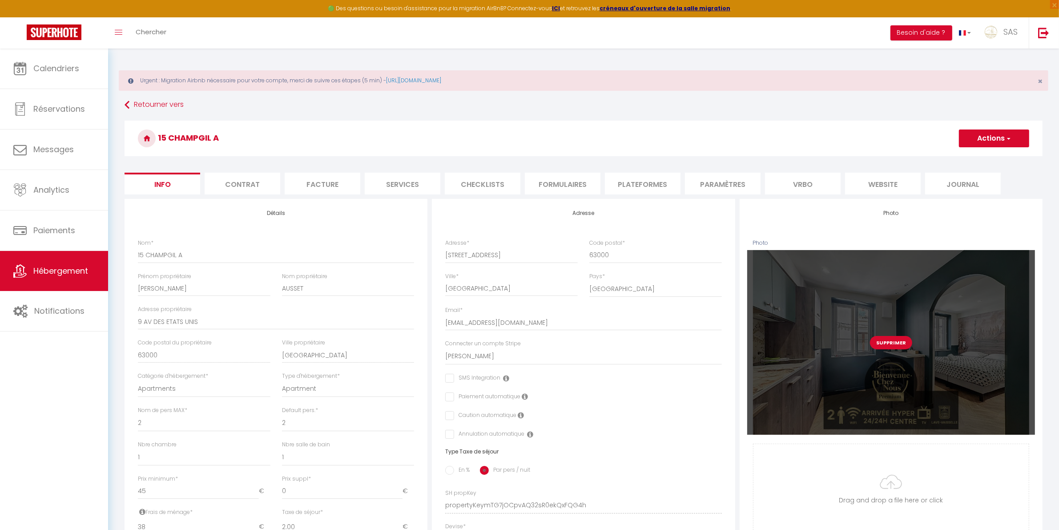
click at [893, 340] on button "Supprimer" at bounding box center [891, 342] width 42 height 13
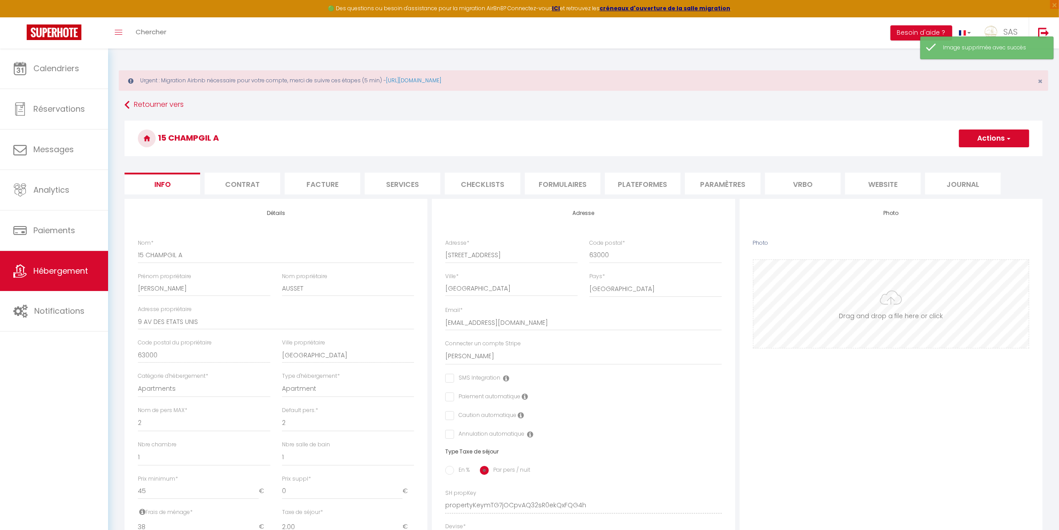
click at [886, 310] on input "Photo" at bounding box center [891, 304] width 275 height 88
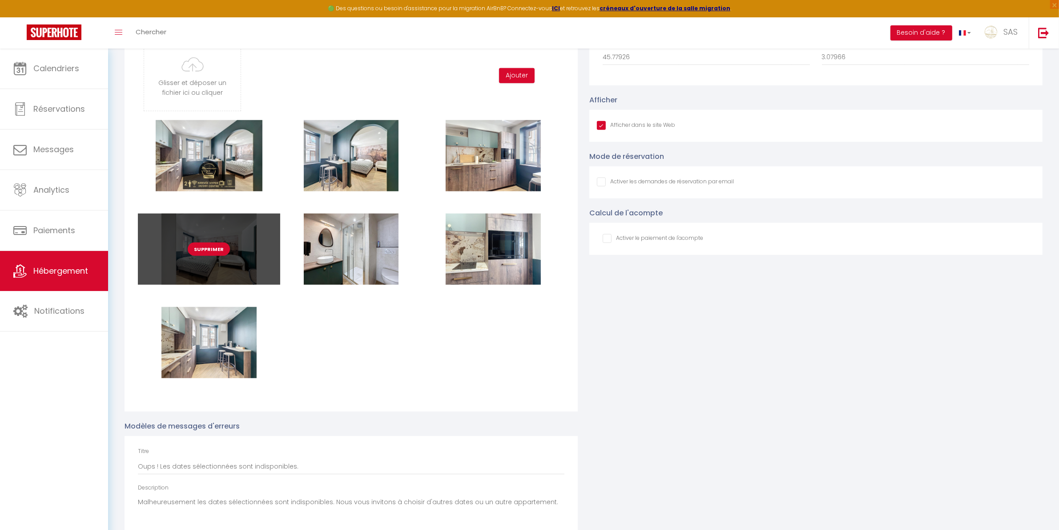
scroll to position [927, 0]
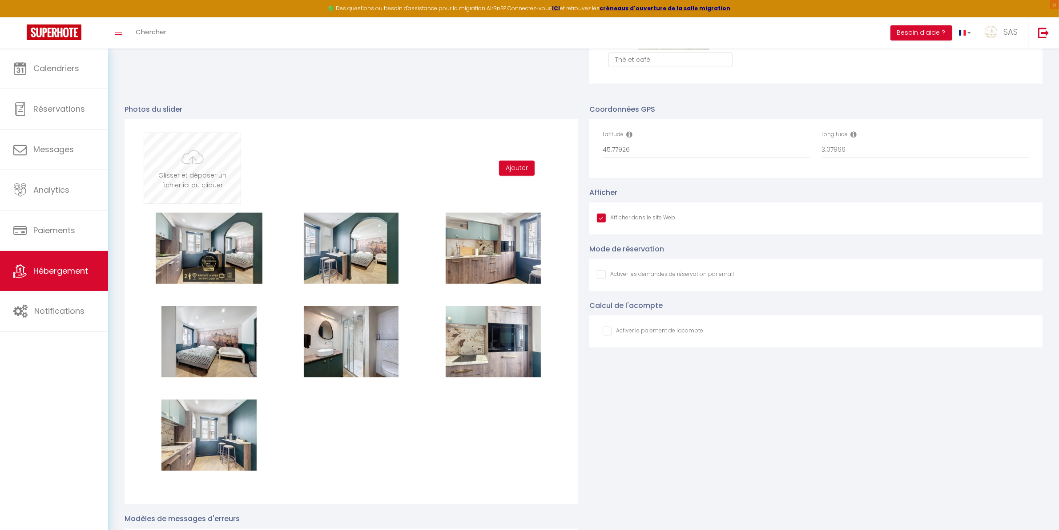
click at [212, 168] on input "file" at bounding box center [192, 168] width 97 height 70
type input "C:\fakepath\15 champgil A.jpg"
checkbox input "true"
checkbox input "false"
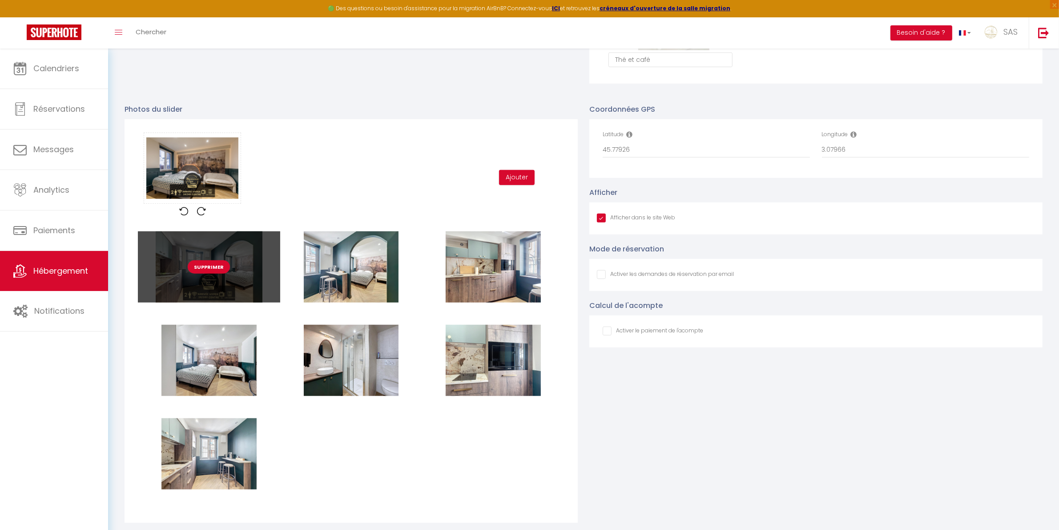
click at [214, 262] on button "Supprimer" at bounding box center [209, 266] width 42 height 13
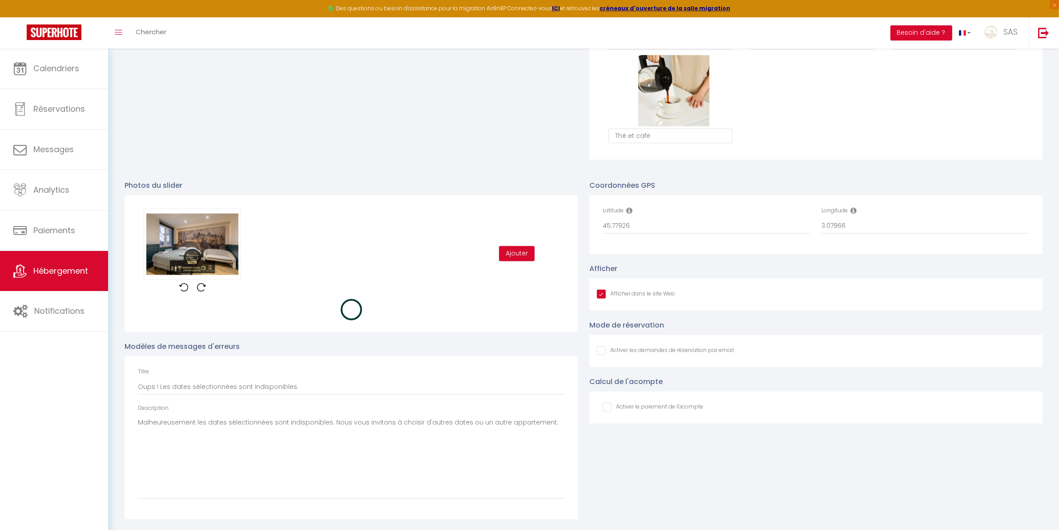
checkbox input "true"
checkbox input "false"
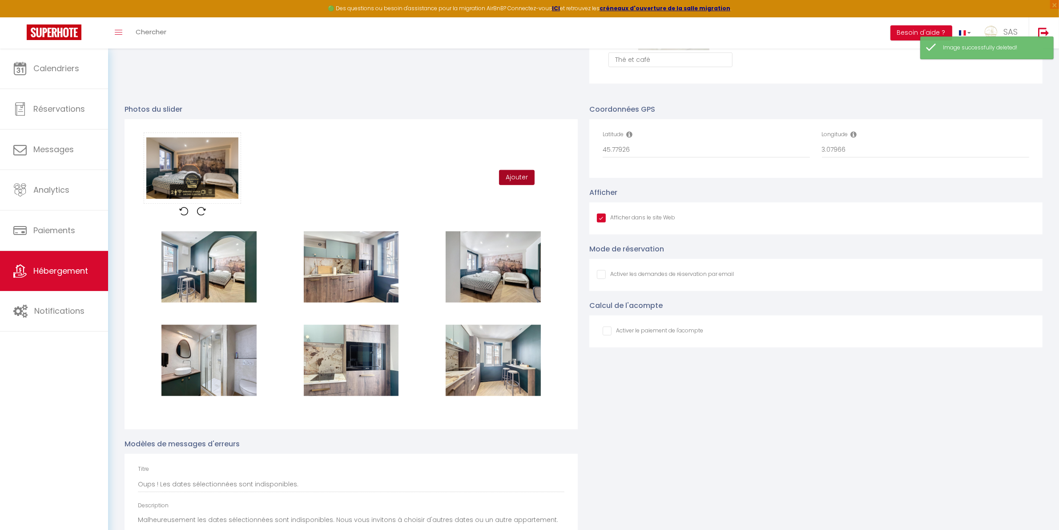
click at [521, 174] on button "Ajouter" at bounding box center [517, 177] width 36 height 15
checkbox input "true"
checkbox input "false"
checkbox input "true"
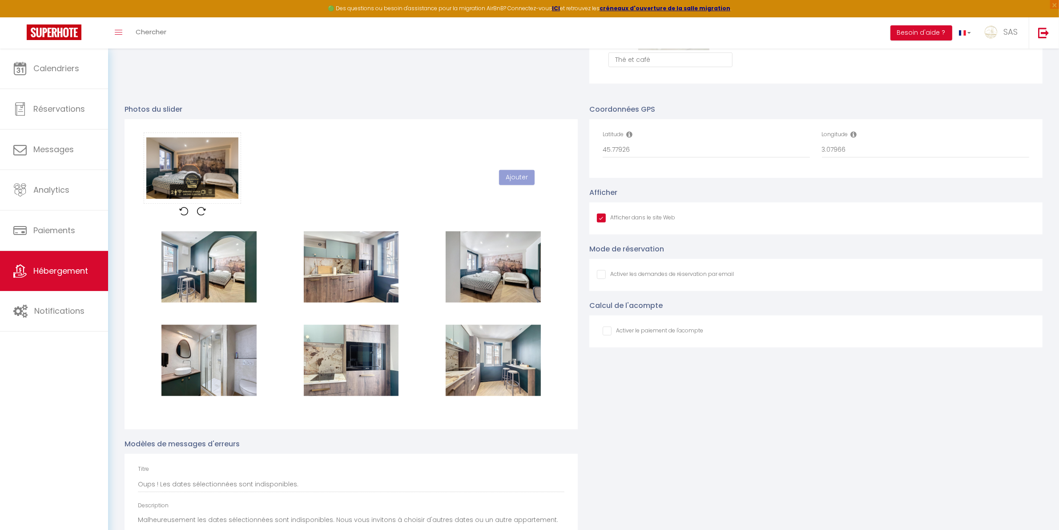
checkbox input "false"
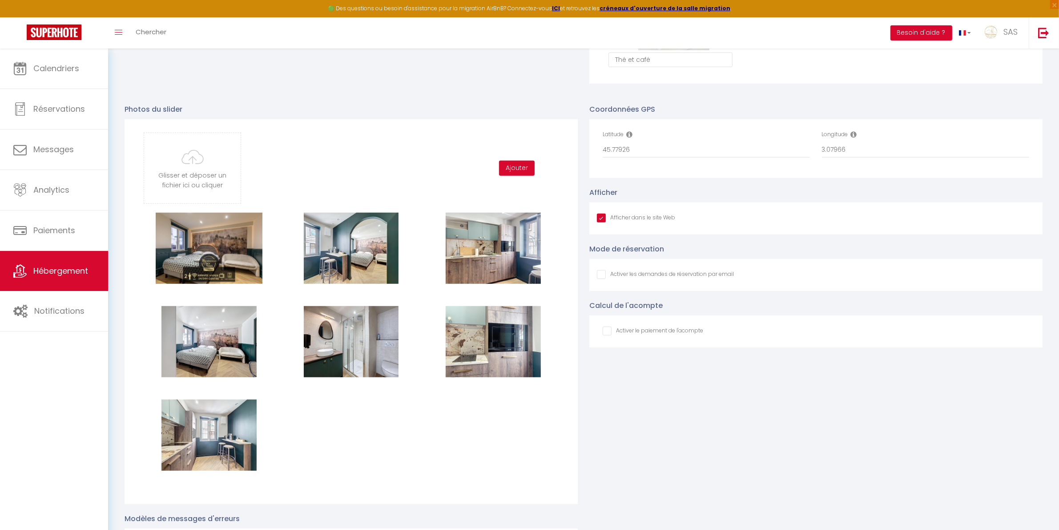
checkbox input "true"
checkbox input "false"
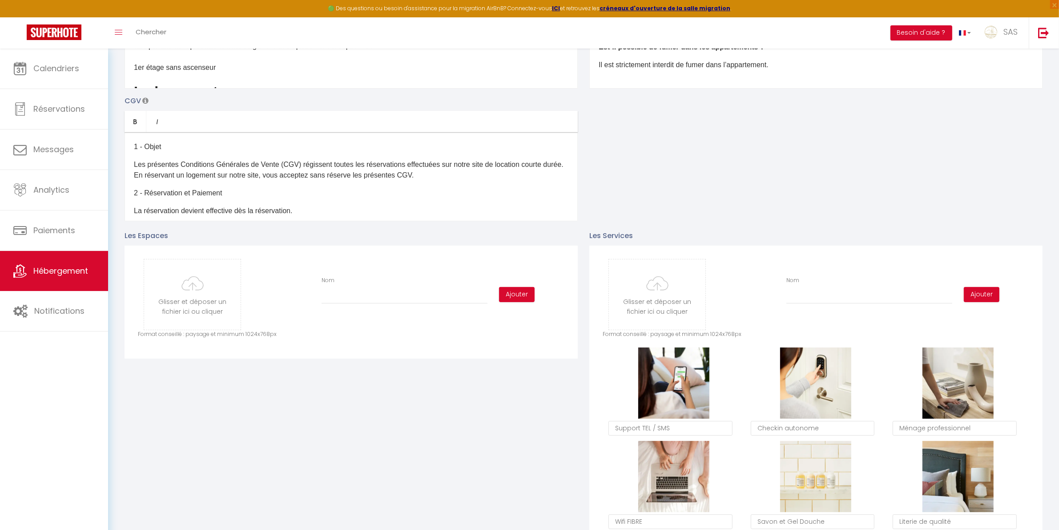
scroll to position [0, 0]
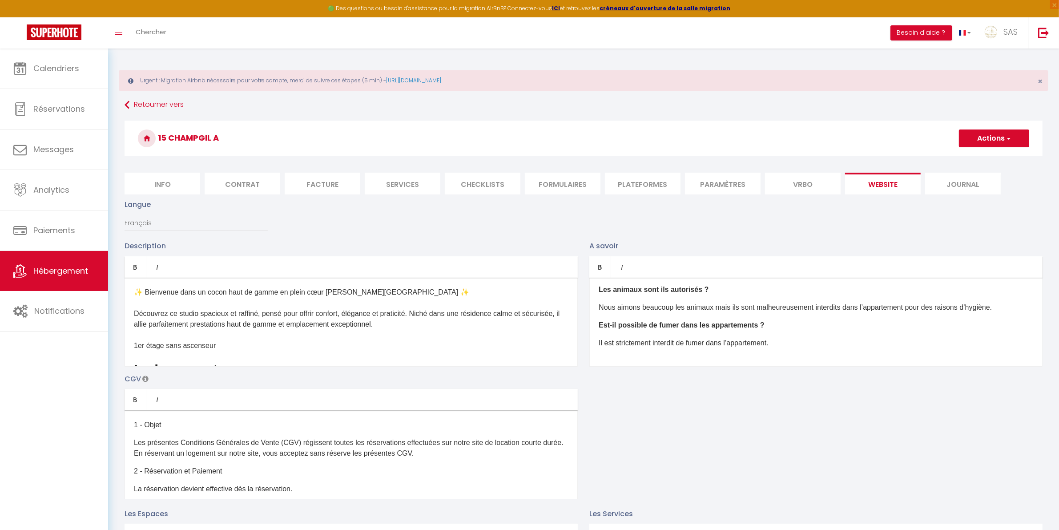
click at [169, 189] on li "Info" at bounding box center [163, 184] width 76 height 22
checkbox input "false"
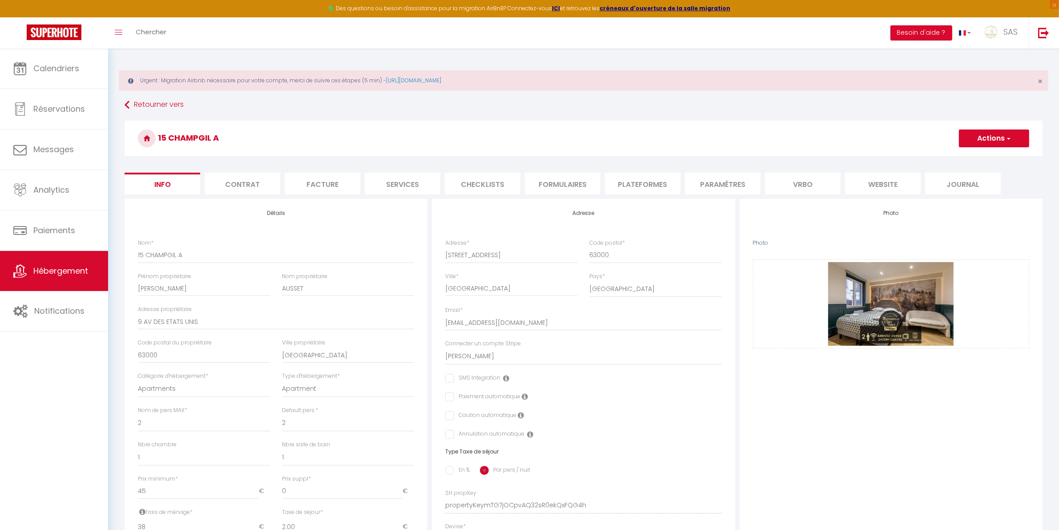
click at [977, 132] on button "Actions" at bounding box center [994, 138] width 70 height 18
click at [970, 156] on input "Enregistrer" at bounding box center [959, 158] width 33 height 9
click at [959, 157] on input "Enregistrer" at bounding box center [959, 158] width 33 height 9
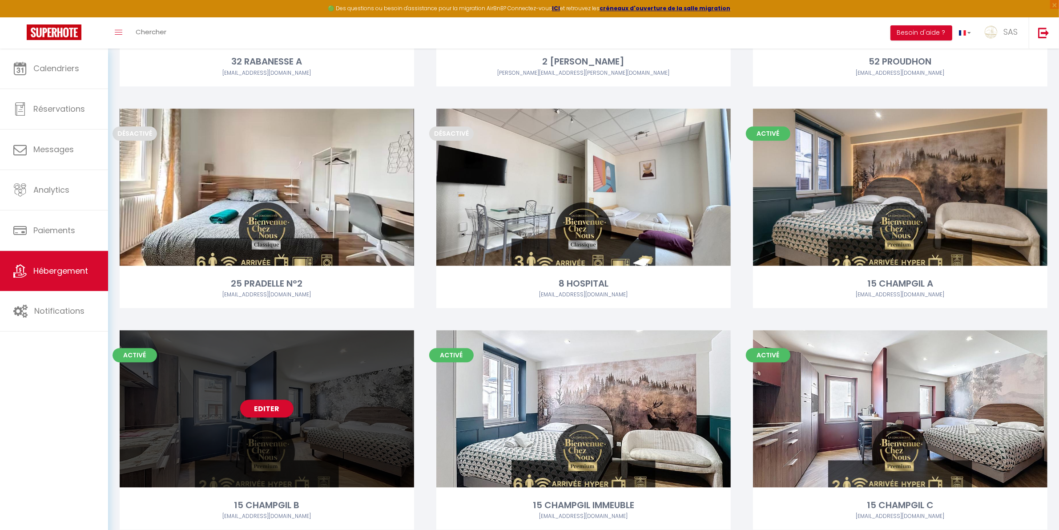
scroll to position [11665, 0]
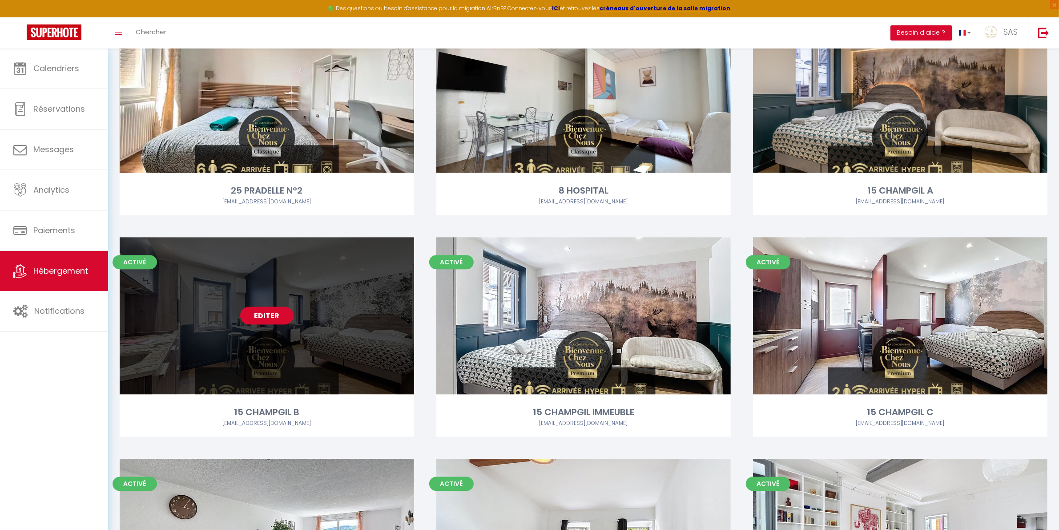
click at [272, 313] on link "Editer" at bounding box center [266, 316] width 53 height 18
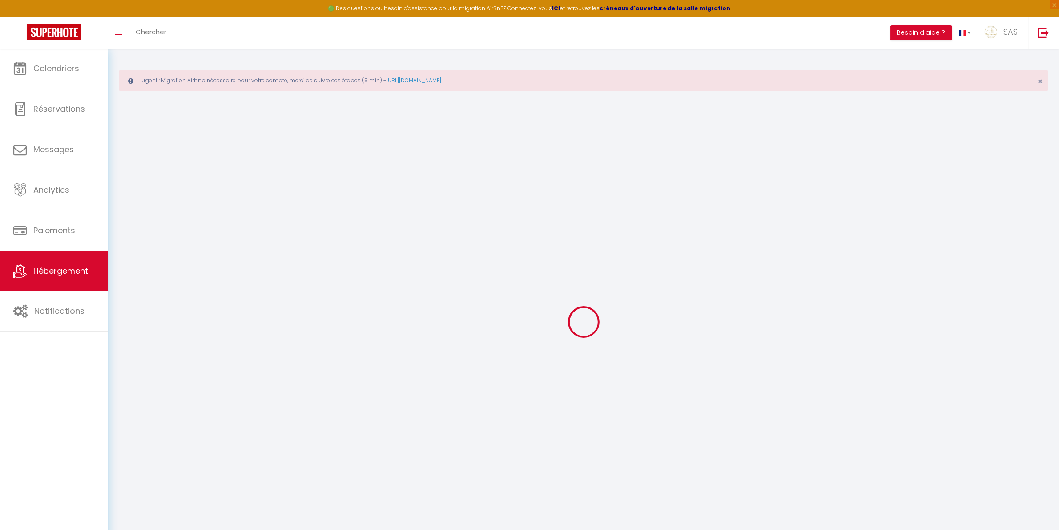
type input "15 CHAMPGIL B"
type input "[PERSON_NAME]"
type input "AUSSET"
type input "9 AV DES ETATS UNIS"
type input "63000"
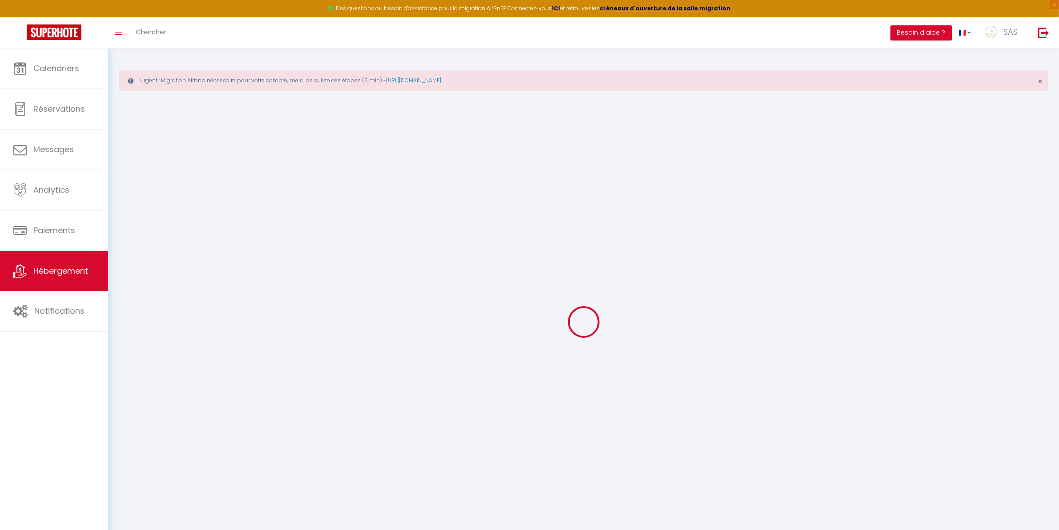
type input "[GEOGRAPHIC_DATA]"
select select "2"
type input "45"
type input "38"
type input "2.00"
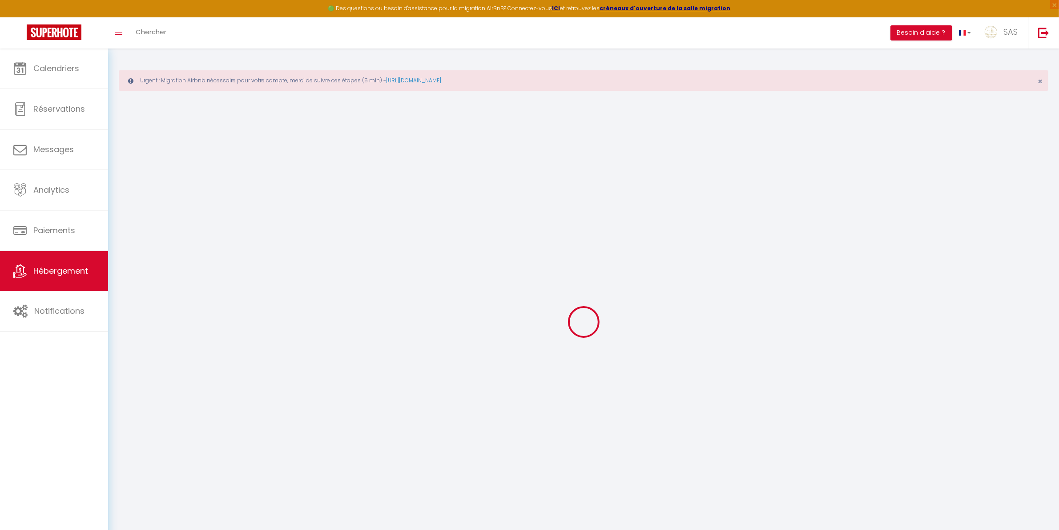
type input "500"
select select
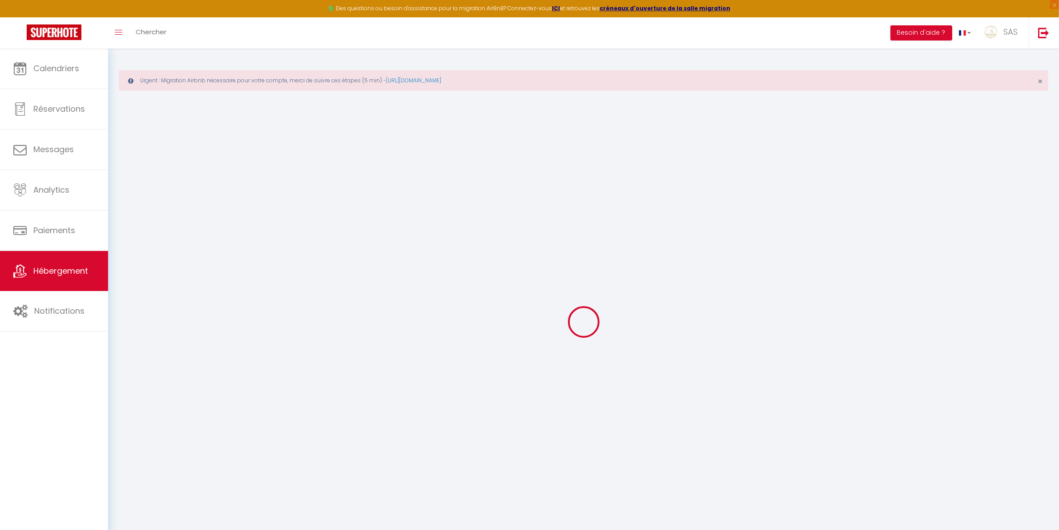
select select
type input "[STREET_ADDRESS]"
type input "63000"
type input "[GEOGRAPHIC_DATA]"
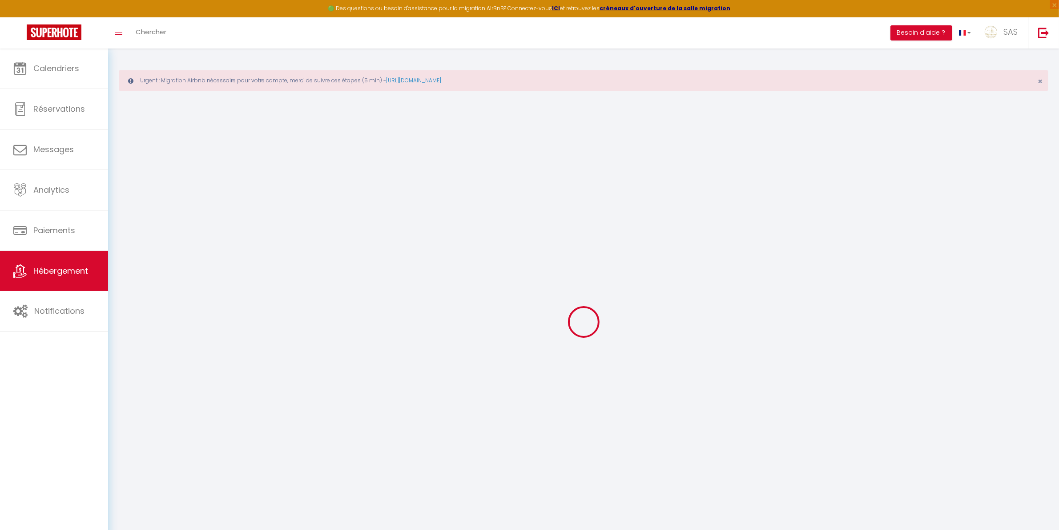
type input "[EMAIL_ADDRESS][DOMAIN_NAME]"
select select "14590"
checkbox input "false"
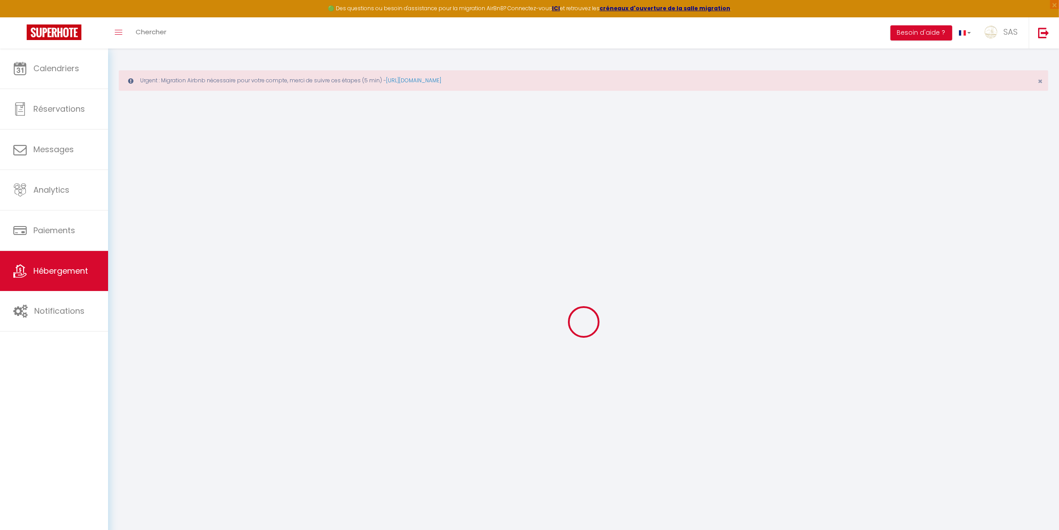
checkbox input "false"
type input "0"
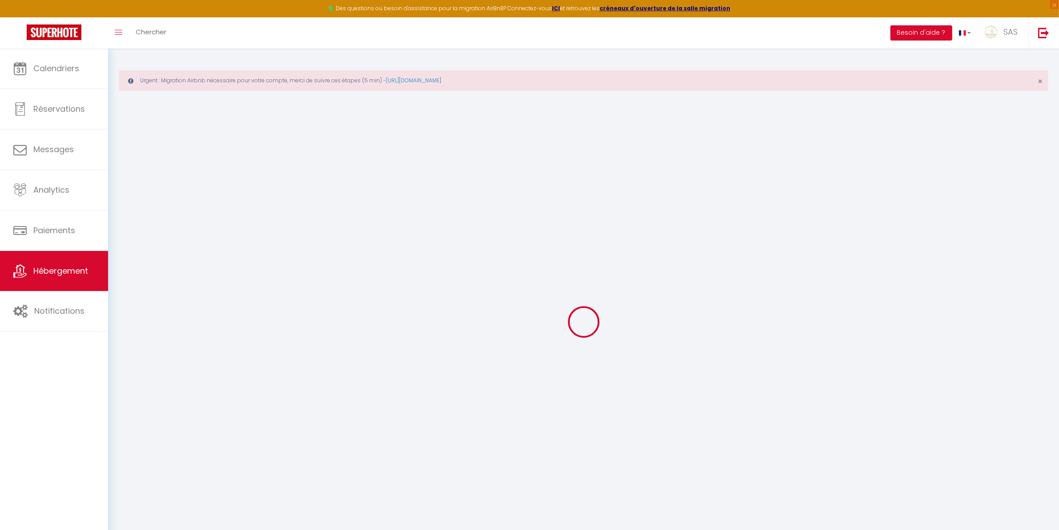
select select
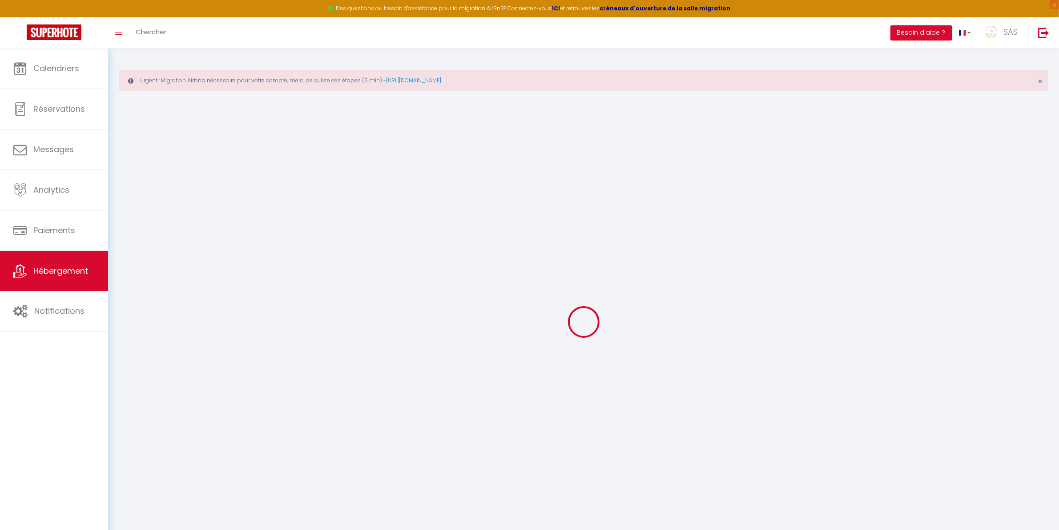
select select
checkbox input "false"
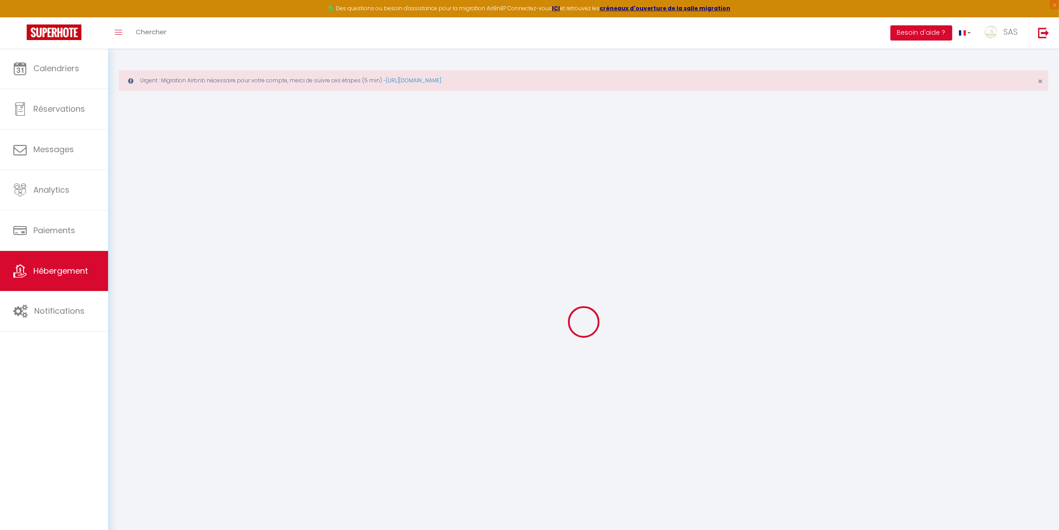
select select
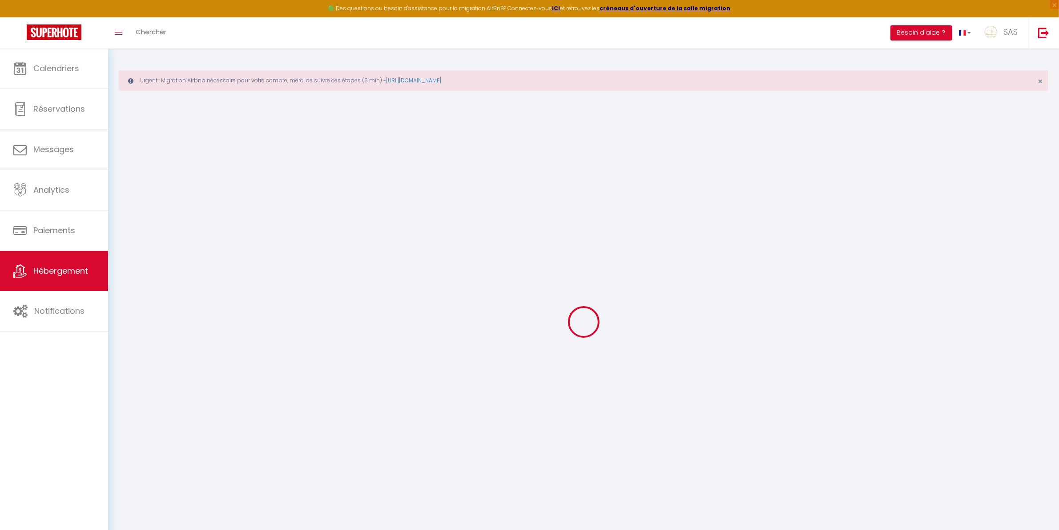
select select
checkbox input "false"
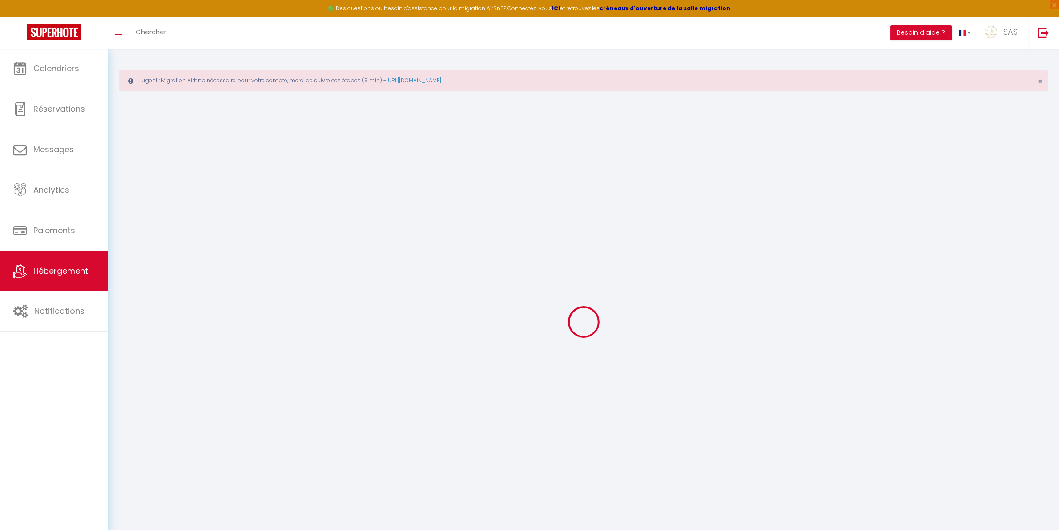
checkbox input "false"
select select "17:00"
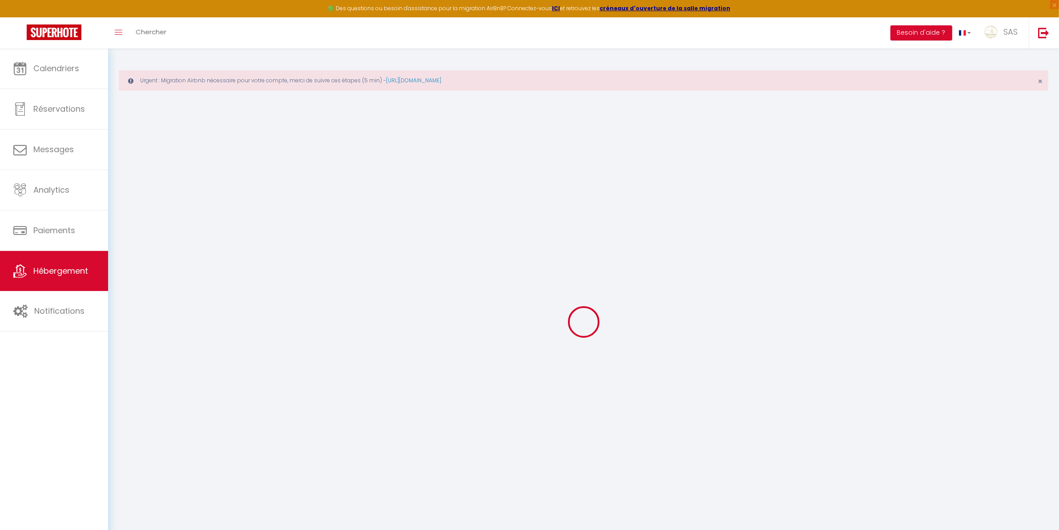
select select "23:45"
select select "11:00"
select select "30"
select select "120"
select select "22:00"
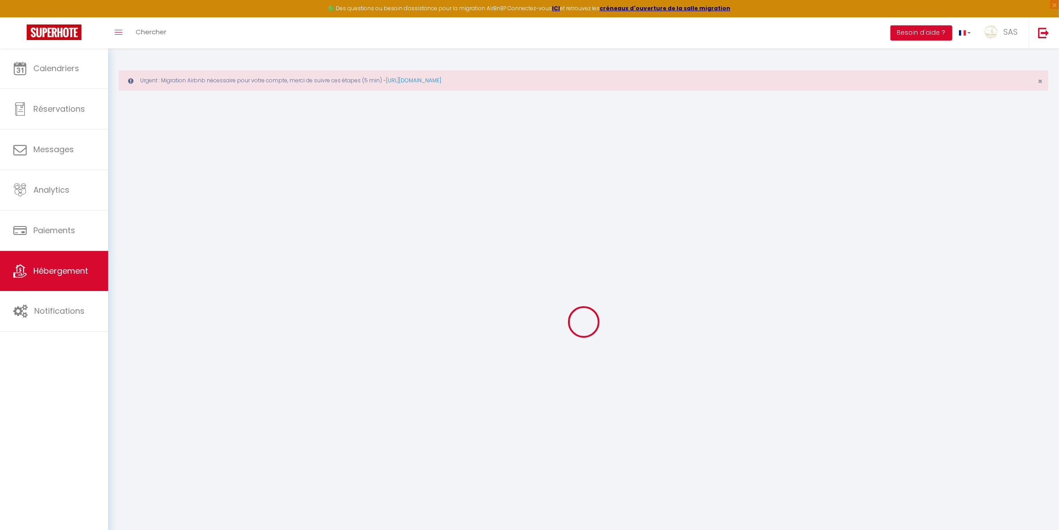
checkbox input "false"
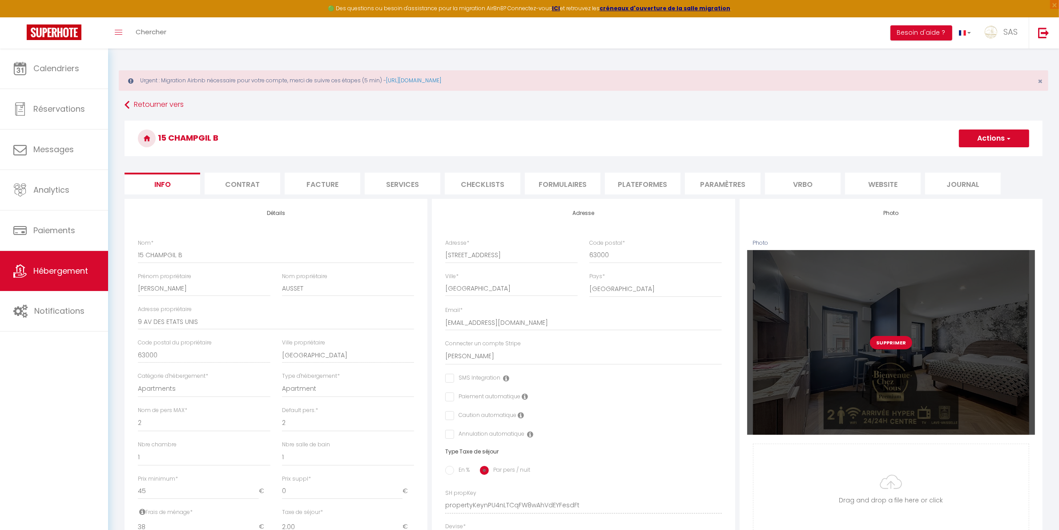
click at [886, 345] on button "Supprimer" at bounding box center [891, 342] width 42 height 13
checkbox input "false"
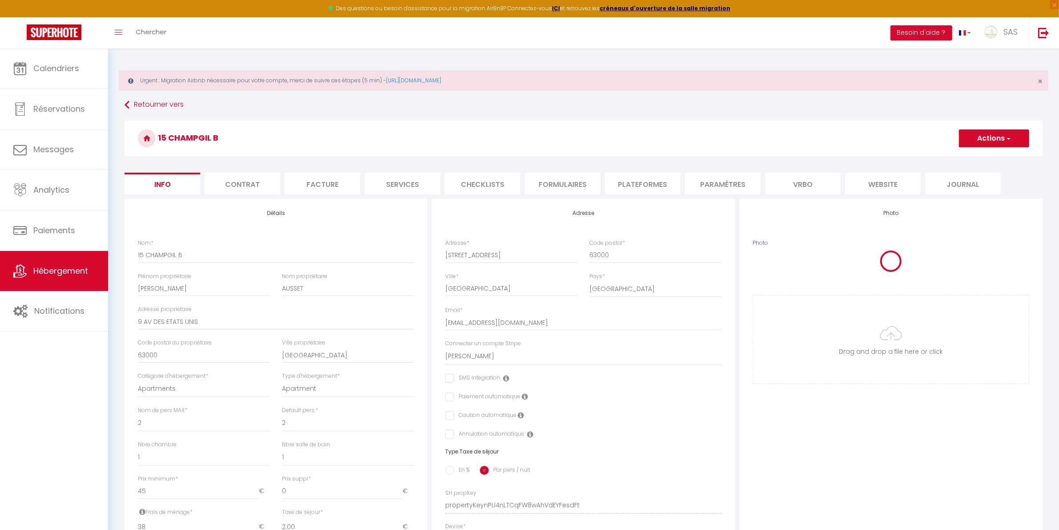
checkbox input "false"
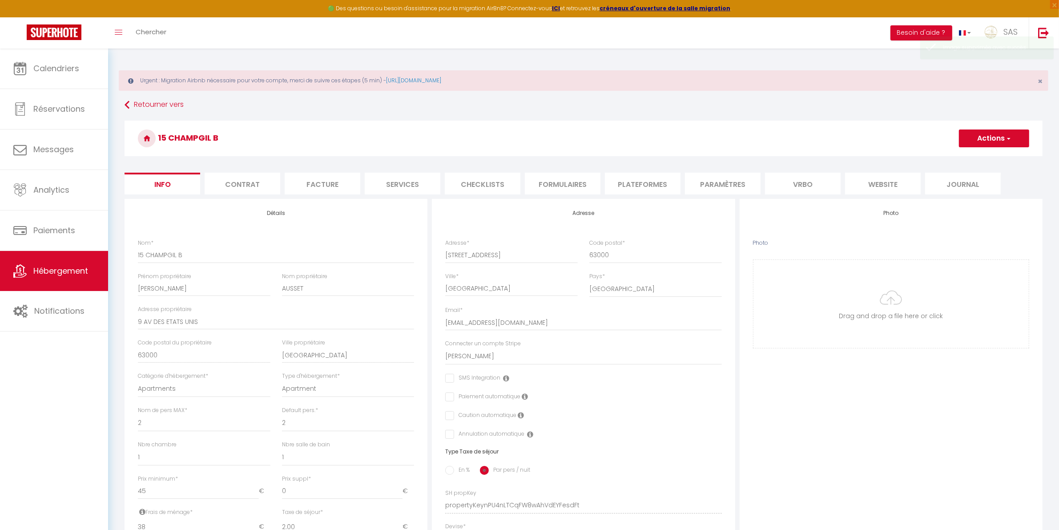
checkbox input "false"
click at [898, 350] on div "Photo Photo Drag and drop a file here or click Ooops, something wrong appended.…" at bounding box center [891, 499] width 303 height 600
click at [889, 314] on input "Photo" at bounding box center [891, 304] width 275 height 88
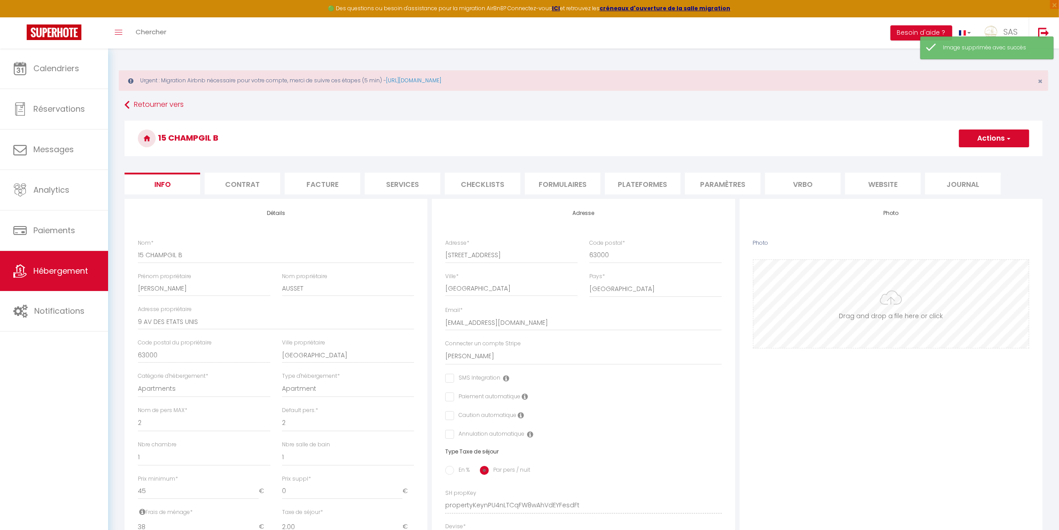
type input "C:\fakepath\15 champgil B.jpg"
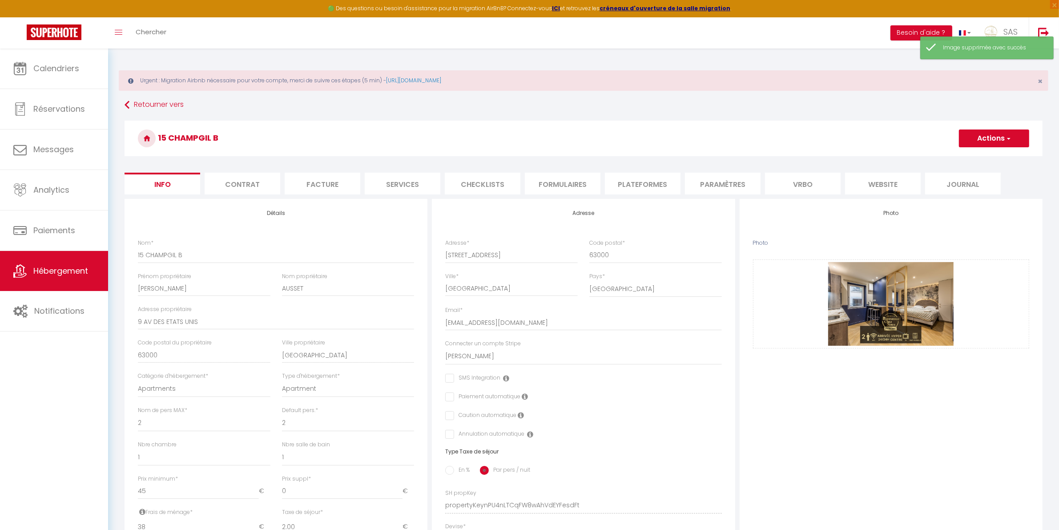
click at [877, 183] on li "website" at bounding box center [883, 184] width 76 height 22
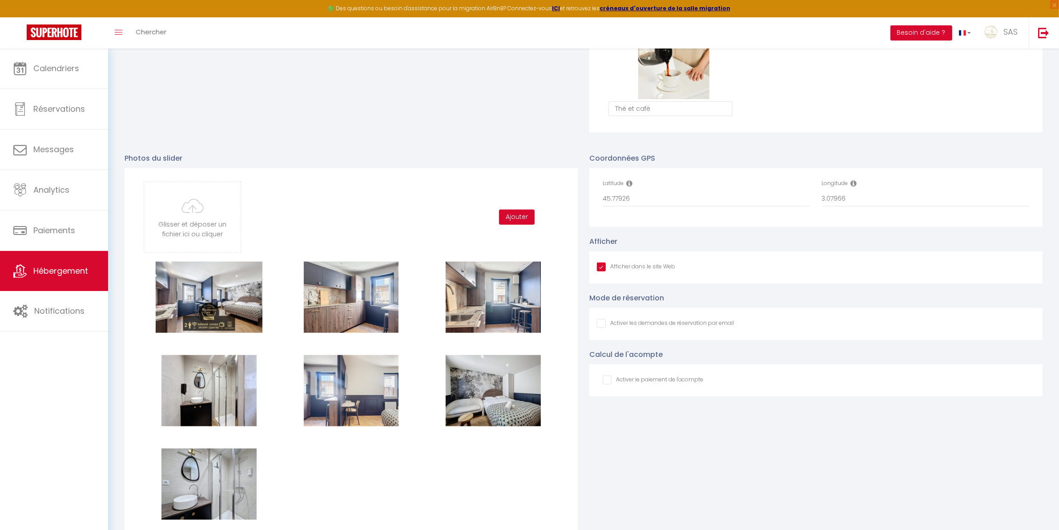
scroll to position [1019, 0]
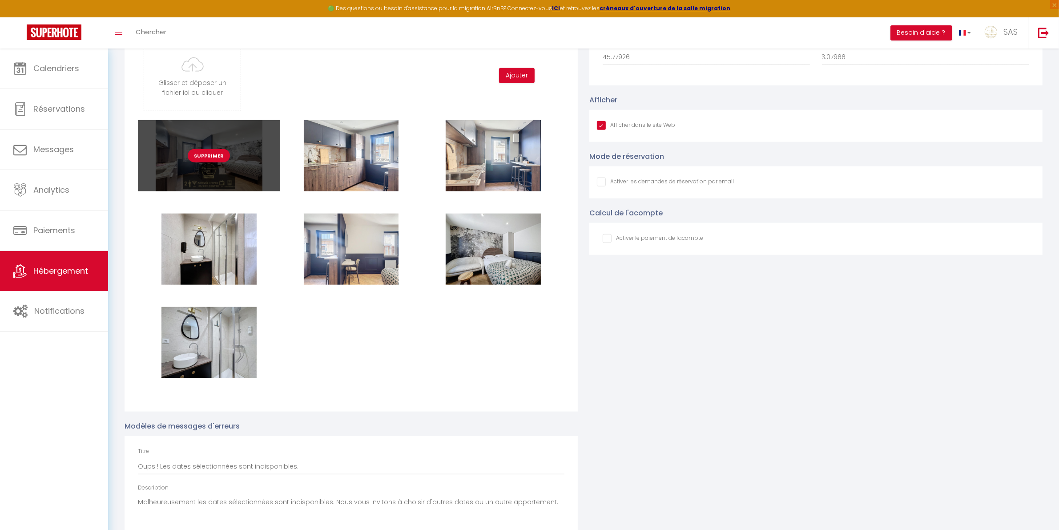
click at [207, 85] on input "file" at bounding box center [192, 75] width 97 height 70
type input "C:\fakepath\15 champgil B.jpg"
checkbox input "true"
checkbox input "false"
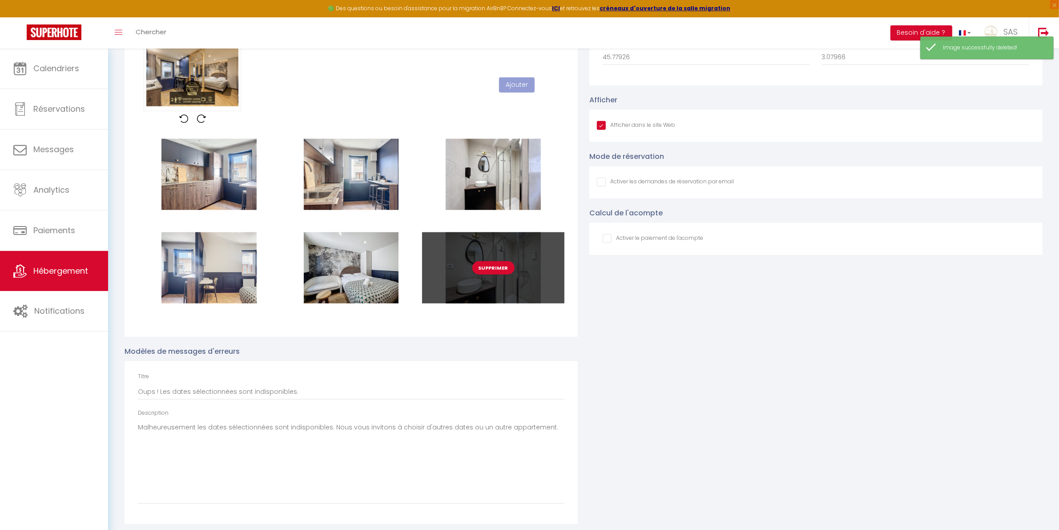
scroll to position [1019, 0]
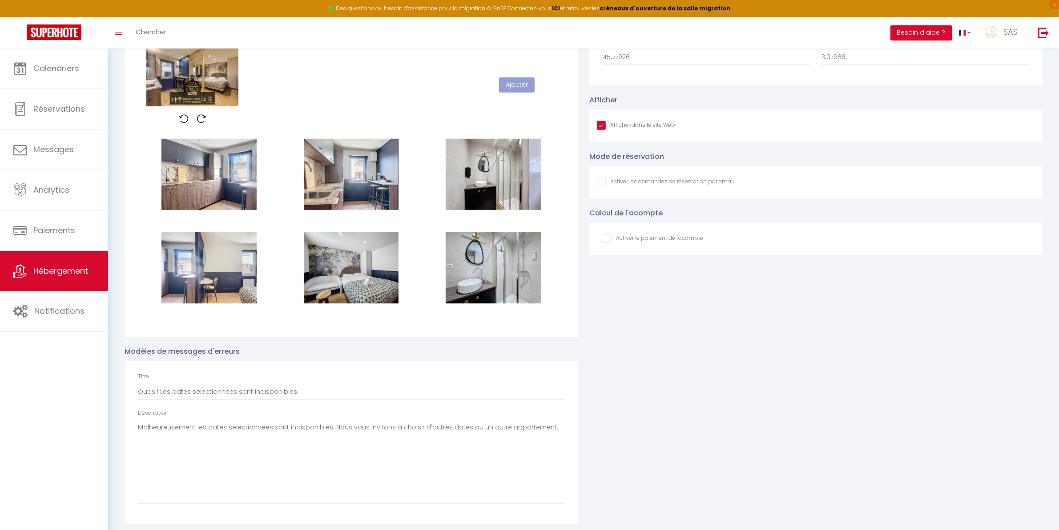
checkbox input "true"
checkbox input "false"
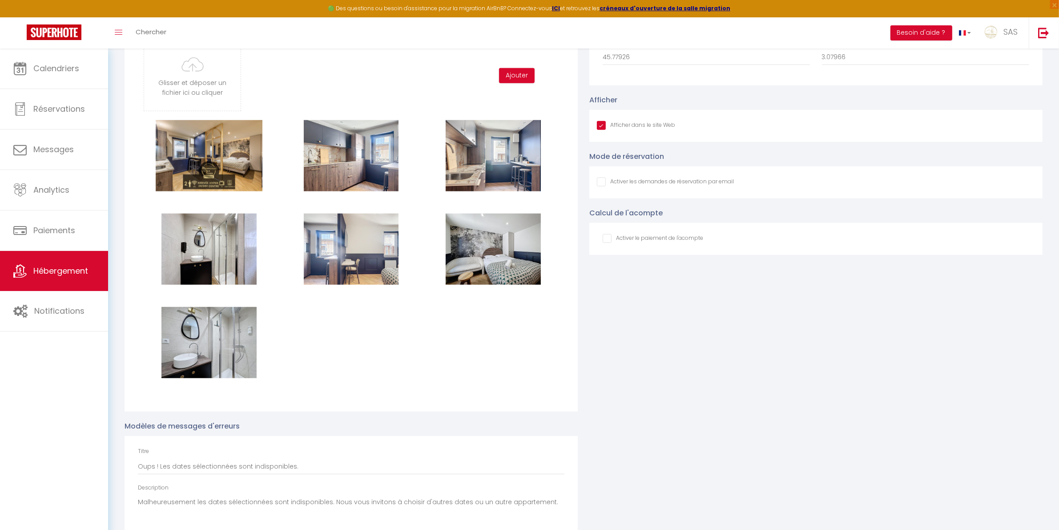
checkbox input "true"
checkbox input "false"
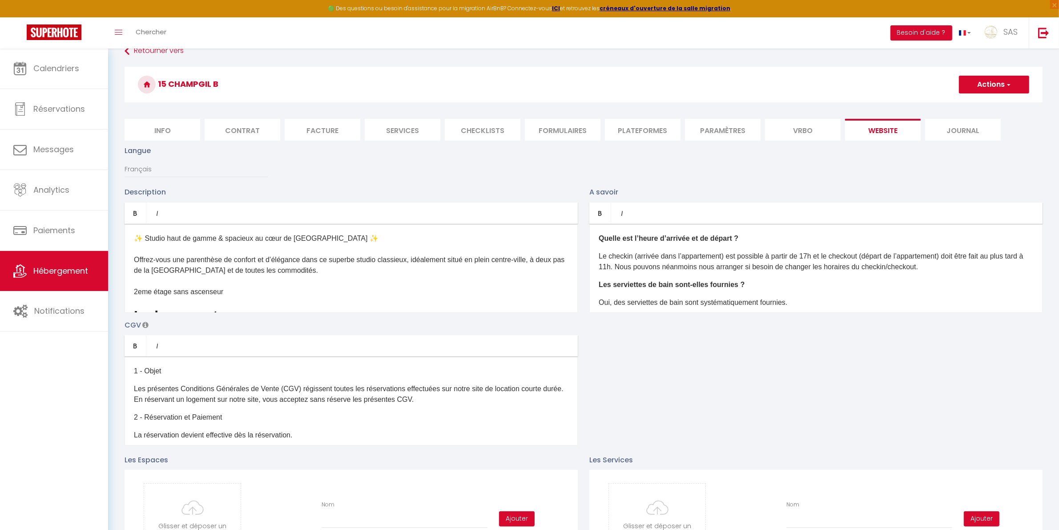
scroll to position [0, 0]
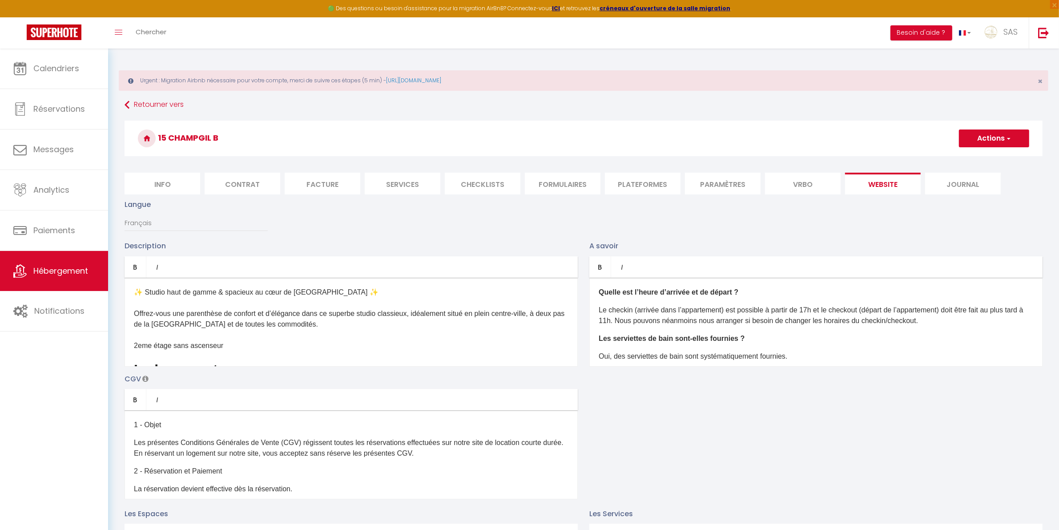
click at [970, 127] on h3 "15 CHAMPGIL B" at bounding box center [584, 139] width 918 height 36
click at [971, 134] on button "Actions" at bounding box center [994, 138] width 70 height 18
click at [977, 156] on input "Enregistrer" at bounding box center [984, 158] width 33 height 9
checkbox input "true"
checkbox input "false"
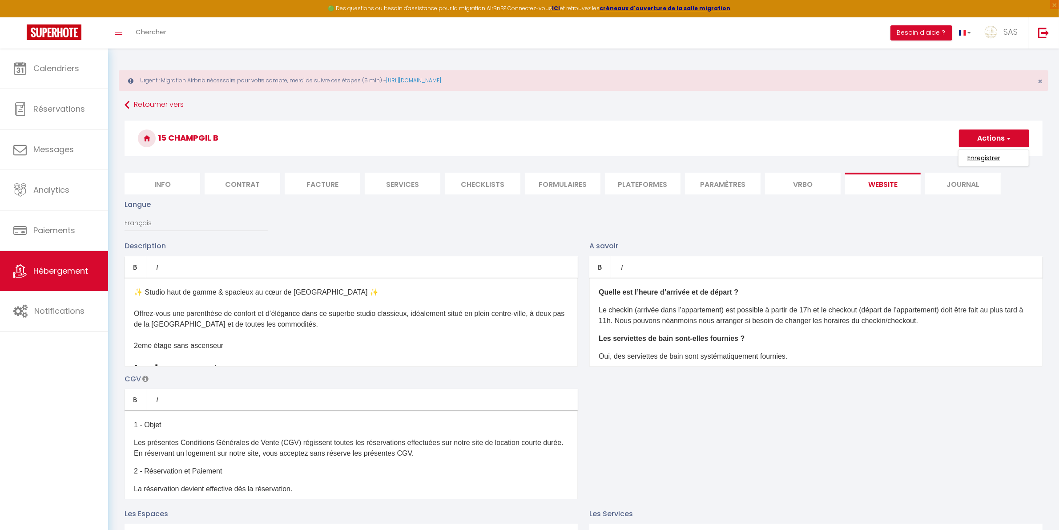
checkbox input "false"
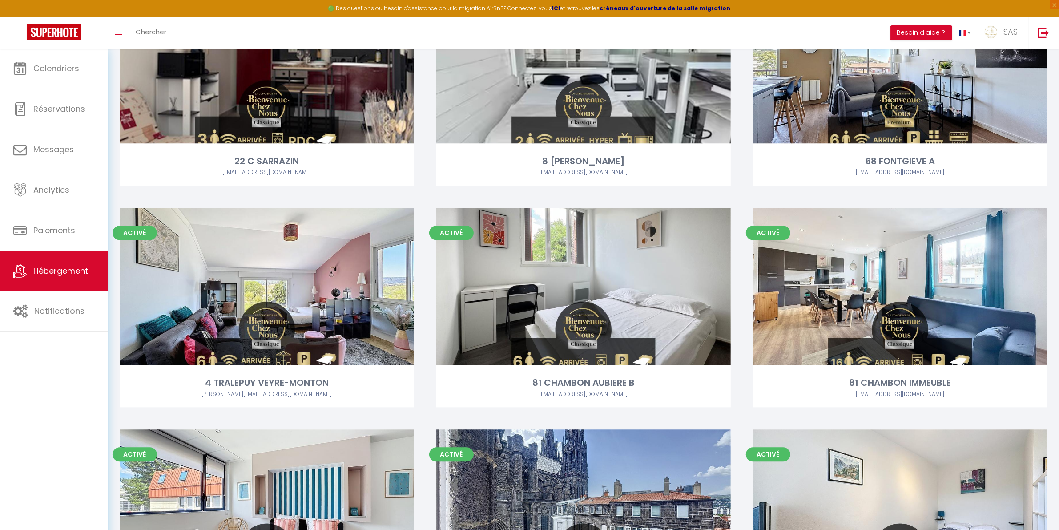
scroll to position [11781, 0]
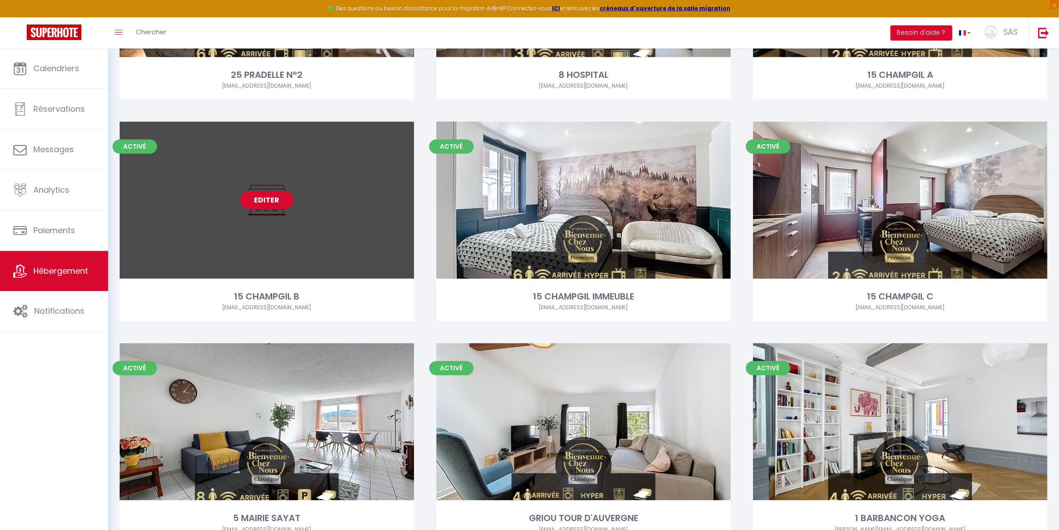
click at [282, 197] on link "Editer" at bounding box center [266, 200] width 53 height 18
click at [255, 202] on link "Editer" at bounding box center [266, 200] width 53 height 18
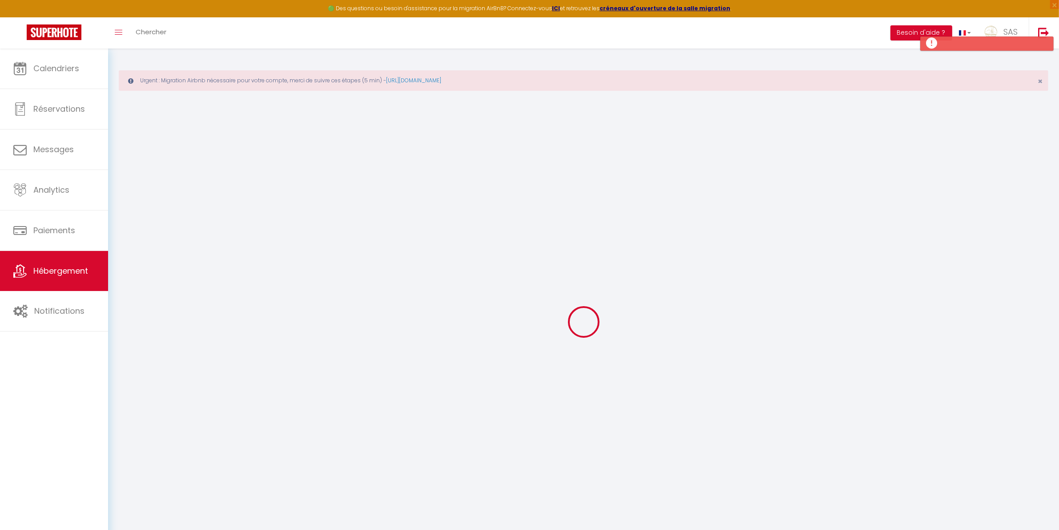
checkbox input "false"
select select "17:00"
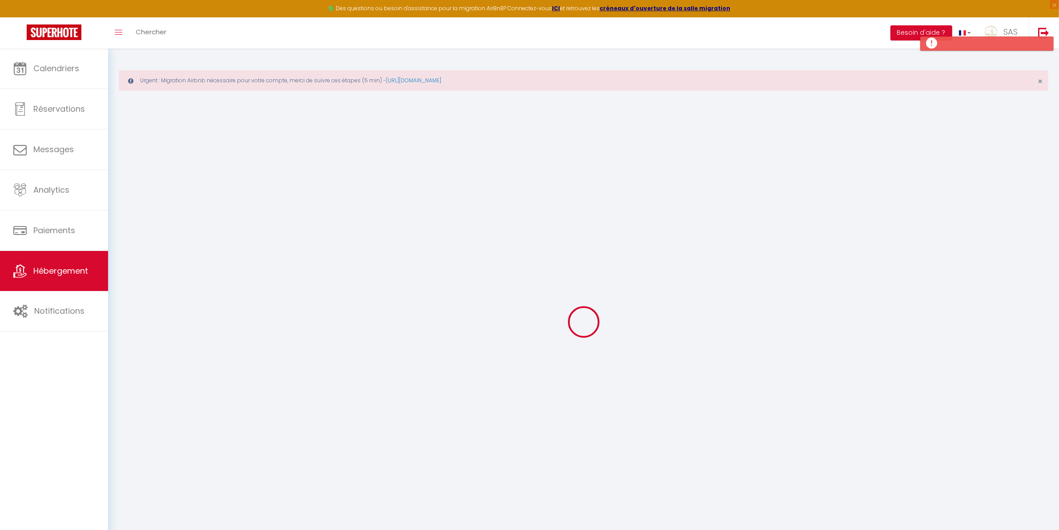
select select "23:45"
select select "11:00"
select select "30"
select select "120"
select select "22:00"
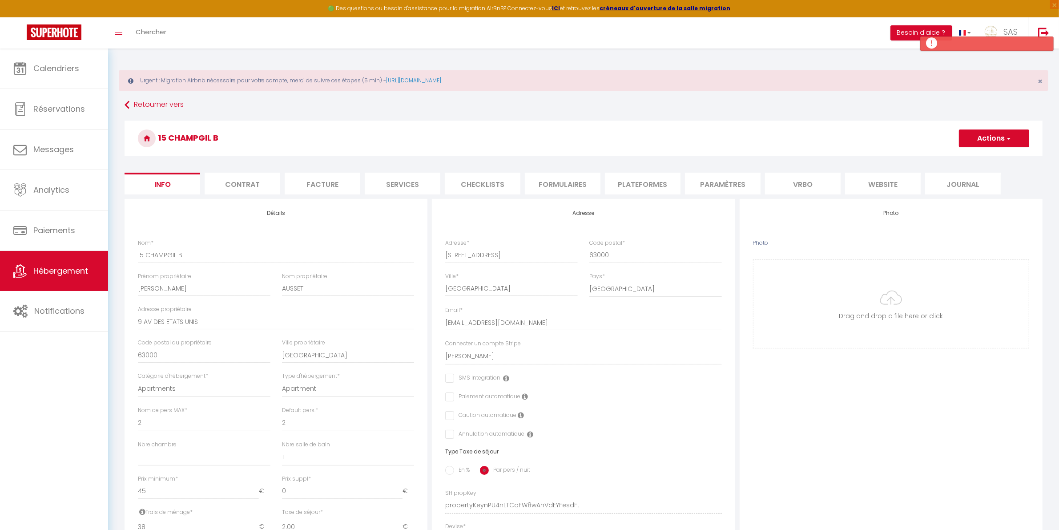
checkbox input "false"
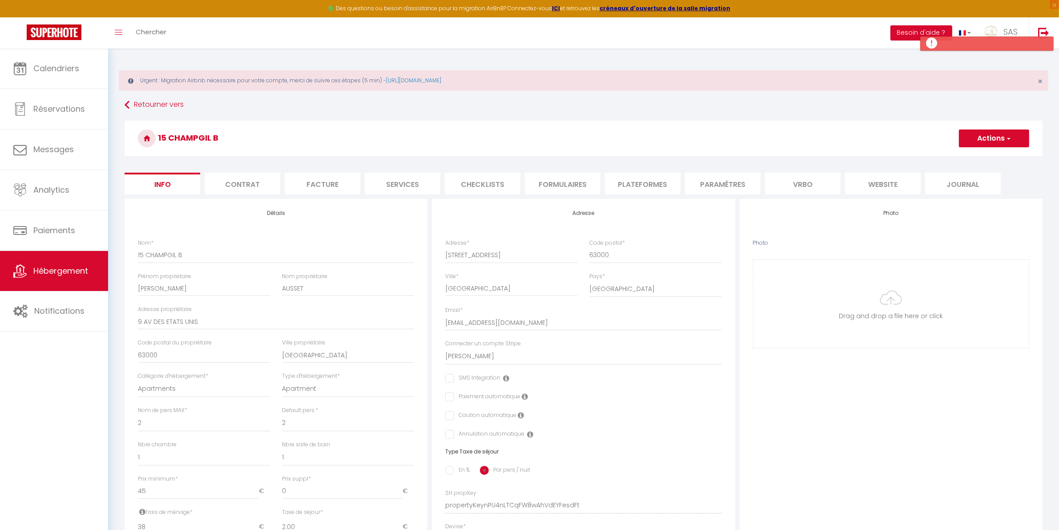
checkbox input "false"
click at [937, 299] on input "Photo" at bounding box center [891, 304] width 275 height 88
type input "C:\fakepath\15 champgil B.jpg"
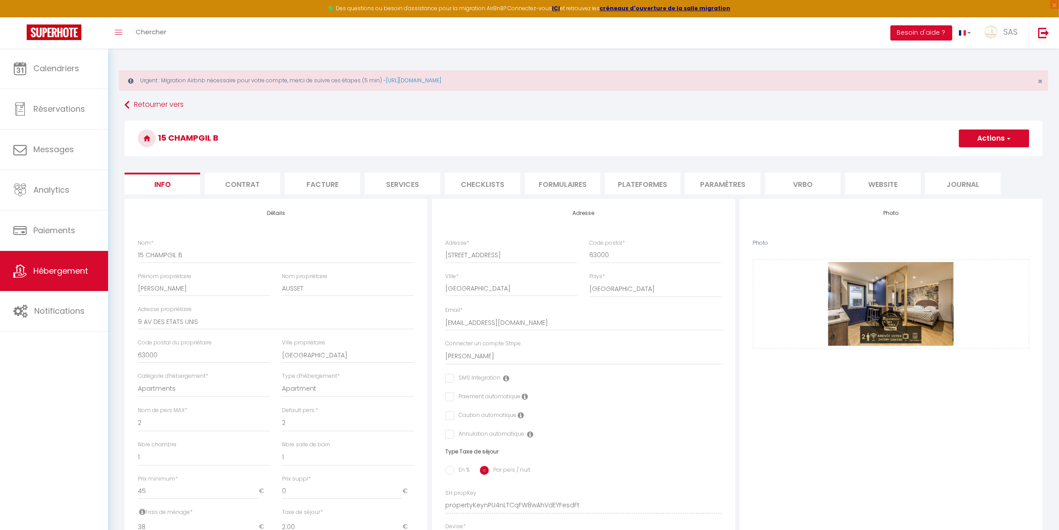
click at [979, 132] on button "Actions" at bounding box center [994, 138] width 70 height 18
click at [877, 129] on h3 "15 CHAMPGIL B" at bounding box center [584, 139] width 918 height 36
click at [985, 135] on button "Actions" at bounding box center [994, 138] width 70 height 18
click at [957, 157] on input "Enregistrer" at bounding box center [959, 158] width 33 height 9
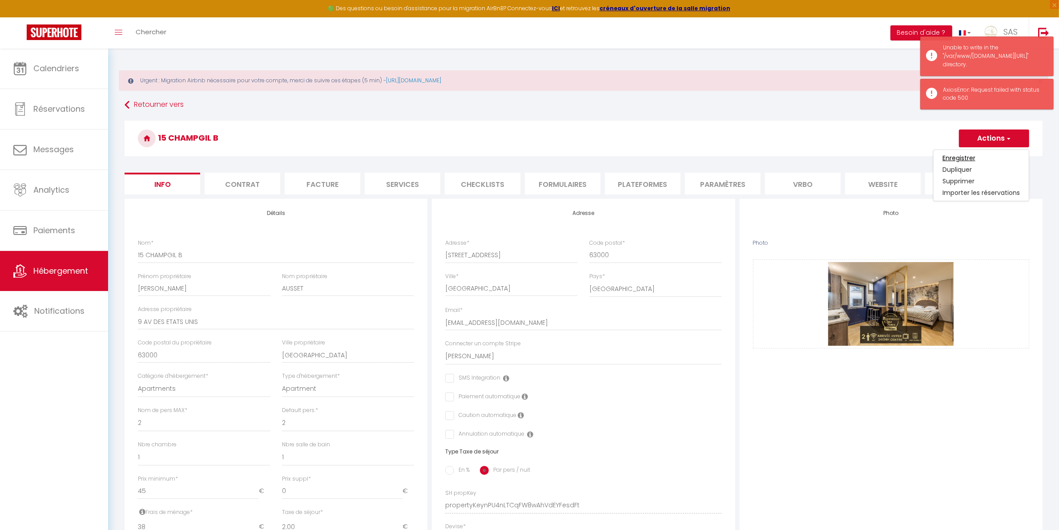
click at [957, 157] on input "Enregistrer" at bounding box center [959, 158] width 33 height 9
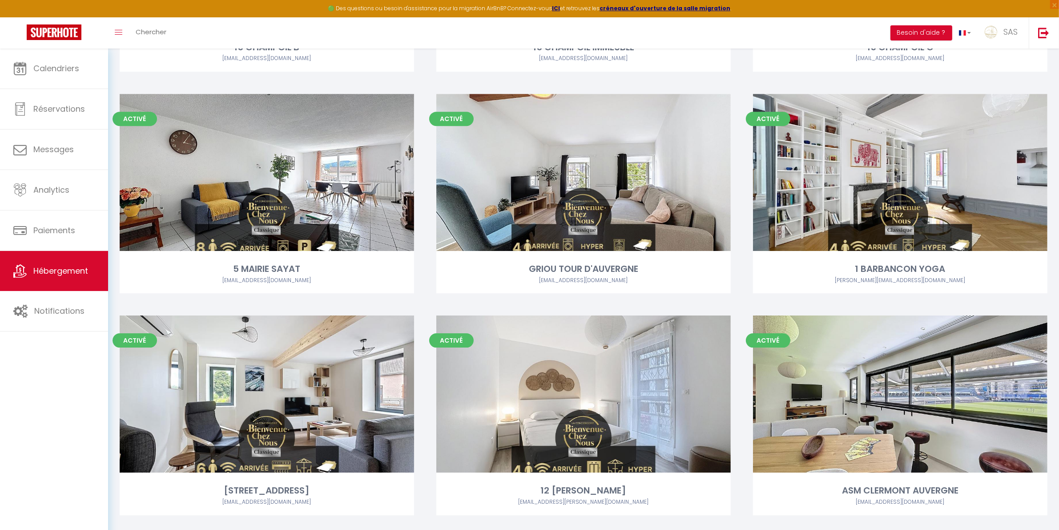
scroll to position [11659, 0]
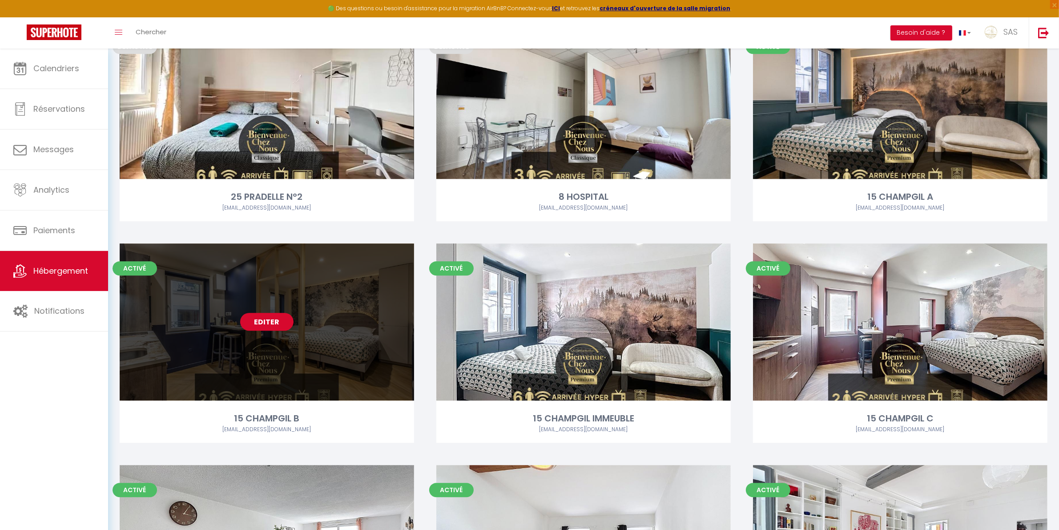
click at [268, 324] on link "Editer" at bounding box center [266, 322] width 53 height 18
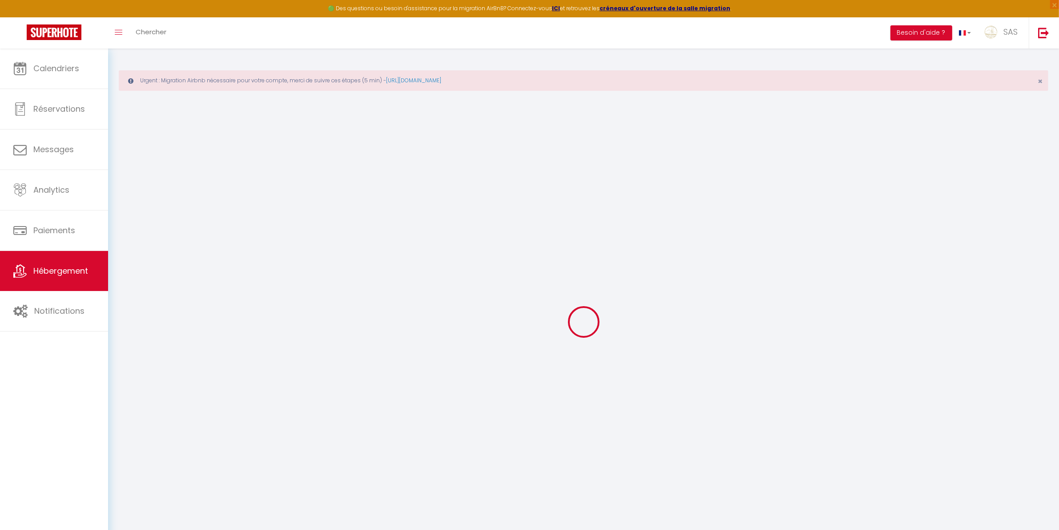
checkbox input "false"
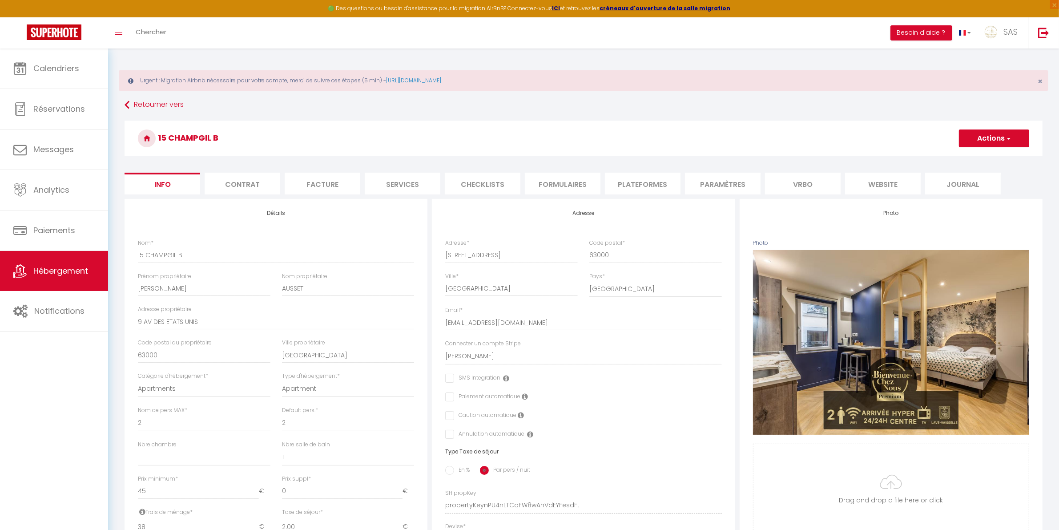
checkbox input "false"
click at [883, 183] on li "website" at bounding box center [883, 184] width 76 height 22
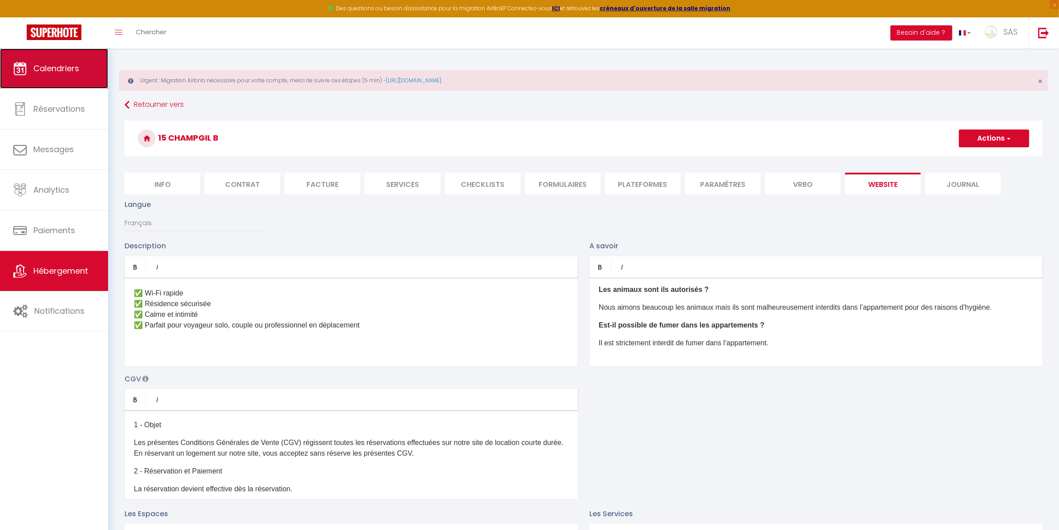
click at [57, 65] on span "Calendriers" at bounding box center [56, 68] width 46 height 11
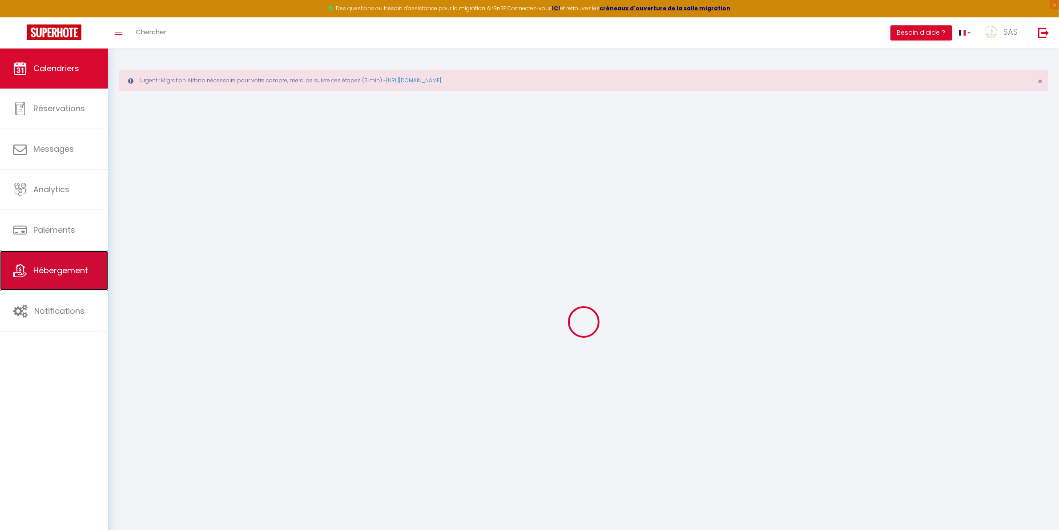
click at [73, 266] on span "Hébergement" at bounding box center [60, 270] width 55 height 11
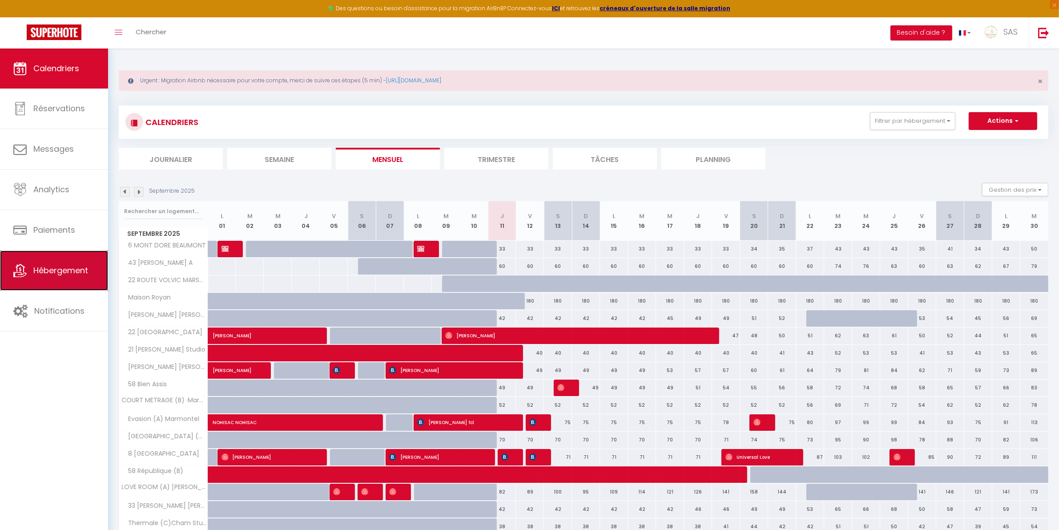
click at [53, 259] on link "Hébergement" at bounding box center [54, 271] width 108 height 40
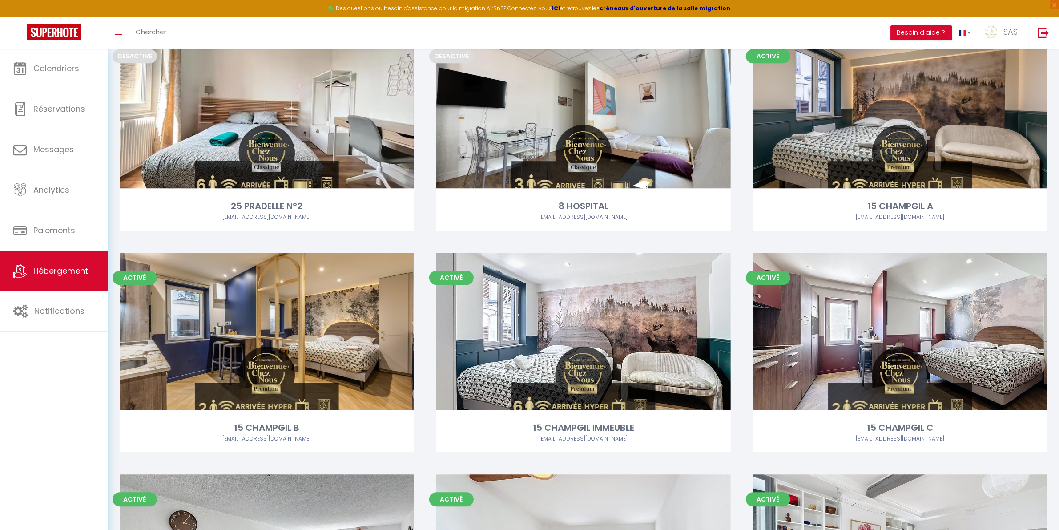
scroll to position [11664, 0]
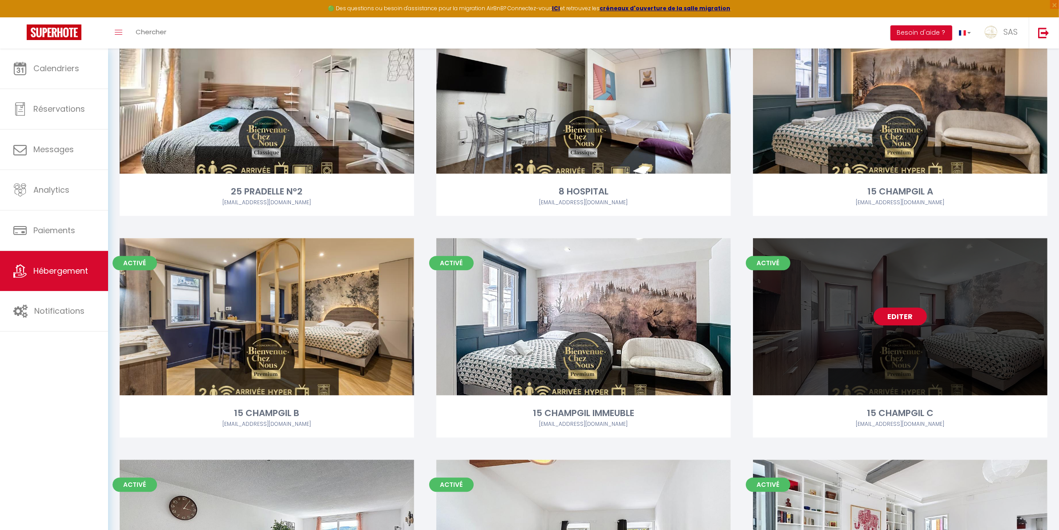
click at [894, 312] on link "Editer" at bounding box center [900, 316] width 53 height 18
click at [893, 316] on link "Editer" at bounding box center [900, 316] width 53 height 18
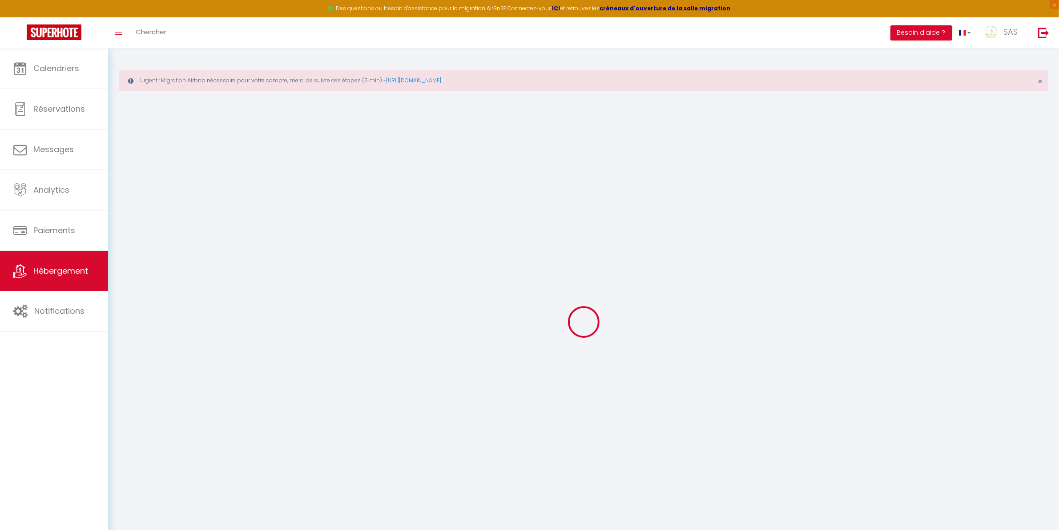
select select
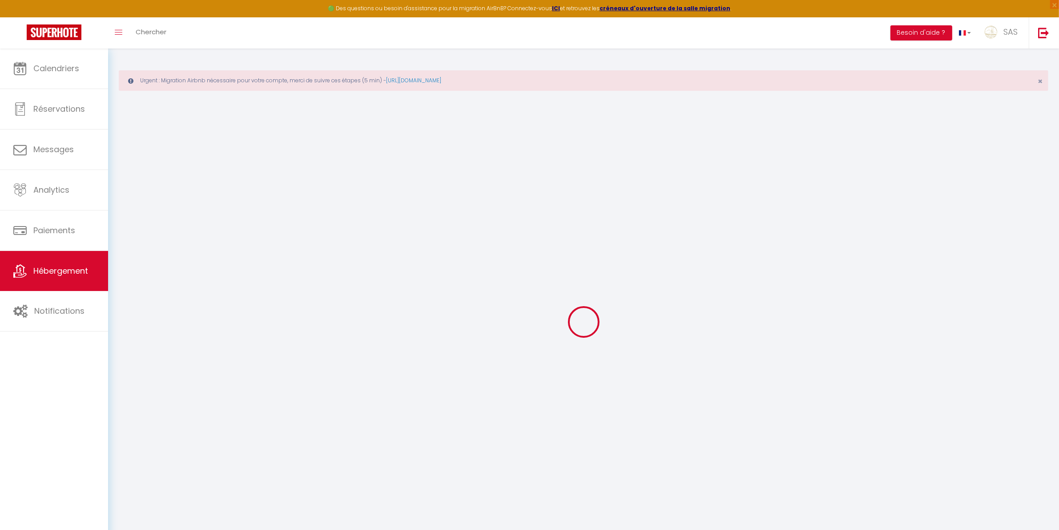
select select
checkbox input "false"
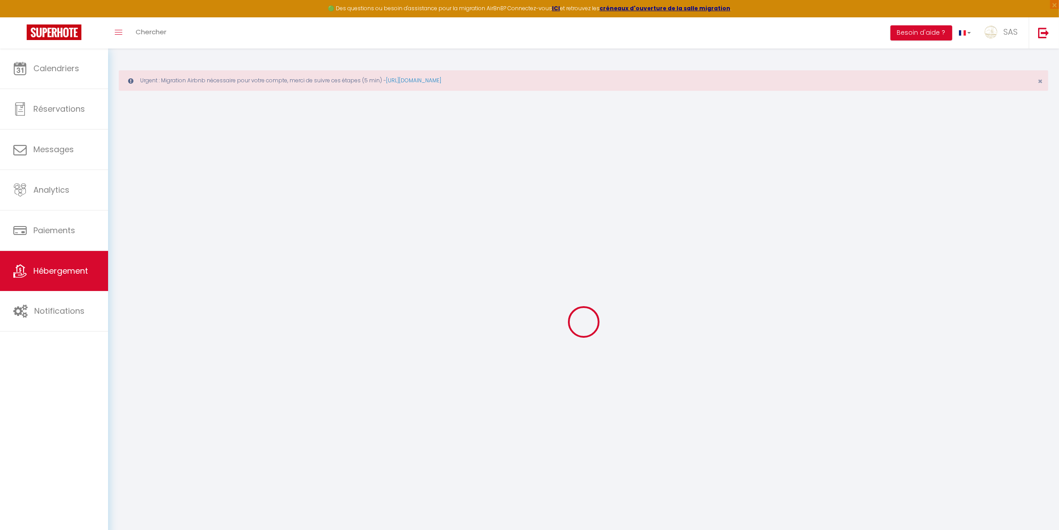
select select
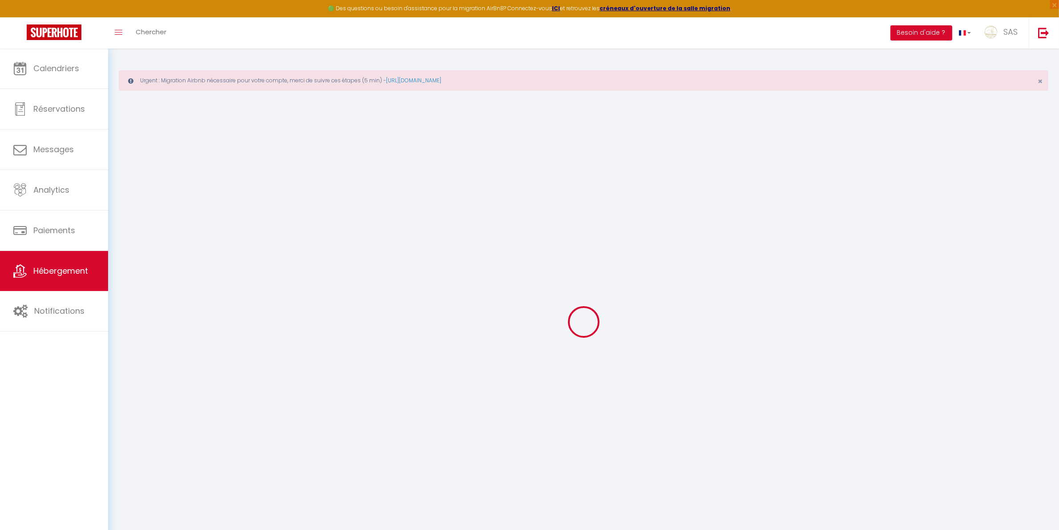
select select
checkbox input "false"
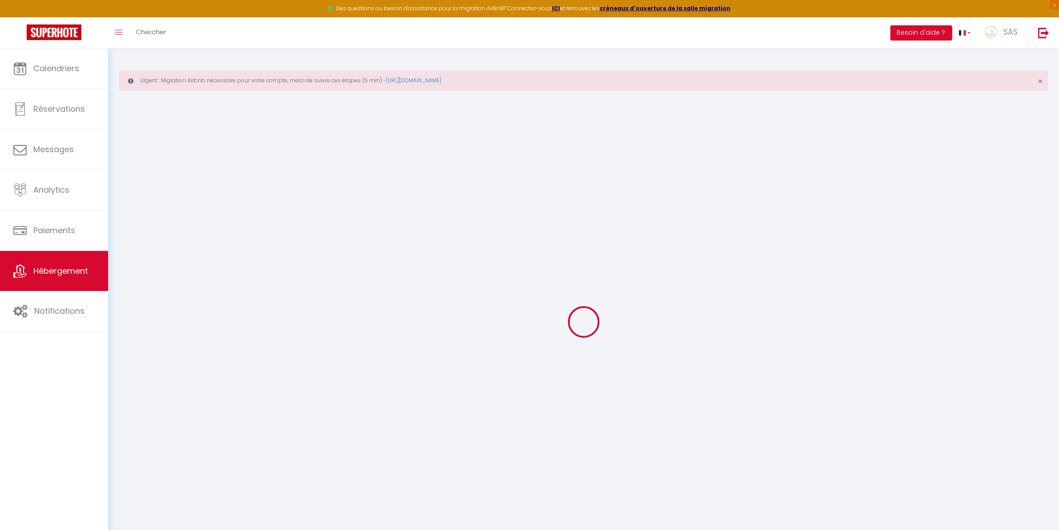
checkbox input "false"
select select
type input "15 CHAMPGIL C"
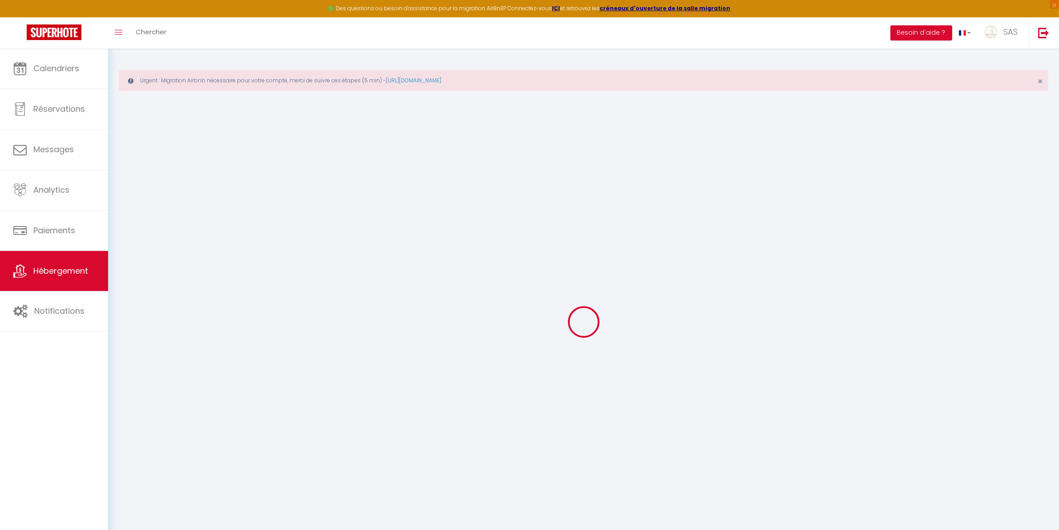
type input "[PERSON_NAME]"
type input "AUSSET"
type input "9 AV DES ETATS UNIS"
type input "63000"
type input "[GEOGRAPHIC_DATA]"
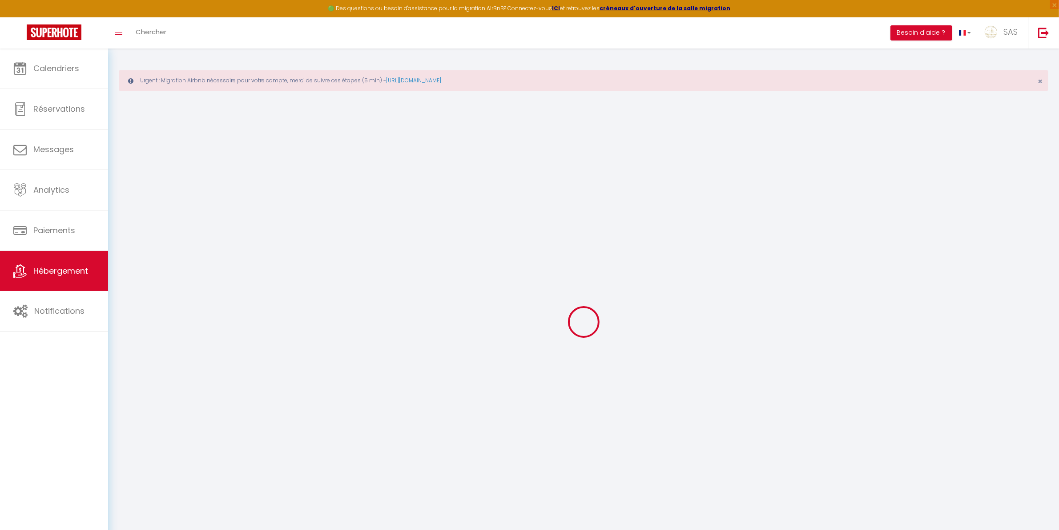
select select "2"
type input "45"
type input "38"
type input "2.00"
type input "500"
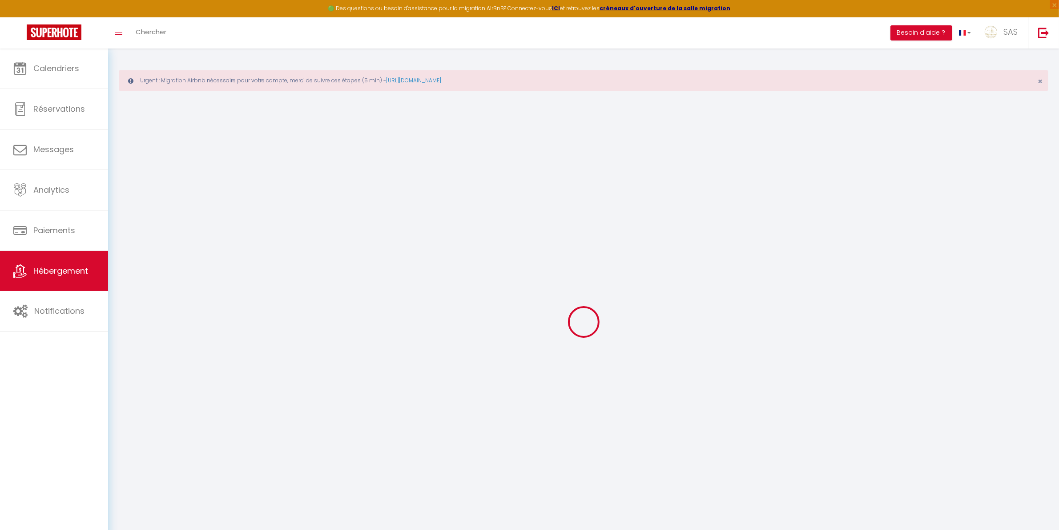
select select
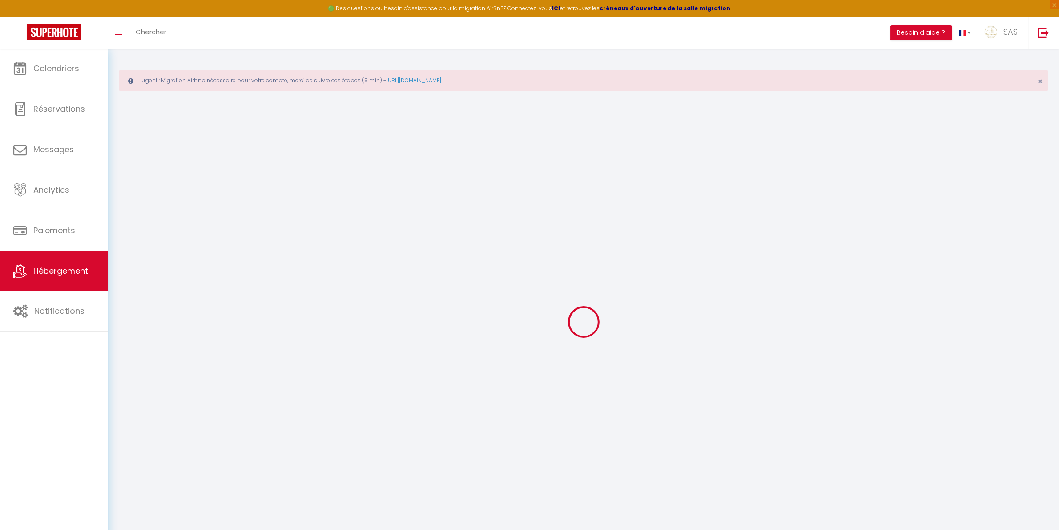
select select
type input "[STREET_ADDRESS]"
type input "63000"
type input "[GEOGRAPHIC_DATA]"
type input "[EMAIL_ADDRESS][DOMAIN_NAME]"
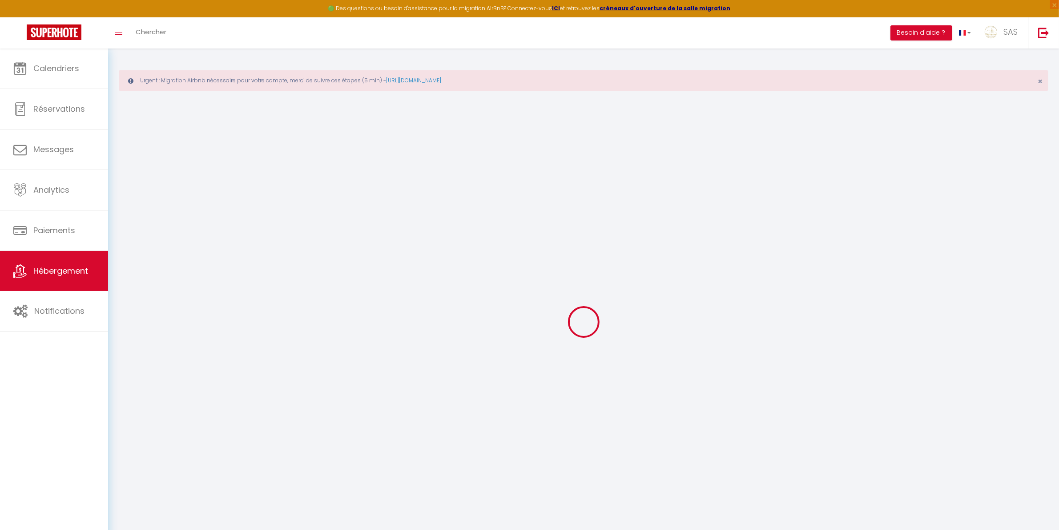
select select "14590"
checkbox input "false"
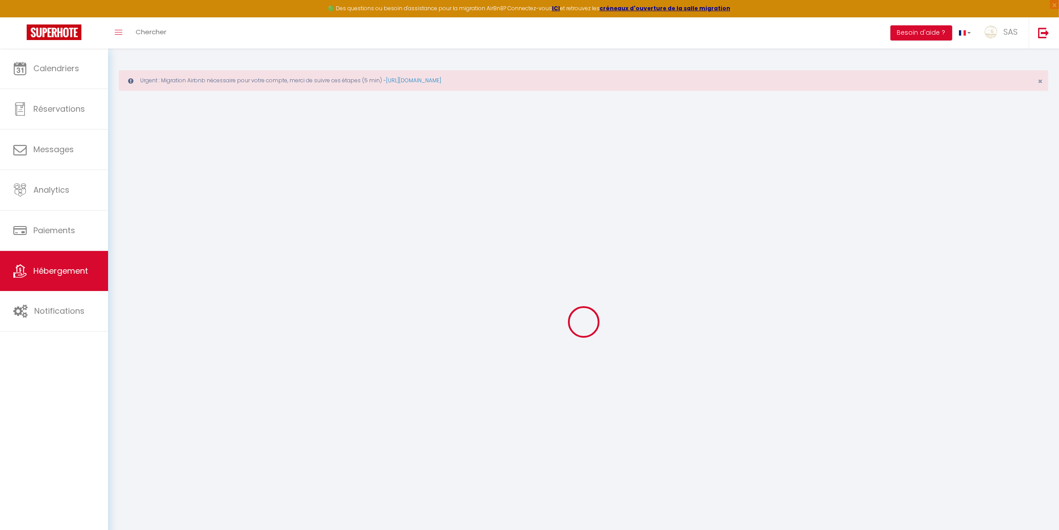
type input "0"
select select
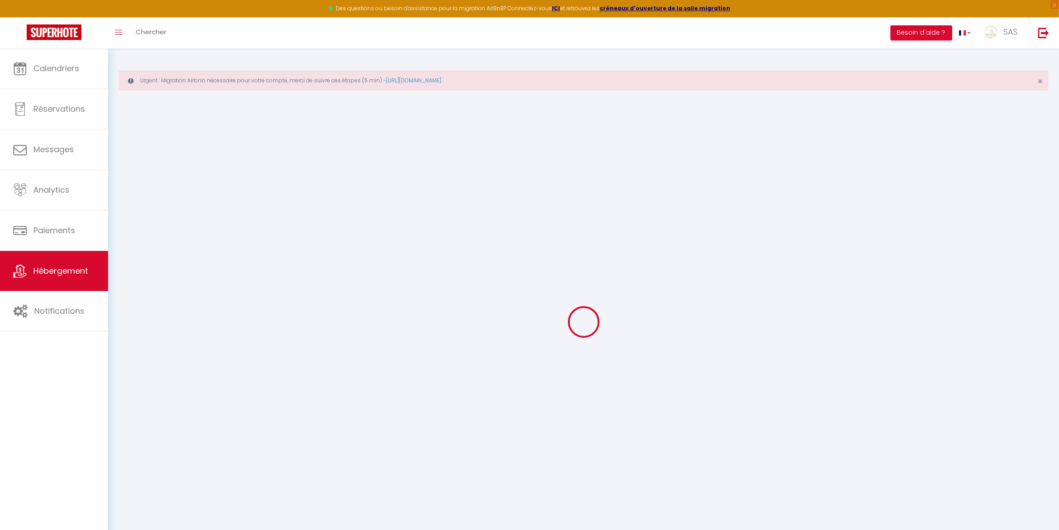
select select
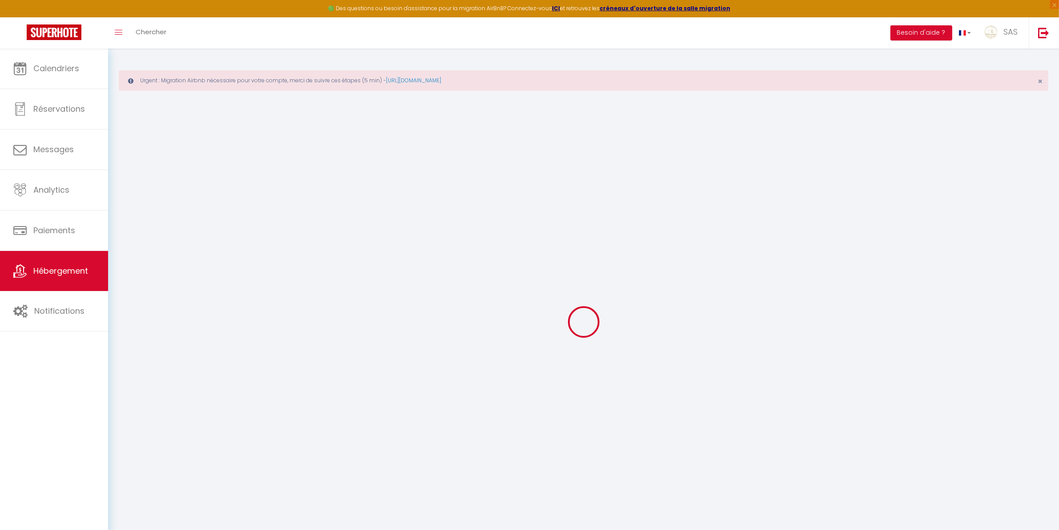
checkbox input "false"
select select
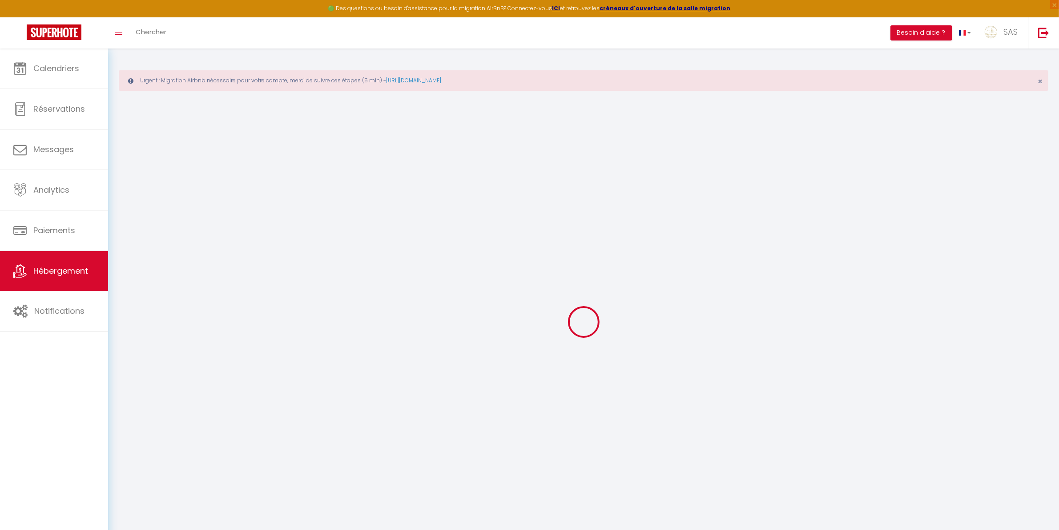
select select
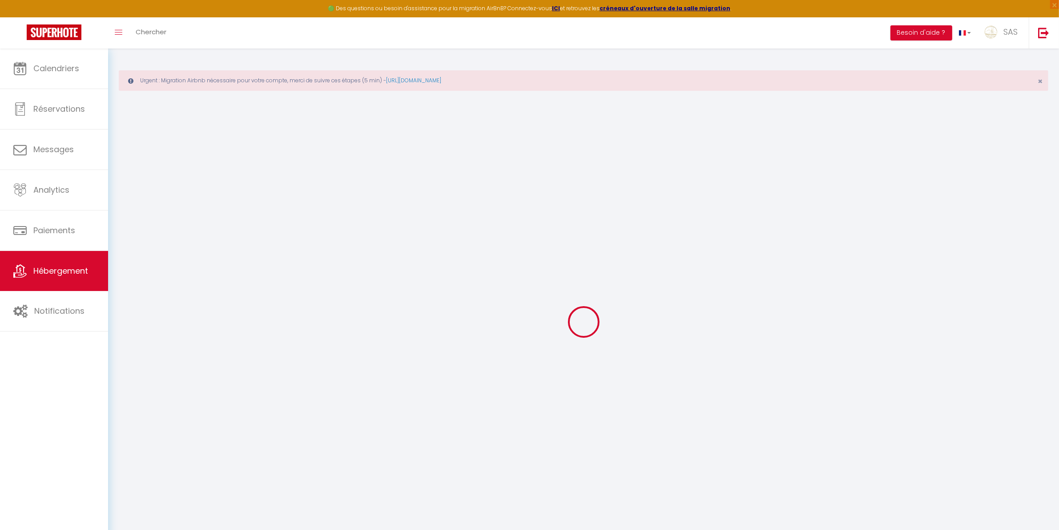
checkbox input "false"
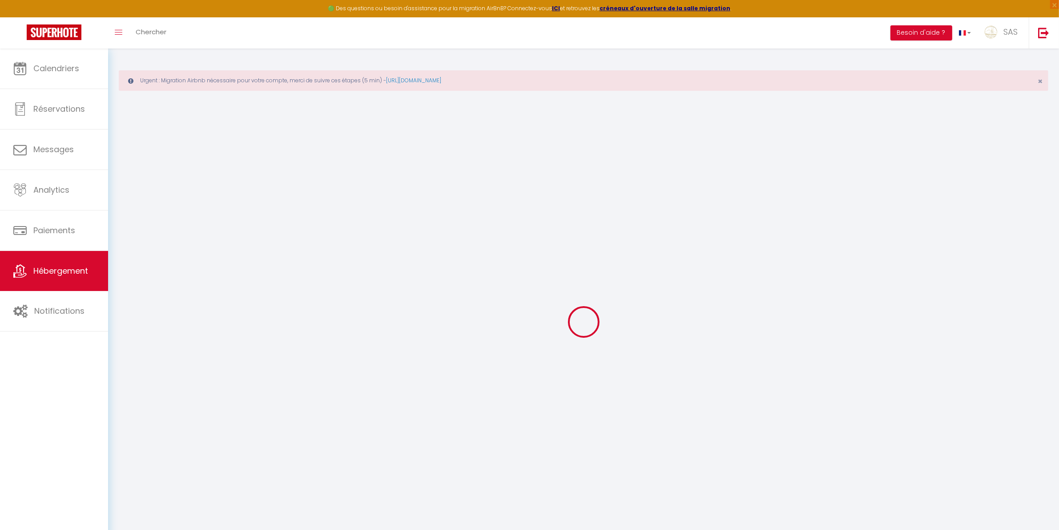
checkbox input "false"
select select "17:00"
select select "23:45"
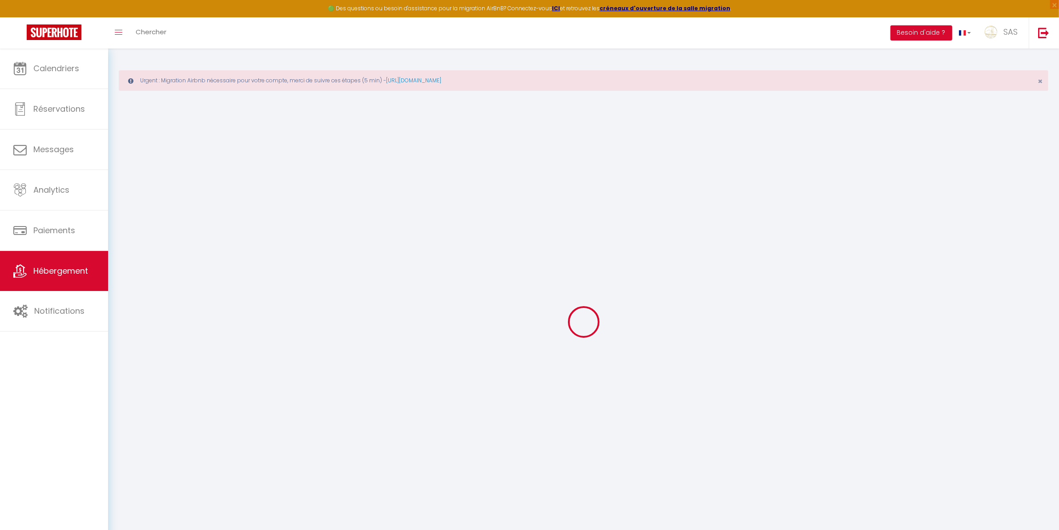
select select "11:00"
select select "30"
select select "120"
select select "22:00"
checkbox input "false"
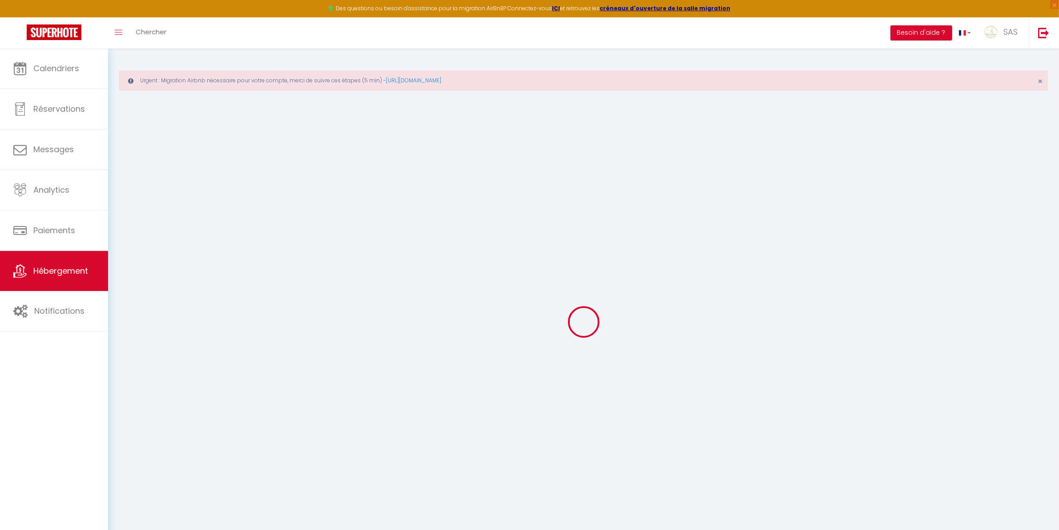
checkbox input "false"
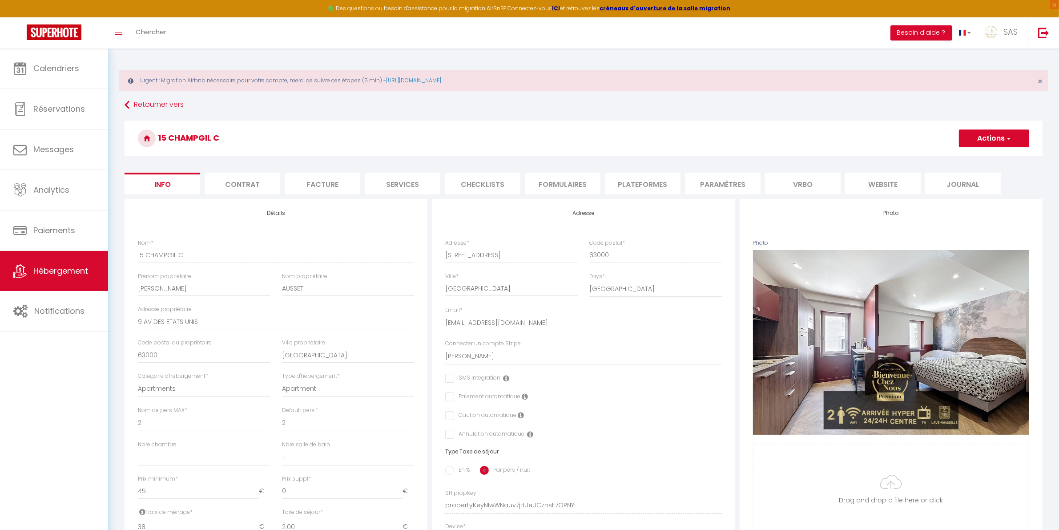
checkbox input "false"
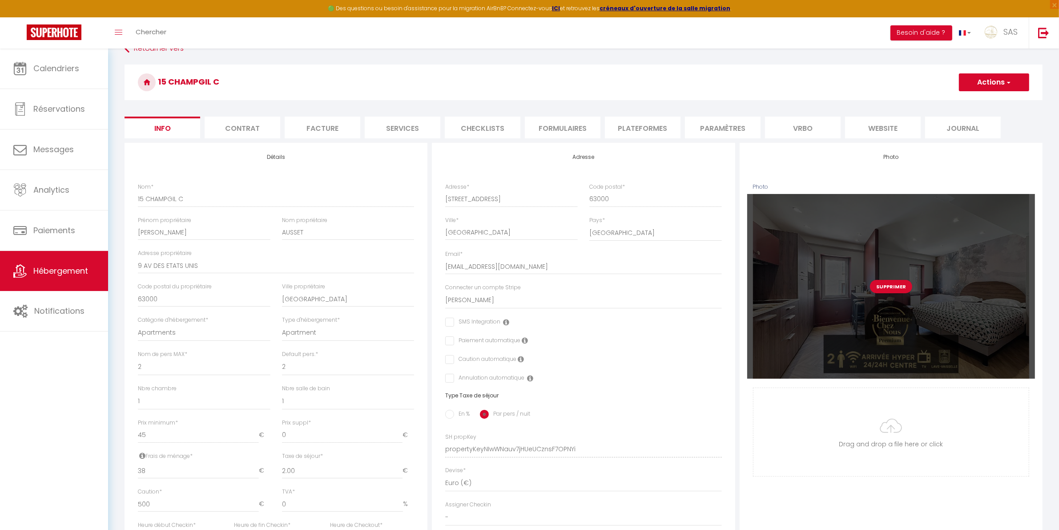
scroll to position [93, 0]
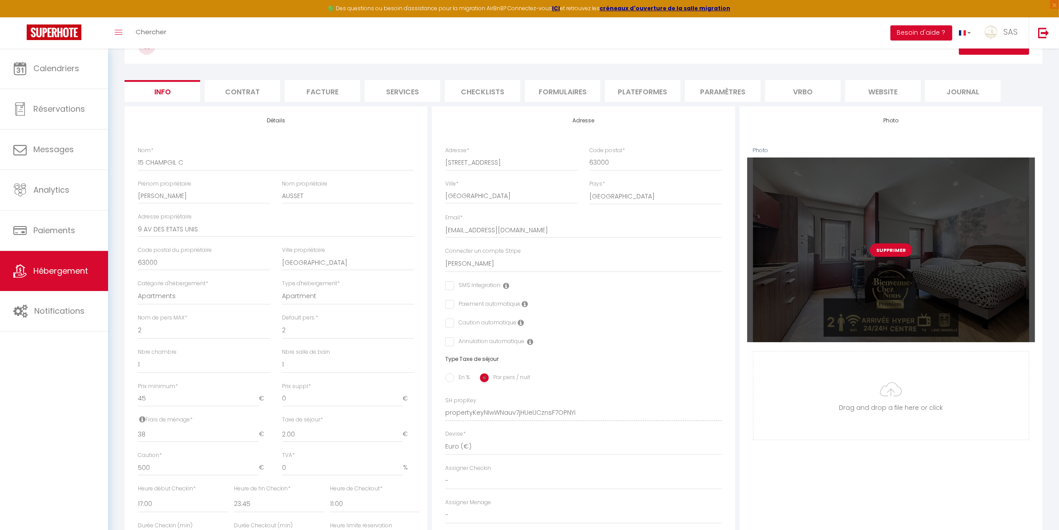
click at [884, 251] on button "Supprimer" at bounding box center [891, 249] width 42 height 13
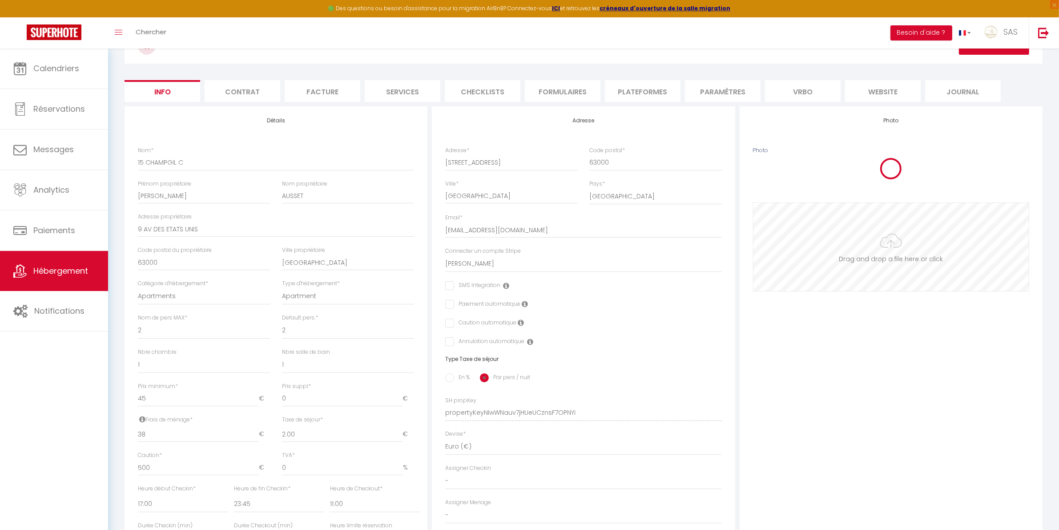
checkbox input "false"
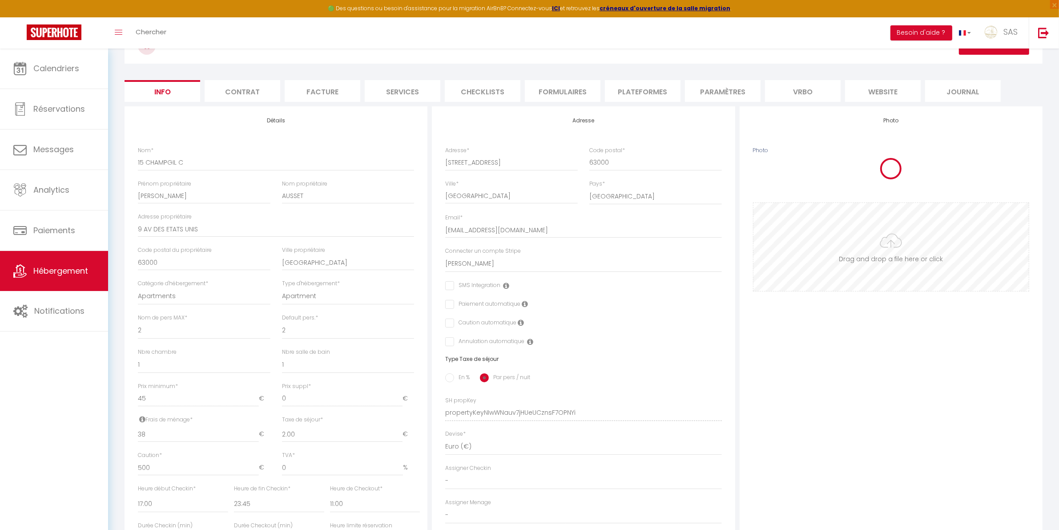
checkbox input "false"
click at [890, 244] on input "Photo" at bounding box center [891, 211] width 275 height 88
type input "C:\fakepath\15 champgil C.jpg"
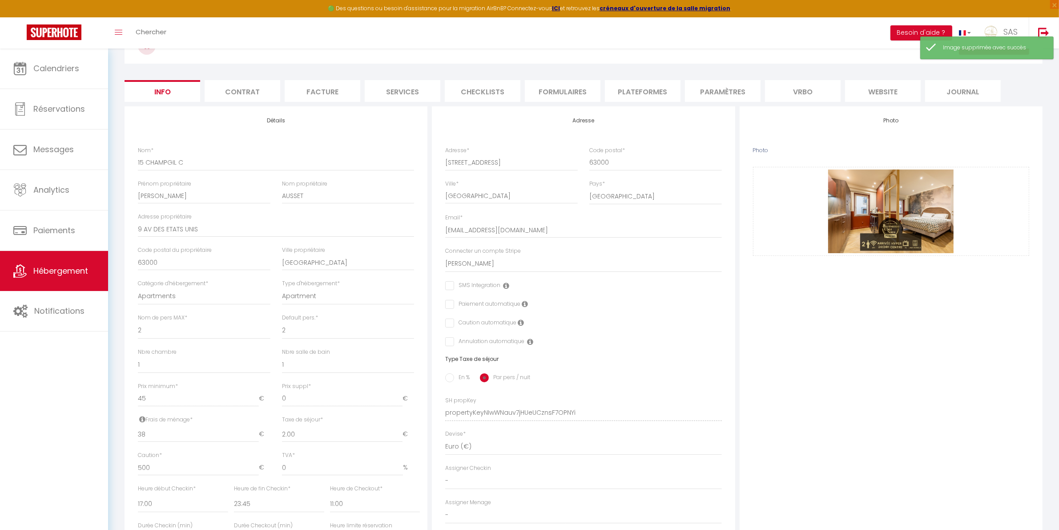
scroll to position [0, 0]
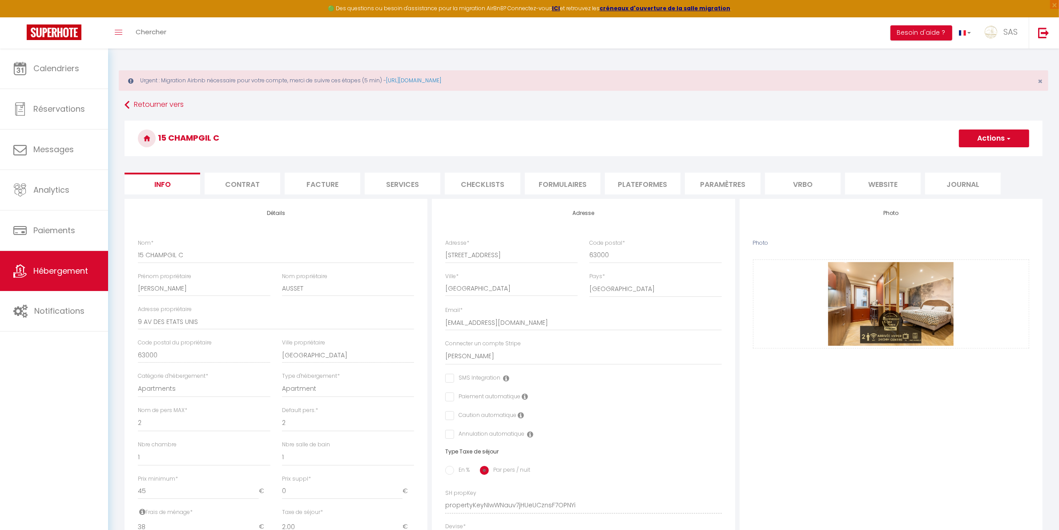
click at [981, 139] on button "Actions" at bounding box center [994, 138] width 70 height 18
click at [978, 157] on link "Enregistrer" at bounding box center [981, 158] width 95 height 12
click at [984, 140] on button "Actions" at bounding box center [994, 138] width 70 height 18
click at [968, 157] on input "Enregistrer" at bounding box center [959, 158] width 33 height 9
click at [963, 157] on input "Enregistrer" at bounding box center [959, 158] width 33 height 9
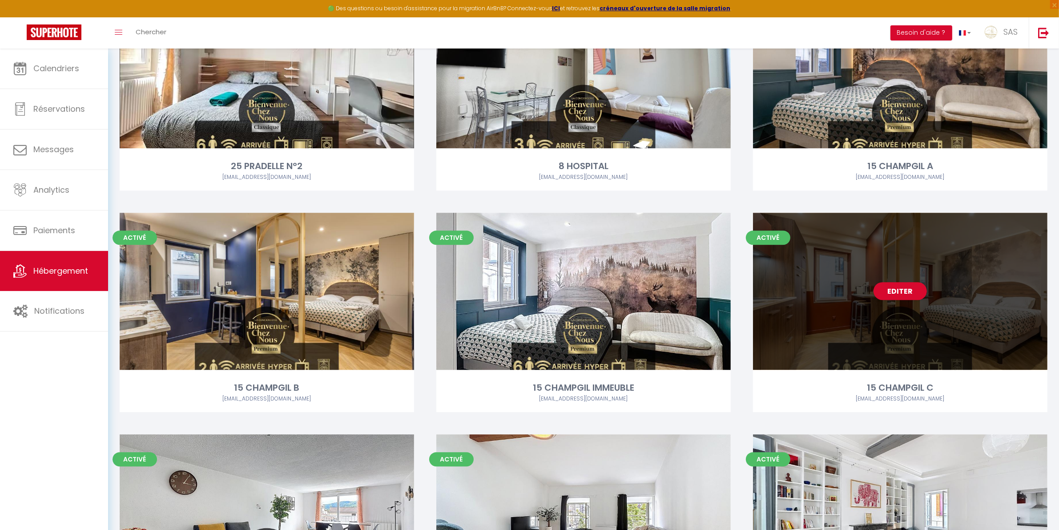
scroll to position [11677, 0]
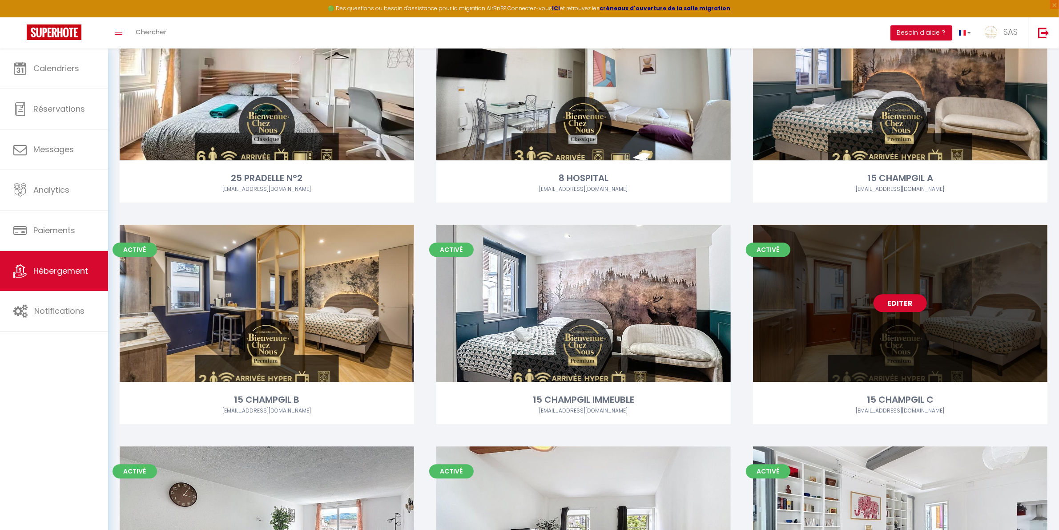
click at [889, 315] on div "Editer" at bounding box center [900, 303] width 295 height 157
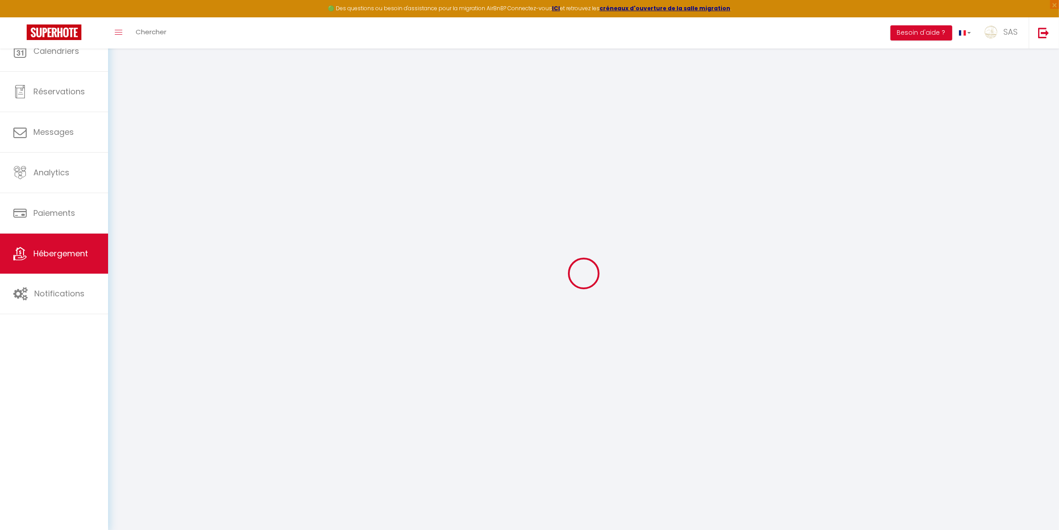
click at [892, 309] on div at bounding box center [584, 273] width 930 height 450
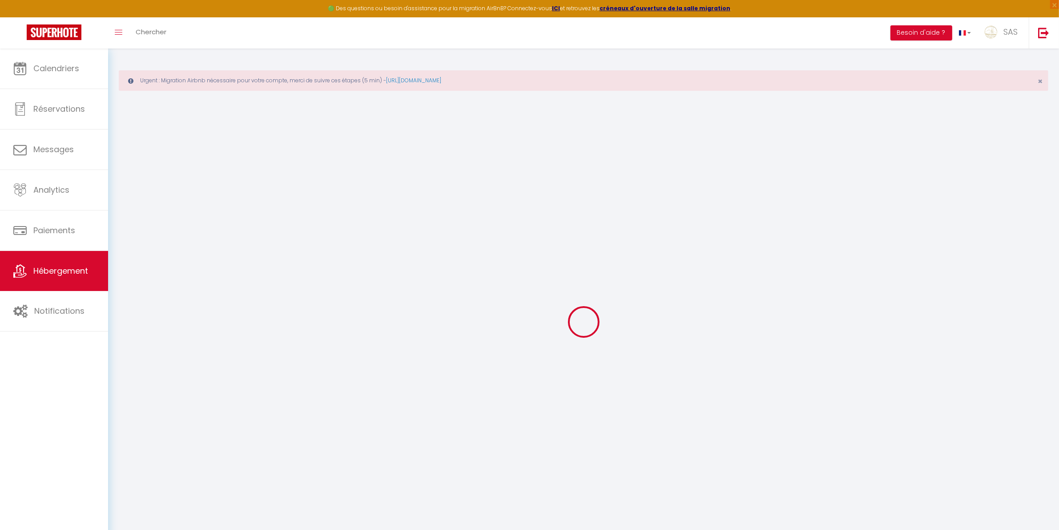
checkbox input "false"
select select "17:00"
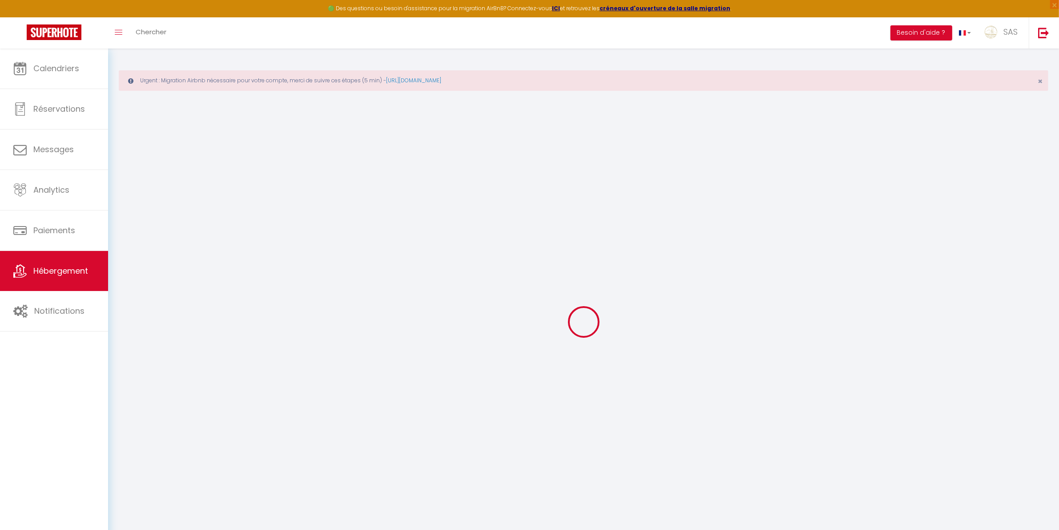
select select "23:45"
select select "11:00"
select select "30"
select select "120"
select select "22:00"
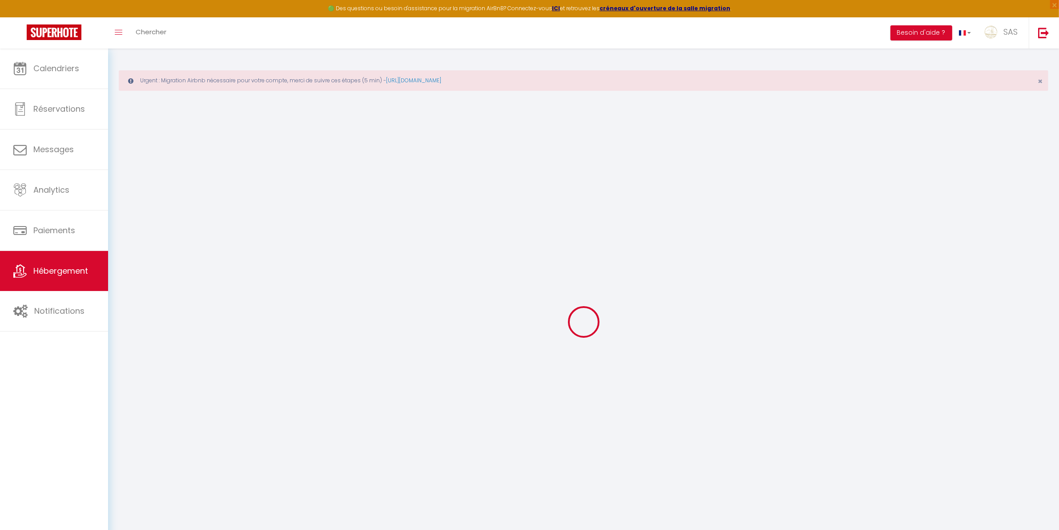
checkbox input "false"
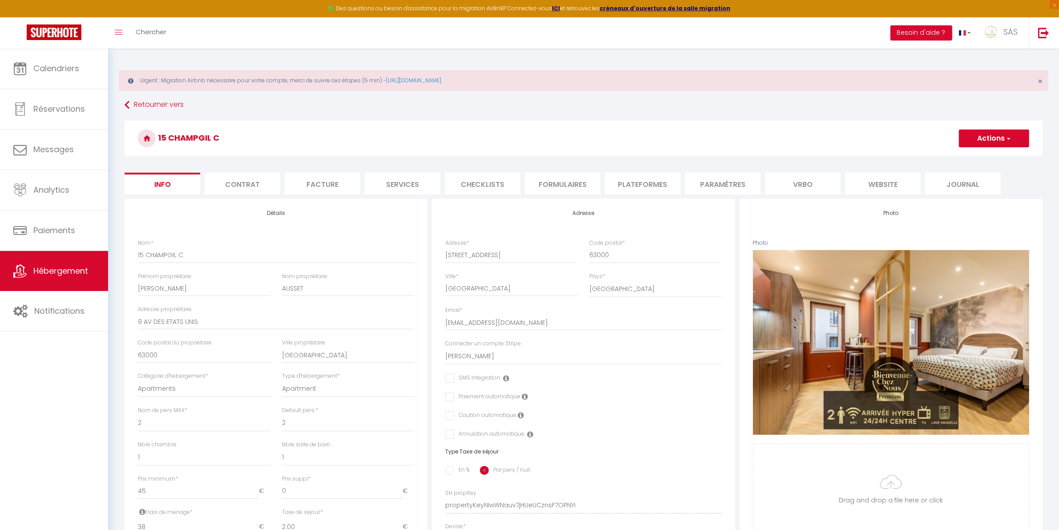
checkbox input "false"
click at [894, 179] on li "website" at bounding box center [883, 184] width 76 height 22
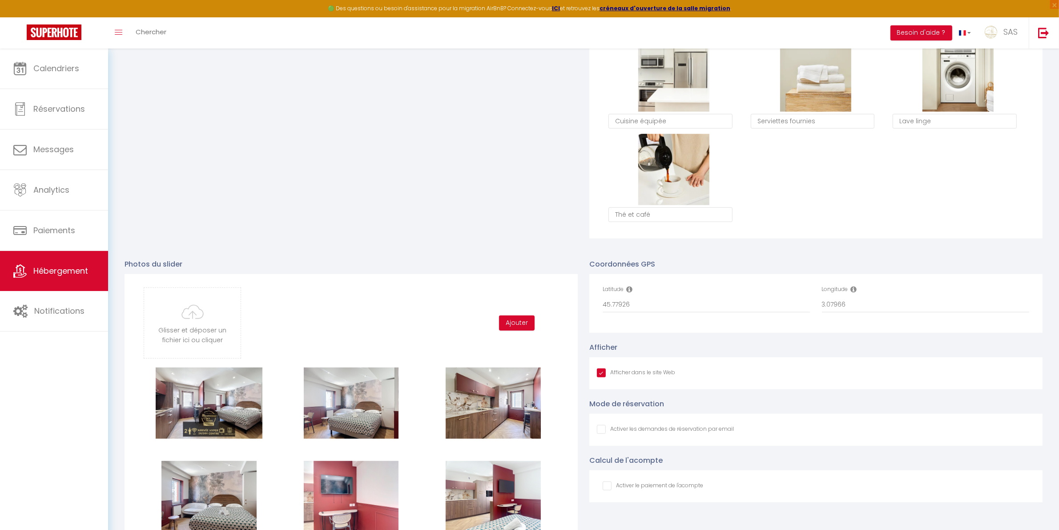
scroll to position [1019, 0]
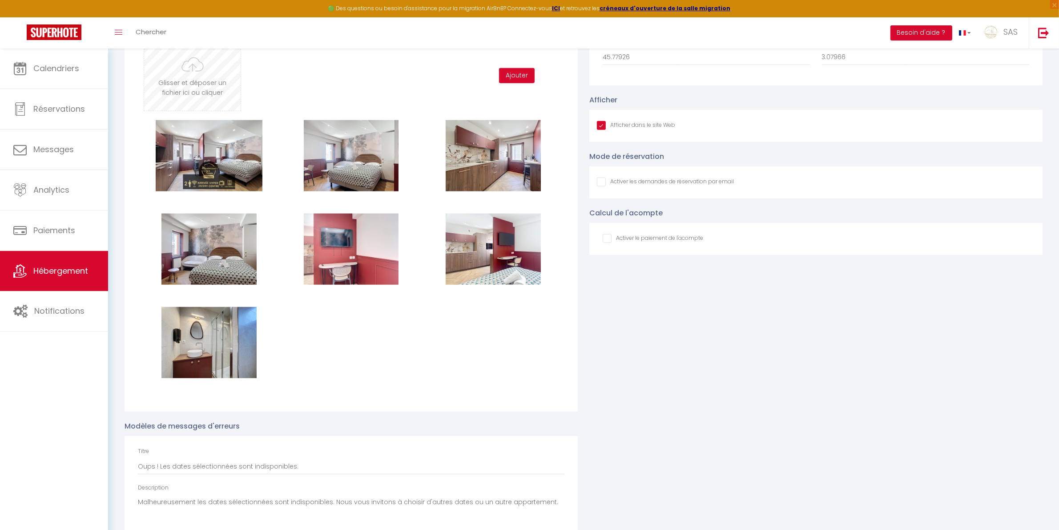
click at [182, 77] on input "file" at bounding box center [192, 75] width 97 height 70
type input "C:\fakepath\15 champgil C.jpg"
checkbox input "true"
checkbox input "false"
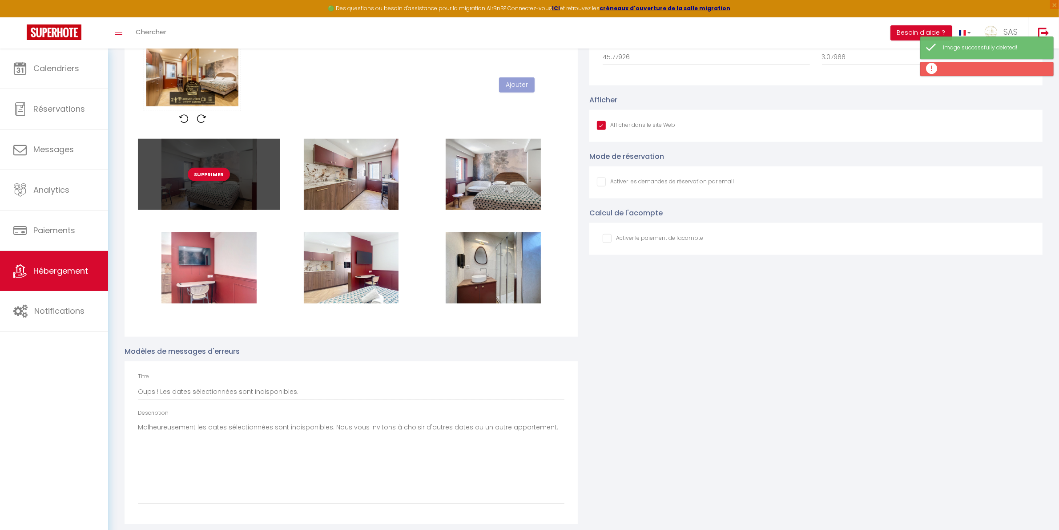
checkbox input "true"
checkbox input "false"
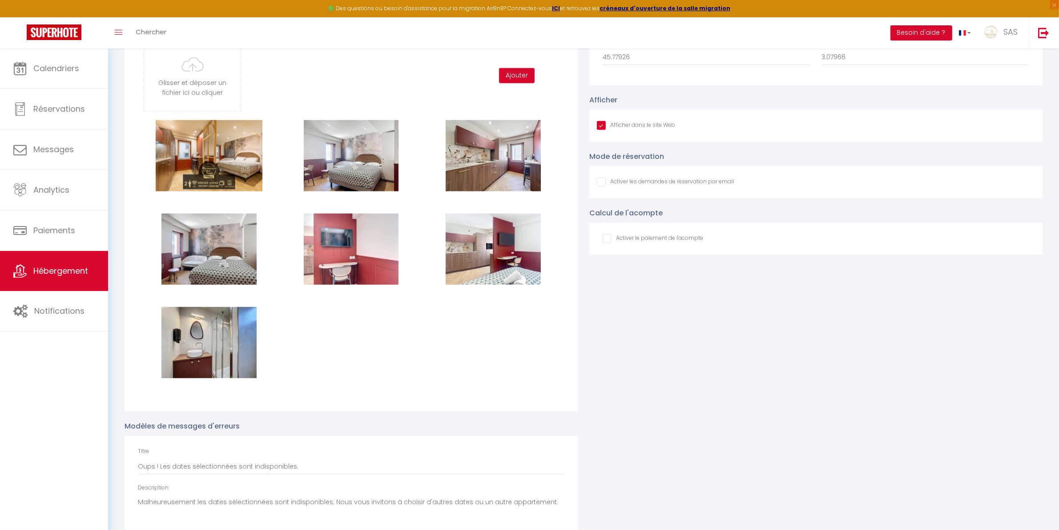
checkbox input "true"
checkbox input "false"
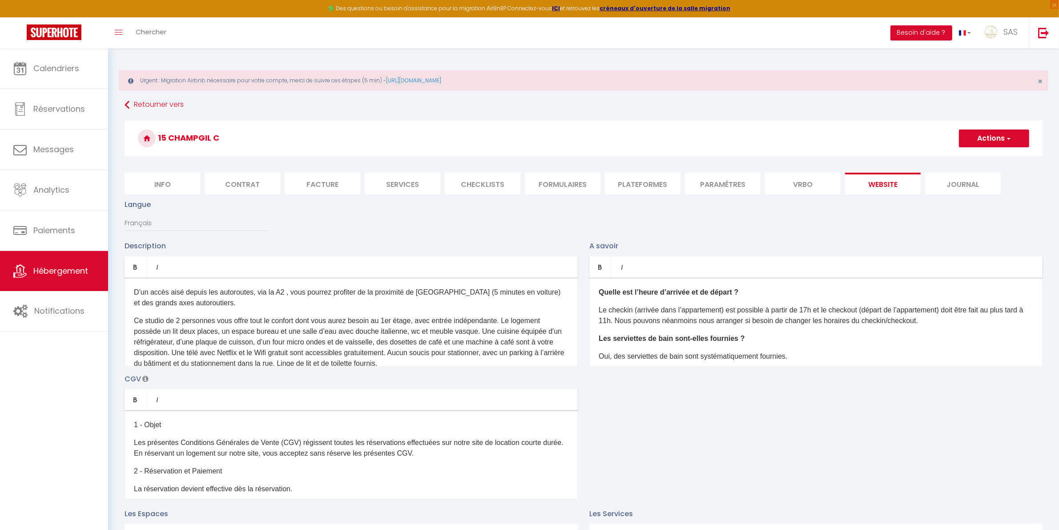
click at [1000, 137] on button "Actions" at bounding box center [994, 138] width 70 height 18
click at [998, 155] on input "Enregistrer" at bounding box center [984, 158] width 33 height 9
checkbox input "true"
checkbox input "false"
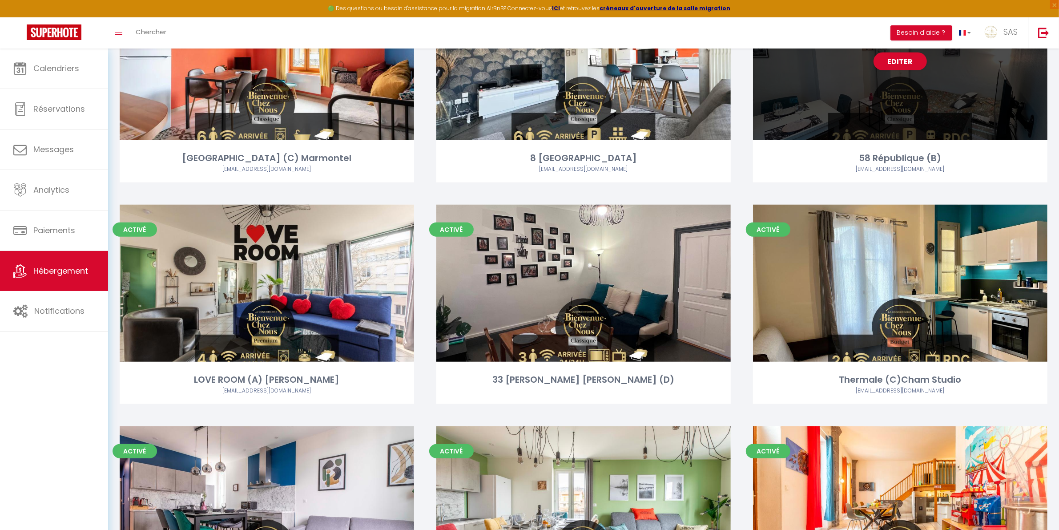
scroll to position [1112, 0]
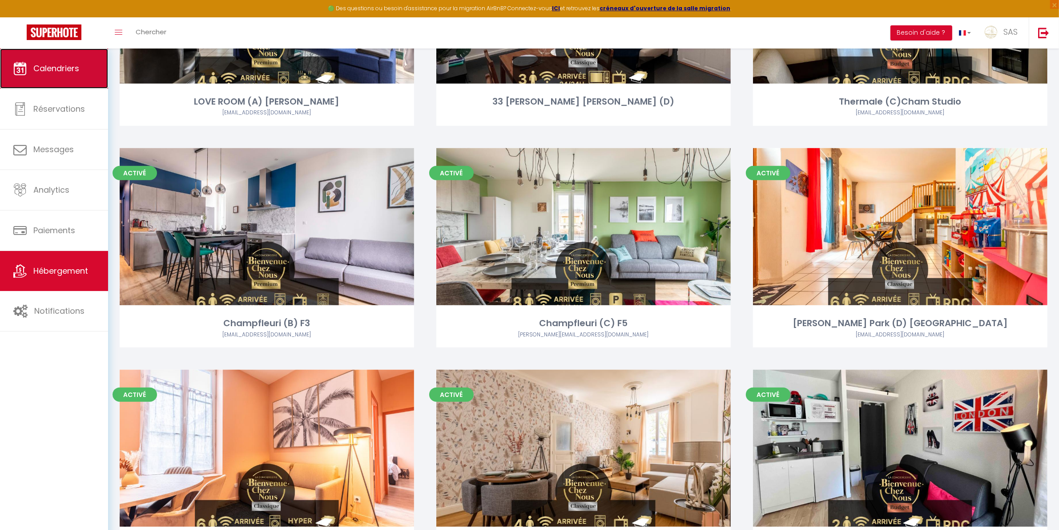
click at [53, 68] on span "Calendriers" at bounding box center [56, 68] width 46 height 11
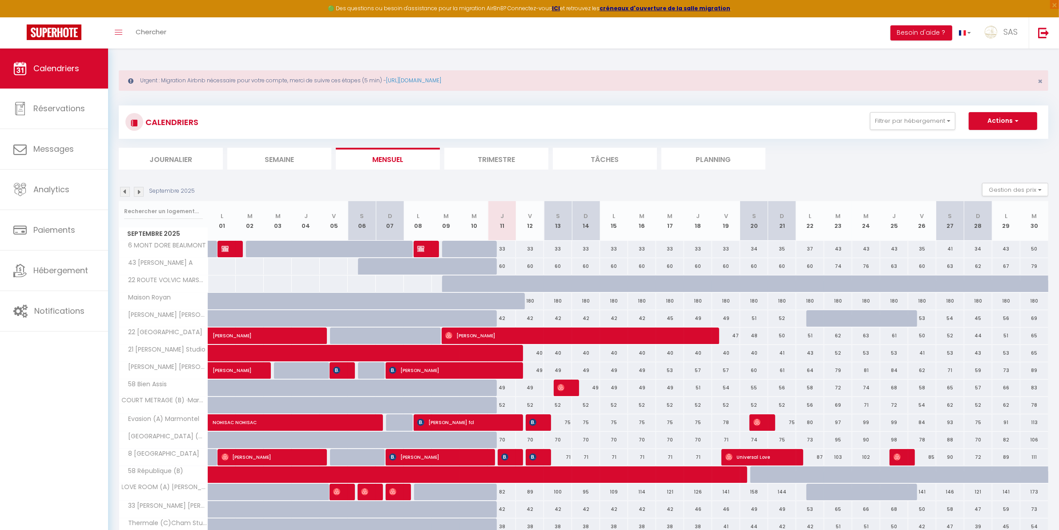
click at [715, 162] on li "Planning" at bounding box center [714, 159] width 104 height 22
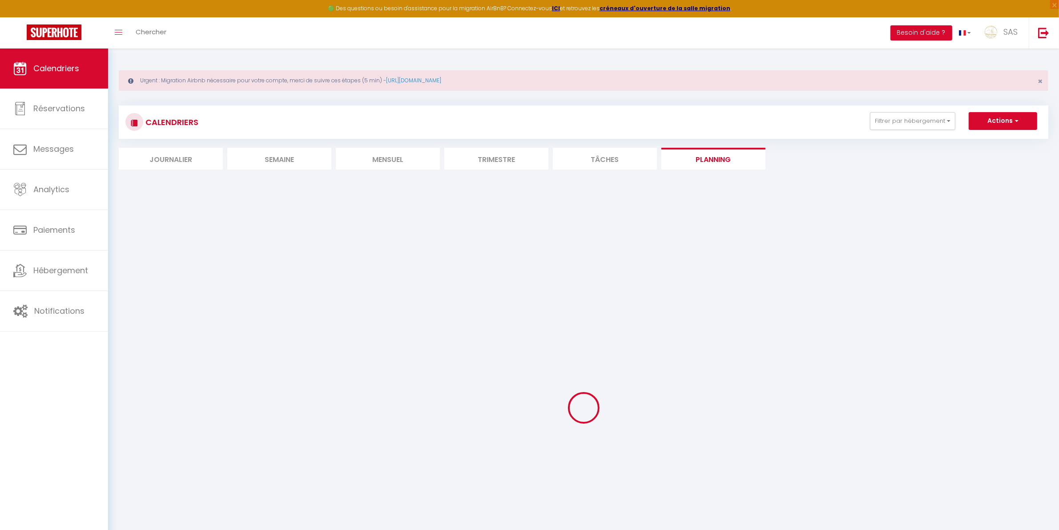
select select
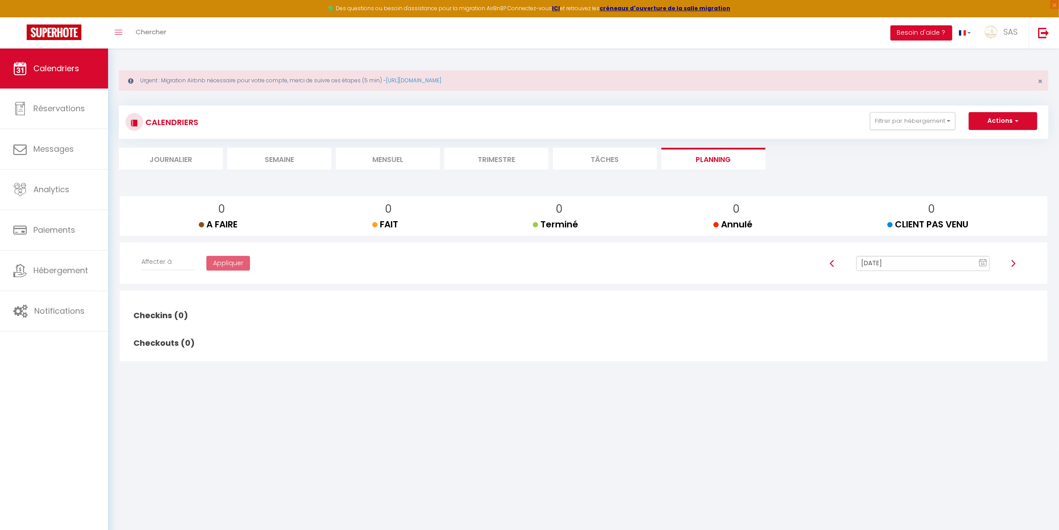
select select
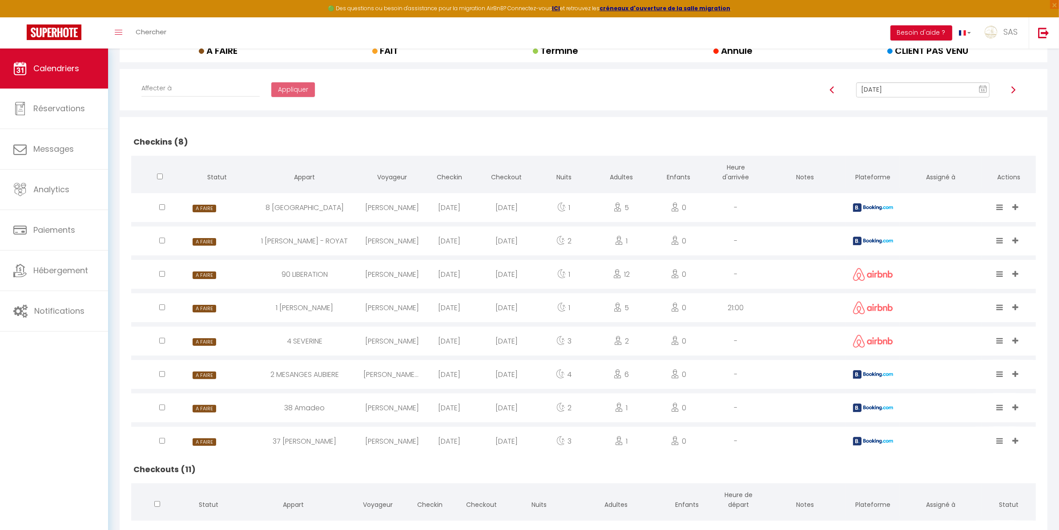
scroll to position [185, 0]
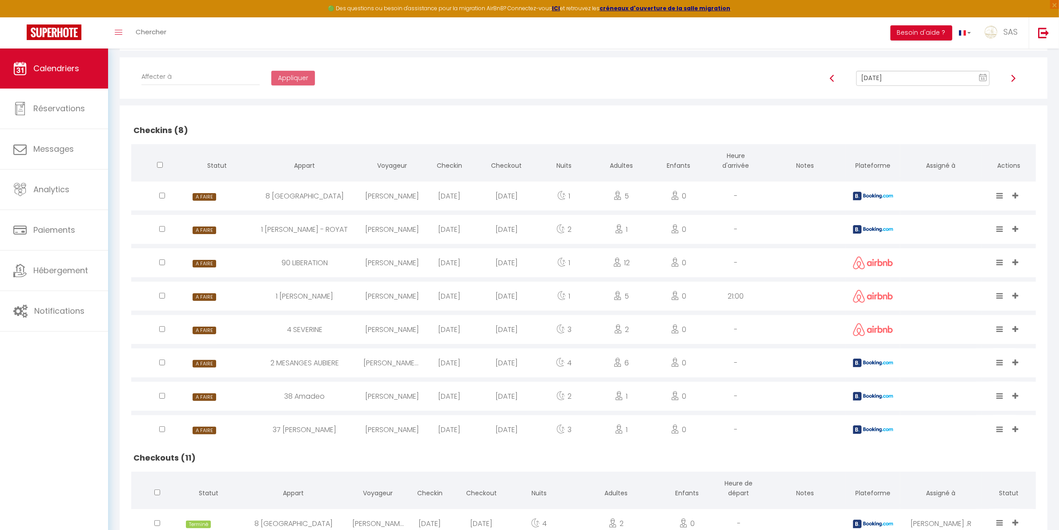
drag, startPoint x: 368, startPoint y: 435, endPoint x: 379, endPoint y: 436, distance: 10.8
click at [368, 435] on div "[PERSON_NAME]" at bounding box center [392, 429] width 57 height 29
select select "0"
select select "1"
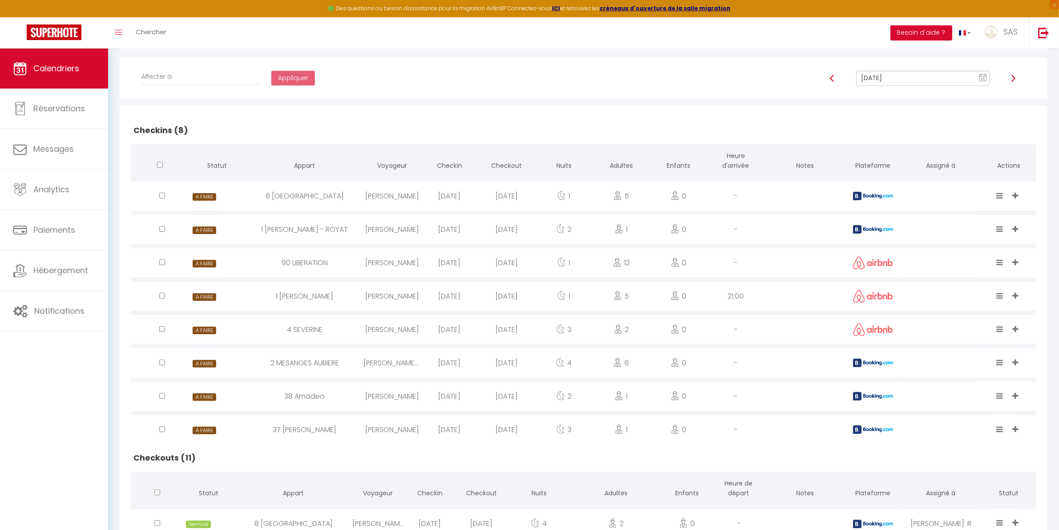
select select
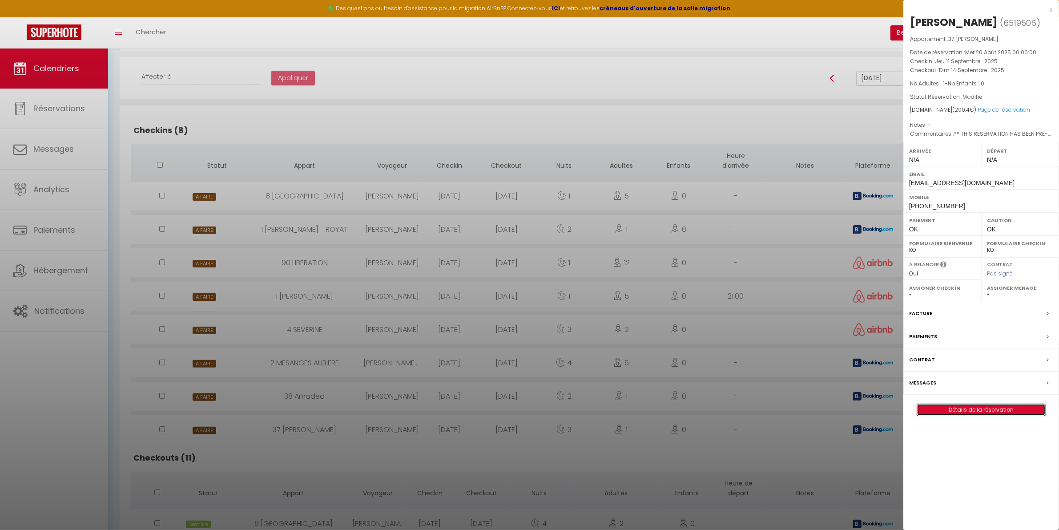
click at [959, 408] on link "Détails de la réservation" at bounding box center [981, 410] width 128 height 12
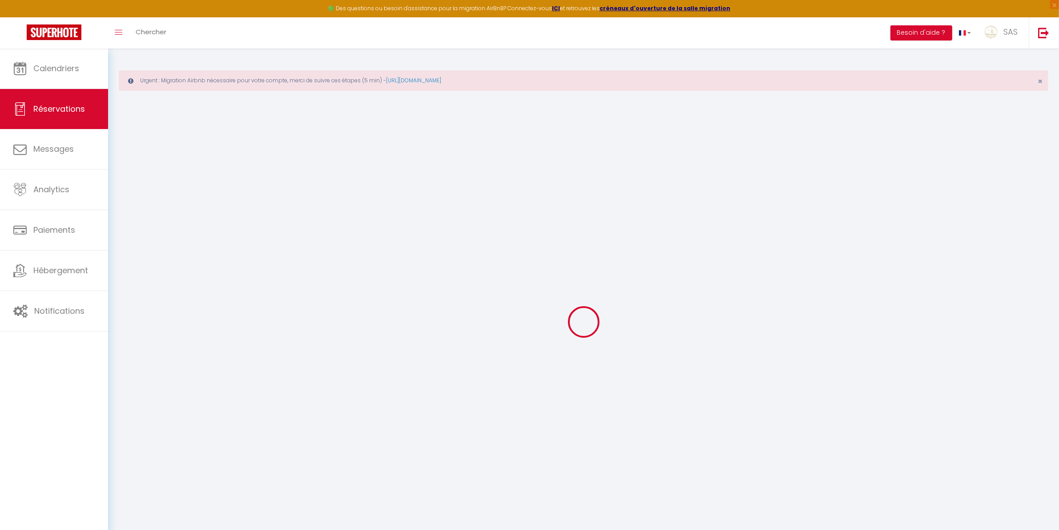
type input "[PERSON_NAME]"
type input "Darmenia"
type input "[EMAIL_ADDRESS][DOMAIN_NAME]"
type input "[PHONE_NUMBER]"
select select "FR"
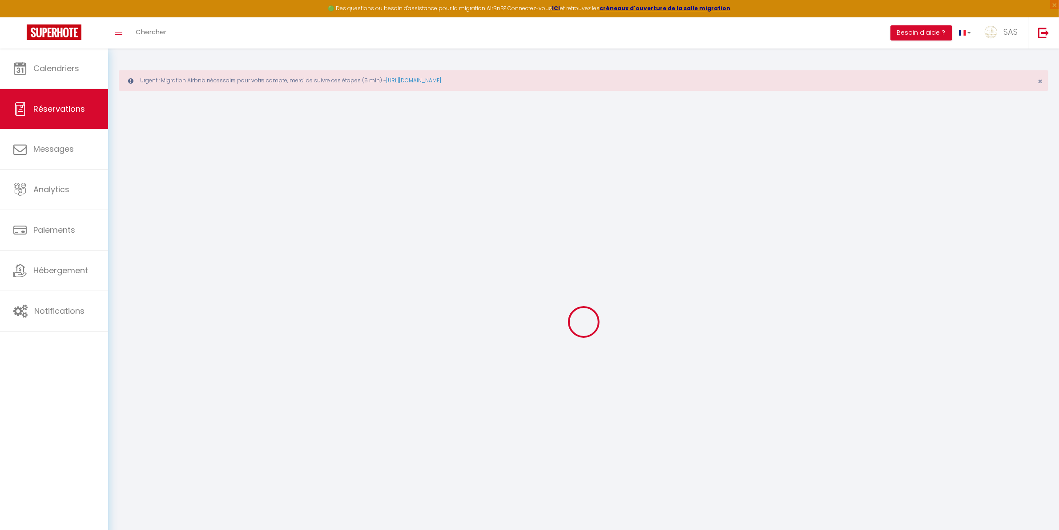
type input "42.04"
type input "4.07"
select select "69716"
select select "1"
select select
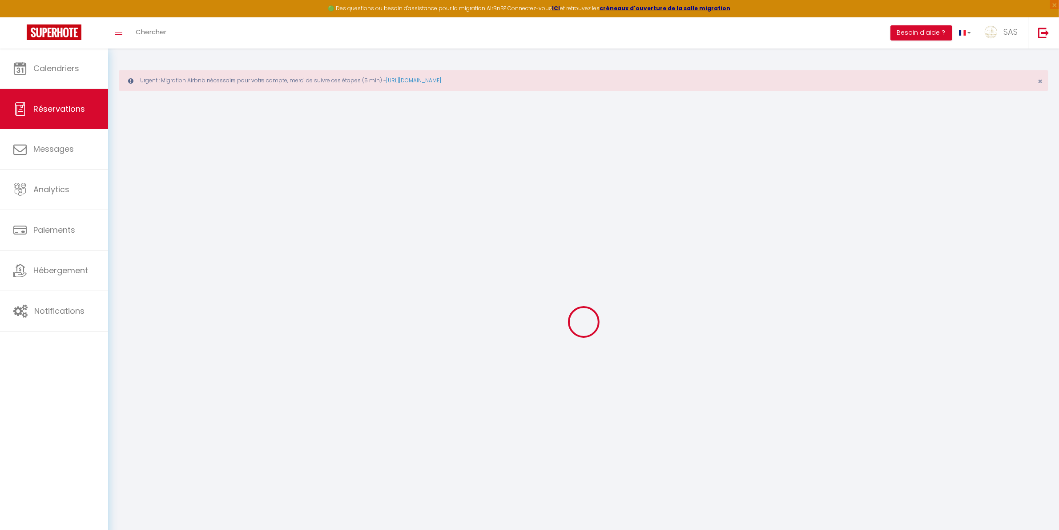
select select
type input "1"
select select "12"
select select "15"
type input "223.25"
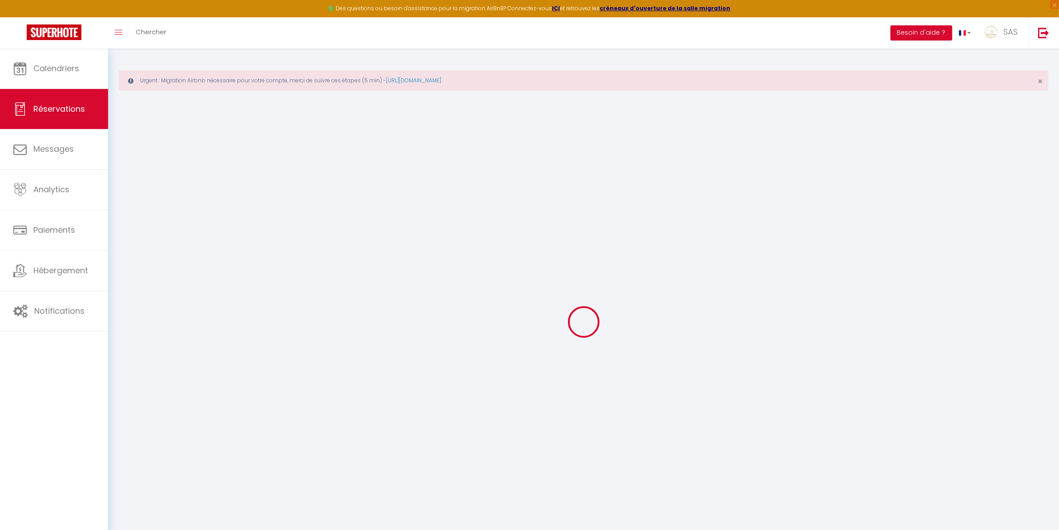
checkbox input "false"
type input "0"
select select "2"
type input "0"
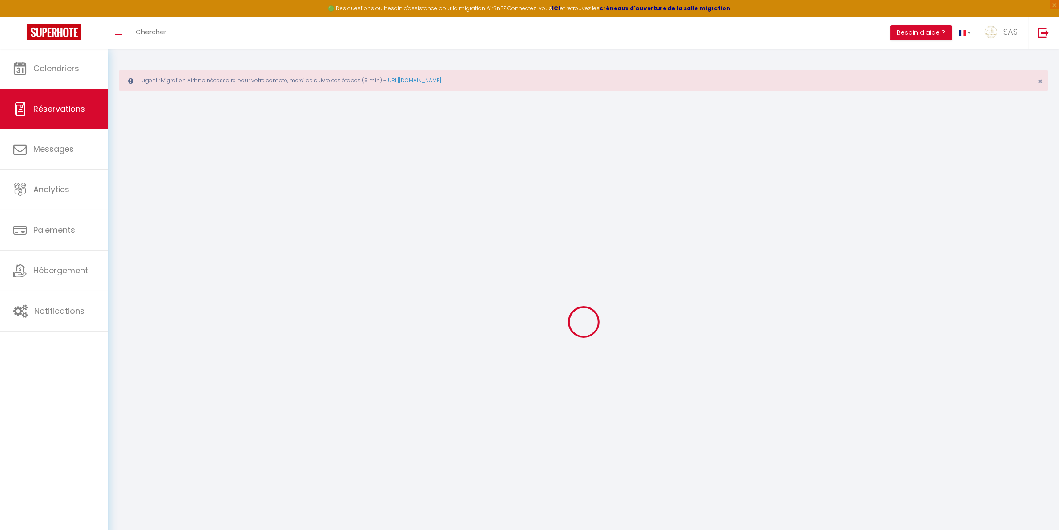
type input "0"
select select
checkbox input "false"
select select
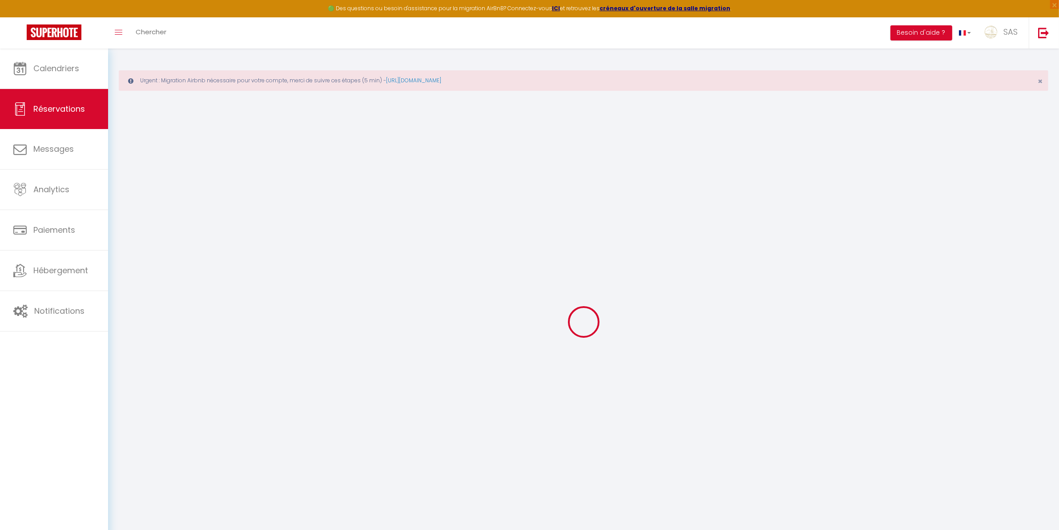
select select
checkbox input "false"
select select
checkbox input "false"
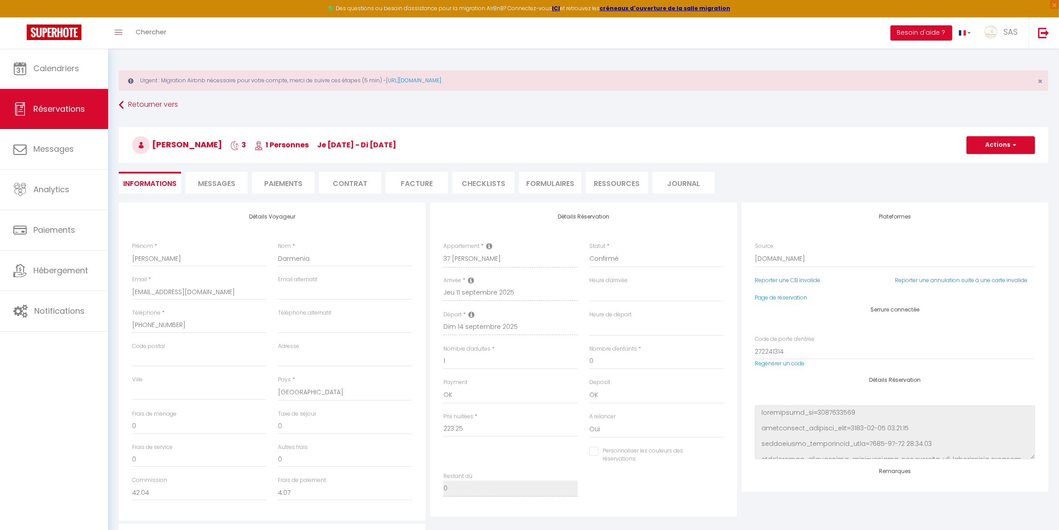
select select
checkbox input "false"
type textarea "** THIS RESERVATION HAS BEEN PRE-PAID ** BOOKING NOTE : Payment charge is EUR 3…"
click at [225, 182] on span "Messages" at bounding box center [216, 183] width 37 height 10
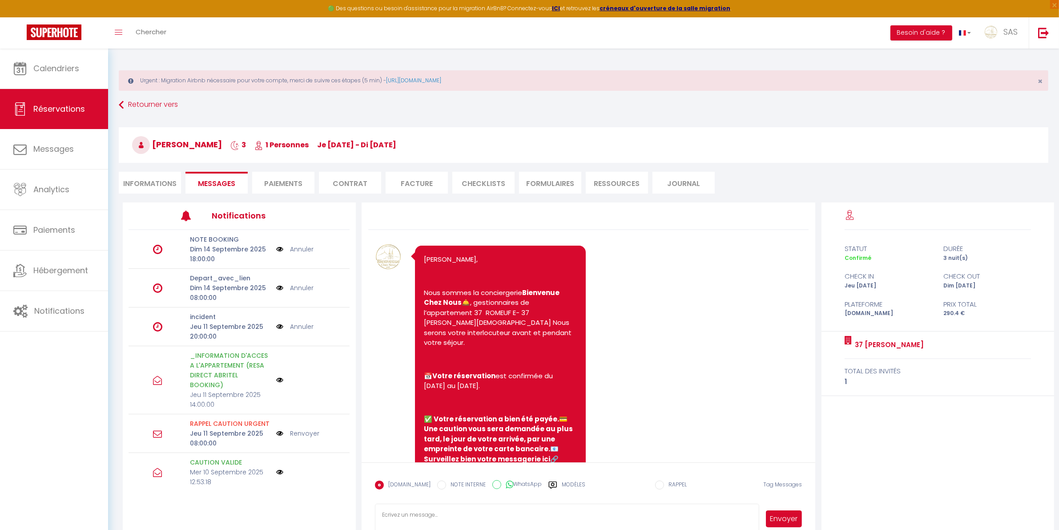
click at [169, 192] on li "Informations" at bounding box center [150, 183] width 62 height 22
select select
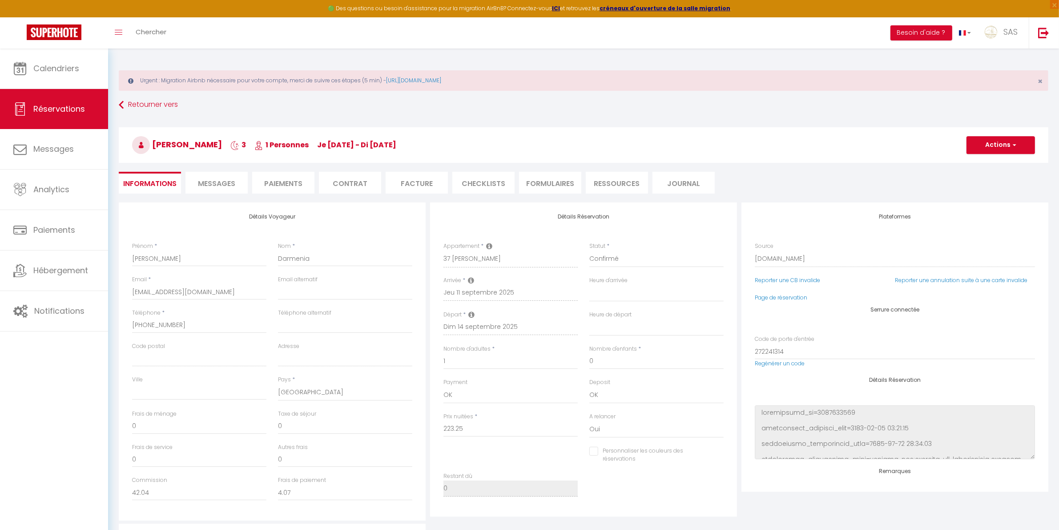
select select
checkbox input "false"
click at [225, 188] on li "Messages" at bounding box center [217, 183] width 62 height 22
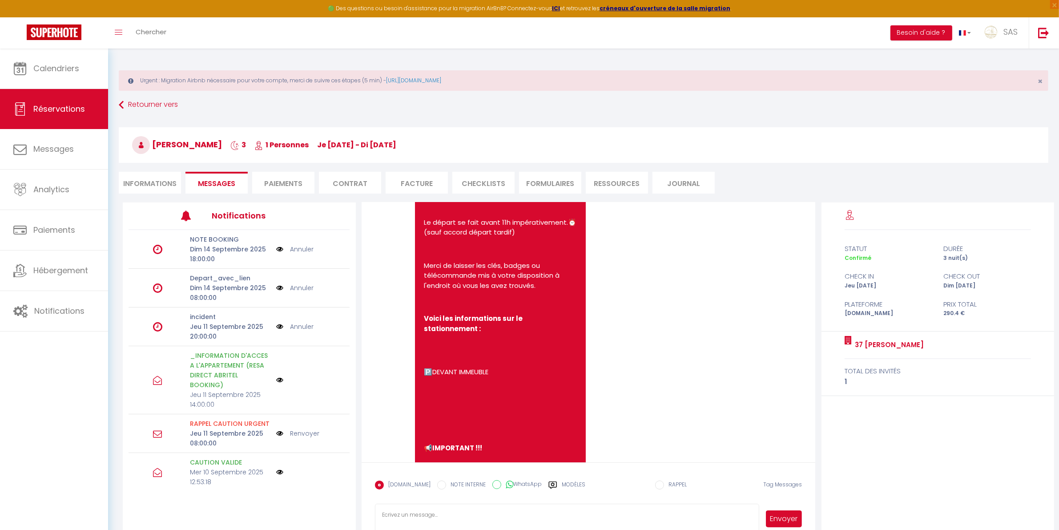
scroll to position [2784, 0]
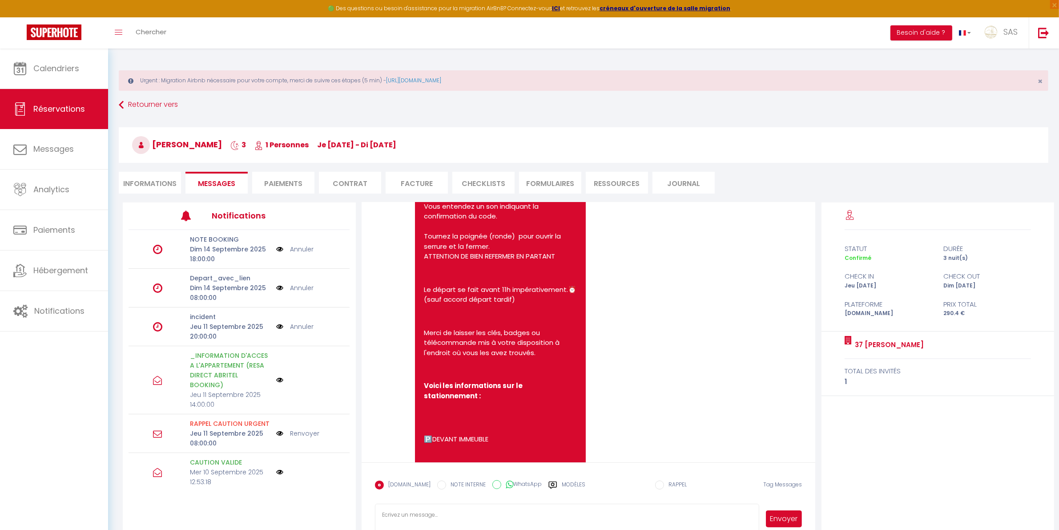
click at [478, 287] on pre "[PERSON_NAME] 👋, ⚠️ATTENTION LIRE ATTENTIVEMENT Voici les indications pour votr…" at bounding box center [500, 332] width 153 height 1159
click at [590, 277] on div "[PERSON_NAME] 👋, ⚠️ATTENTION LIRE ATTENTIVEMENT Voici les indications pour votr…" at bounding box center [513, 334] width 214 height 1181
click at [537, 238] on pre "[PERSON_NAME] 👋, ⚠️ATTENTION LIRE ATTENTIVEMENT Voici les indications pour votr…" at bounding box center [500, 332] width 153 height 1159
click at [549, 262] on p "🔑Pour ouvrir immeuble sonnez à FERREIRA 3 éme étage L'appartement dispose d'une…" at bounding box center [500, 191] width 153 height 140
select select
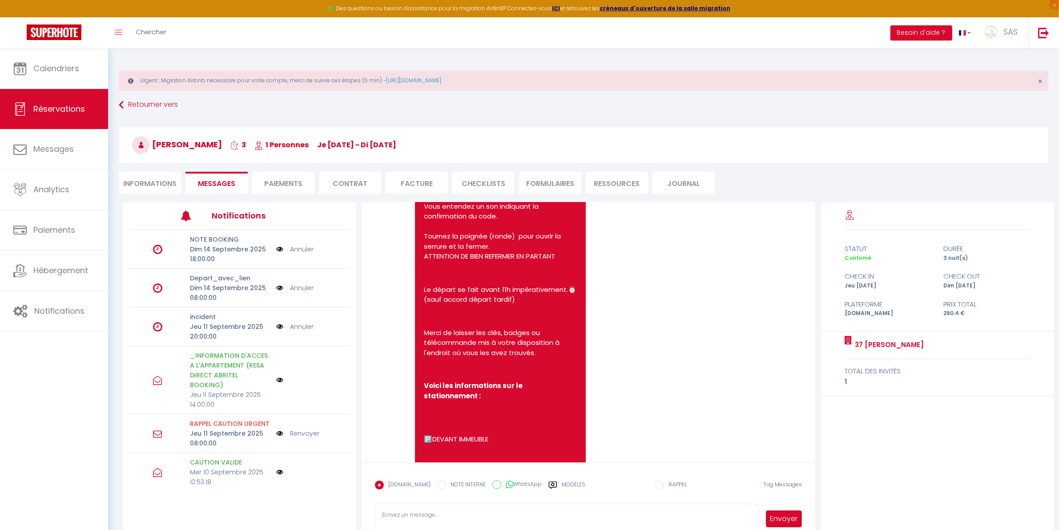
select select
click at [161, 184] on li "Informations" at bounding box center [150, 183] width 62 height 22
select select
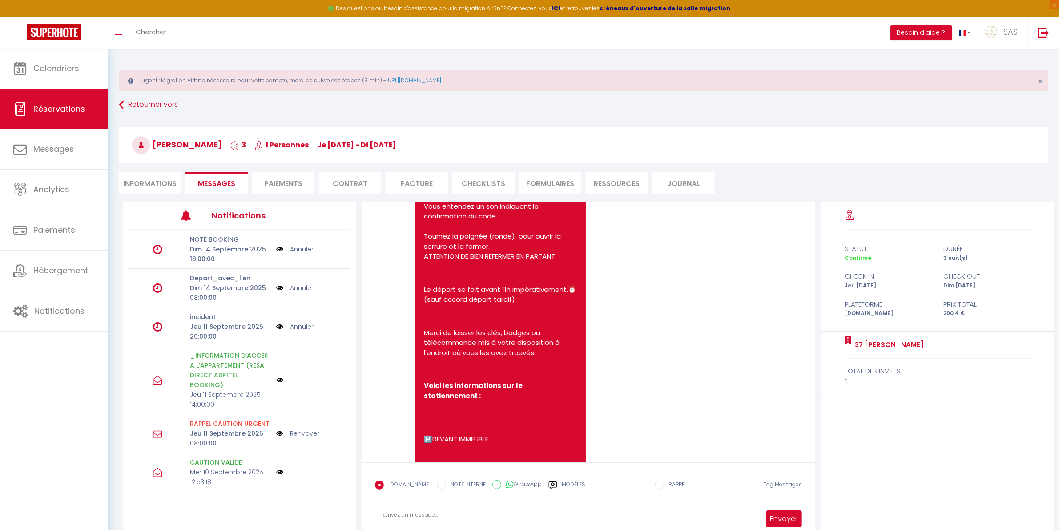
select select
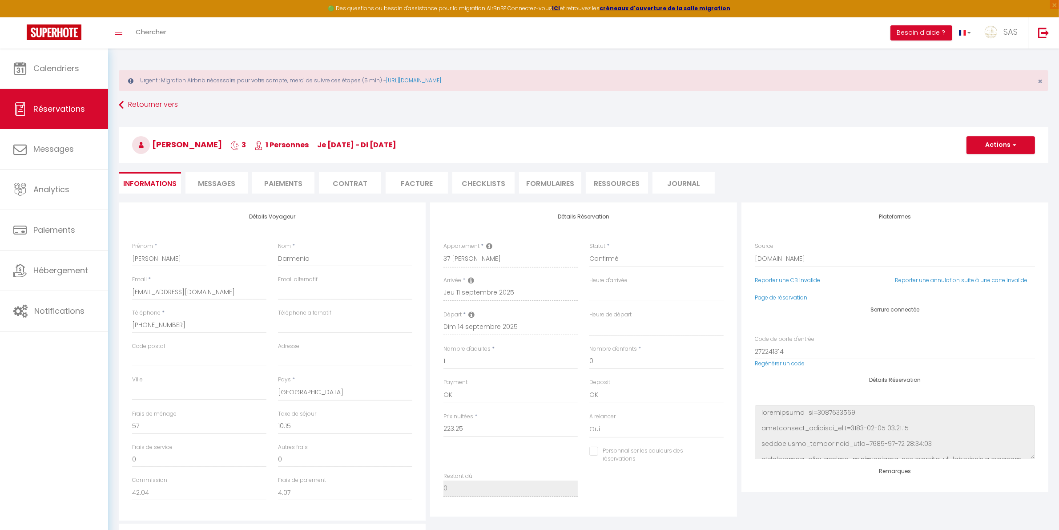
select select
checkbox input "false"
click at [222, 184] on span "Messages" at bounding box center [216, 183] width 37 height 10
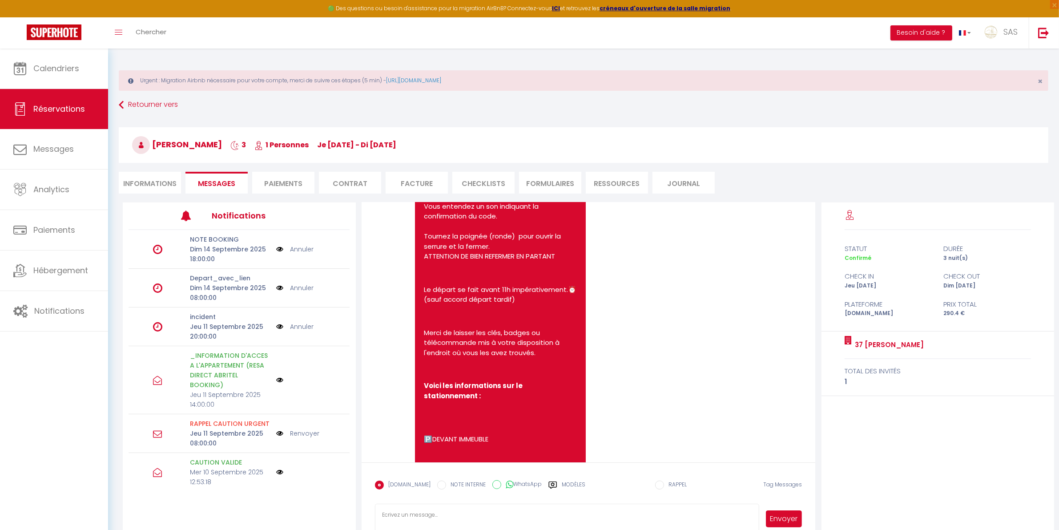
click at [165, 177] on li "Informations" at bounding box center [150, 183] width 62 height 22
select select
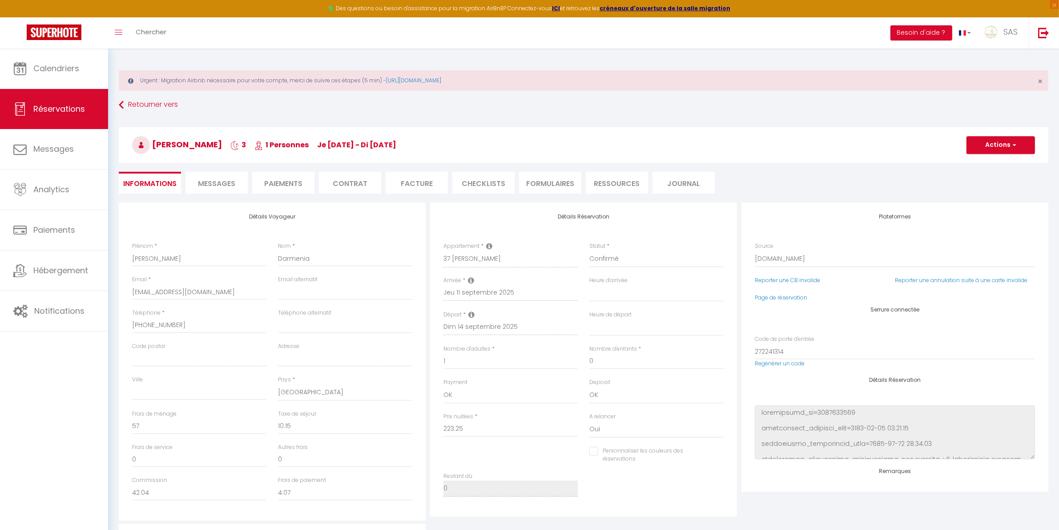
select select
checkbox input "false"
click at [223, 184] on span "Messages" at bounding box center [216, 183] width 37 height 10
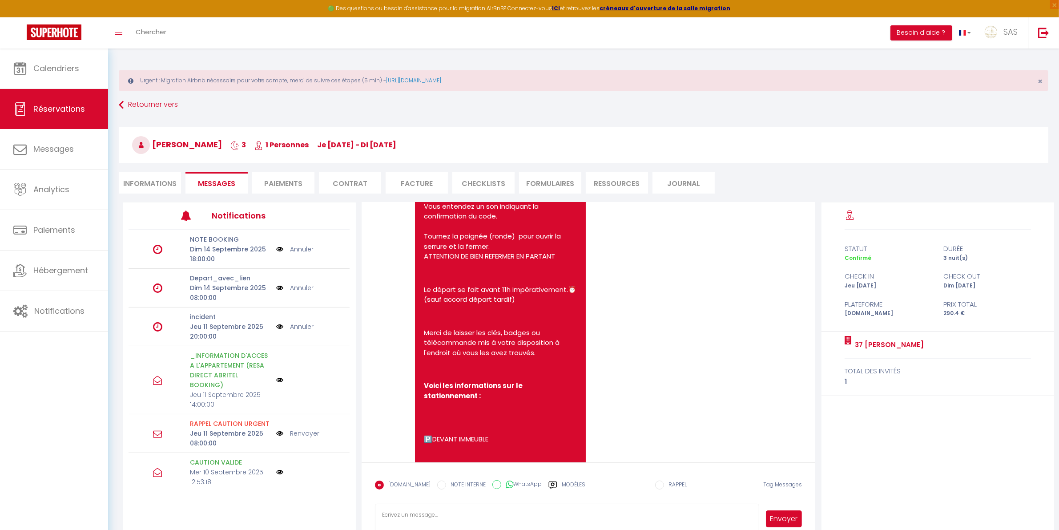
click at [163, 178] on li "Informations" at bounding box center [150, 183] width 62 height 22
select select
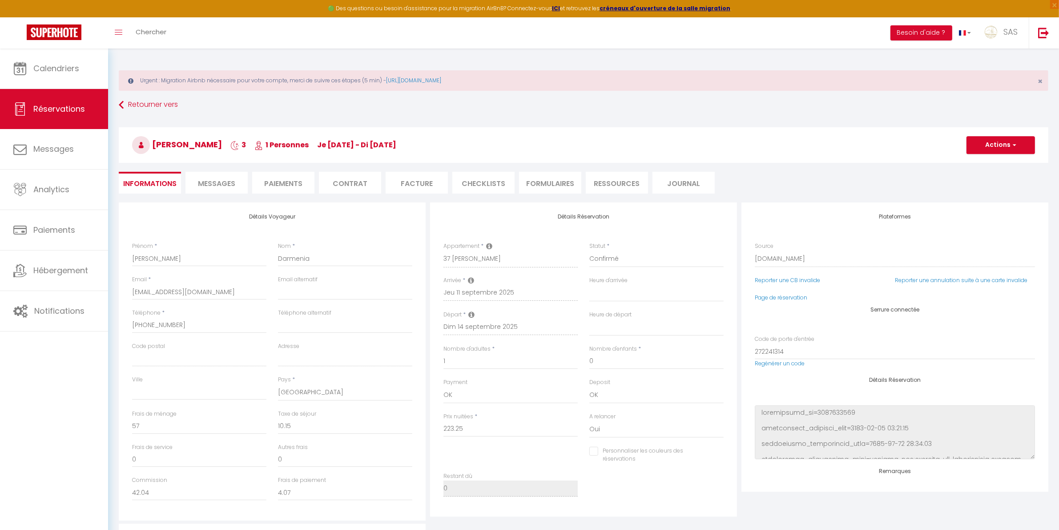
select select
checkbox input "false"
click at [214, 178] on span "Messages" at bounding box center [216, 183] width 37 height 10
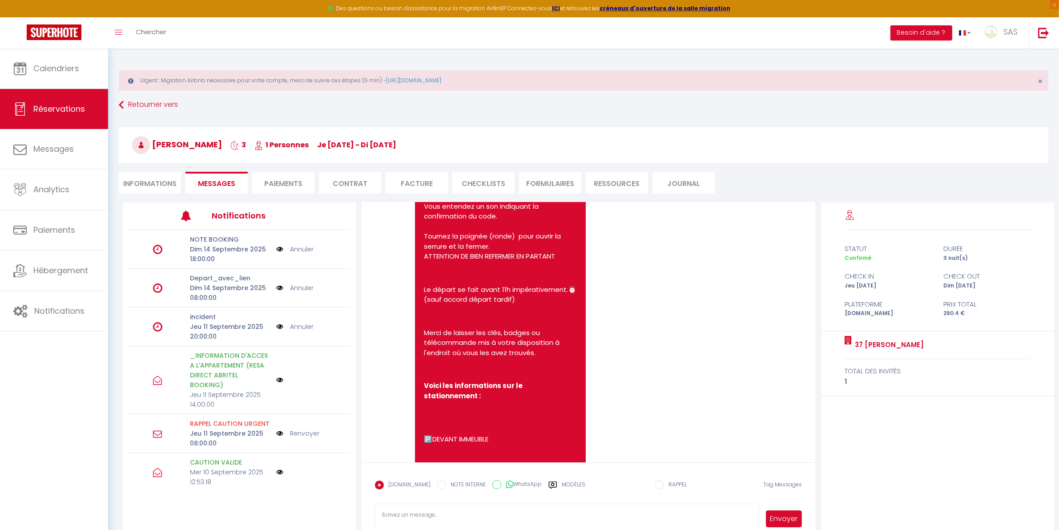
click at [137, 188] on li "Informations" at bounding box center [150, 183] width 62 height 22
select select
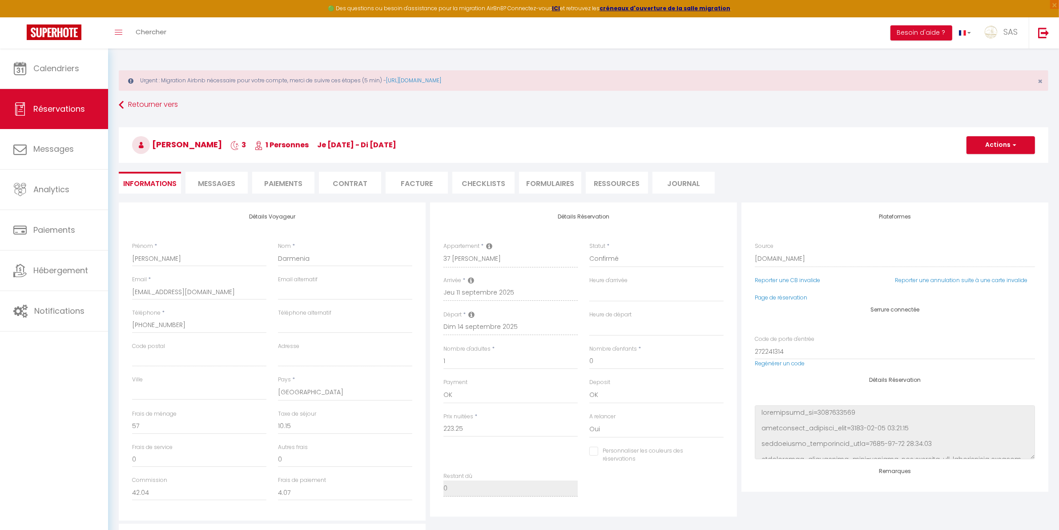
select select
checkbox input "false"
select select
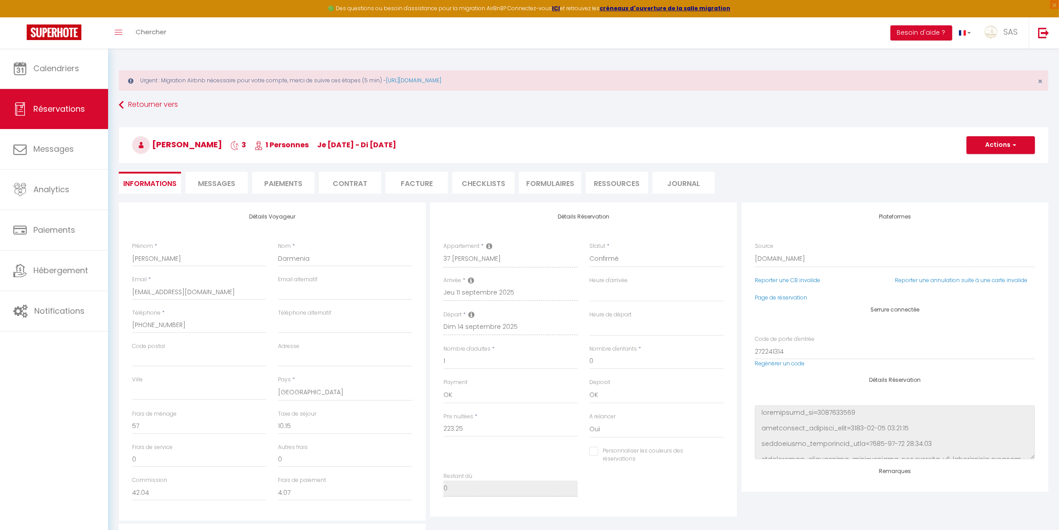
checkbox input "false"
click at [209, 172] on li "Messages" at bounding box center [217, 183] width 62 height 22
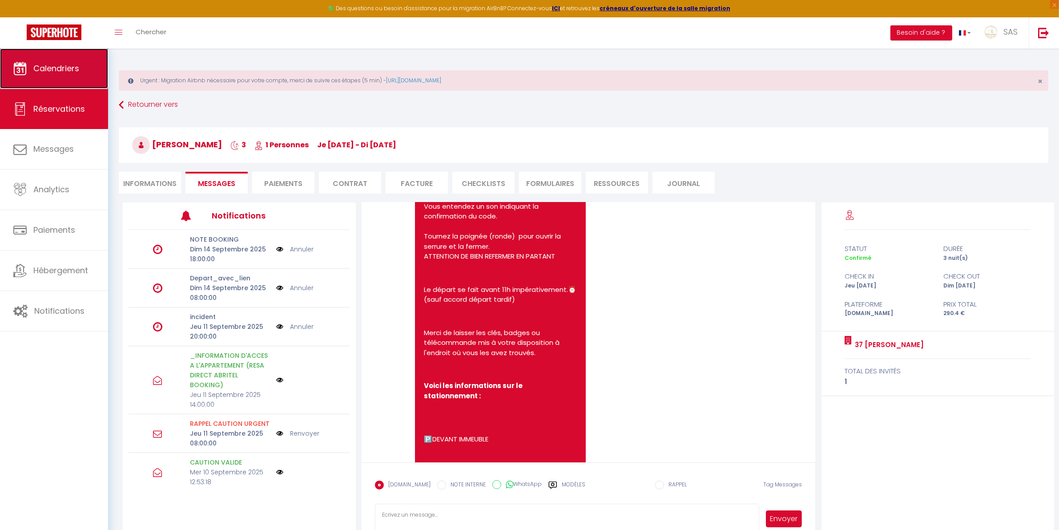
click at [82, 66] on link "Calendriers" at bounding box center [54, 68] width 108 height 40
